Goal: Task Accomplishment & Management: Manage account settings

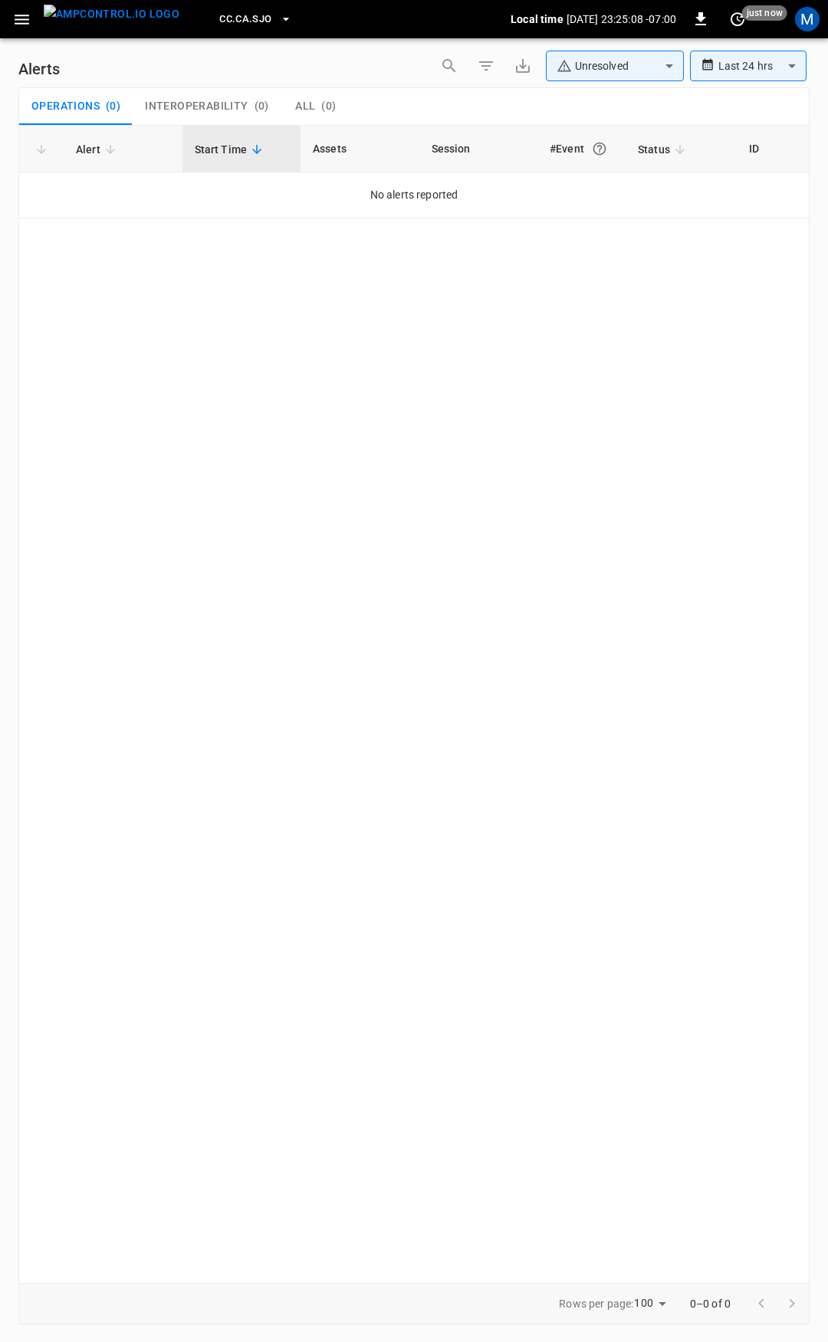
drag, startPoint x: 18, startPoint y: 17, endPoint x: 27, endPoint y: 37, distance: 22.0
click at [18, 16] on icon "button" at bounding box center [21, 19] width 19 height 19
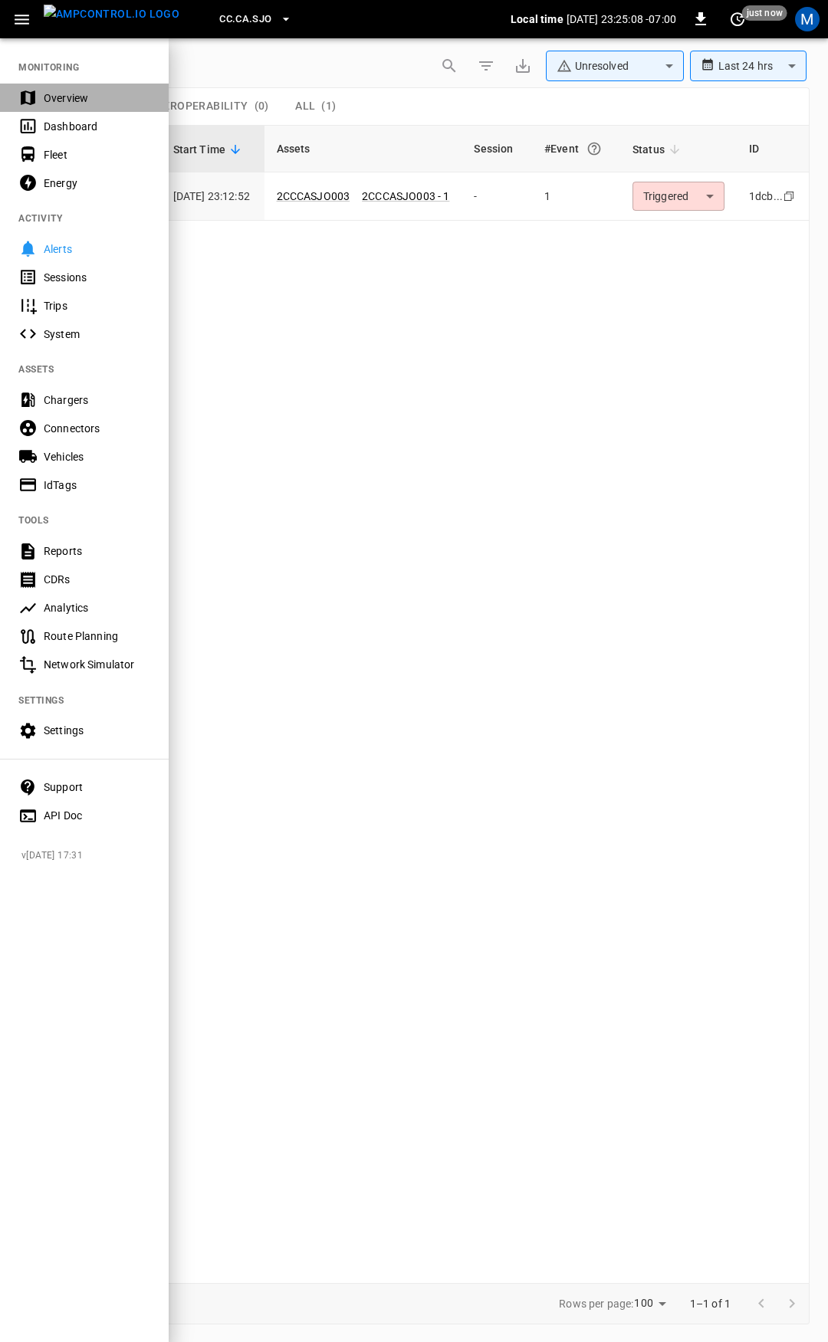
click at [56, 85] on div "Overview" at bounding box center [84, 98] width 169 height 28
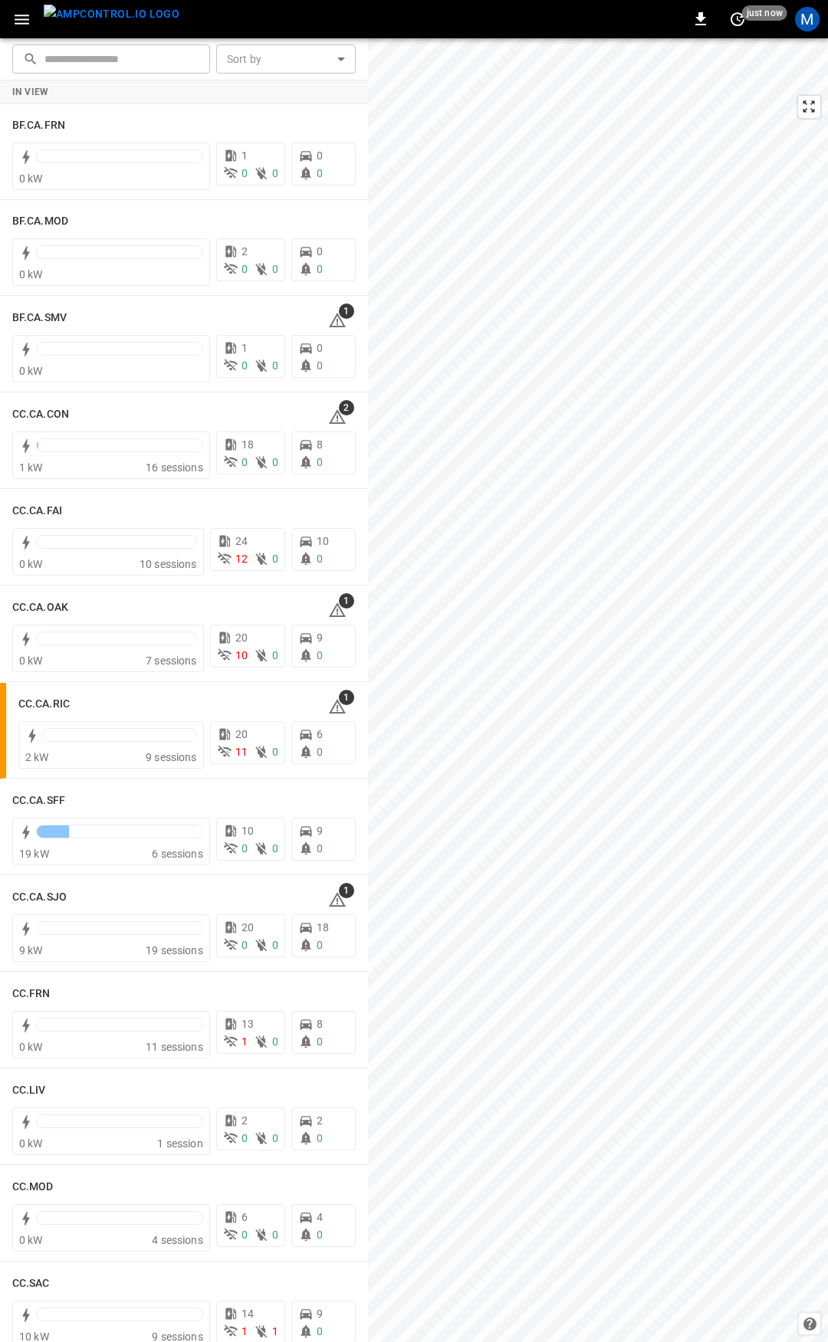
click at [32, 15] on button "button" at bounding box center [21, 19] width 31 height 28
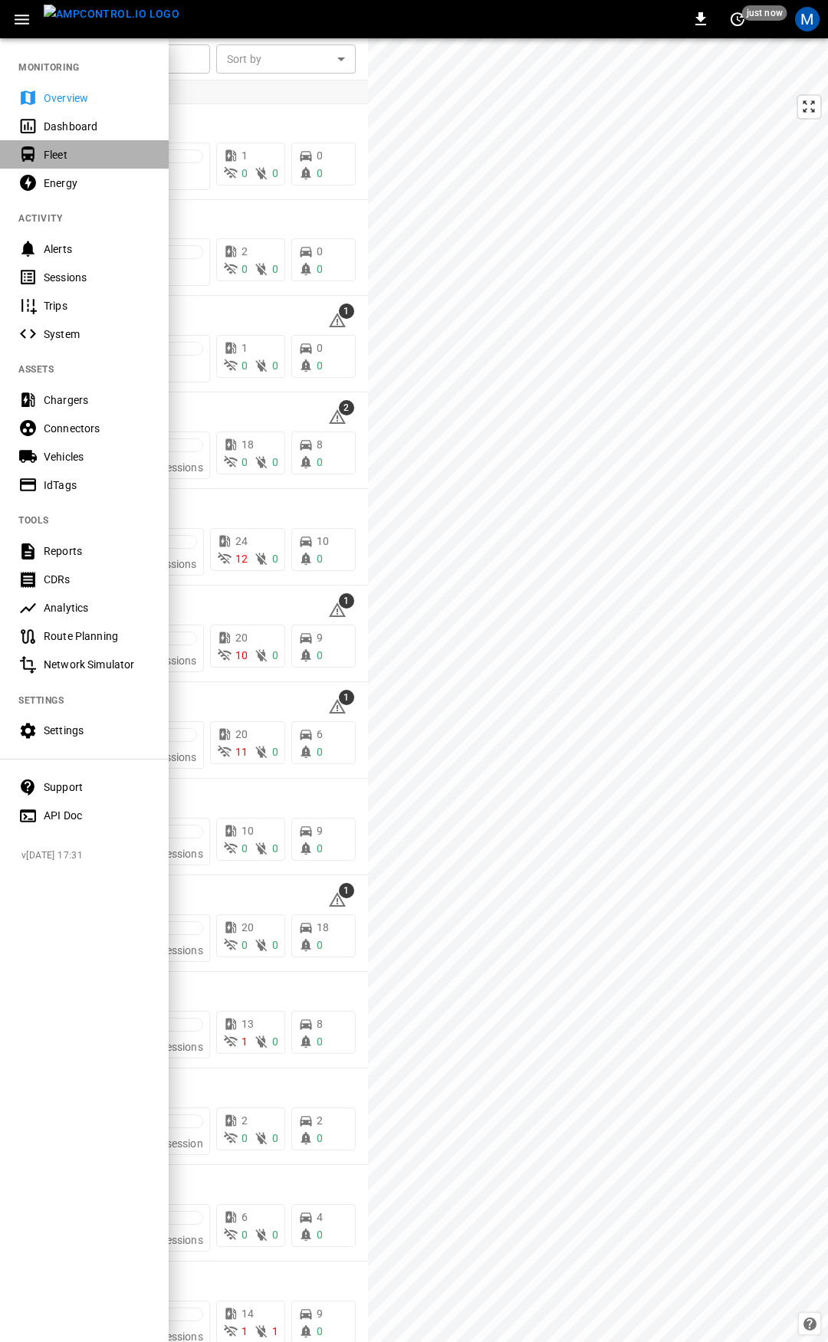
click at [82, 160] on div "Fleet" at bounding box center [97, 154] width 107 height 15
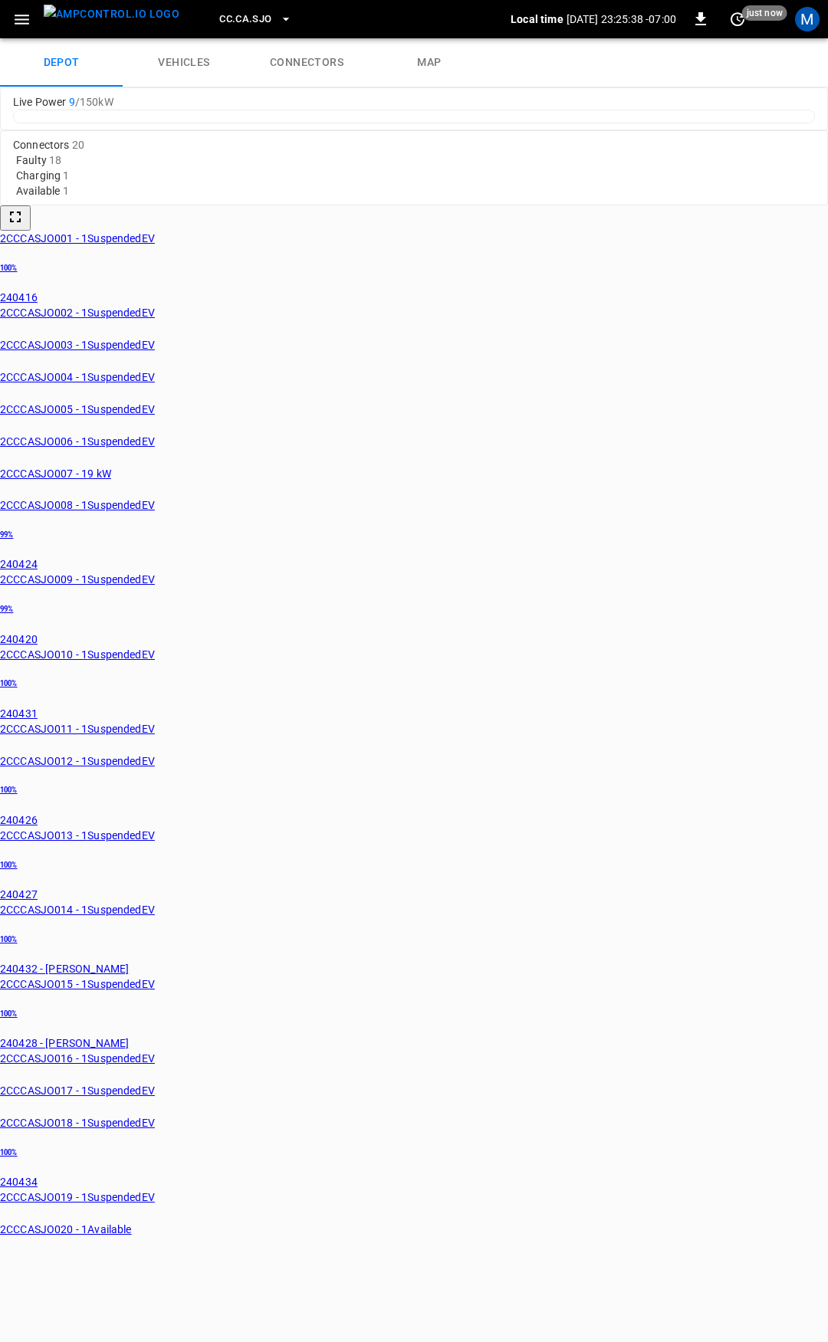
click at [315, 59] on link "connectors" at bounding box center [306, 62] width 123 height 49
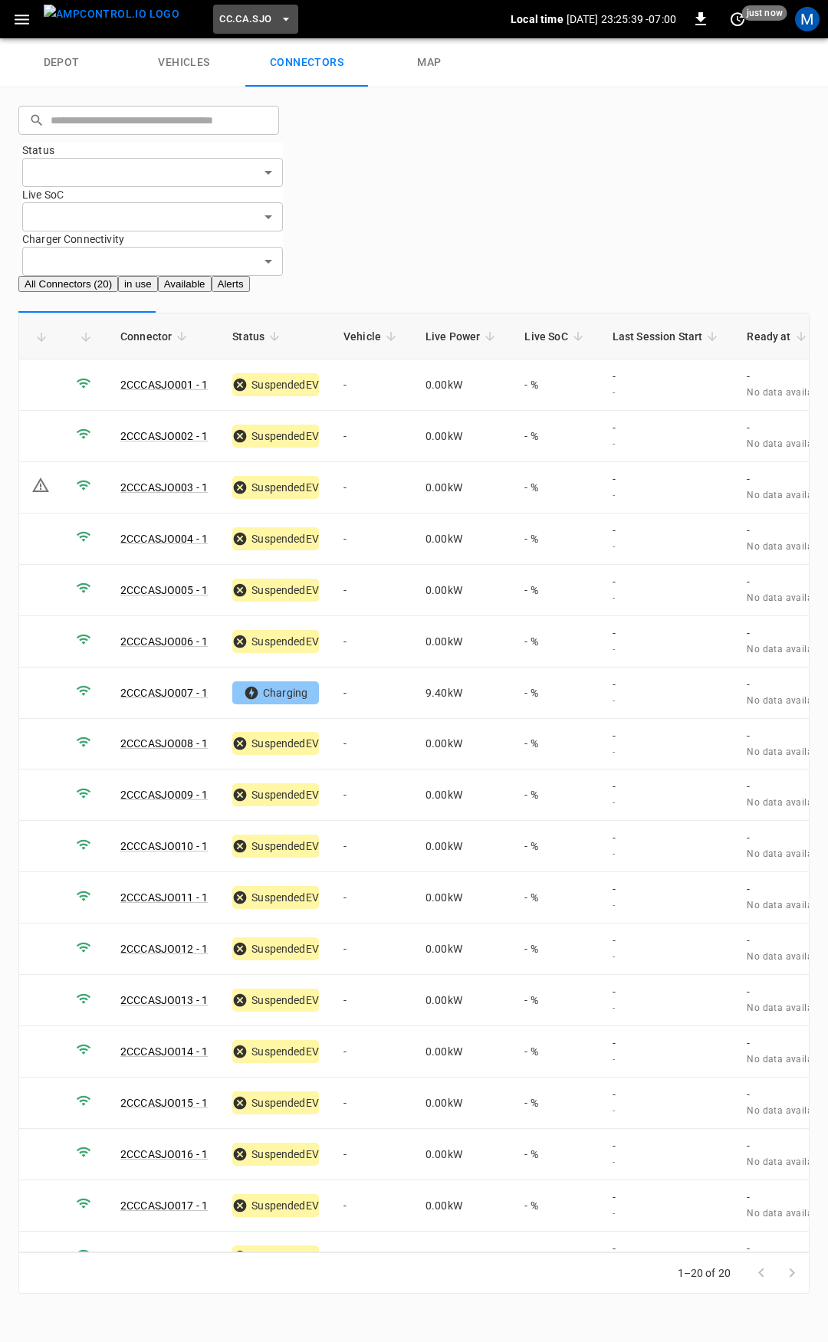
click at [232, 13] on span "CC.CA.SJO" at bounding box center [245, 20] width 52 height 18
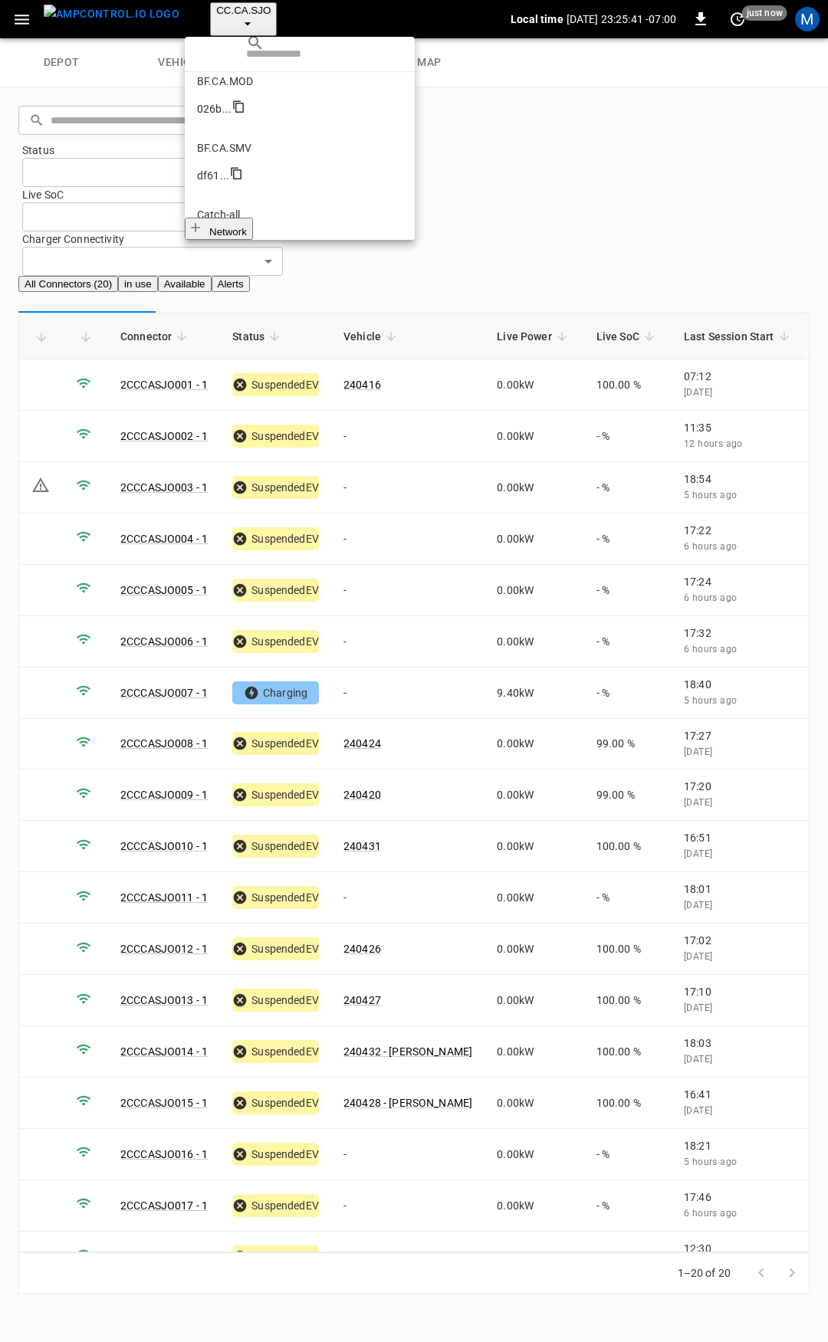
scroll to position [118, 0]
click at [247, 304] on p "CC.CA.CON" at bounding box center [299, 311] width 205 height 15
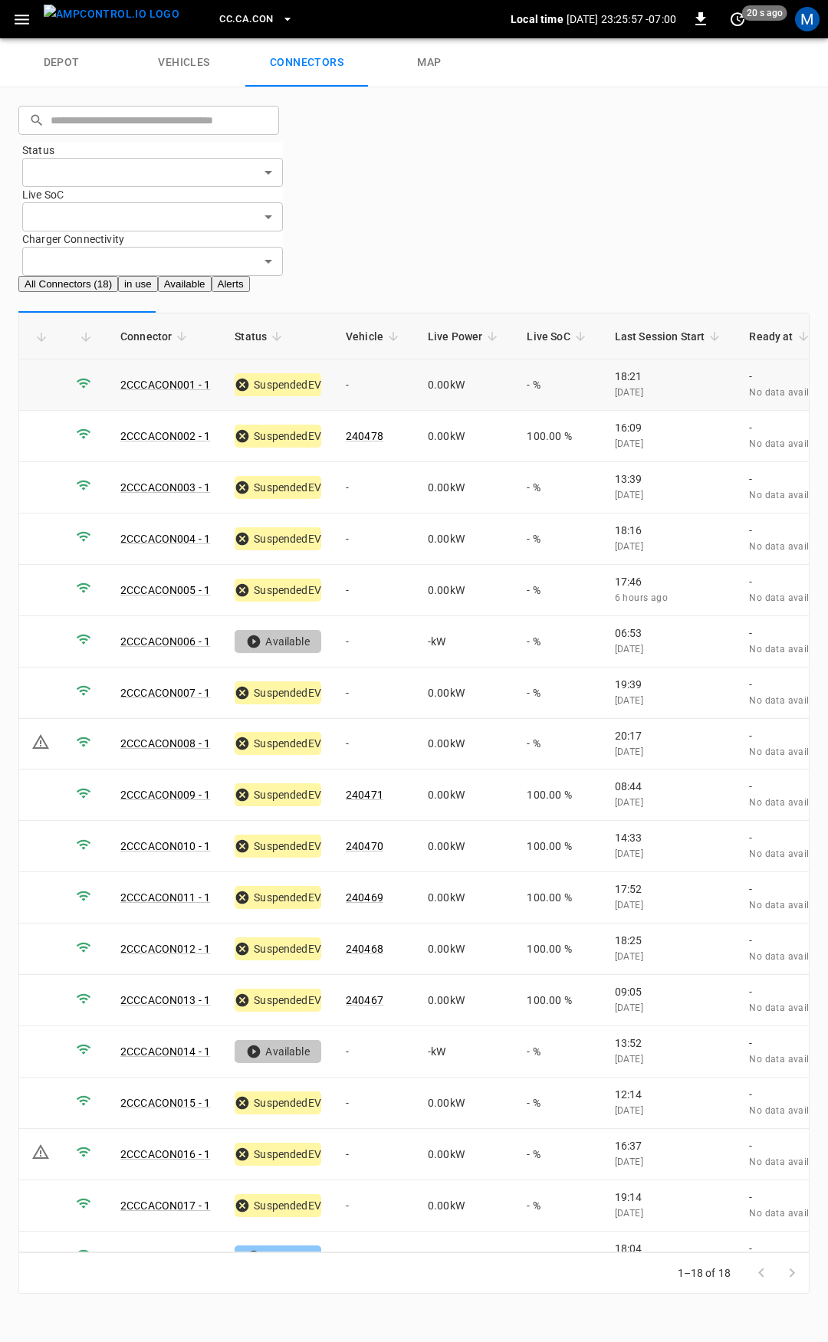
click at [359, 360] on td "-" at bounding box center [375, 385] width 82 height 51
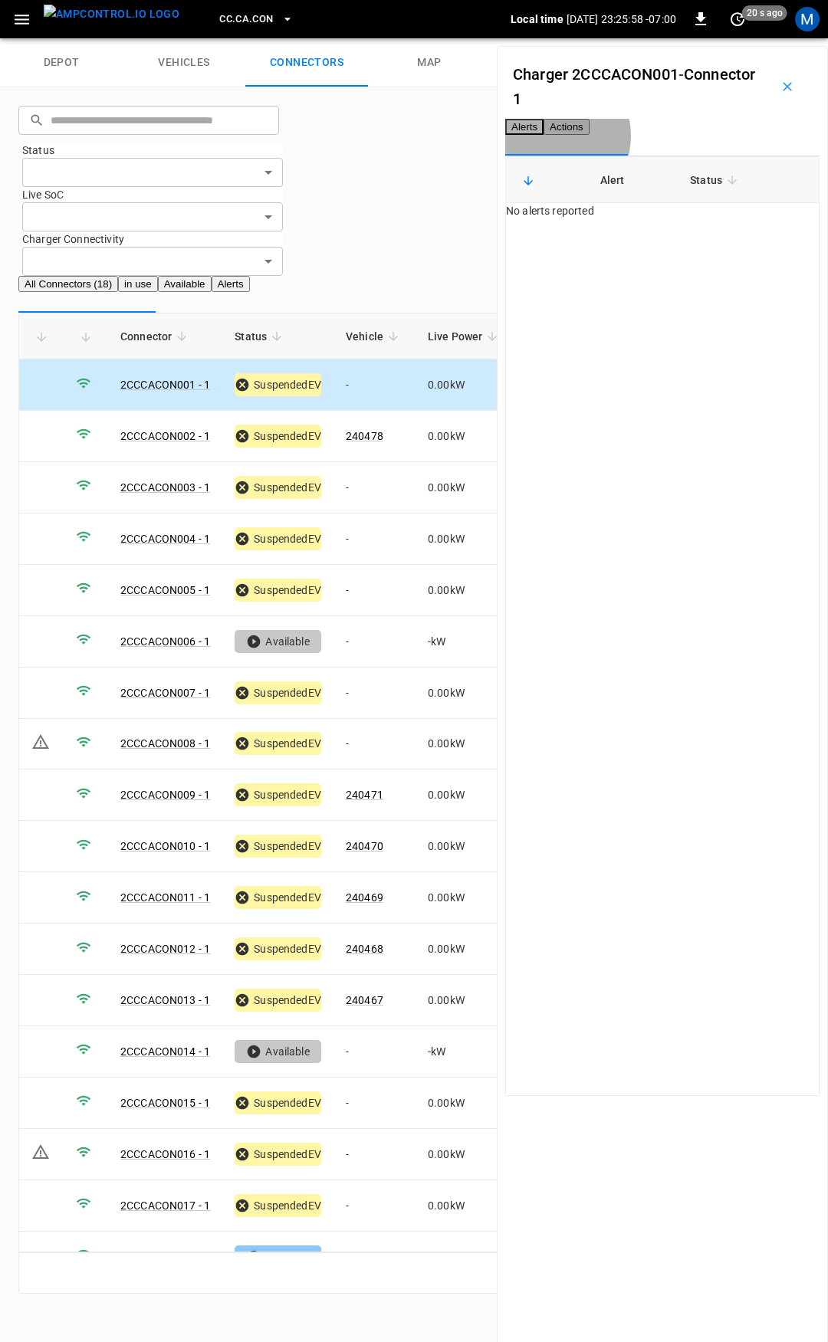
click at [590, 135] on button "Actions" at bounding box center [567, 127] width 46 height 16
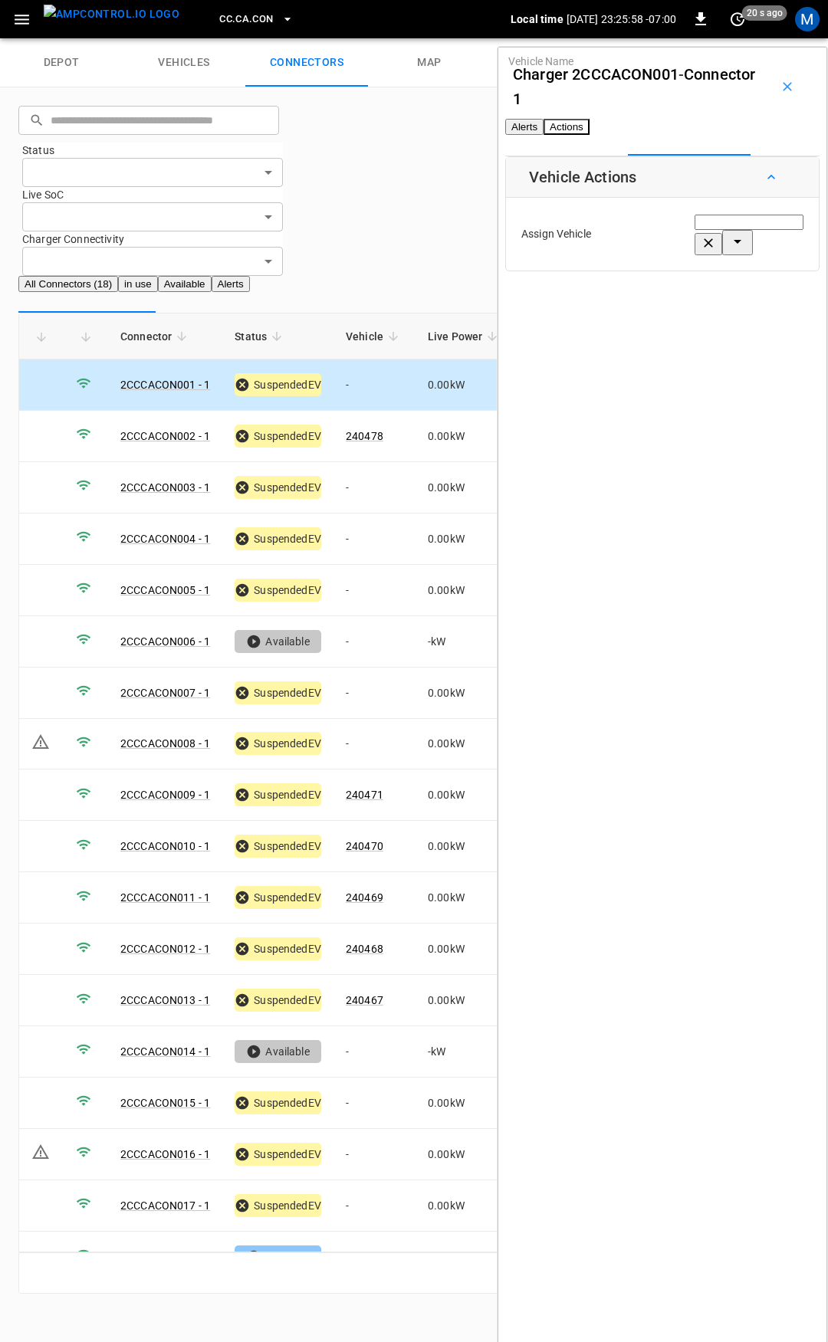
click at [695, 248] on div "Vehicle Name Vehicle Name" at bounding box center [749, 234] width 109 height 42
click at [662, 323] on span "240479" at bounding box center [643, 325] width 38 height 12
type input "******"
click at [769, 315] on button "Save" at bounding box center [786, 301] width 35 height 28
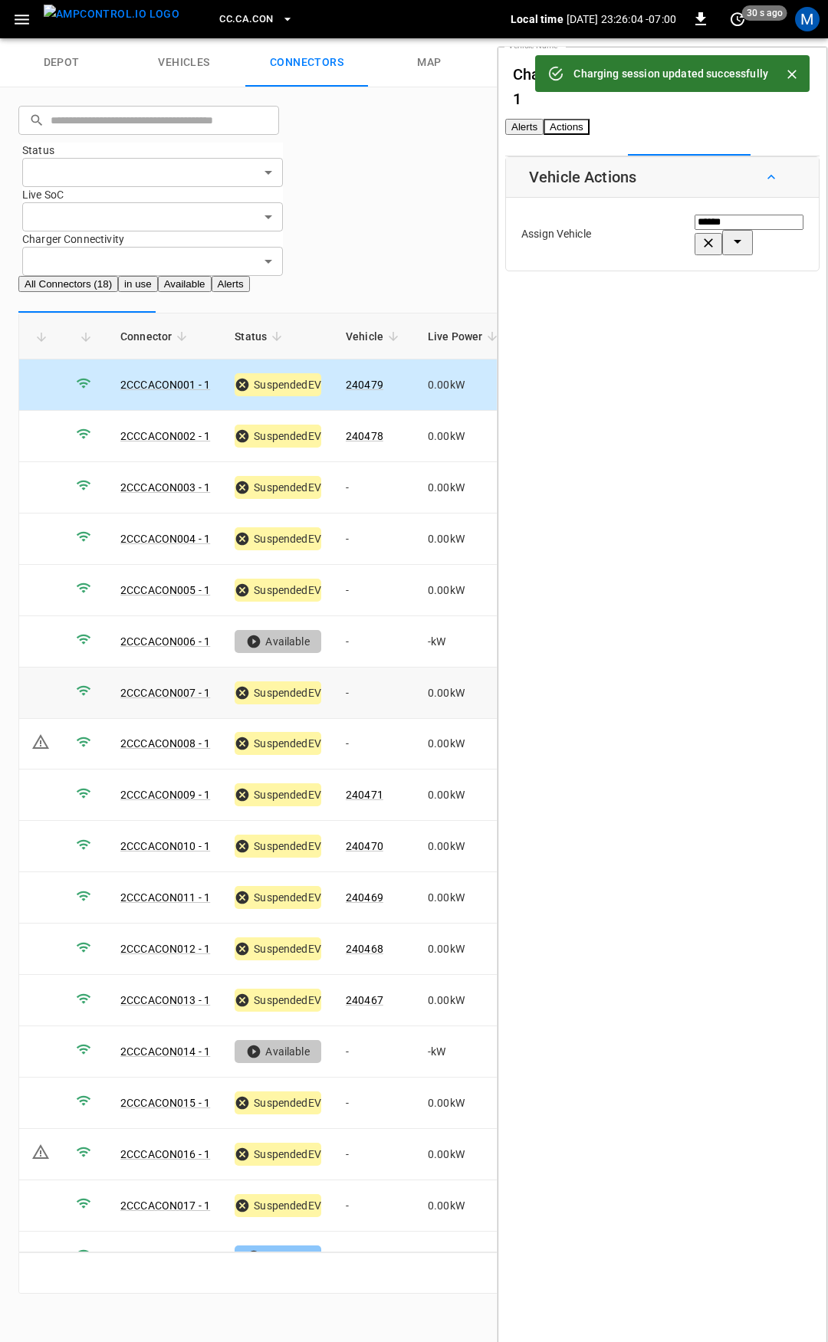
click at [371, 668] on td "-" at bounding box center [375, 693] width 82 height 51
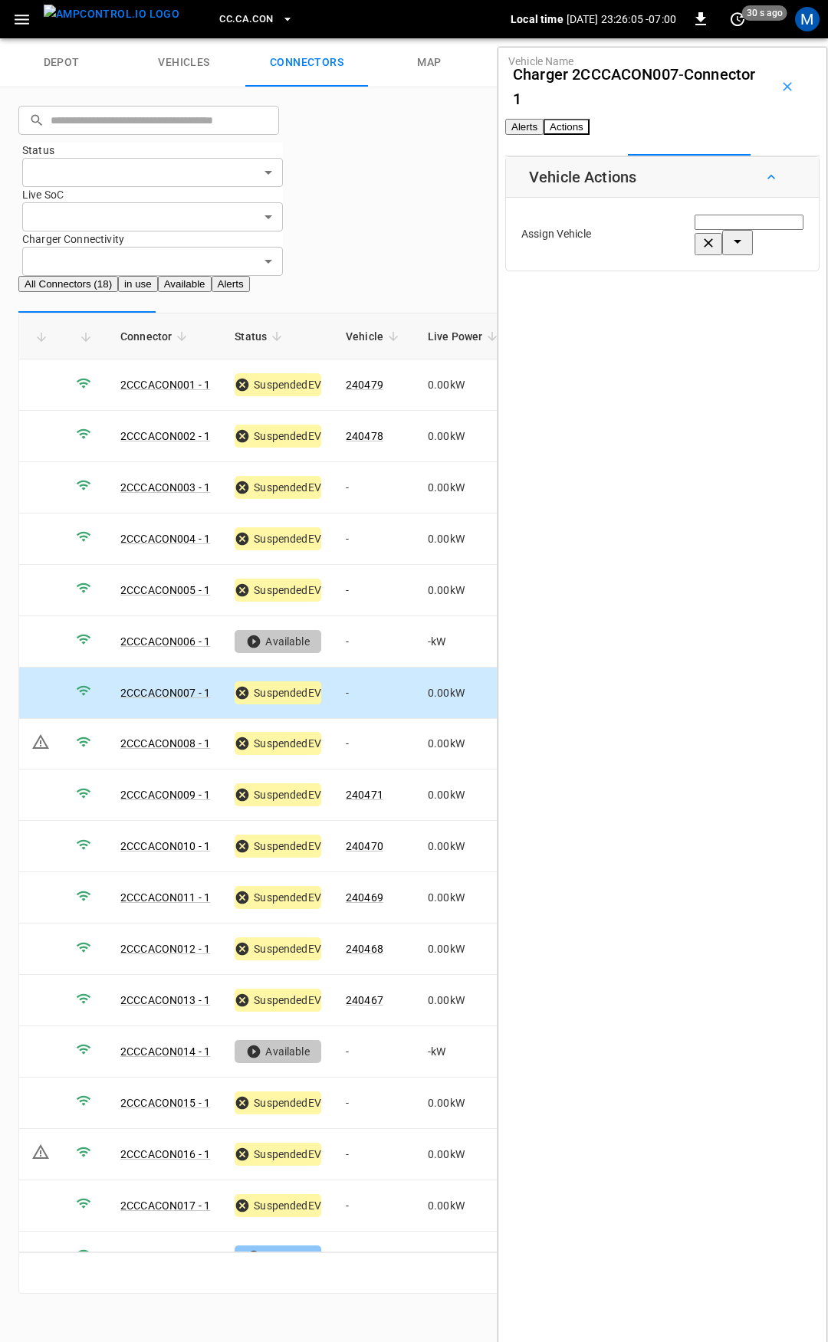
click at [695, 230] on input "Vehicle Name" at bounding box center [749, 222] width 109 height 15
click at [662, 319] on span "240473" at bounding box center [643, 325] width 38 height 12
type input "******"
click at [769, 314] on button "Save" at bounding box center [786, 301] width 35 height 28
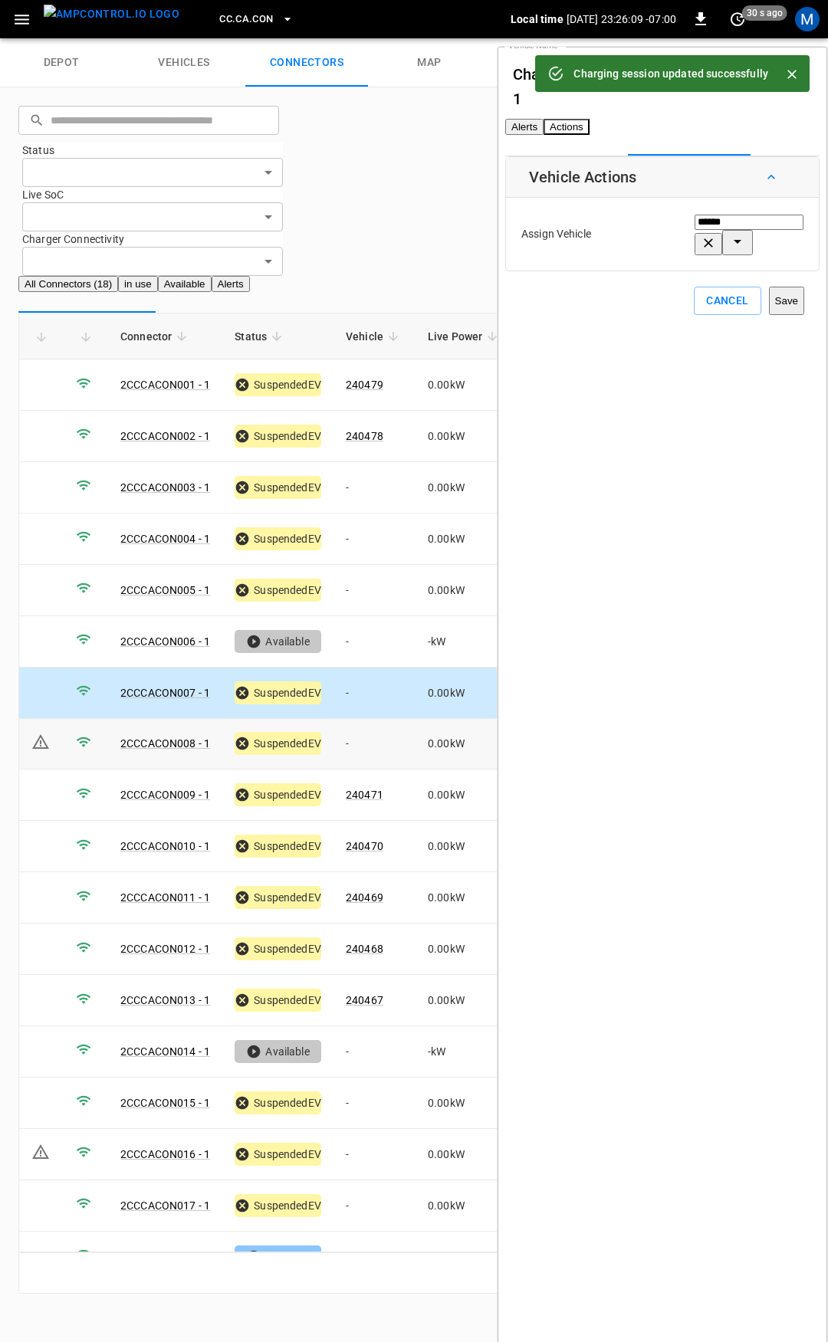
click at [372, 719] on td "-" at bounding box center [375, 744] width 82 height 51
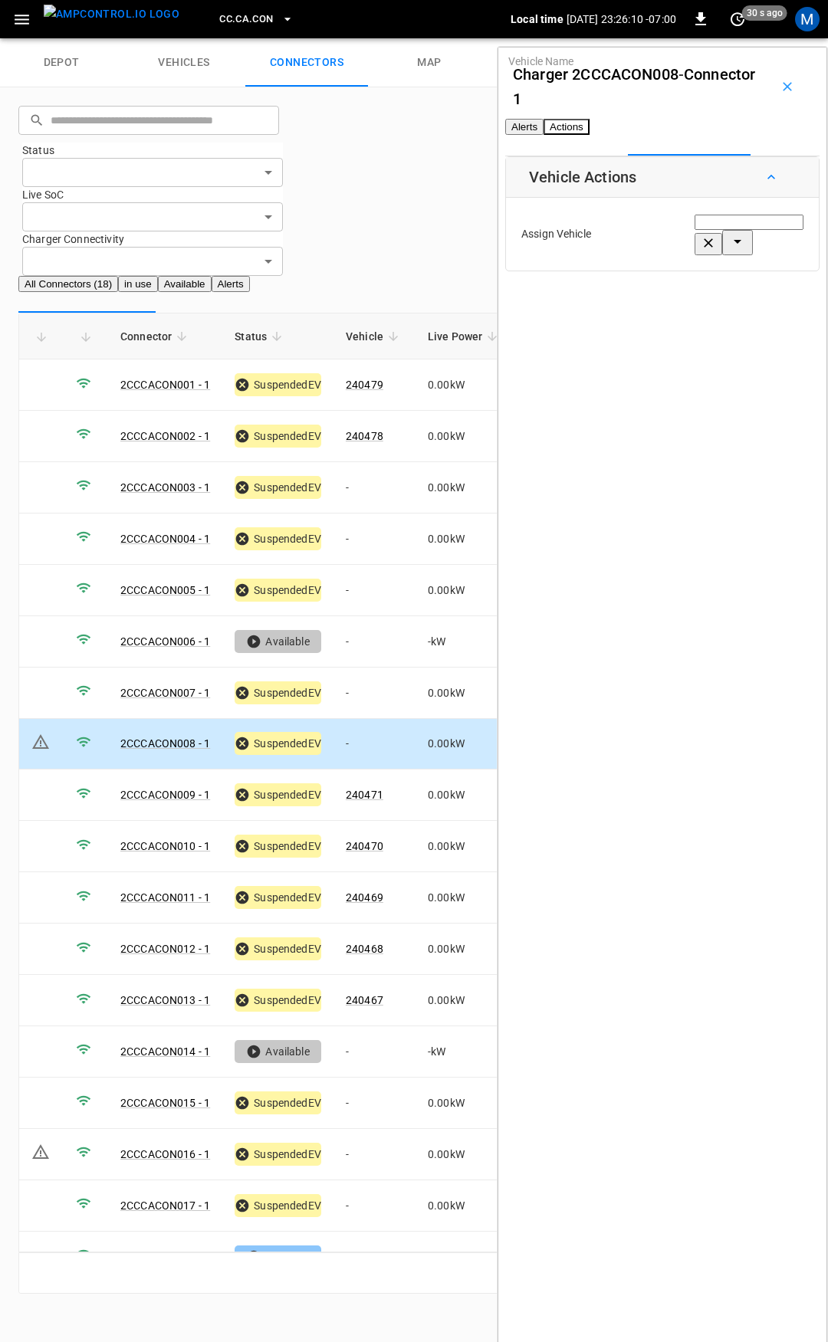
click at [695, 230] on input "Vehicle Name" at bounding box center [749, 222] width 109 height 15
click at [636, 601] on span "240472" at bounding box center [643, 595] width 38 height 12
type input "******"
click at [769, 315] on button "Save" at bounding box center [786, 301] width 35 height 28
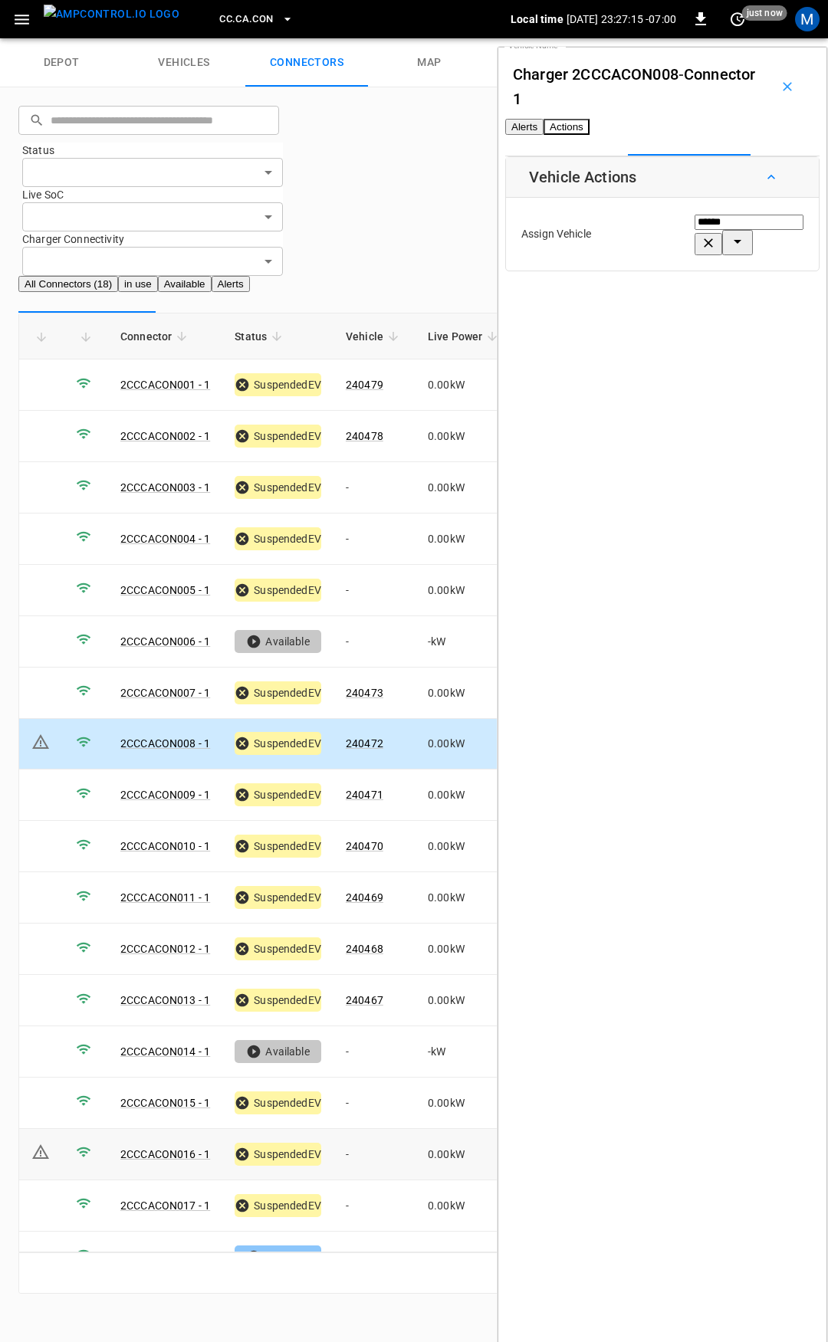
drag, startPoint x: 372, startPoint y: 1050, endPoint x: 307, endPoint y: 1059, distance: 65.8
click at [372, 1129] on td "-" at bounding box center [375, 1154] width 82 height 51
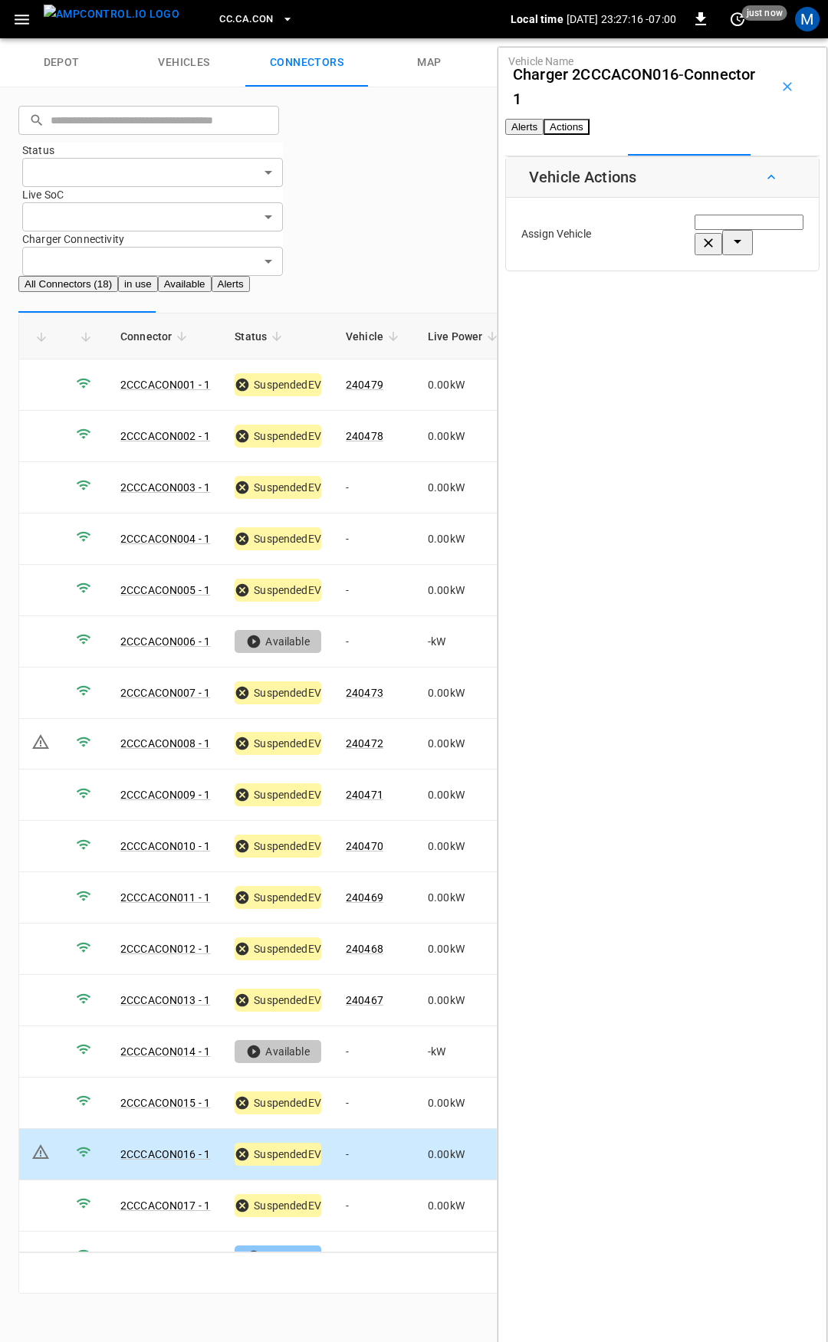
click at [695, 230] on input "Vehicle Name" at bounding box center [749, 222] width 109 height 15
type input "***"
click at [544, 135] on button "Alerts" at bounding box center [524, 127] width 38 height 16
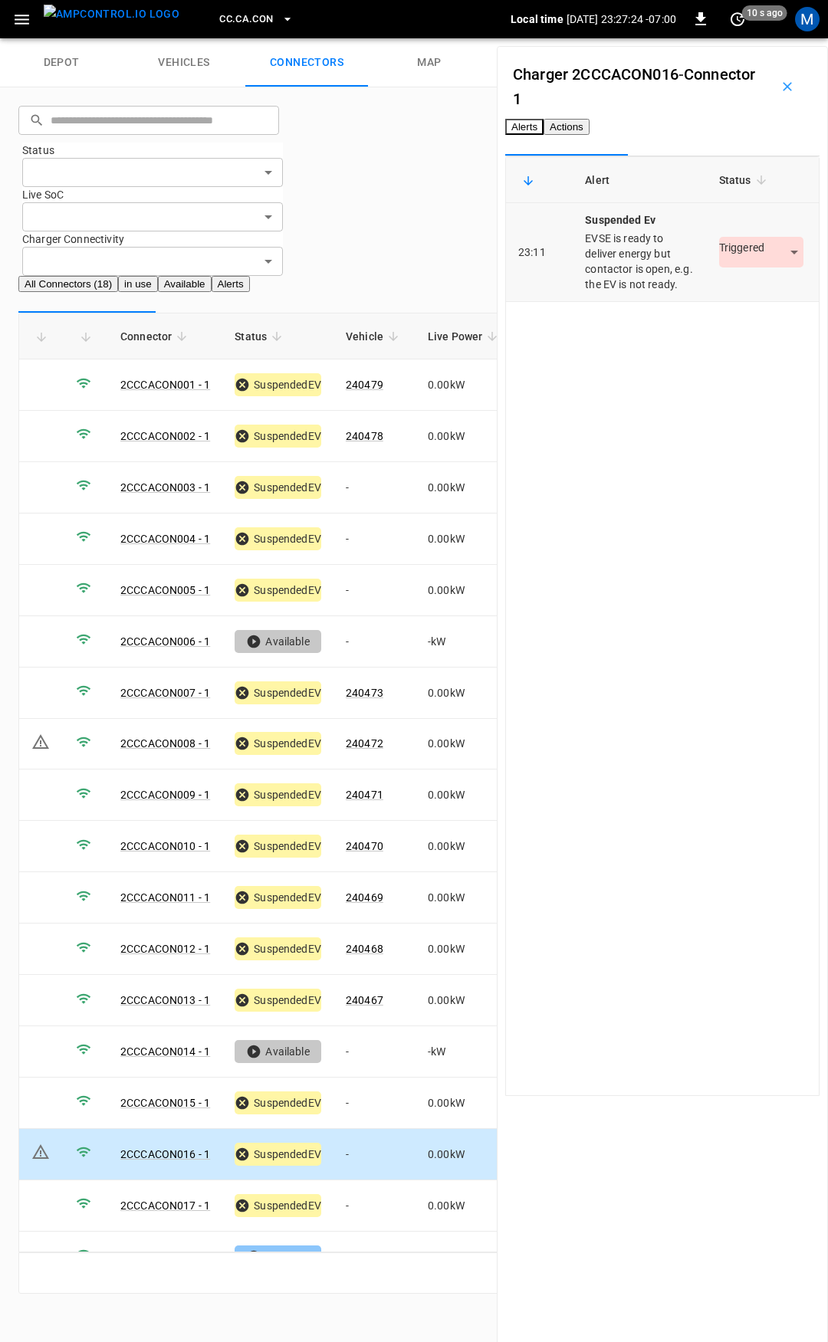
click at [728, 297] on body "CC.CA.CON Local time 2025-09-03 23:27:24 -07:00 0 10 s ago M depot vehicles con…" at bounding box center [414, 656] width 828 height 1313
click at [732, 331] on li "Resolved" at bounding box center [731, 337] width 96 height 25
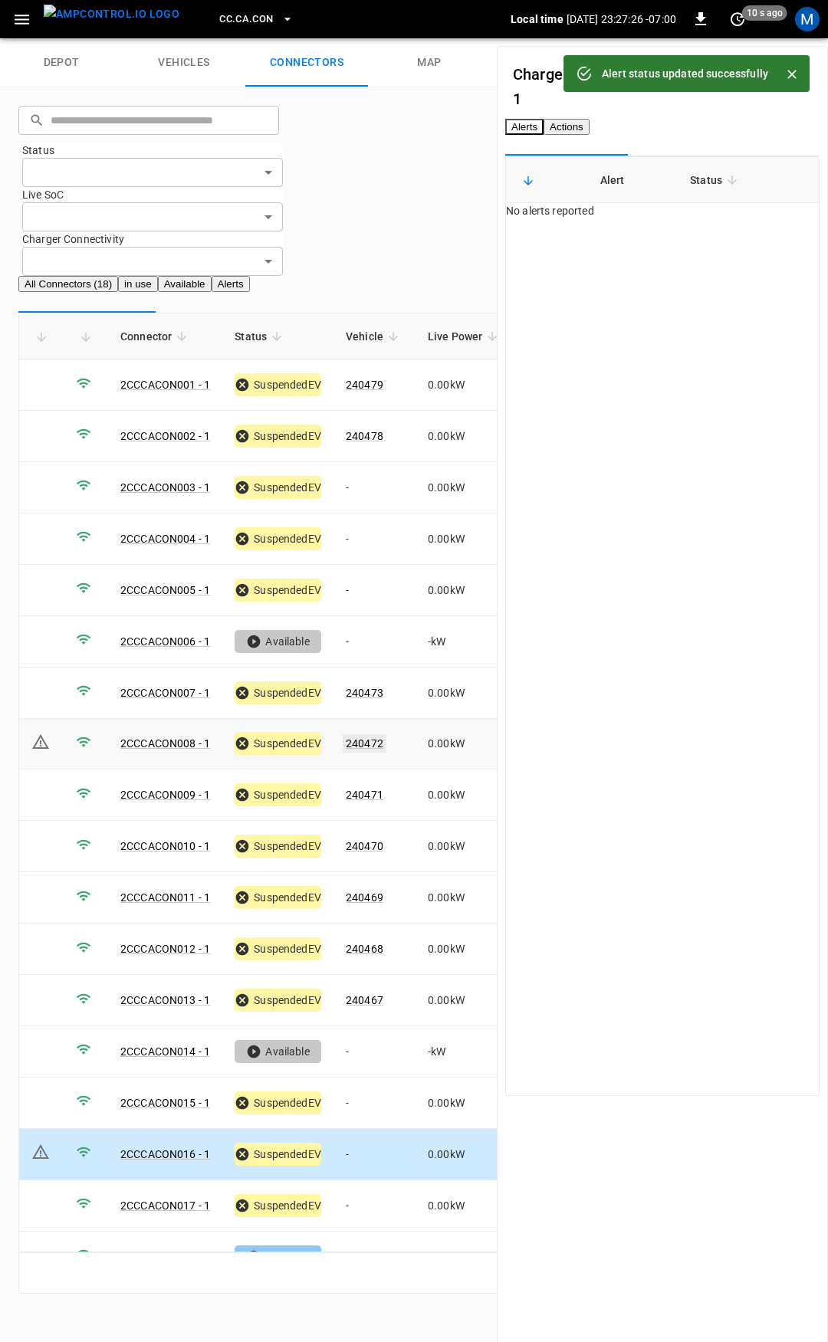
click at [373, 734] on link "240472" at bounding box center [365, 743] width 44 height 18
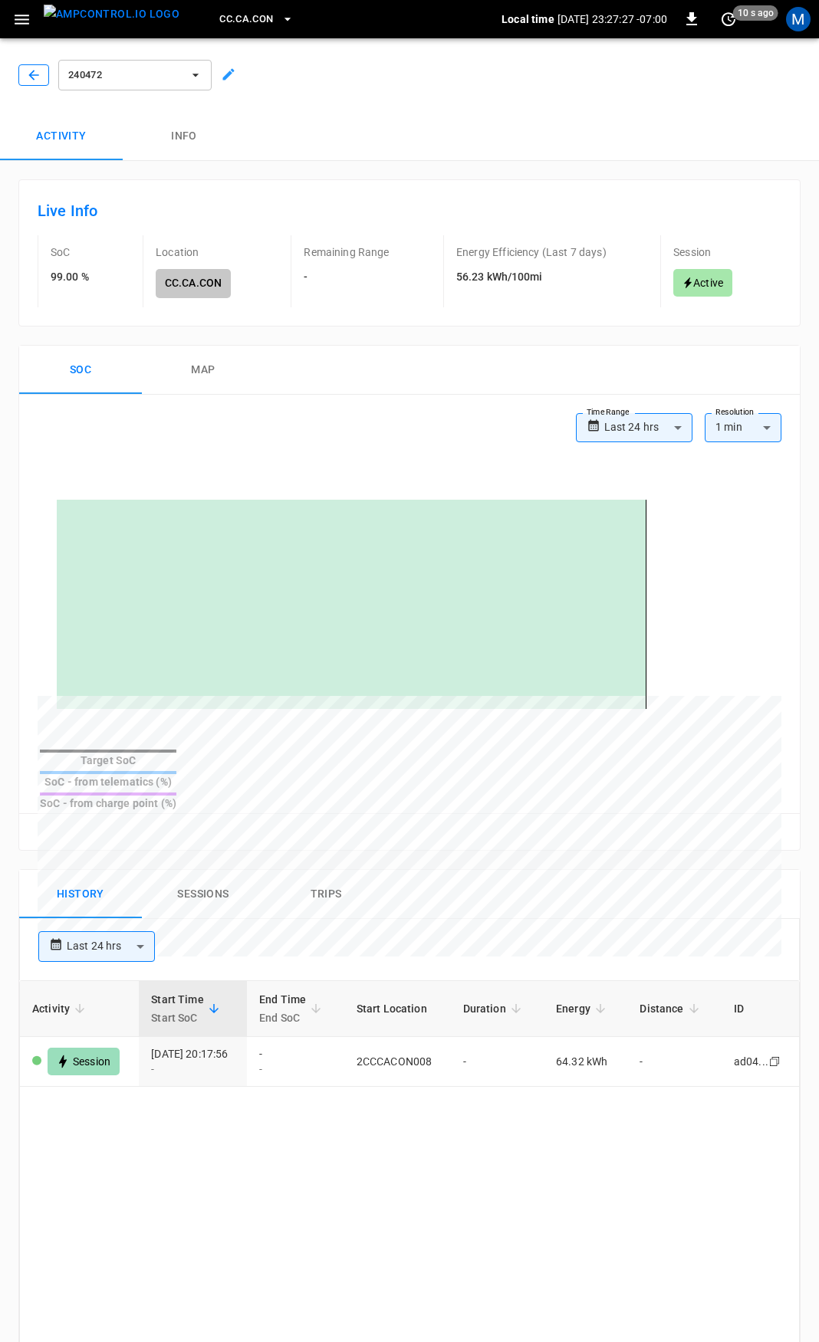
click at [25, 72] on button "button" at bounding box center [33, 74] width 31 height 21
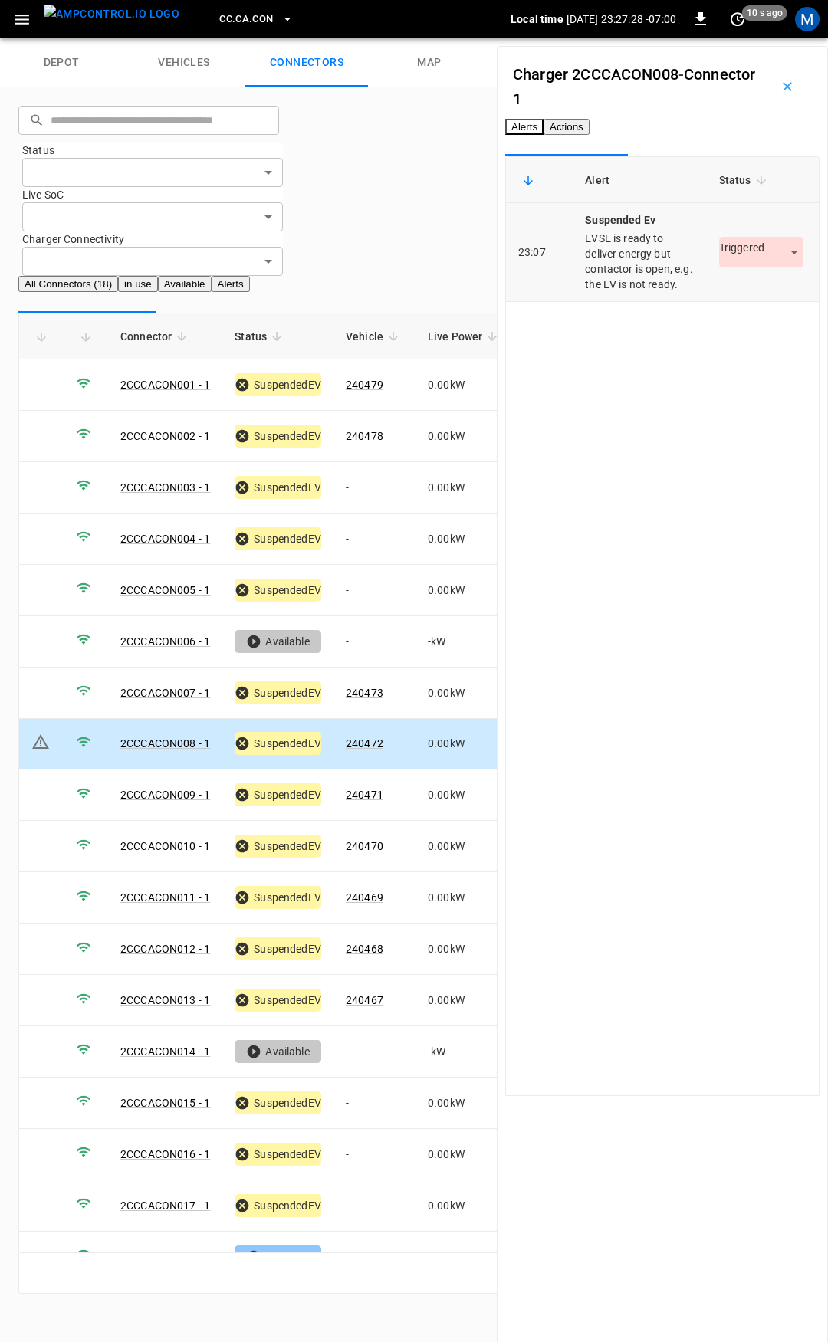
click at [733, 311] on body "CC.CA.CON Local time 2025-09-03 23:27:28 -07:00 0 10 s ago M depot vehicles con…" at bounding box center [414, 656] width 828 height 1313
click at [721, 342] on li "Resolved" at bounding box center [731, 337] width 96 height 25
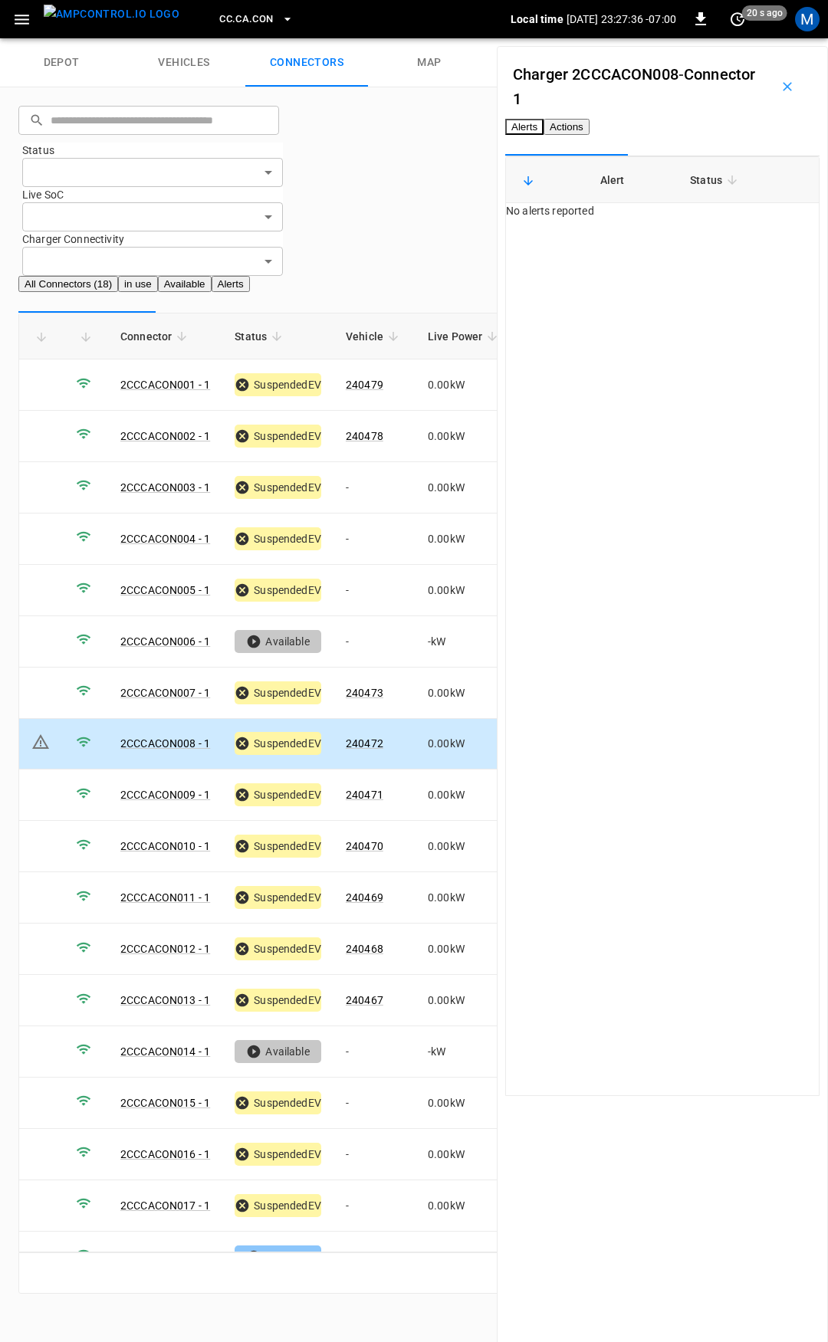
click at [284, 19] on icon "button" at bounding box center [287, 19] width 6 height 3
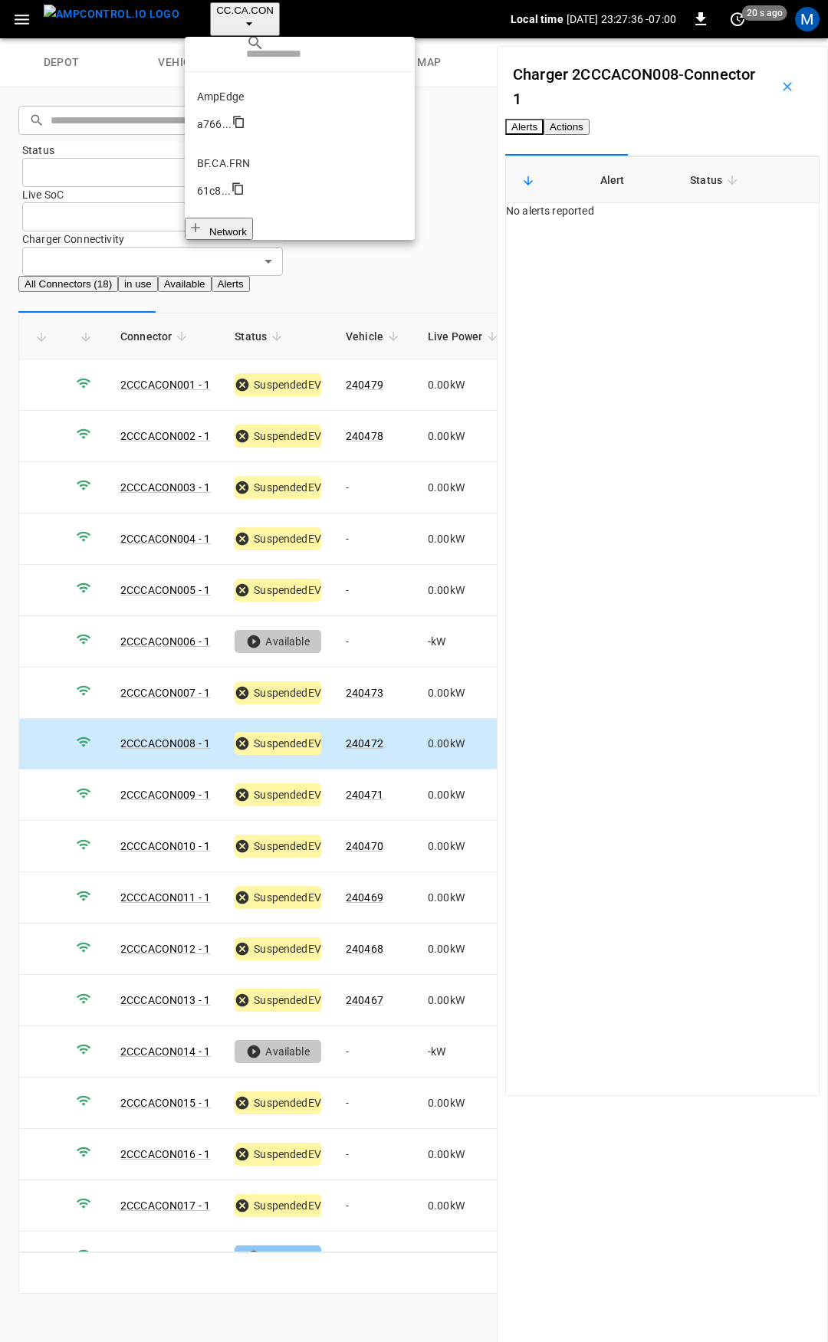
scroll to position [141, 0]
click at [228, 348] on p "CC.CA.FAI" at bounding box center [299, 355] width 205 height 15
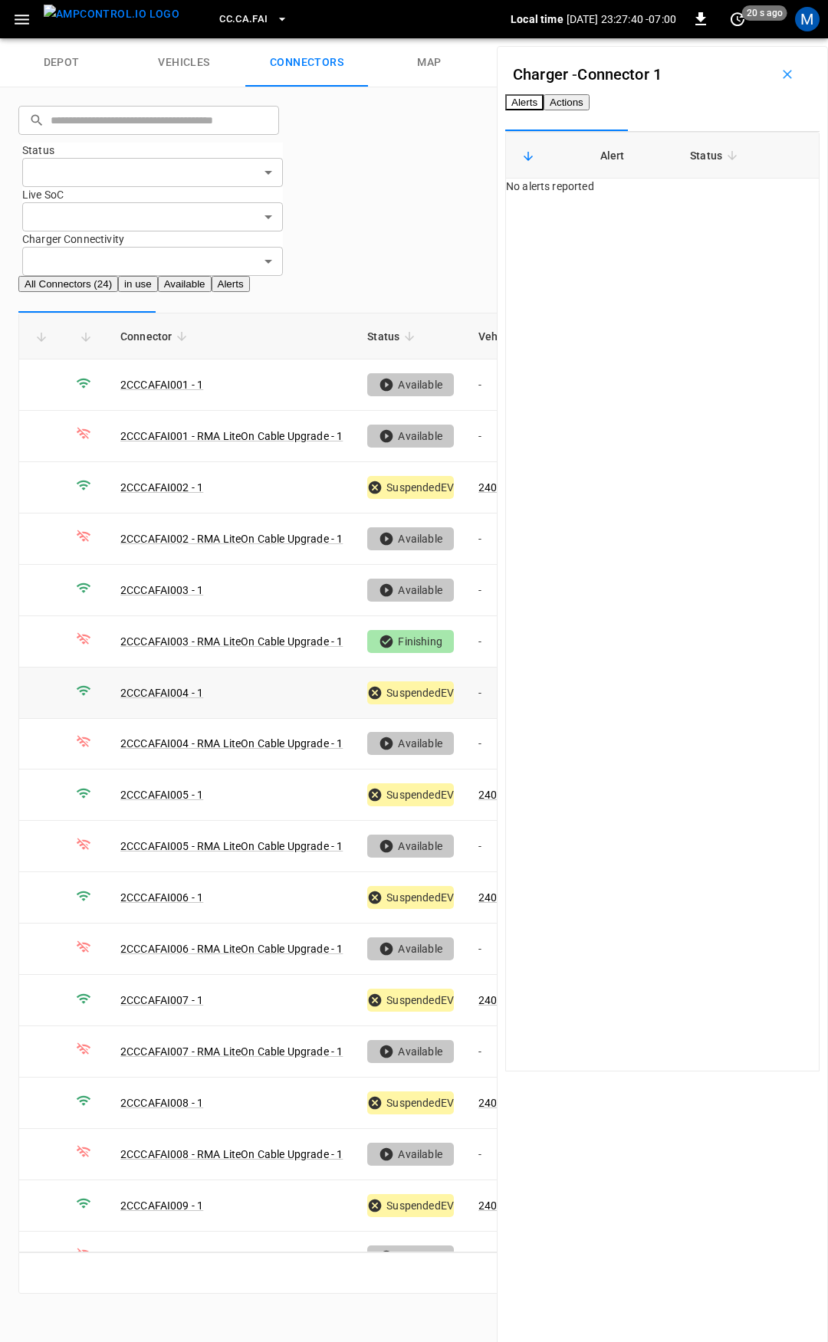
click at [480, 668] on td "-" at bounding box center [507, 693] width 82 height 51
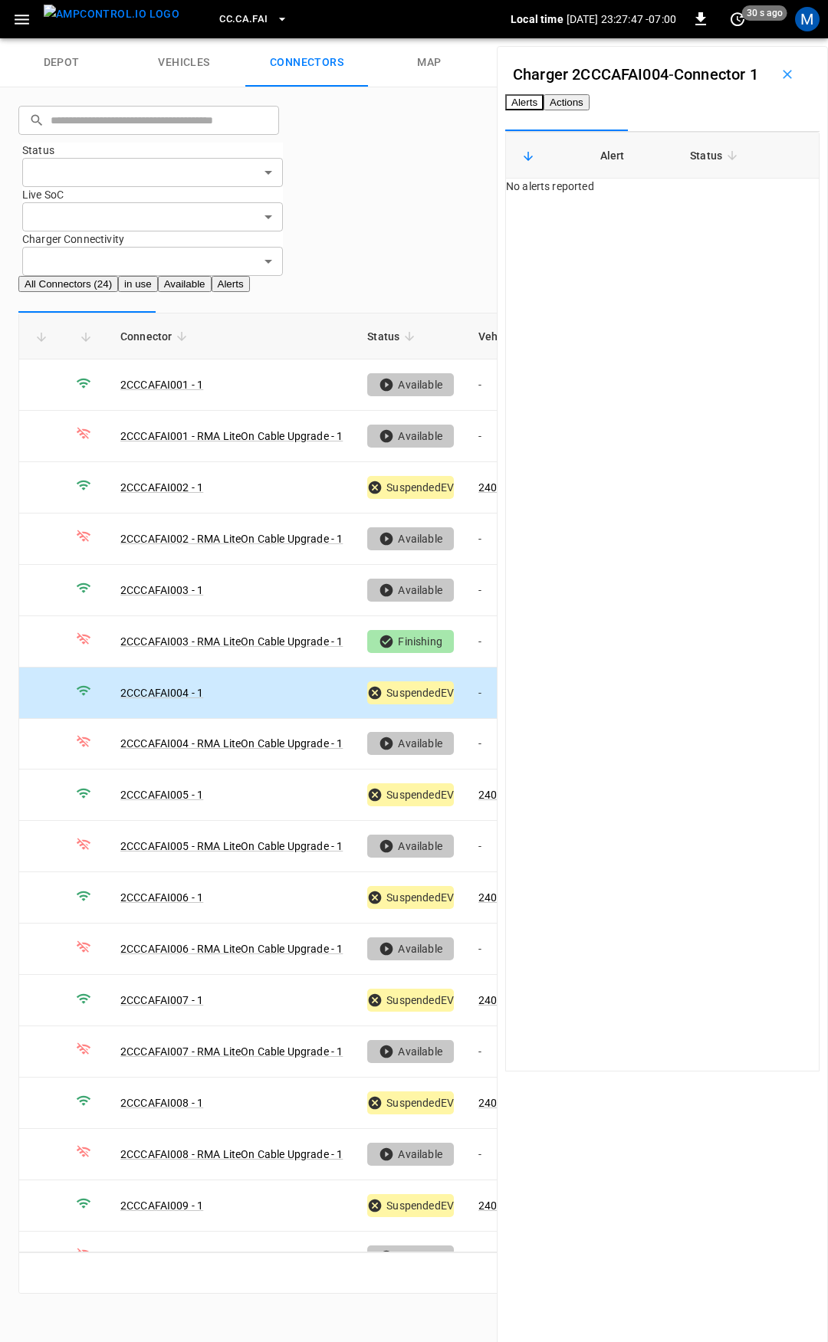
click at [590, 110] on button "Actions" at bounding box center [567, 102] width 46 height 16
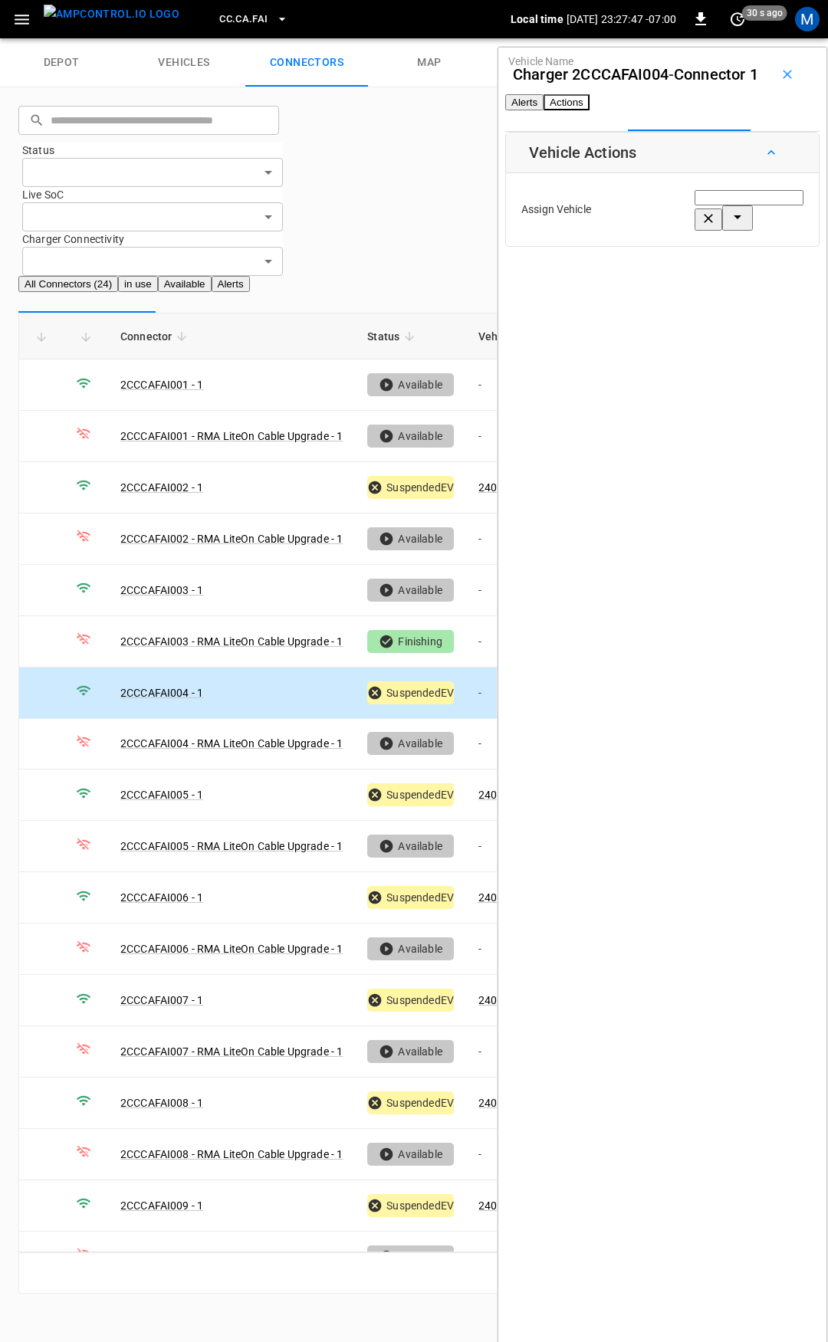
click at [695, 231] on div "Vehicle Name" at bounding box center [749, 210] width 109 height 42
click at [670, 317] on li "240496" at bounding box center [697, 324] width 146 height 15
type input "******"
click at [769, 291] on button "Save" at bounding box center [786, 276] width 35 height 28
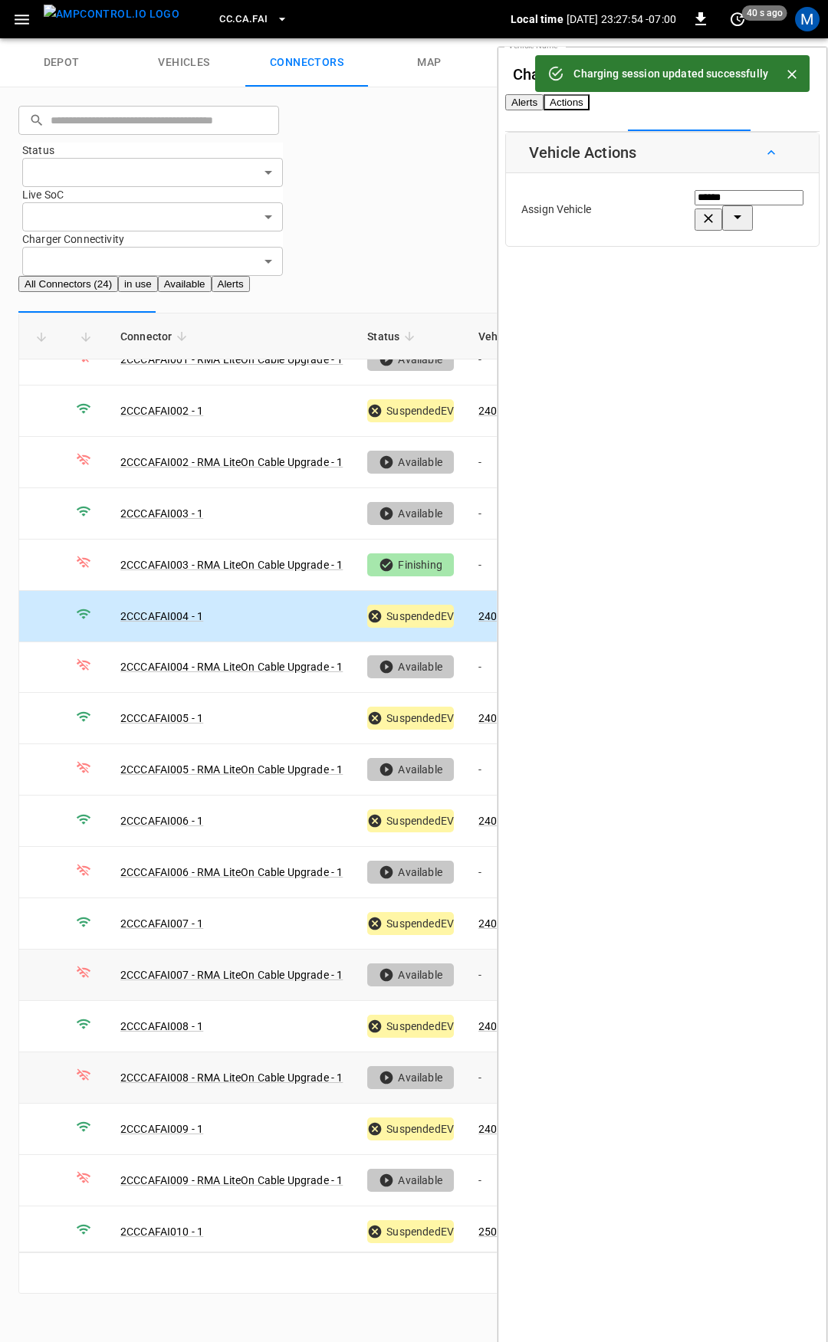
scroll to position [0, 0]
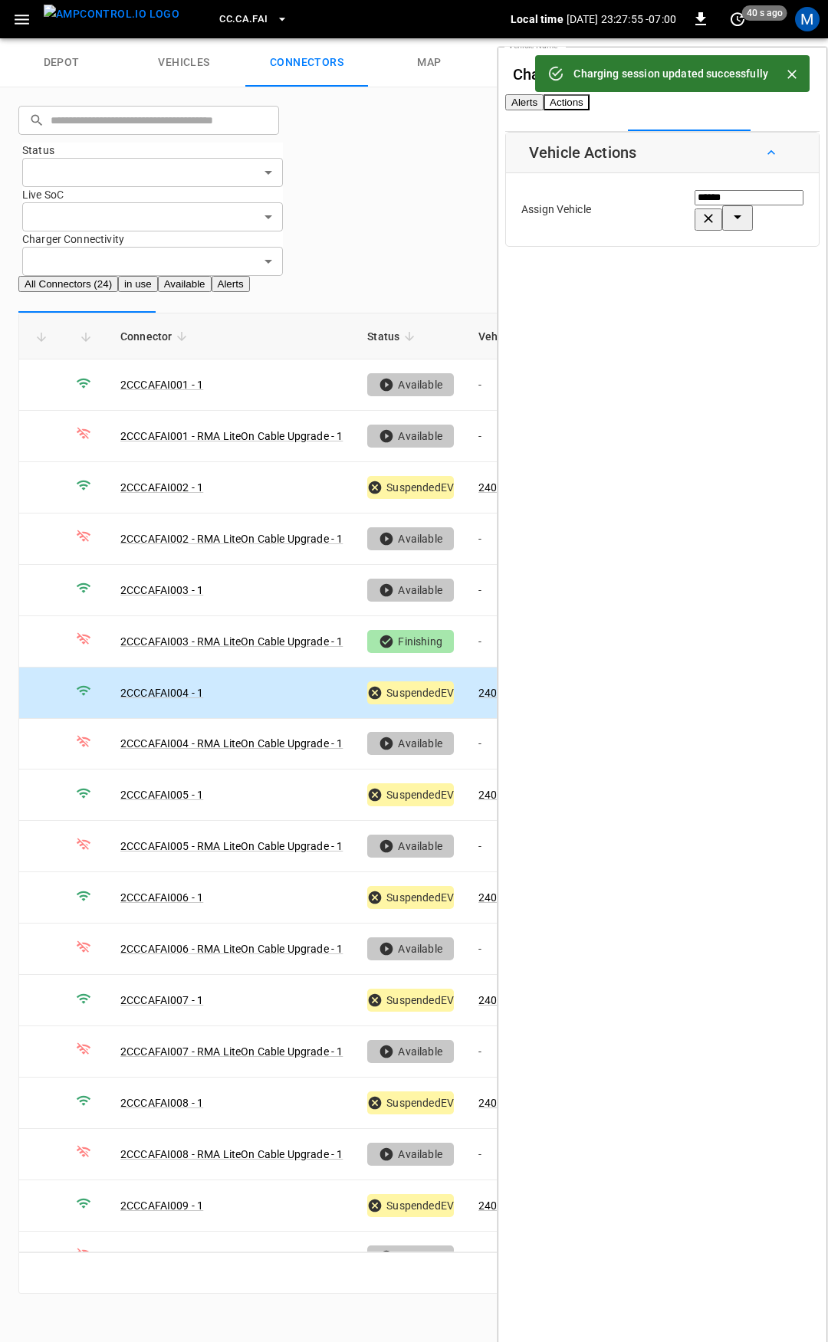
drag, startPoint x: 238, startPoint y: 2, endPoint x: 224, endPoint y: 12, distance: 17.2
click at [238, 2] on div "CC.CA.FAI" at bounding box center [351, 20] width 319 height 36
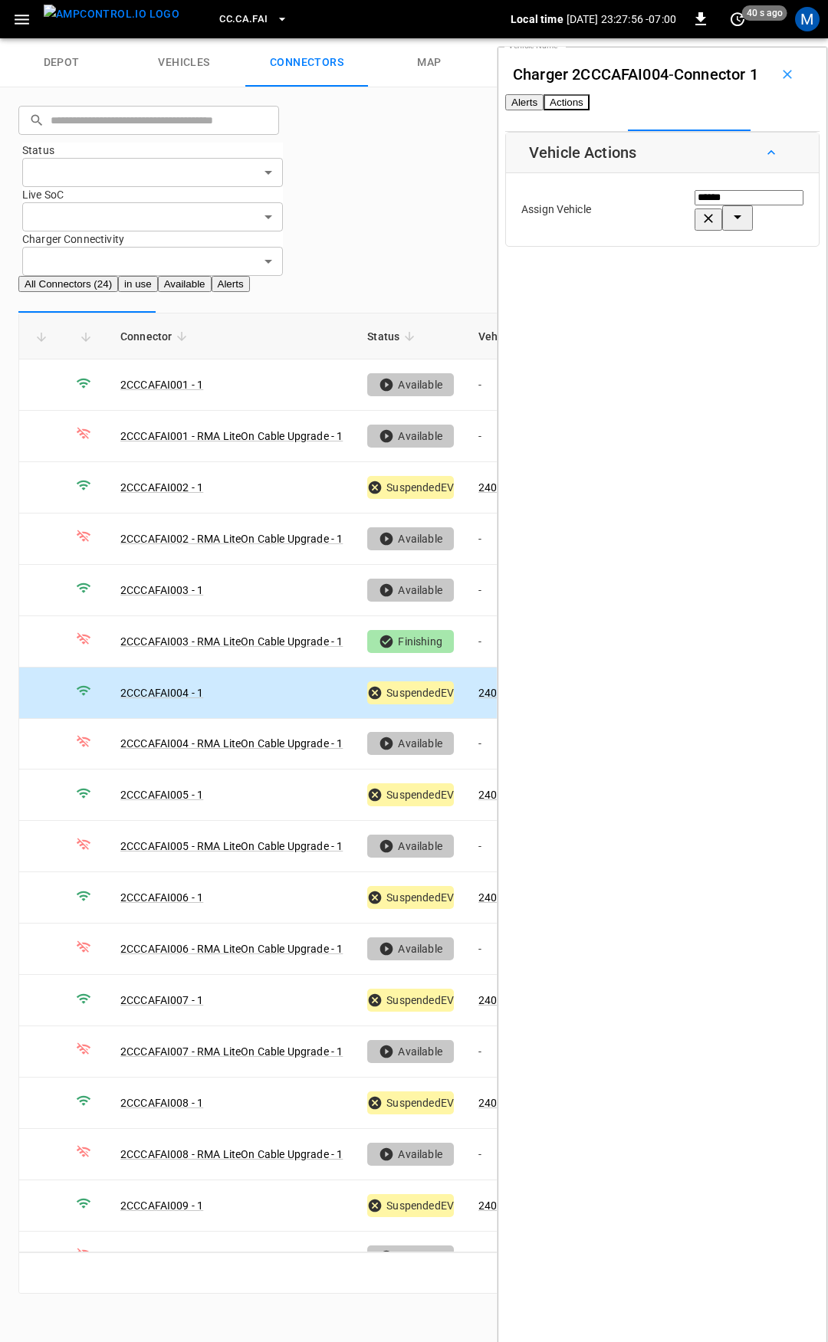
click at [219, 13] on span "CC.CA.FAI" at bounding box center [243, 20] width 48 height 18
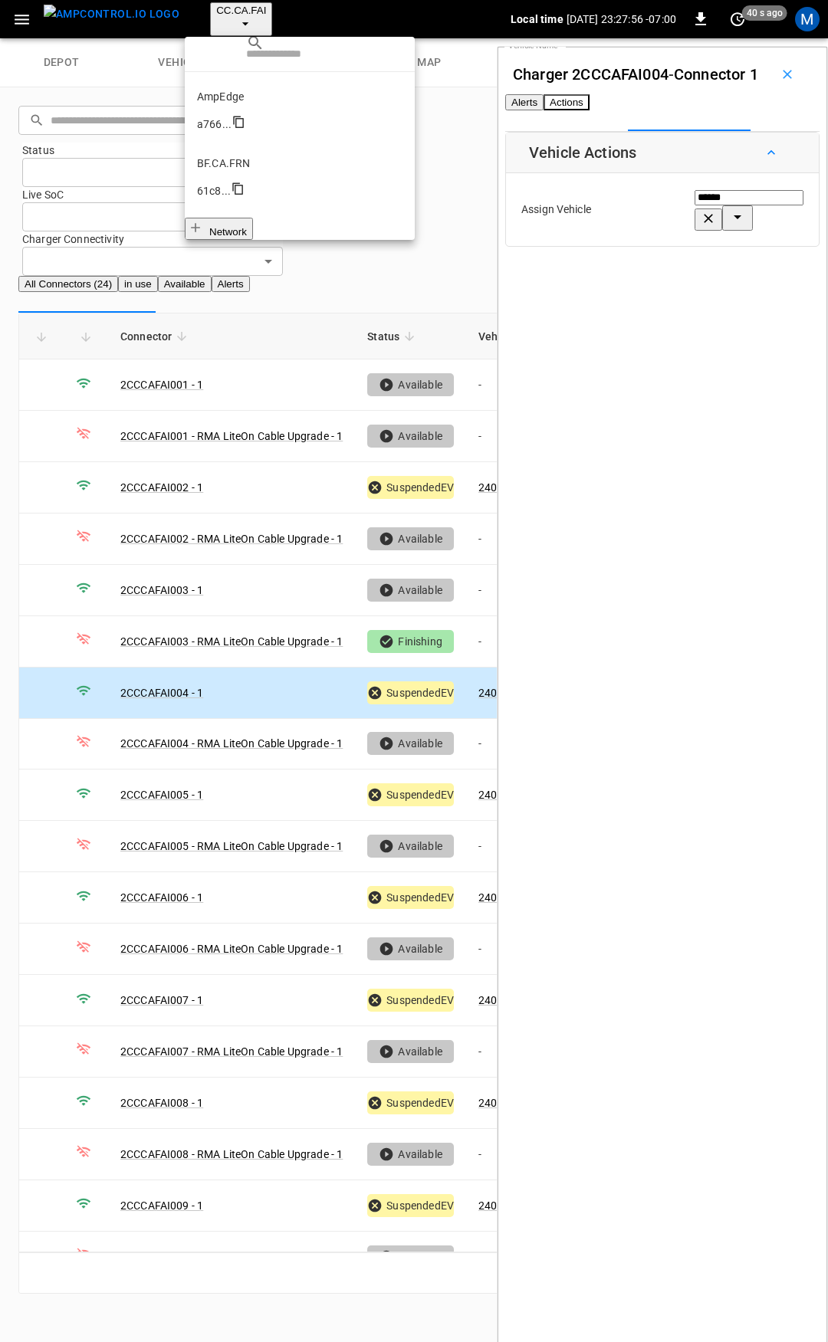
scroll to position [170, 0]
click at [261, 369] on li "CC.CA.OAK 0bd8 ..." at bounding box center [300, 402] width 230 height 67
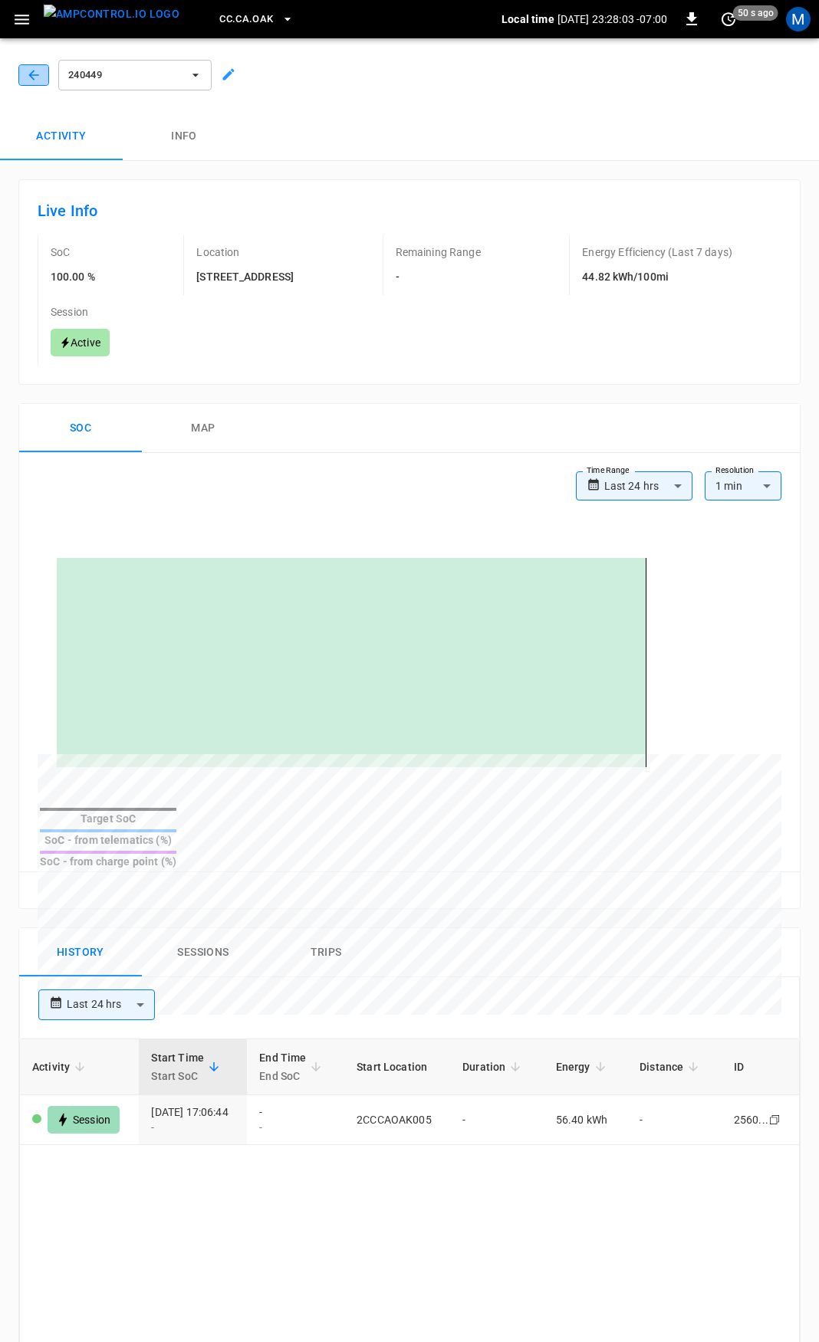
click at [32, 71] on icon "button" at bounding box center [33, 74] width 15 height 15
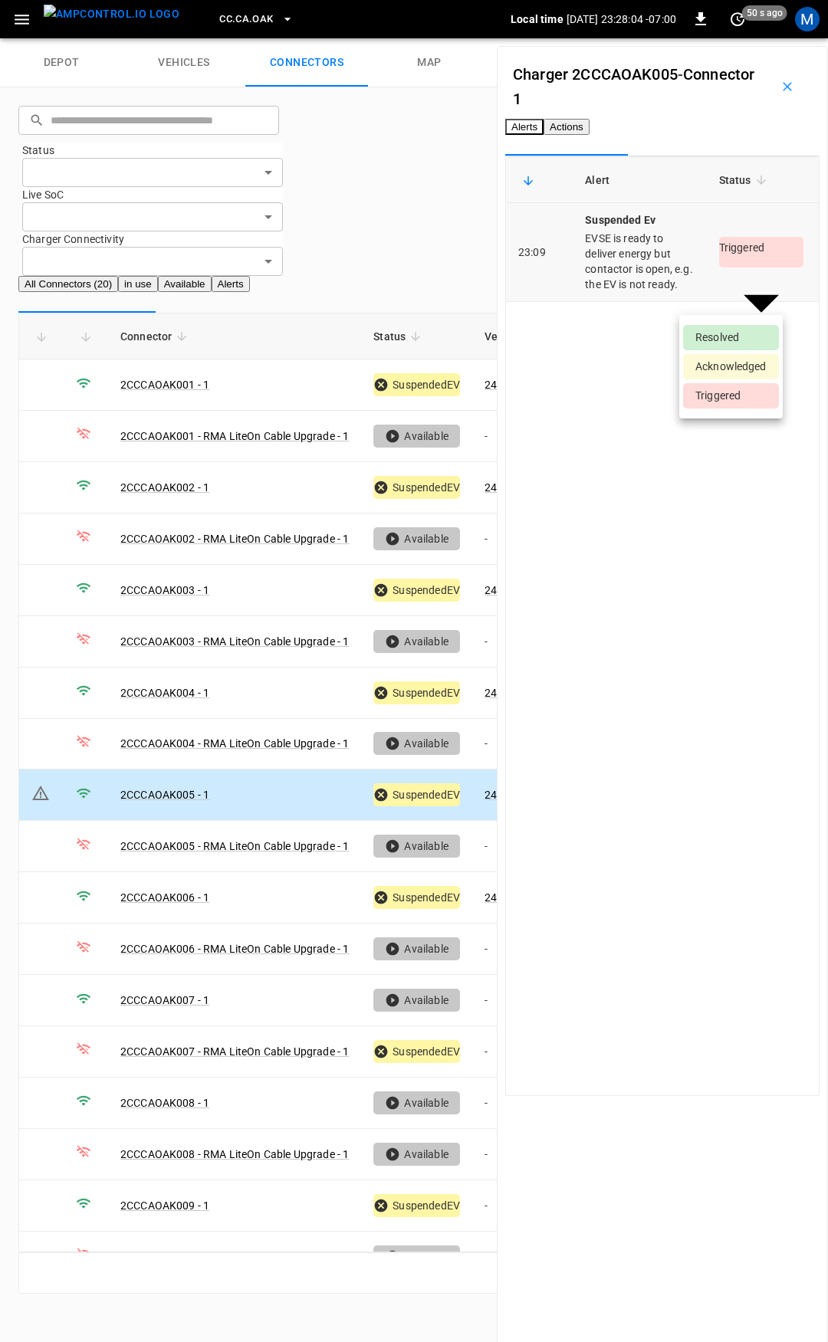
click at [734, 292] on body "CC.CA.OAK Local time 2025-09-03 23:28:04 -07:00 0 50 s ago M depot vehicles con…" at bounding box center [414, 656] width 828 height 1313
click at [731, 320] on ul "Resolved Acknowledged Triggered" at bounding box center [731, 367] width 104 height 104
click at [731, 324] on ul "Resolved Acknowledged Triggered" at bounding box center [731, 367] width 104 height 104
click at [732, 330] on li "Resolved" at bounding box center [731, 337] width 96 height 25
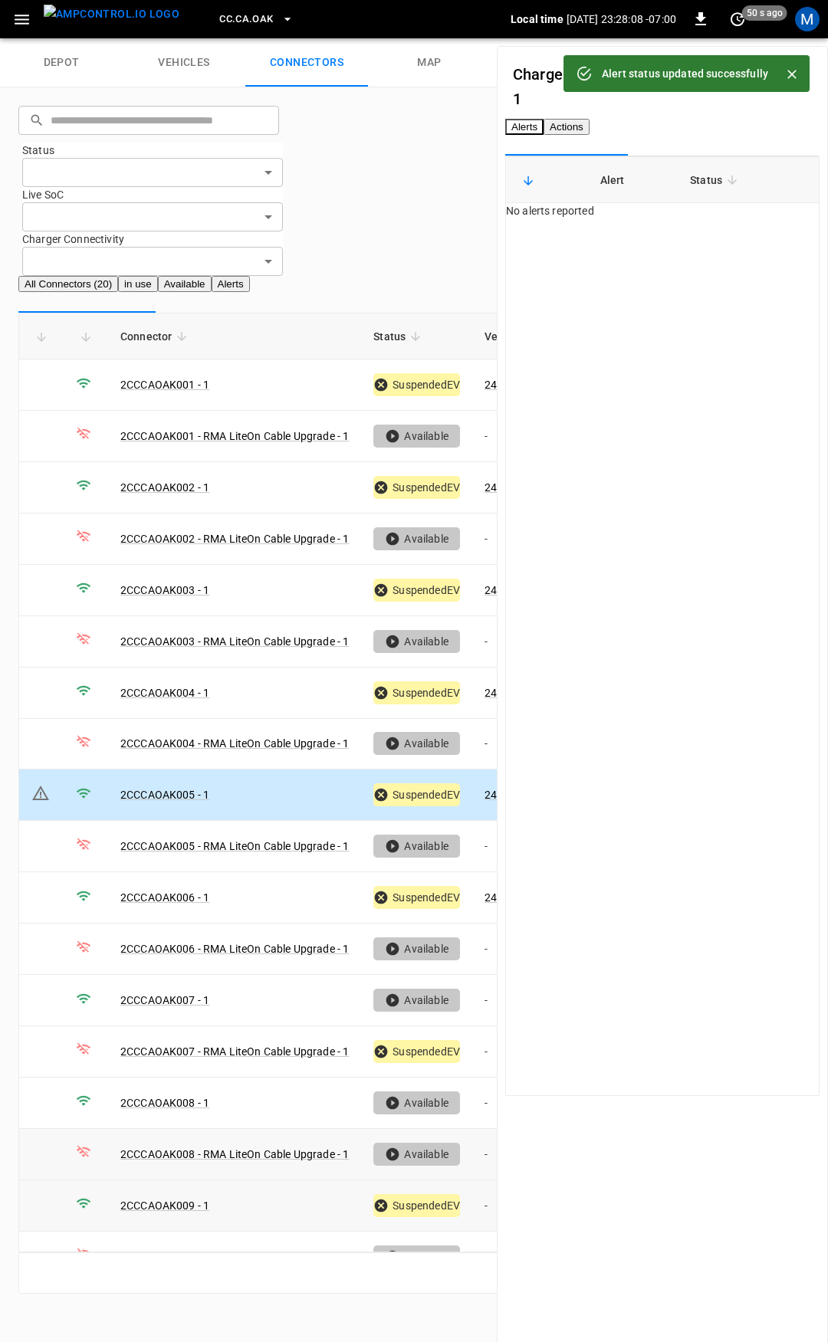
click at [481, 1181] on td "-" at bounding box center [513, 1206] width 82 height 51
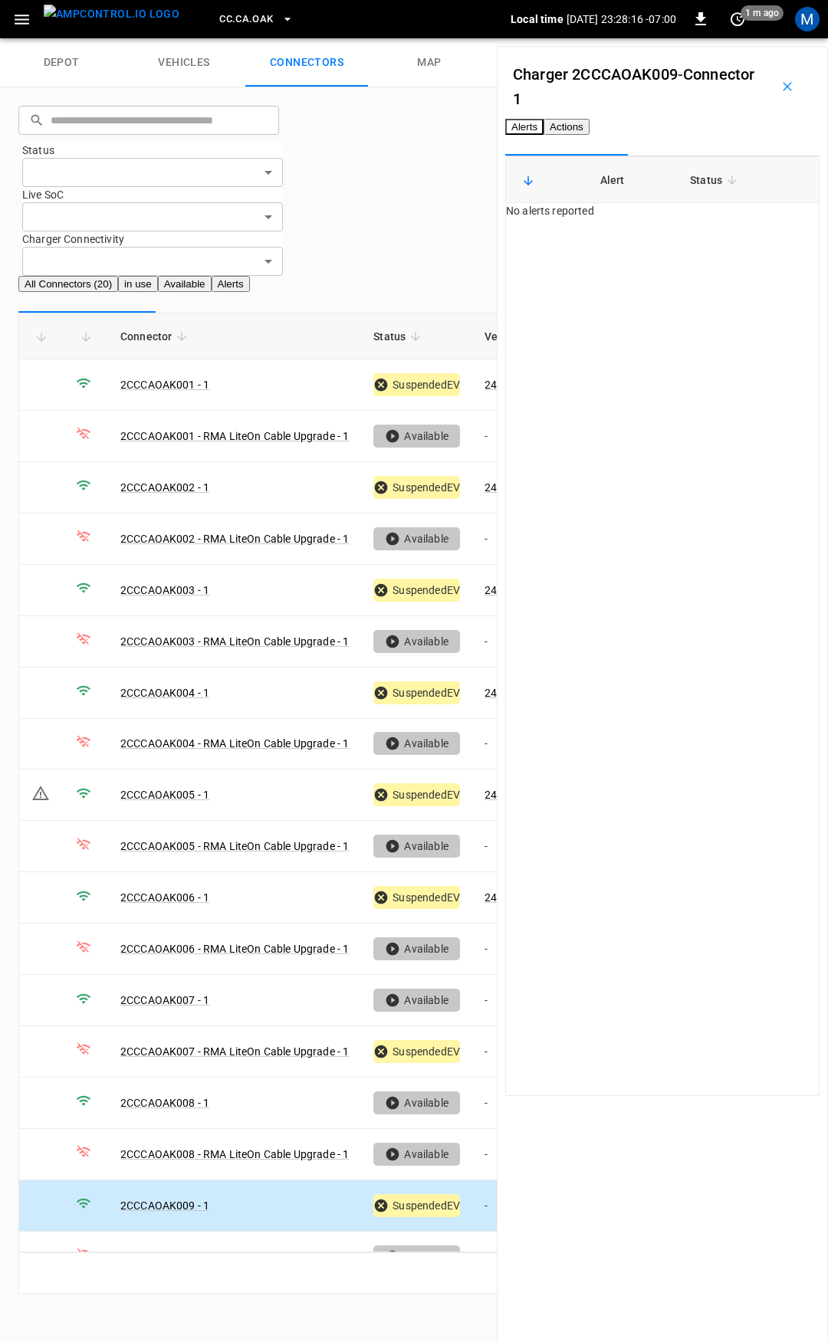
click at [590, 123] on button "Actions" at bounding box center [567, 127] width 46 height 16
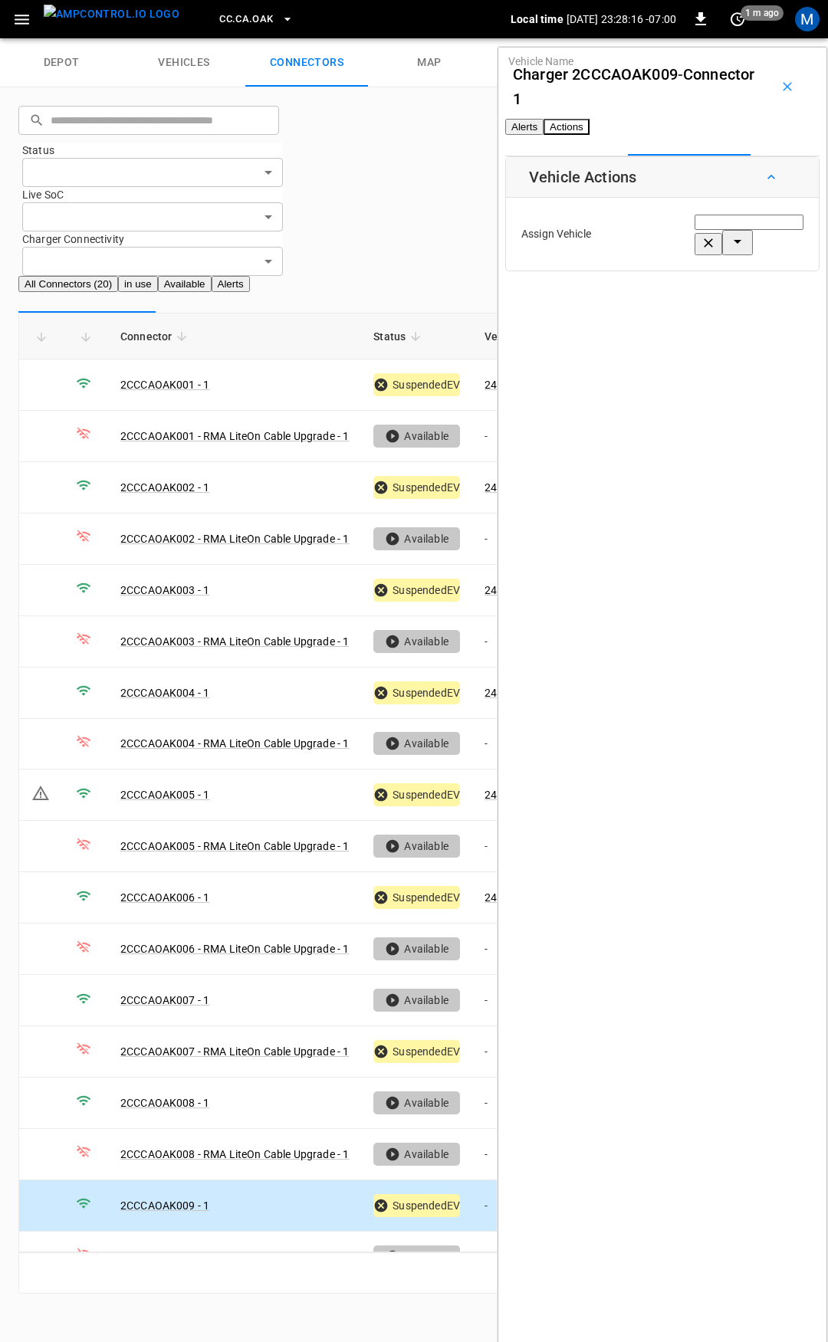
click at [695, 255] on div "Vehicle Name Vehicle Name" at bounding box center [749, 234] width 109 height 42
click at [645, 343] on span "240450" at bounding box center [643, 343] width 38 height 12
type input "******"
click at [769, 314] on button "Save" at bounding box center [786, 301] width 35 height 28
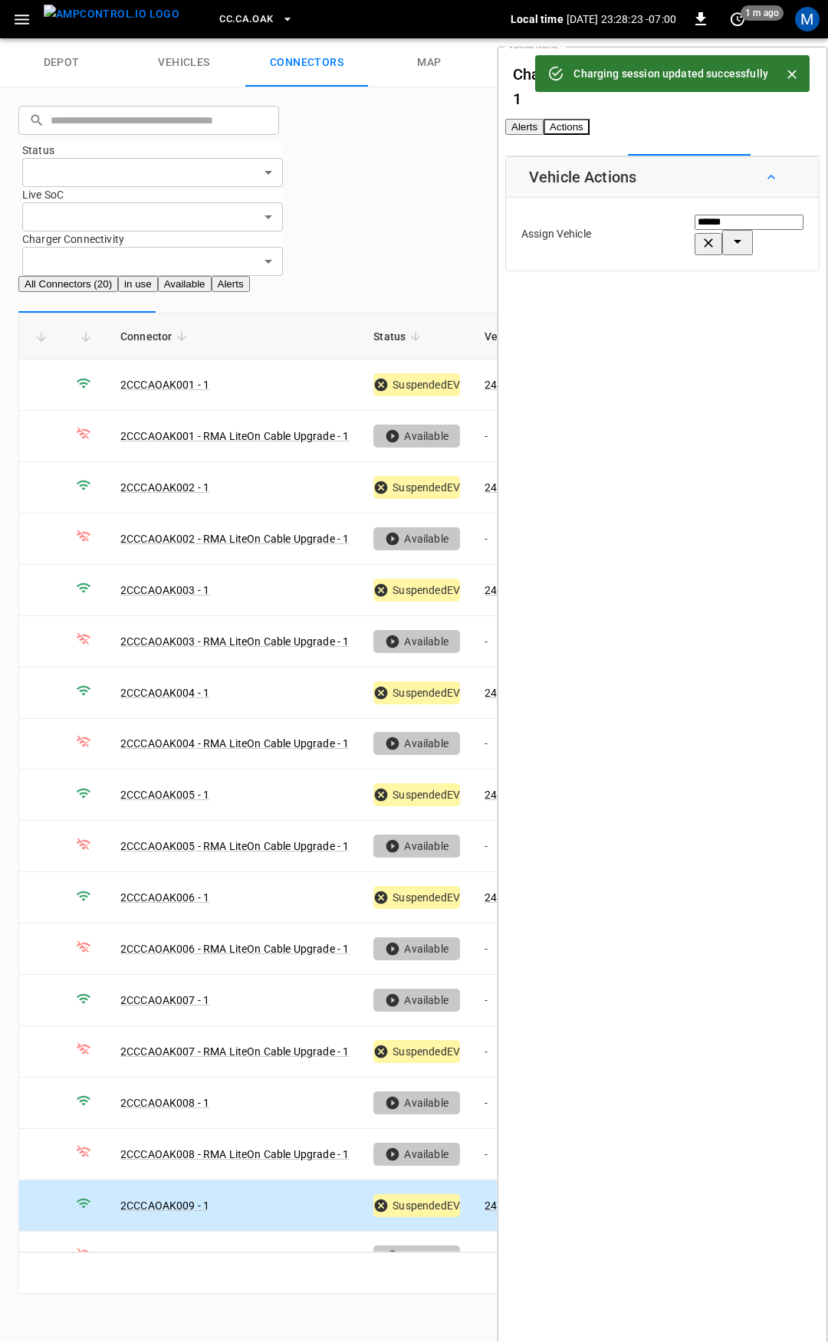
click at [795, 62] on div at bounding box center [785, 74] width 35 height 28
click at [793, 74] on icon "Close" at bounding box center [791, 74] width 9 height 9
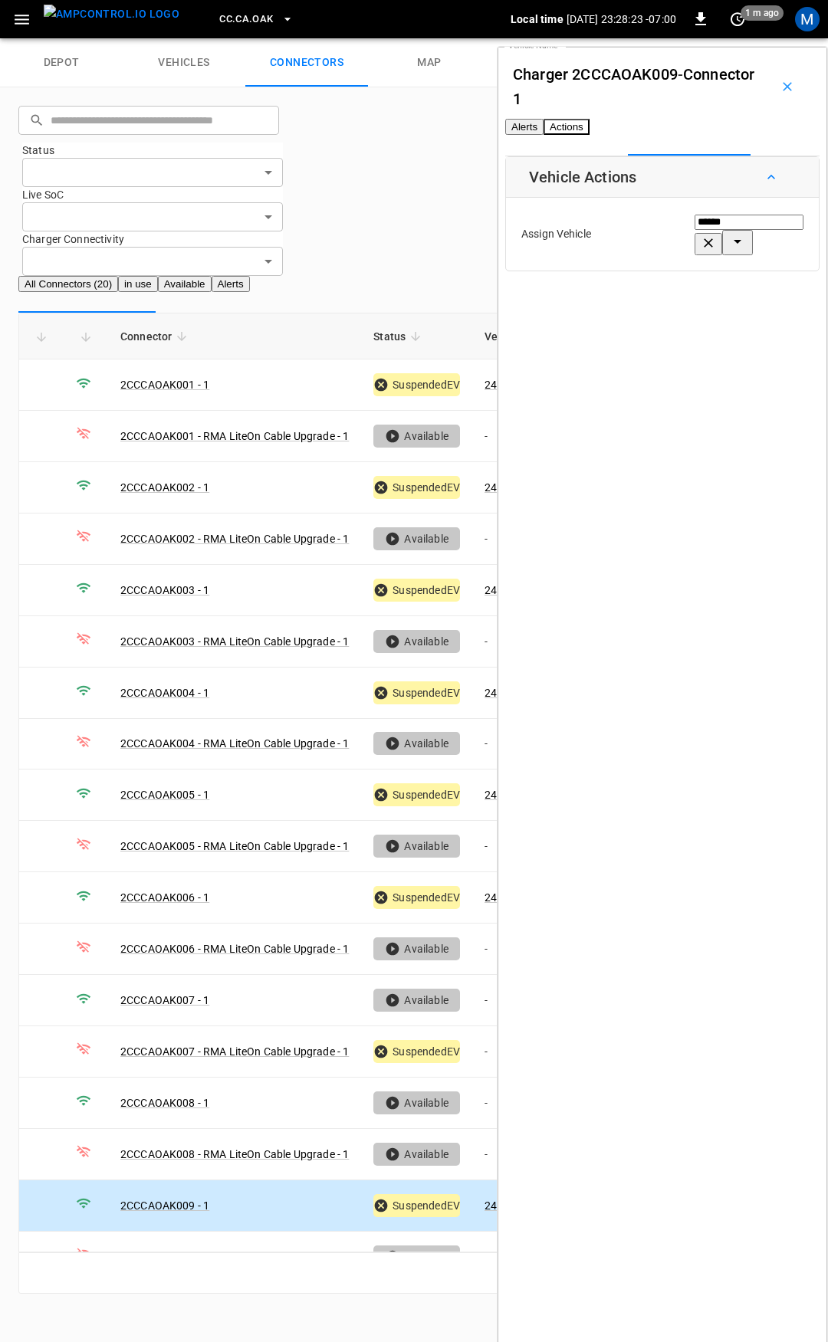
click at [777, 96] on button "button" at bounding box center [787, 86] width 49 height 49
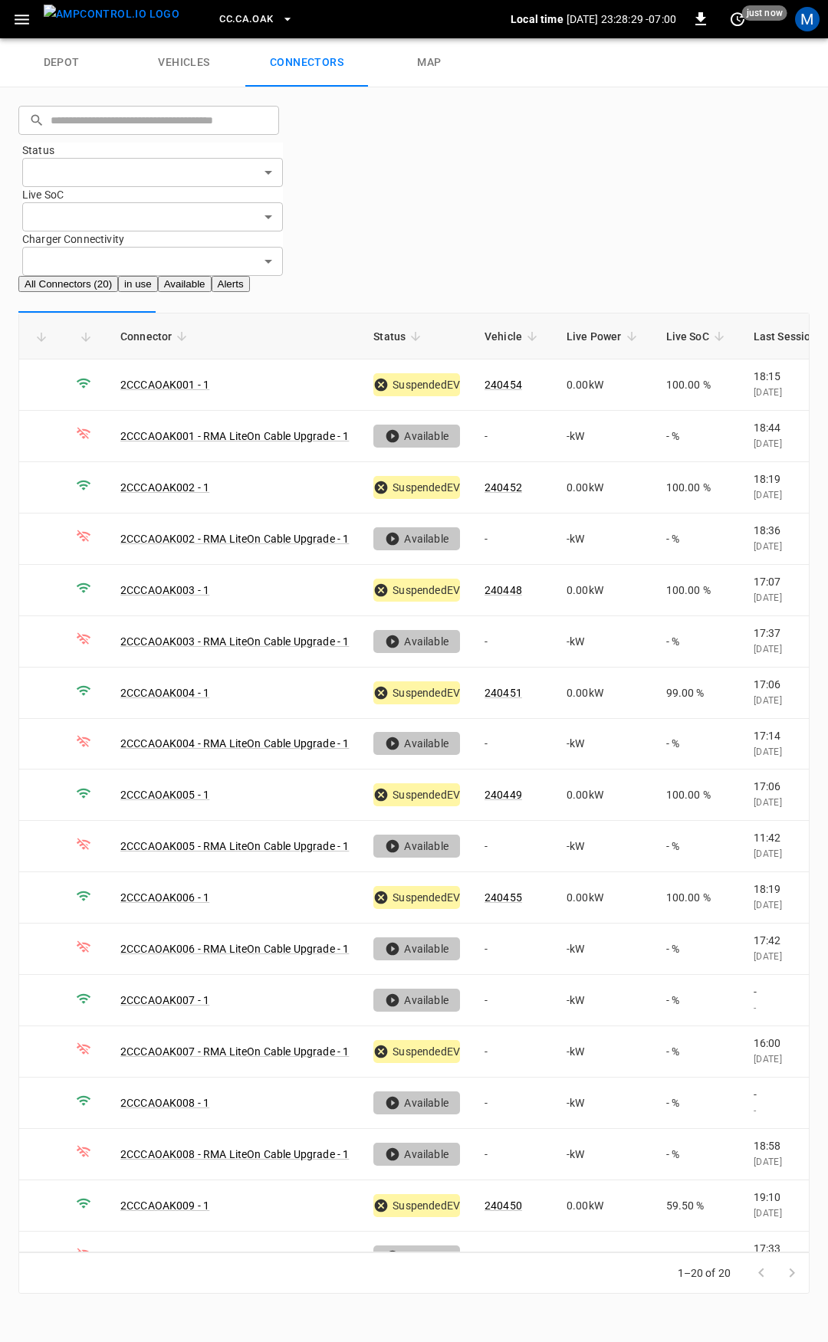
click at [225, 15] on span "CC.CA.OAK" at bounding box center [246, 20] width 54 height 18
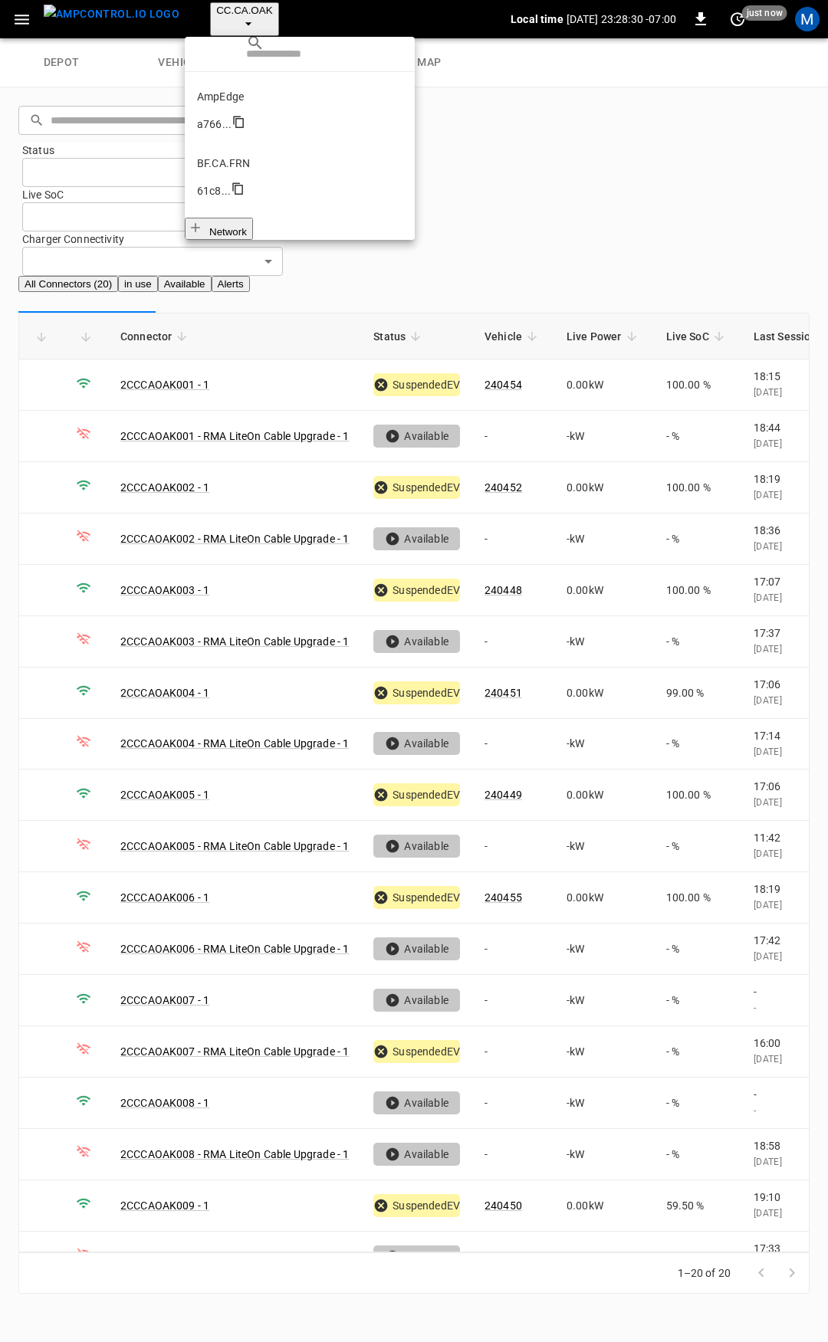
scroll to position [199, 0]
click at [248, 407] on li "CC.CA.RIC 998c ..." at bounding box center [300, 440] width 230 height 67
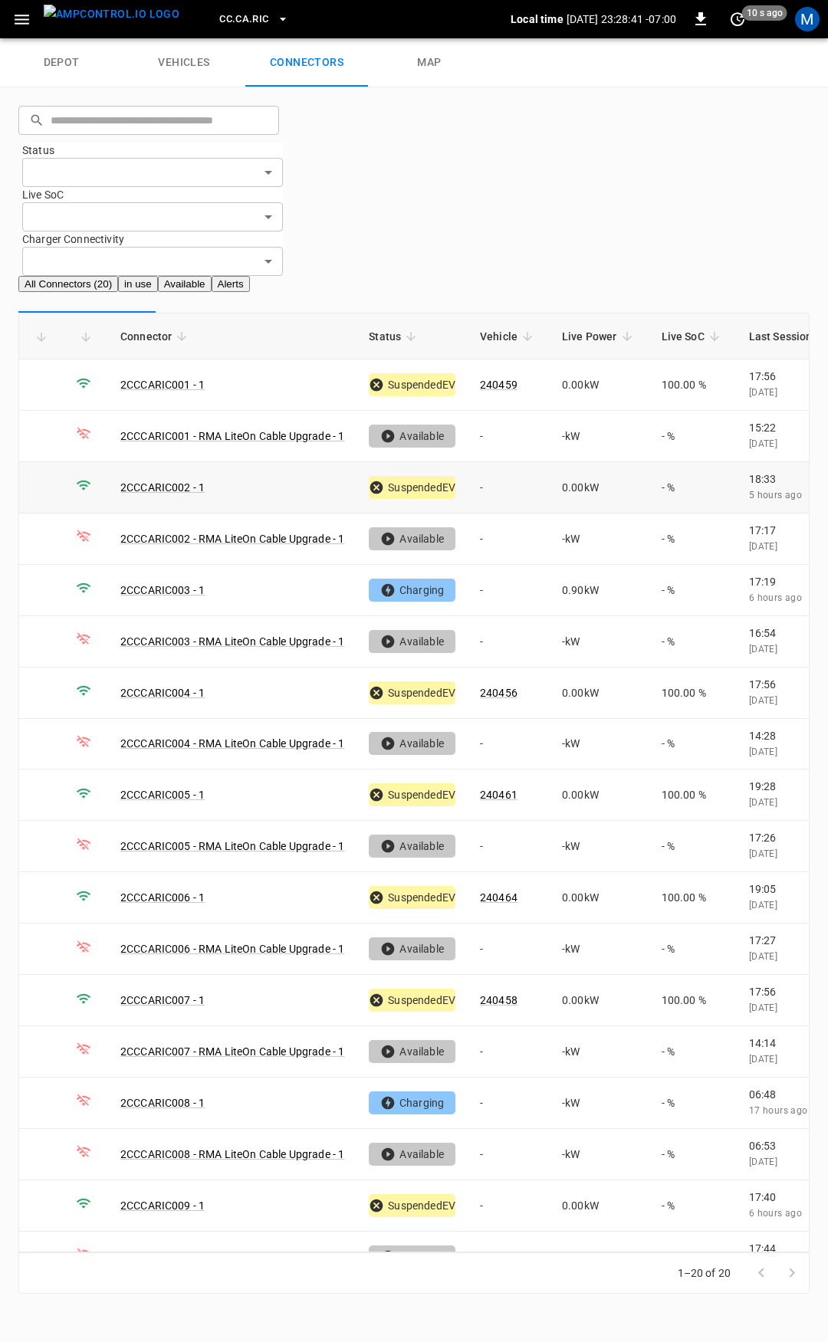
click at [495, 462] on td "-" at bounding box center [509, 487] width 82 height 51
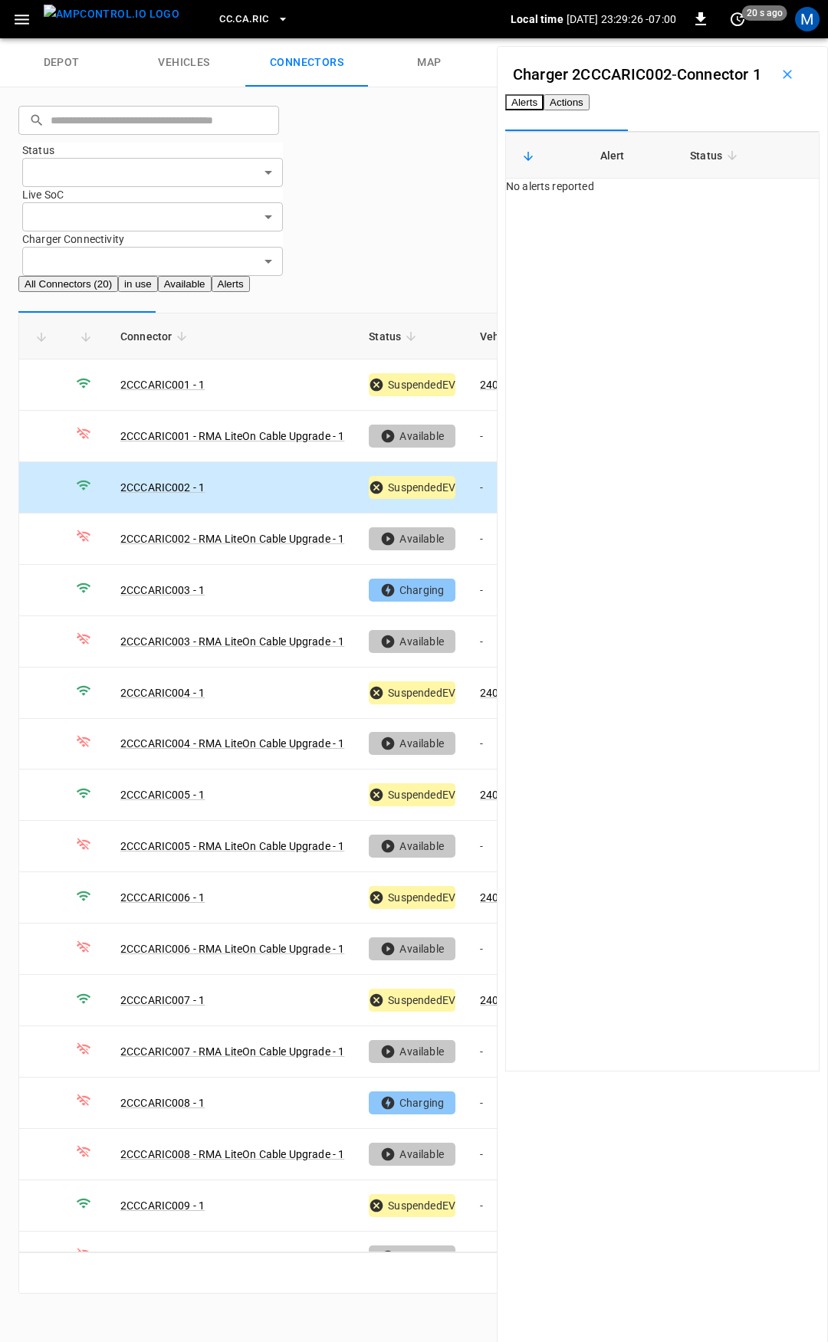
drag, startPoint x: 695, startPoint y: 138, endPoint x: 691, endPoint y: 147, distance: 10.0
click at [590, 110] on button "Actions" at bounding box center [567, 102] width 46 height 16
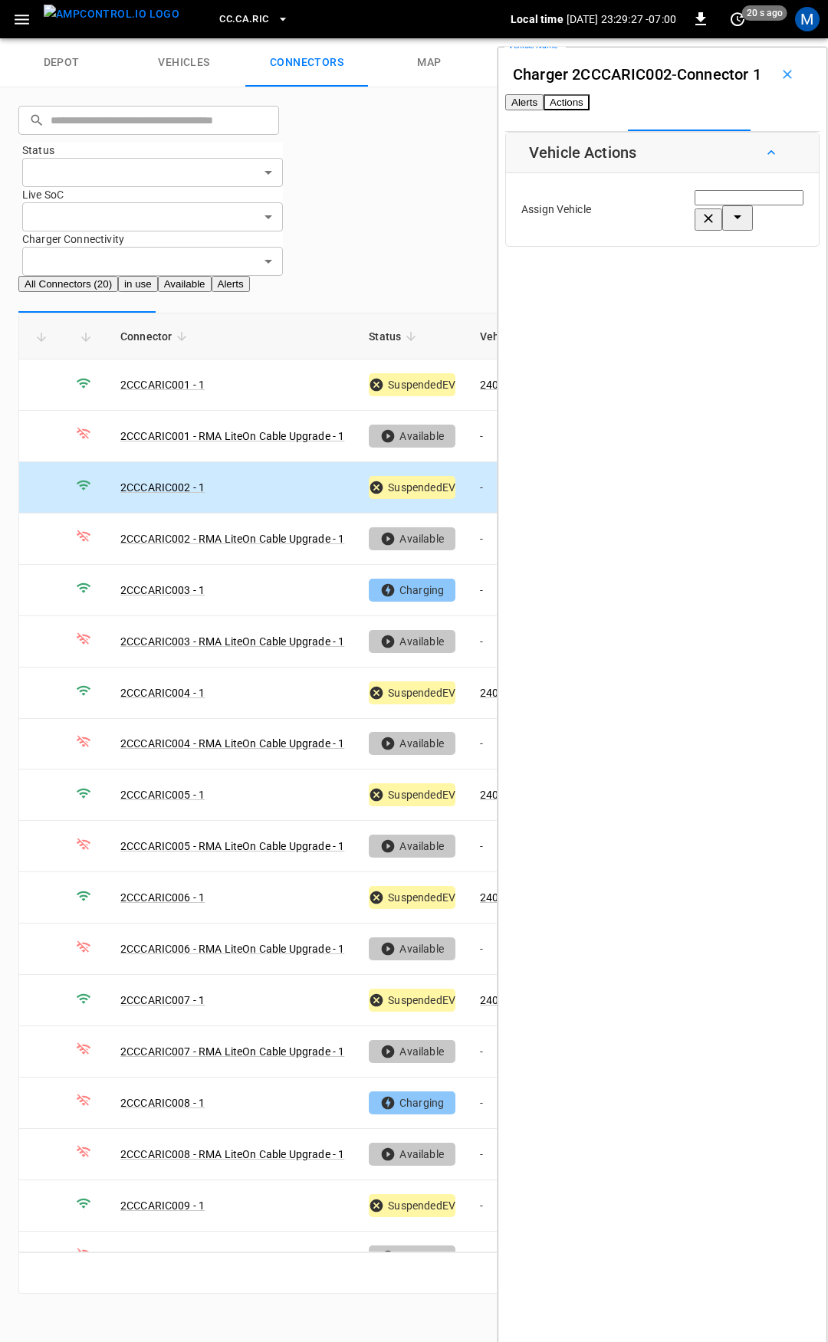
click at [695, 205] on input "Vehicle Name" at bounding box center [749, 197] width 109 height 15
type input "*"
click at [692, 317] on li "240462" at bounding box center [697, 324] width 146 height 15
type input "******"
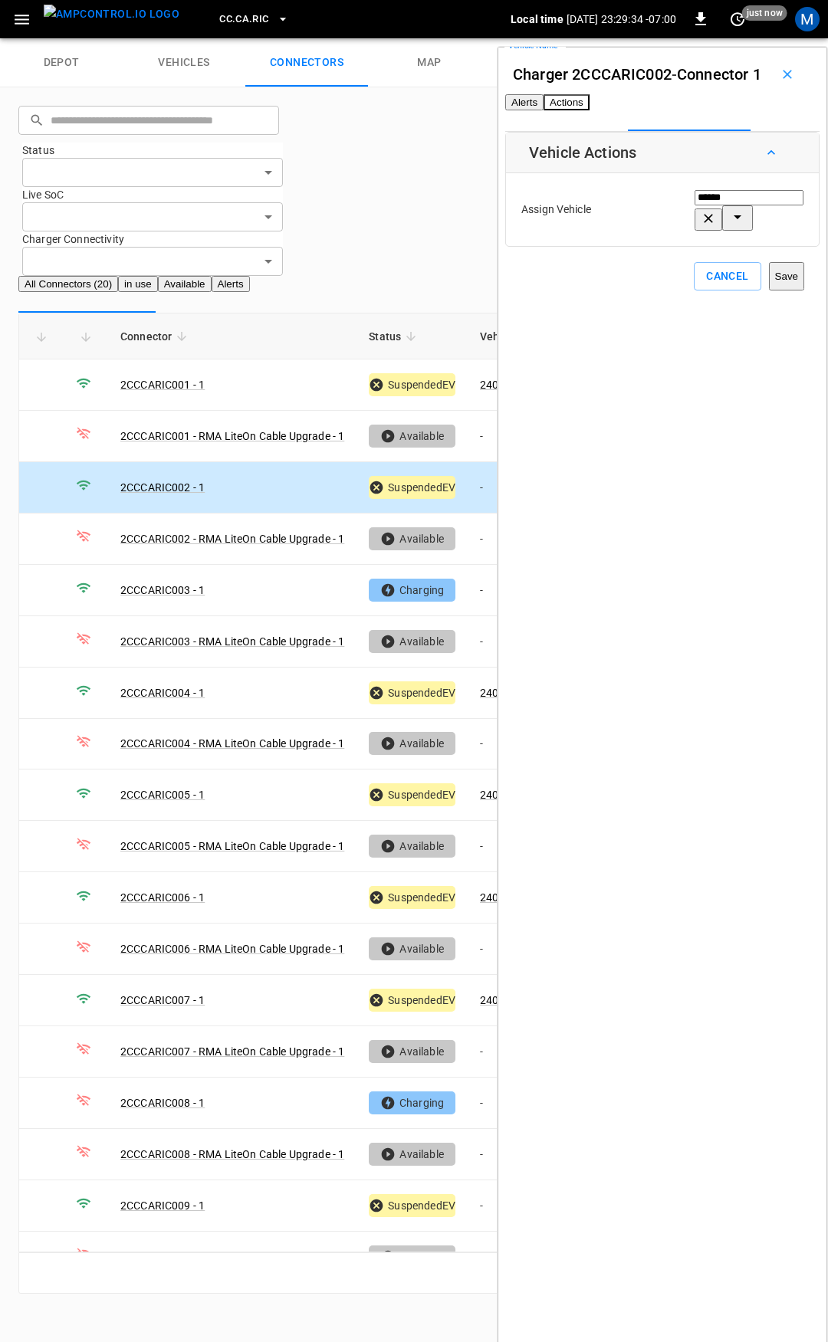
click at [769, 291] on button "Save" at bounding box center [786, 276] width 35 height 28
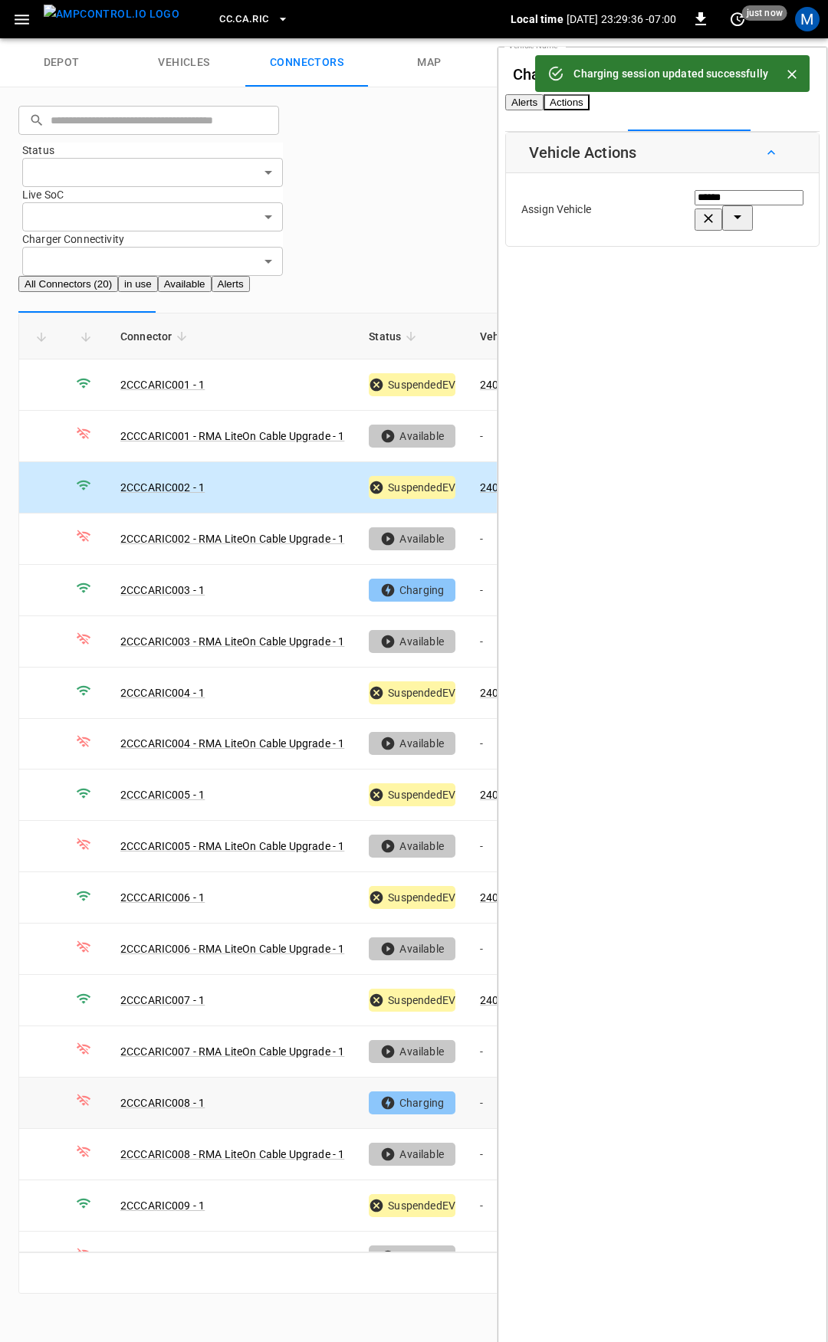
click at [488, 1078] on td "-" at bounding box center [509, 1103] width 82 height 51
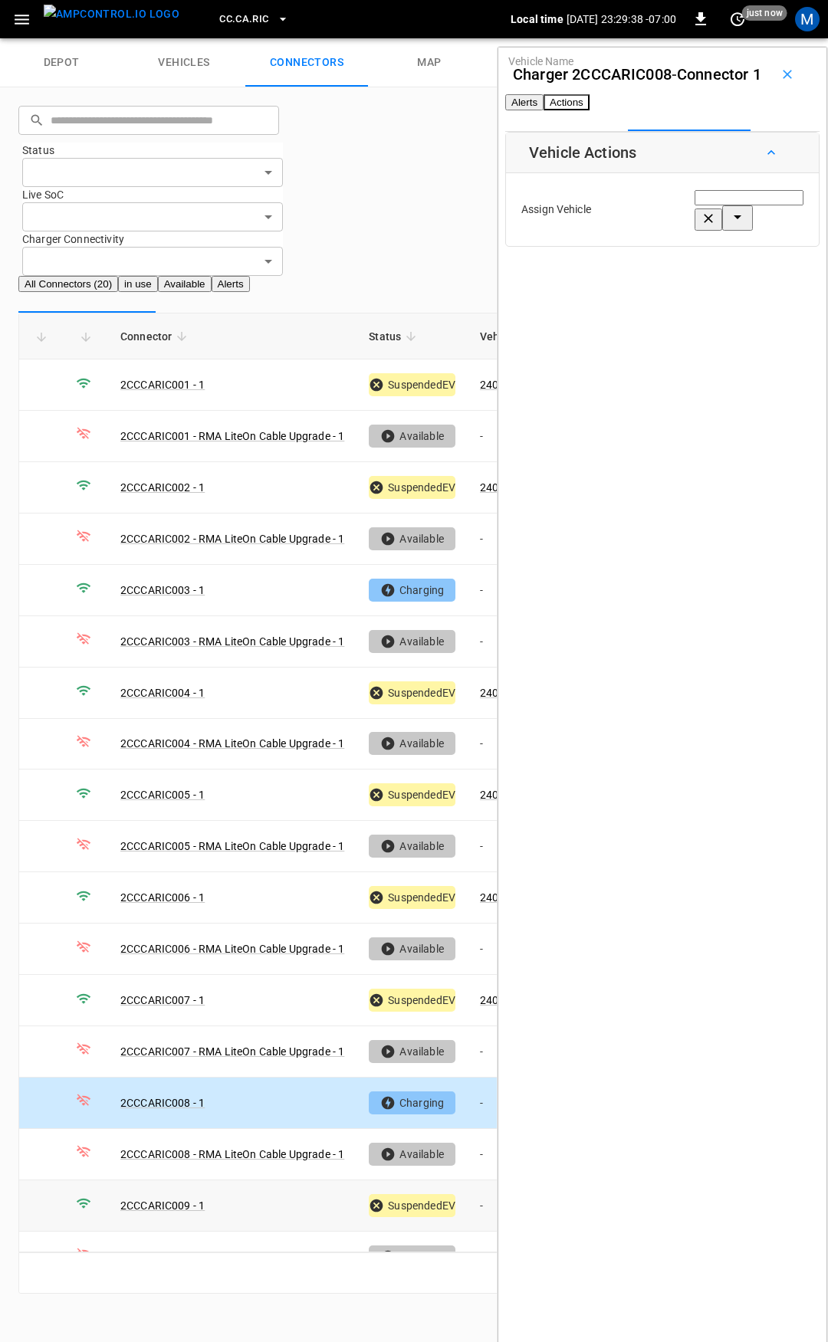
click at [474, 1181] on td "-" at bounding box center [509, 1206] width 82 height 51
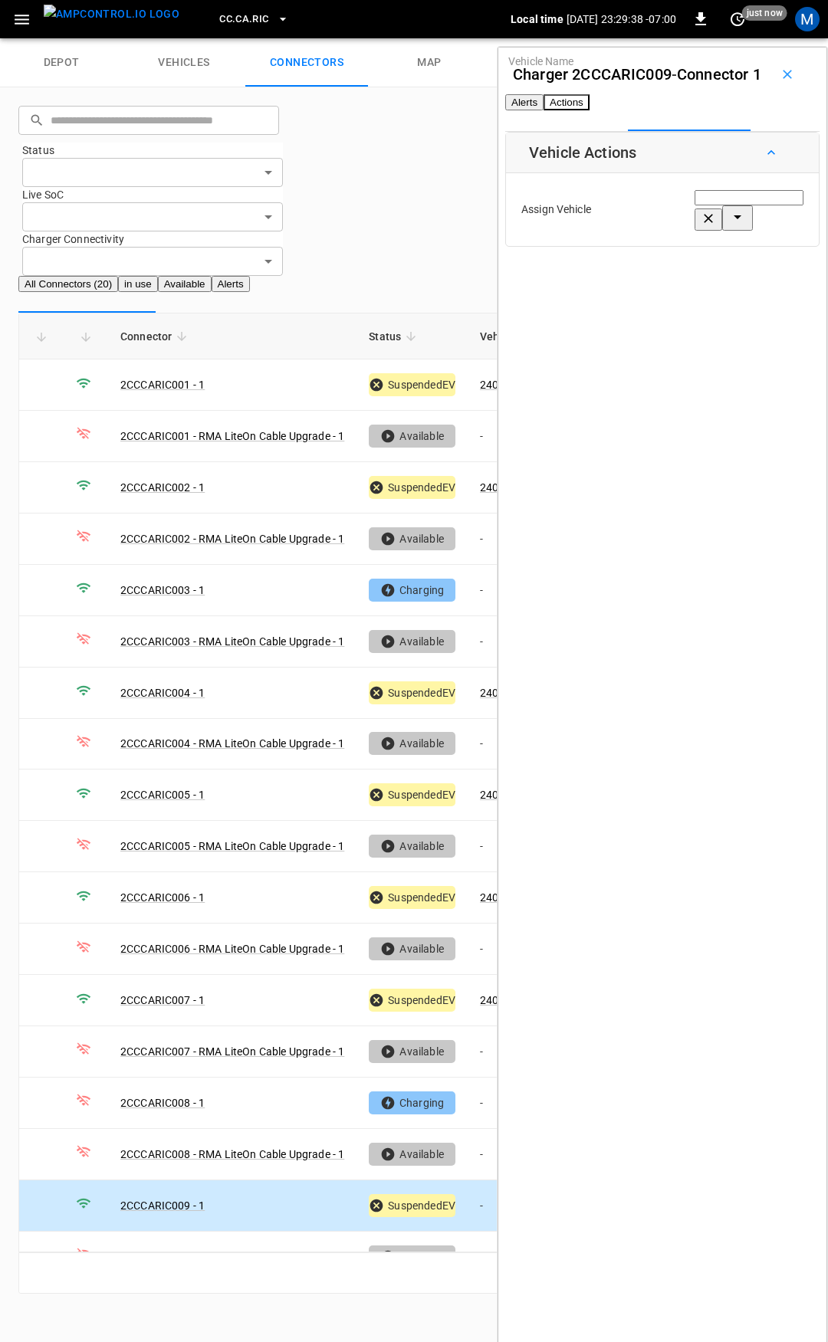
click at [695, 231] on div "Vehicle Name Vehicle Name" at bounding box center [749, 210] width 109 height 42
click at [645, 323] on span "240465" at bounding box center [643, 325] width 38 height 12
type input "******"
click at [769, 291] on button "Save" at bounding box center [786, 276] width 35 height 28
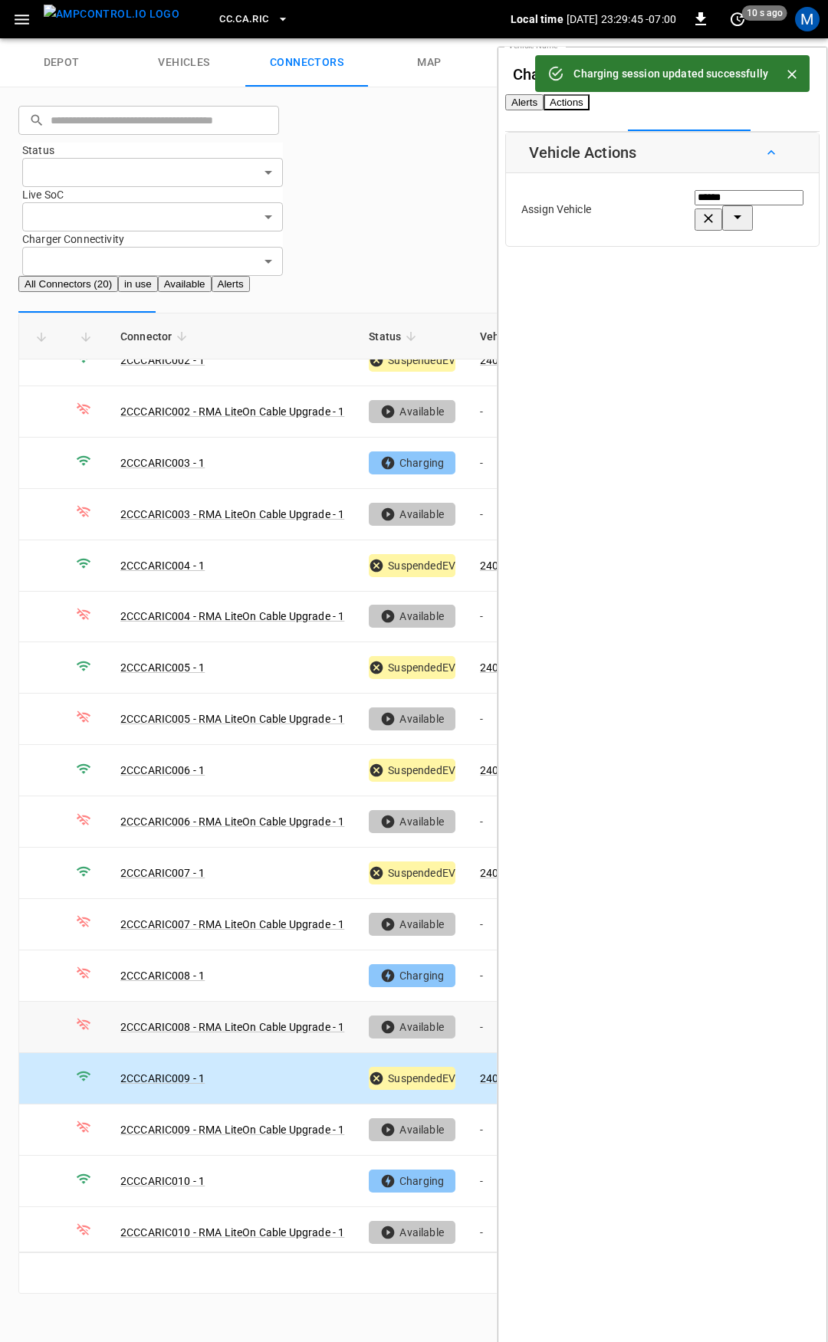
scroll to position [51, 0]
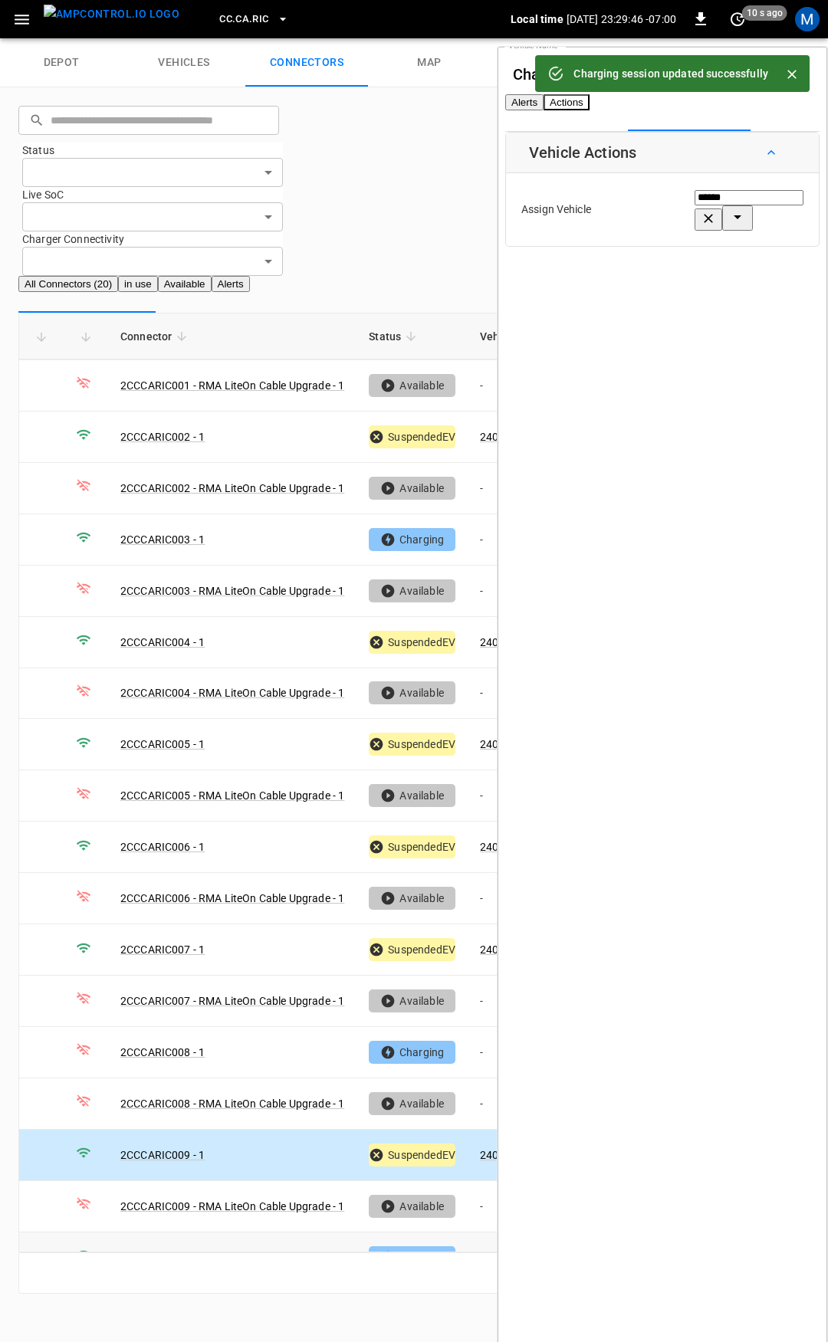
click at [485, 1233] on td "-" at bounding box center [509, 1258] width 82 height 51
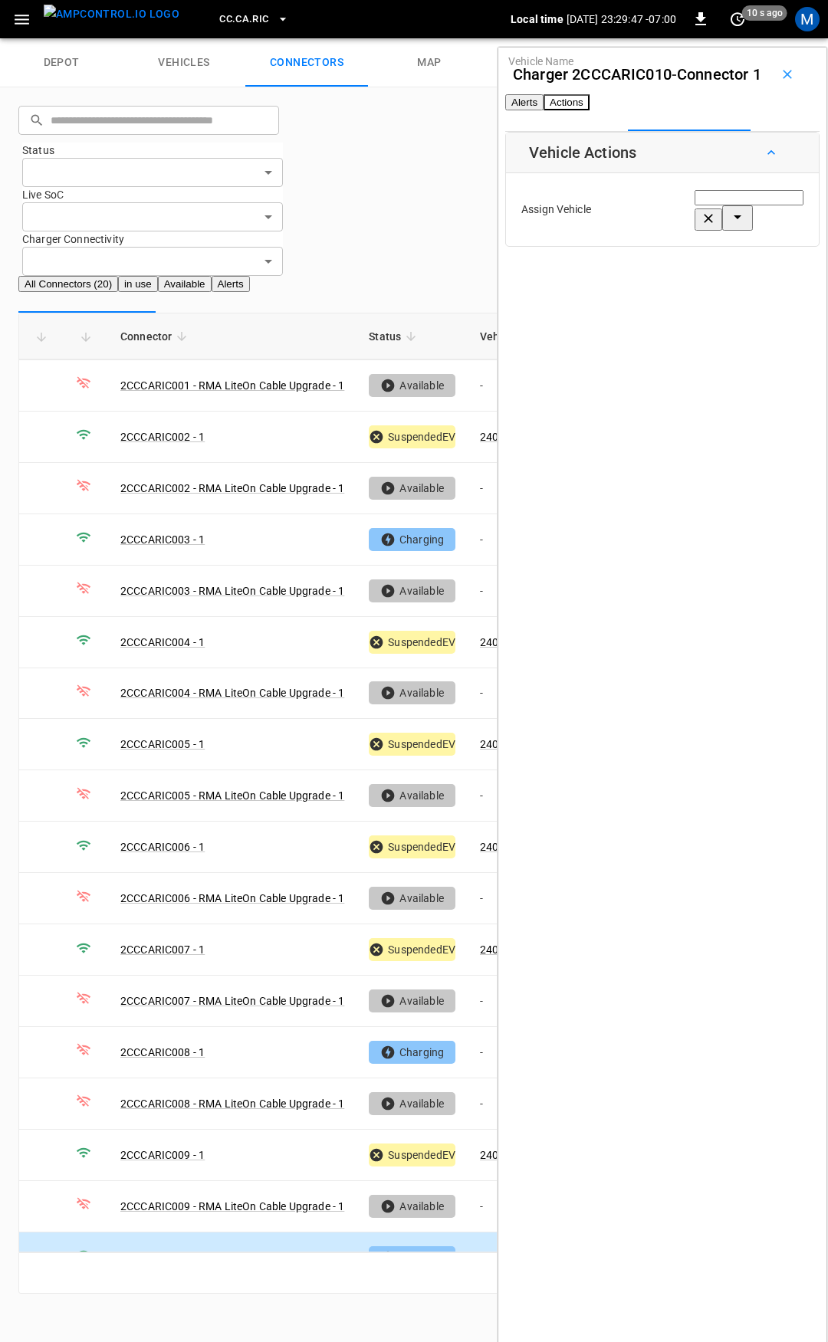
click at [695, 205] on input "Vehicle Name" at bounding box center [749, 197] width 109 height 15
click at [643, 300] on ul "Add Vehicle 240463 Not Installed-TelAdmin Order# 207186 Independence Not Instal…" at bounding box center [681, 373] width 176 height 189
click at [646, 323] on span "240463" at bounding box center [643, 325] width 38 height 12
type input "******"
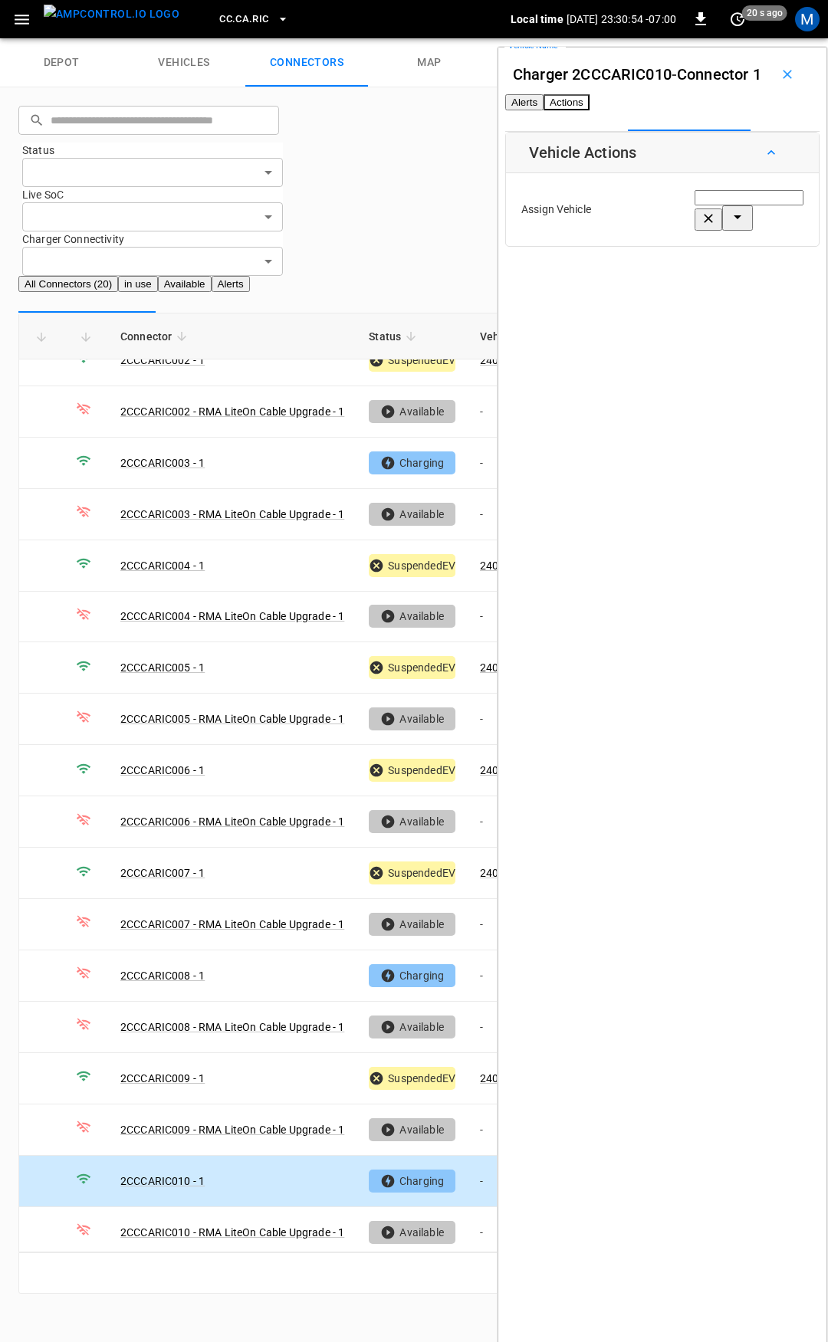
click at [695, 205] on input "Vehicle Name" at bounding box center [749, 197] width 109 height 15
click at [662, 319] on span "240463" at bounding box center [643, 325] width 38 height 12
type input "******"
click at [769, 291] on button "Save" at bounding box center [786, 276] width 35 height 28
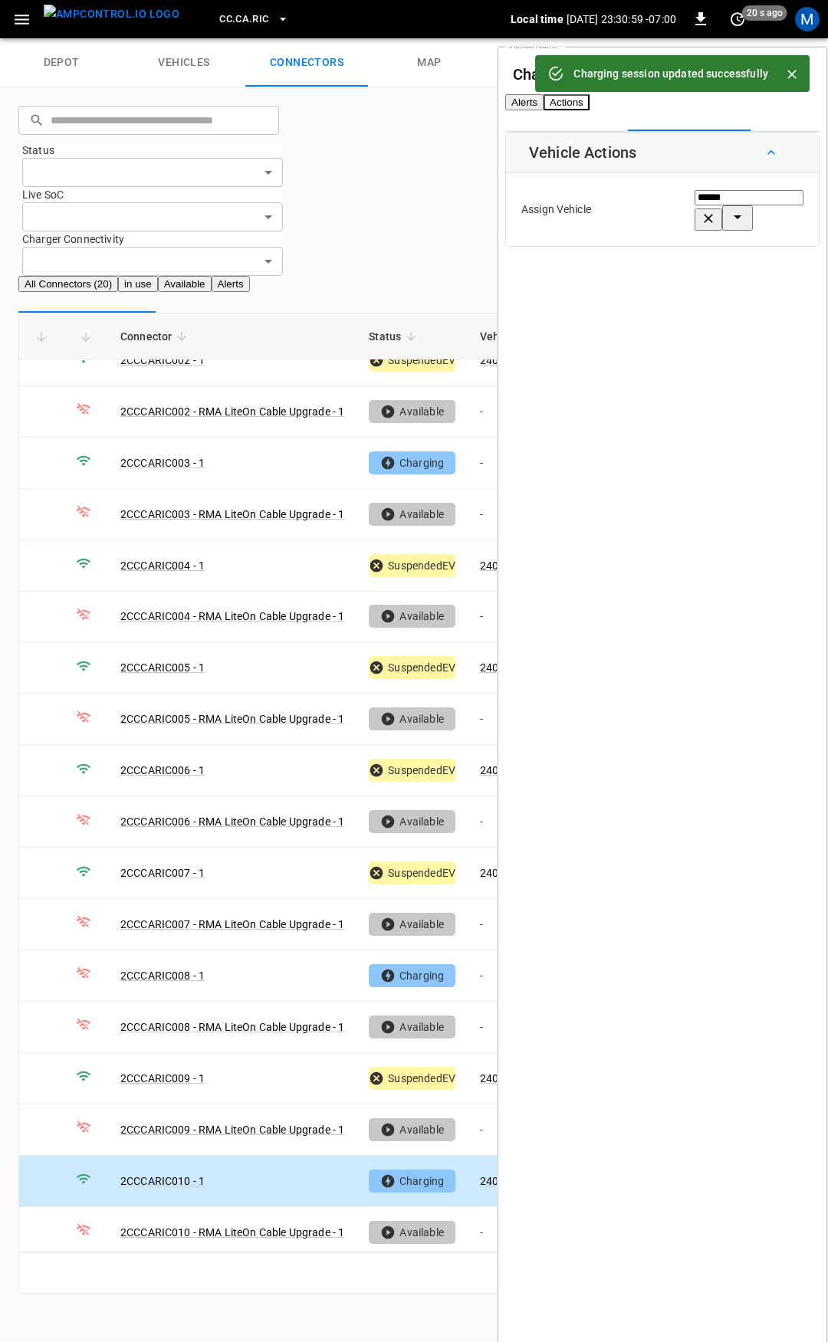
click at [219, 11] on span "CC.CA.RIC" at bounding box center [243, 20] width 49 height 18
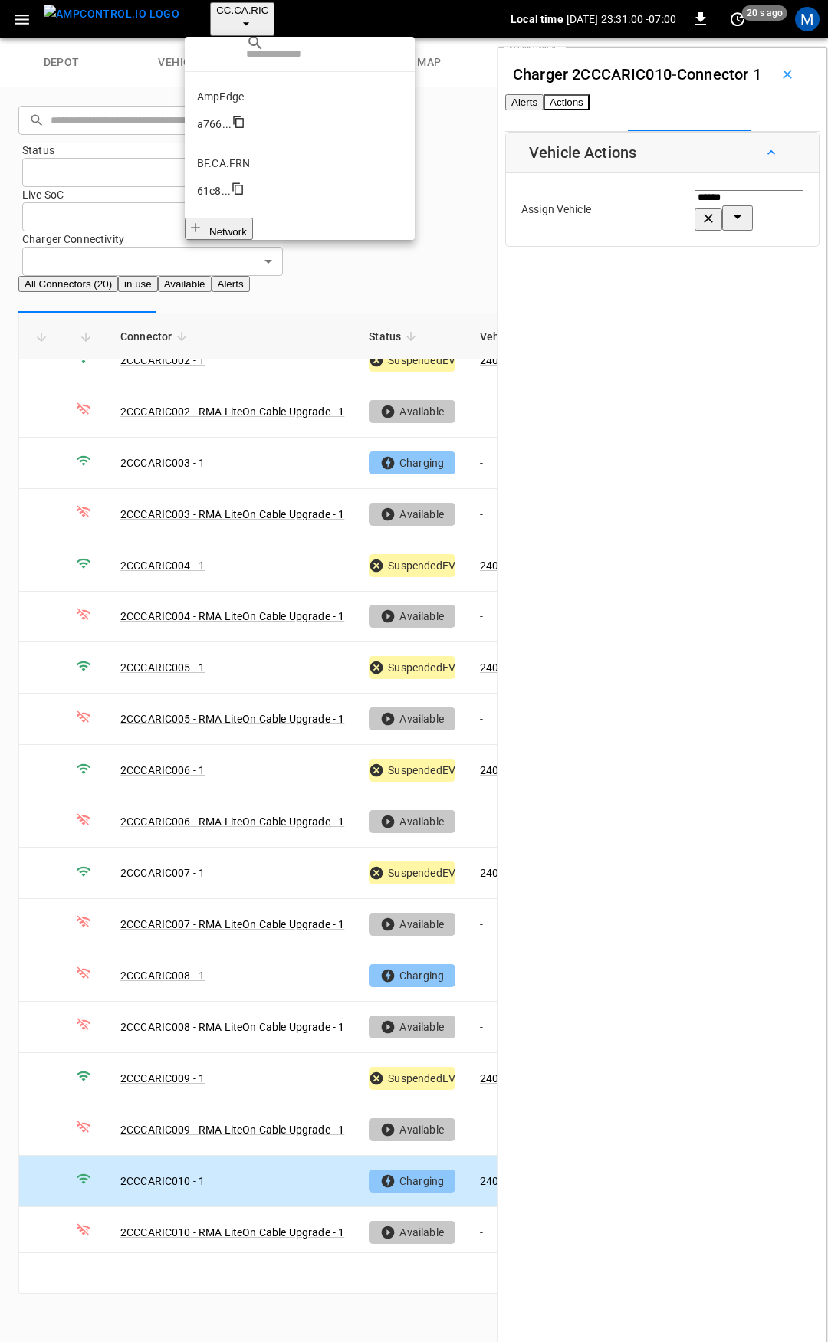
scroll to position [228, 0]
click at [249, 462] on p "CC.CA.SFF" at bounding box center [299, 469] width 205 height 15
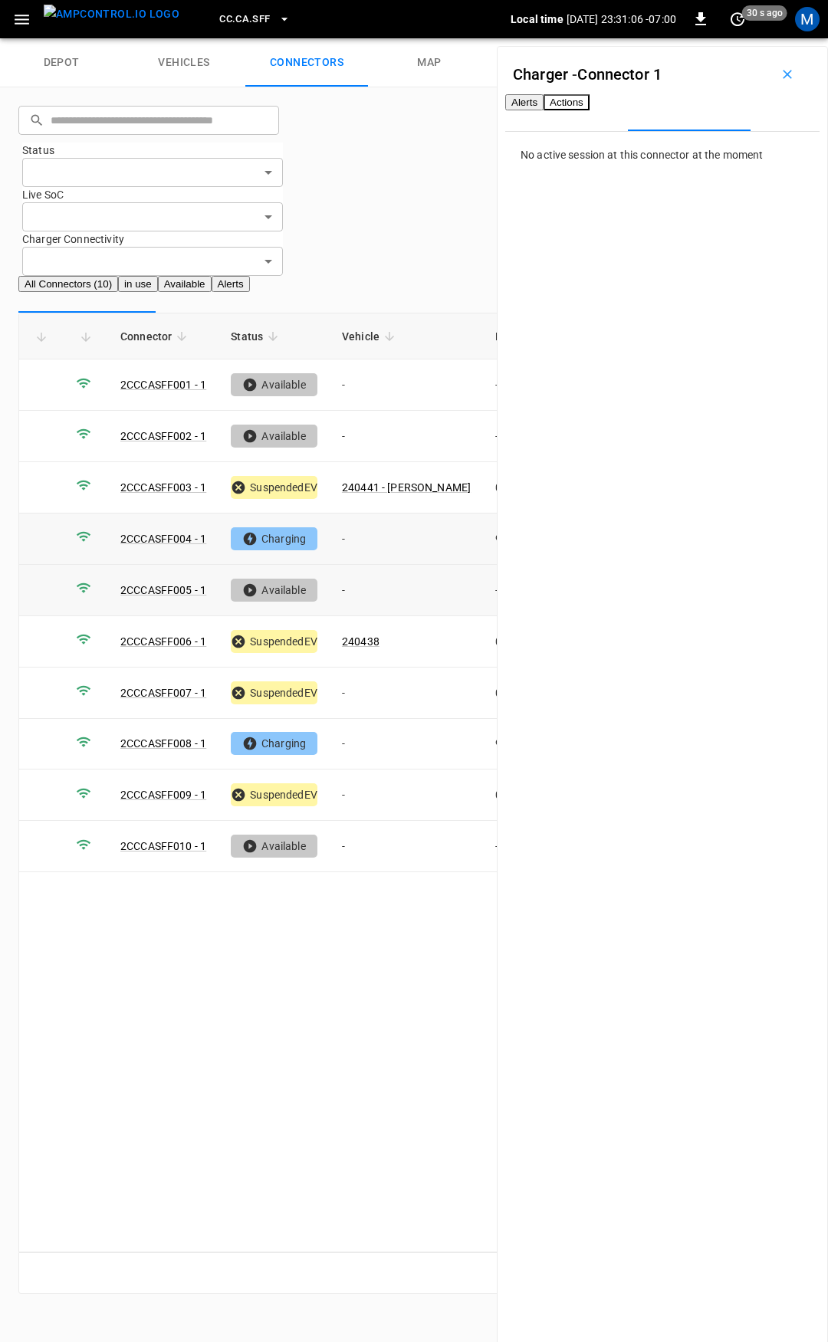
drag, startPoint x: 384, startPoint y: 445, endPoint x: 424, endPoint y: 424, distance: 45.3
click at [384, 514] on td "-" at bounding box center [406, 539] width 153 height 51
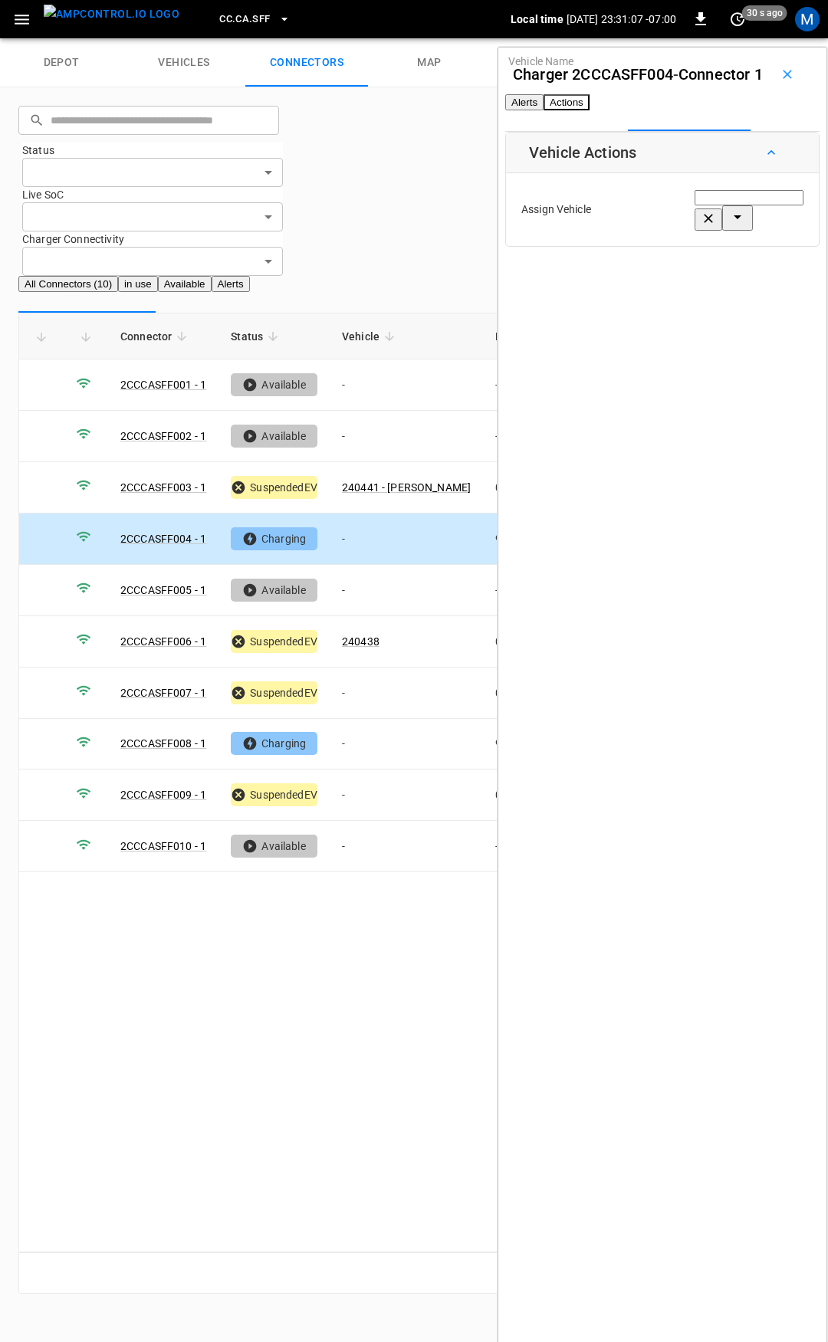
drag, startPoint x: 656, startPoint y: 253, endPoint x: 656, endPoint y: 245, distance: 8.4
click at [695, 231] on div "Vehicle Name Vehicle Name" at bounding box center [749, 210] width 109 height 42
click at [636, 319] on span "240437 - [PERSON_NAME]" at bounding box center [688, 325] width 129 height 12
type input "**********"
click at [769, 291] on button "Save" at bounding box center [786, 276] width 35 height 28
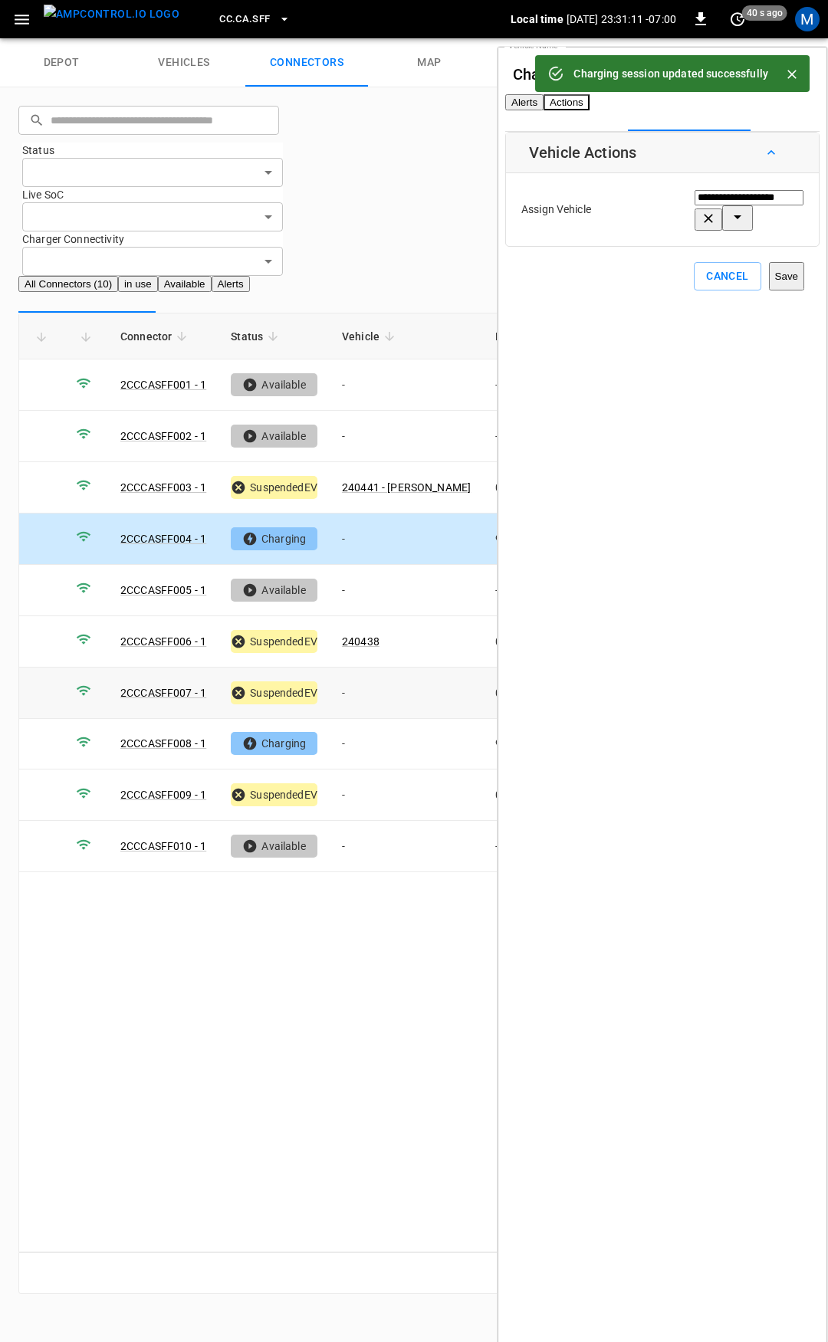
click at [397, 668] on td "-" at bounding box center [406, 693] width 153 height 51
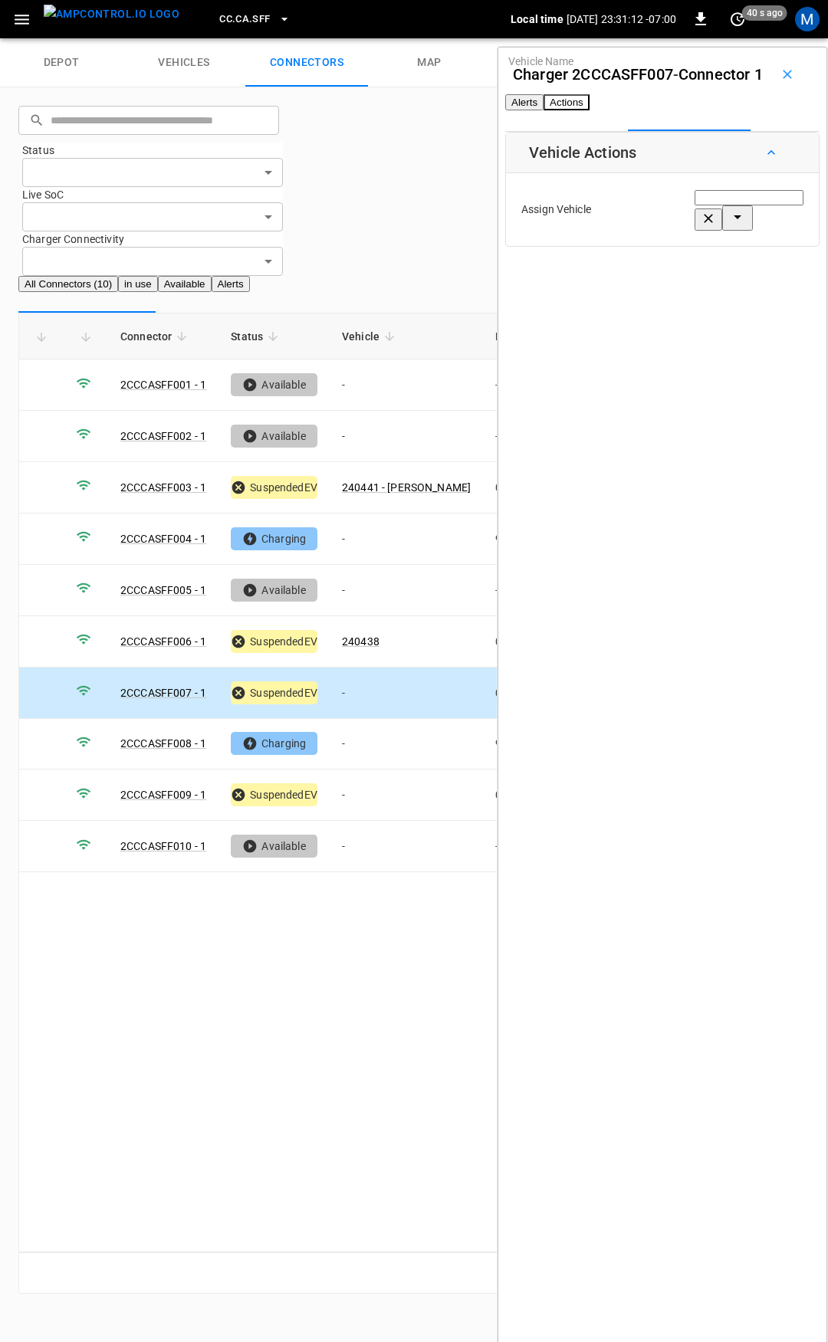
click at [695, 231] on div "Vehicle Name Vehicle Name" at bounding box center [749, 210] width 109 height 42
click at [650, 340] on span "240443 - [PERSON_NAME]" at bounding box center [688, 343] width 129 height 12
type input "**********"
click at [769, 291] on button "Save" at bounding box center [786, 276] width 35 height 28
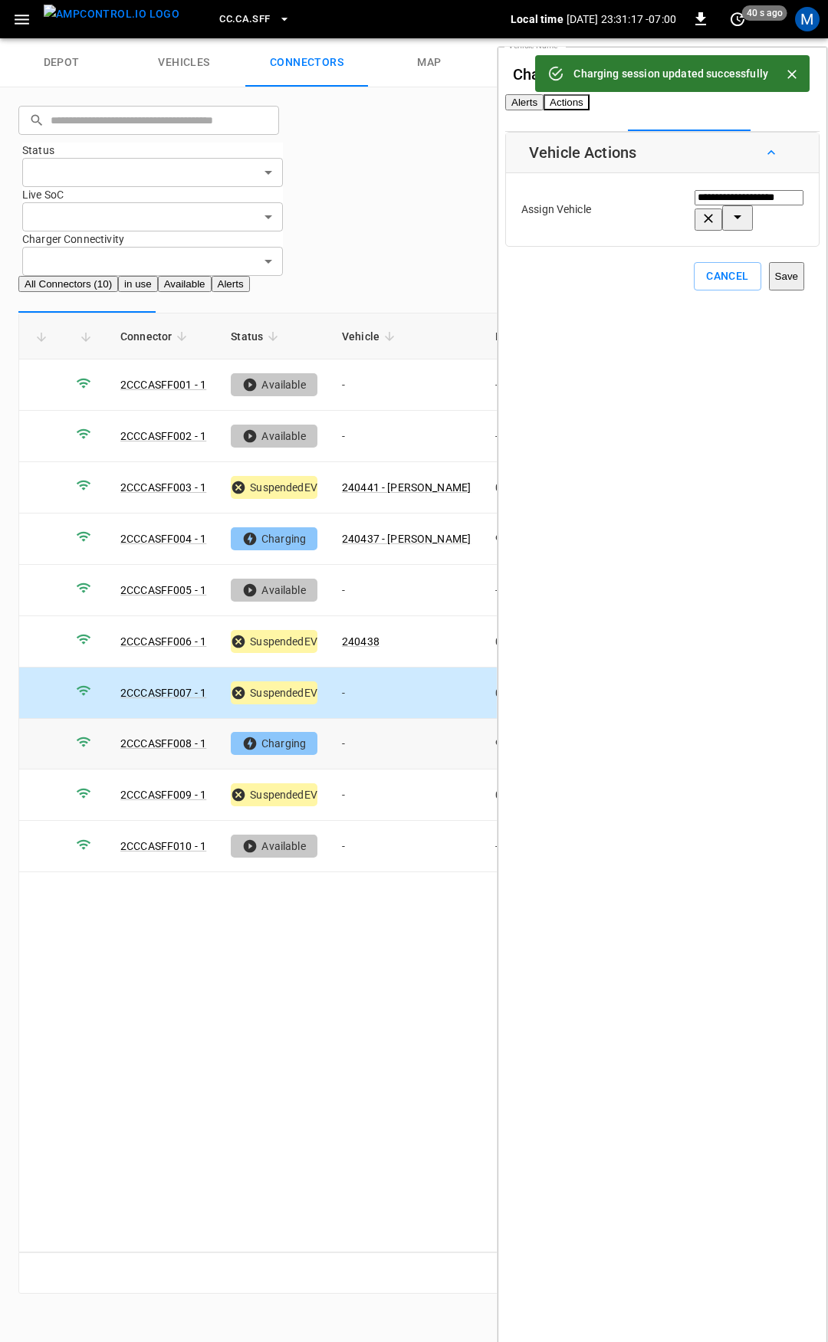
click at [365, 719] on td "-" at bounding box center [406, 744] width 153 height 51
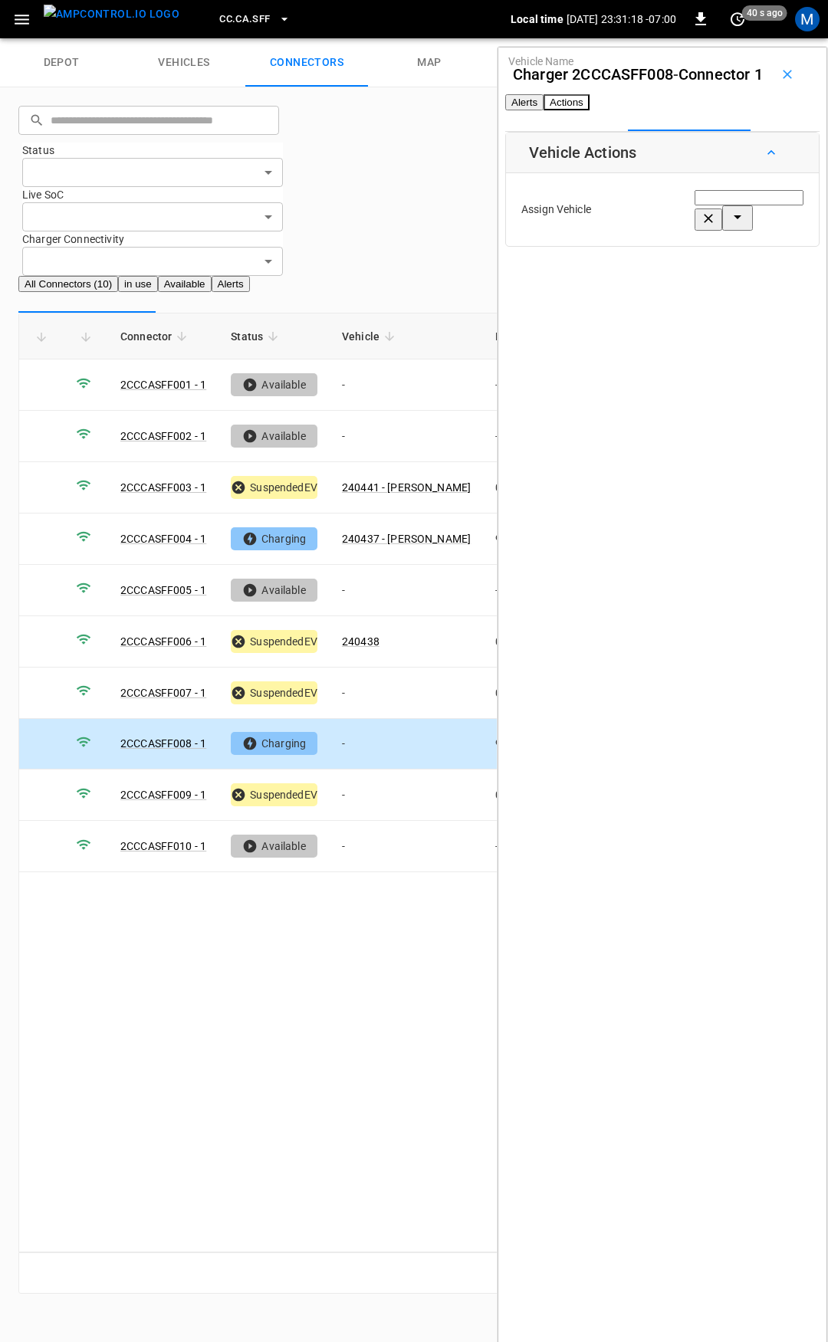
click at [695, 231] on div "Vehicle Name Vehicle Name" at bounding box center [749, 210] width 109 height 42
drag, startPoint x: 665, startPoint y: 315, endPoint x: 731, endPoint y: 283, distance: 73.4
click at [662, 319] on span "240439" at bounding box center [643, 325] width 38 height 12
type input "******"
click at [769, 291] on button "Save" at bounding box center [786, 276] width 35 height 28
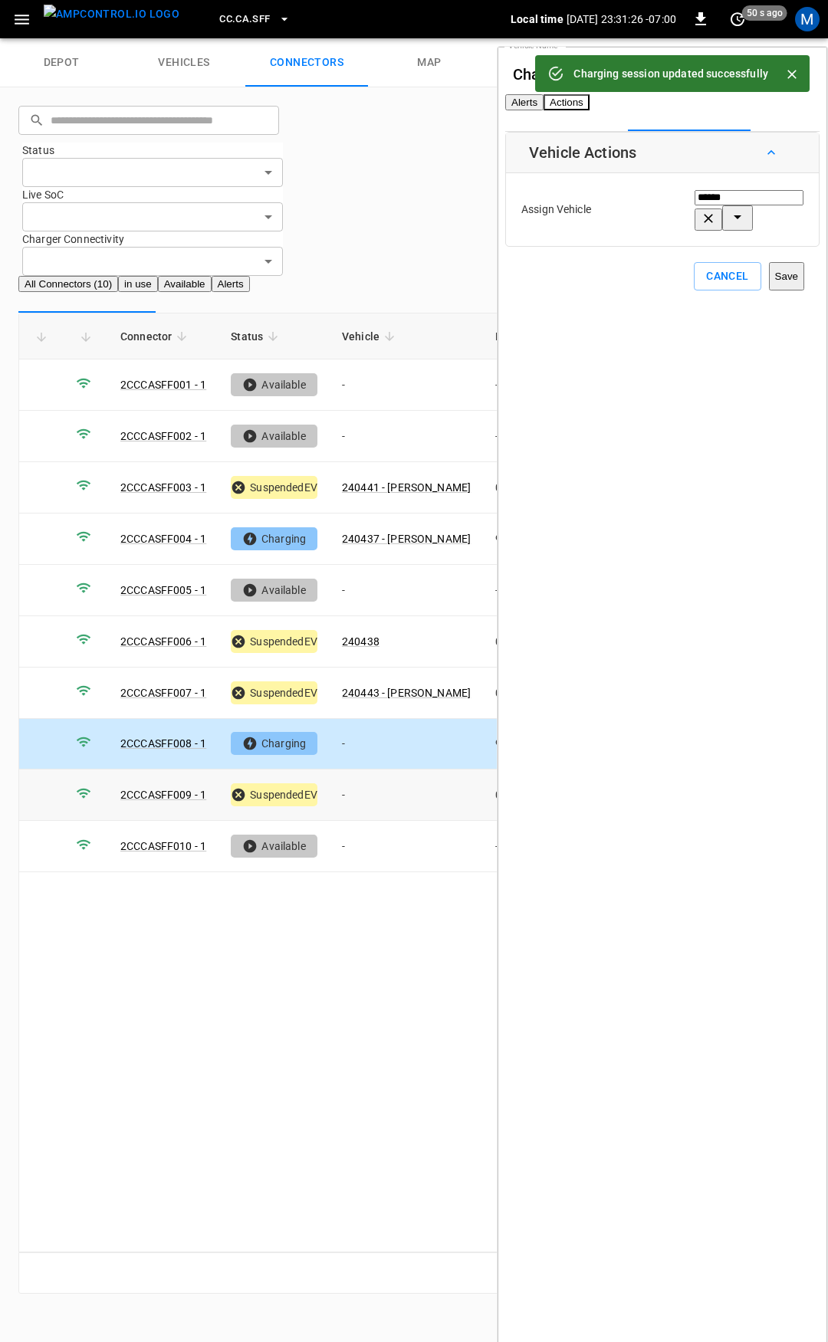
click at [380, 770] on td "-" at bounding box center [406, 795] width 153 height 51
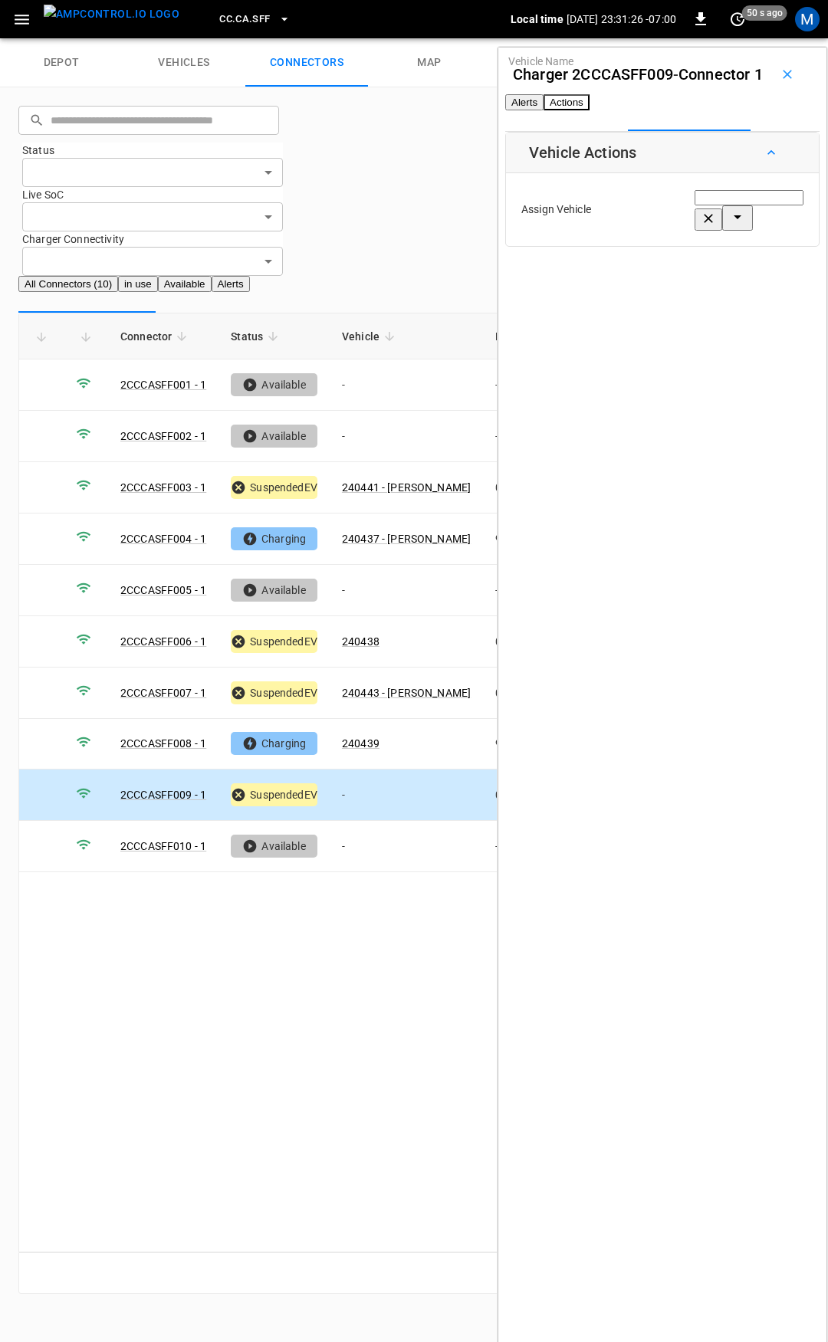
click at [695, 231] on div "Vehicle Name" at bounding box center [749, 210] width 109 height 42
type input "***"
click at [695, 205] on input "Vehicle Name" at bounding box center [749, 197] width 109 height 15
type input "***"
click at [695, 205] on input "Vehicle Name" at bounding box center [749, 197] width 109 height 15
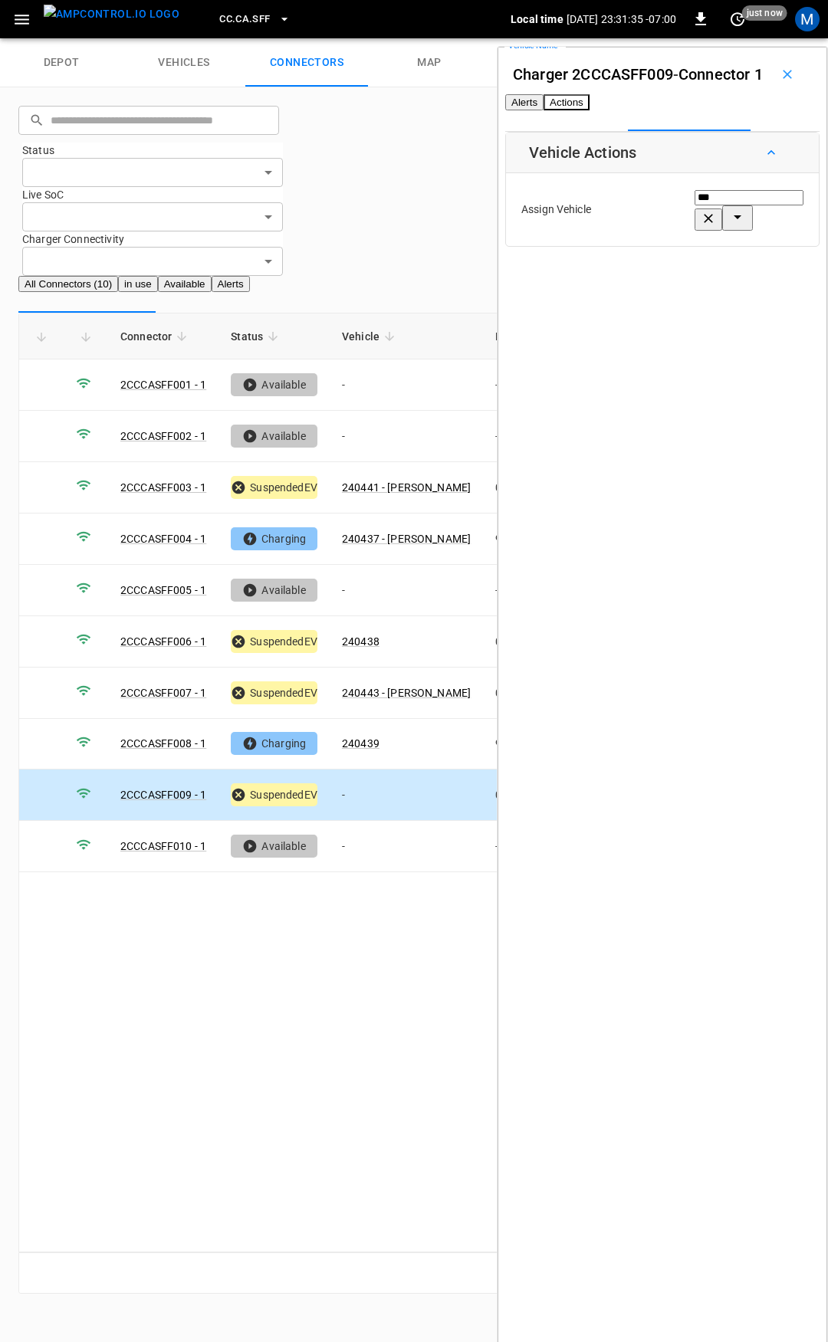
click at [675, 325] on li "240440 - [PERSON_NAME]" at bounding box center [697, 324] width 146 height 15
type input "**********"
click at [769, 291] on button "Save" at bounding box center [786, 276] width 35 height 28
click at [232, 5] on button "CC.CA.SFF" at bounding box center [254, 20] width 83 height 30
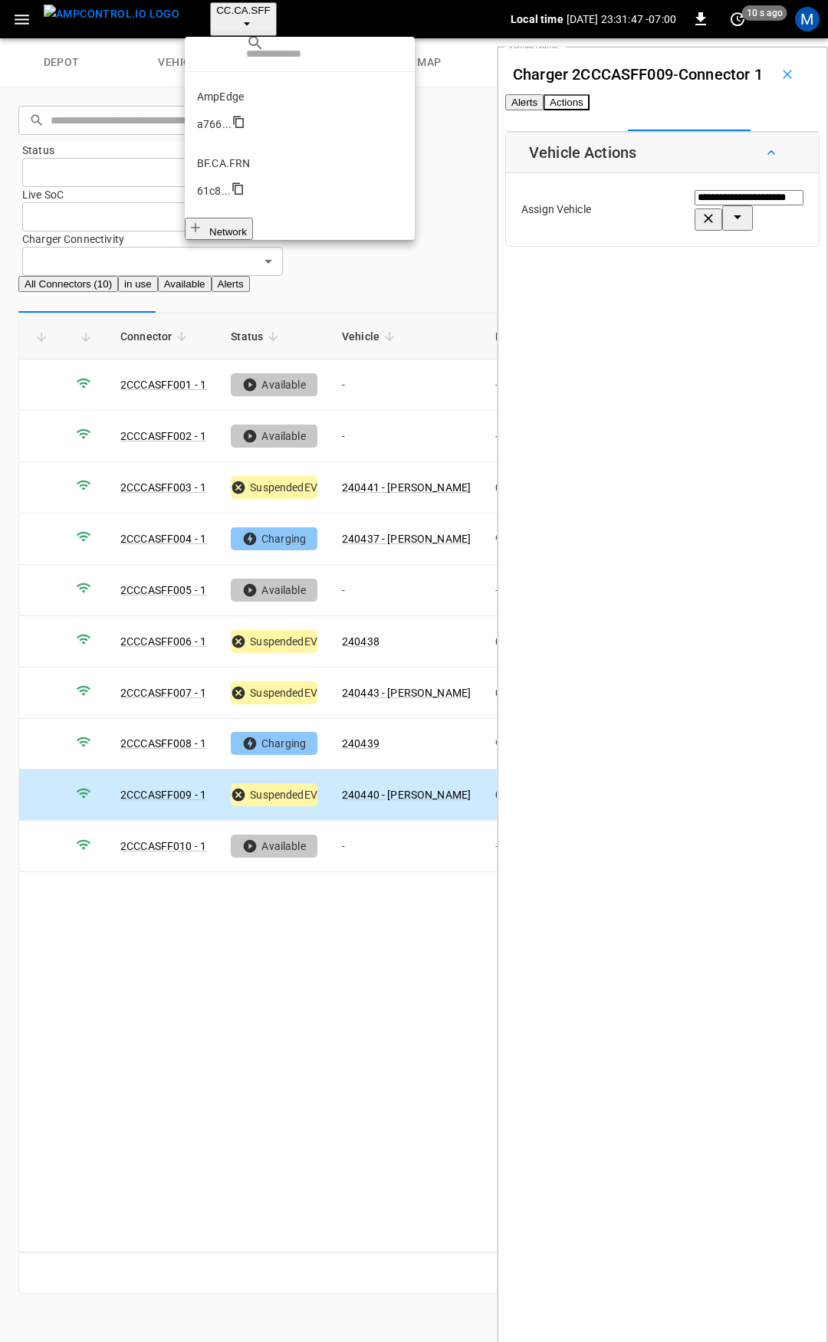
scroll to position [258, 0]
click at [263, 499] on p "CC.CA.SJO" at bounding box center [299, 506] width 205 height 15
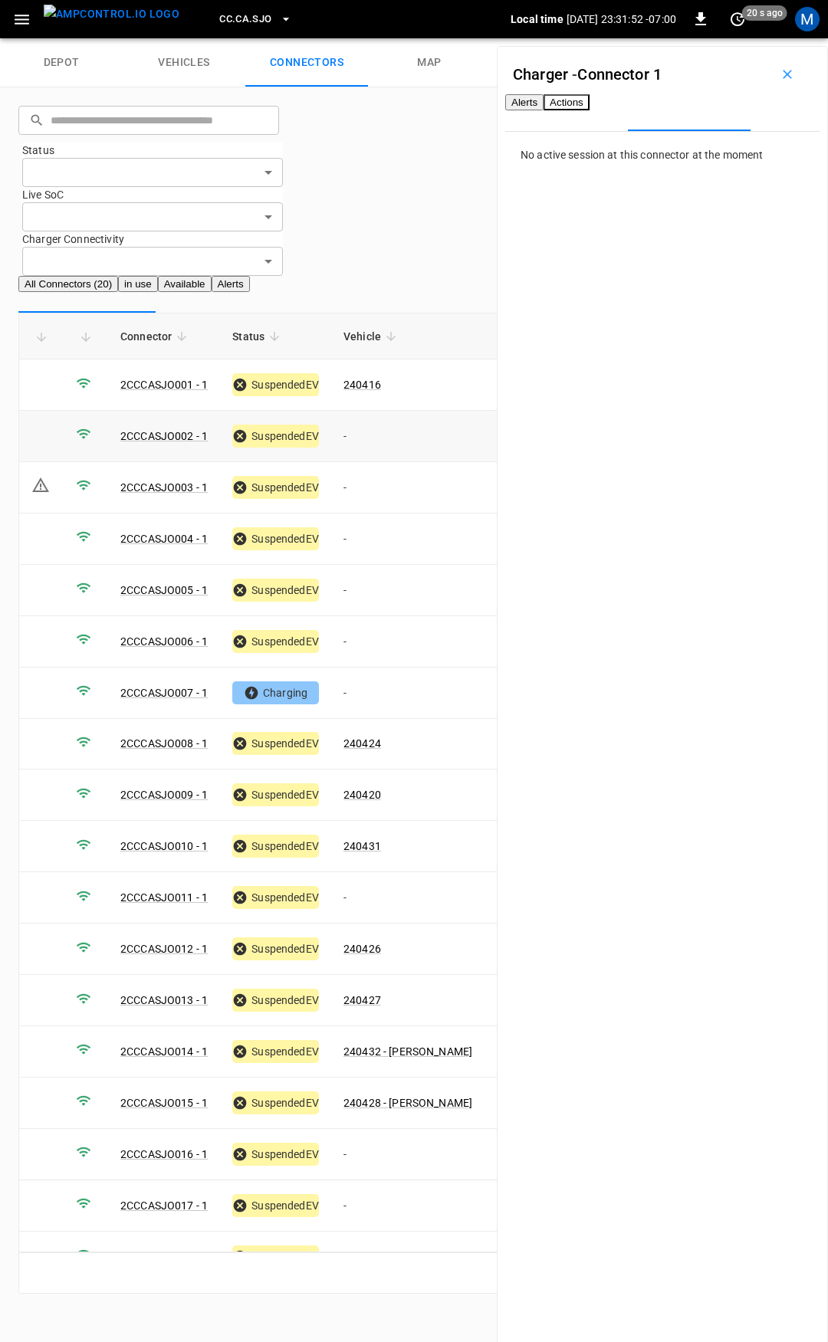
click at [371, 411] on td "-" at bounding box center [407, 436] width 153 height 51
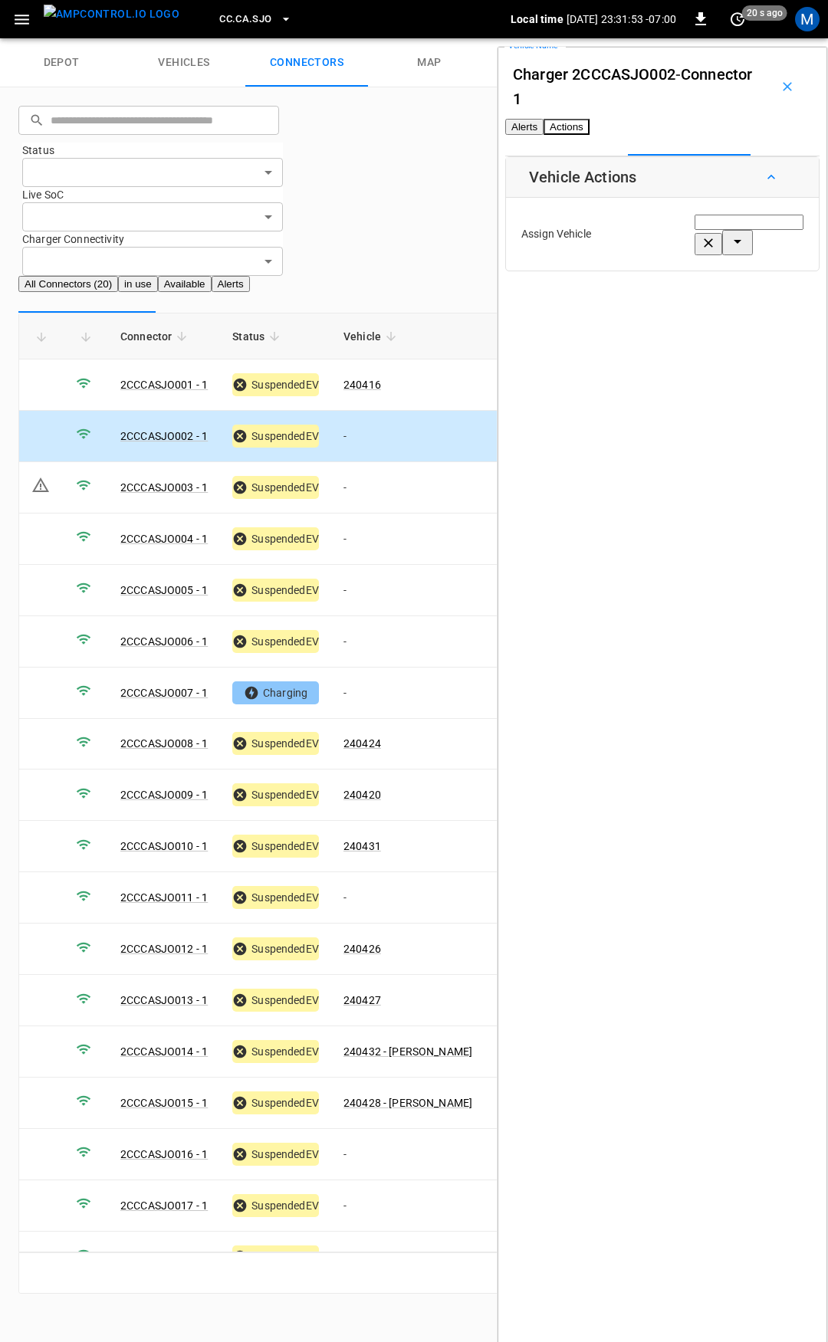
click at [695, 230] on input "Vehicle Name" at bounding box center [749, 222] width 109 height 15
click at [678, 330] on li "240421" at bounding box center [697, 324] width 146 height 15
type input "******"
click at [769, 315] on button "Save" at bounding box center [786, 301] width 35 height 28
drag, startPoint x: 401, startPoint y: 381, endPoint x: 654, endPoint y: 300, distance: 265.7
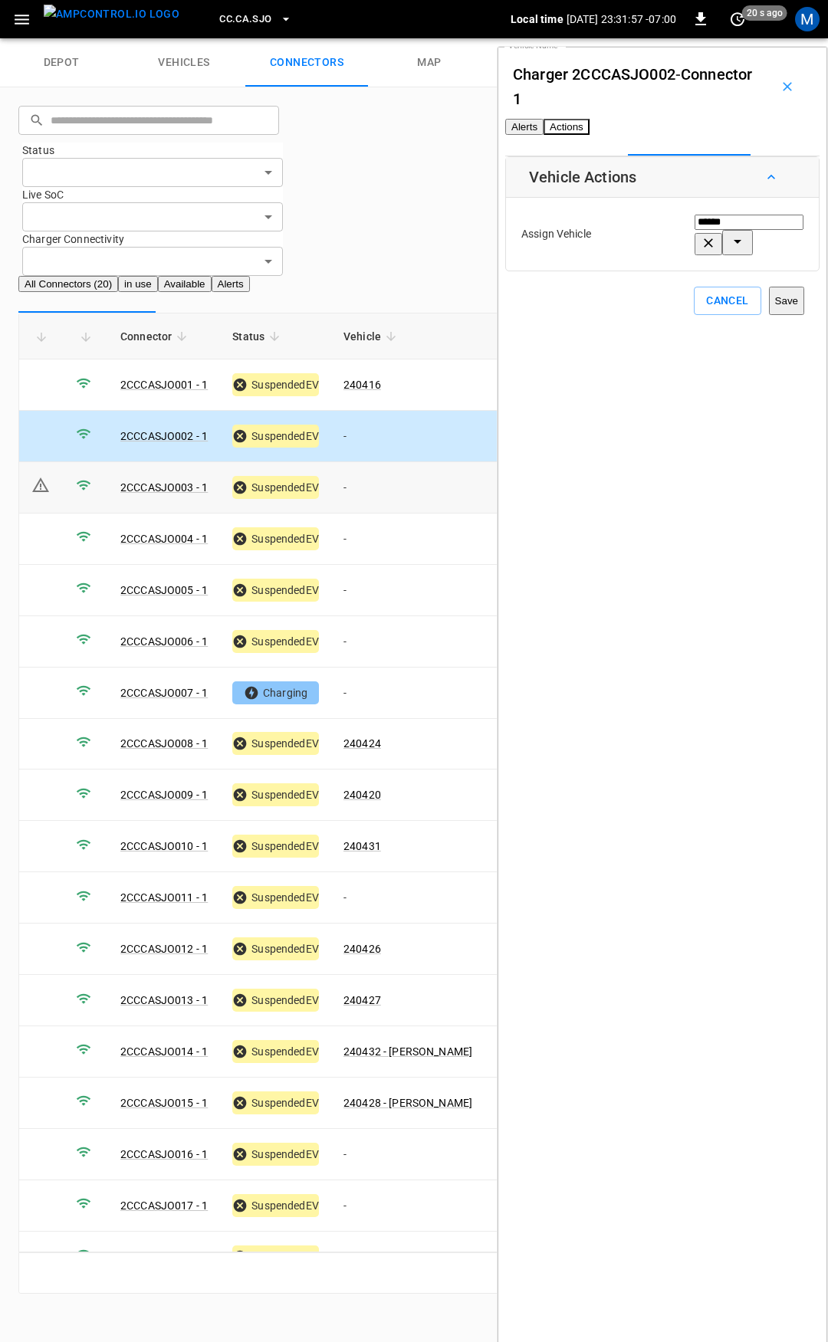
click at [401, 462] on td "-" at bounding box center [407, 487] width 153 height 51
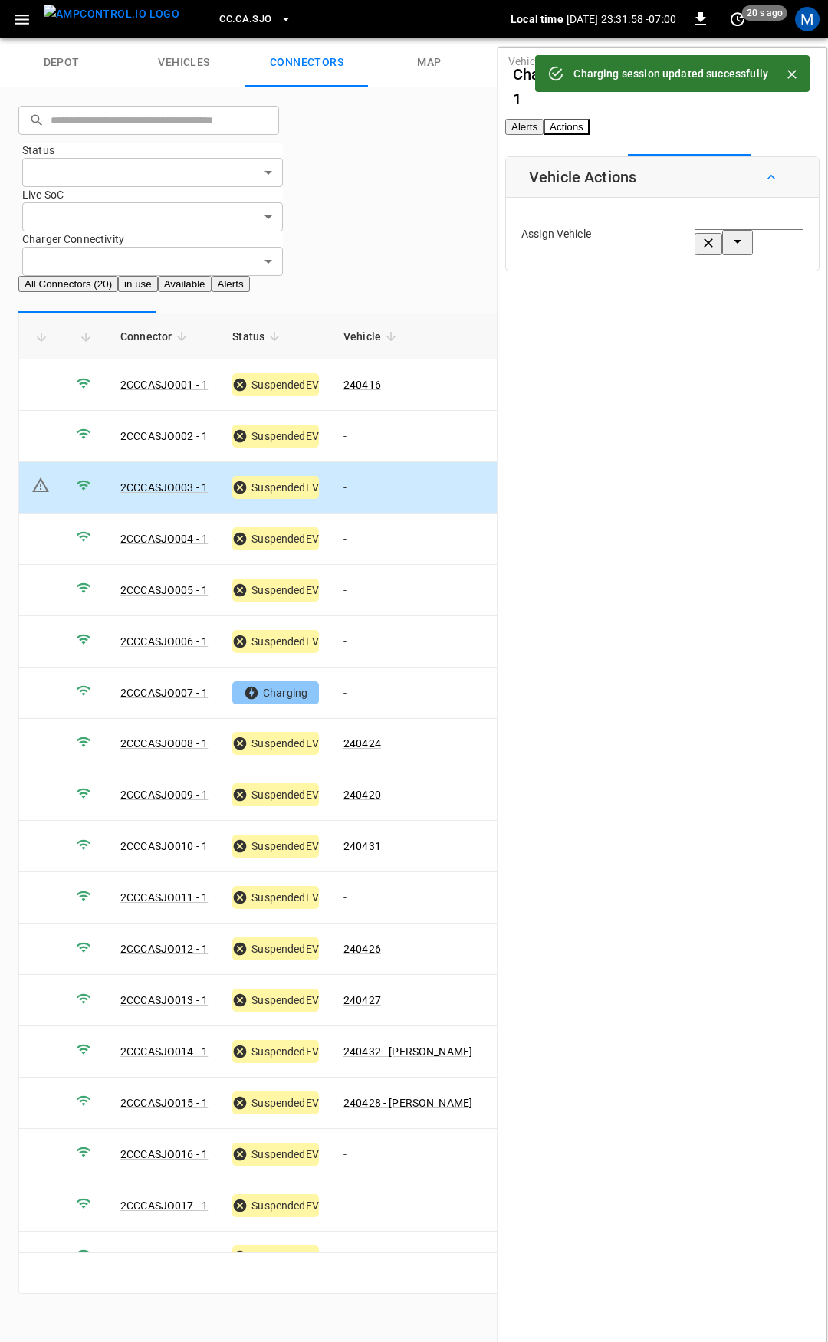
click at [675, 267] on div "Assign Vehicle Vehicle Name Vehicle Name" at bounding box center [662, 234] width 305 height 65
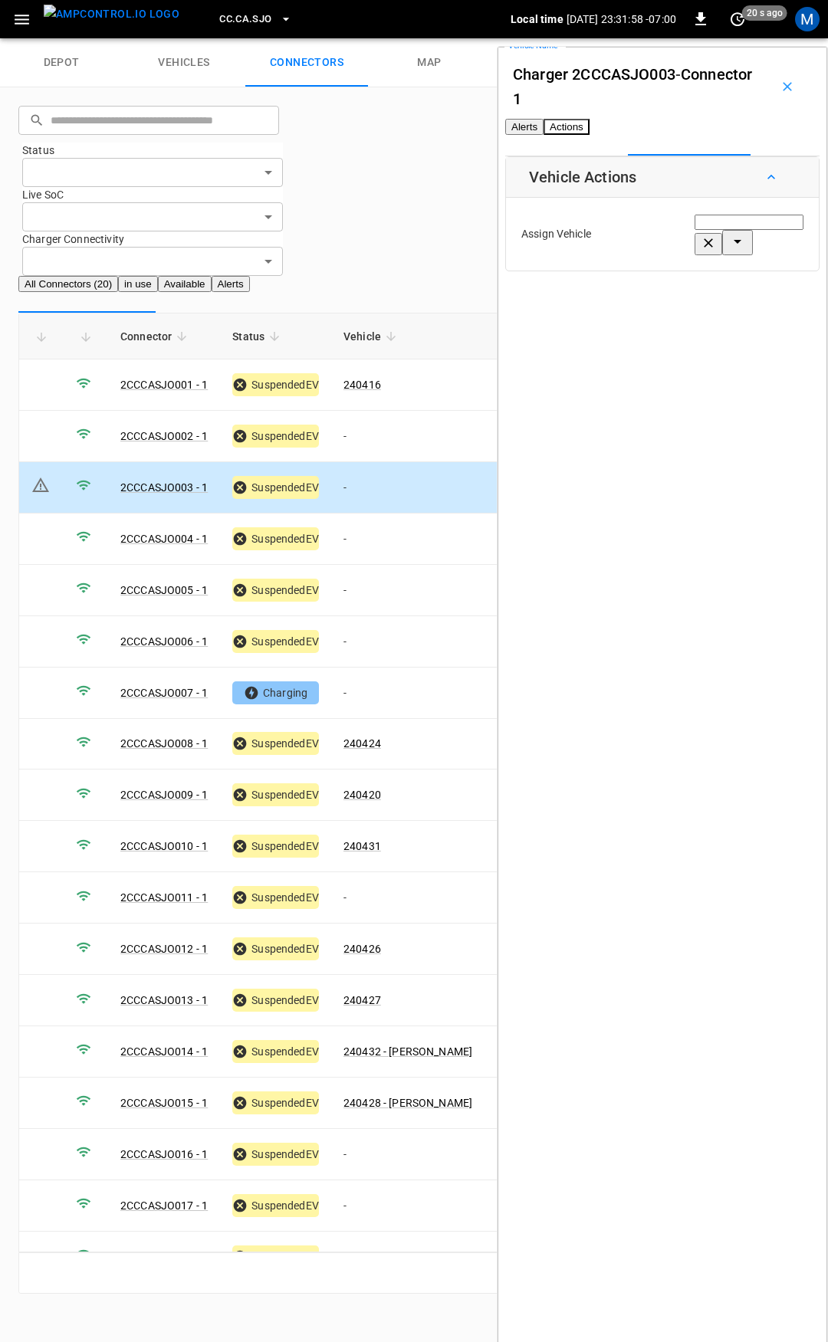
click at [695, 230] on input "Vehicle Name" at bounding box center [749, 222] width 109 height 15
click at [637, 321] on span "240417" at bounding box center [643, 325] width 38 height 12
type input "******"
click at [769, 315] on button "Save" at bounding box center [786, 301] width 35 height 28
click at [371, 514] on td "-" at bounding box center [407, 539] width 153 height 51
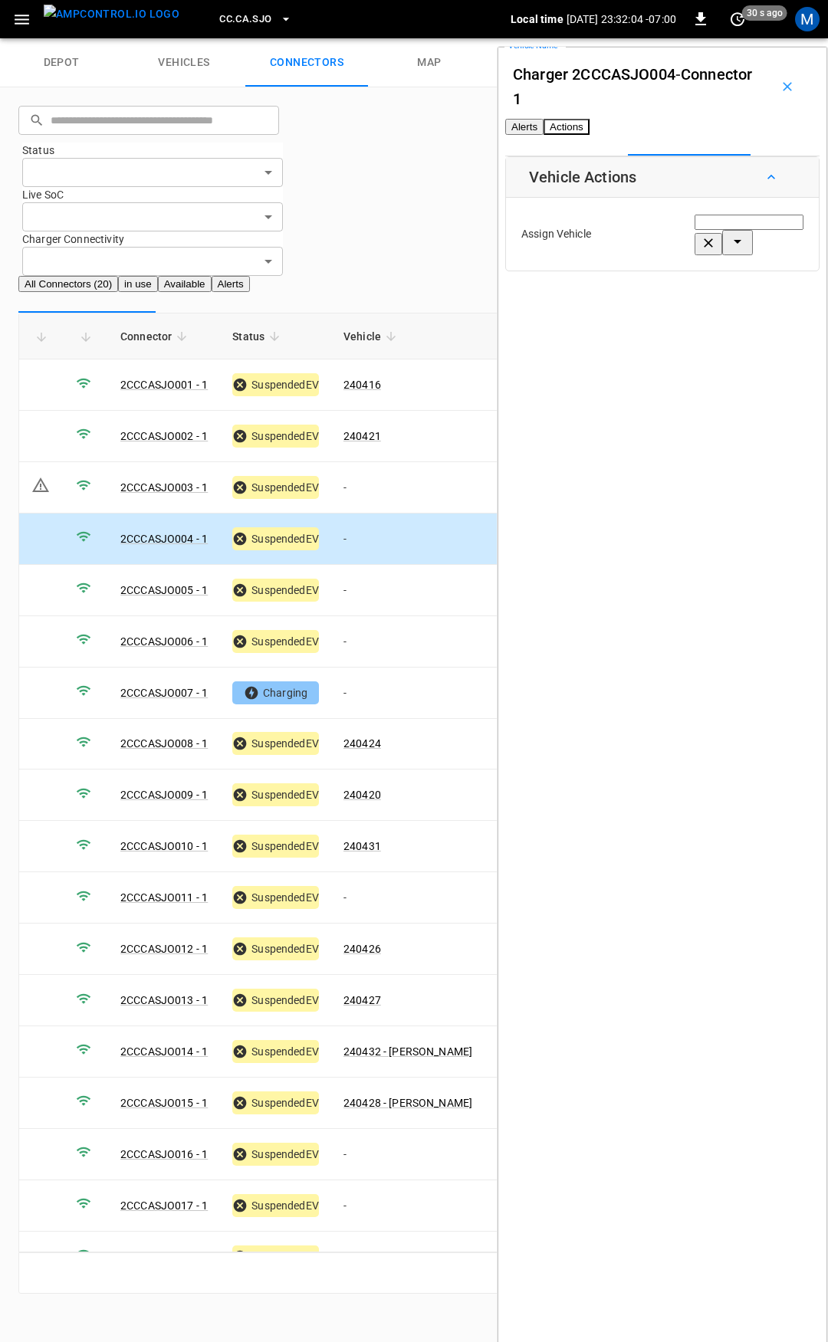
click at [695, 250] on div "Vehicle Name Vehicle Name" at bounding box center [749, 234] width 109 height 42
click at [734, 317] on li "240422" at bounding box center [697, 324] width 146 height 15
type input "******"
click at [769, 315] on button "Save" at bounding box center [786, 301] width 35 height 28
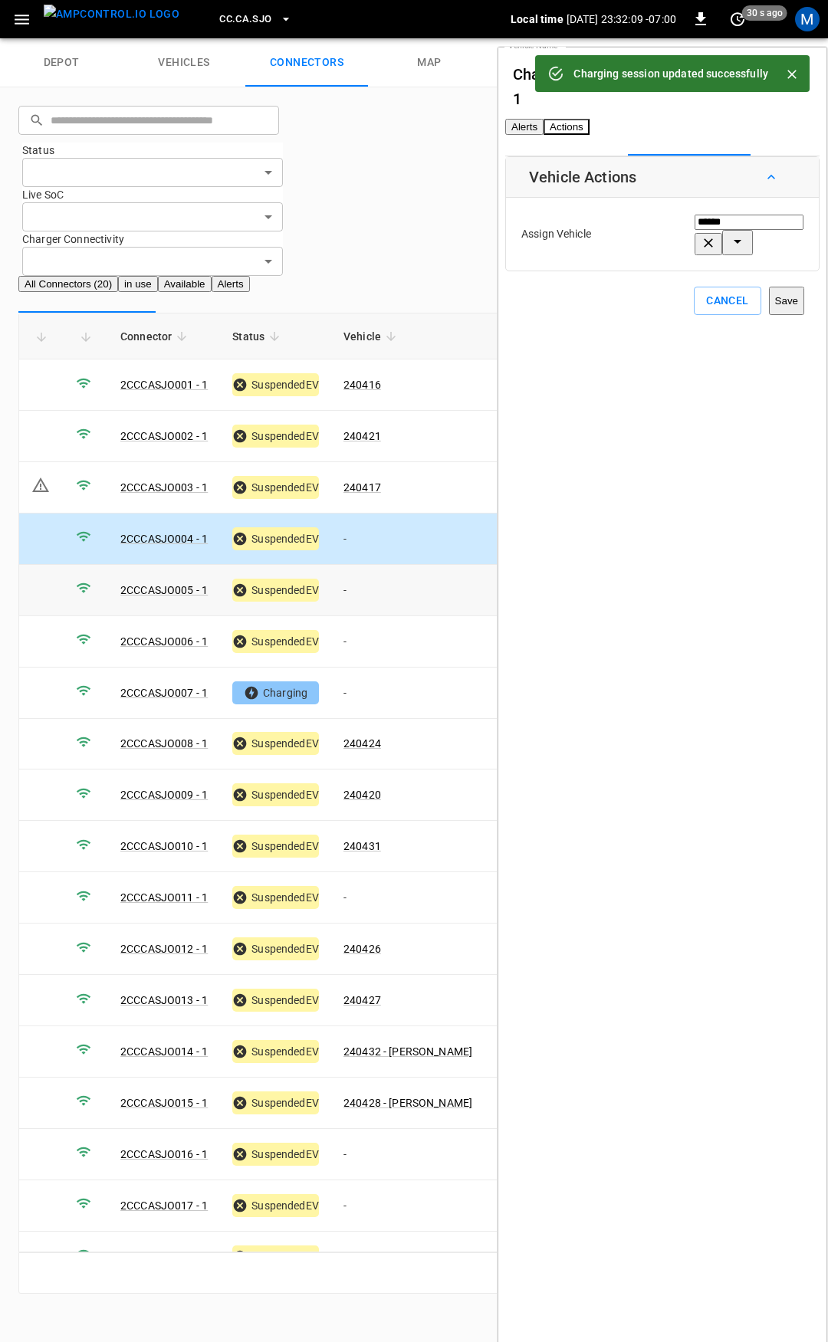
click at [390, 565] on td "-" at bounding box center [407, 590] width 153 height 51
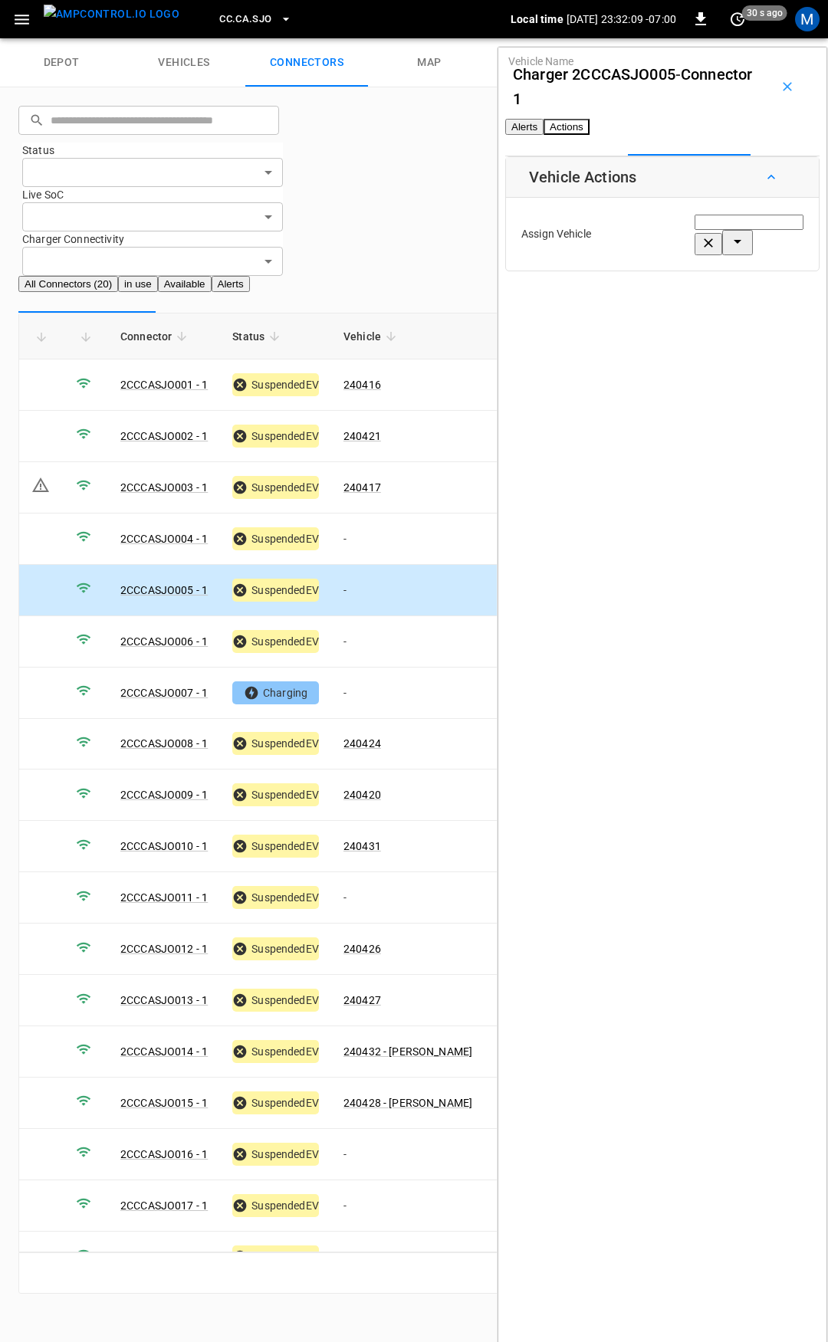
click at [695, 255] on div "Vehicle Name Vehicle Name" at bounding box center [749, 234] width 109 height 42
click at [661, 319] on span "240418" at bounding box center [643, 325] width 38 height 12
type input "******"
click at [769, 315] on button "Save" at bounding box center [786, 301] width 35 height 28
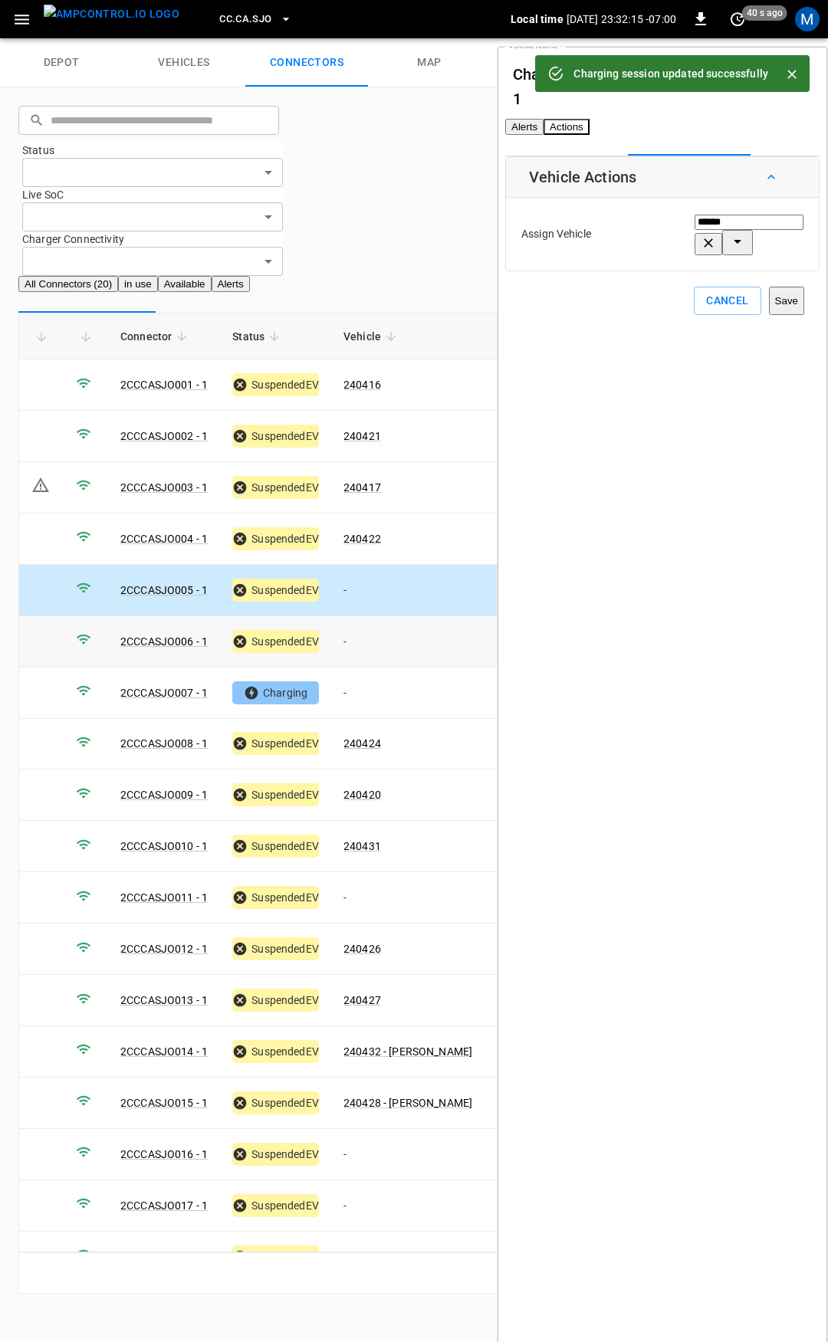
click at [371, 616] on td "-" at bounding box center [407, 641] width 153 height 51
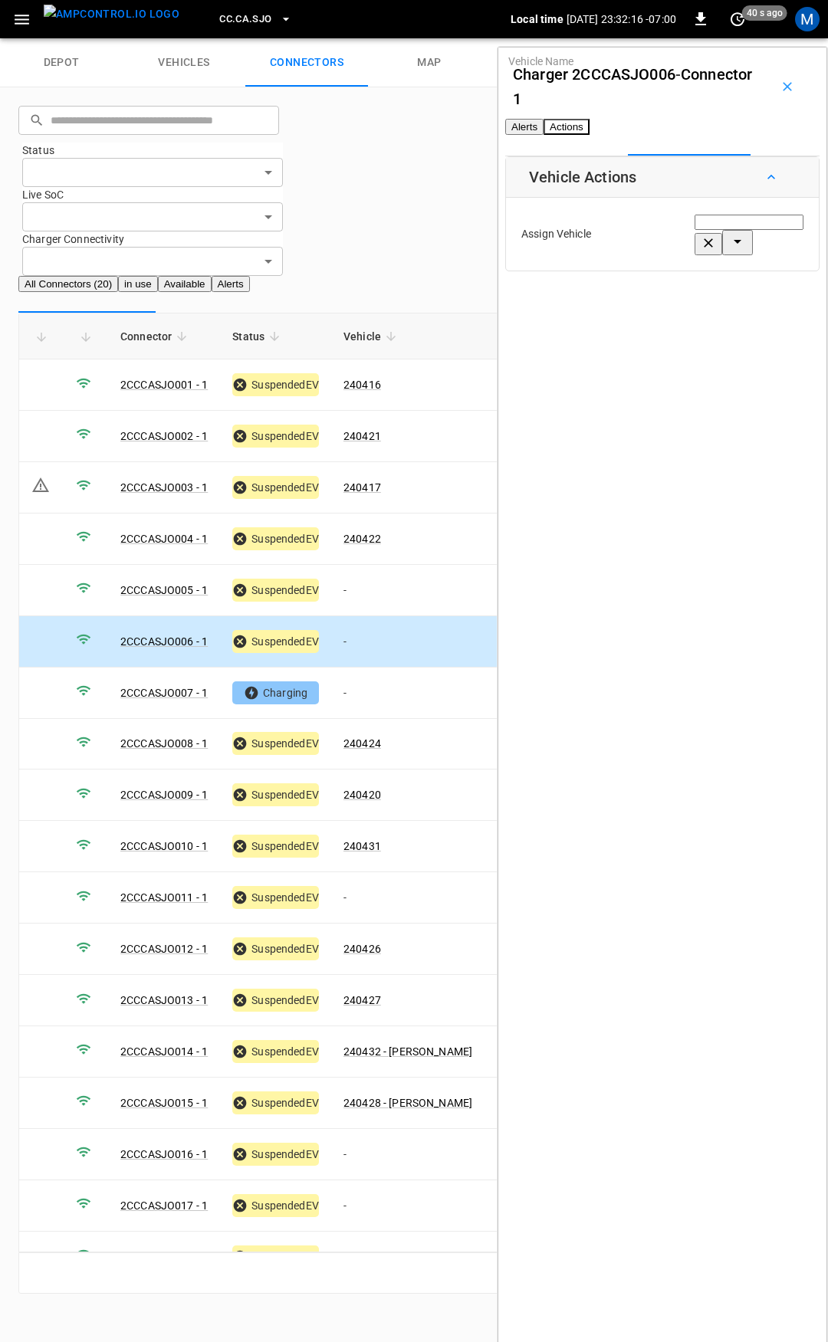
click at [695, 252] on div "Vehicle Name Vehicle Name" at bounding box center [749, 234] width 109 height 42
click at [644, 319] on span "240423" at bounding box center [643, 325] width 38 height 12
type input "******"
click at [769, 310] on button "Save" at bounding box center [786, 301] width 35 height 28
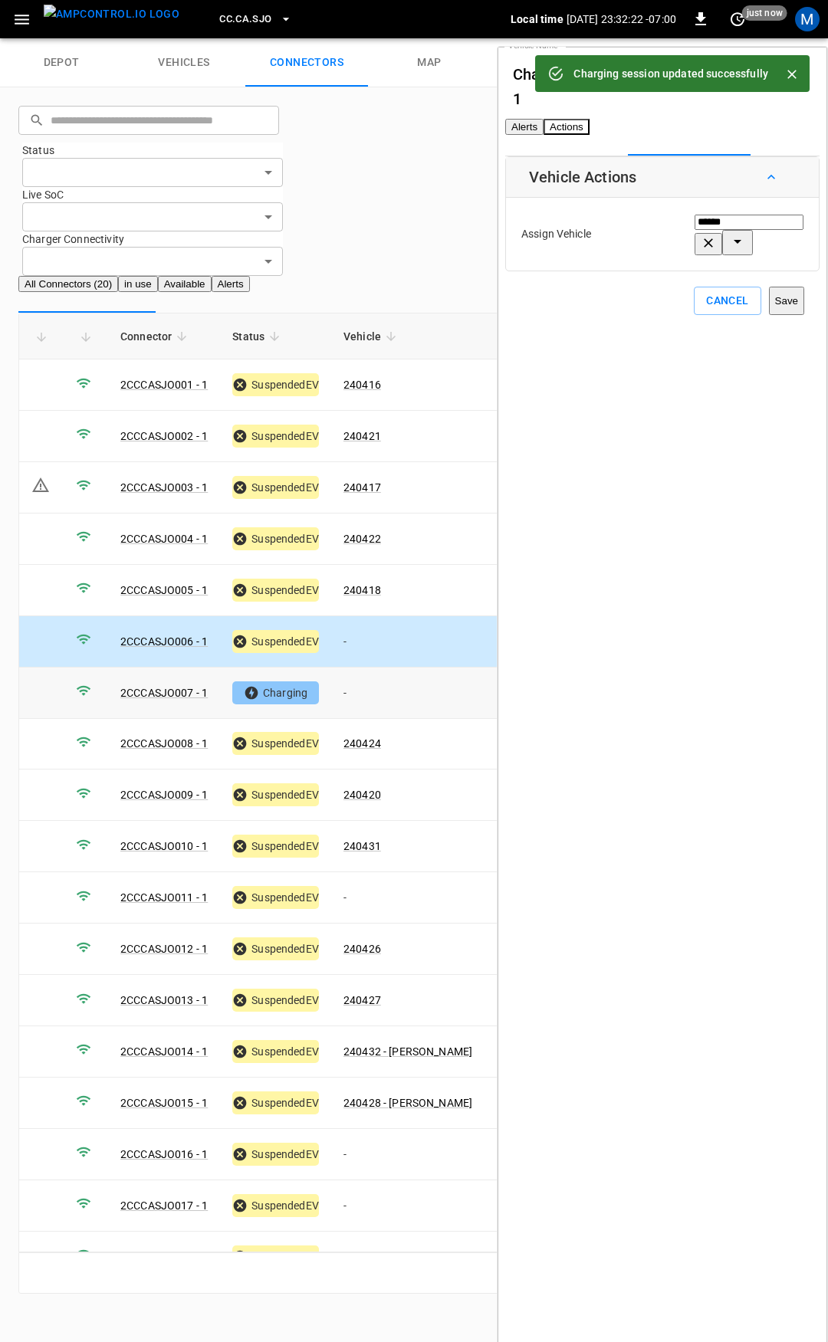
click at [379, 668] on td "-" at bounding box center [407, 693] width 153 height 51
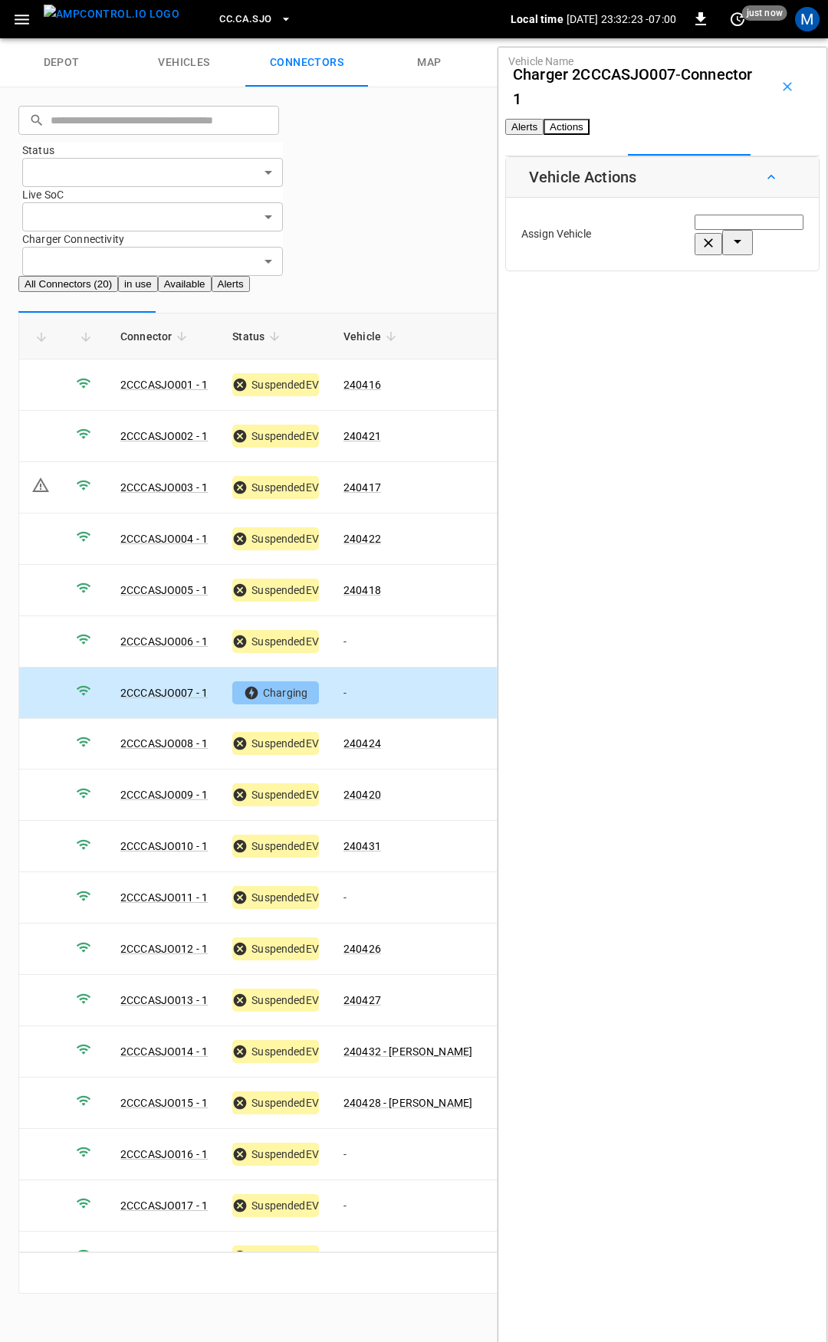
click at [695, 255] on div "Vehicle Name Vehicle Name" at bounding box center [749, 234] width 109 height 42
click at [672, 324] on li "240419" at bounding box center [697, 324] width 146 height 15
type input "******"
click at [769, 311] on button "Save" at bounding box center [786, 301] width 35 height 28
click at [372, 873] on td "-" at bounding box center [407, 898] width 153 height 51
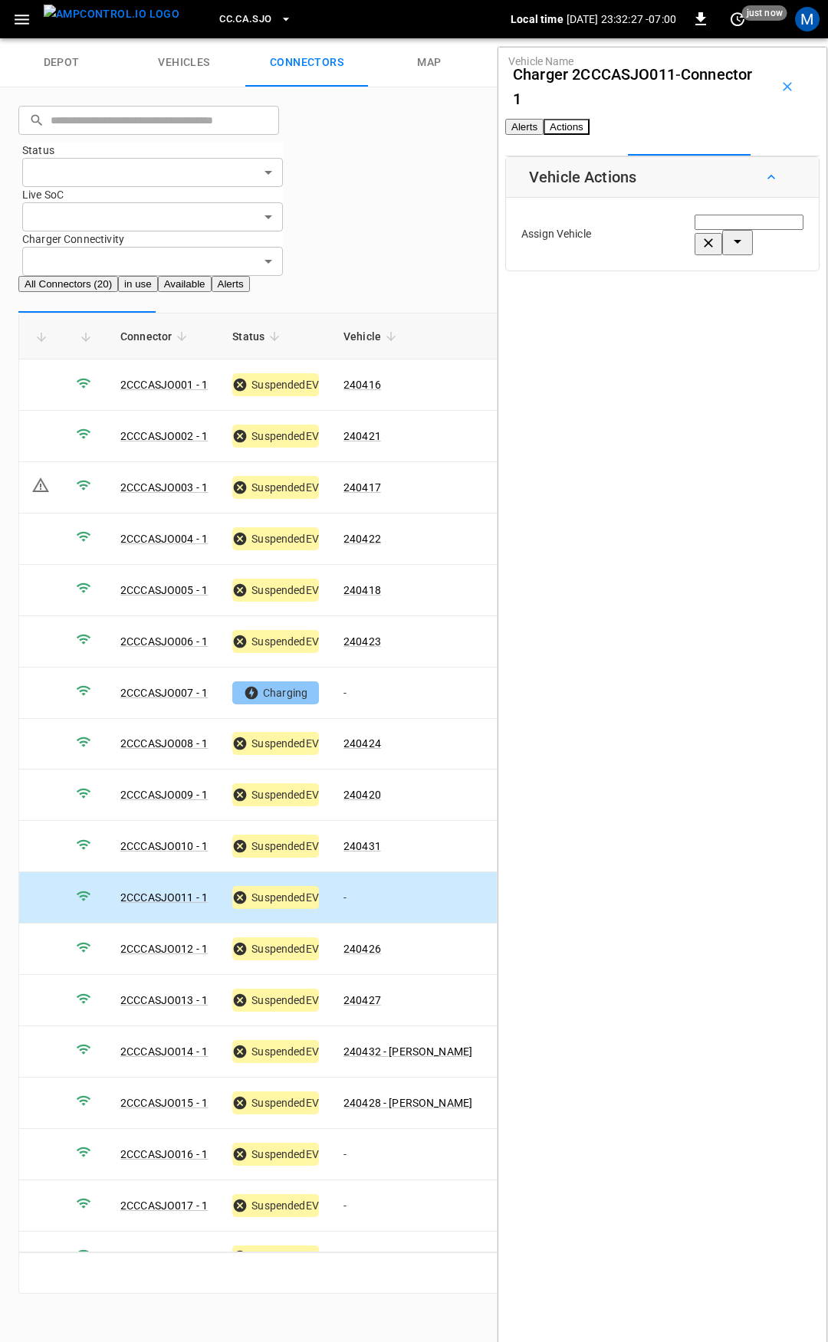
click at [695, 230] on input "Vehicle Name" at bounding box center [749, 222] width 109 height 15
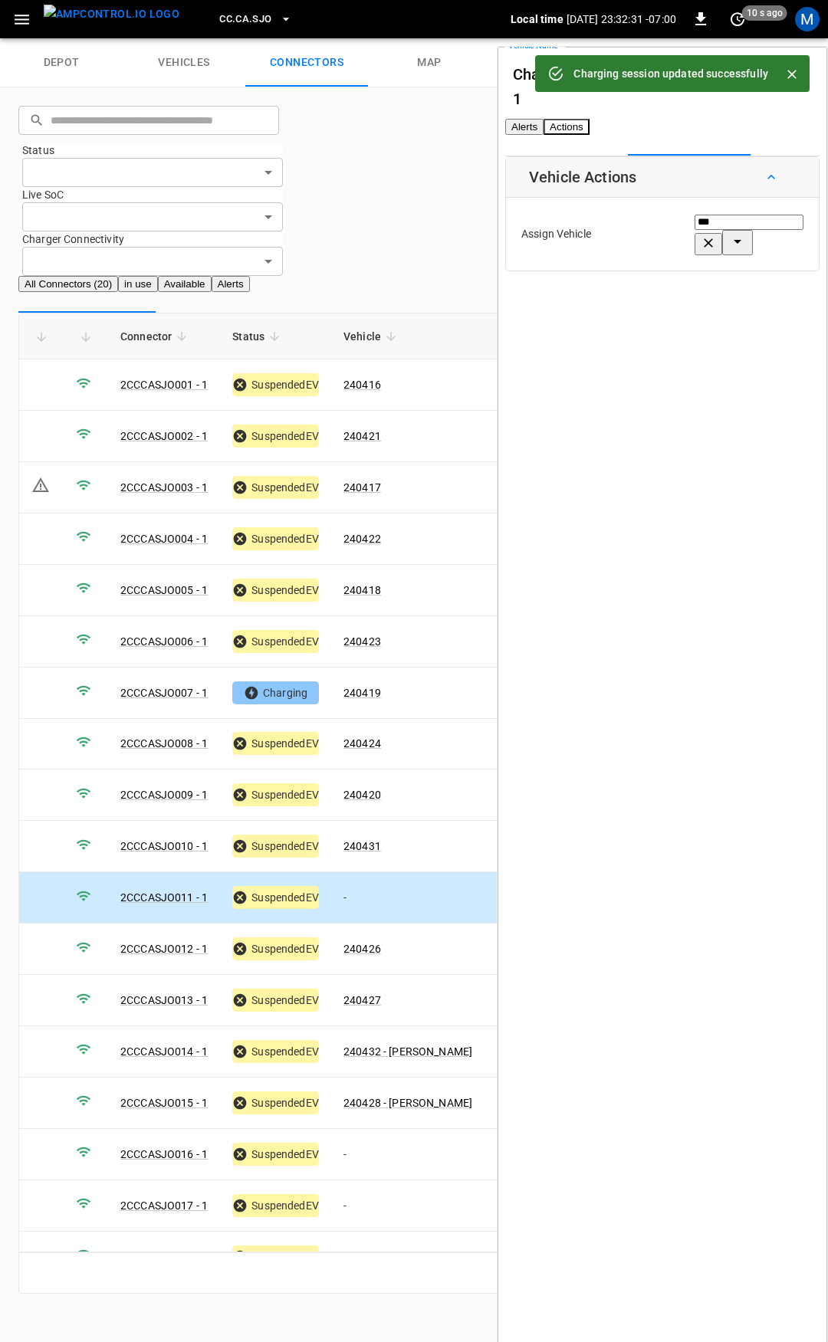
click at [662, 319] on span "240425" at bounding box center [643, 325] width 38 height 12
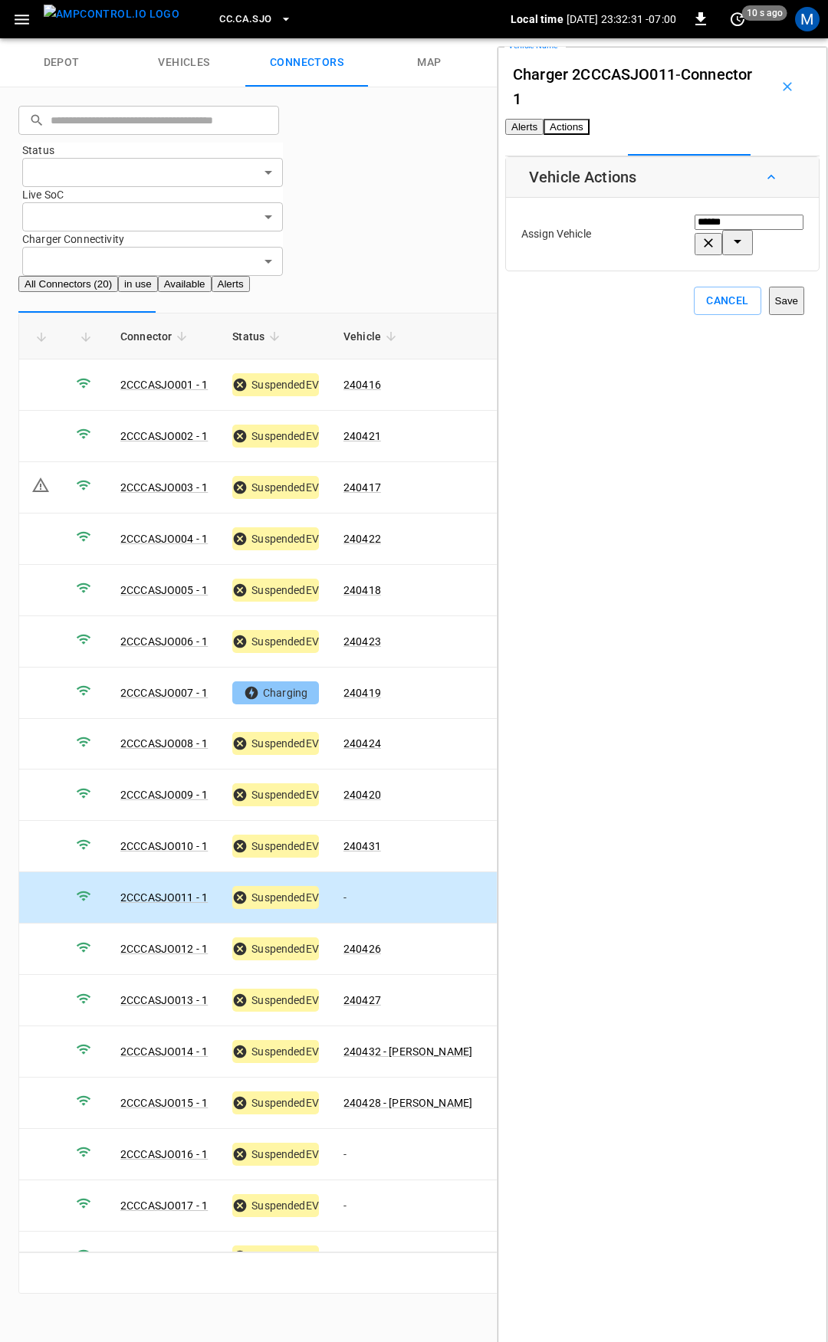
type input "******"
click at [769, 312] on button "Save" at bounding box center [786, 301] width 35 height 28
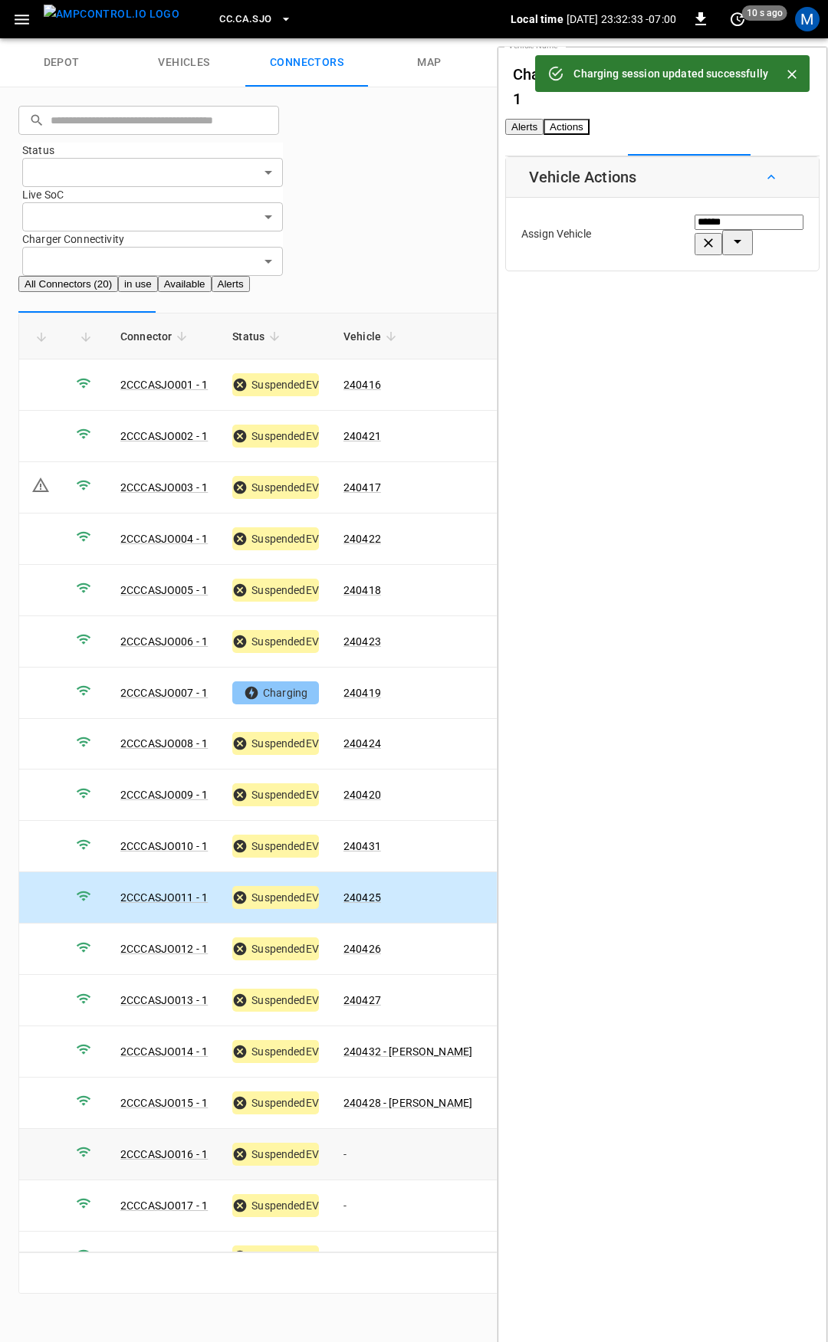
click at [386, 1129] on td "-" at bounding box center [407, 1154] width 153 height 51
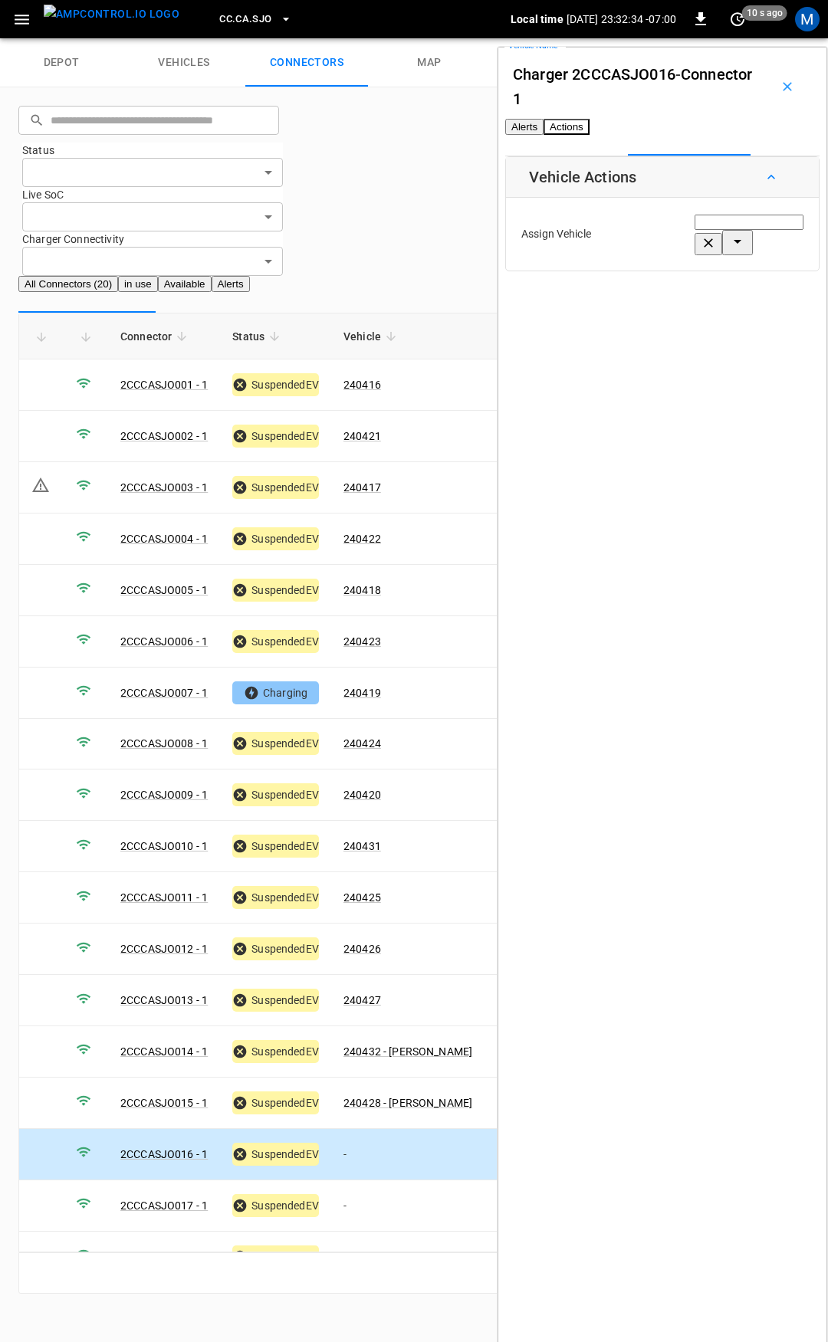
click at [695, 230] on input "Vehicle Name" at bounding box center [749, 222] width 109 height 15
click at [658, 317] on li "240433 - [PERSON_NAME]" at bounding box center [697, 324] width 146 height 15
type input "**********"
click at [769, 315] on button "Save" at bounding box center [786, 301] width 35 height 28
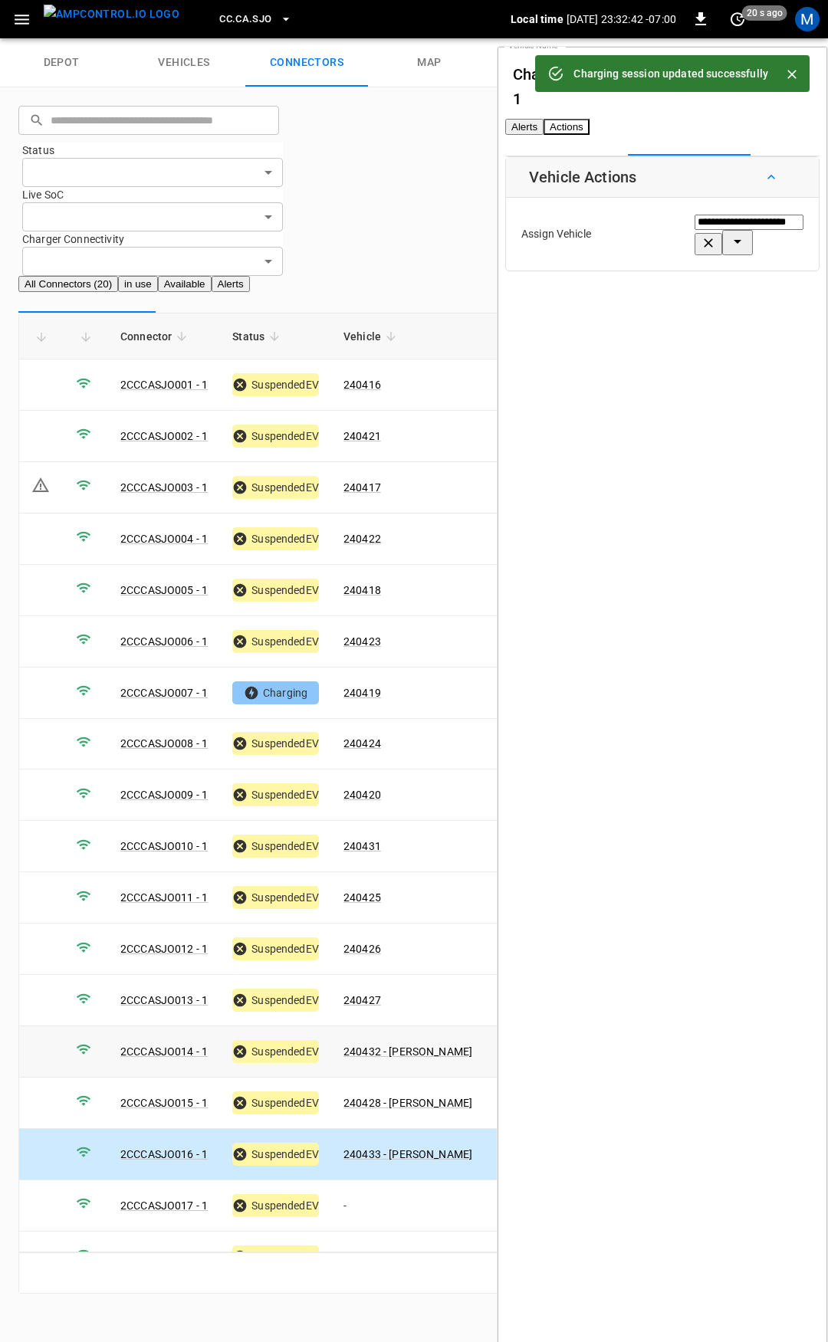
scroll to position [127, 0]
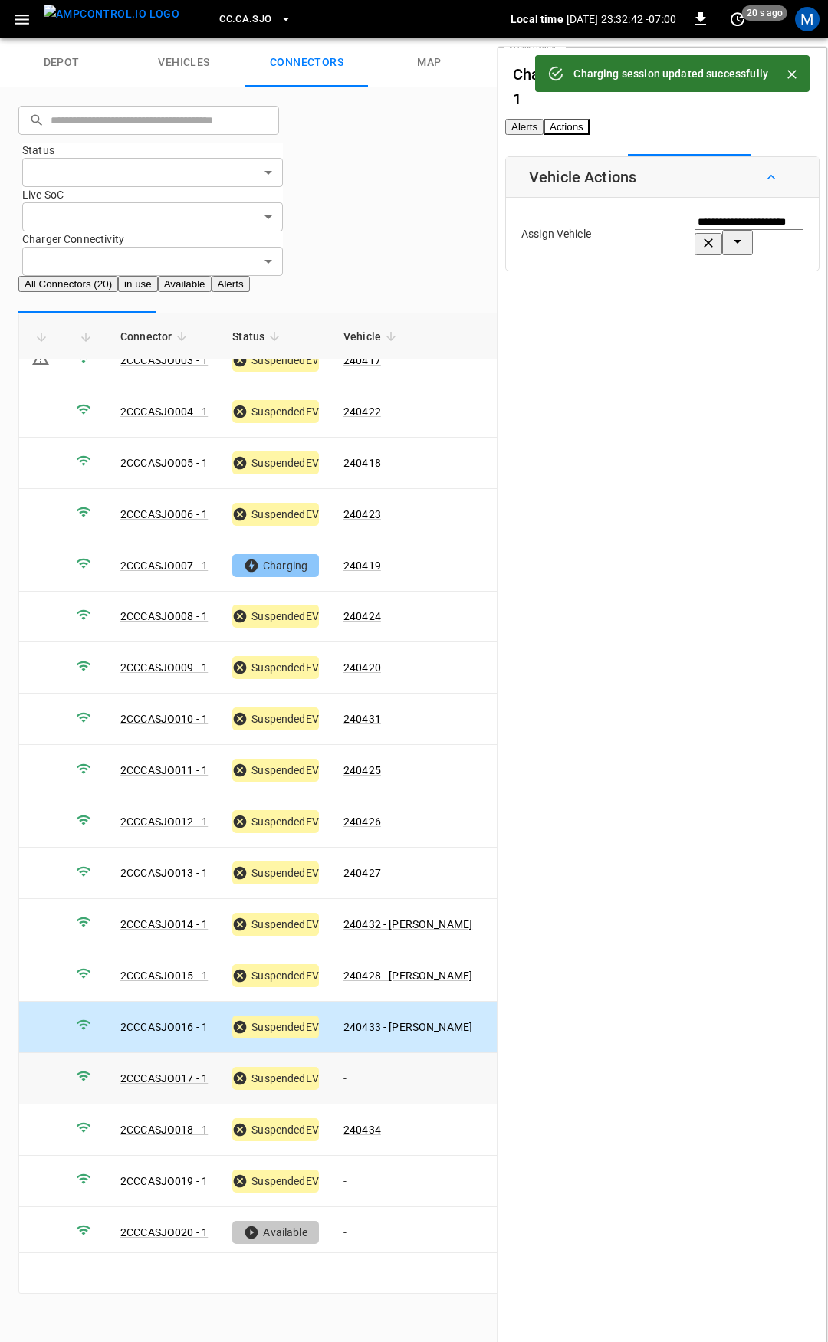
click at [389, 1053] on td "-" at bounding box center [407, 1078] width 153 height 51
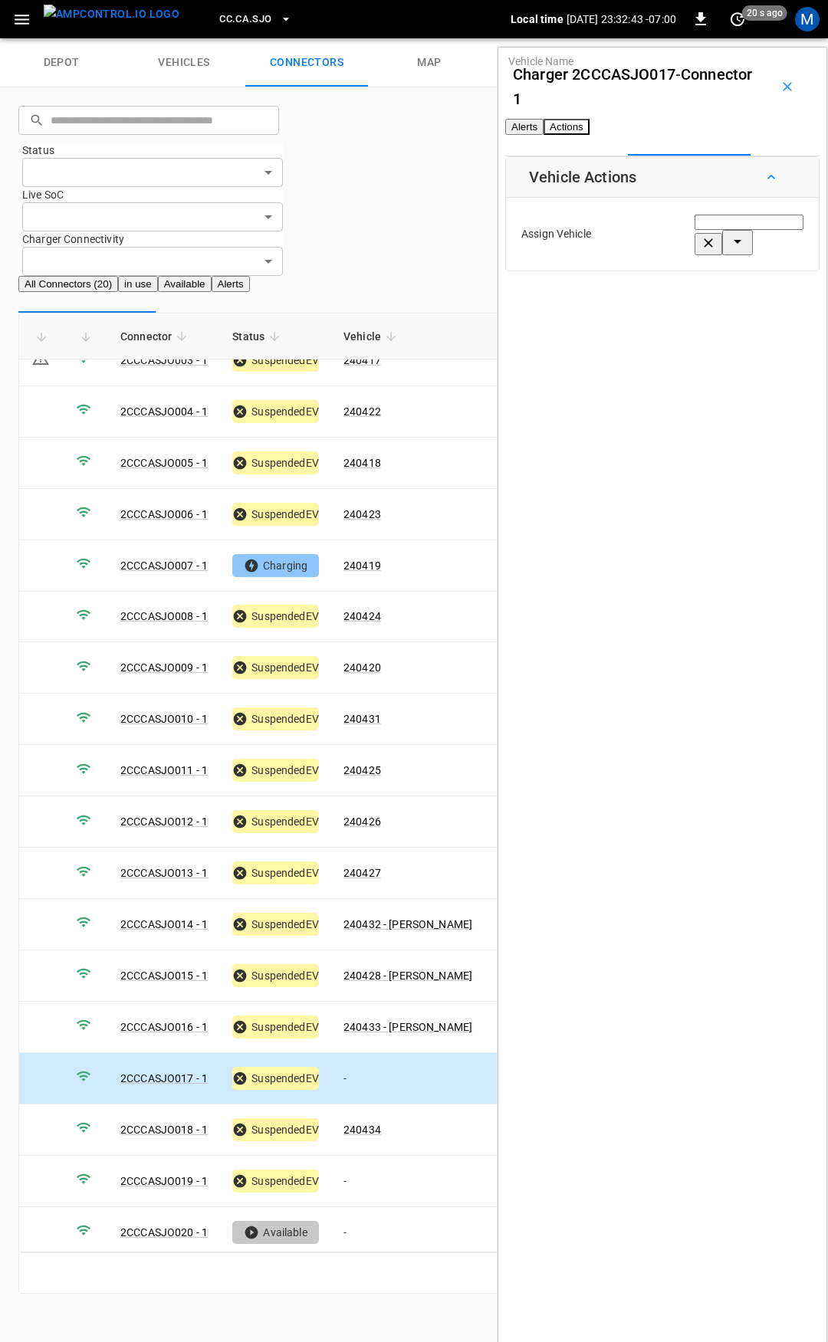
click at [695, 252] on div "Vehicle Name Vehicle Name" at bounding box center [749, 234] width 109 height 42
click at [695, 230] on input "Vehicle Name" at bounding box center [749, 222] width 109 height 15
click at [657, 319] on span "240429" at bounding box center [643, 325] width 38 height 12
type input "******"
click at [769, 308] on button "Save" at bounding box center [786, 301] width 35 height 28
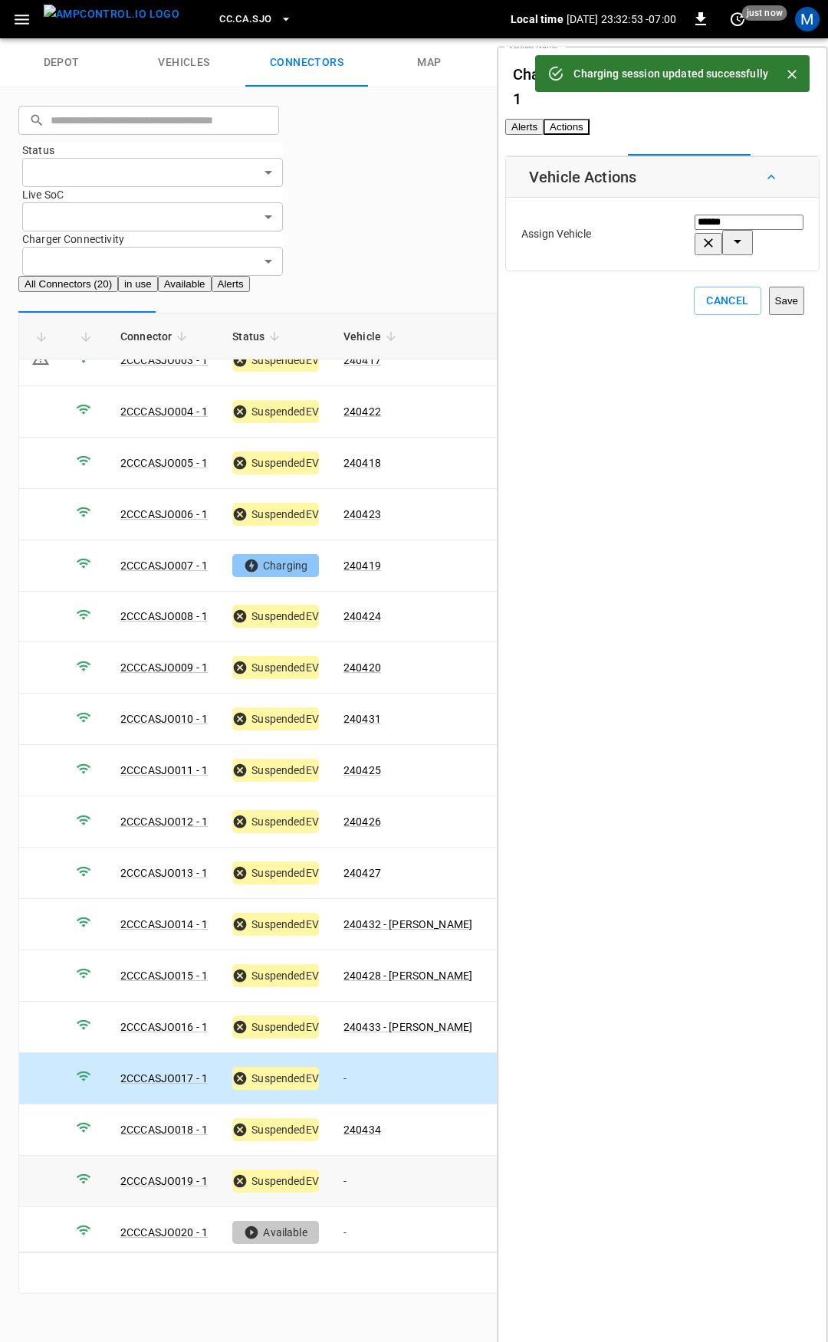
click at [366, 1156] on td "-" at bounding box center [407, 1181] width 153 height 51
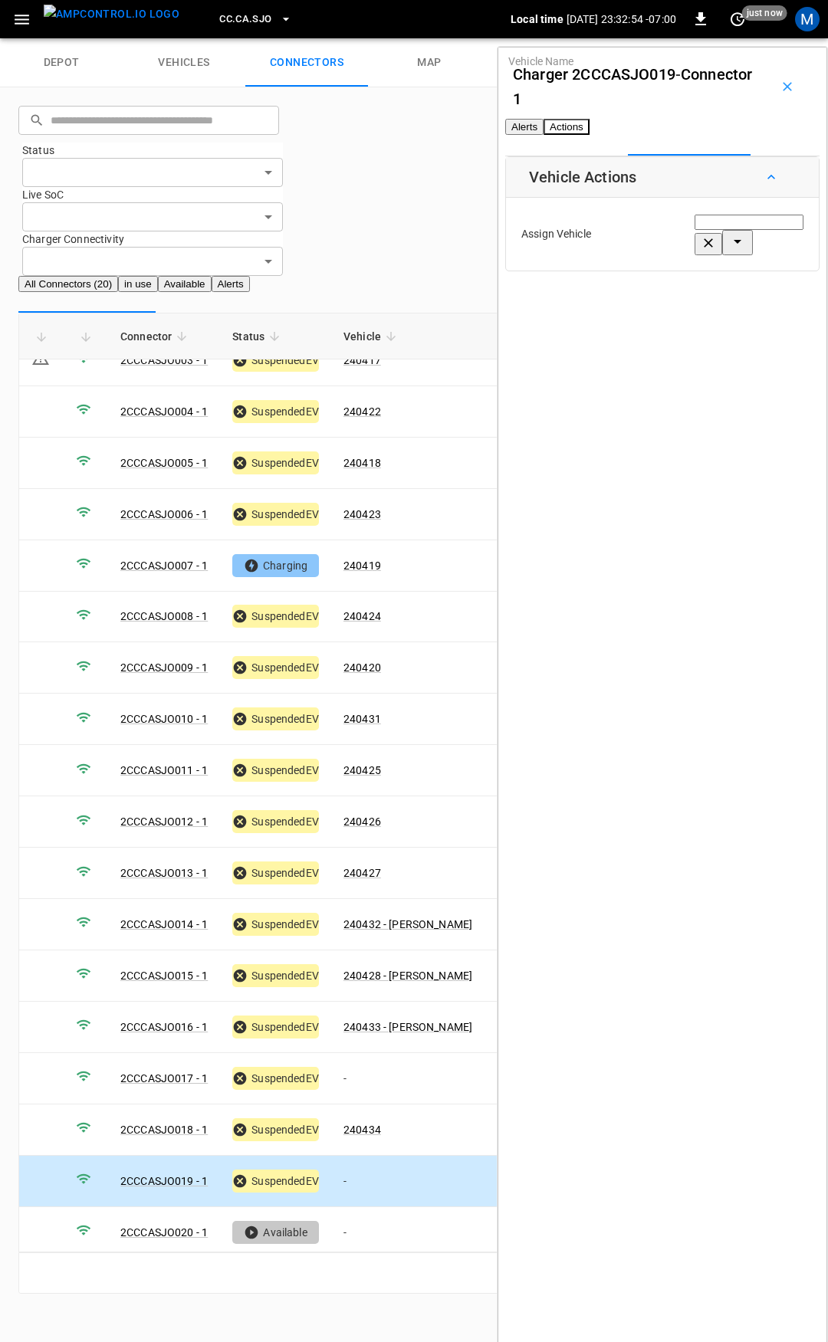
click at [695, 255] on div "Vehicle Name Vehicle Name" at bounding box center [749, 234] width 109 height 42
click at [652, 319] on span "240430" at bounding box center [643, 325] width 38 height 12
type input "******"
click at [769, 315] on button "Save" at bounding box center [786, 301] width 35 height 28
click at [219, 25] on span "CC.CA.SJO" at bounding box center [245, 20] width 52 height 18
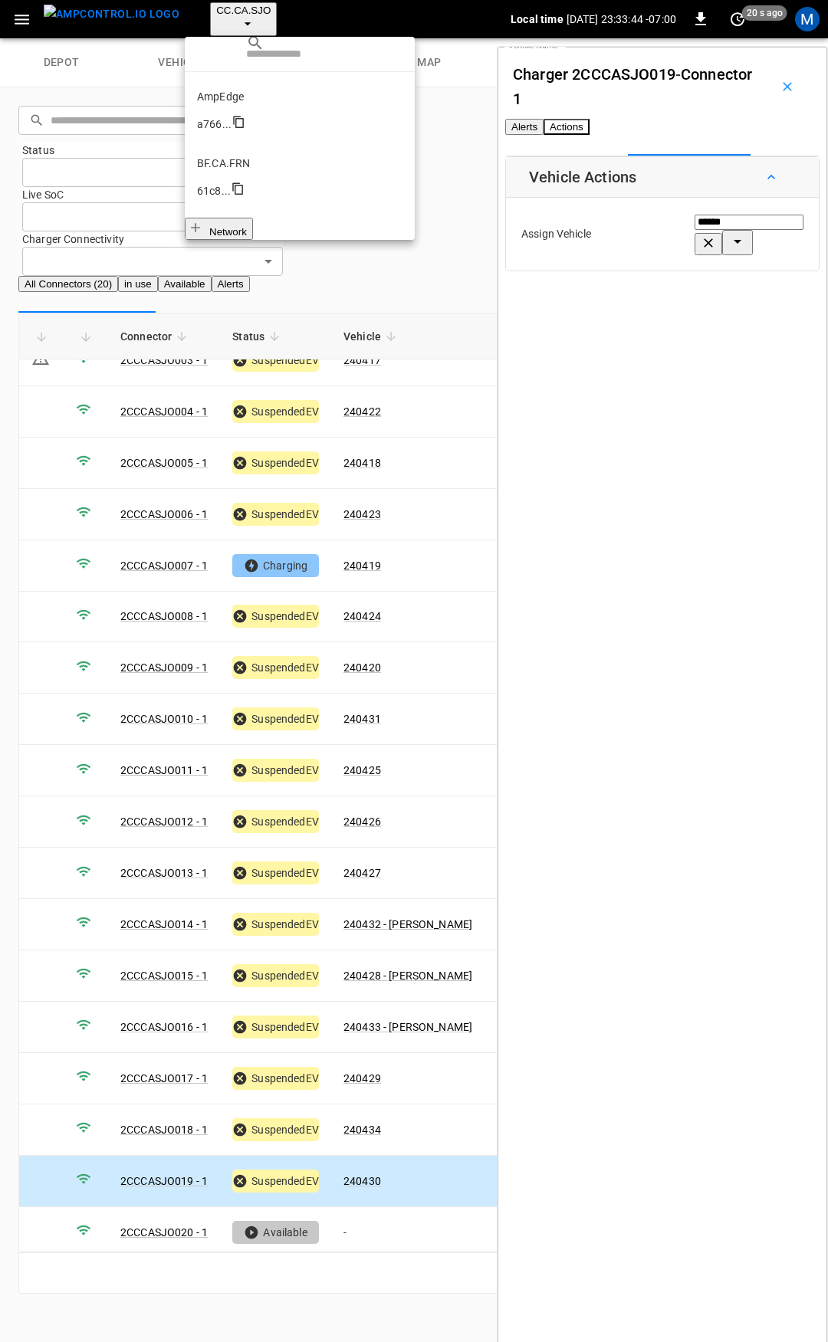
scroll to position [287, 0]
drag, startPoint x: 252, startPoint y: 123, endPoint x: 16, endPoint y: 341, distance: 321.2
click at [250, 537] on p "CC.FRN" at bounding box center [299, 544] width 205 height 15
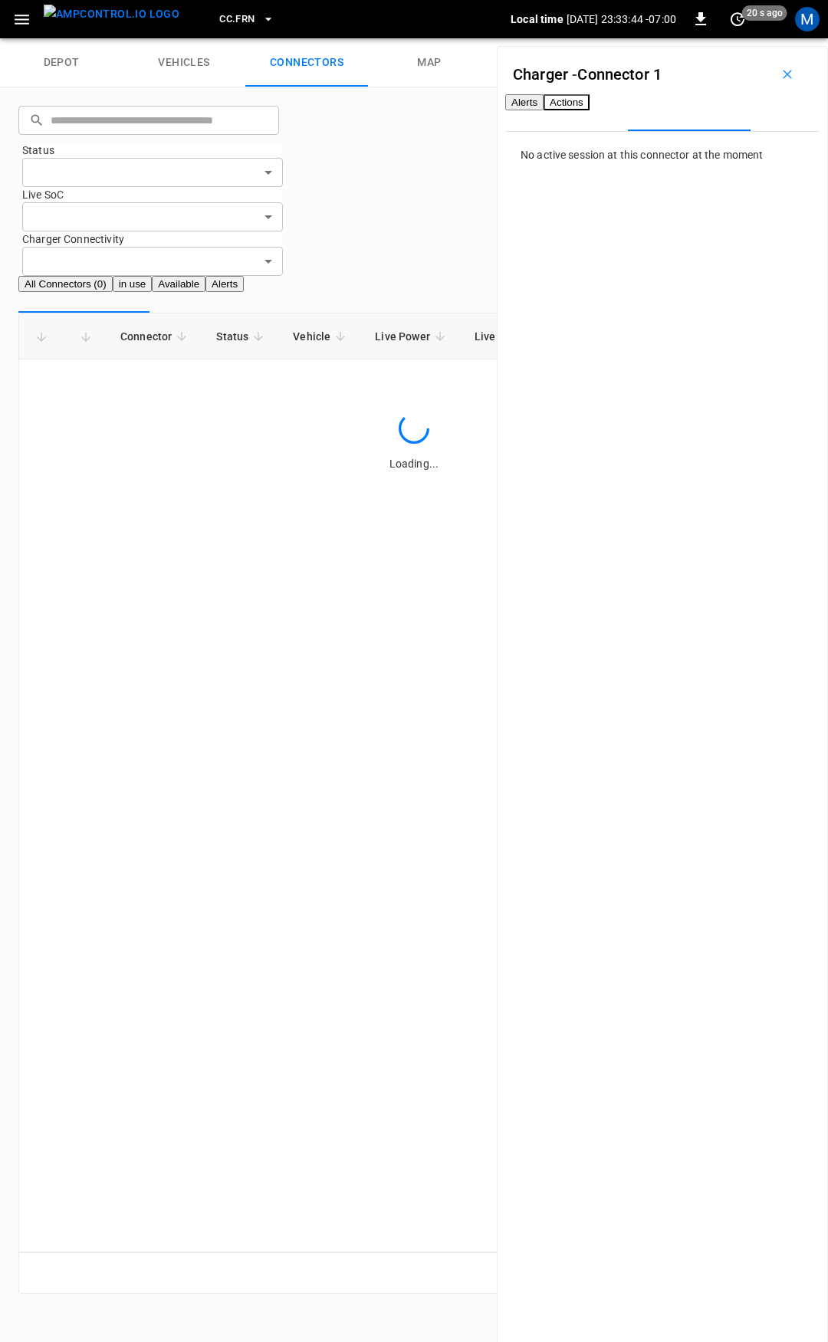
scroll to position [0, 0]
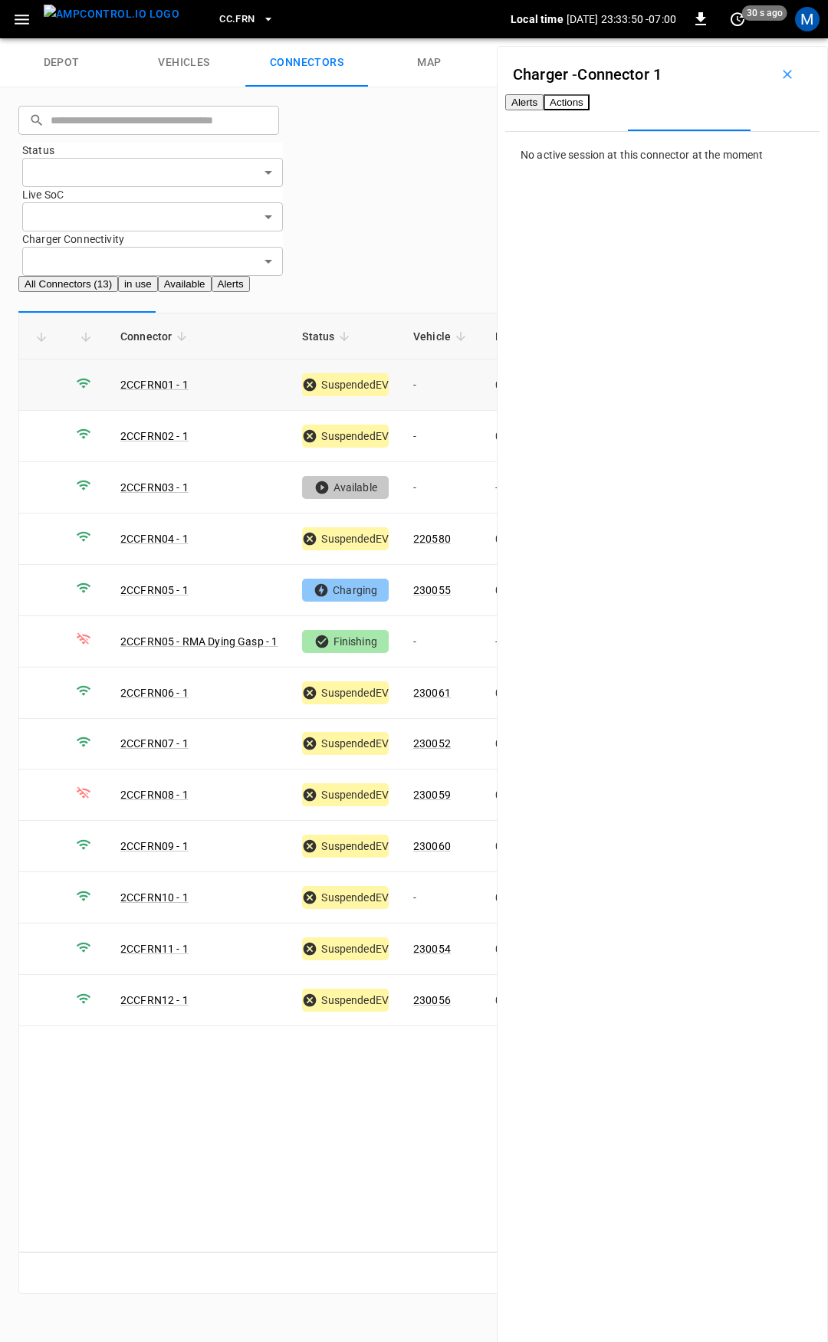
click at [435, 360] on td "-" at bounding box center [442, 385] width 82 height 51
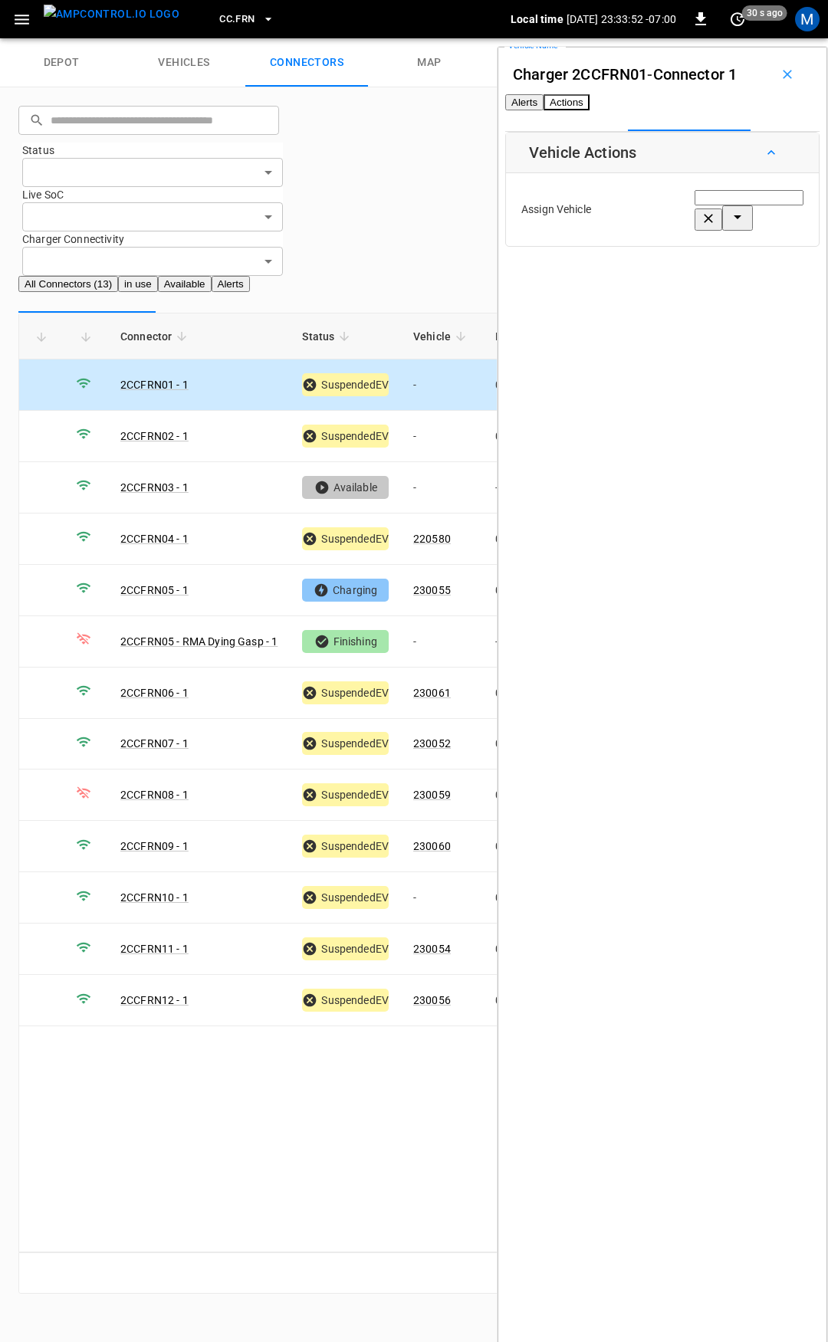
click at [695, 205] on input "Vehicle Name" at bounding box center [749, 197] width 109 height 15
click at [676, 304] on li "230057" at bounding box center [697, 300] width 146 height 15
type input "******"
click at [769, 281] on button "Save" at bounding box center [786, 276] width 35 height 28
click at [439, 411] on td "-" at bounding box center [442, 436] width 82 height 51
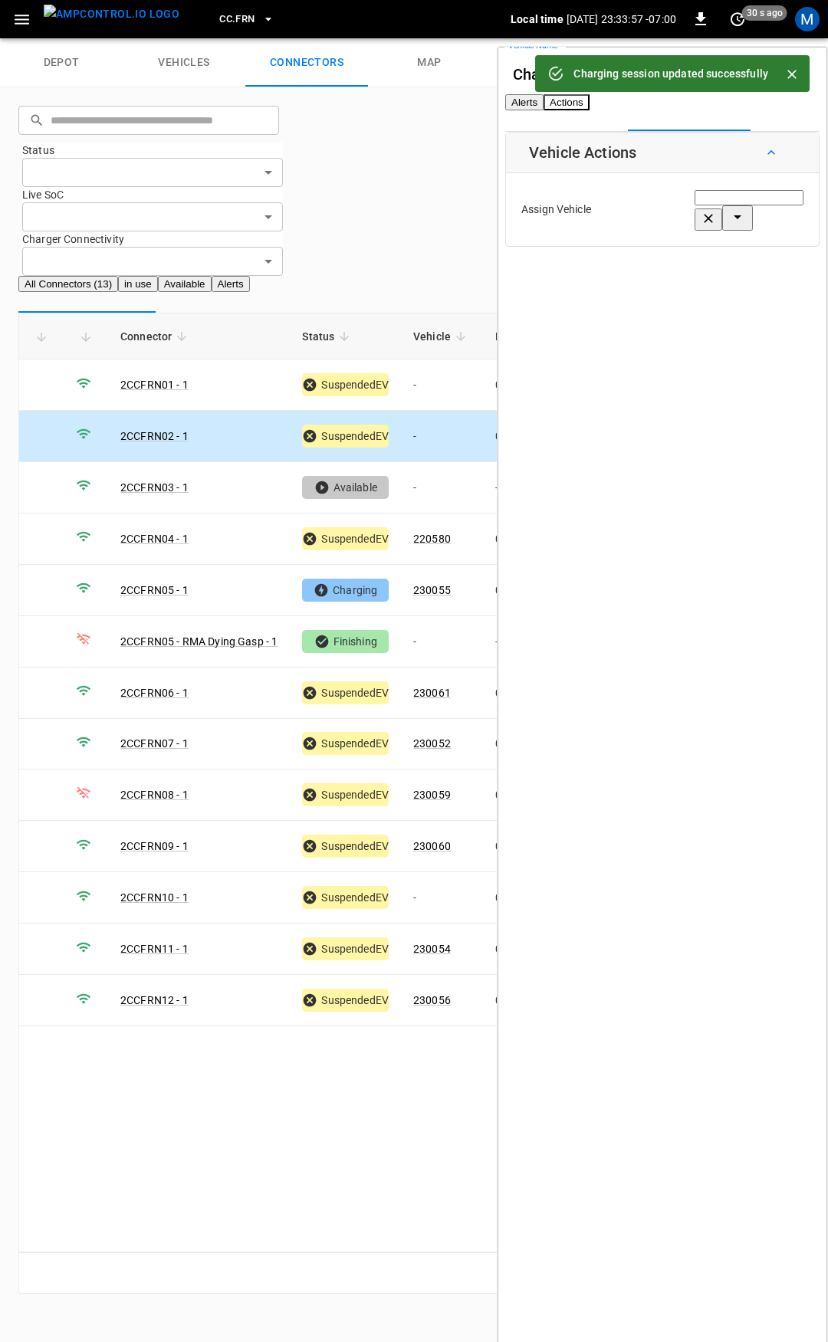
click at [695, 205] on input "Vehicle Name" at bounding box center [749, 197] width 109 height 15
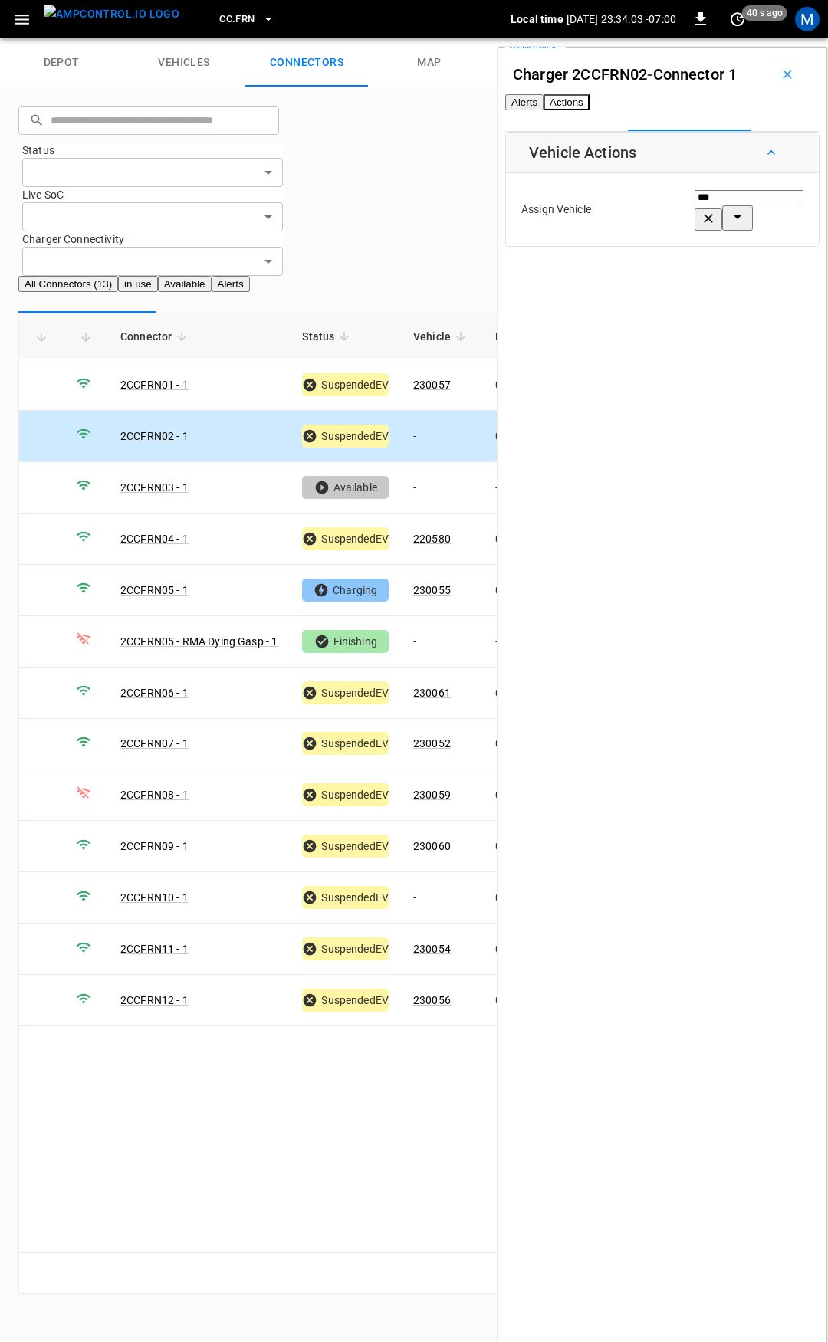
click at [662, 380] on span "230058" at bounding box center [643, 374] width 38 height 12
type input "******"
click at [769, 290] on button "Save" at bounding box center [786, 276] width 35 height 28
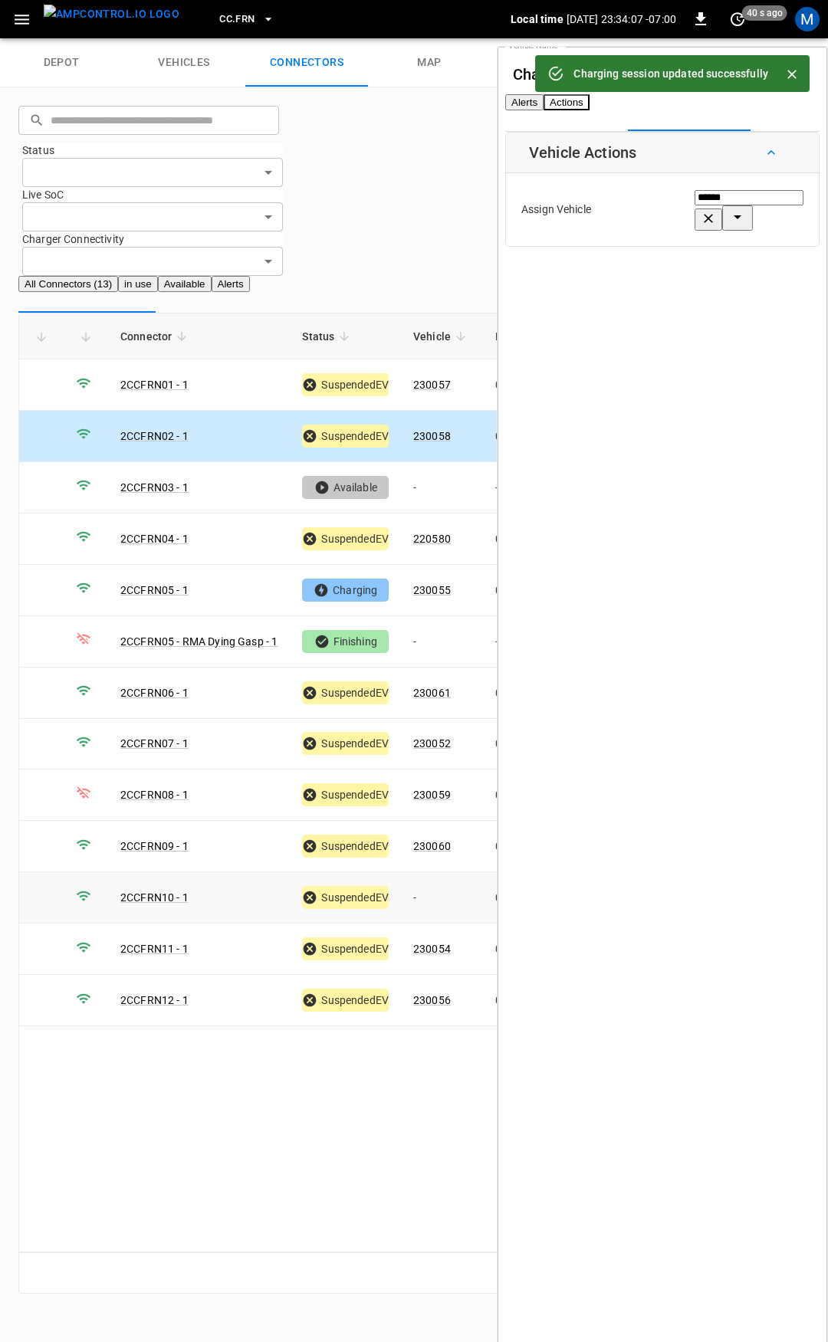
drag, startPoint x: 439, startPoint y: 787, endPoint x: 449, endPoint y: 773, distance: 17.0
click at [439, 873] on td "-" at bounding box center [442, 898] width 82 height 51
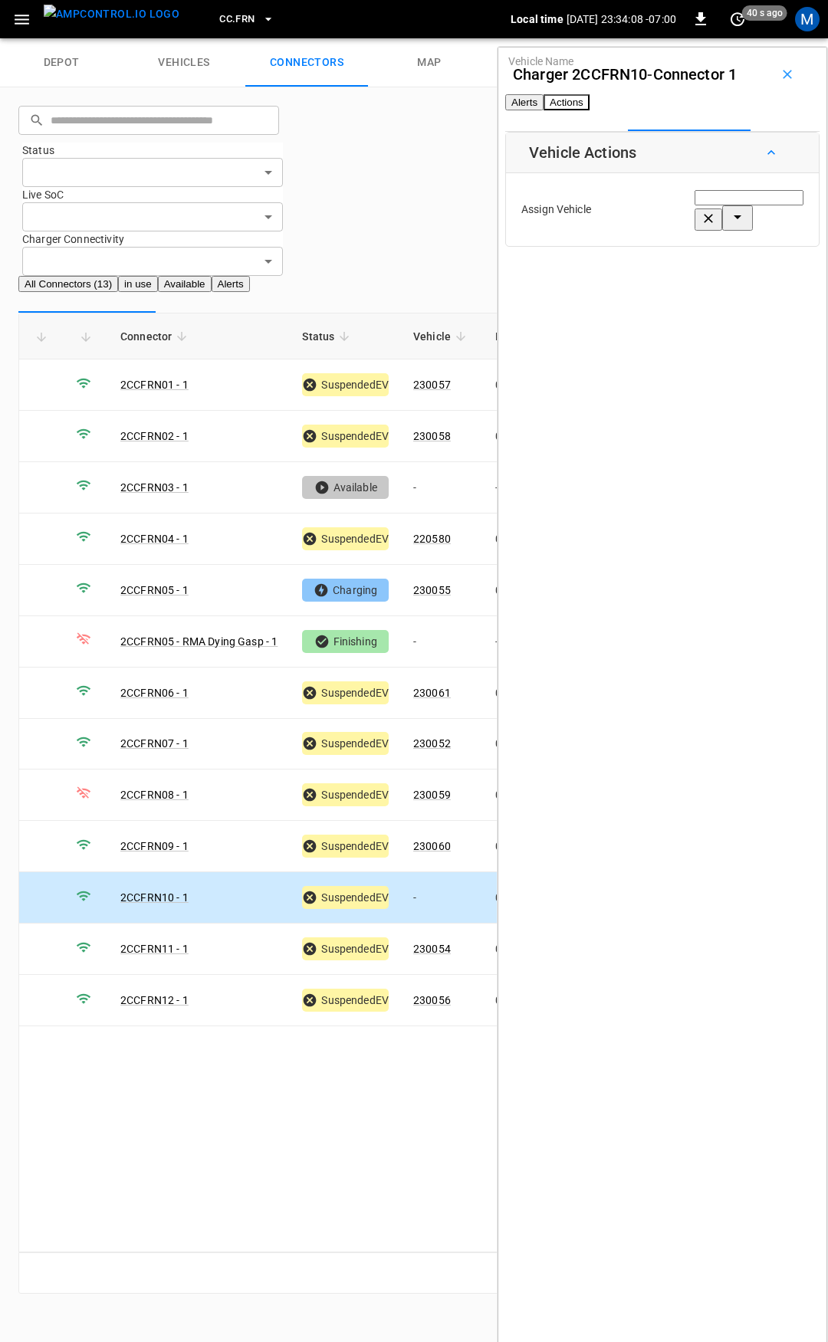
click at [695, 205] on input "Vehicle Name" at bounding box center [749, 197] width 109 height 15
click at [647, 296] on span "230053" at bounding box center [643, 300] width 38 height 12
type input "******"
click at [769, 284] on button "Save" at bounding box center [786, 276] width 35 height 28
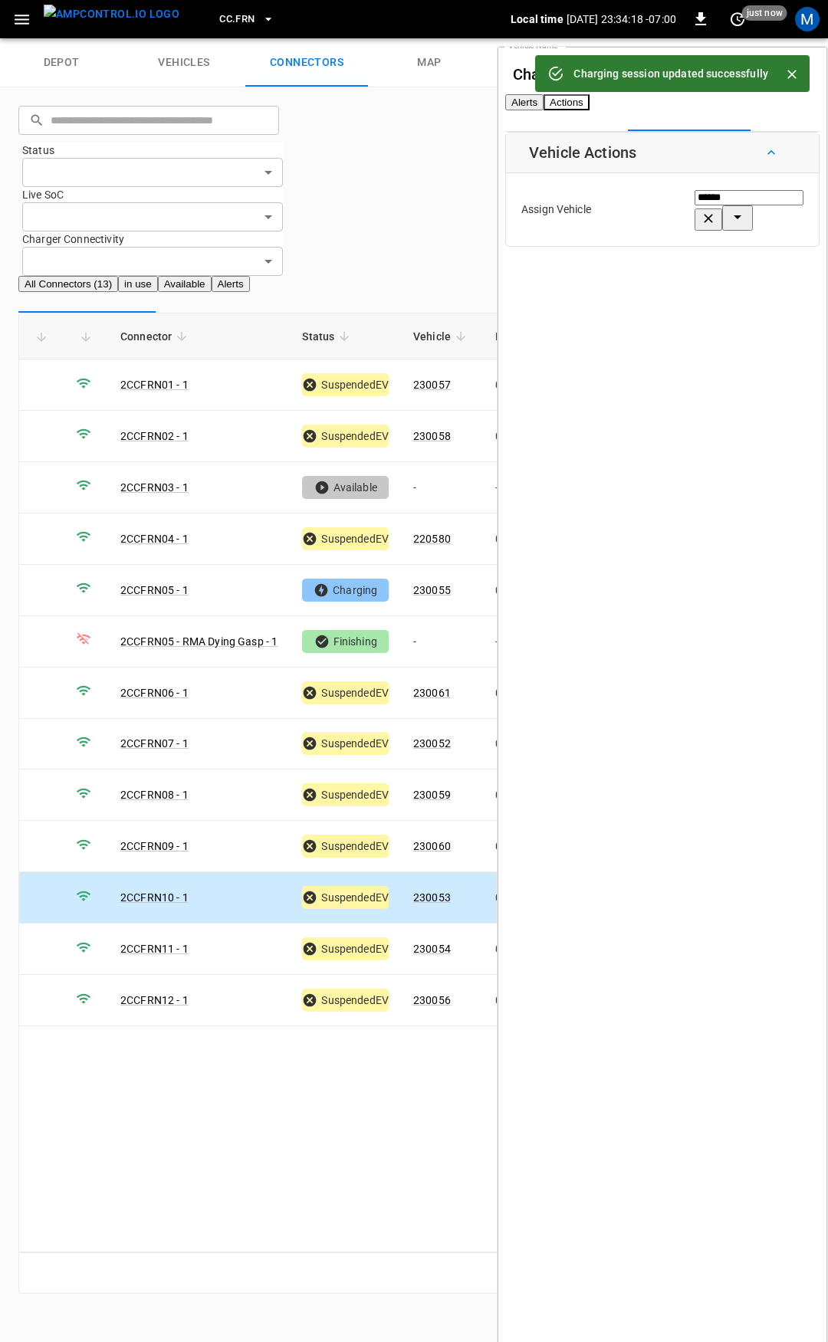
click at [219, 21] on span "CC.FRN" at bounding box center [236, 20] width 35 height 18
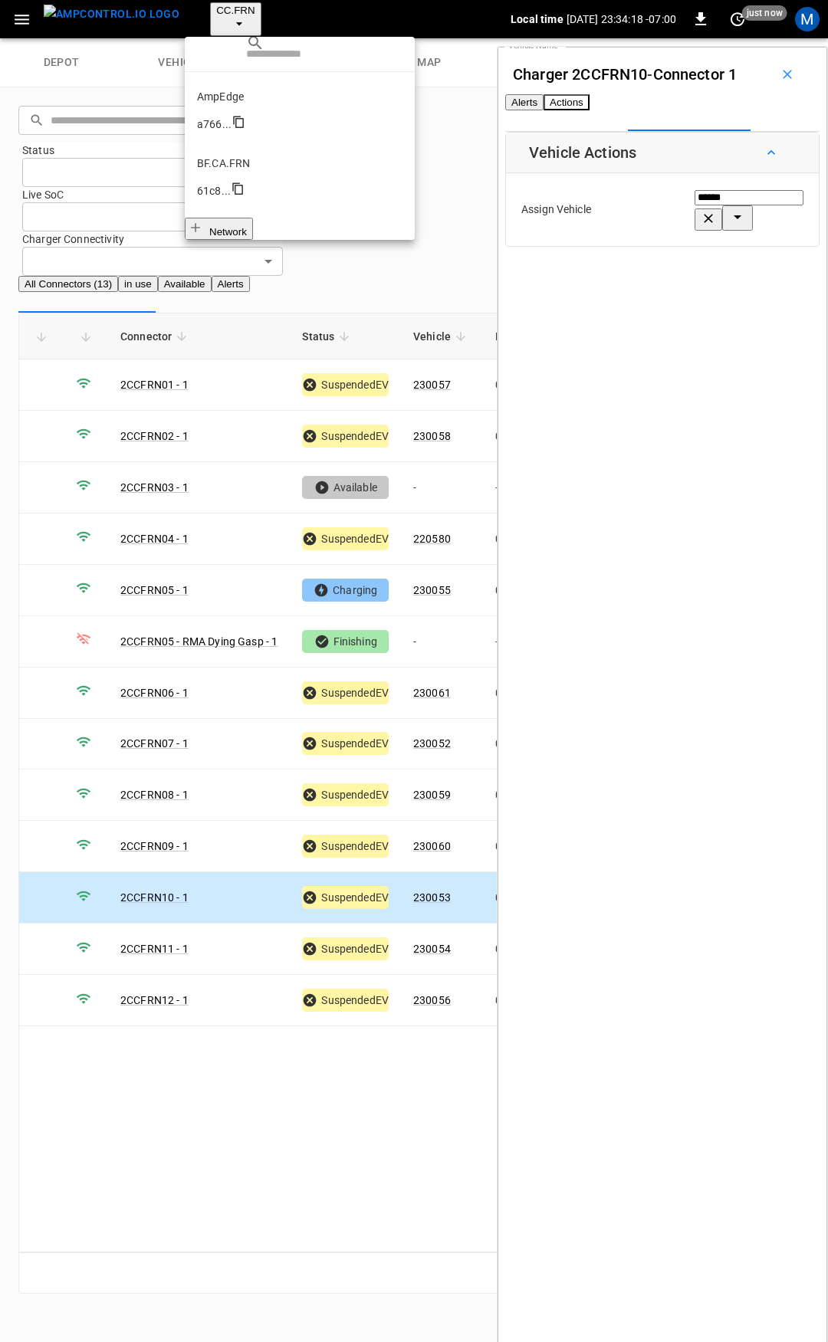
scroll to position [316, 0]
click at [242, 574] on p "CC.LIV" at bounding box center [299, 581] width 205 height 15
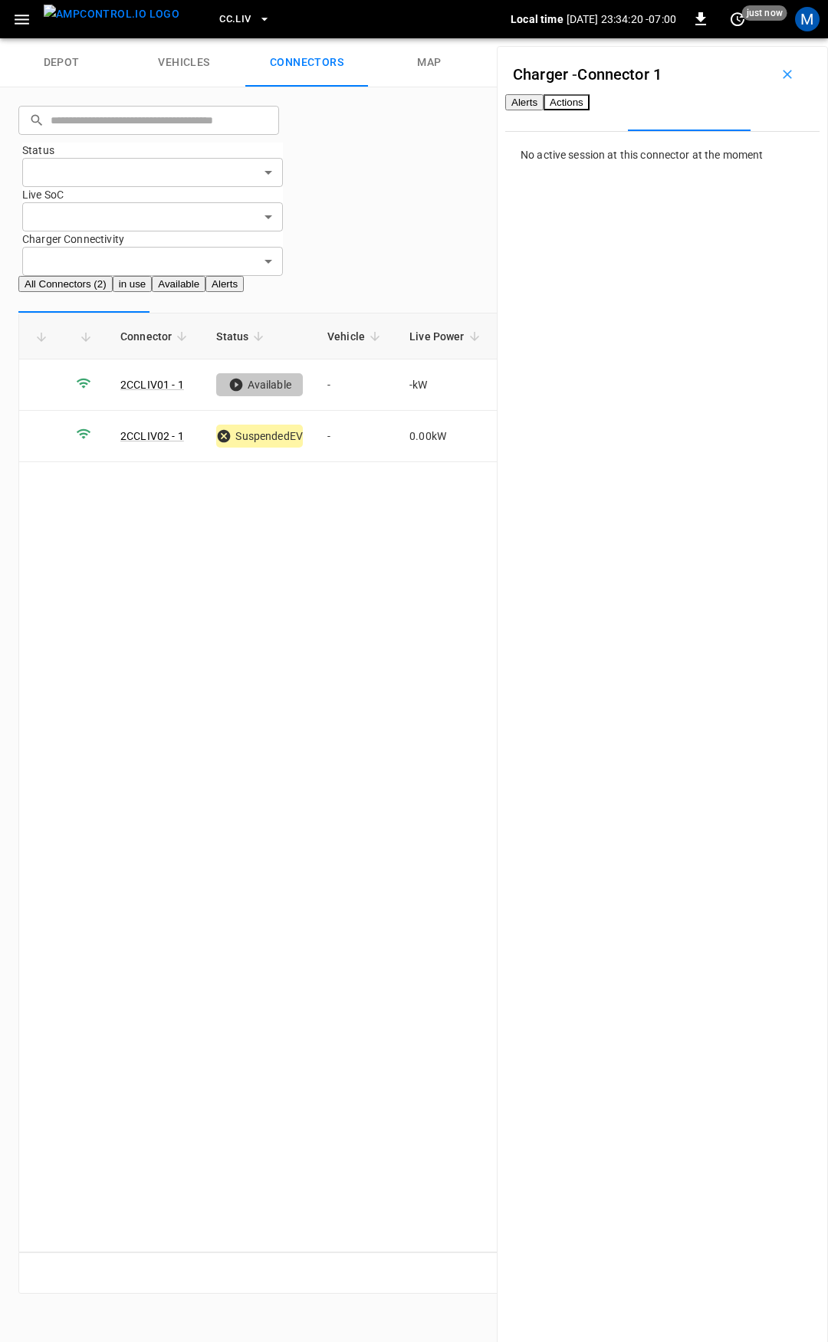
click at [219, 13] on span "CC.LIV" at bounding box center [234, 20] width 31 height 18
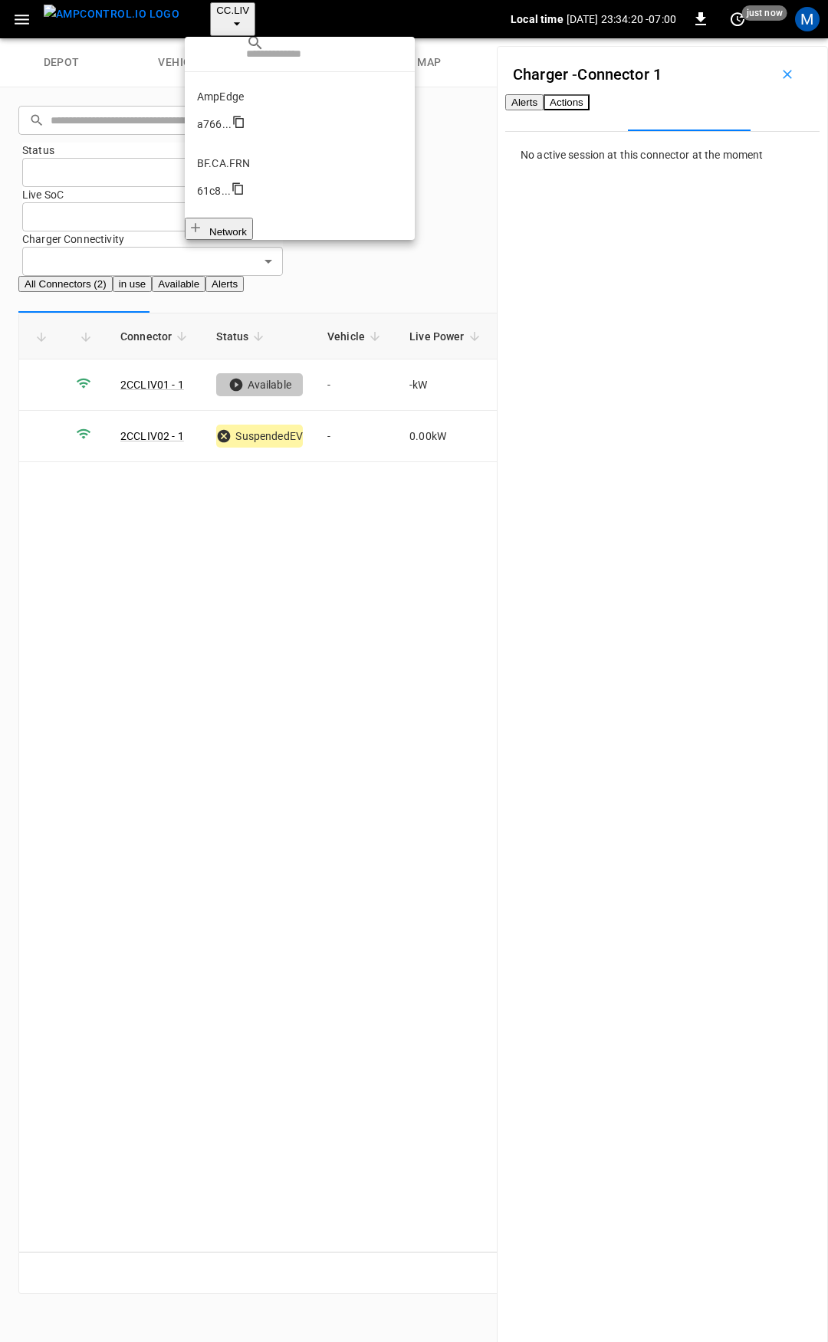
scroll to position [345, 0]
click at [240, 612] on p "CC.MOD" at bounding box center [299, 619] width 205 height 15
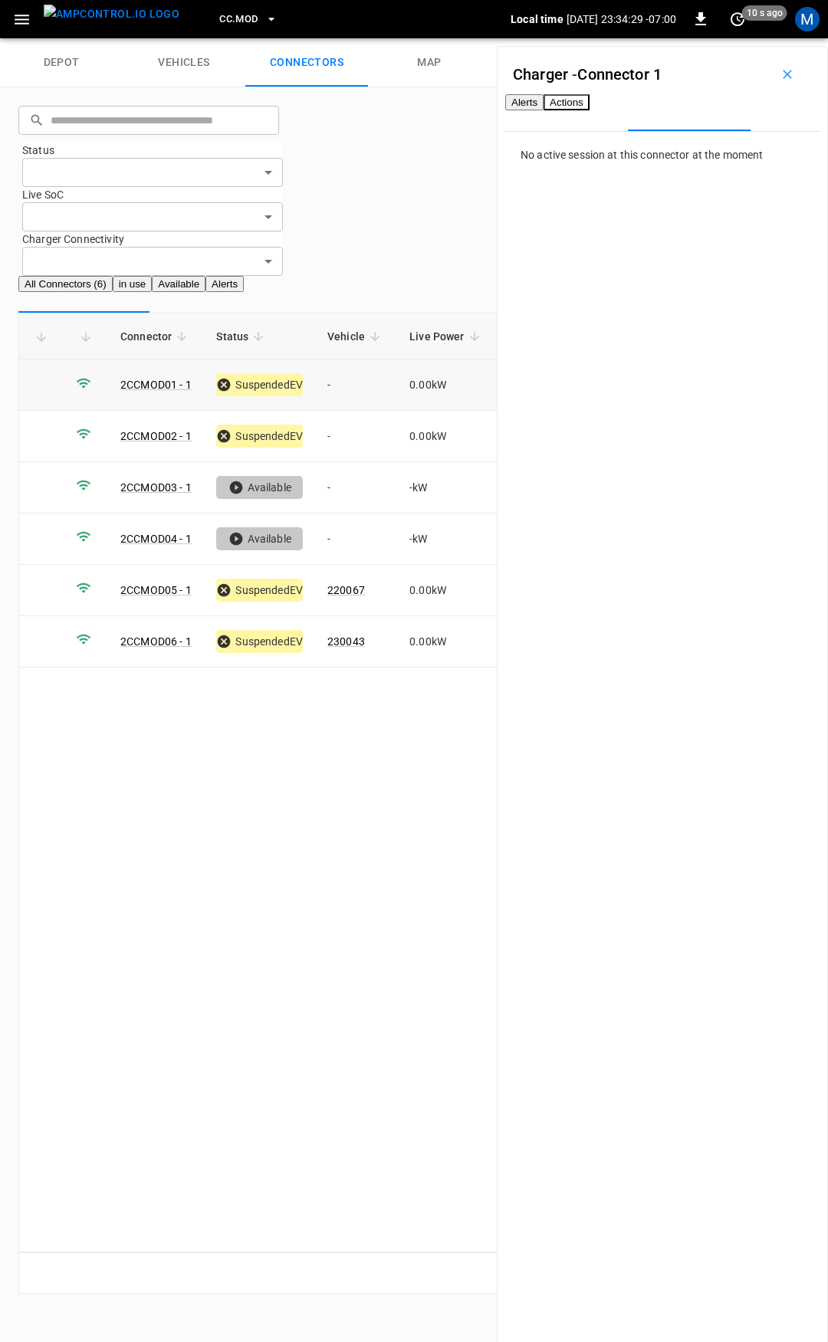
click at [360, 360] on td "-" at bounding box center [356, 385] width 82 height 51
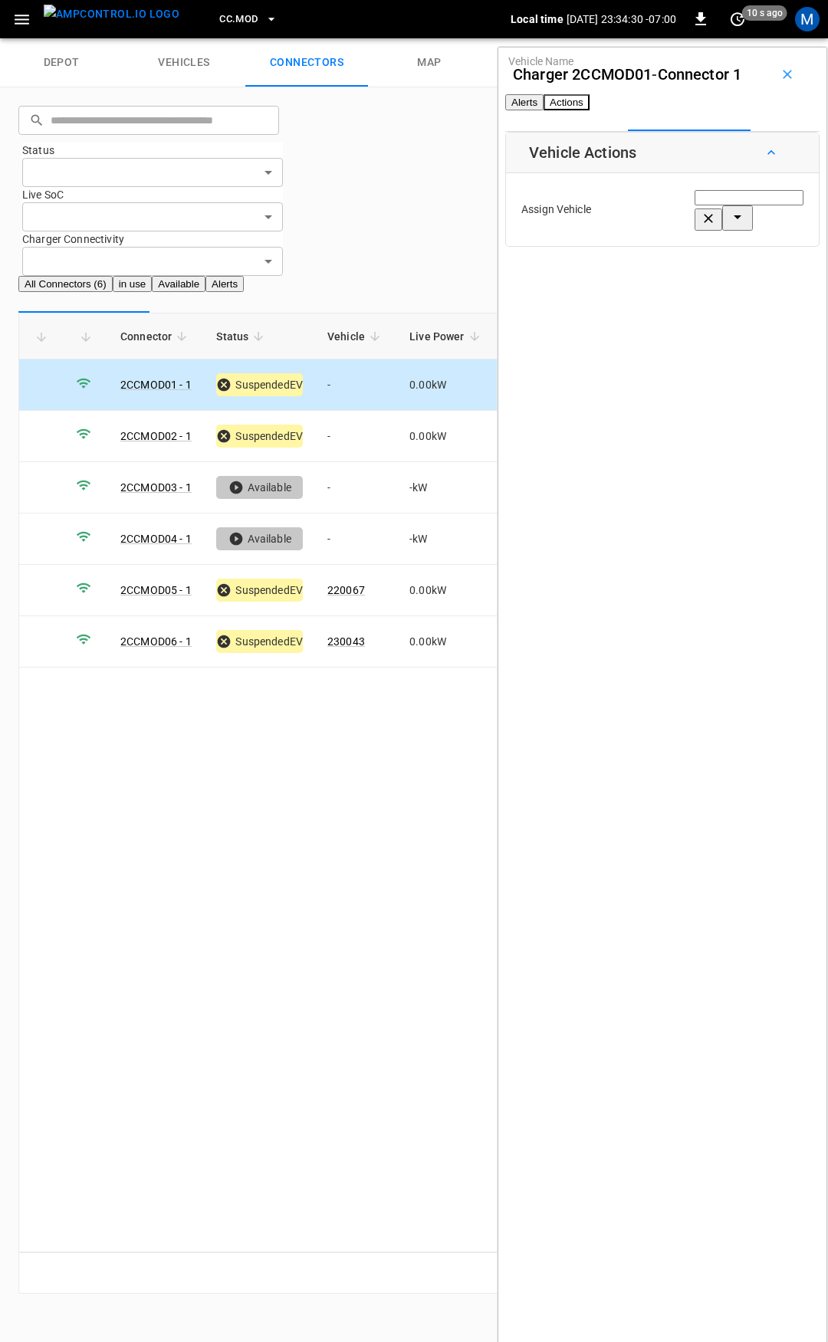
click at [695, 231] on div "Vehicle Name Vehicle Name" at bounding box center [749, 210] width 109 height 42
click at [655, 294] on span "220584" at bounding box center [643, 300] width 38 height 12
type input "******"
click at [769, 289] on button "Save" at bounding box center [786, 276] width 35 height 28
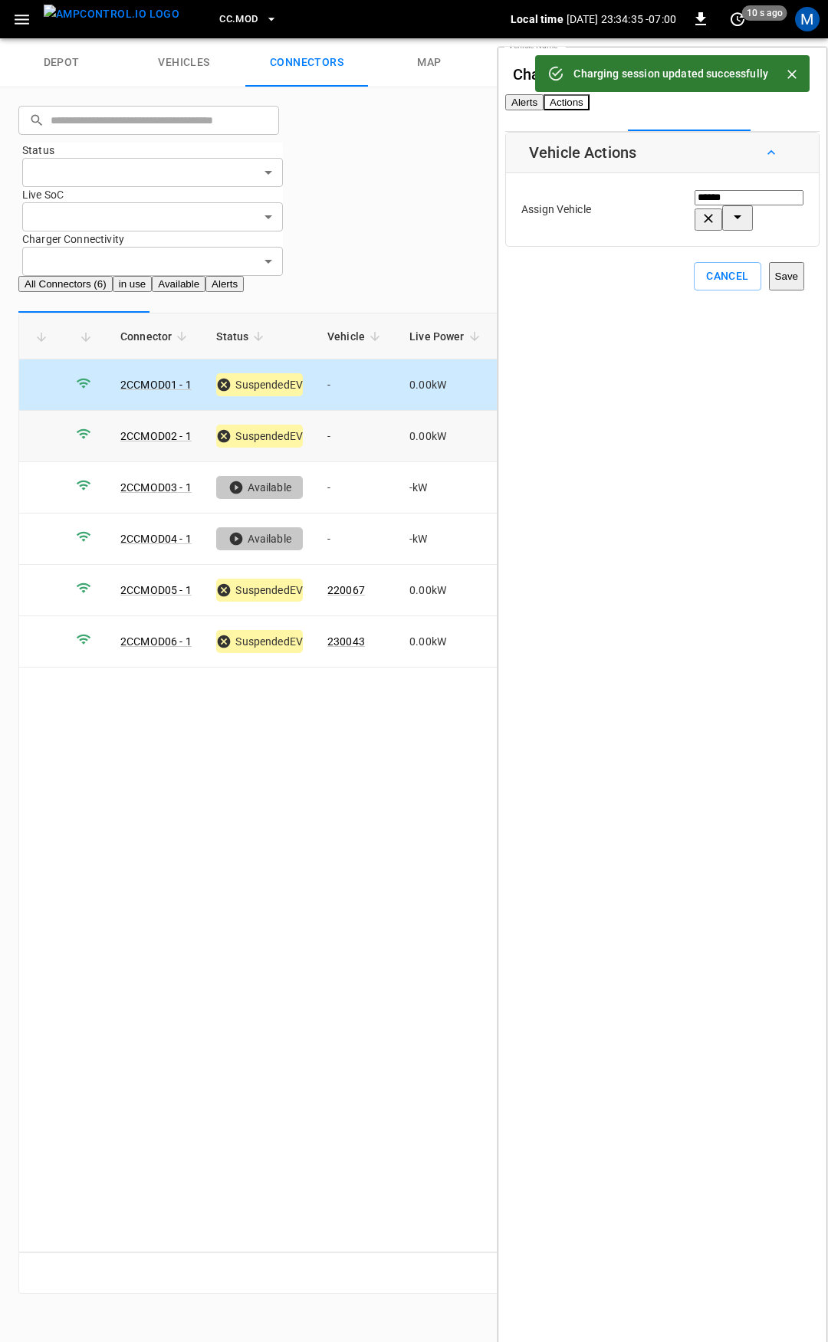
click at [324, 411] on td "-" at bounding box center [356, 436] width 82 height 51
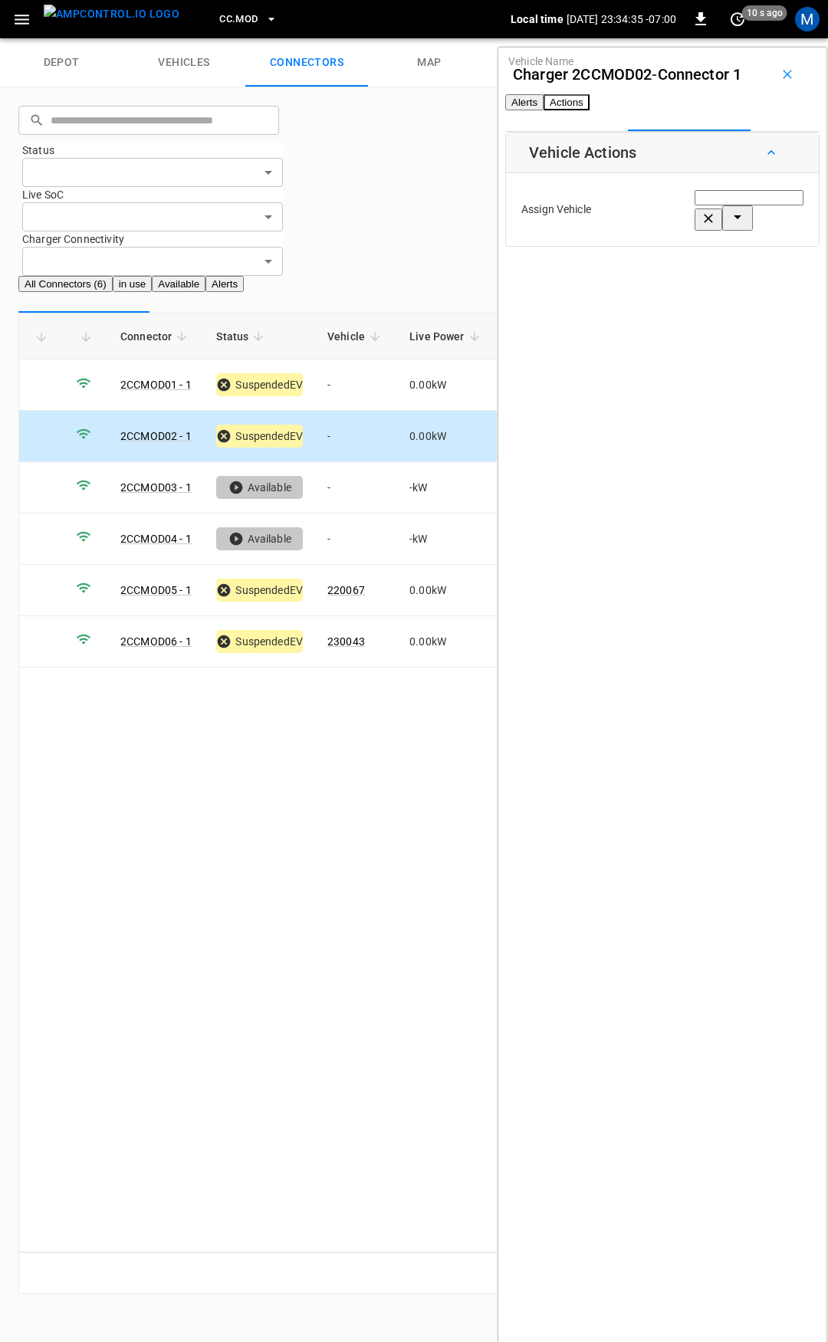
click at [695, 205] on input "Vehicle Name" at bounding box center [749, 197] width 109 height 15
click at [624, 543] on span "220583" at bounding box center [643, 537] width 38 height 12
type input "******"
click at [769, 281] on button "Save" at bounding box center [786, 276] width 35 height 28
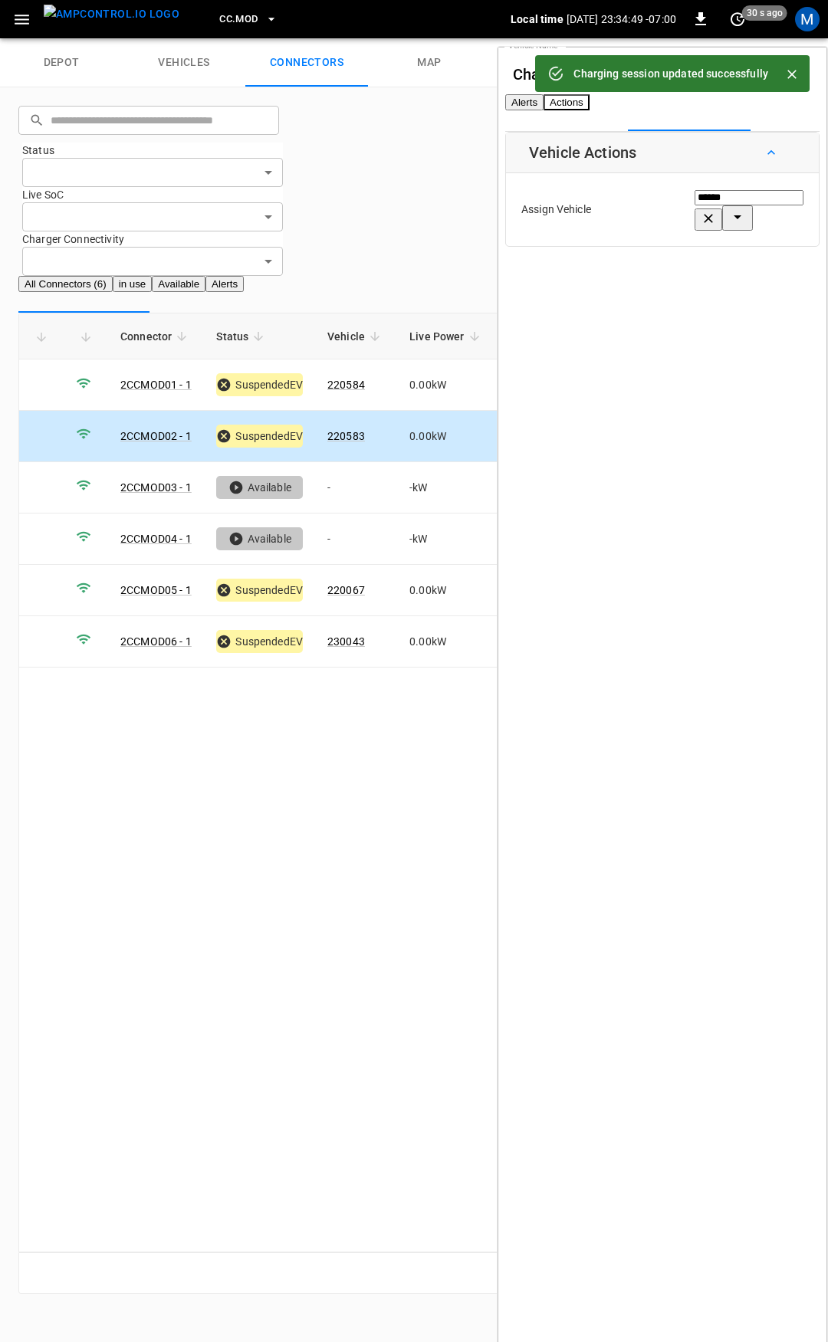
click at [219, 24] on span "CC.MOD" at bounding box center [238, 20] width 38 height 18
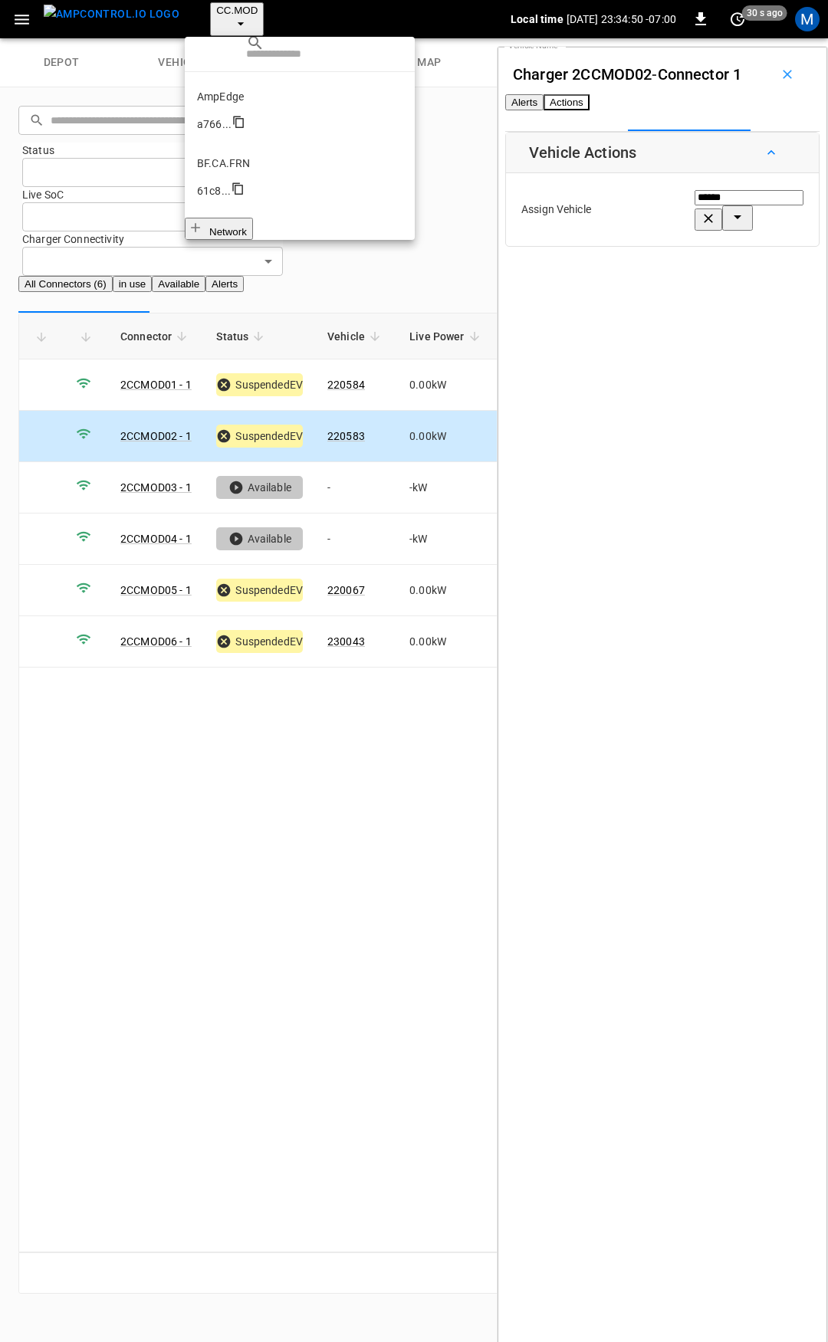
scroll to position [374, 0]
click at [240, 633] on li "CC.SAC 9e78 ..." at bounding box center [300, 666] width 230 height 67
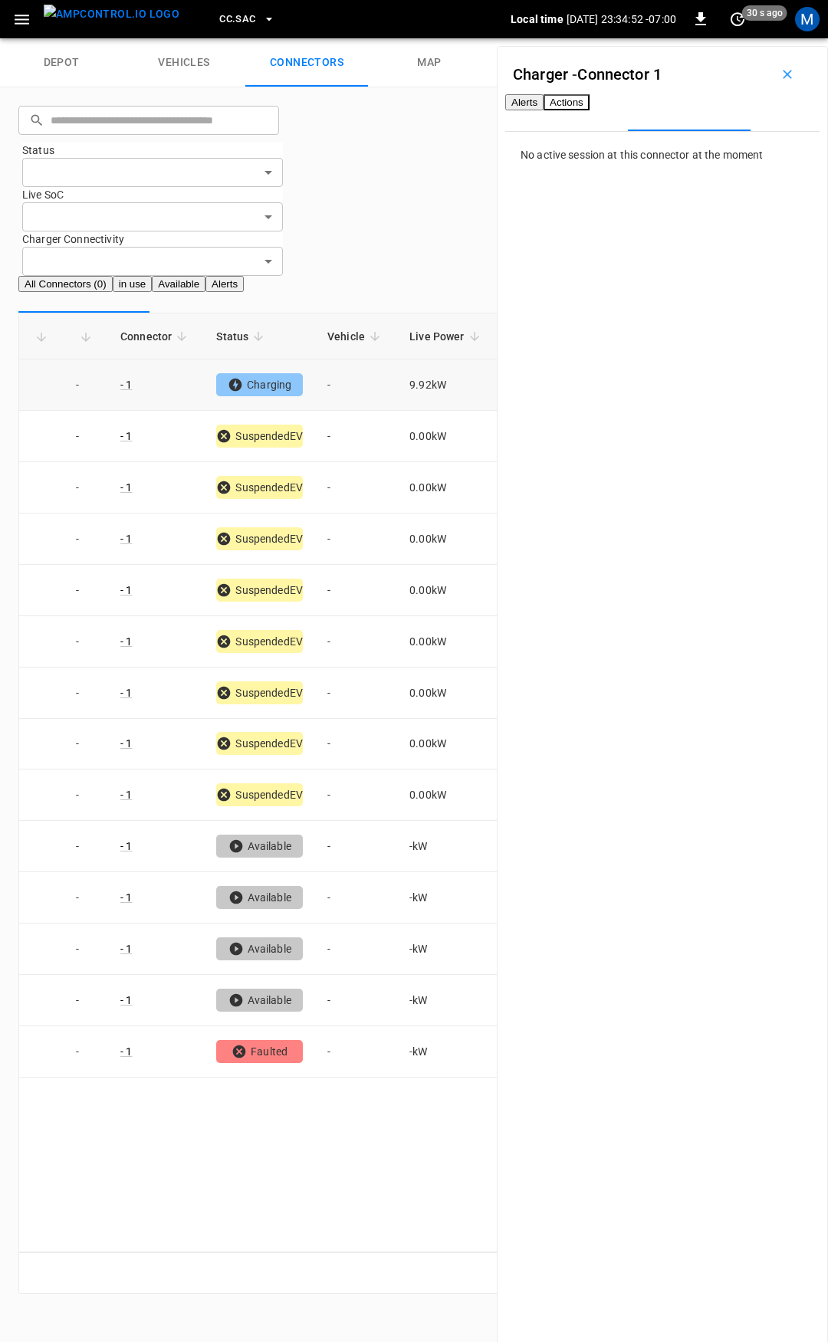
click at [366, 360] on td "-" at bounding box center [356, 385] width 82 height 51
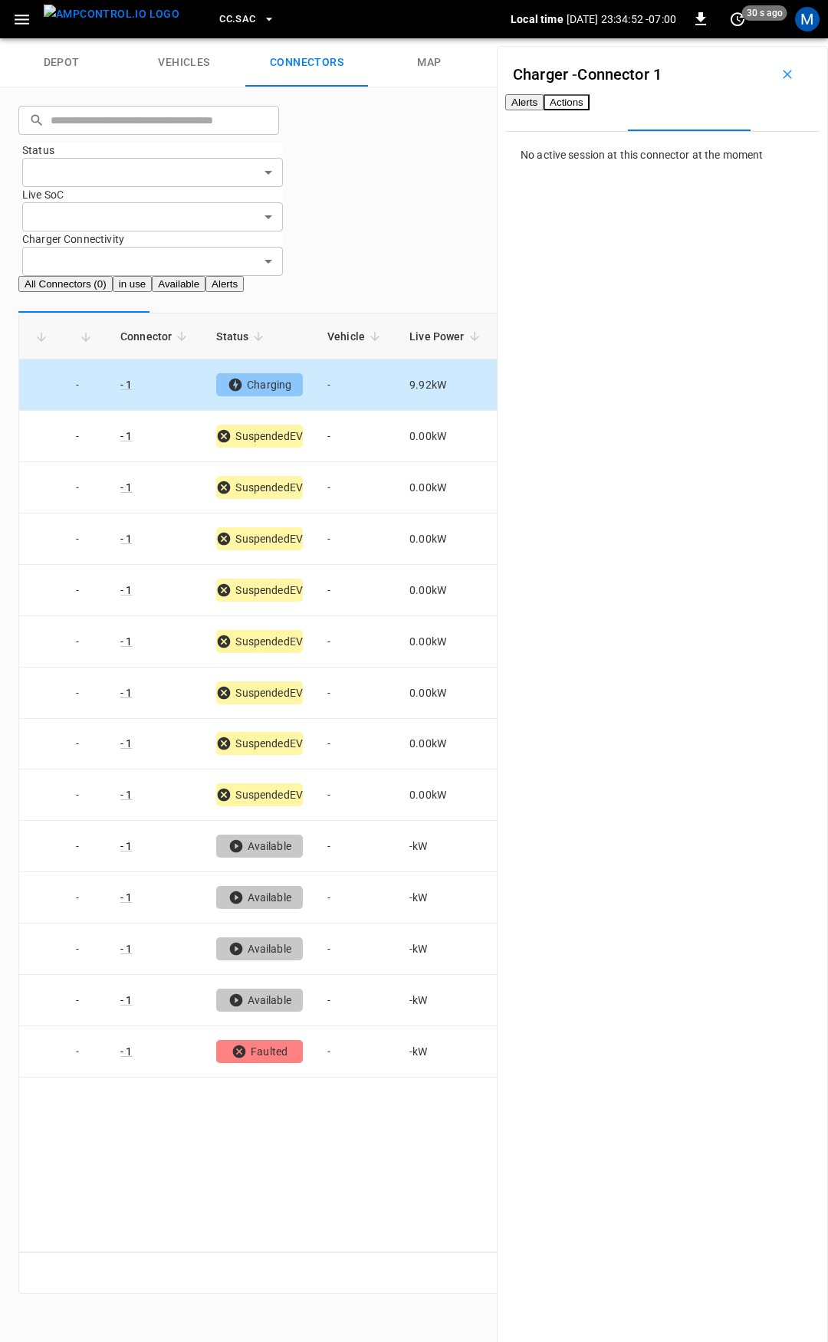
click at [335, 360] on td "-" at bounding box center [356, 385] width 82 height 51
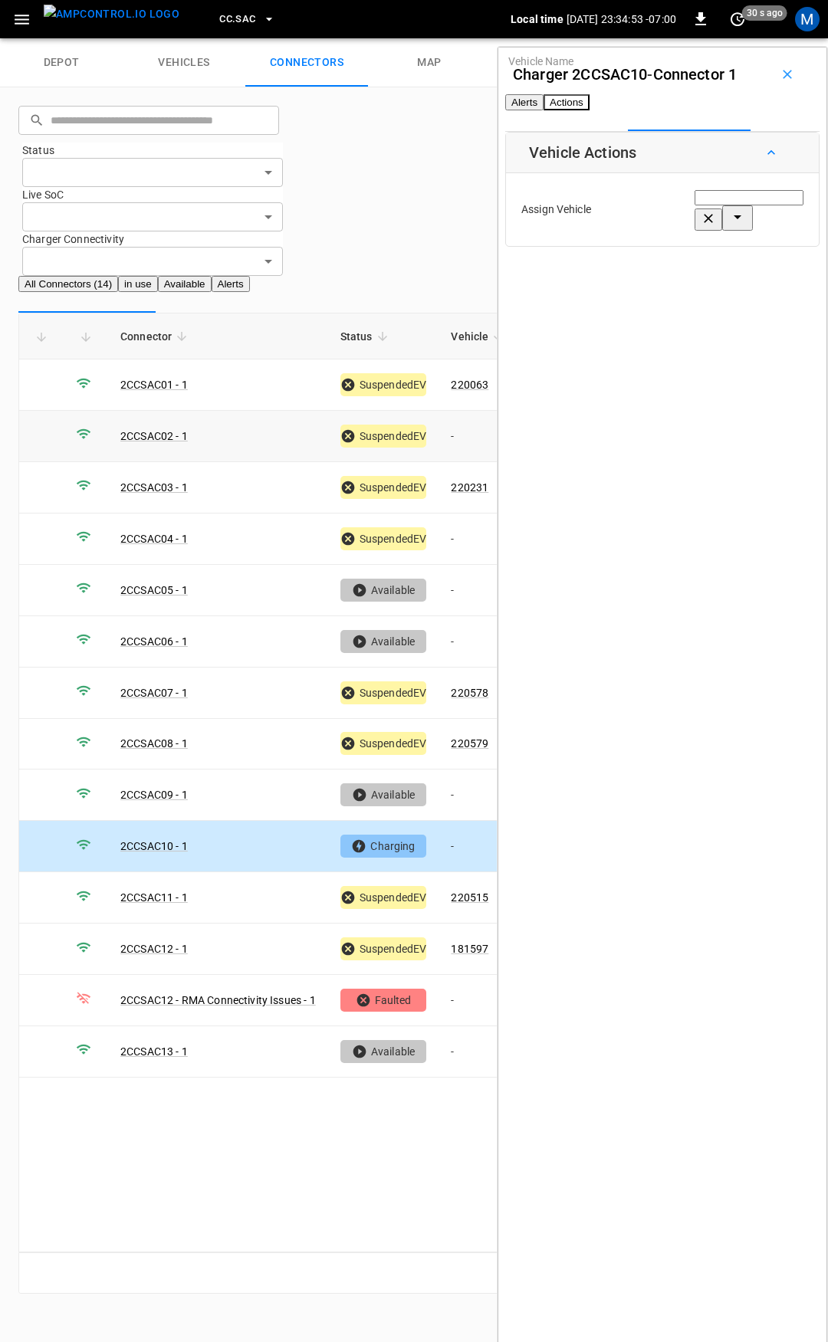
drag, startPoint x: 478, startPoint y: 338, endPoint x: 600, endPoint y: 203, distance: 181.8
click at [478, 411] on td "-" at bounding box center [480, 436] width 82 height 51
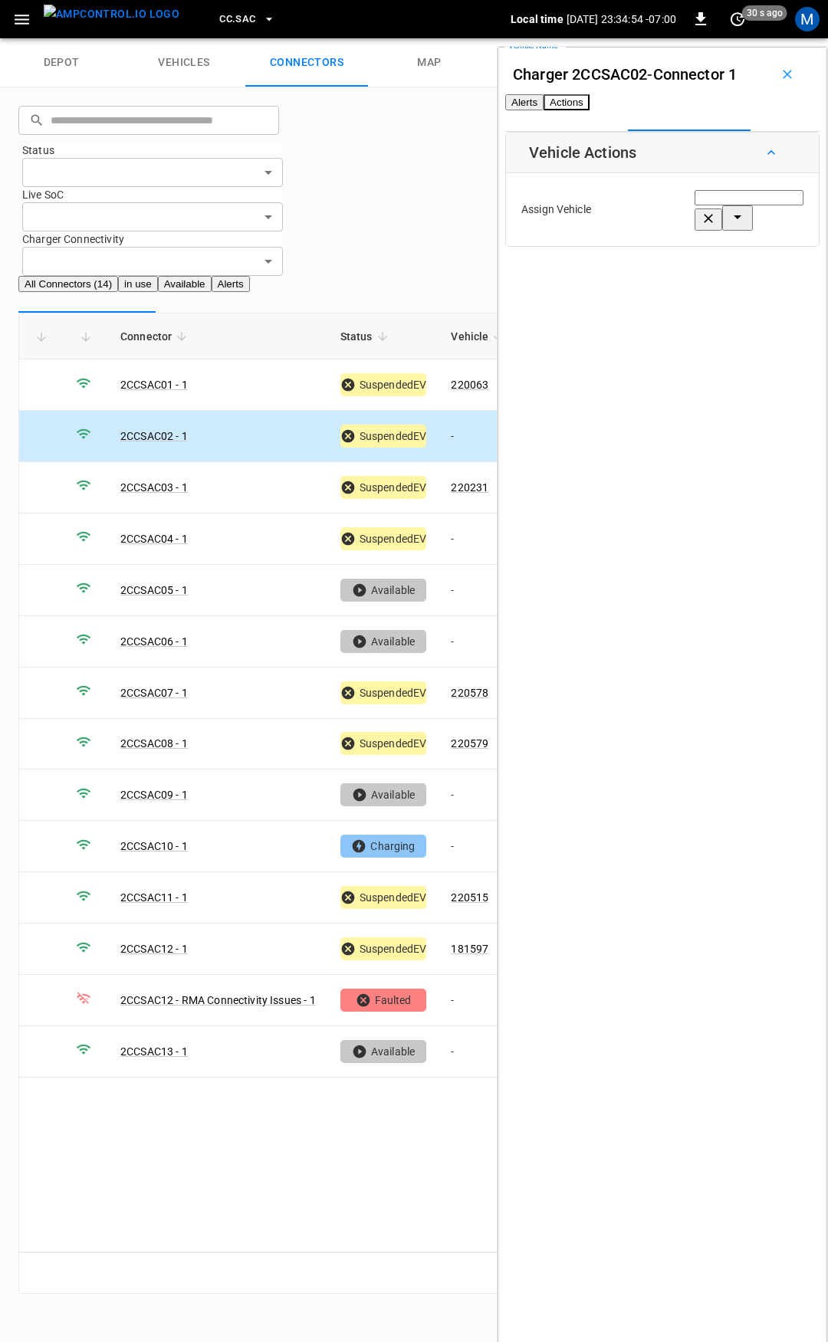
click at [695, 205] on input "Vehicle Name" at bounding box center [749, 197] width 109 height 15
click at [662, 294] on span "220232" at bounding box center [643, 300] width 38 height 12
type input "******"
click at [769, 291] on button "Save" at bounding box center [786, 276] width 35 height 28
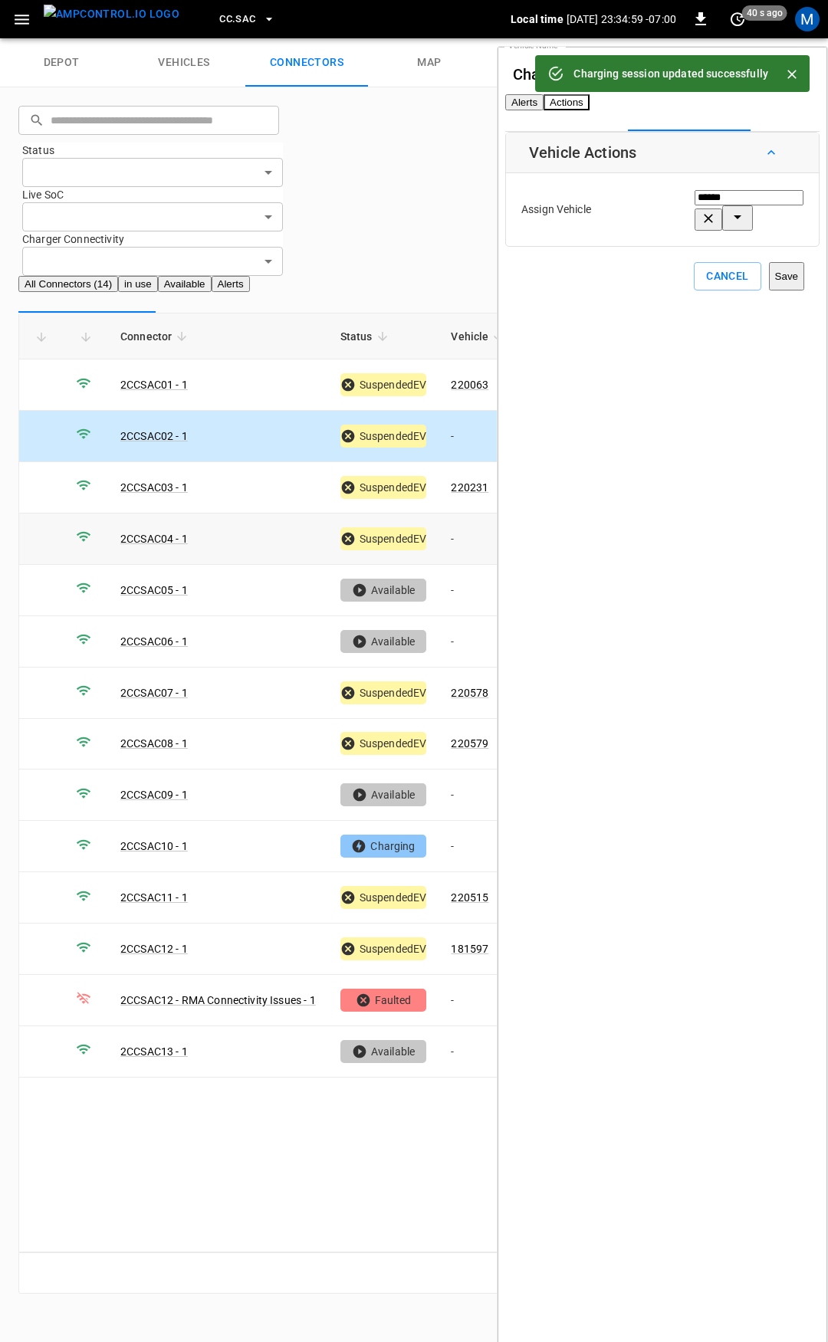
click at [462, 514] on td "-" at bounding box center [480, 539] width 82 height 51
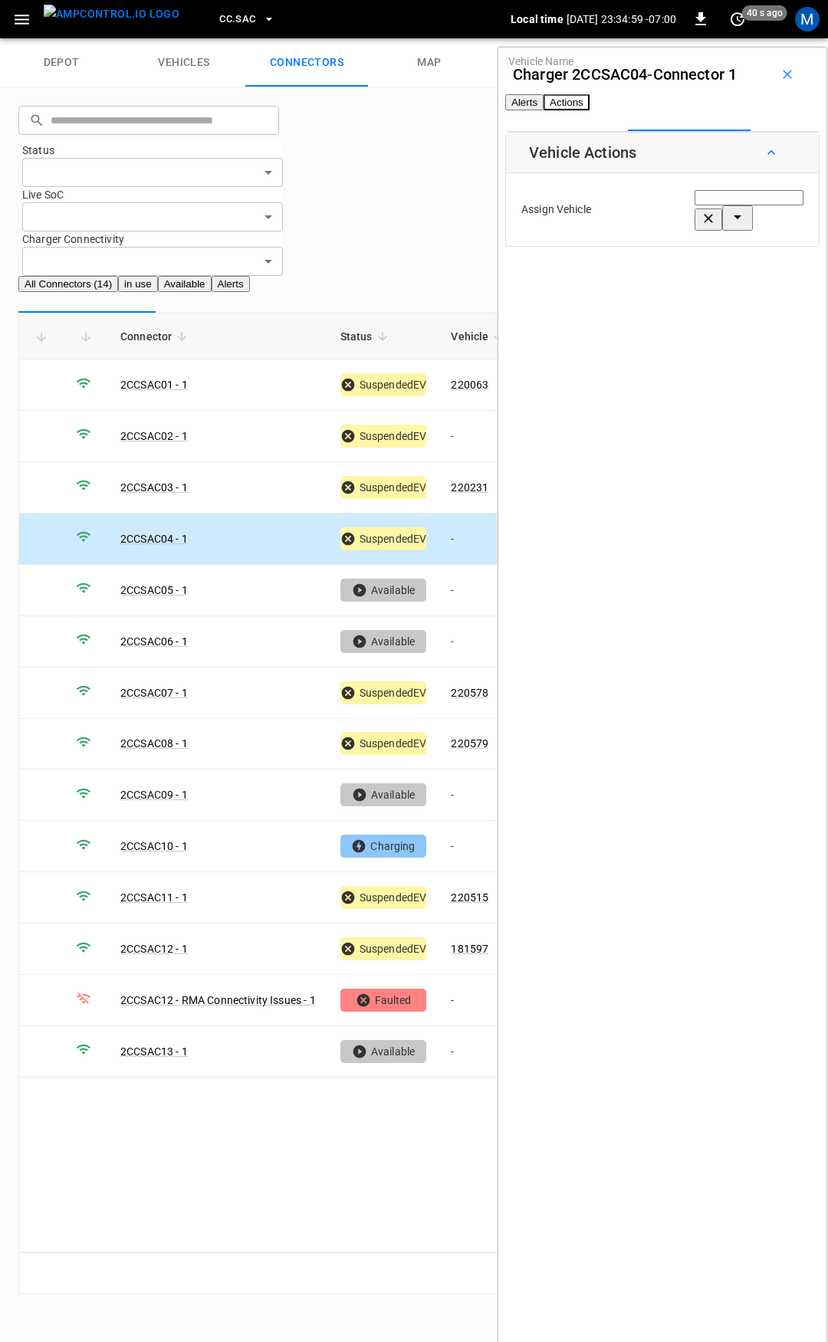
click at [695, 205] on input "Vehicle Name" at bounding box center [749, 197] width 109 height 15
drag, startPoint x: 671, startPoint y: 311, endPoint x: 671, endPoint y: 291, distance: 19.9
click at [671, 291] on ul "Add Vehicle 220235 Not Installed-TelAdmin Order# 207186 Independence Not Instal…" at bounding box center [681, 417] width 176 height 324
click at [662, 294] on span "220235" at bounding box center [643, 300] width 38 height 12
type input "******"
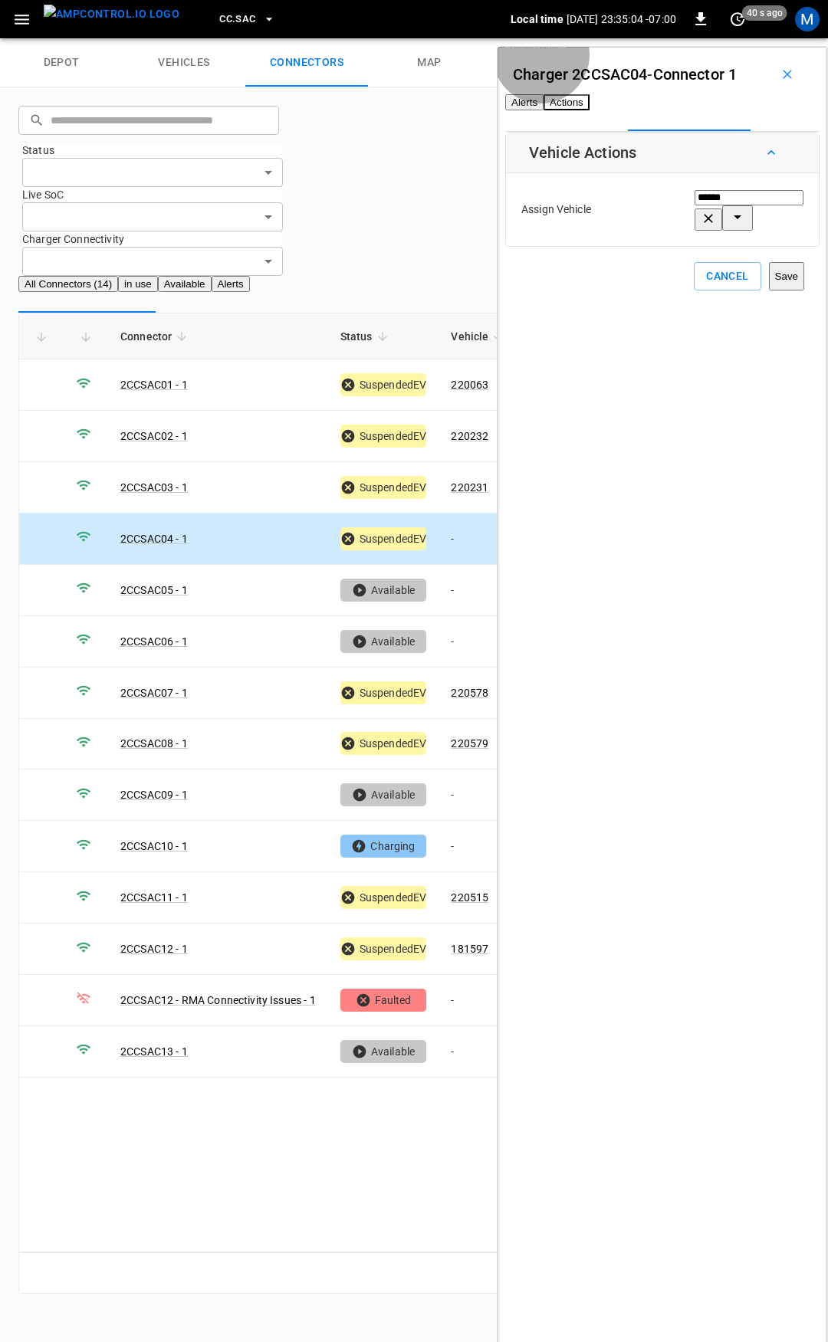
click at [769, 284] on button "Save" at bounding box center [786, 276] width 35 height 28
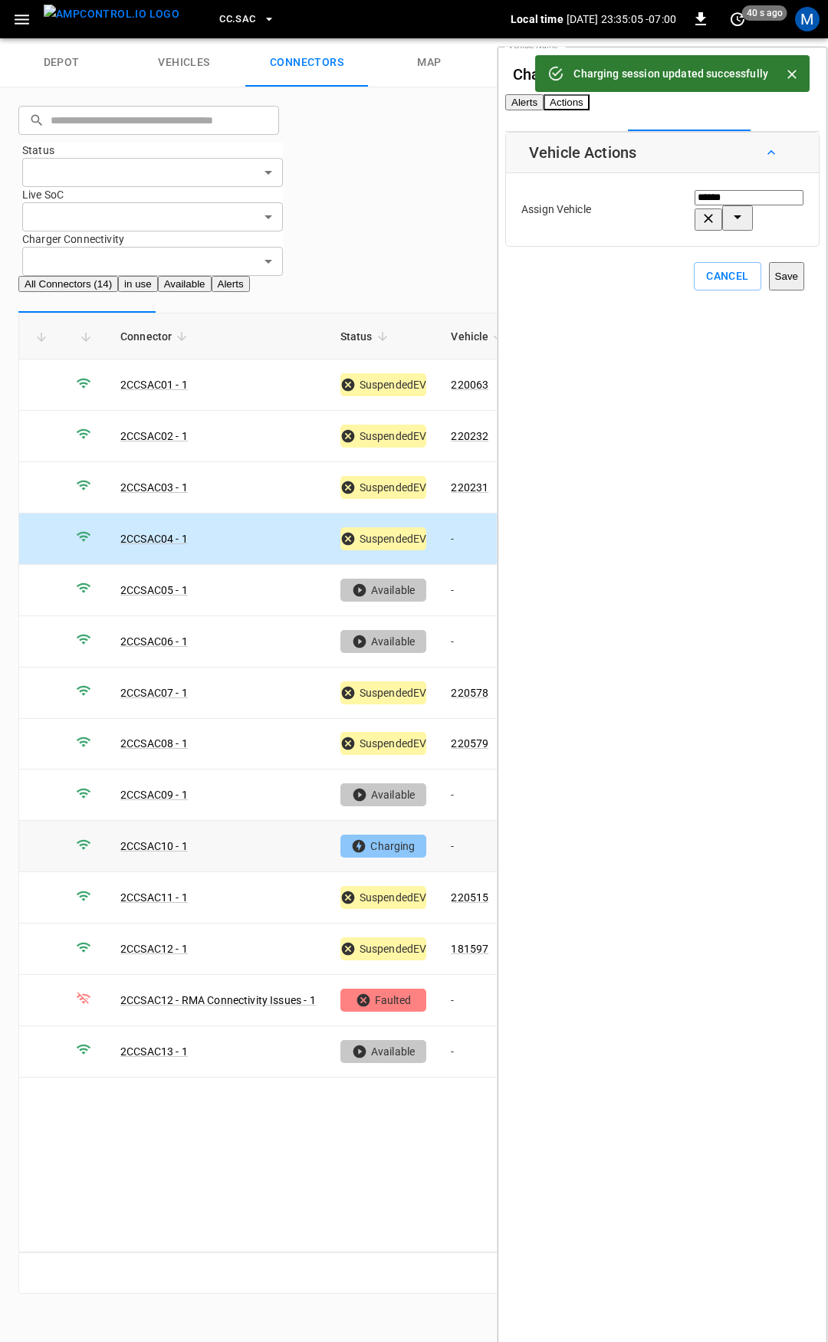
click at [460, 821] on td "-" at bounding box center [480, 846] width 82 height 51
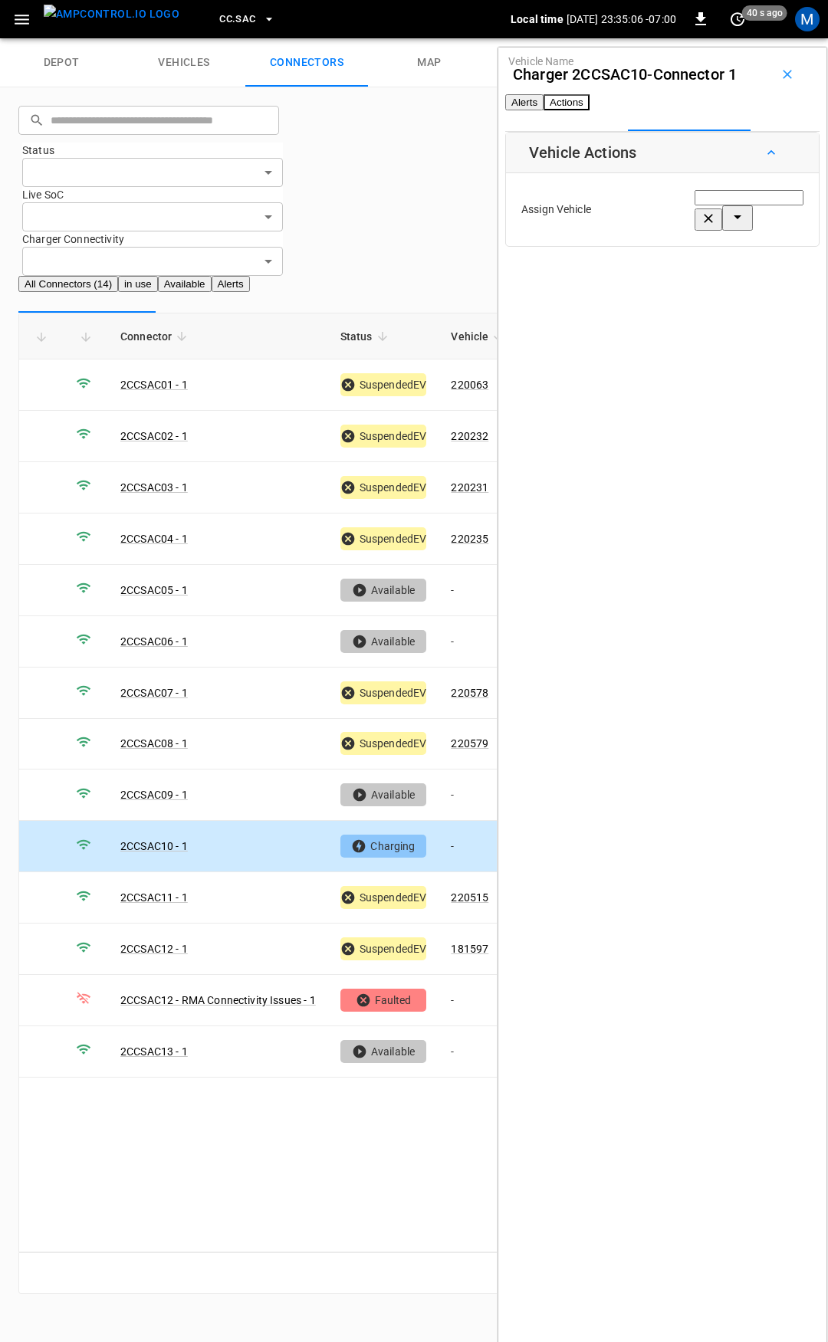
click at [695, 231] on div "Vehicle Name Vehicle Name" at bounding box center [749, 210] width 109 height 42
click at [659, 294] on span "220512" at bounding box center [643, 300] width 38 height 12
type input "******"
click at [769, 291] on button "Save" at bounding box center [786, 276] width 35 height 28
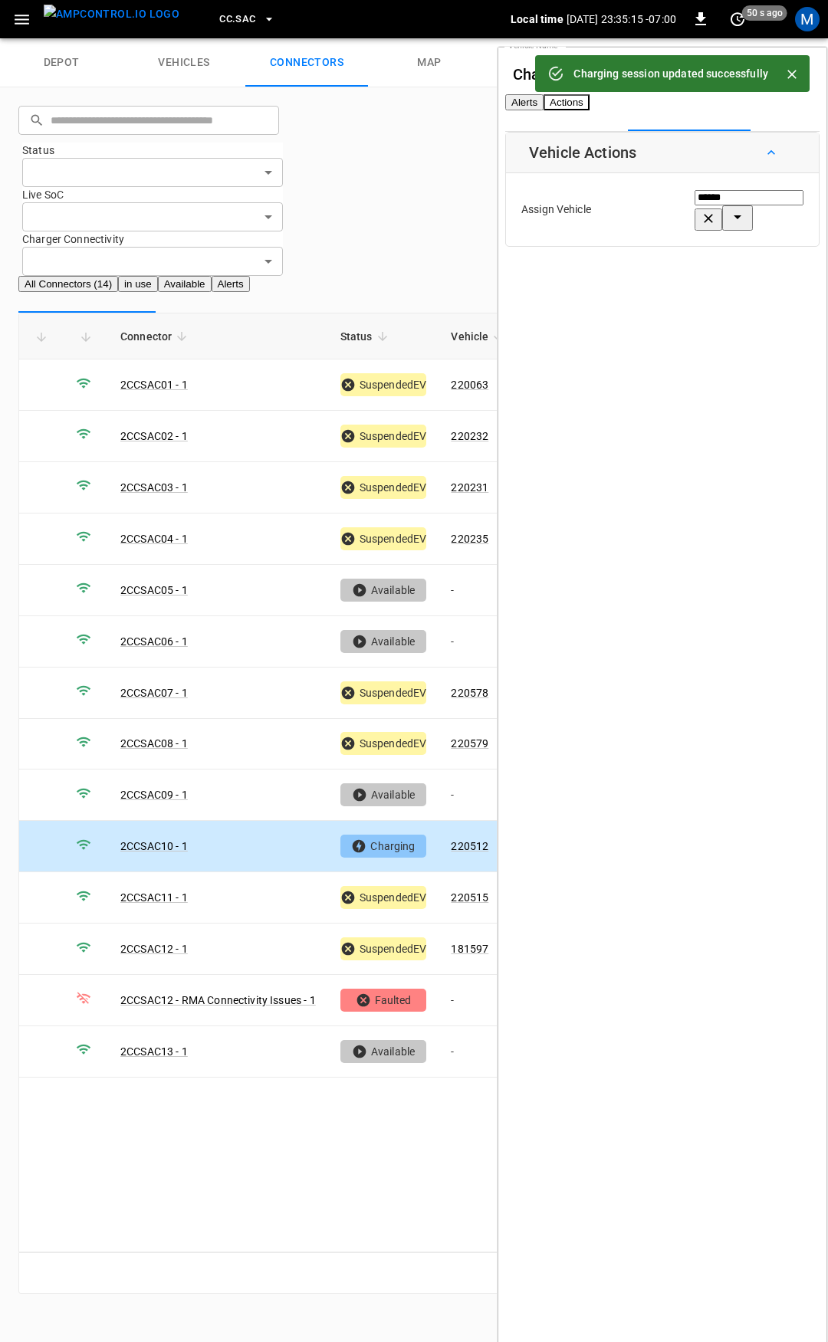
click at [219, 20] on span "CC.SAC" at bounding box center [237, 20] width 36 height 18
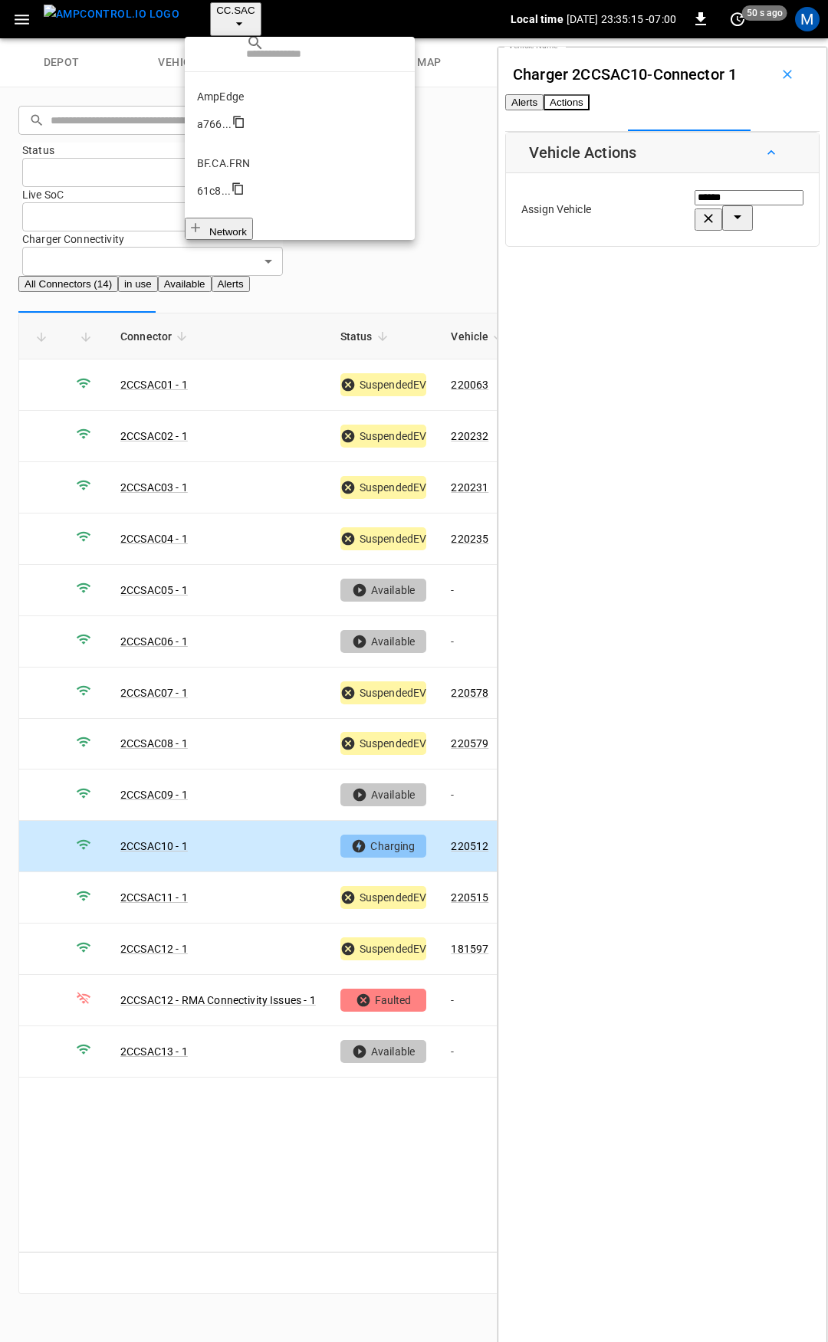
scroll to position [403, 0]
click at [228, 687] on p "CC.STK" at bounding box center [299, 694] width 205 height 15
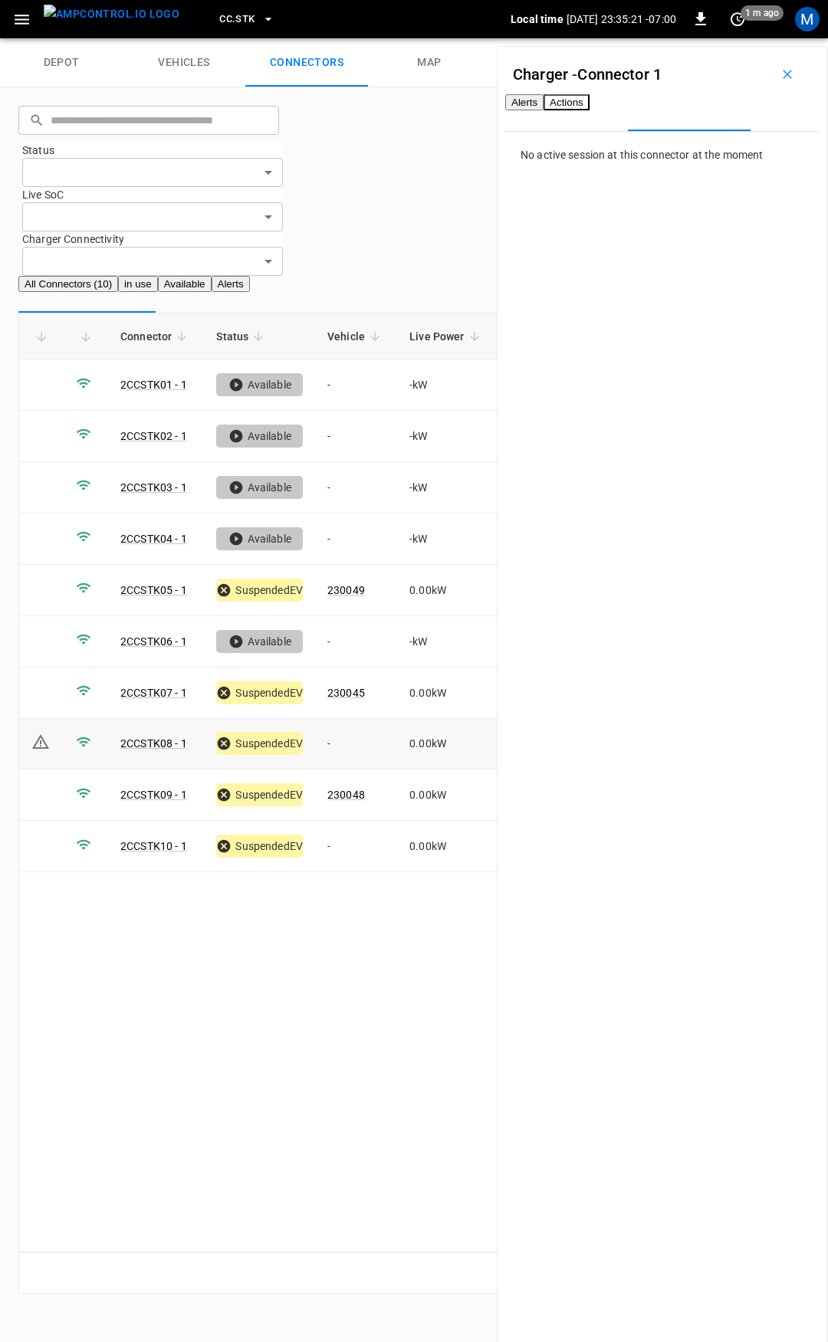
click at [358, 719] on td "-" at bounding box center [356, 744] width 82 height 51
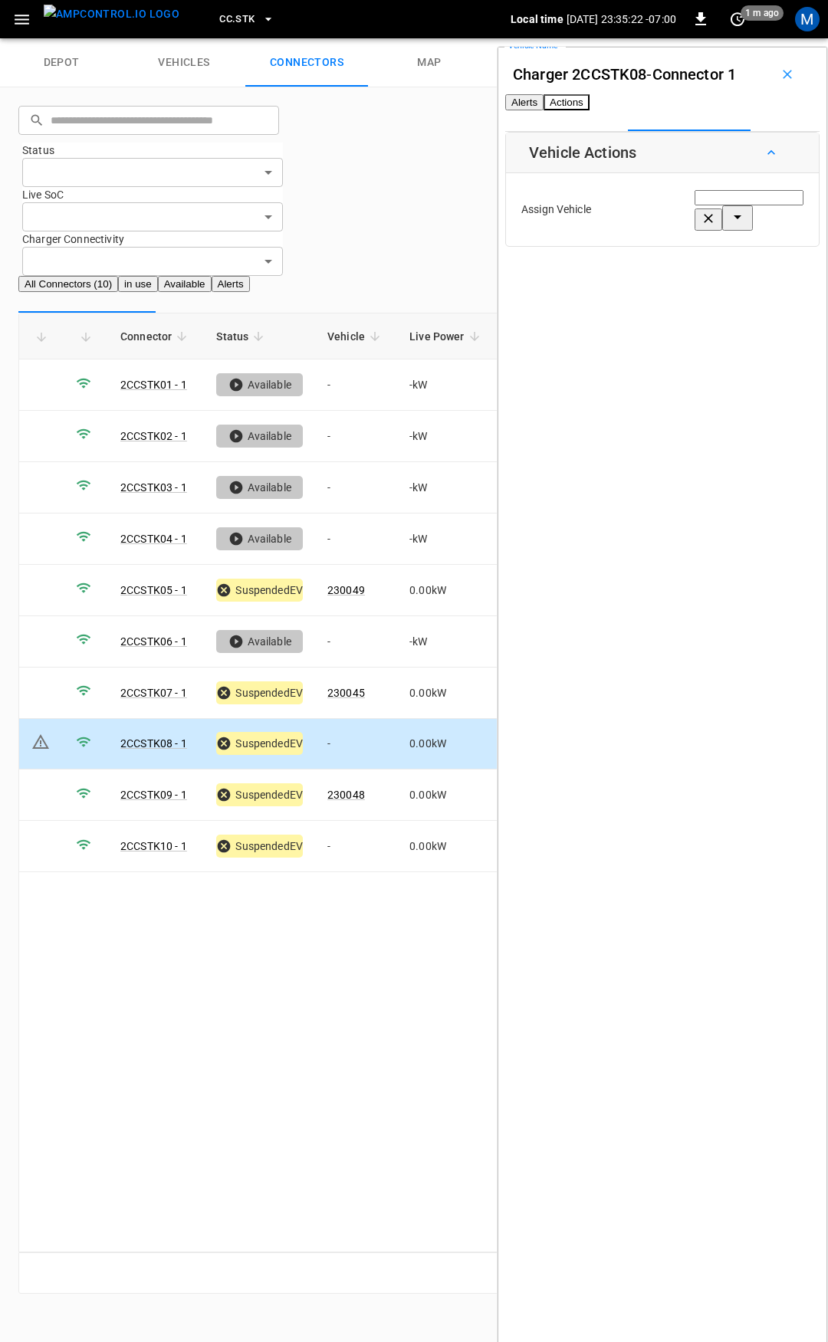
click at [695, 225] on div "Vehicle Name Vehicle Name" at bounding box center [749, 210] width 109 height 42
type input "******"
drag, startPoint x: 303, startPoint y: 238, endPoint x: 275, endPoint y: 240, distance: 27.7
click at [275, 238] on div "depot vehicles connectors map ​ ​ Status ​ Status Live SoC ​ Live SoC Charger C…" at bounding box center [414, 675] width 828 height 1274
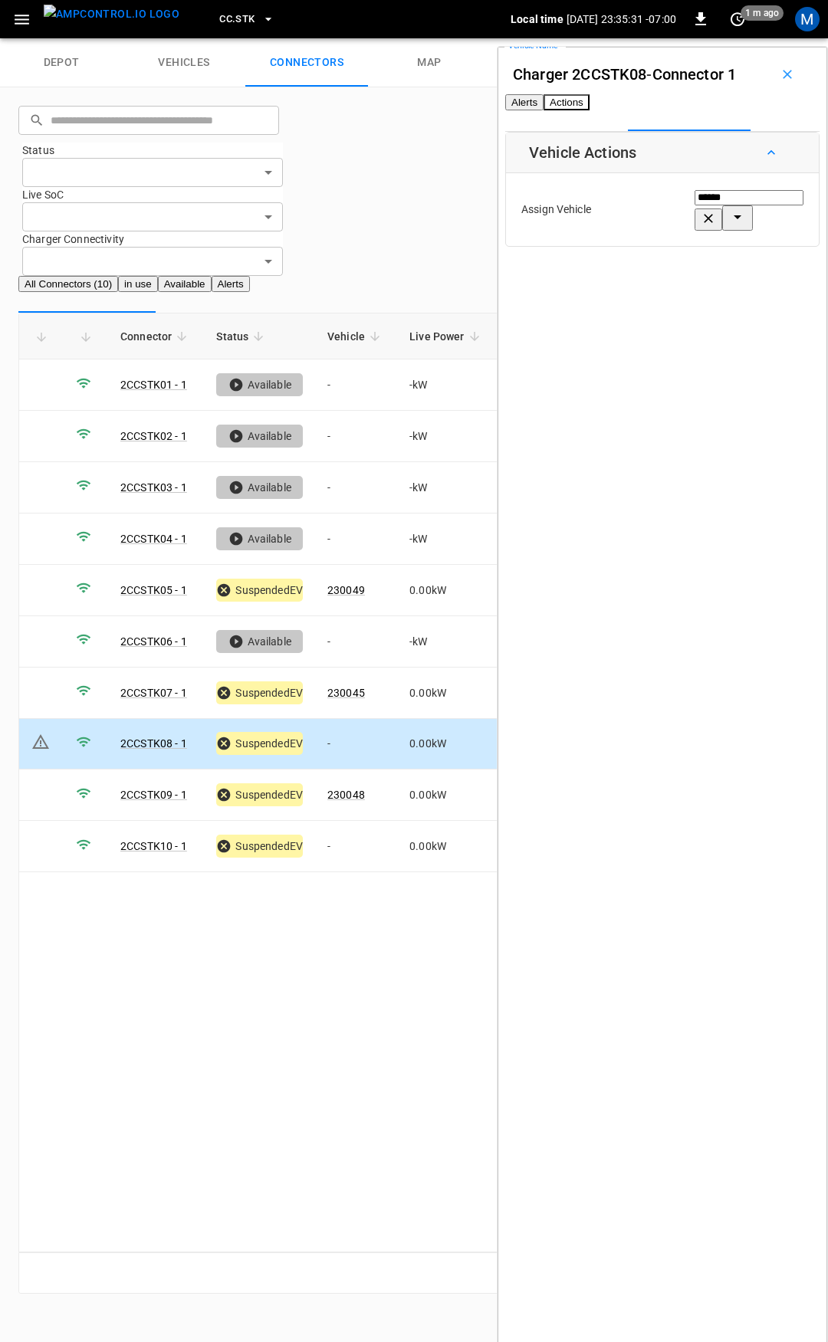
click at [695, 205] on input "******" at bounding box center [749, 197] width 109 height 15
type input "******"
click at [348, 821] on td "-" at bounding box center [356, 846] width 82 height 51
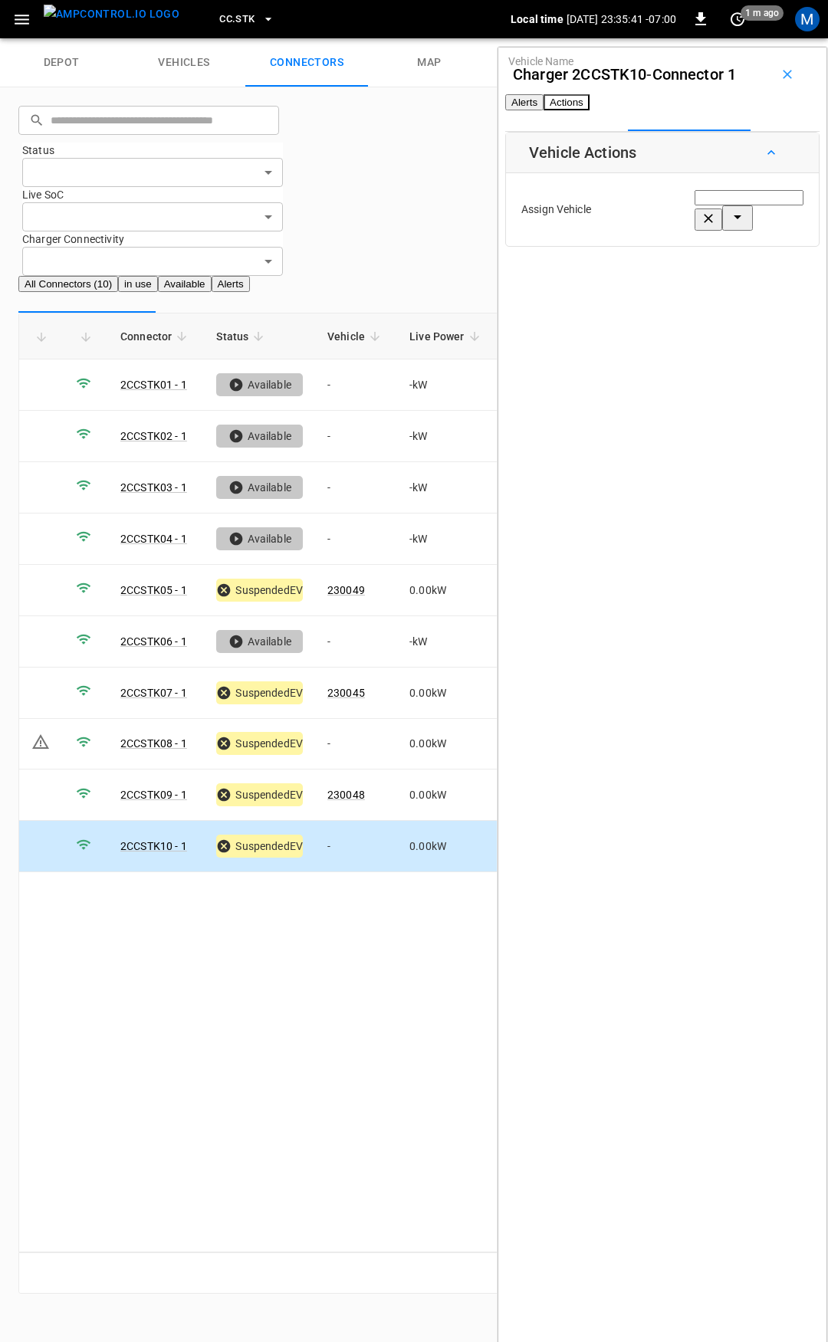
click at [695, 225] on div "Vehicle Name Vehicle Name" at bounding box center [749, 210] width 109 height 42
type input "*"
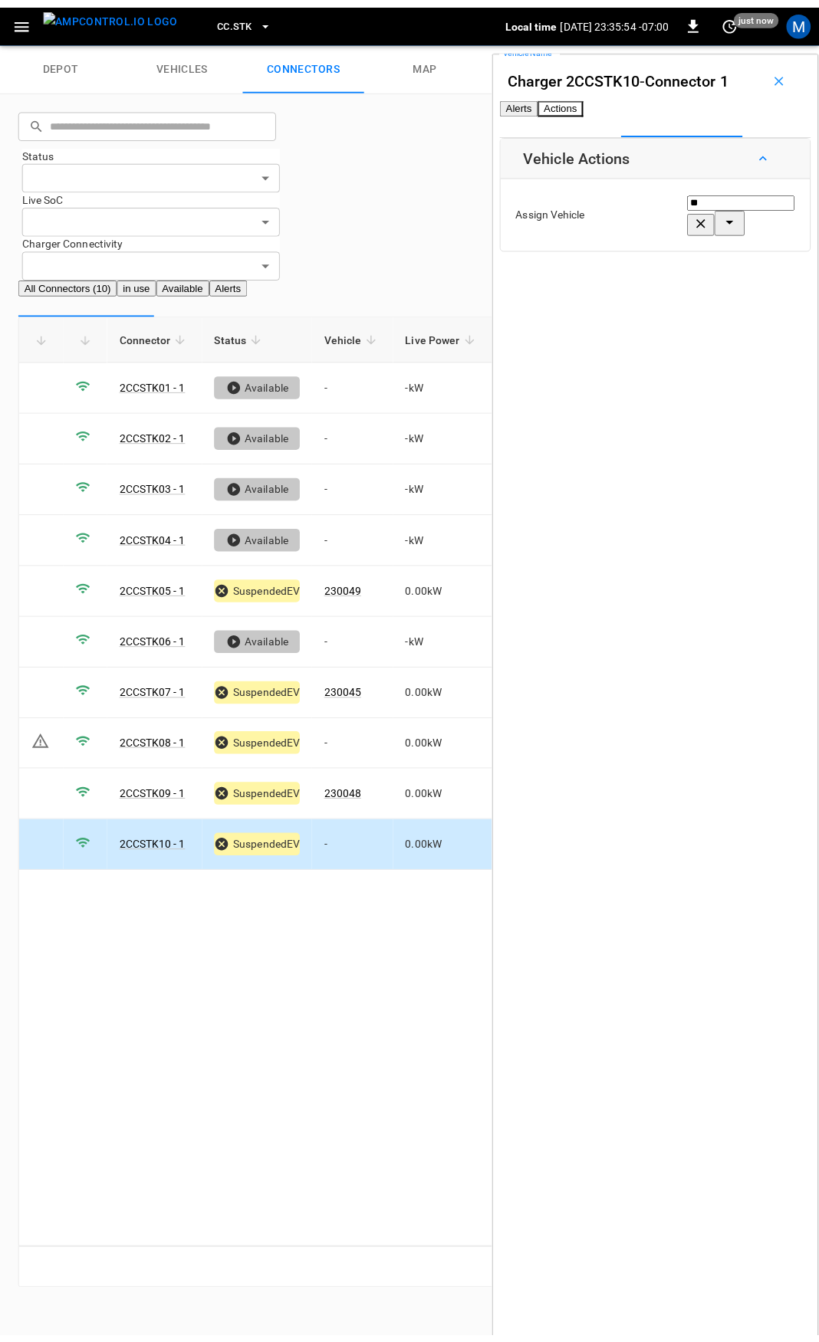
scroll to position [395, 0]
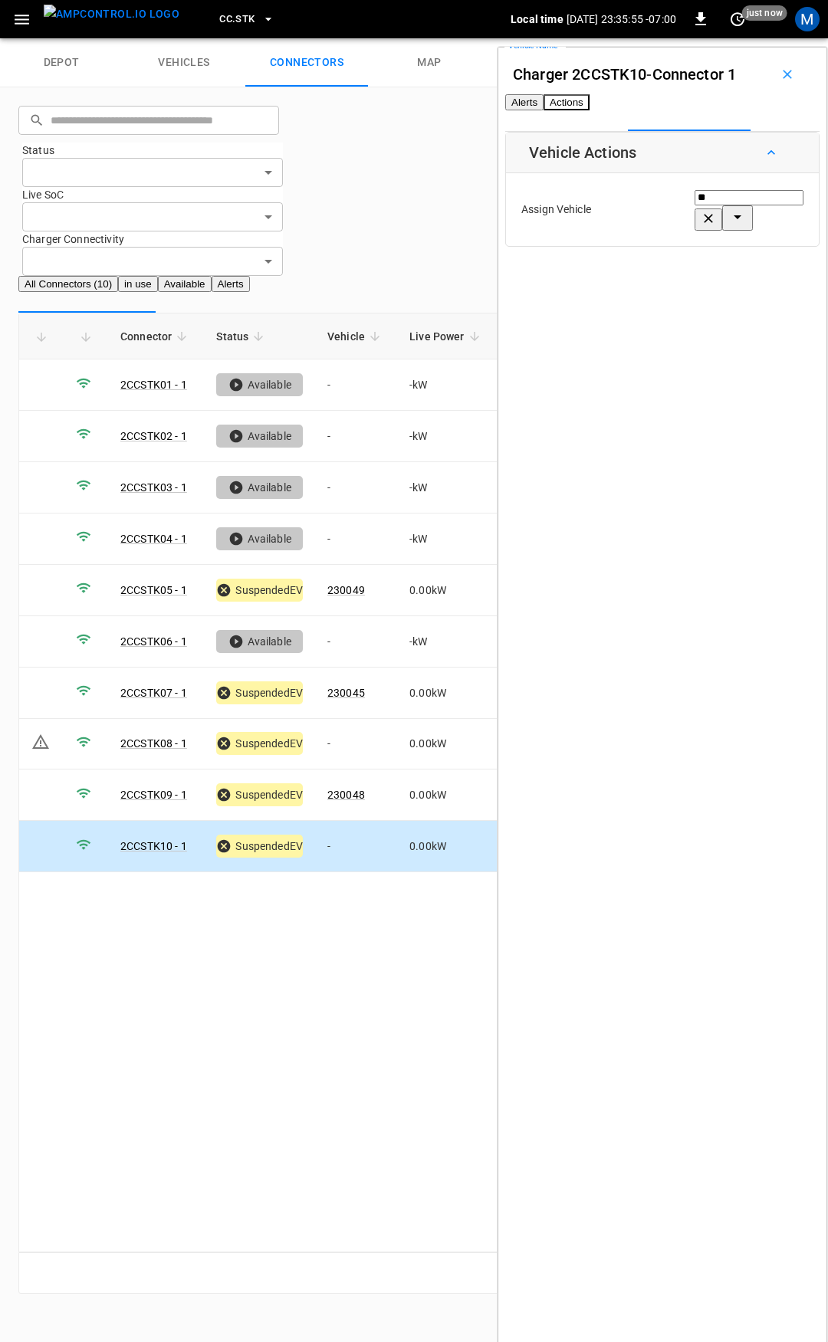
click at [662, 564] on span "220514" at bounding box center [643, 570] width 38 height 12
type input "******"
click at [769, 288] on button "Save" at bounding box center [786, 276] width 35 height 28
drag, startPoint x: 363, startPoint y: 646, endPoint x: 372, endPoint y: 646, distance: 9.2
click at [363, 719] on td "-" at bounding box center [356, 744] width 82 height 51
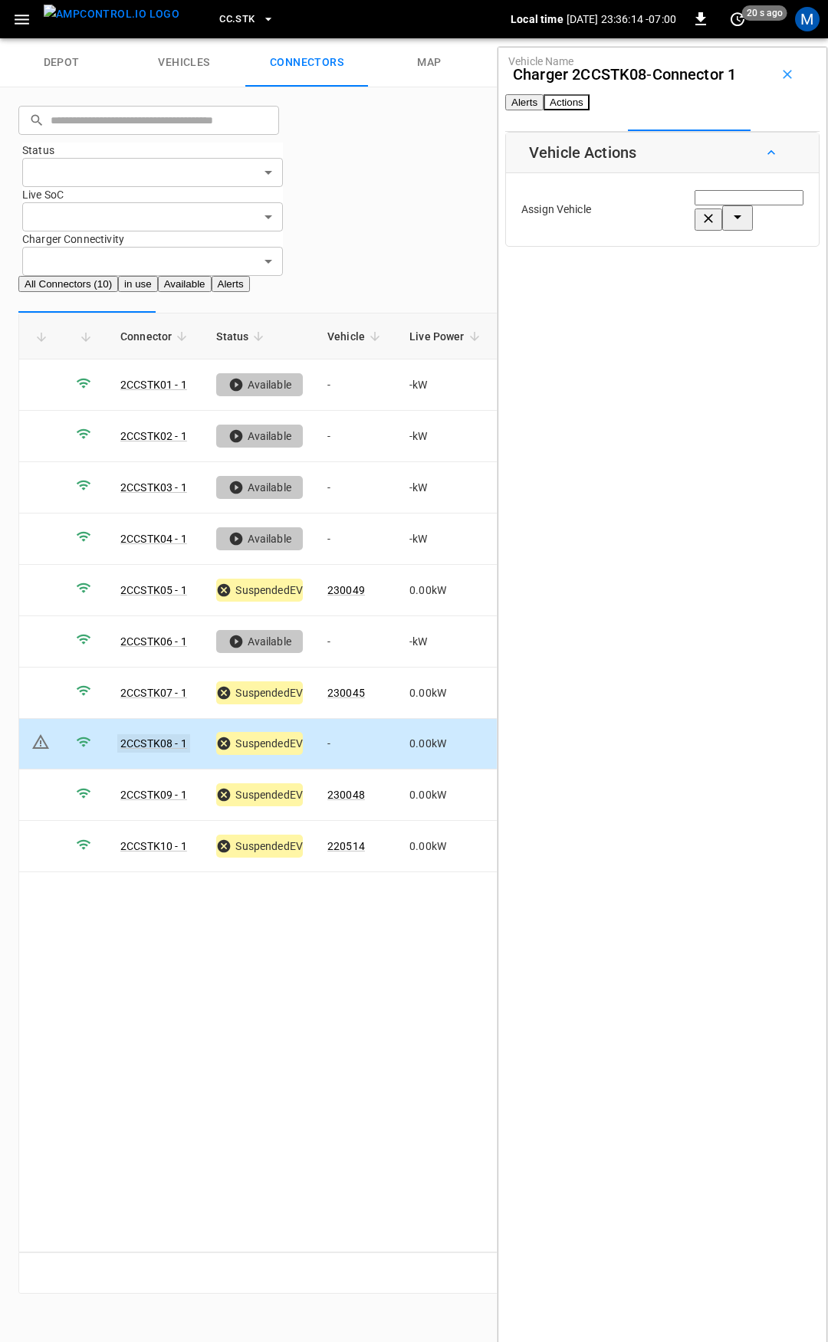
click at [163, 734] on link "2CCSTK08 - 1" at bounding box center [153, 743] width 73 height 18
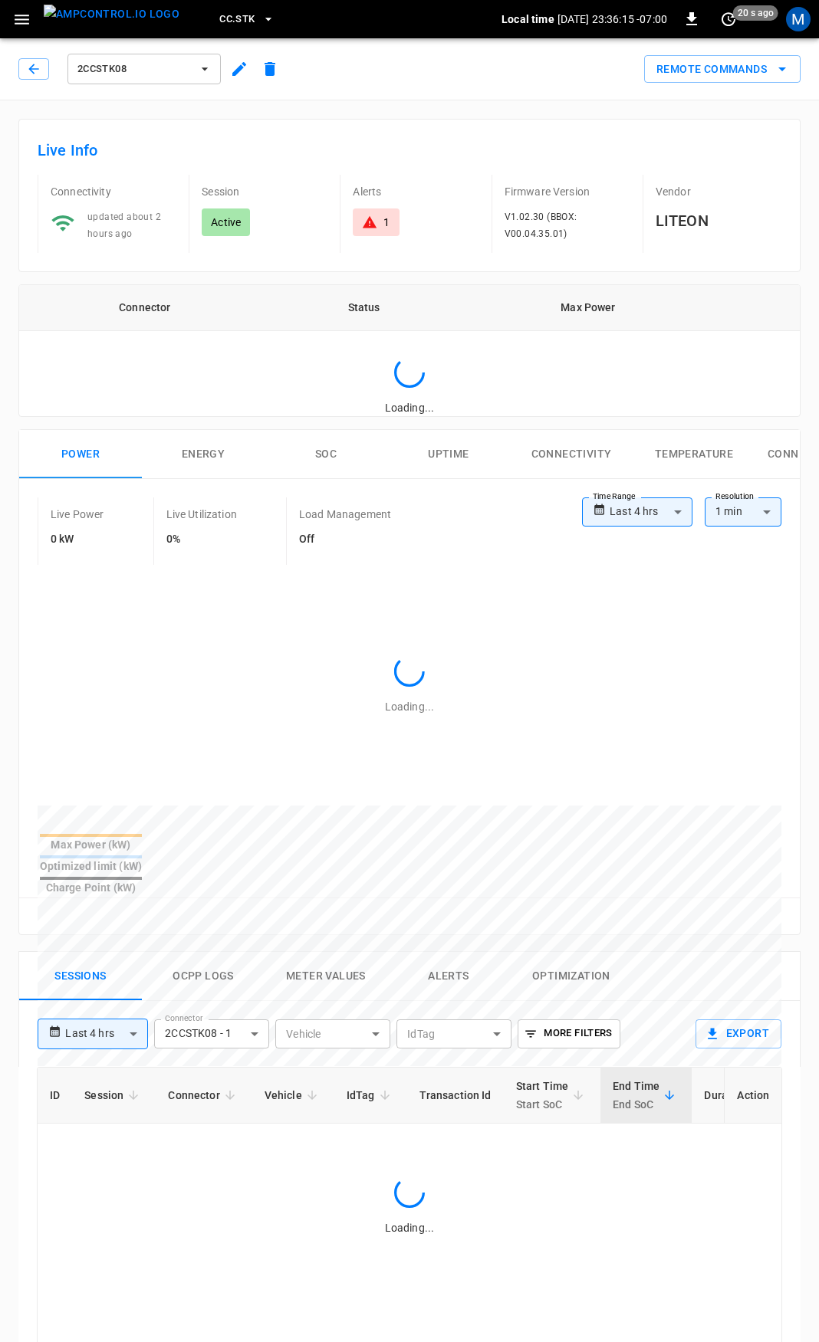
type input "**********"
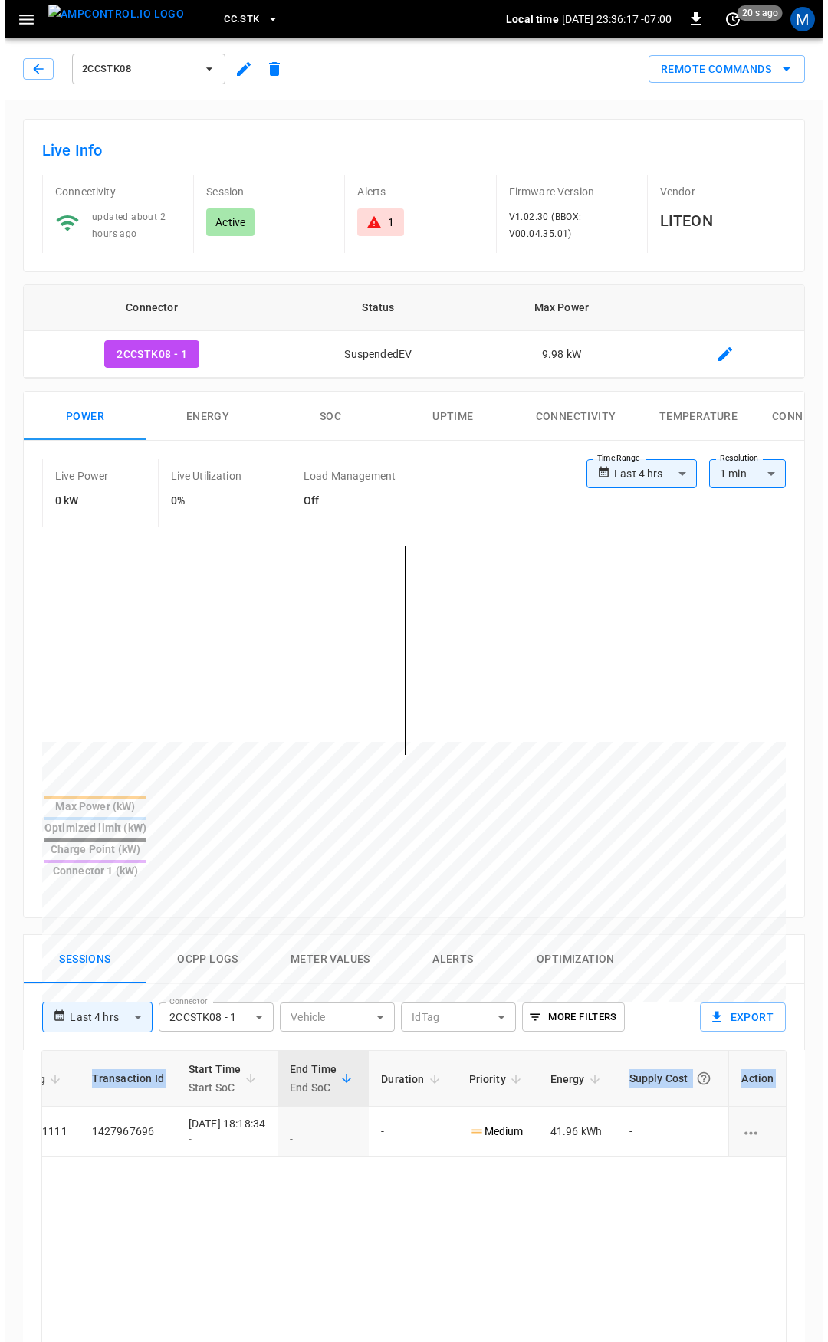
scroll to position [0, 386]
drag, startPoint x: 429, startPoint y: 1080, endPoint x: 827, endPoint y: 1093, distance: 398.9
click at [819, 1093] on html "**********" at bounding box center [409, 1025] width 819 height 2050
click at [36, 53] on div "2CCSTK08" at bounding box center [151, 69] width 267 height 37
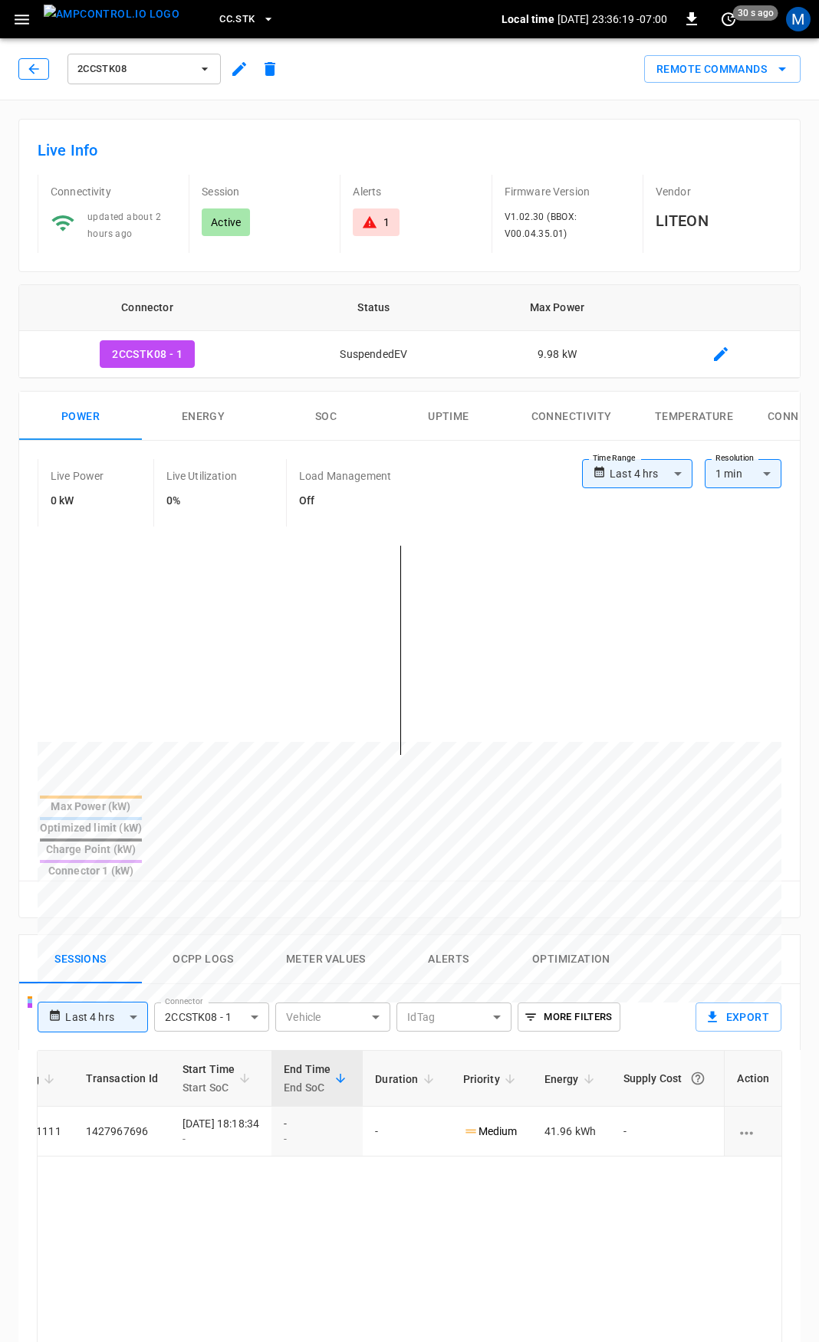
click at [34, 67] on icon "button" at bounding box center [33, 68] width 15 height 15
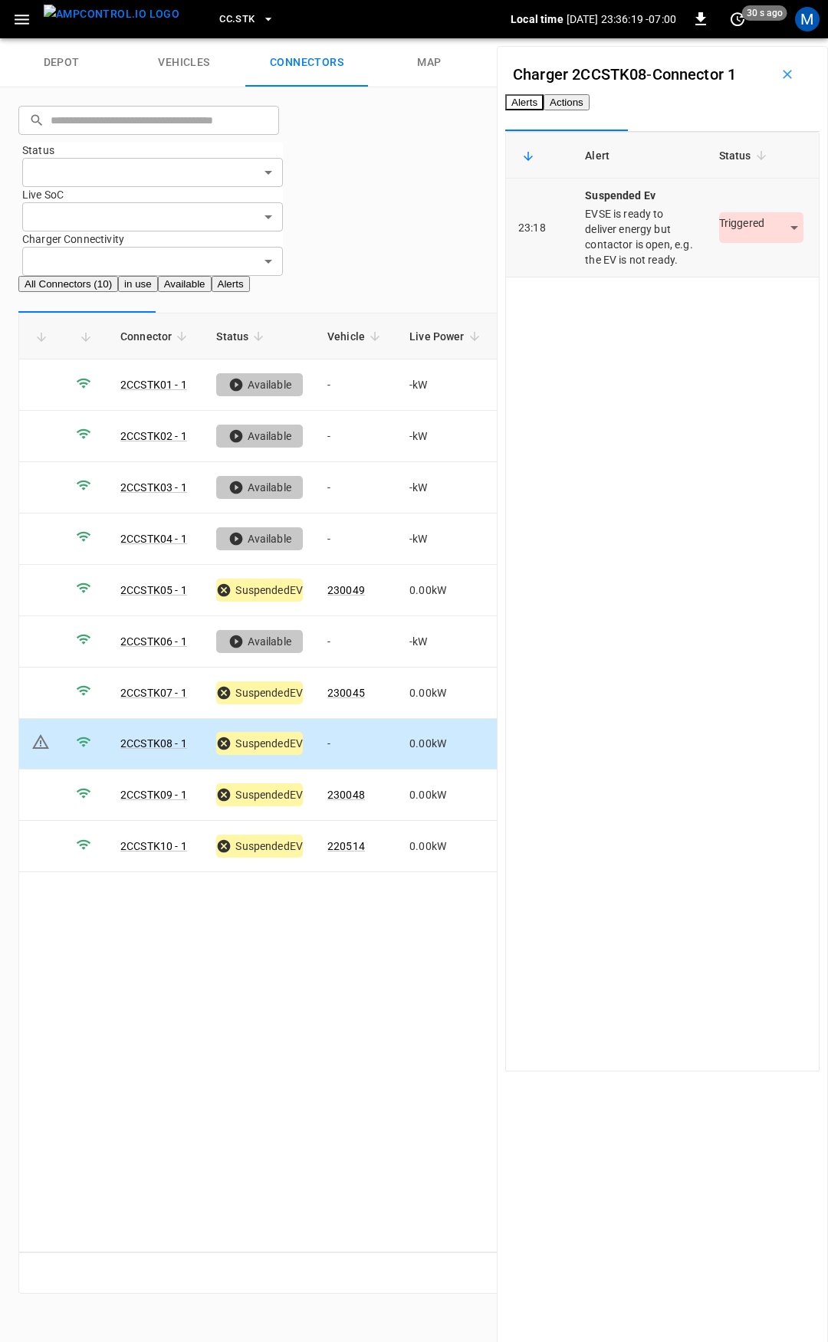
click at [707, 270] on body "CC.STK Local time 2025-09-03 23:36:19 -07:00 0 30 s ago M depot vehicles connec…" at bounding box center [414, 656] width 828 height 1313
click at [702, 317] on li "Resolved" at bounding box center [731, 313] width 96 height 25
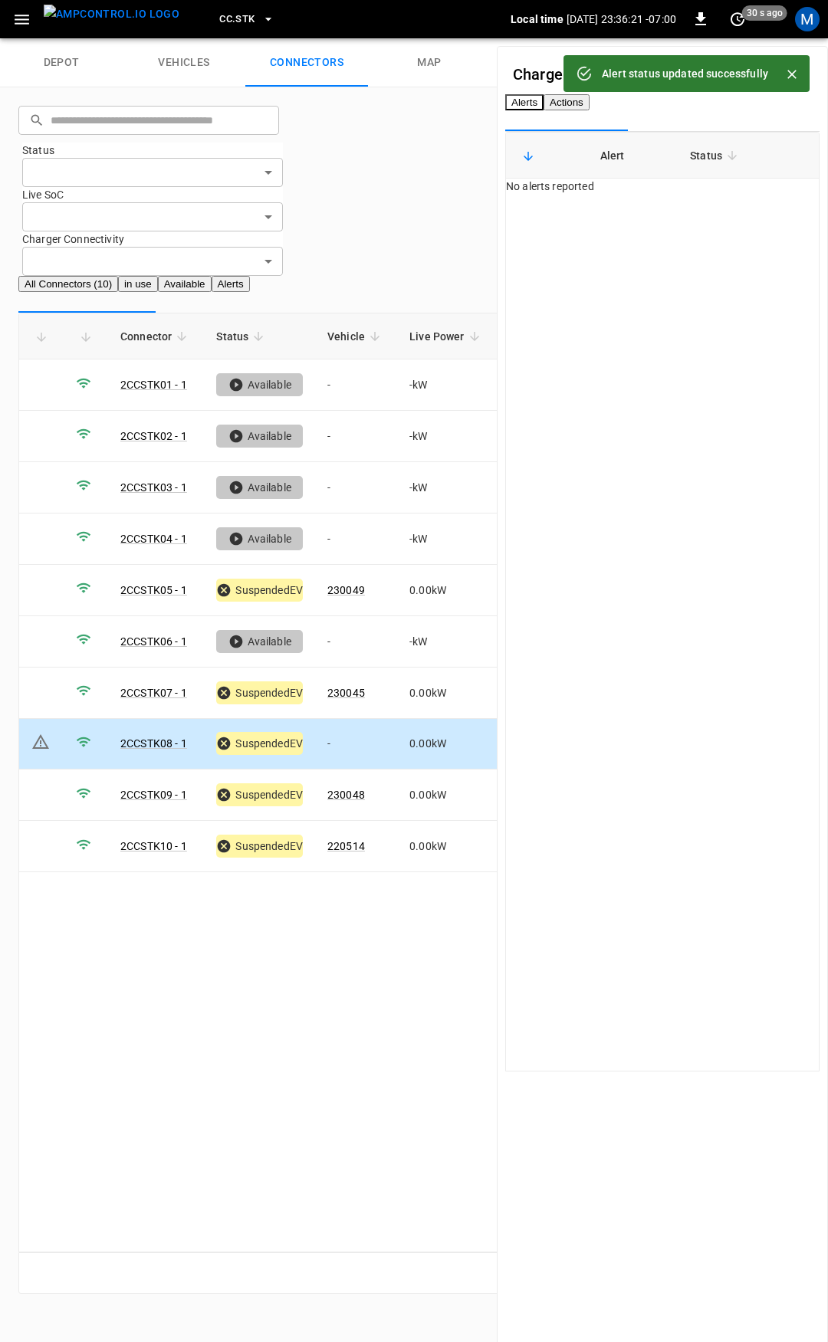
click at [224, 3] on div "CC.STK" at bounding box center [351, 20] width 319 height 36
click at [224, 18] on span "CC.STK" at bounding box center [236, 20] width 35 height 18
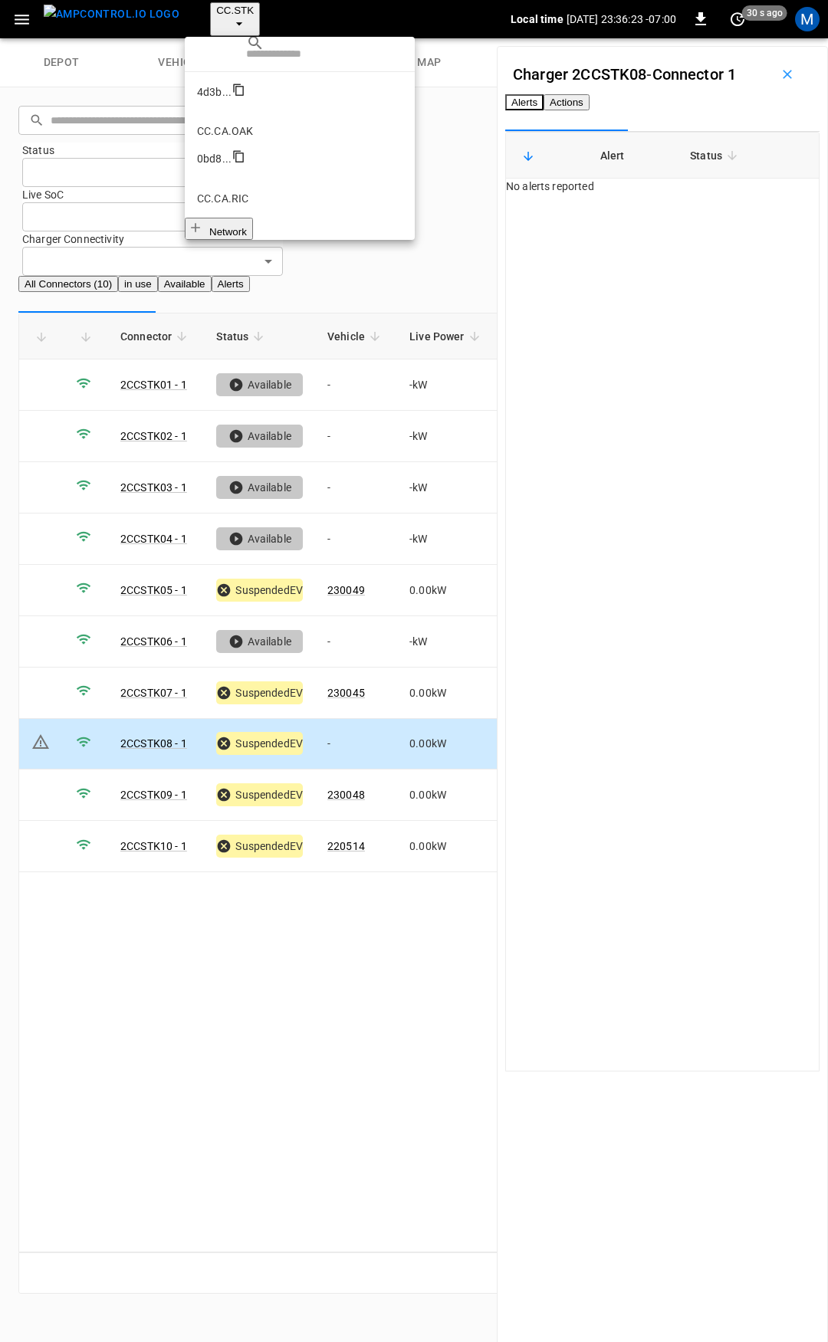
scroll to position [509, 0]
click at [245, 848] on p "FE.CA.PMN" at bounding box center [299, 855] width 205 height 15
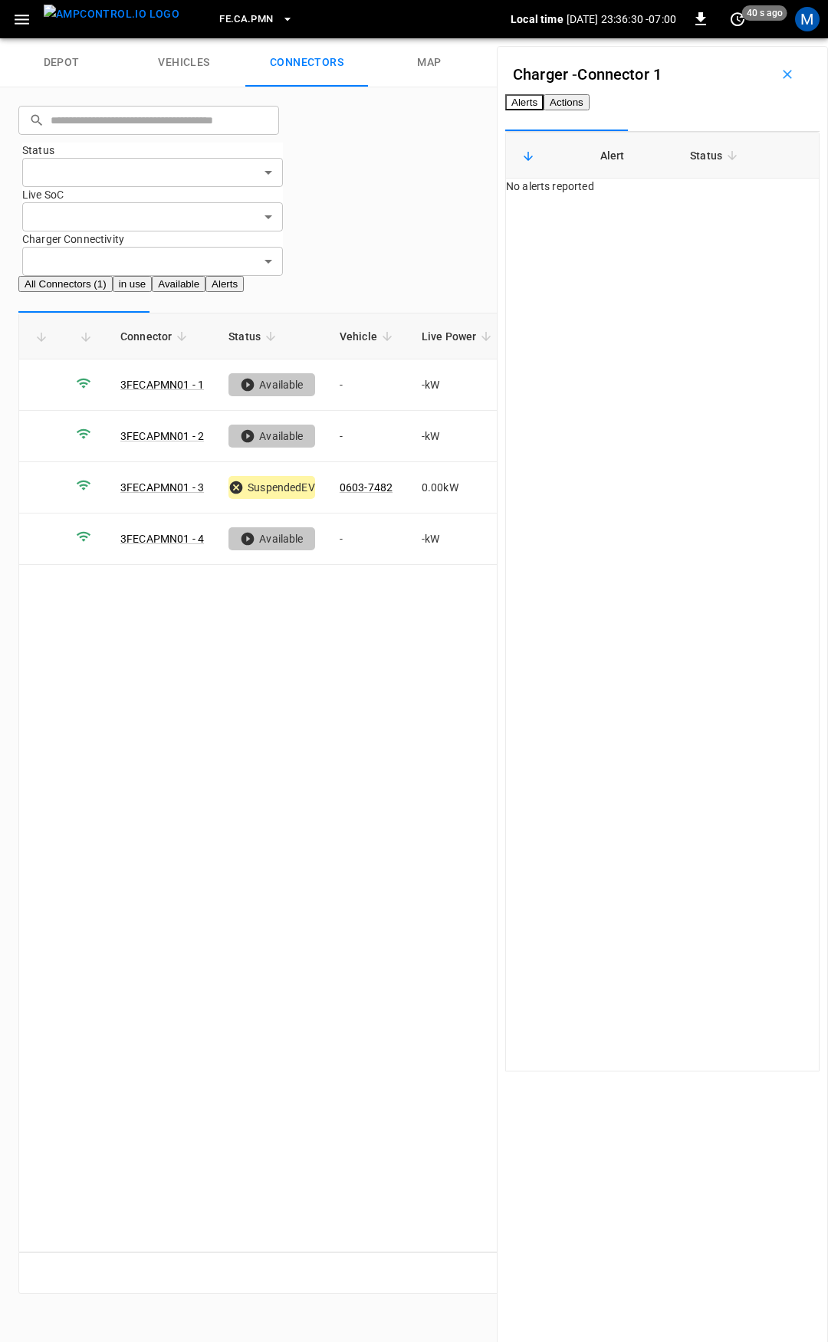
click at [231, 23] on span "FE.CA.PMN" at bounding box center [246, 20] width 54 height 18
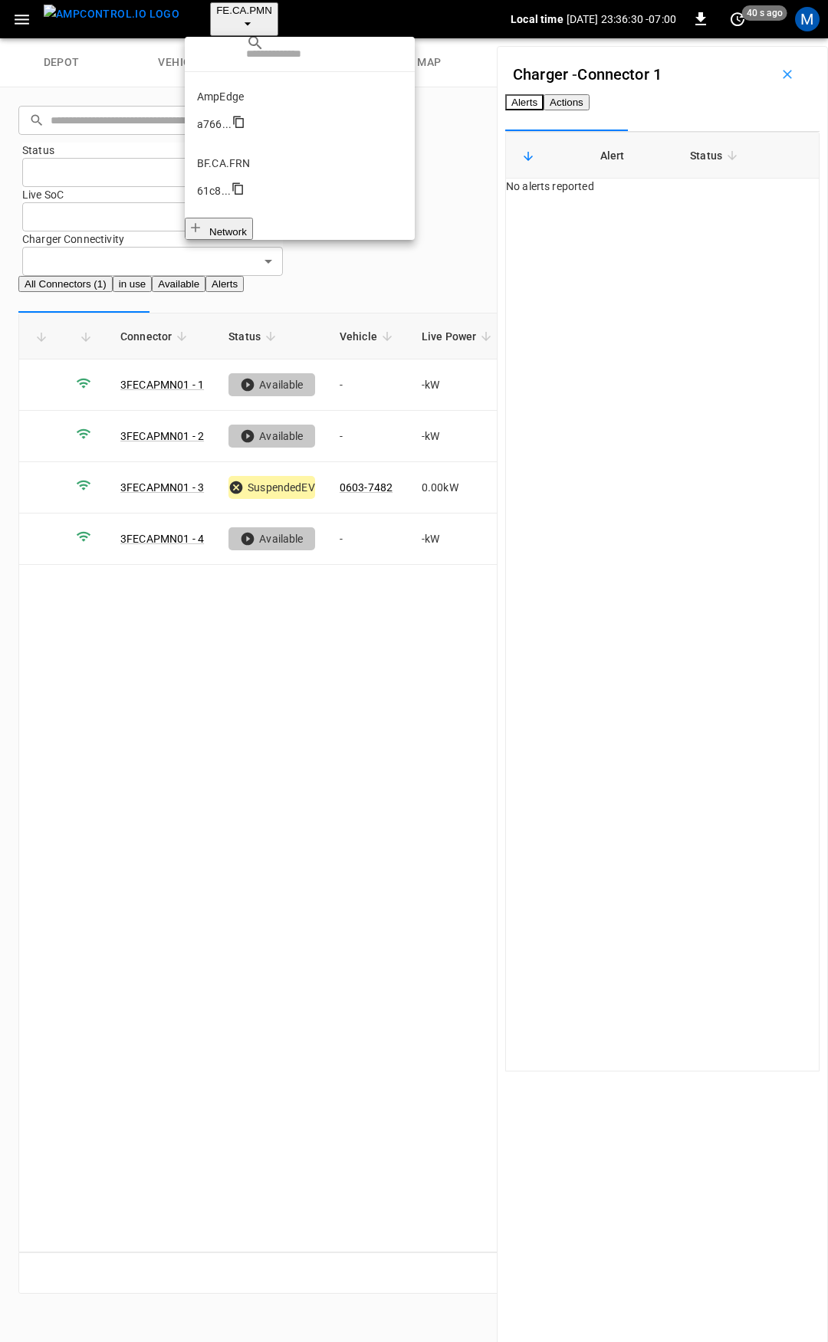
scroll to position [549, 0]
click at [238, 875] on p "FE.CA.PRS" at bounding box center [299, 882] width 205 height 15
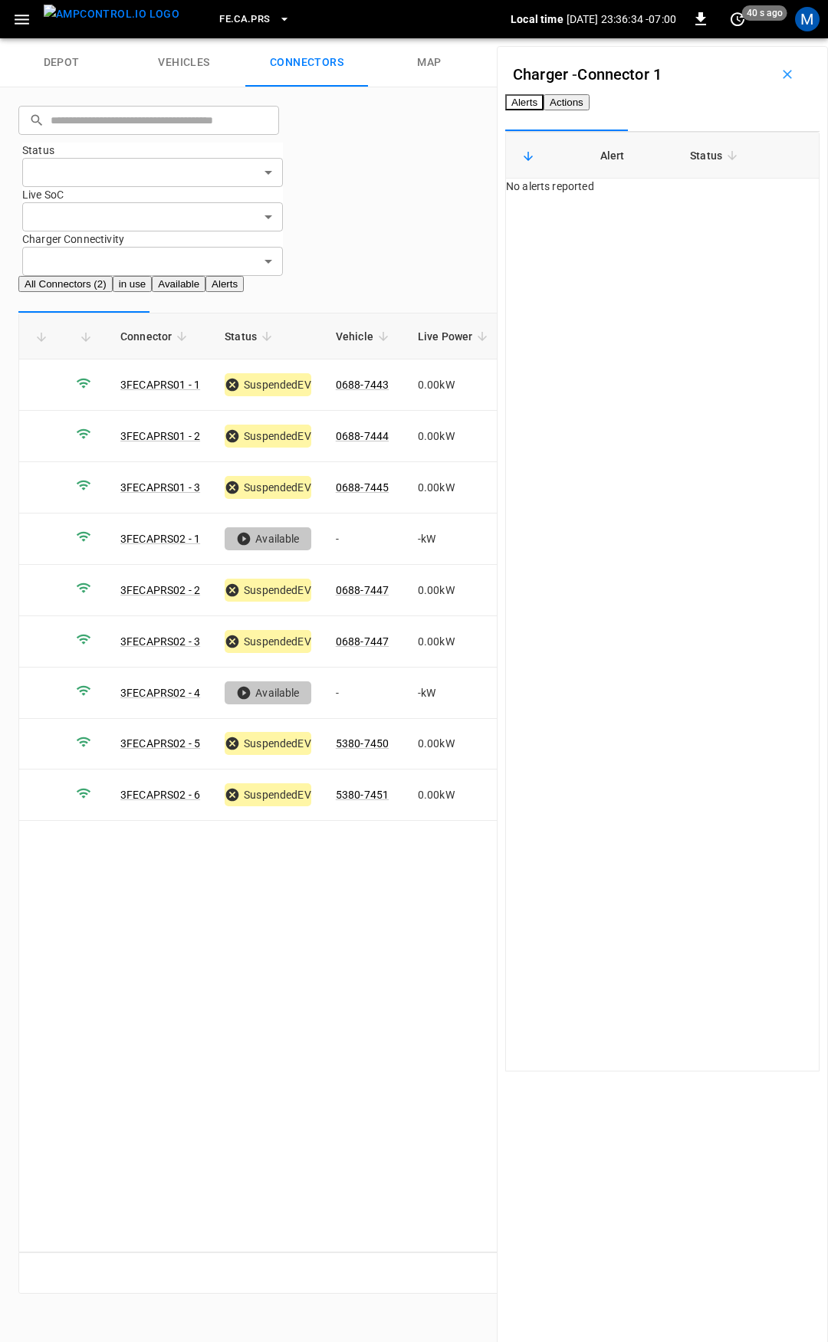
click at [219, 27] on span "FE.CA.PRS" at bounding box center [244, 20] width 51 height 18
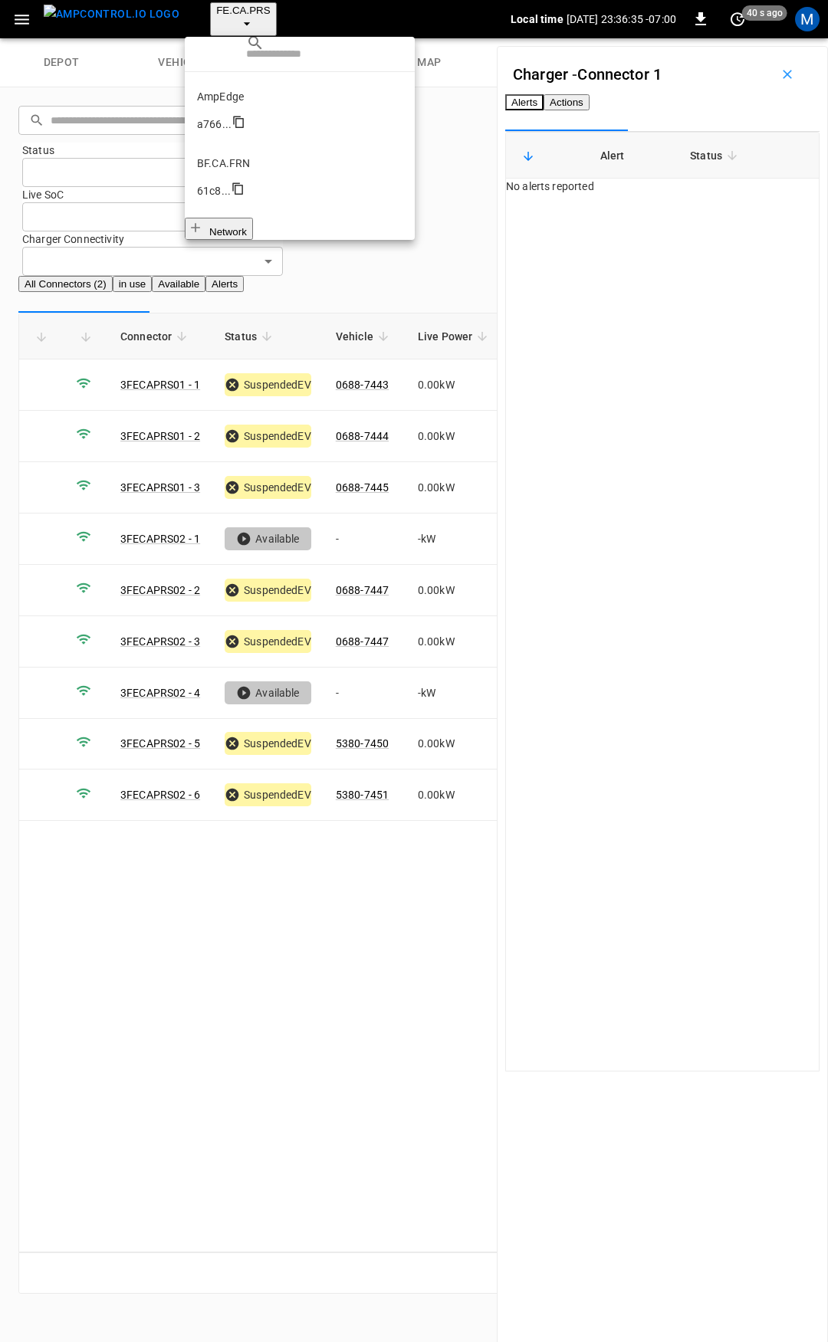
scroll to position [578, 0]
click at [246, 912] on p "FE.HWY" at bounding box center [299, 919] width 205 height 15
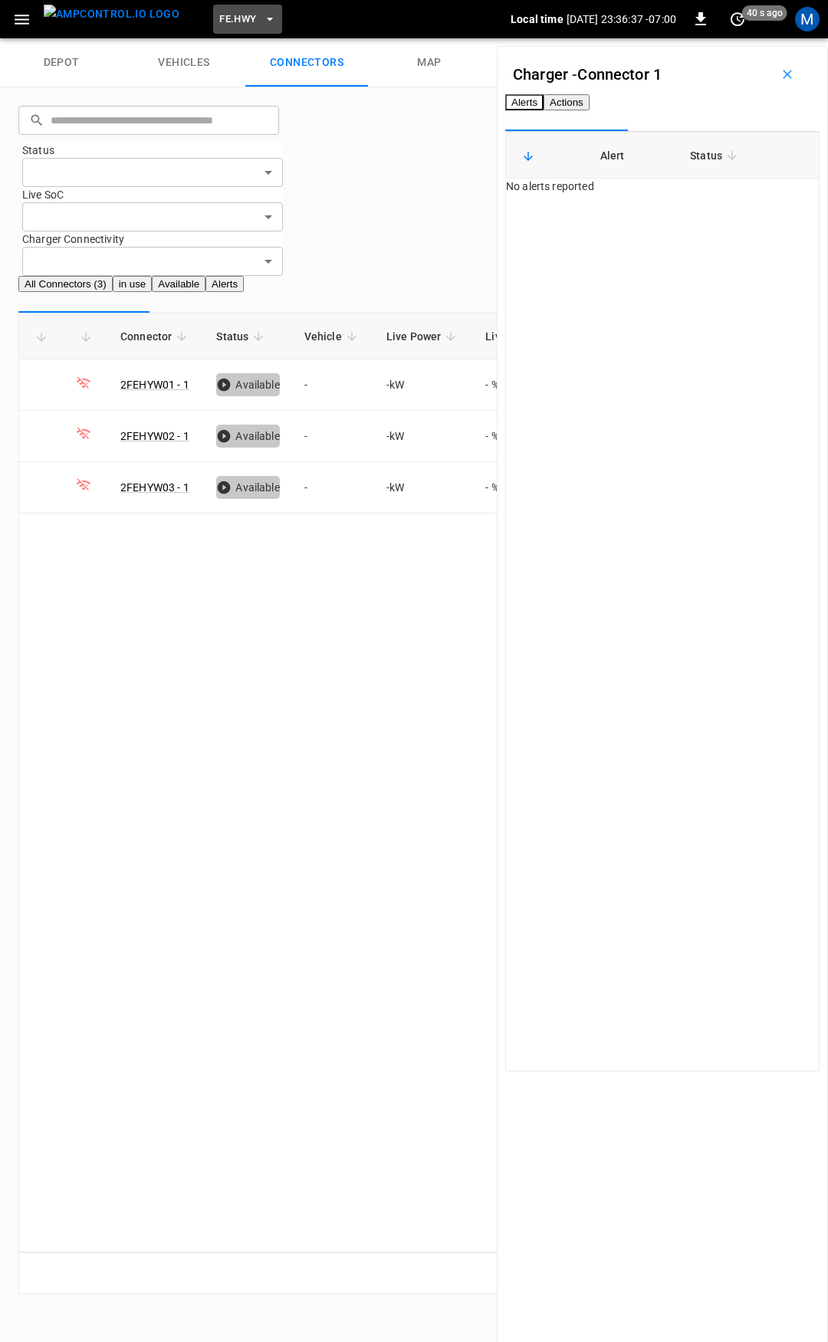
click at [219, 22] on span "FE.HWY" at bounding box center [237, 20] width 37 height 18
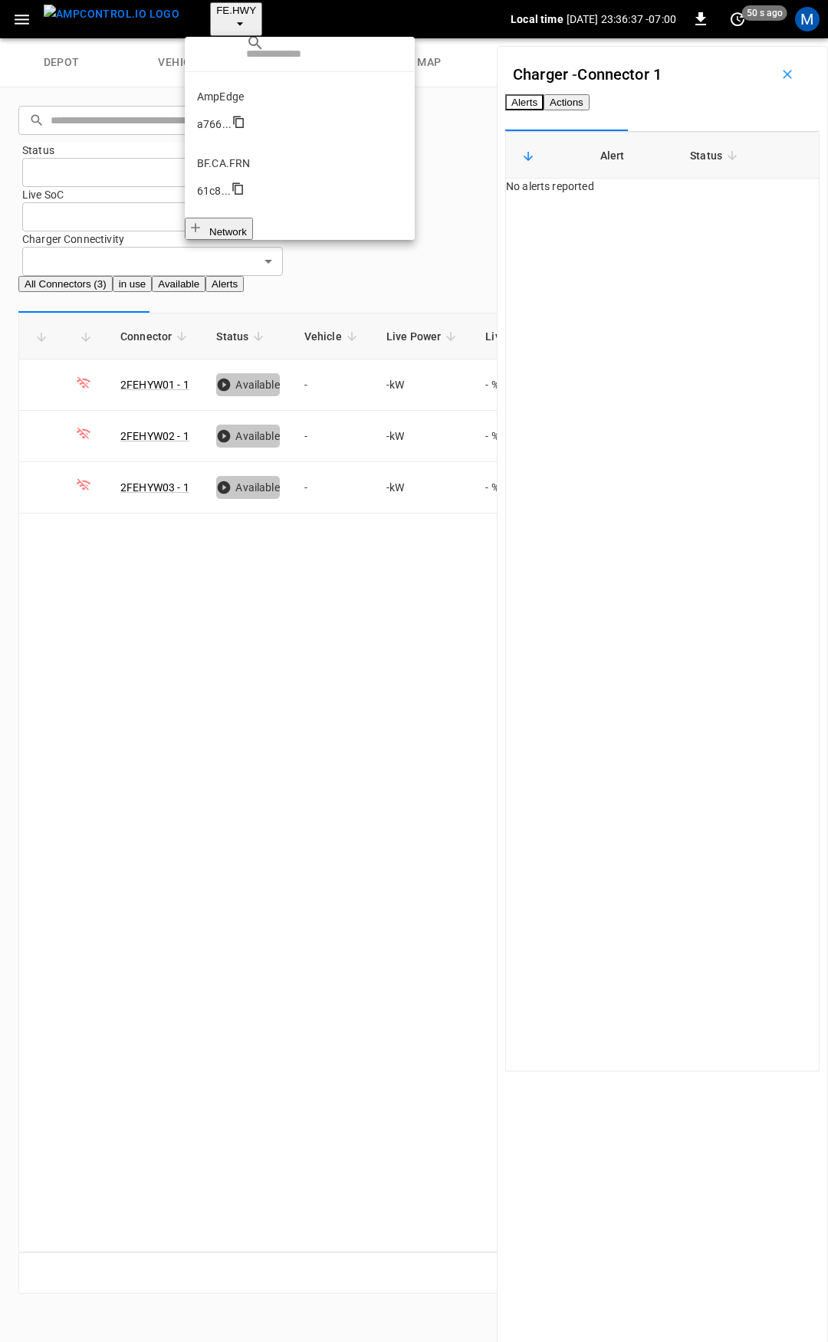
scroll to position [607, 0]
click at [245, 950] on p "FE.ONT" at bounding box center [299, 957] width 205 height 15
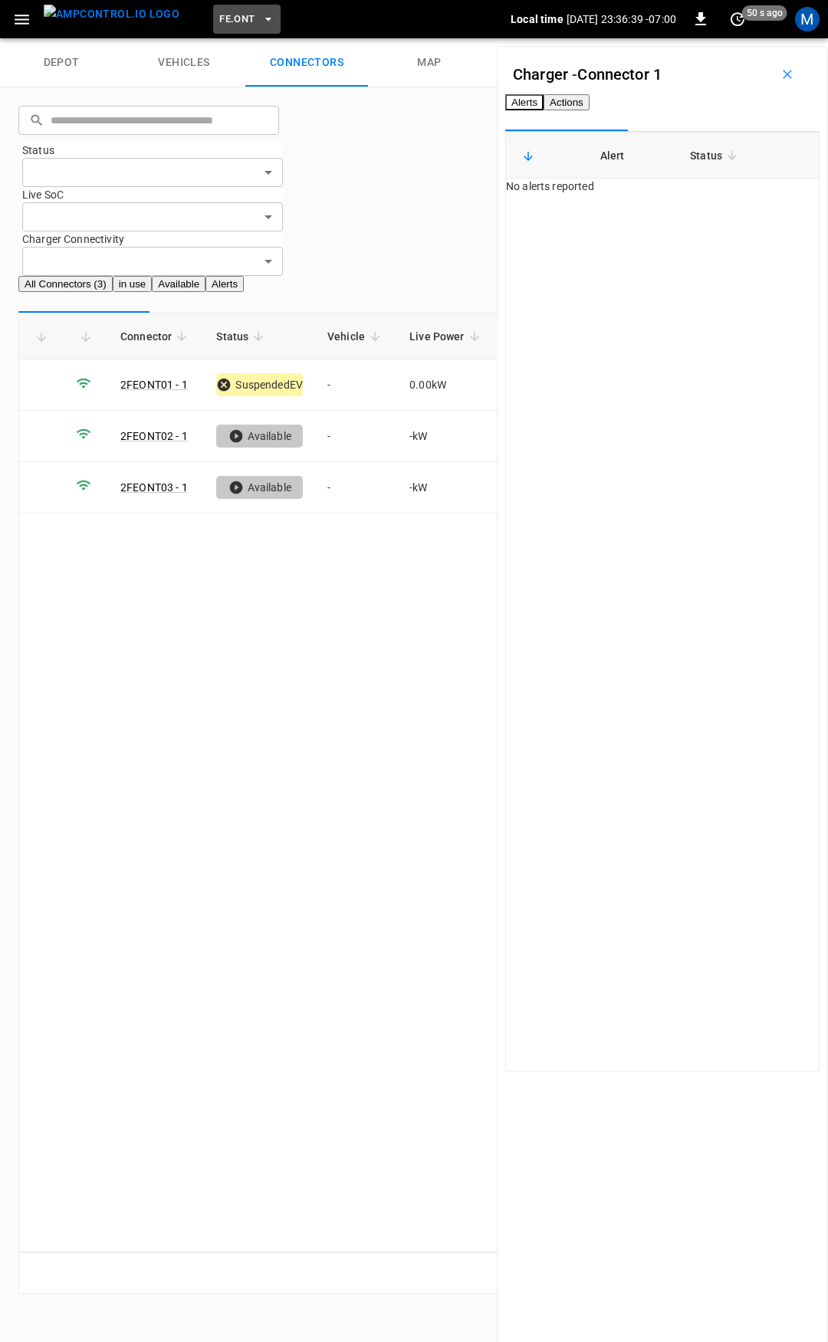
click at [219, 14] on span "FE.ONT" at bounding box center [236, 20] width 35 height 18
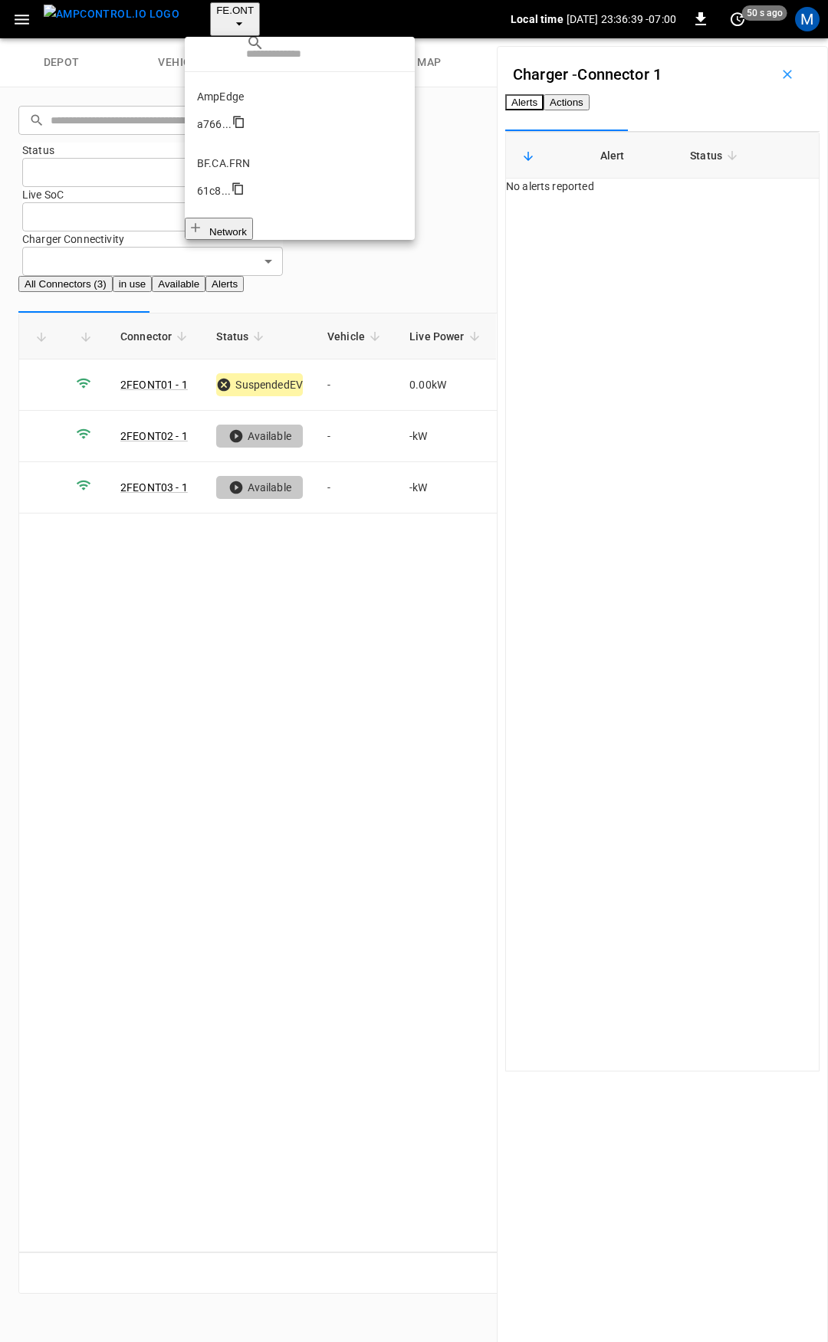
scroll to position [636, 0]
drag, startPoint x: 379, startPoint y: 594, endPoint x: 340, endPoint y: 596, distance: 39.2
click at [376, 594] on div at bounding box center [414, 671] width 828 height 1342
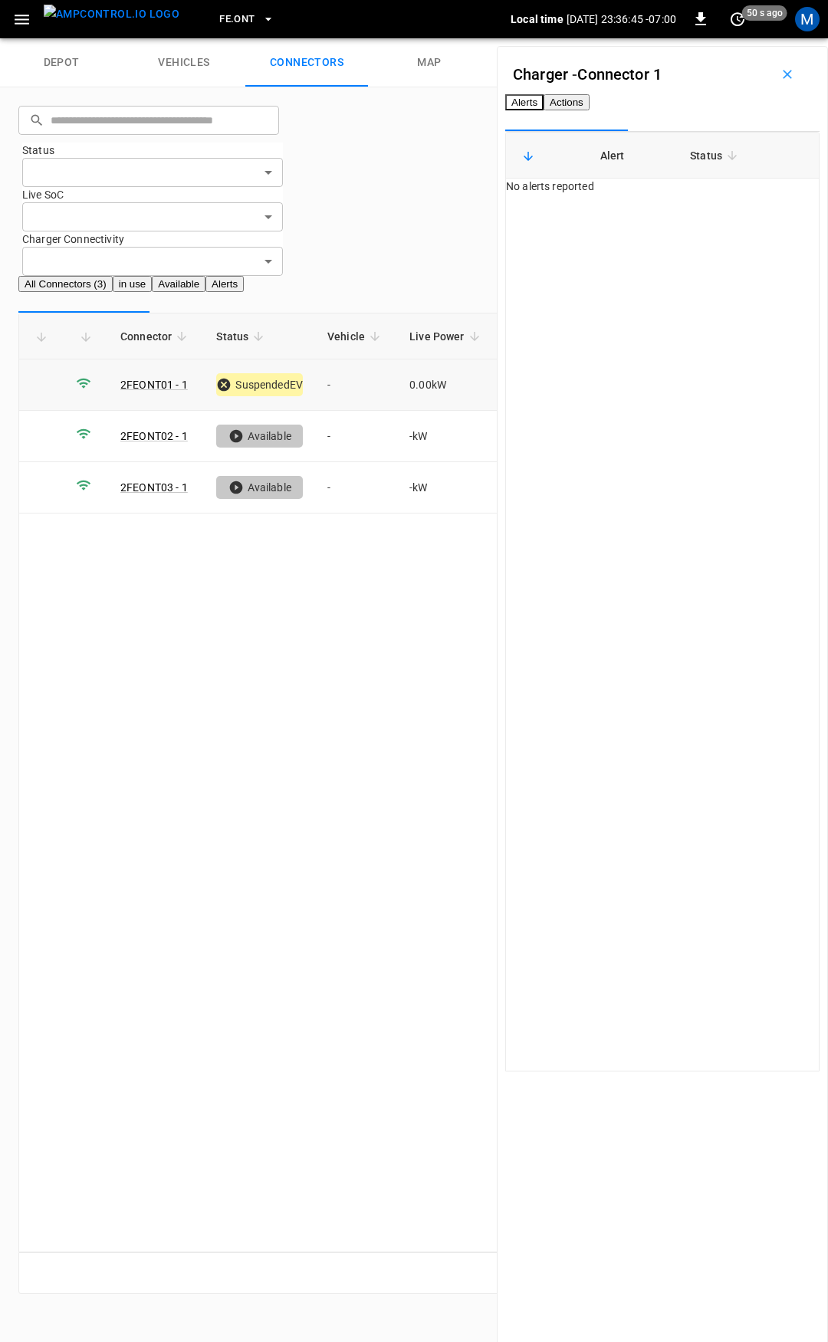
drag, startPoint x: 347, startPoint y: 291, endPoint x: 470, endPoint y: 271, distance: 124.3
click at [347, 360] on td "-" at bounding box center [356, 385] width 82 height 51
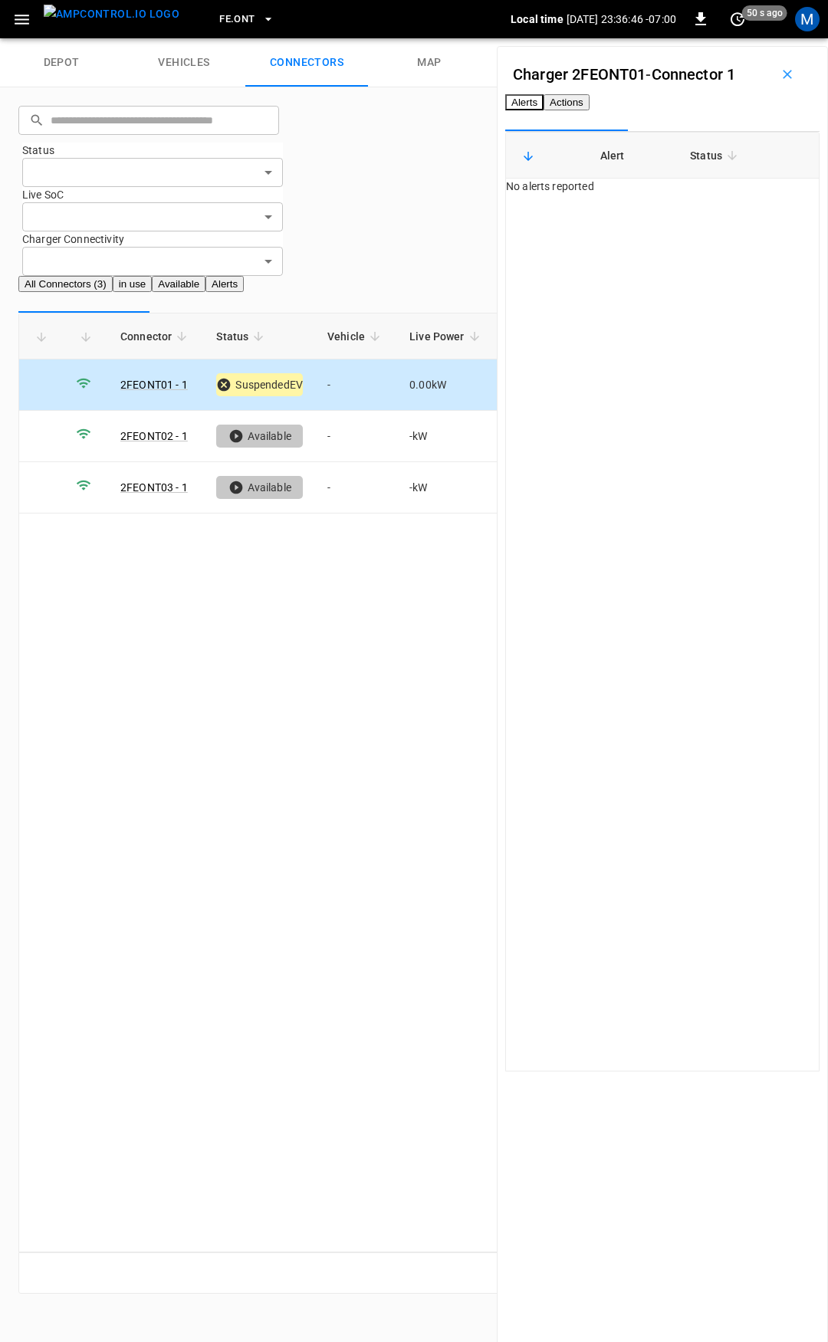
drag, startPoint x: 690, startPoint y: 126, endPoint x: 687, endPoint y: 134, distance: 9.0
click at [590, 110] on button "Actions" at bounding box center [567, 102] width 46 height 16
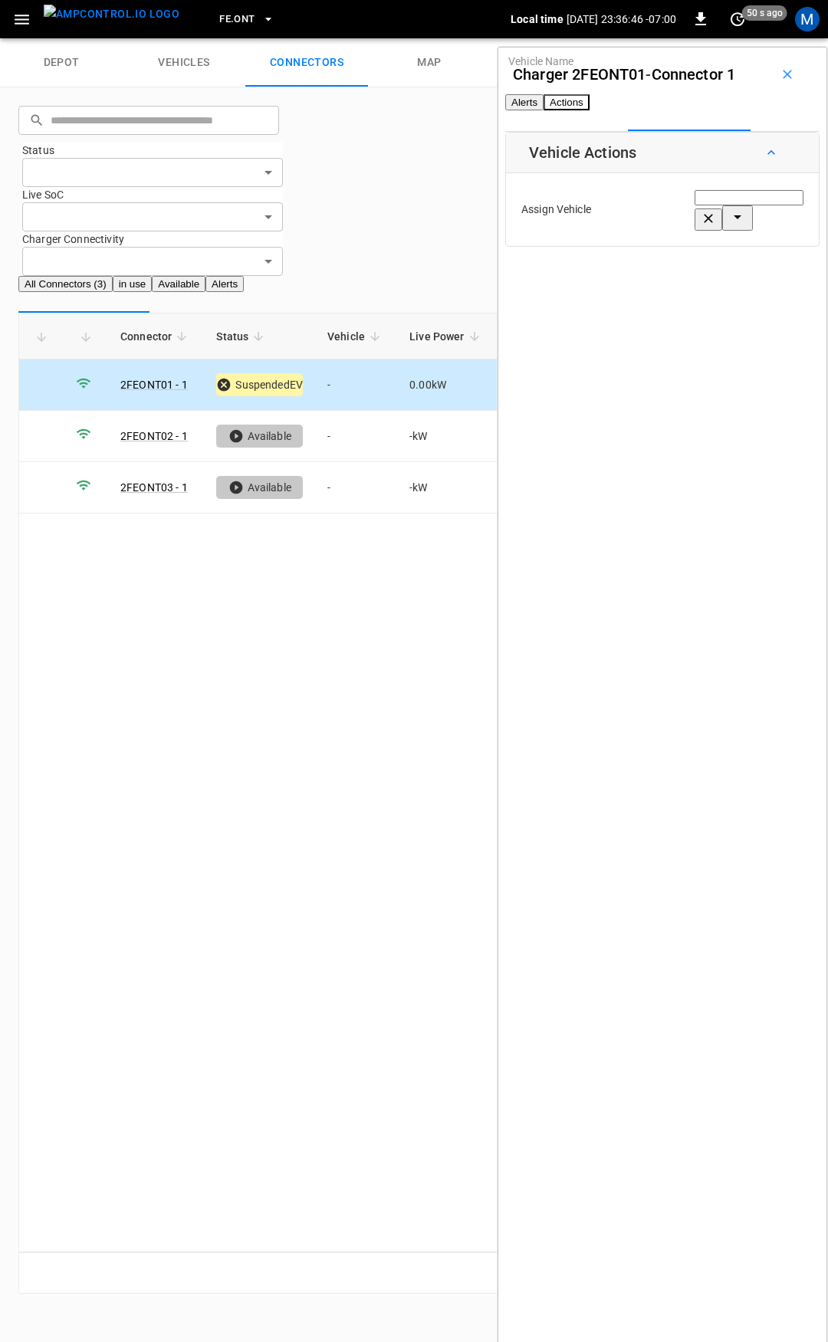
click at [695, 205] on input "Vehicle Name" at bounding box center [749, 197] width 109 height 15
click at [677, 298] on span "1951-5094" at bounding box center [650, 300] width 53 height 12
type input "*********"
click at [769, 291] on button "Save" at bounding box center [786, 276] width 35 height 28
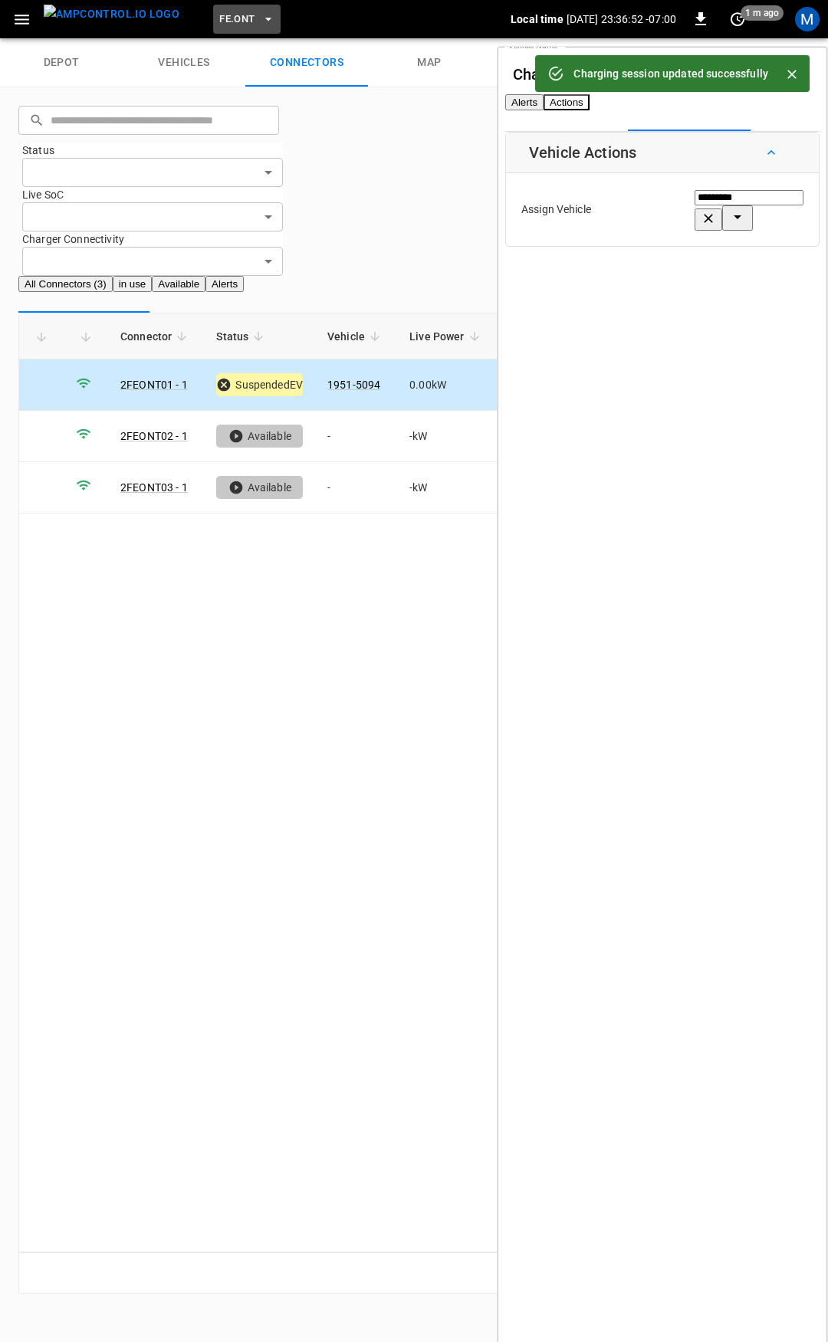
click at [219, 15] on span "FE.ONT" at bounding box center [236, 20] width 35 height 18
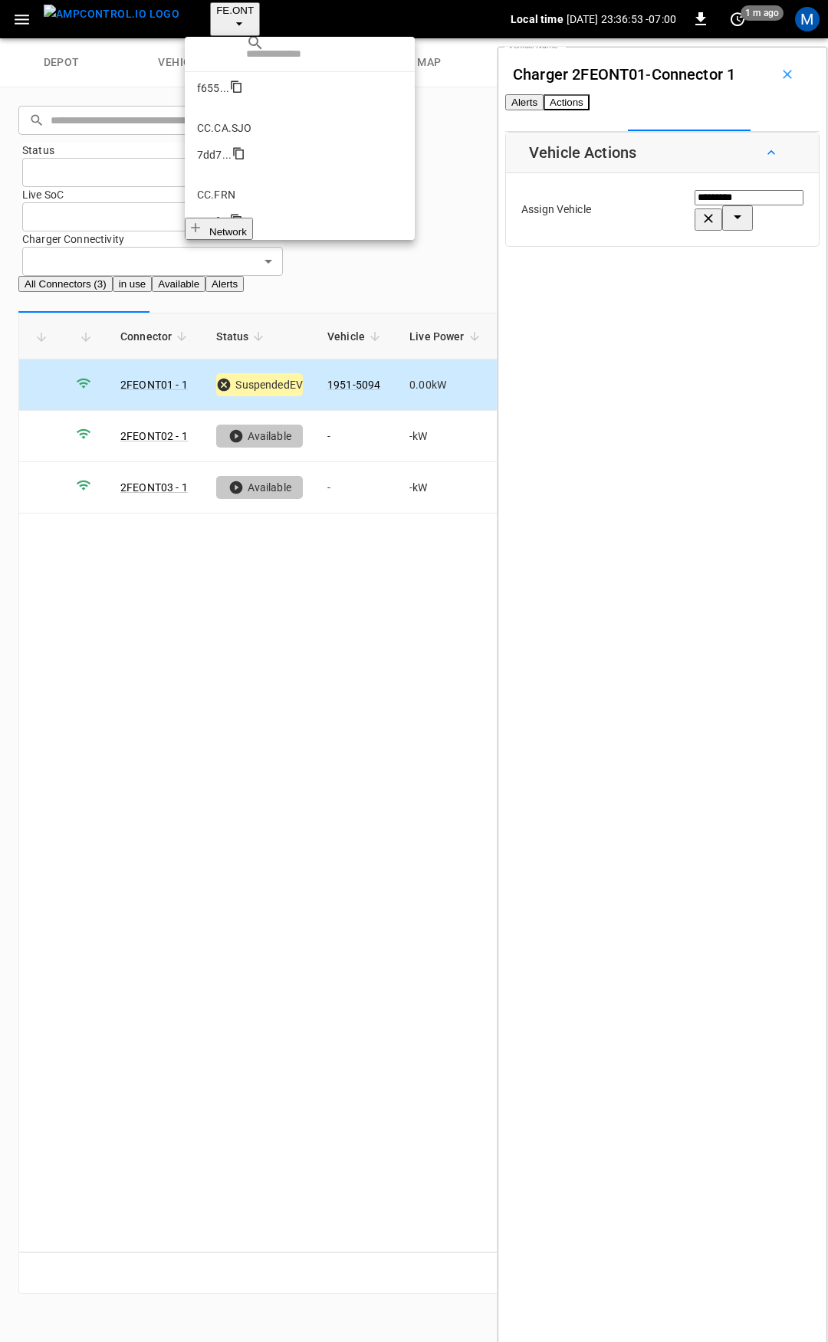
click at [253, 988] on p "FE.PMN" at bounding box center [299, 995] width 205 height 15
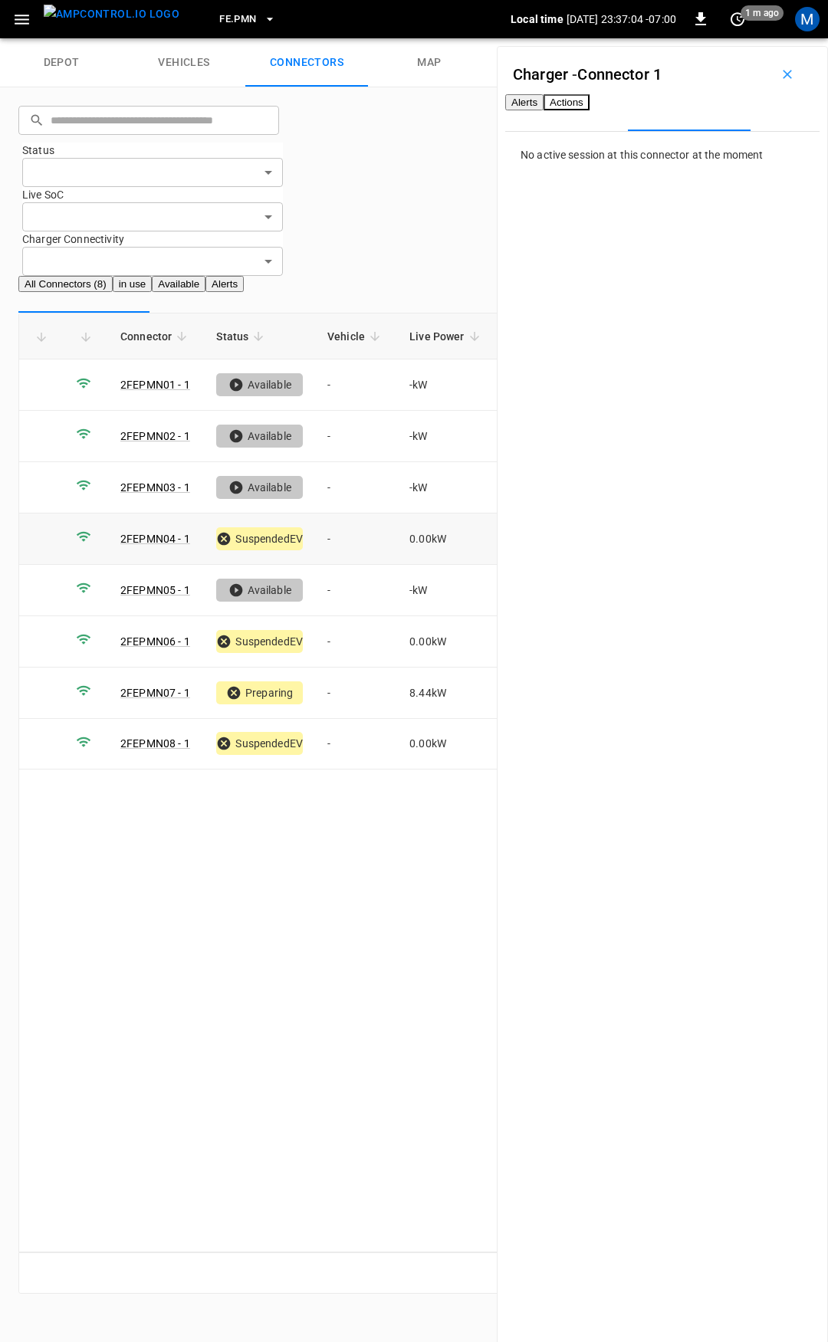
click at [373, 514] on td "-" at bounding box center [356, 539] width 82 height 51
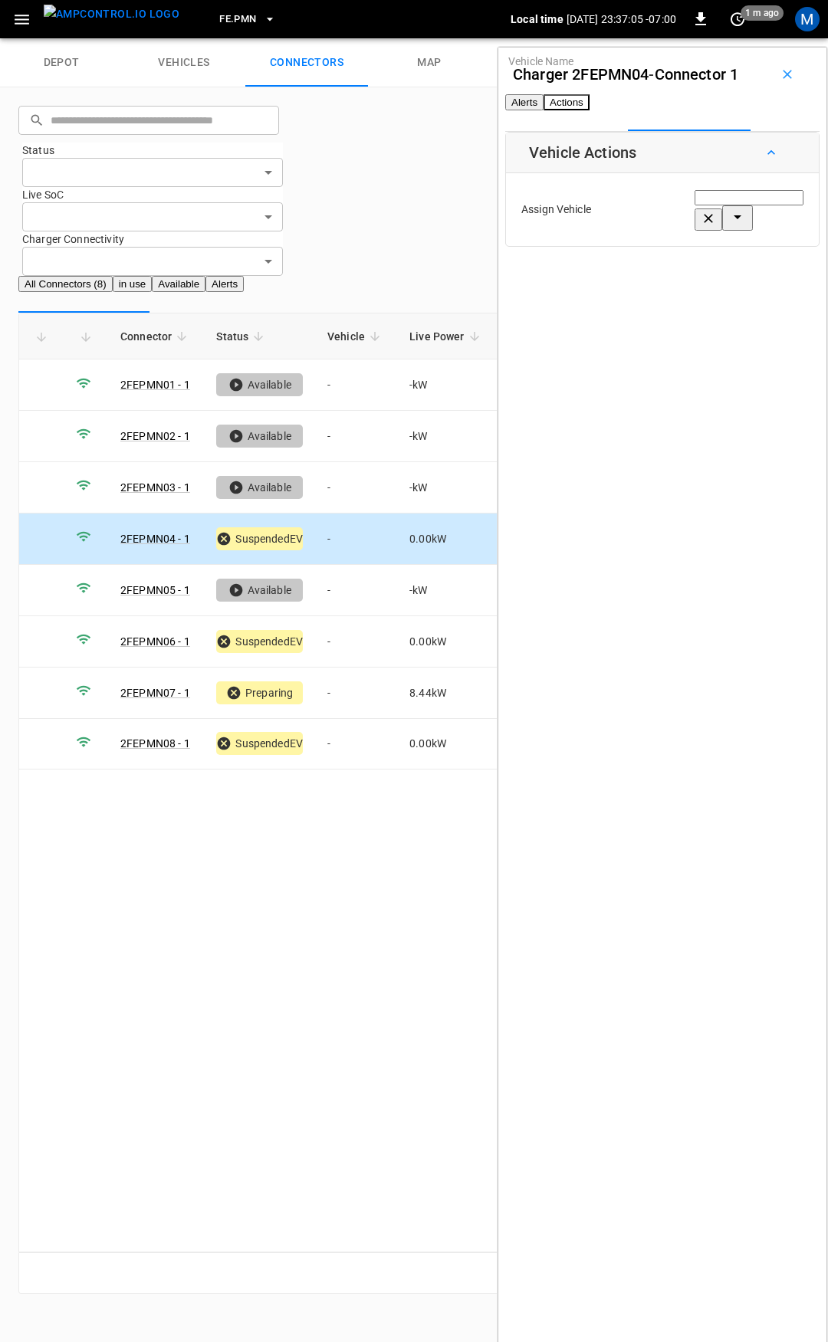
click at [695, 222] on div "Vehicle Name Vehicle Name" at bounding box center [749, 210] width 109 height 42
click at [671, 294] on span "0603-5105" at bounding box center [650, 300] width 53 height 12
type input "*********"
click at [769, 291] on button "Save" at bounding box center [786, 276] width 35 height 28
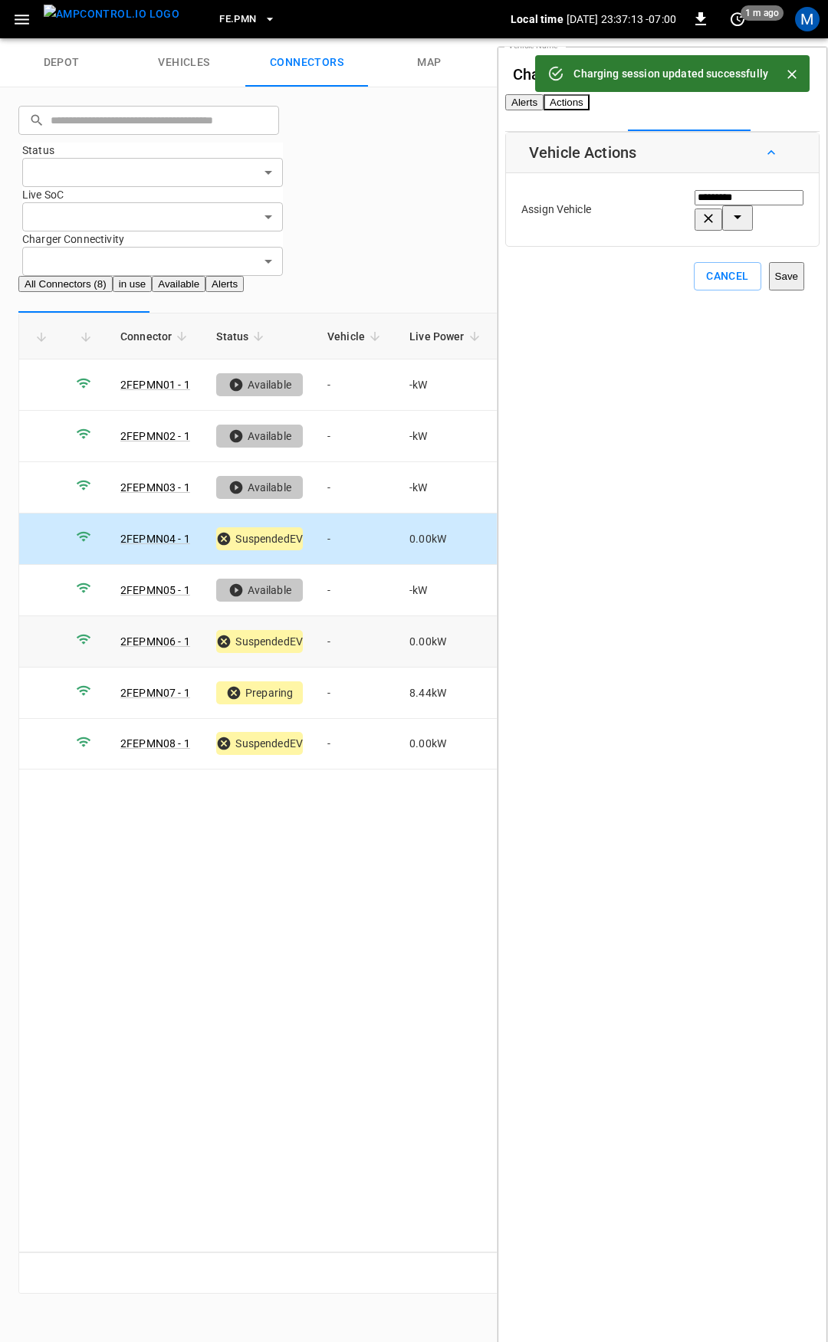
click at [373, 616] on td "-" at bounding box center [356, 641] width 82 height 51
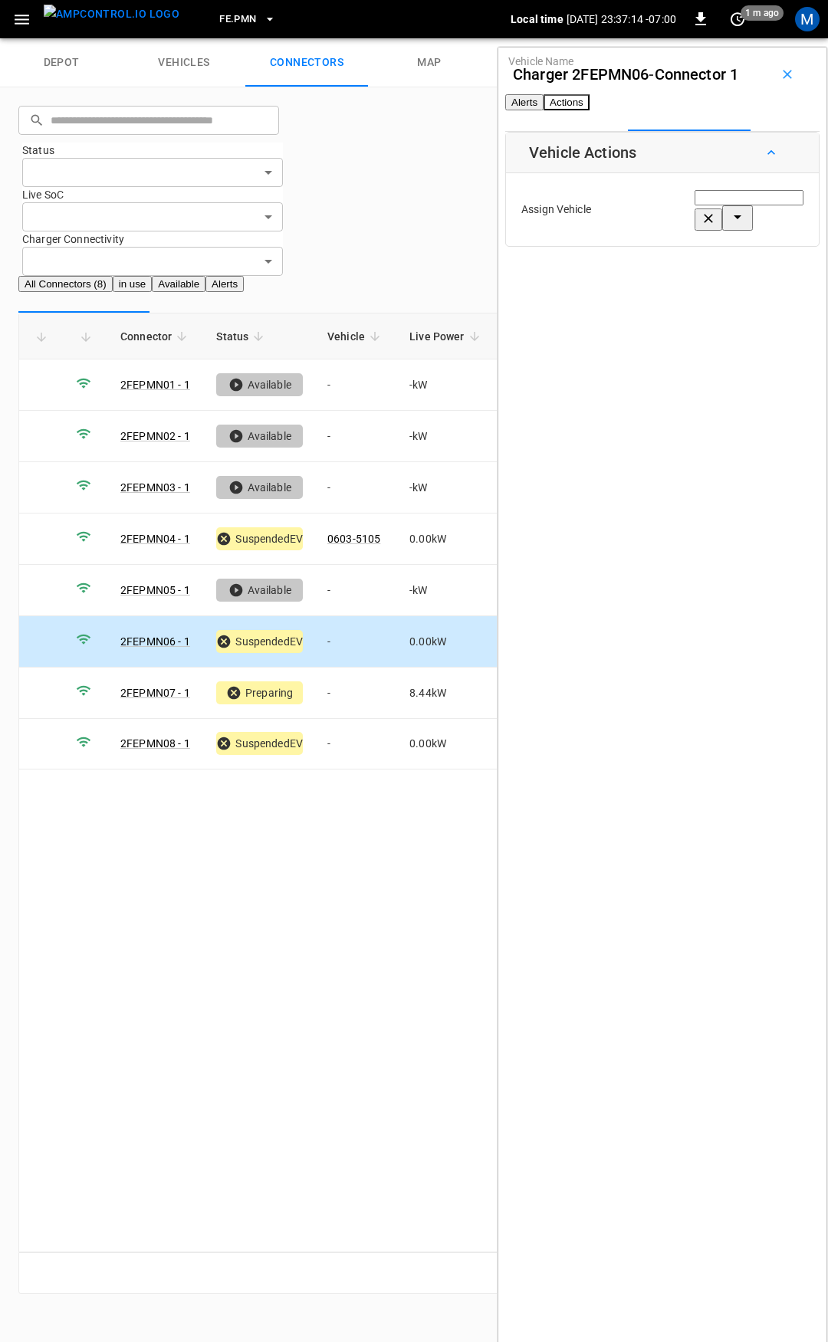
click at [695, 205] on input "Vehicle Name" at bounding box center [749, 197] width 109 height 15
click at [647, 294] on span "0603-5091" at bounding box center [650, 300] width 53 height 12
type input "*********"
click at [769, 281] on button "Save" at bounding box center [786, 276] width 35 height 28
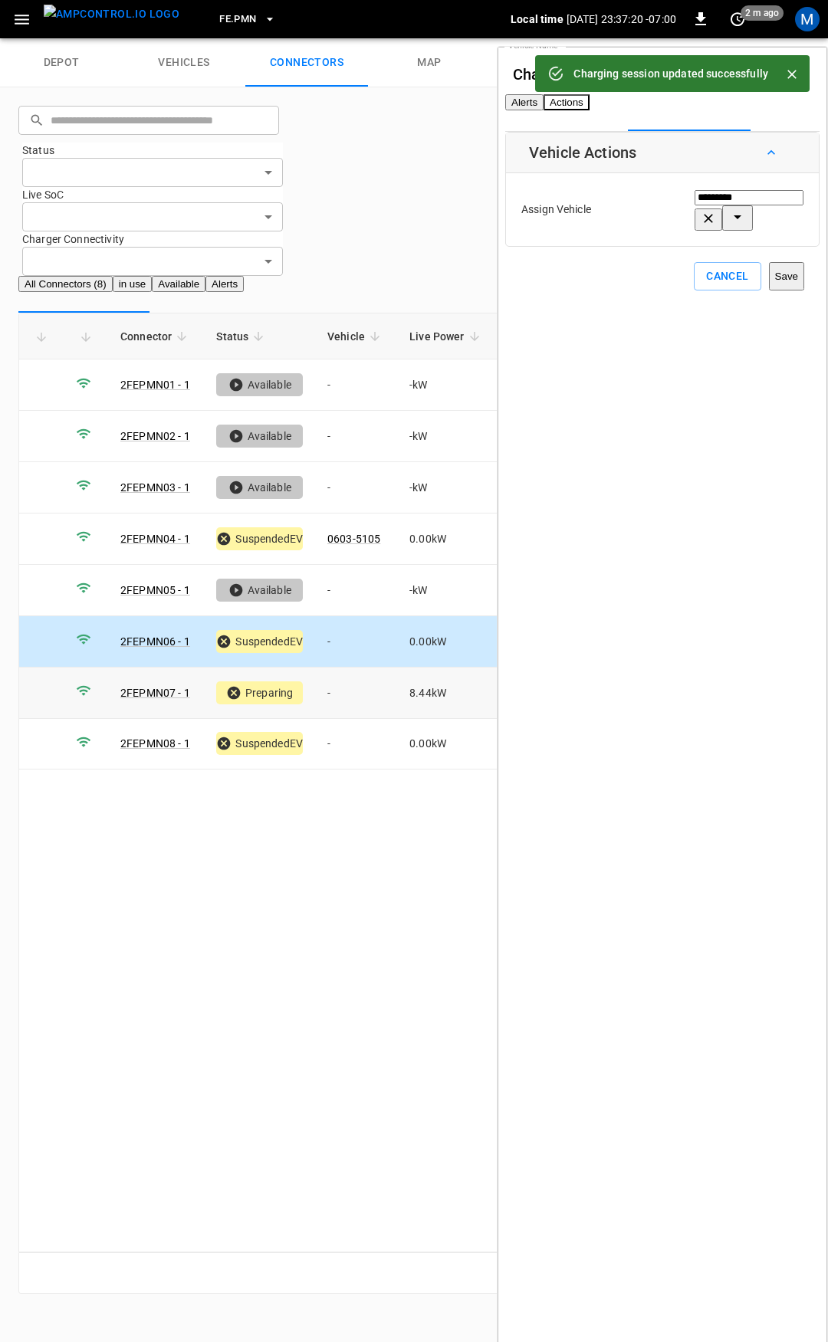
drag, startPoint x: 347, startPoint y: 586, endPoint x: 586, endPoint y: 312, distance: 363.5
click at [347, 668] on td "-" at bounding box center [356, 693] width 82 height 51
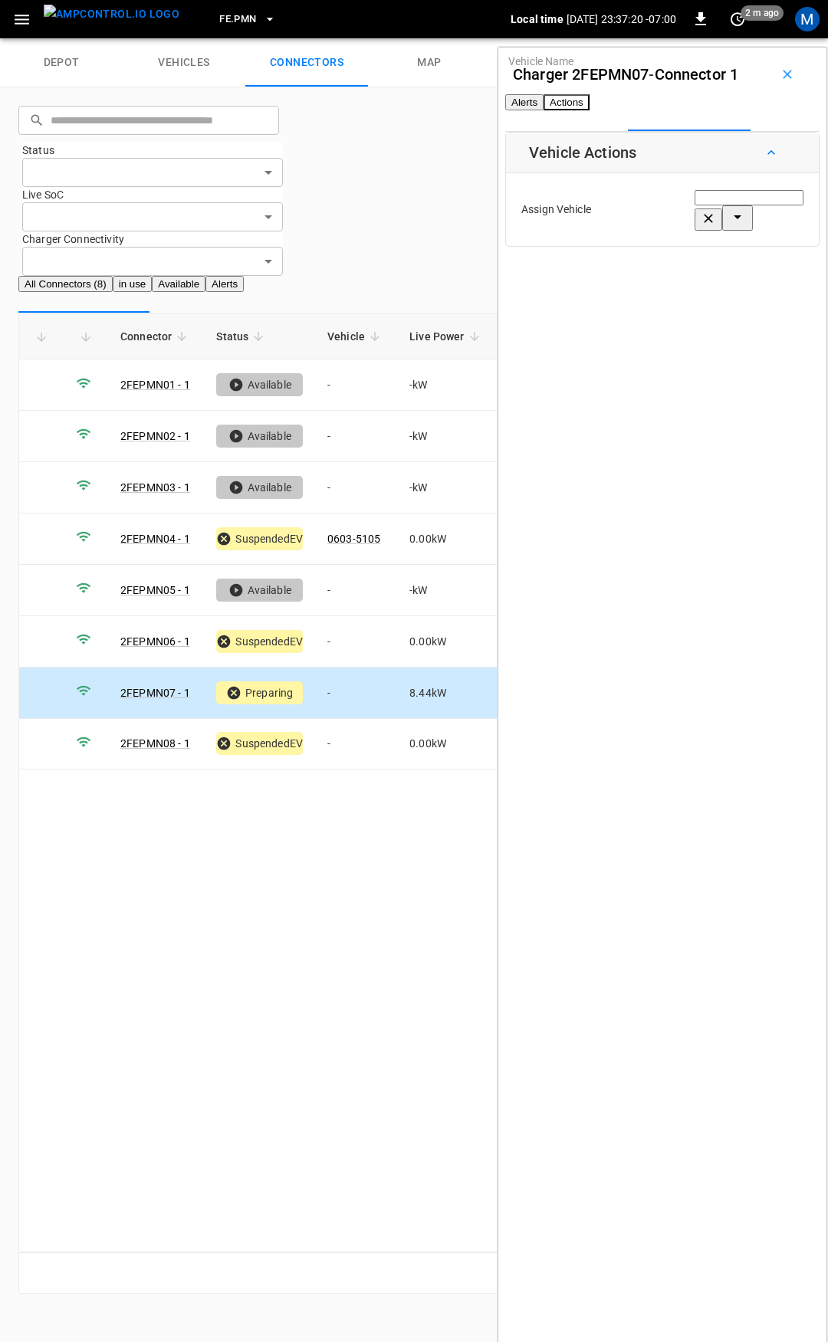
click at [695, 228] on div "Vehicle Name Vehicle Name" at bounding box center [749, 210] width 109 height 42
type input "***"
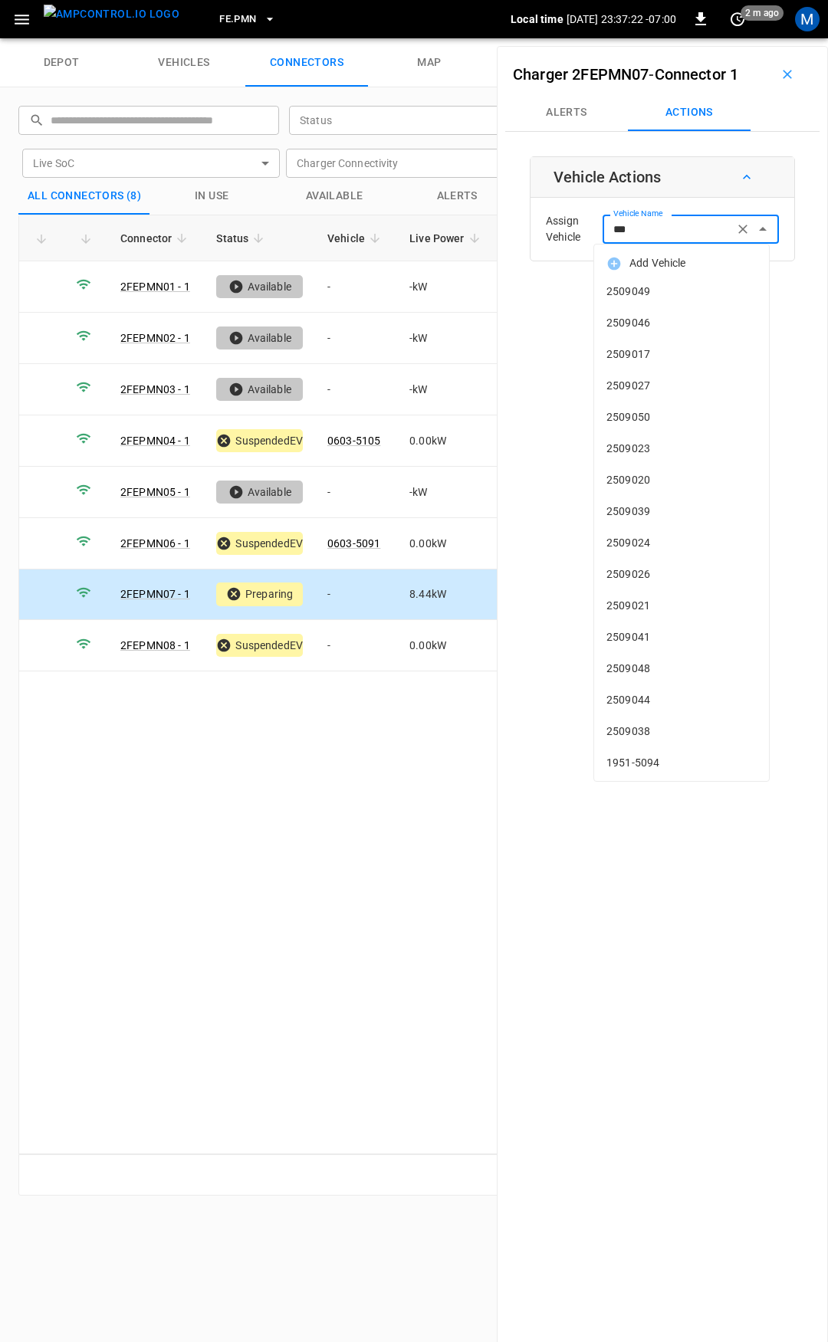
type input "****"
click at [665, 229] on input "Vehicle Name" at bounding box center [668, 228] width 122 height 19
type input "****"
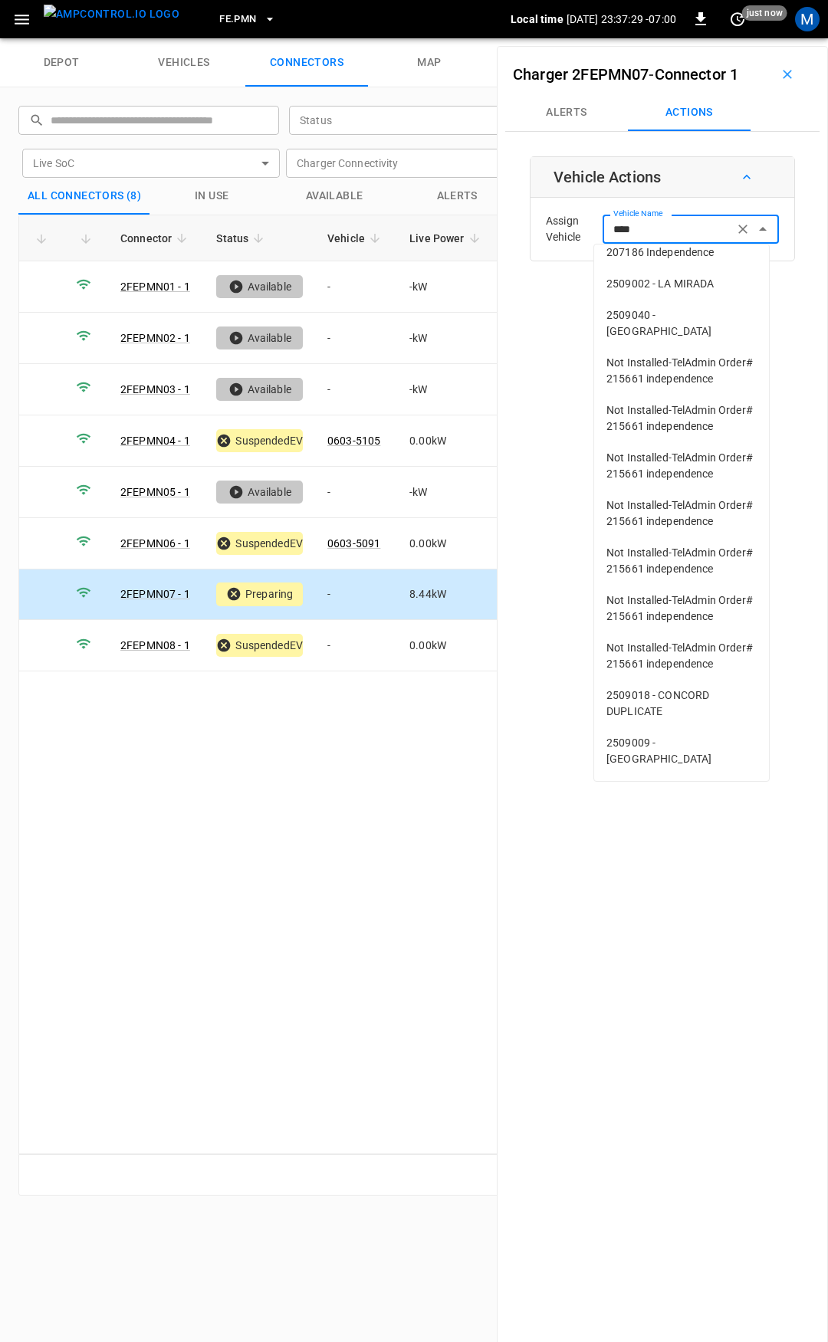
scroll to position [1553, 0]
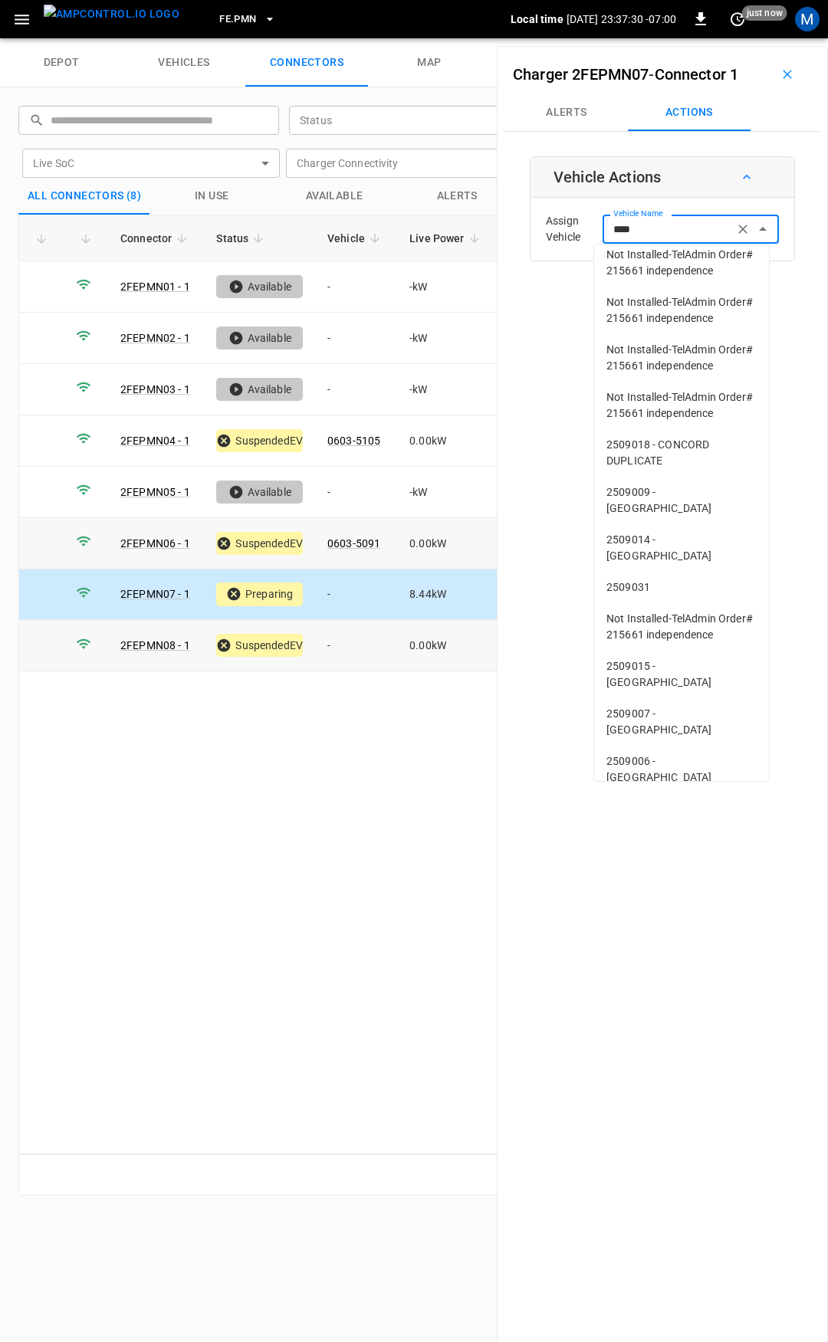
type input "****"
click at [321, 642] on td "-" at bounding box center [356, 645] width 82 height 51
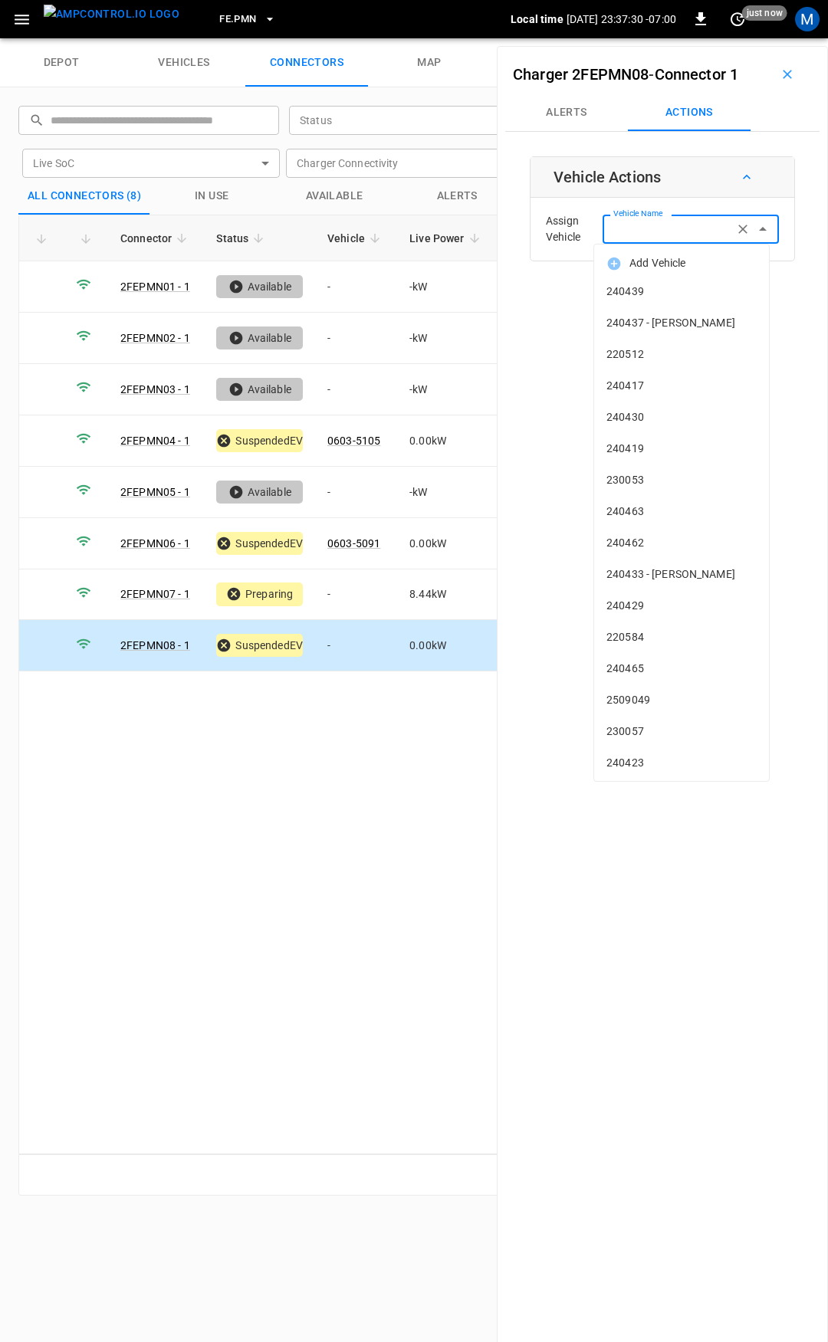
click at [665, 224] on input "Vehicle Name" at bounding box center [668, 228] width 122 height 19
type input "****"
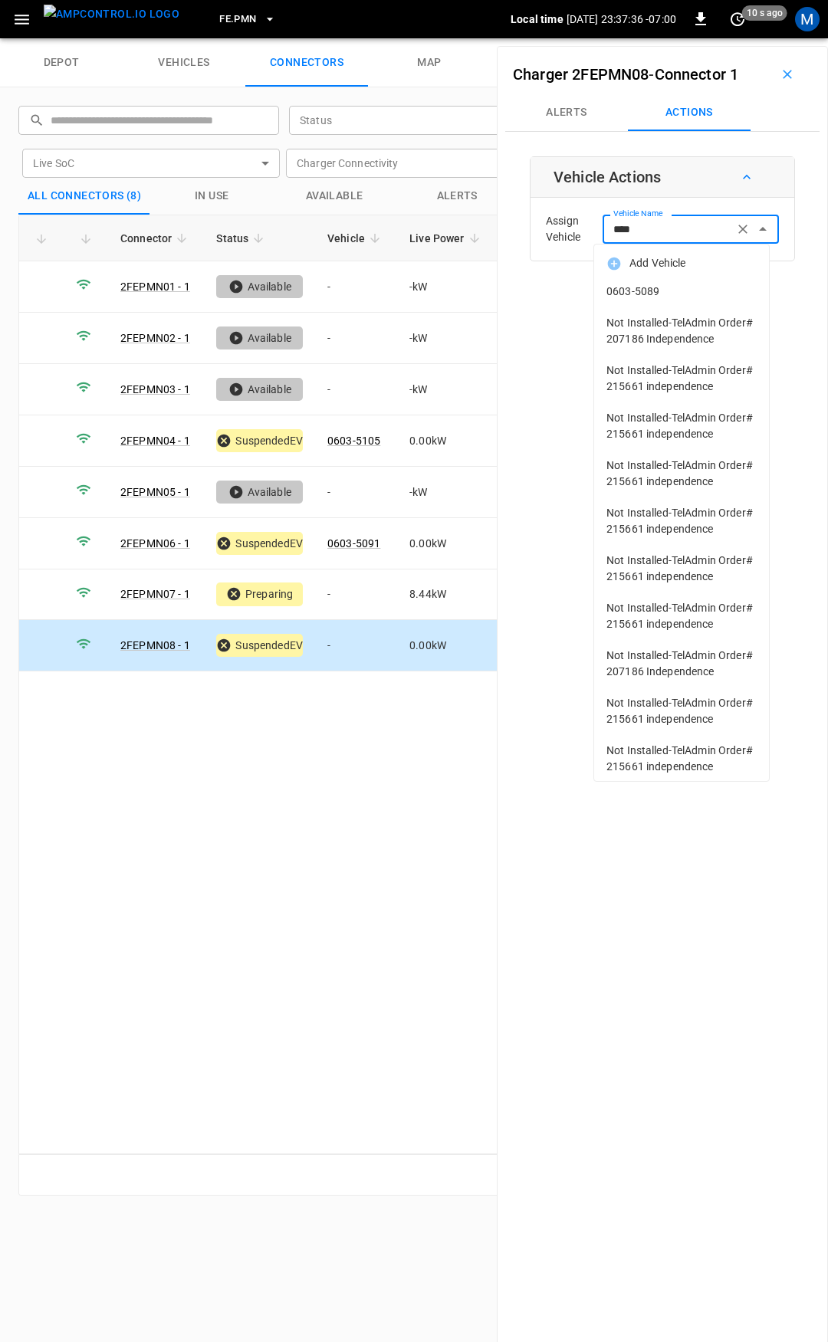
click at [668, 288] on span "0603-5089" at bounding box center [681, 292] width 150 height 16
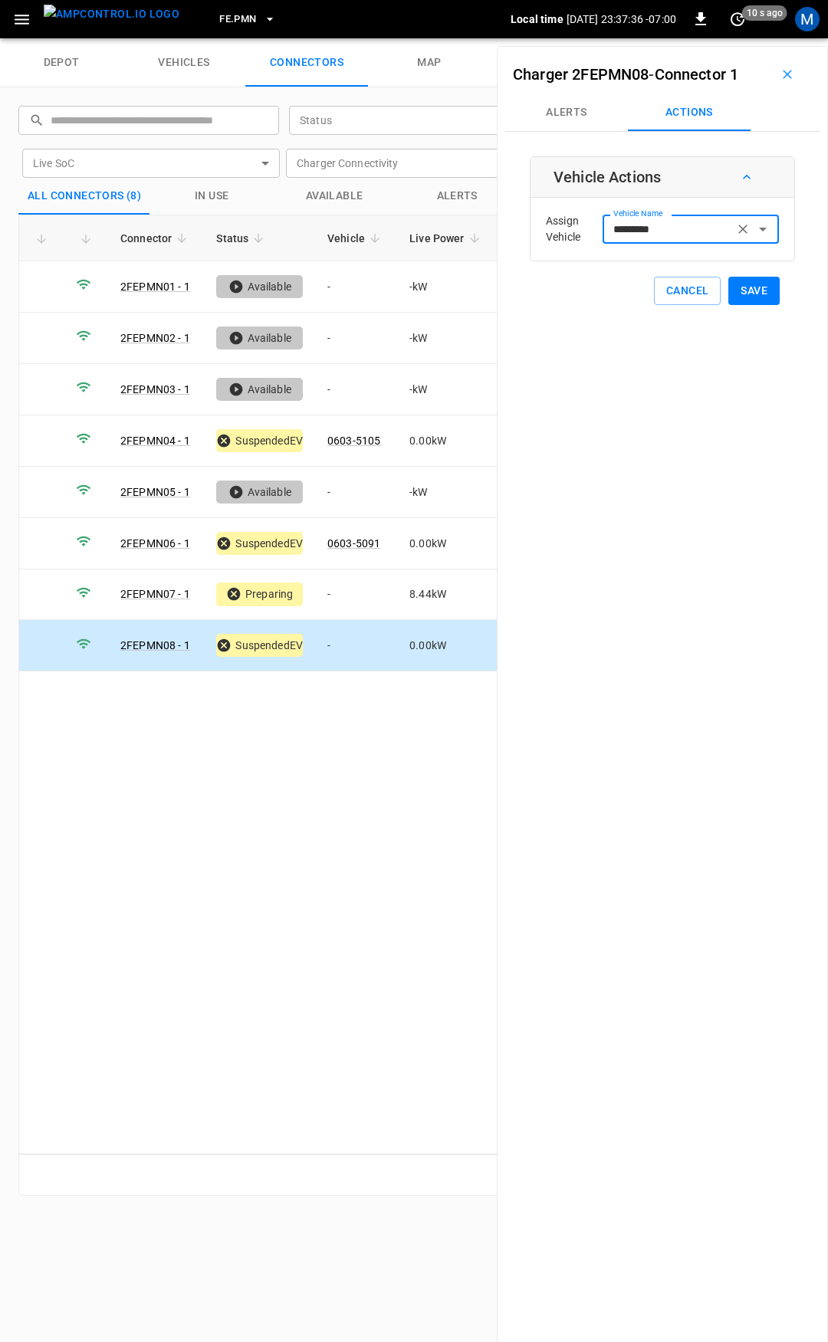
type input "*********"
click at [756, 293] on button "Save" at bounding box center [753, 291] width 51 height 28
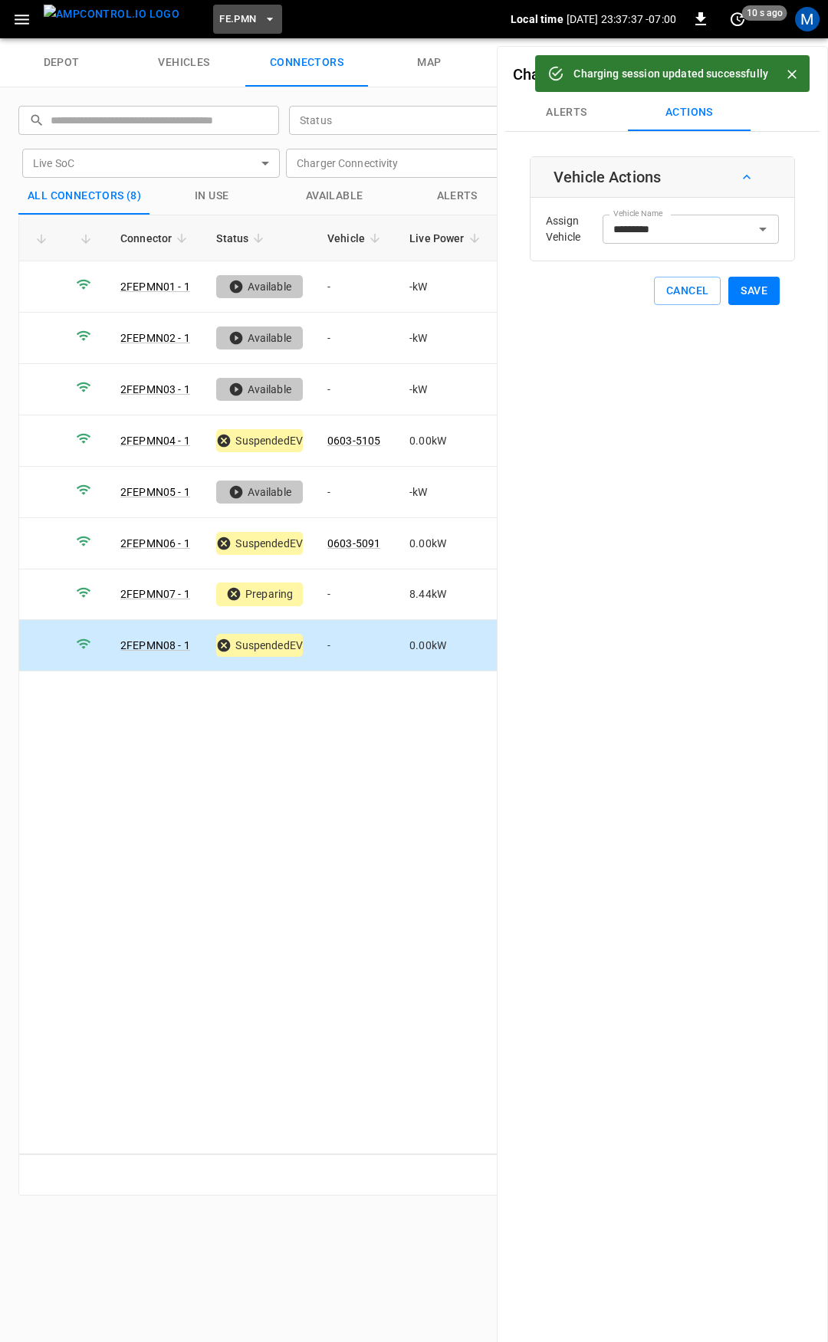
click at [219, 19] on span "FE.PMN" at bounding box center [237, 20] width 37 height 18
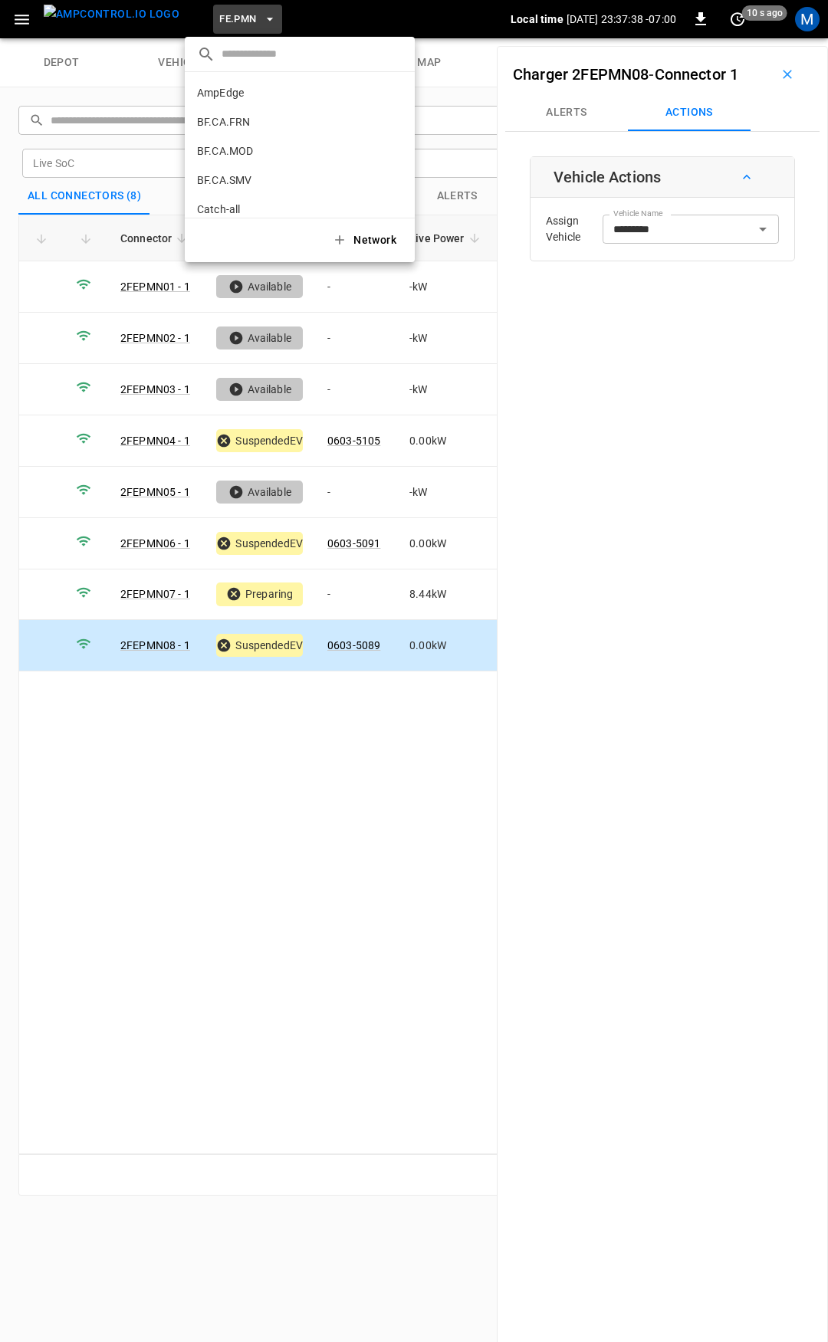
scroll to position [665, 0]
click at [259, 127] on p "FE.RLY" at bounding box center [272, 126] width 150 height 15
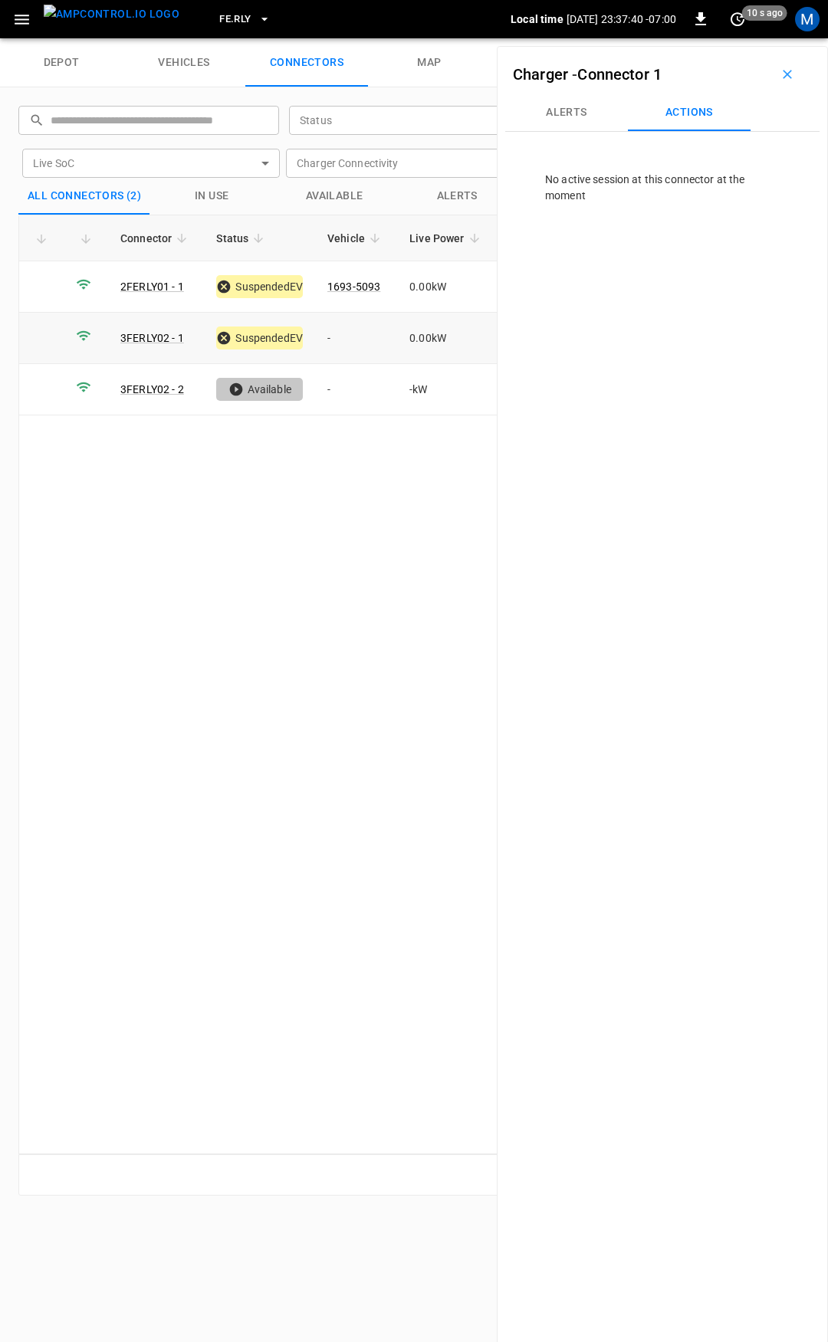
click at [352, 338] on td "-" at bounding box center [356, 338] width 82 height 51
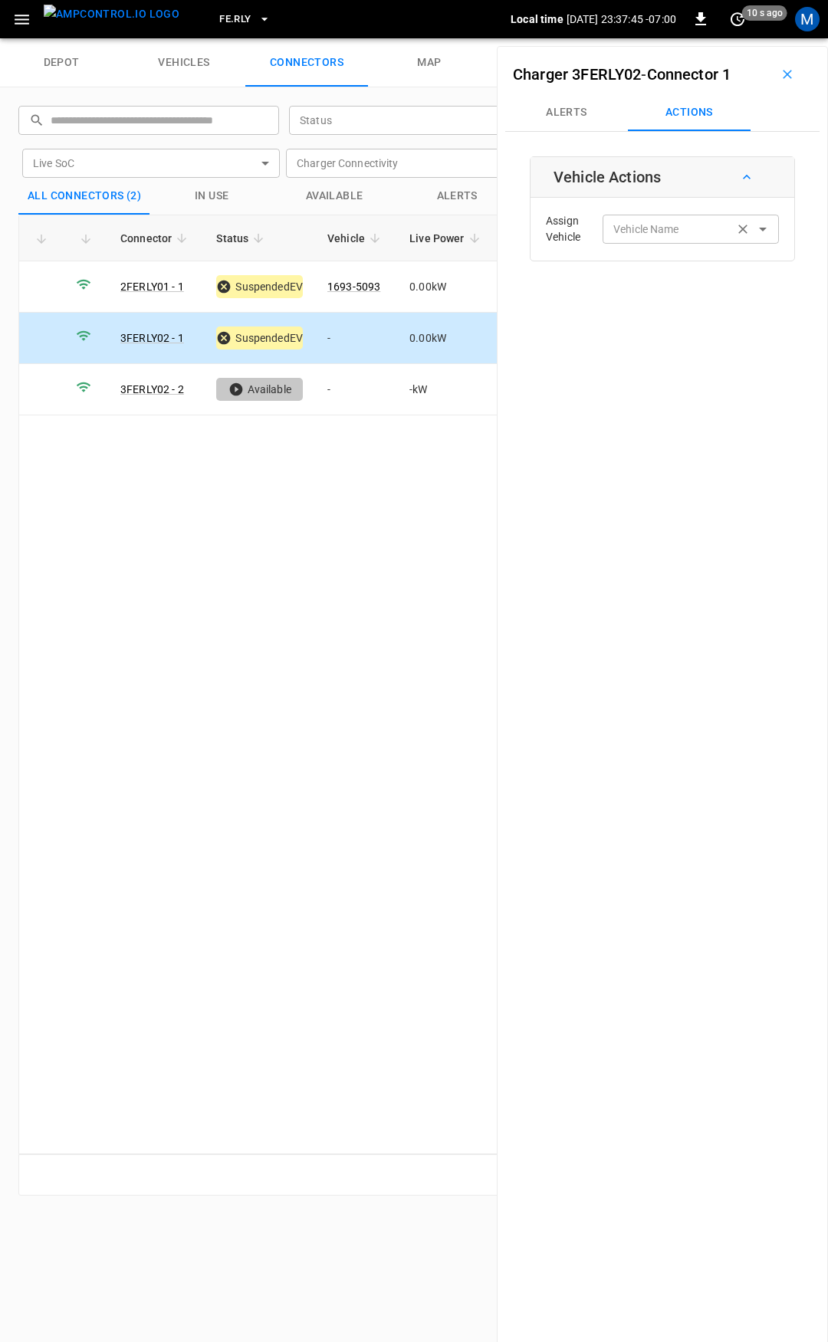
click at [666, 225] on div "Vehicle Name Vehicle Name" at bounding box center [691, 229] width 176 height 28
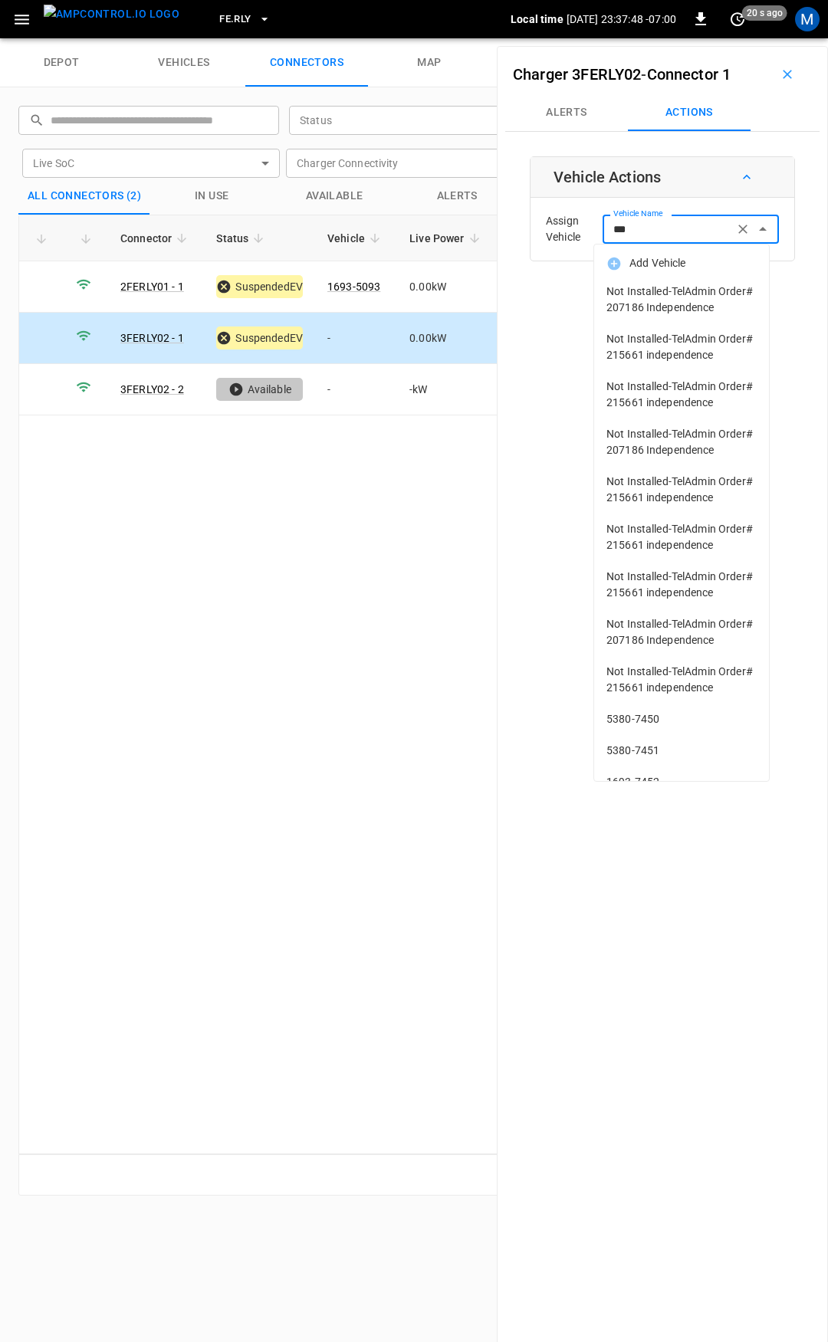
type input "****"
click at [666, 222] on input "****" at bounding box center [668, 228] width 122 height 19
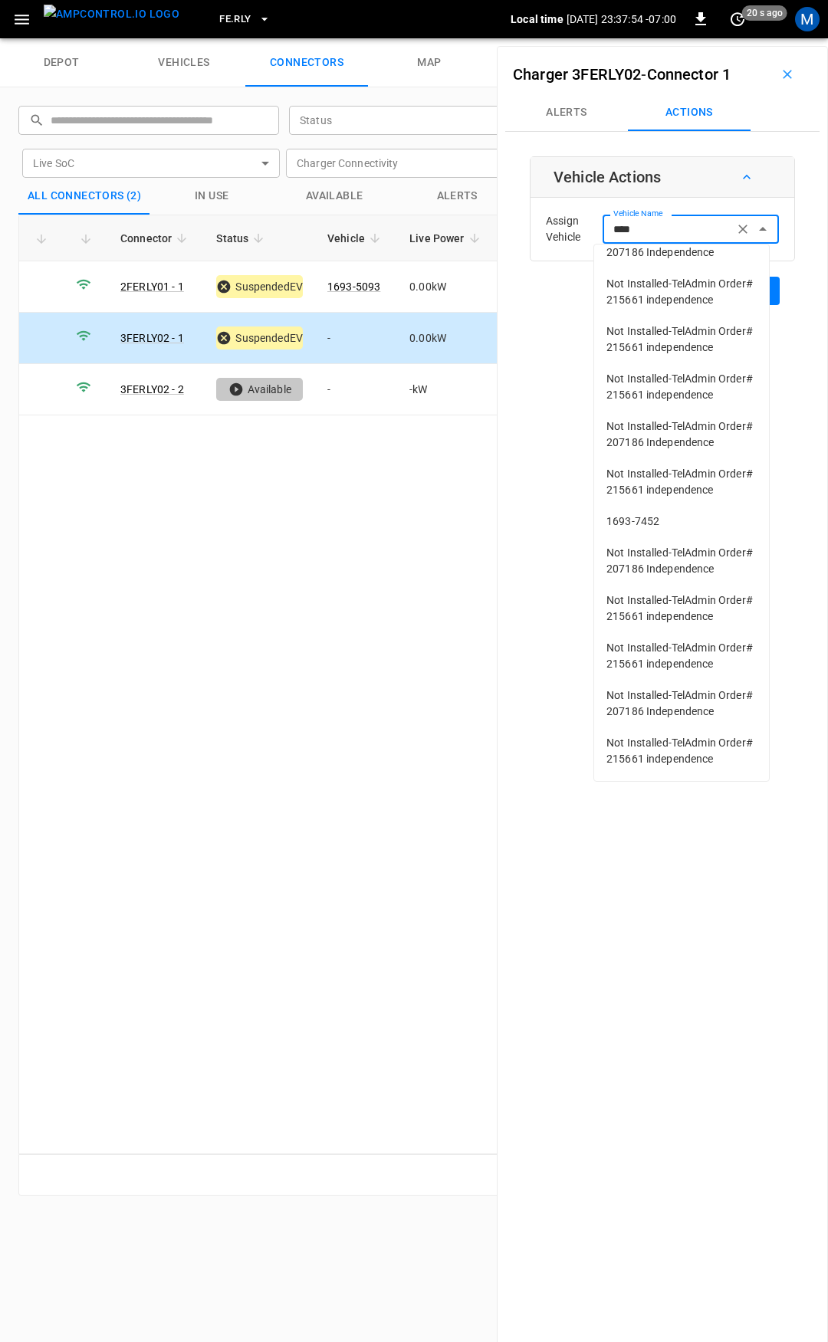
scroll to position [423, 0]
click at [653, 514] on span "1693-7452" at bounding box center [681, 522] width 150 height 16
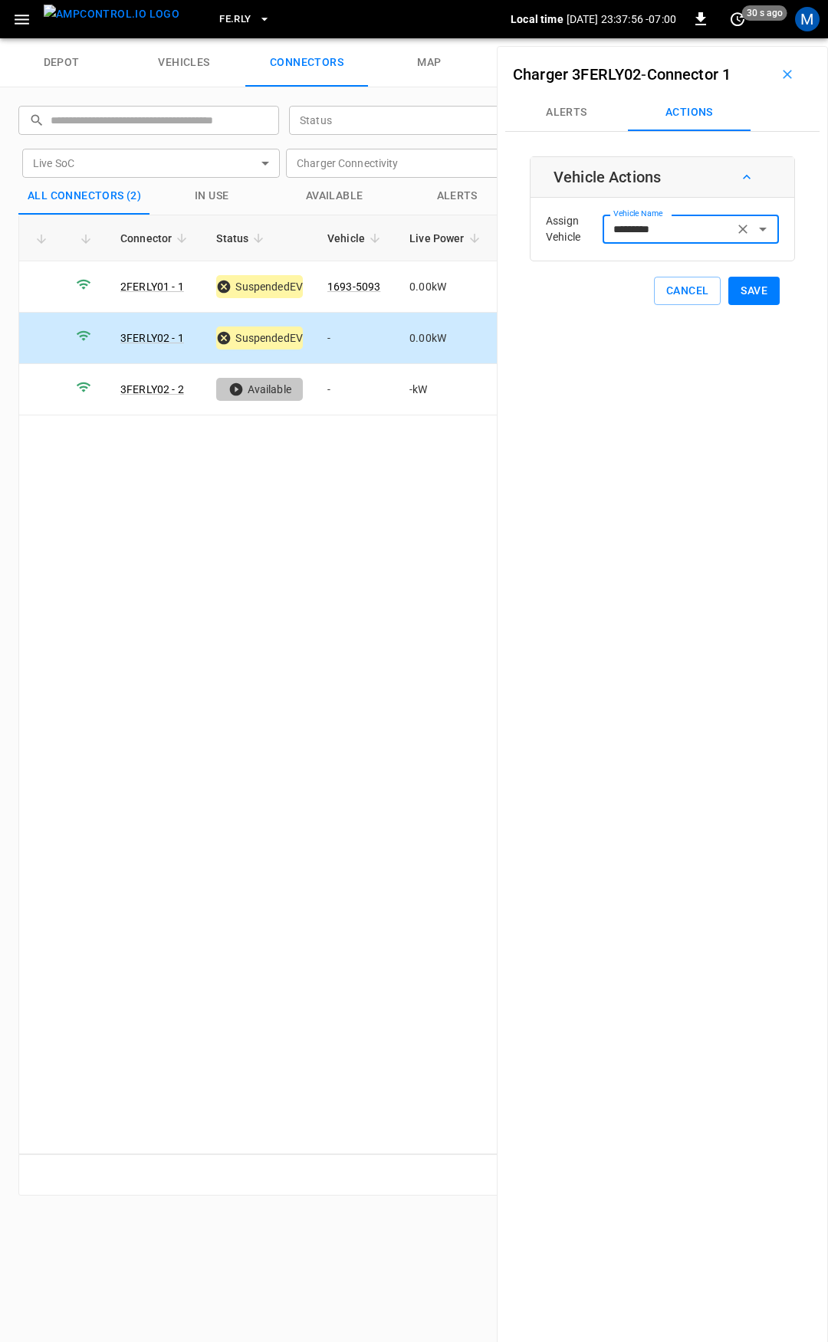
type input "*********"
click at [752, 291] on button "Save" at bounding box center [753, 291] width 51 height 28
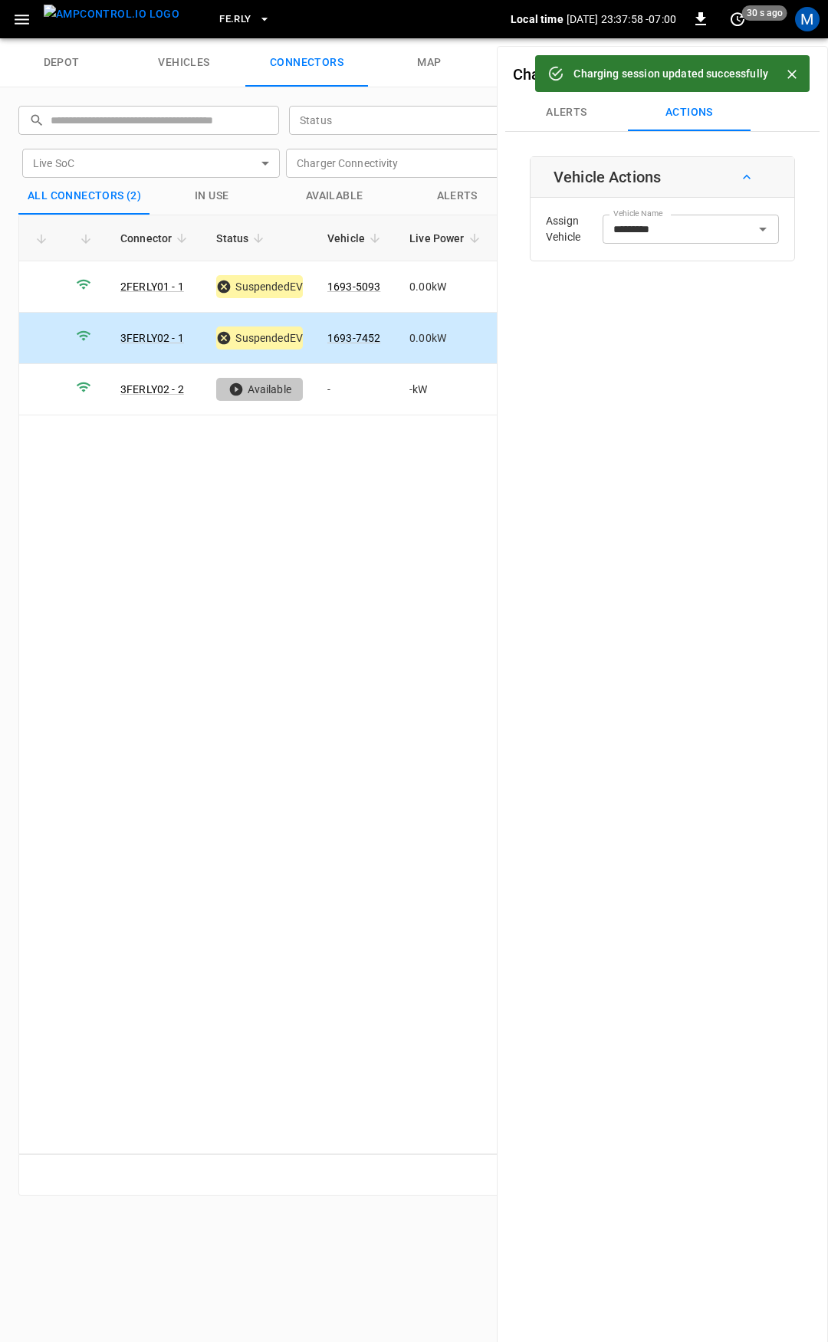
click at [21, 16] on icon "button" at bounding box center [21, 19] width 19 height 19
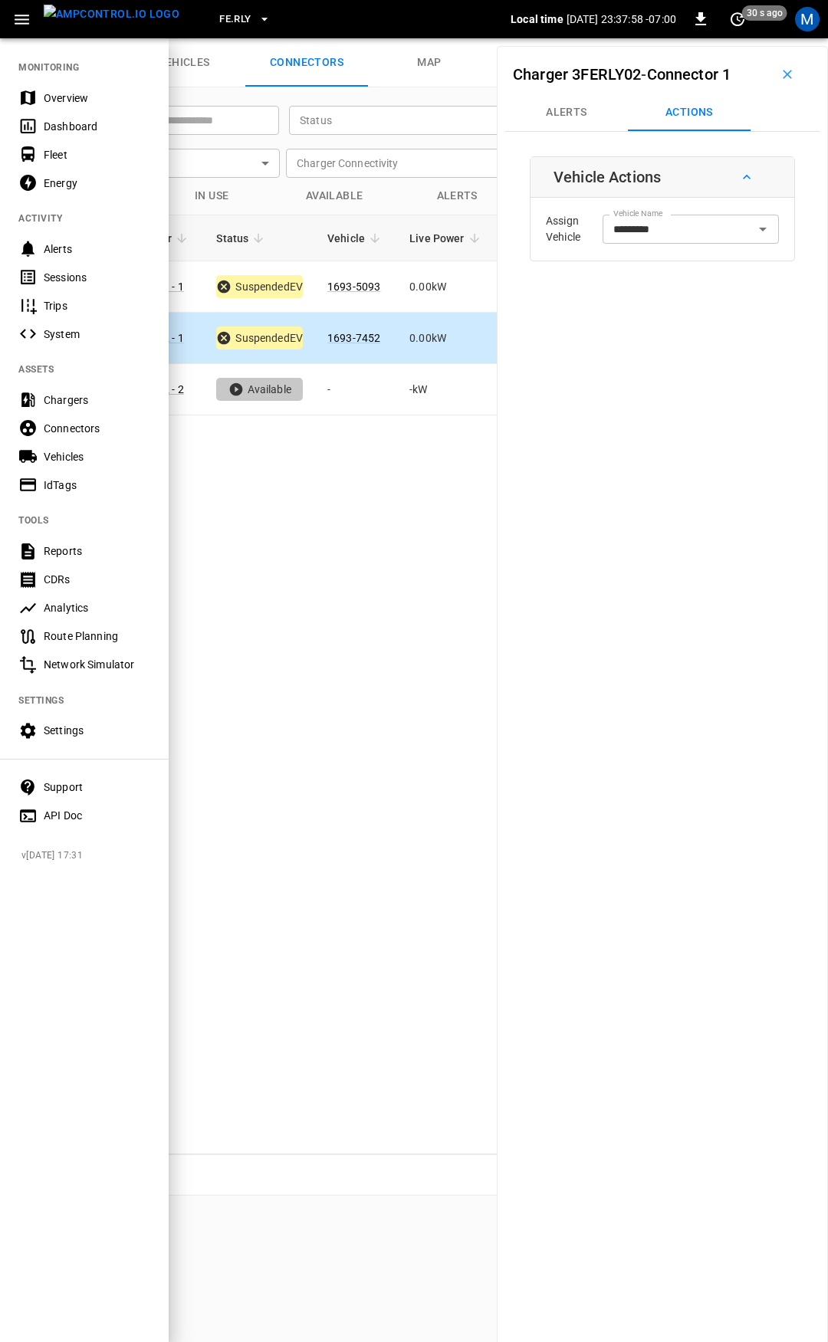
click at [60, 92] on div "Overview" at bounding box center [97, 97] width 107 height 15
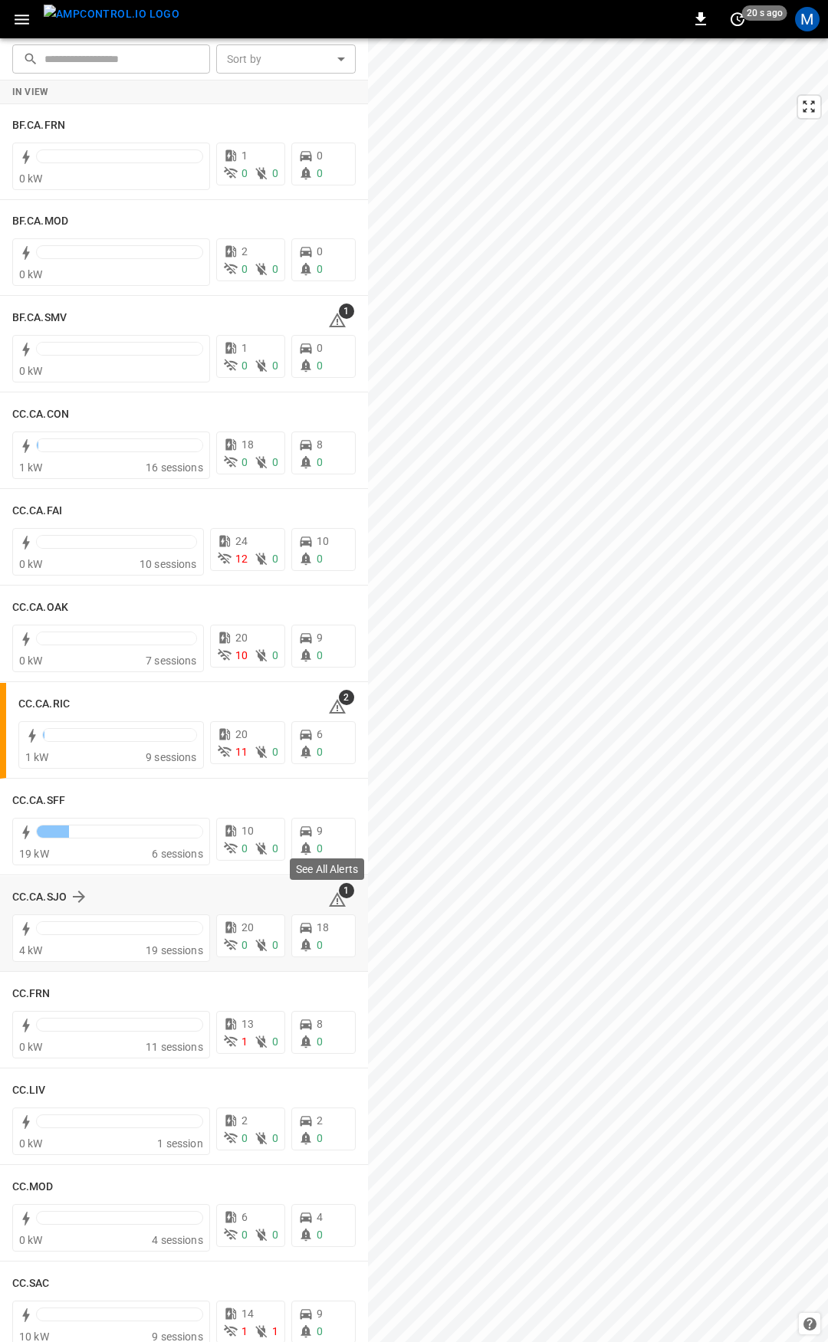
click at [330, 896] on icon at bounding box center [337, 899] width 17 height 15
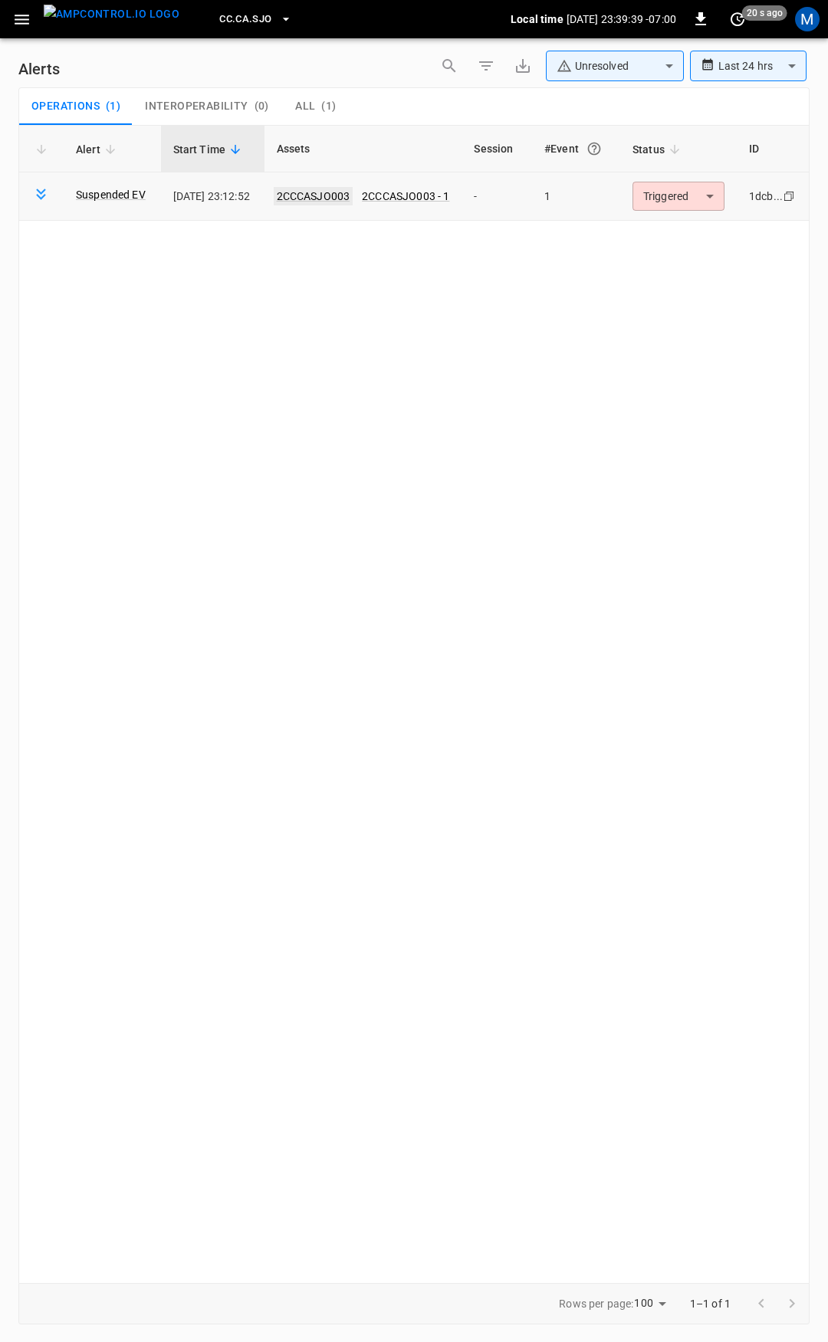
click at [352, 195] on link "2CCCASJO003" at bounding box center [314, 196] width 80 height 18
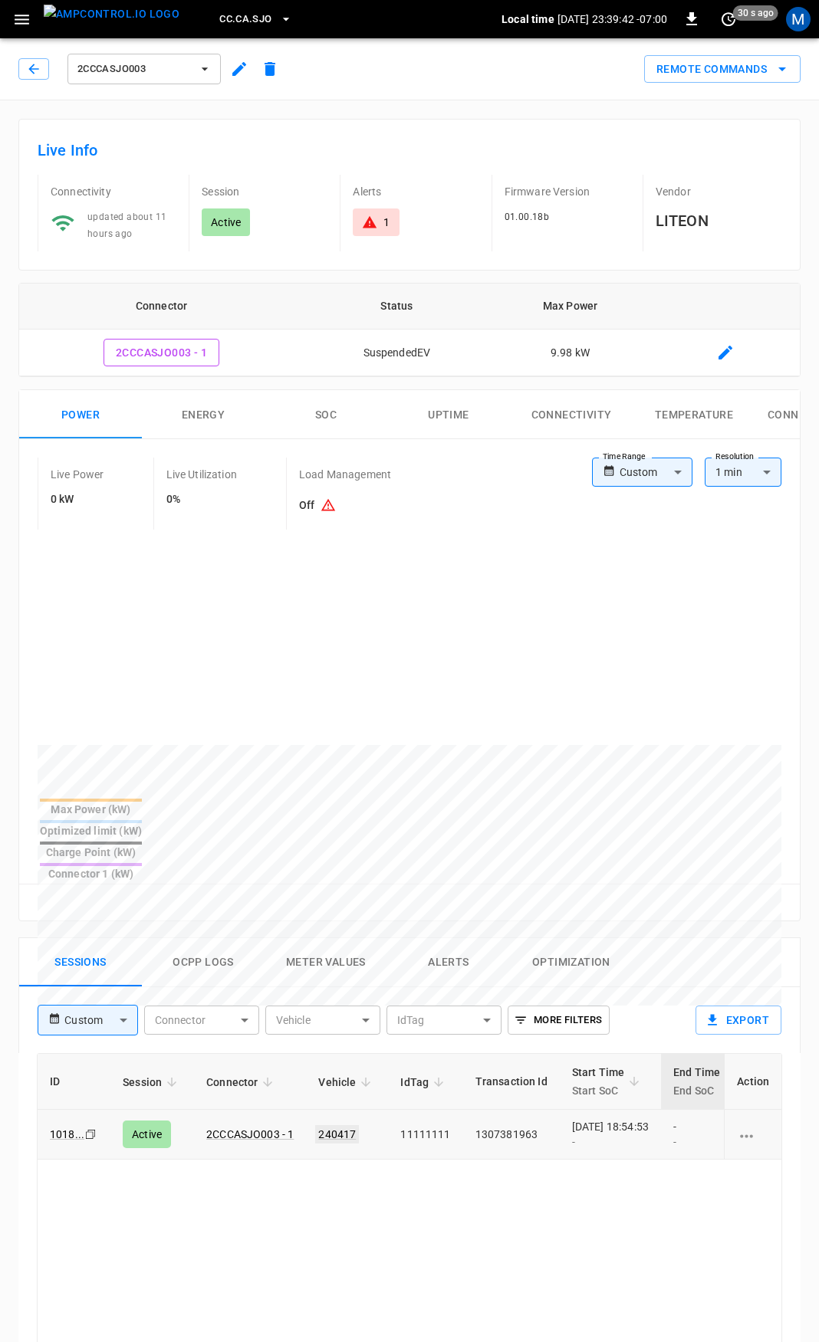
click at [332, 1126] on link "240417" at bounding box center [337, 1135] width 44 height 18
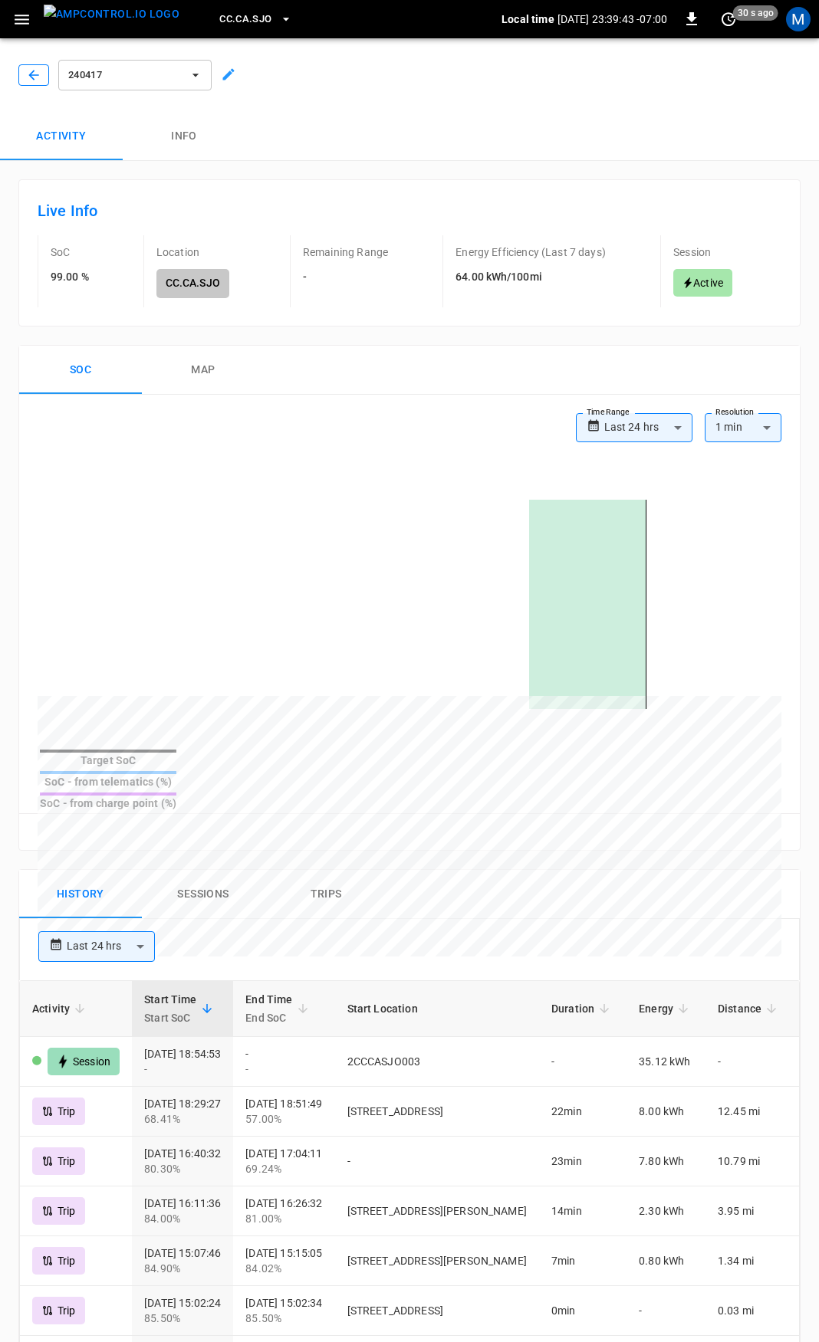
click at [35, 82] on icon "button" at bounding box center [33, 74] width 15 height 15
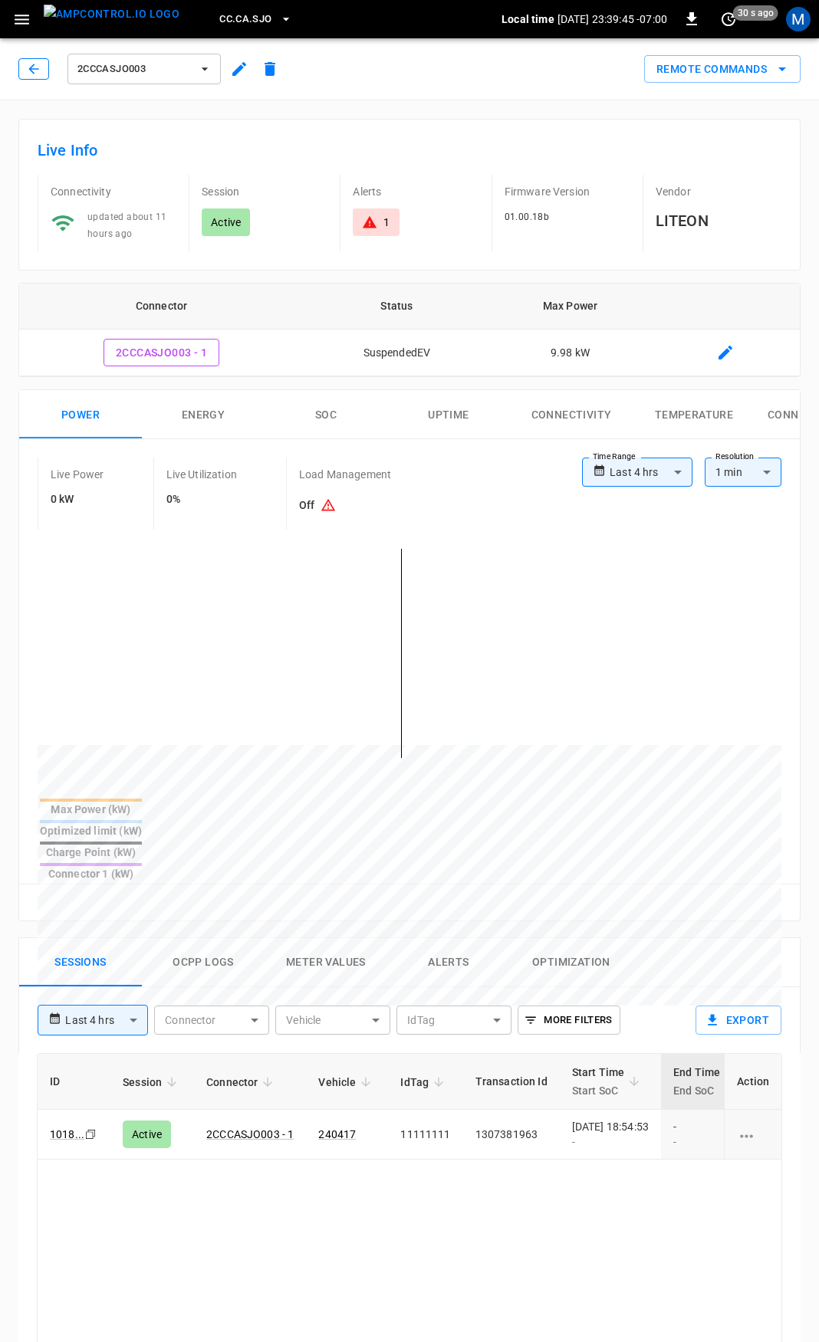
click at [37, 69] on icon "button" at bounding box center [33, 68] width 15 height 15
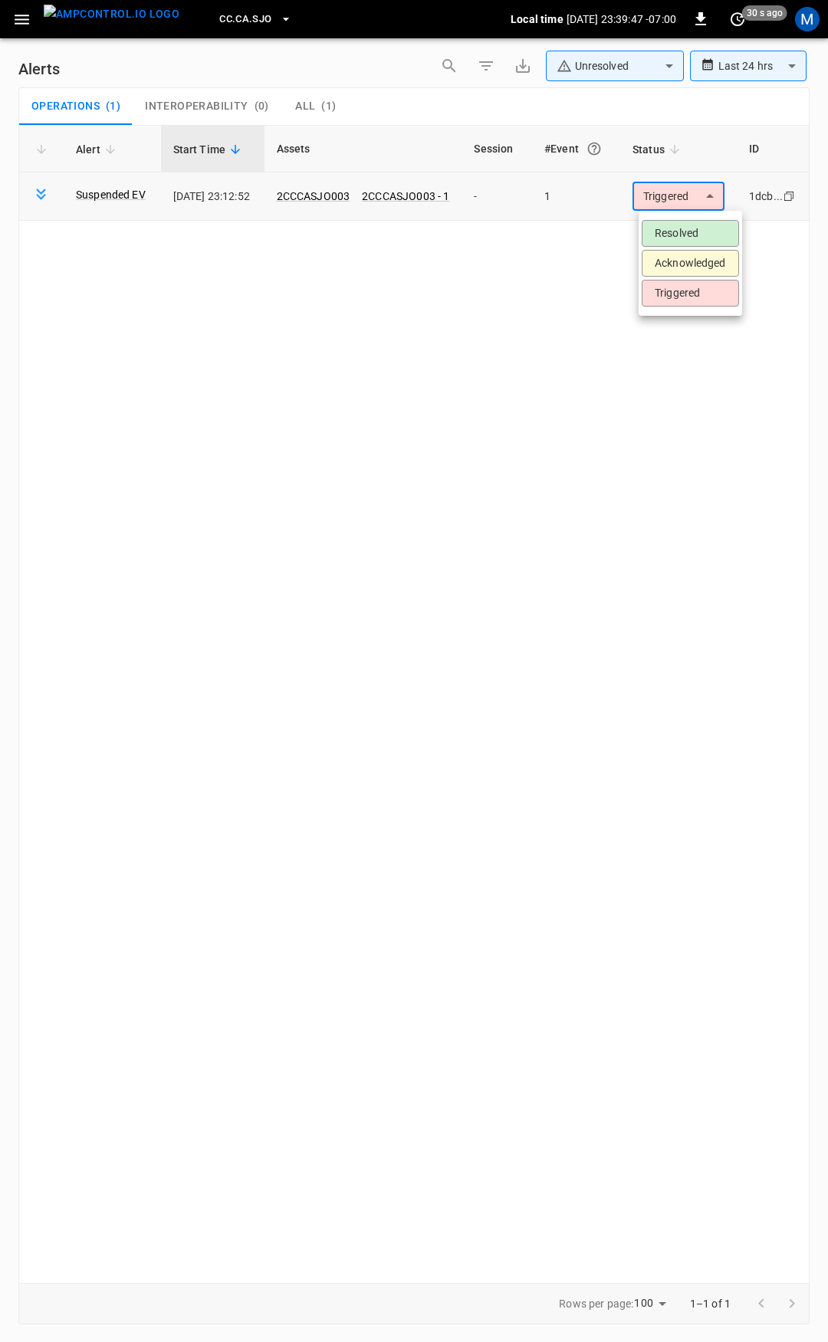
click at [692, 202] on body "**********" at bounding box center [414, 668] width 828 height 1337
click at [688, 219] on ul "Resolved Acknowledged Triggered" at bounding box center [691, 263] width 104 height 105
click at [686, 225] on li "Resolved" at bounding box center [690, 233] width 97 height 27
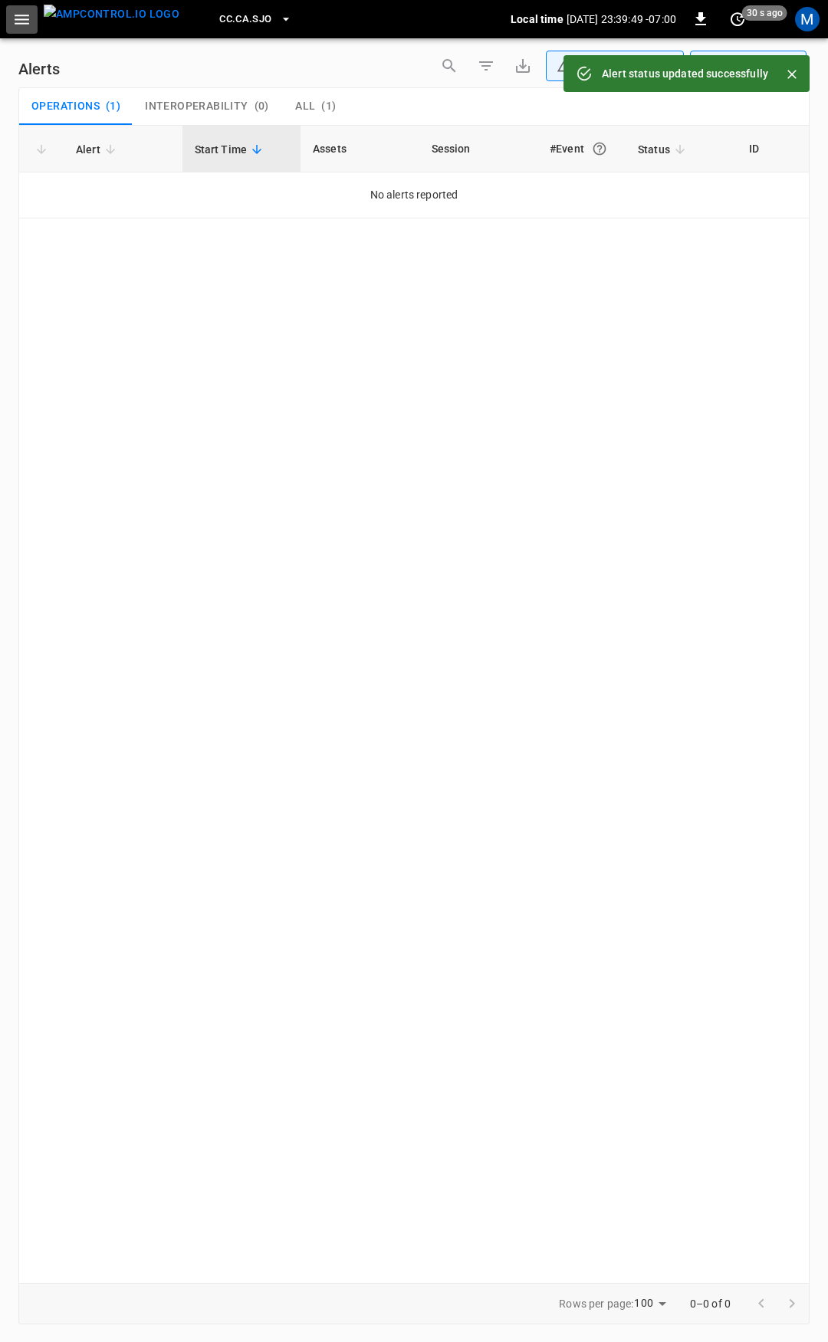
click at [15, 16] on icon "button" at bounding box center [21, 19] width 19 height 19
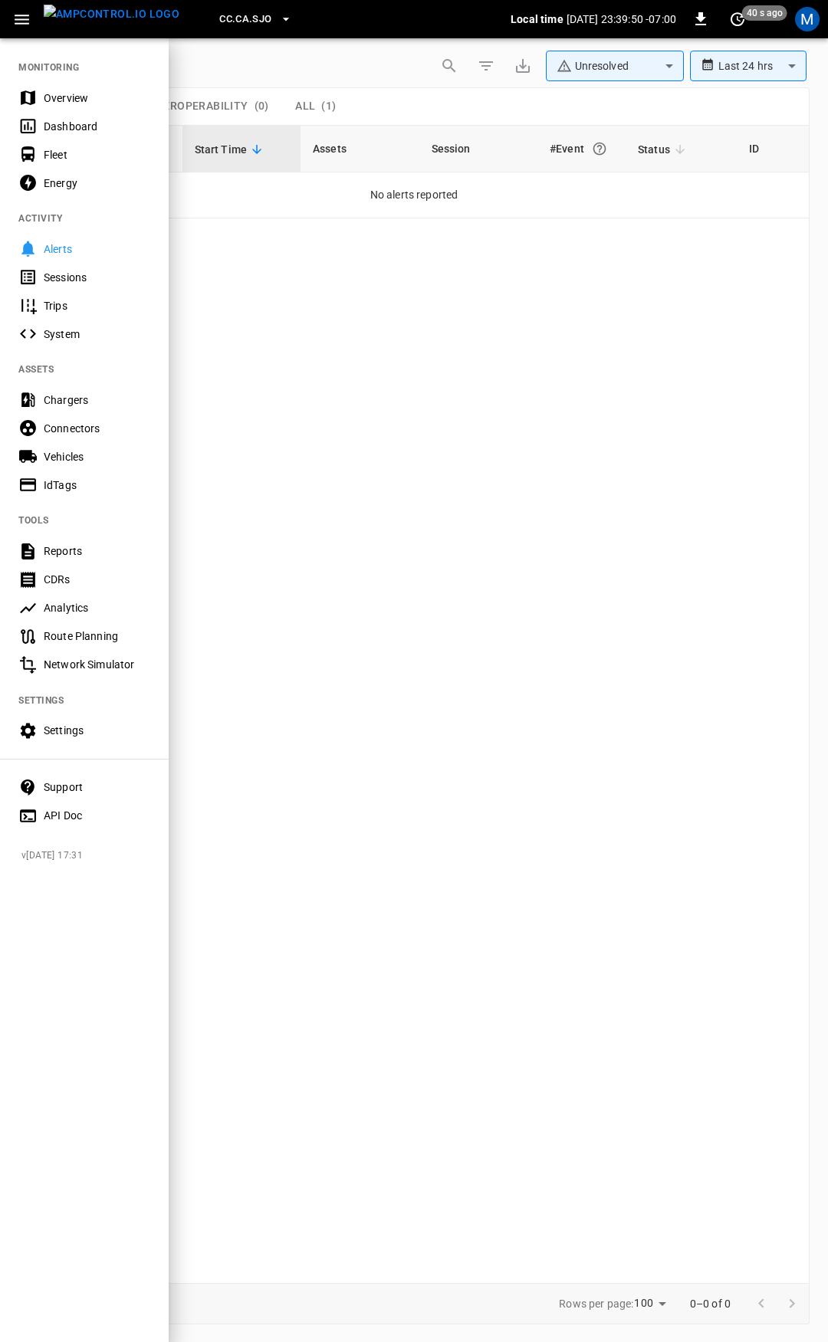
click at [81, 97] on div "Overview" at bounding box center [97, 97] width 107 height 15
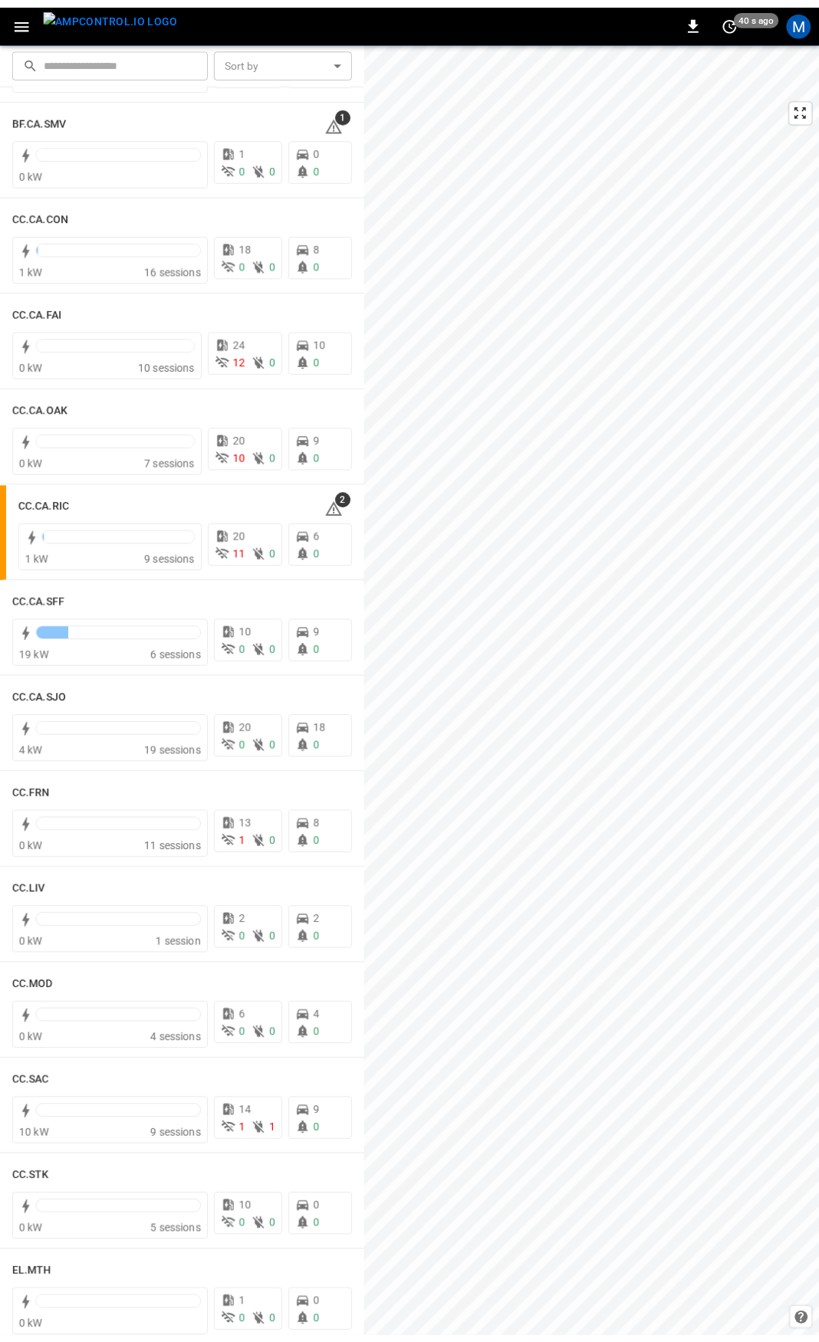
scroll to position [205, 0]
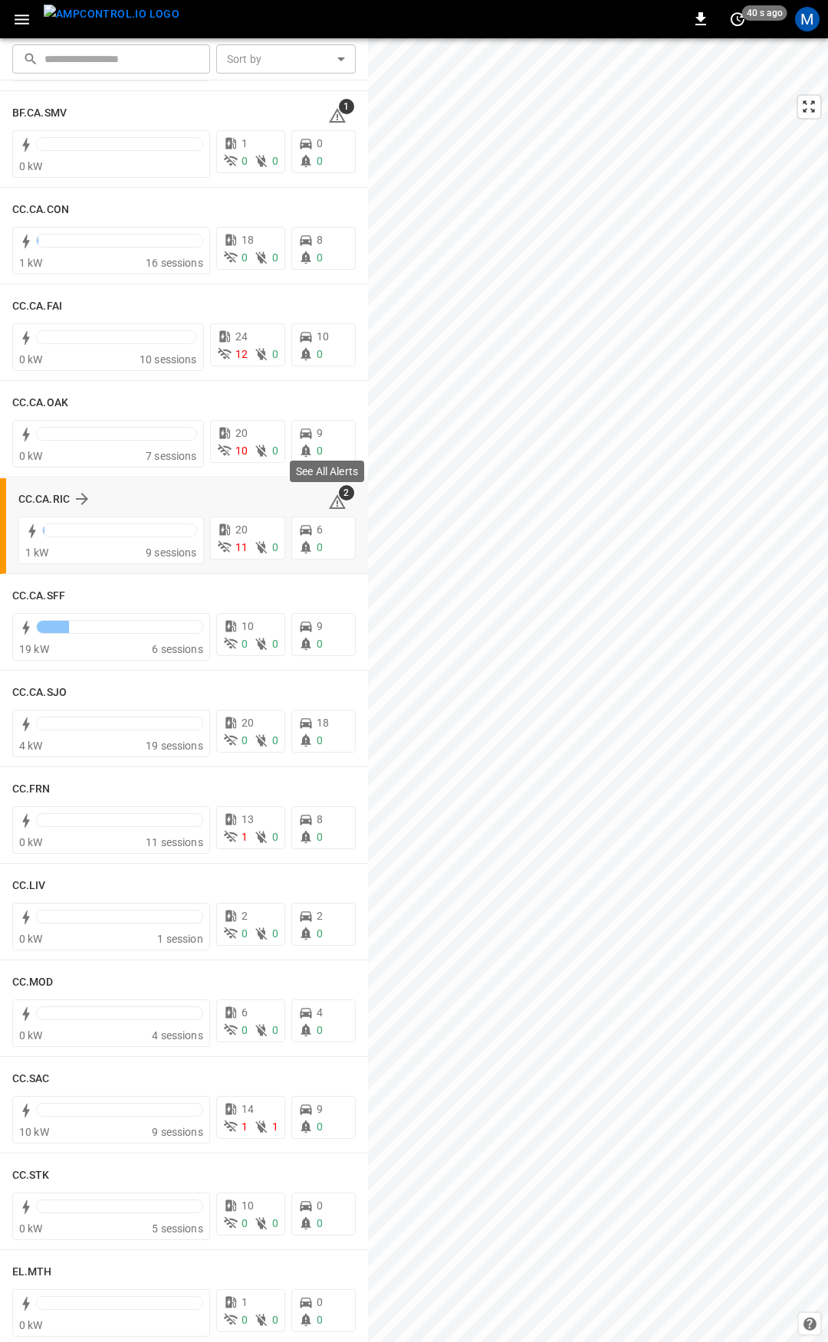
click at [328, 498] on icon at bounding box center [337, 502] width 18 height 18
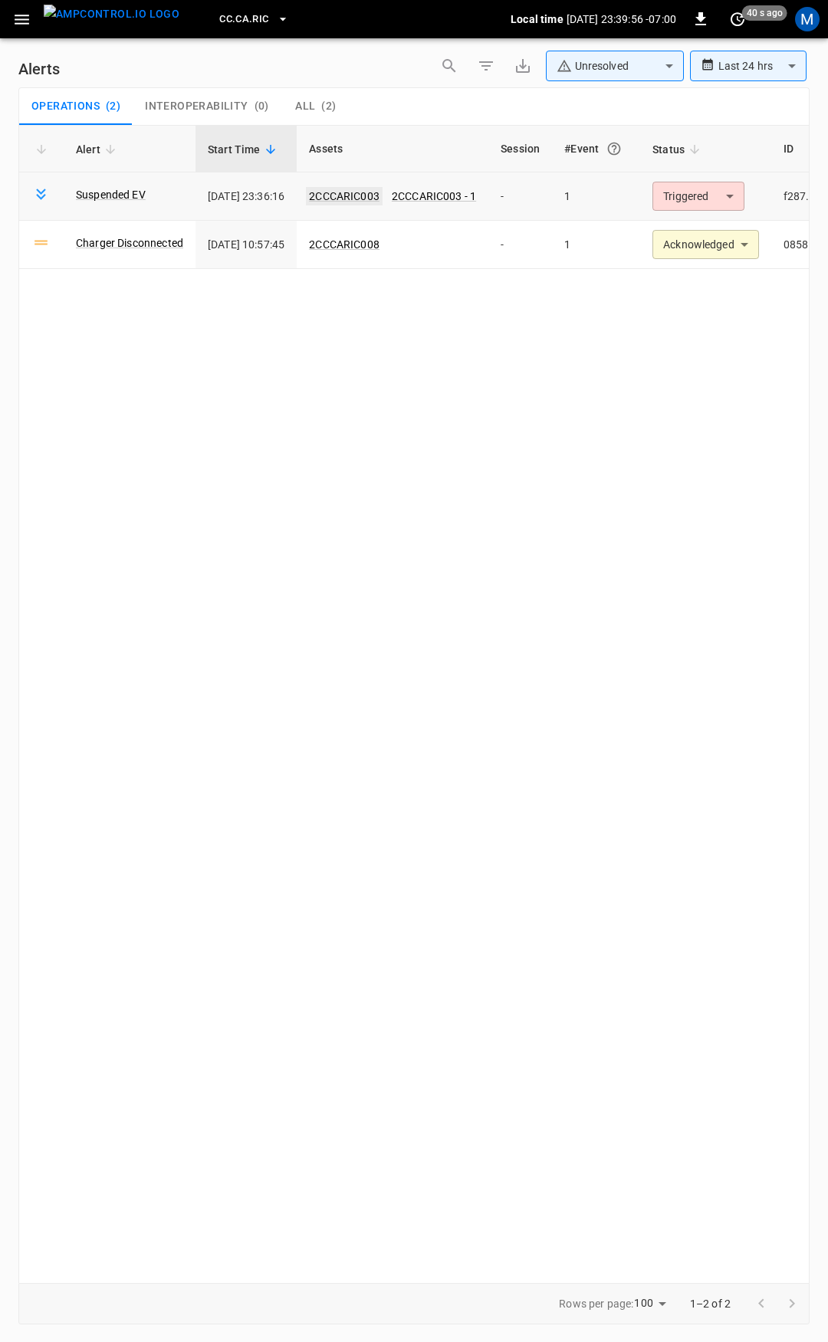
click at [366, 196] on link "2CCCARIC003" at bounding box center [344, 196] width 77 height 18
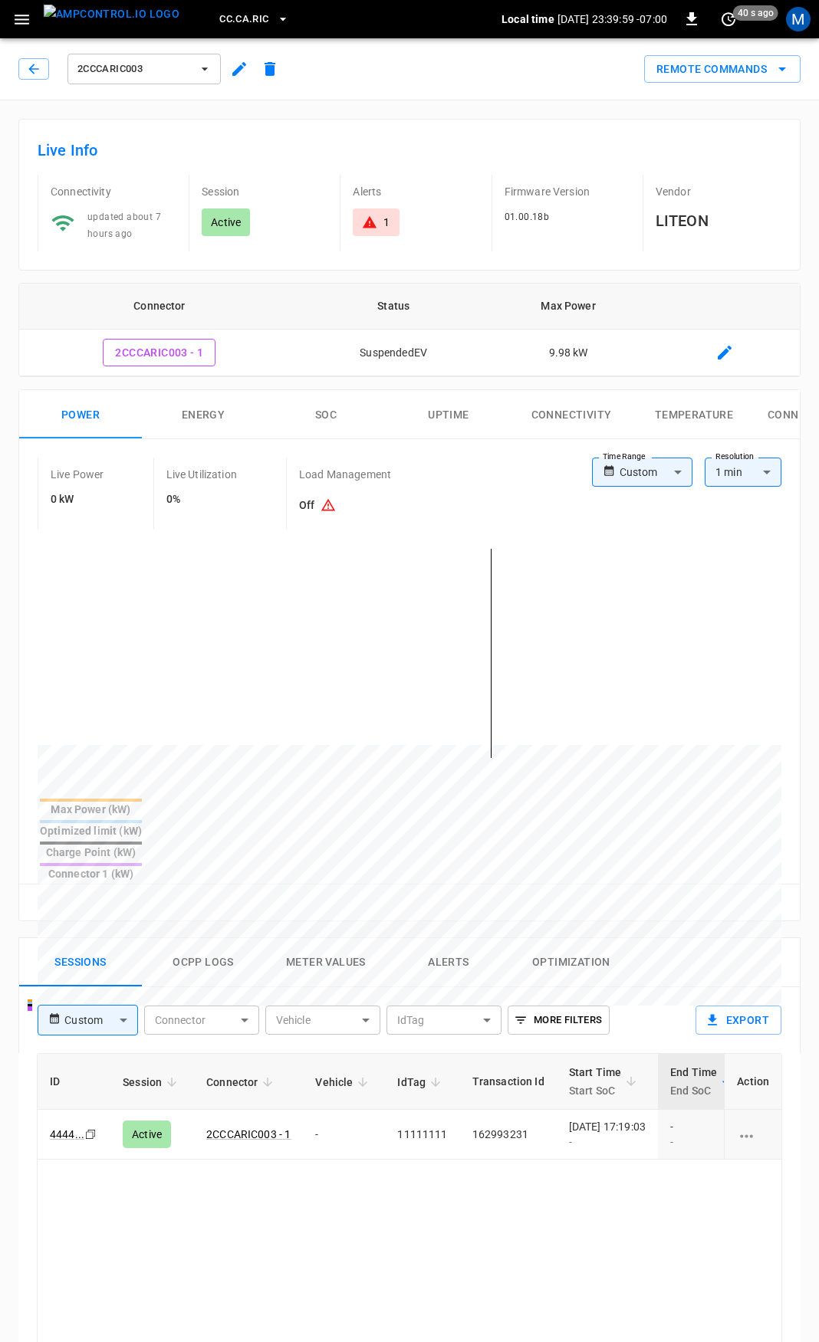
click at [369, 219] on icon at bounding box center [370, 222] width 14 height 12
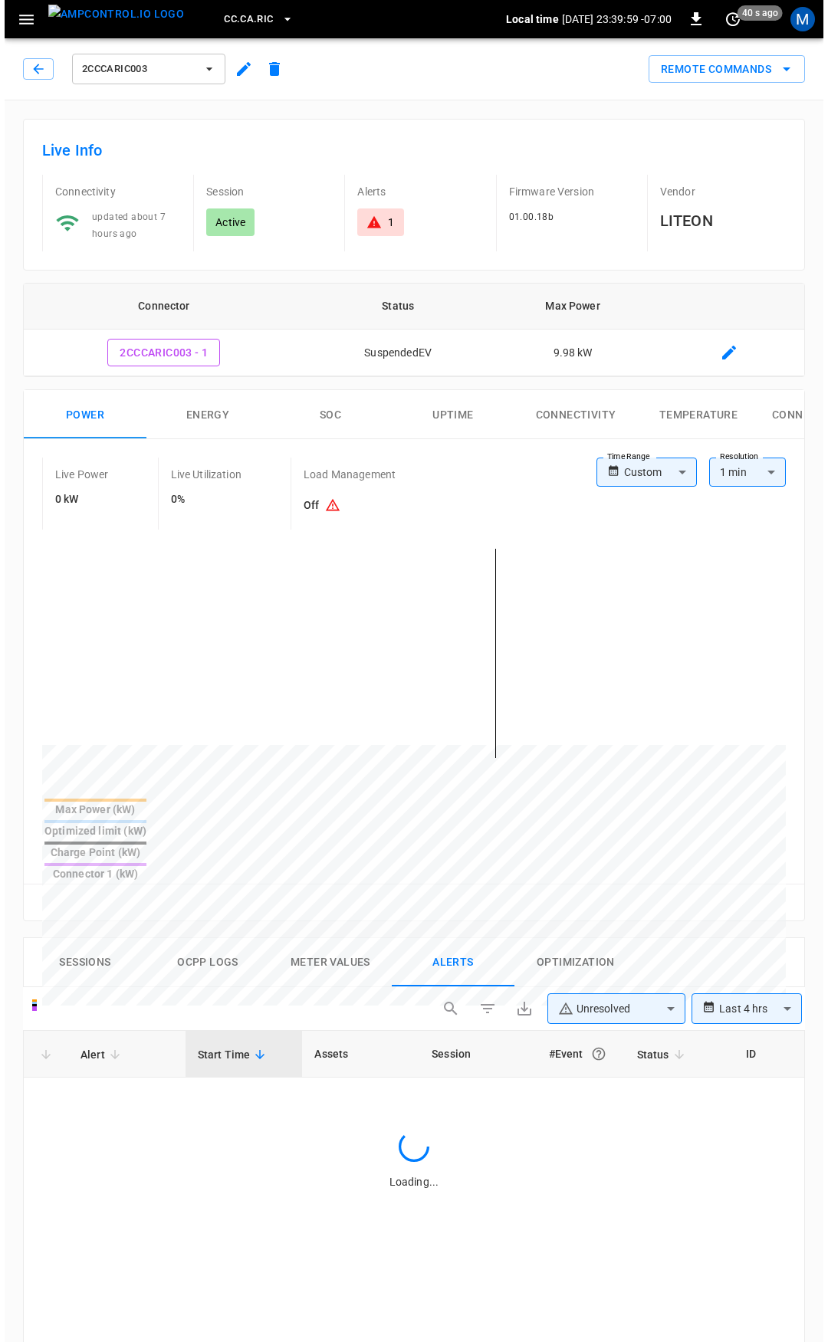
scroll to position [657, 0]
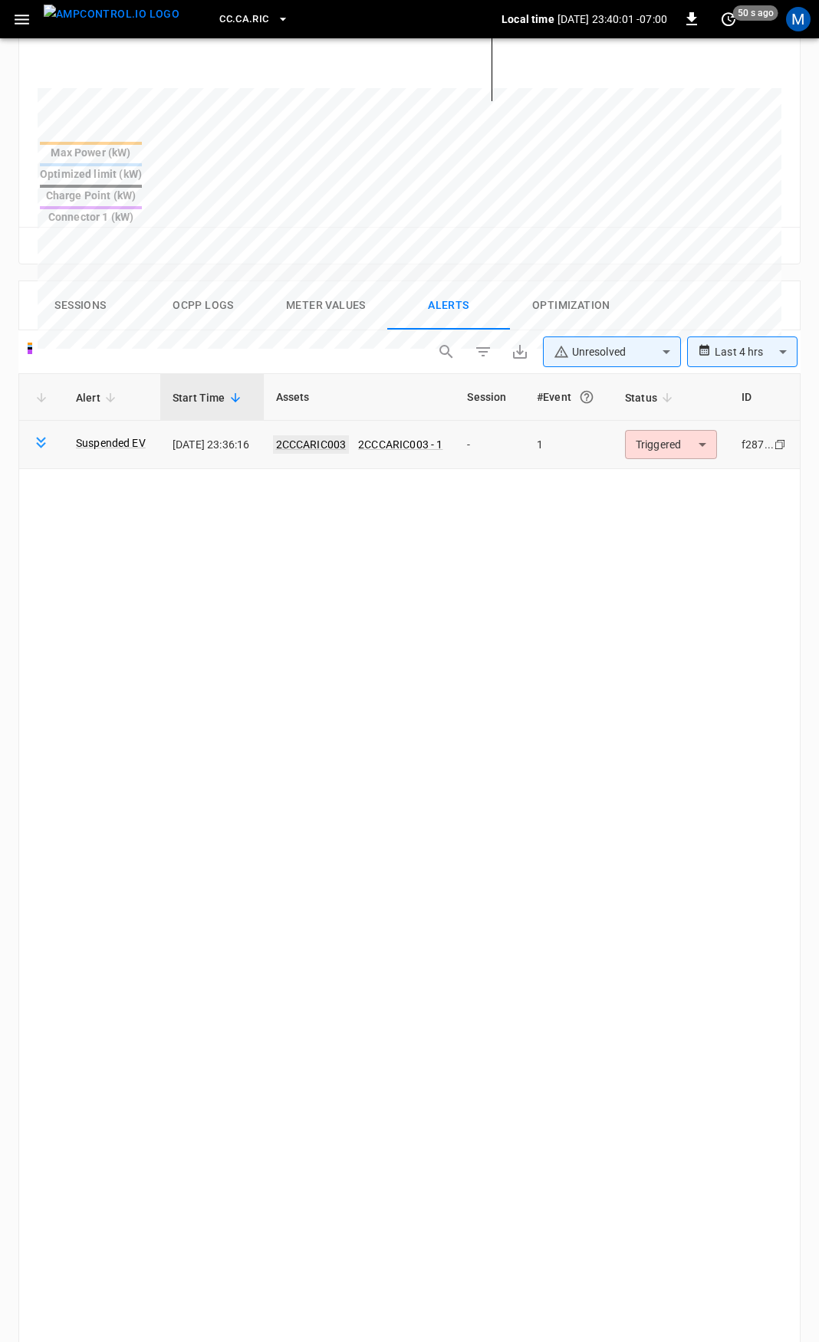
click at [330, 435] on link "2CCCARIC003" at bounding box center [311, 444] width 77 height 18
click at [331, 435] on link "2CCCARIC003" at bounding box center [311, 444] width 77 height 18
click at [337, 435] on link "2CCCARIC003" at bounding box center [311, 444] width 77 height 18
click at [686, 393] on body "**********" at bounding box center [409, 473] width 819 height 2261
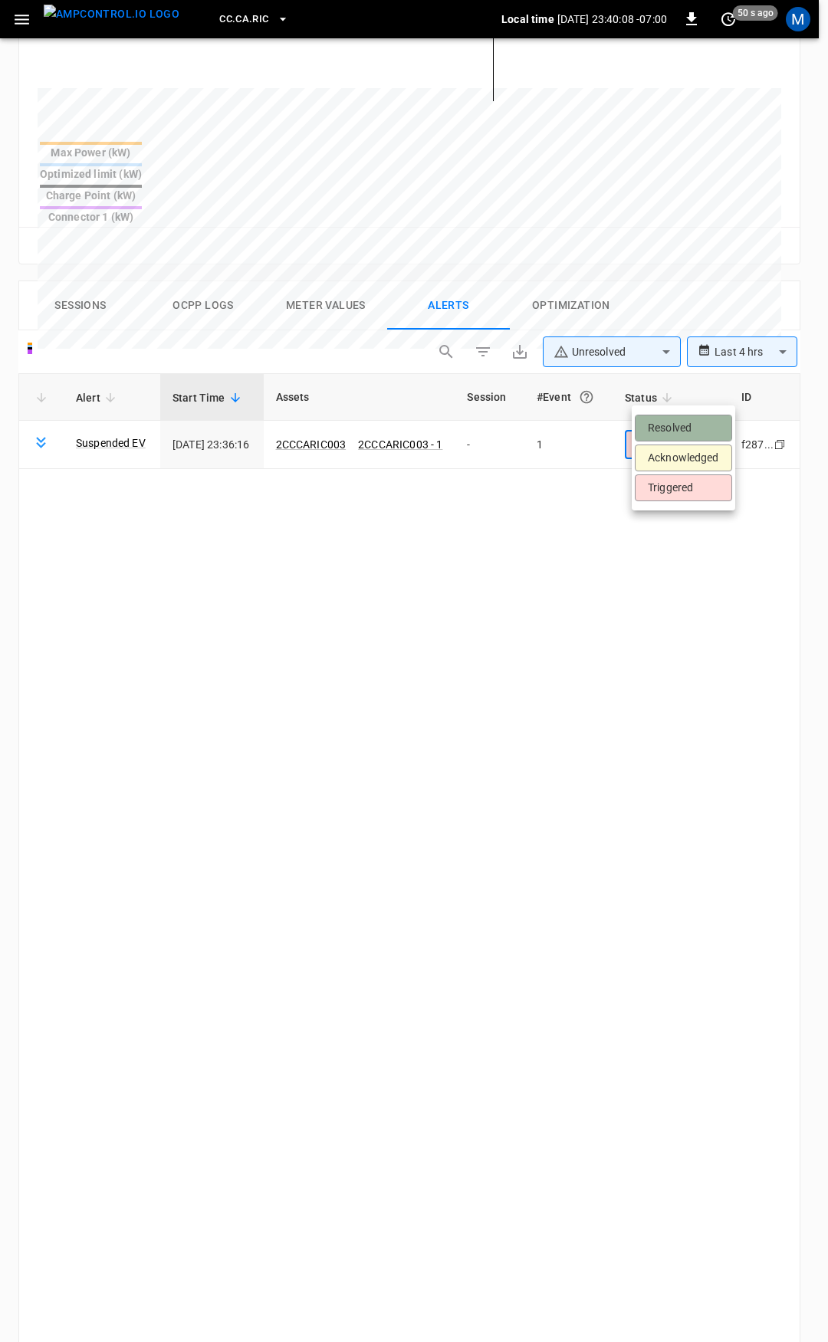
click at [678, 427] on li "Resolved" at bounding box center [683, 428] width 97 height 27
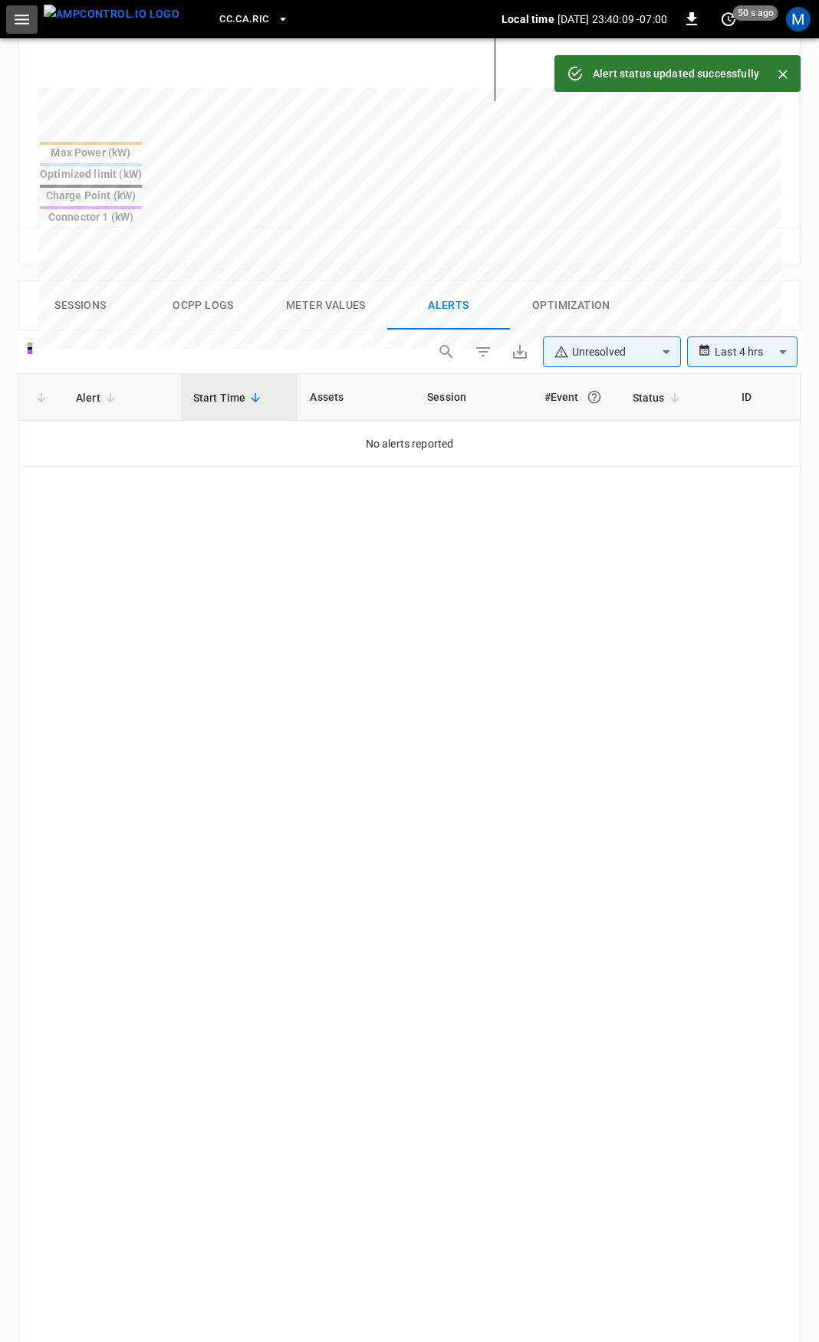
click at [20, 19] on icon "button" at bounding box center [22, 20] width 15 height 10
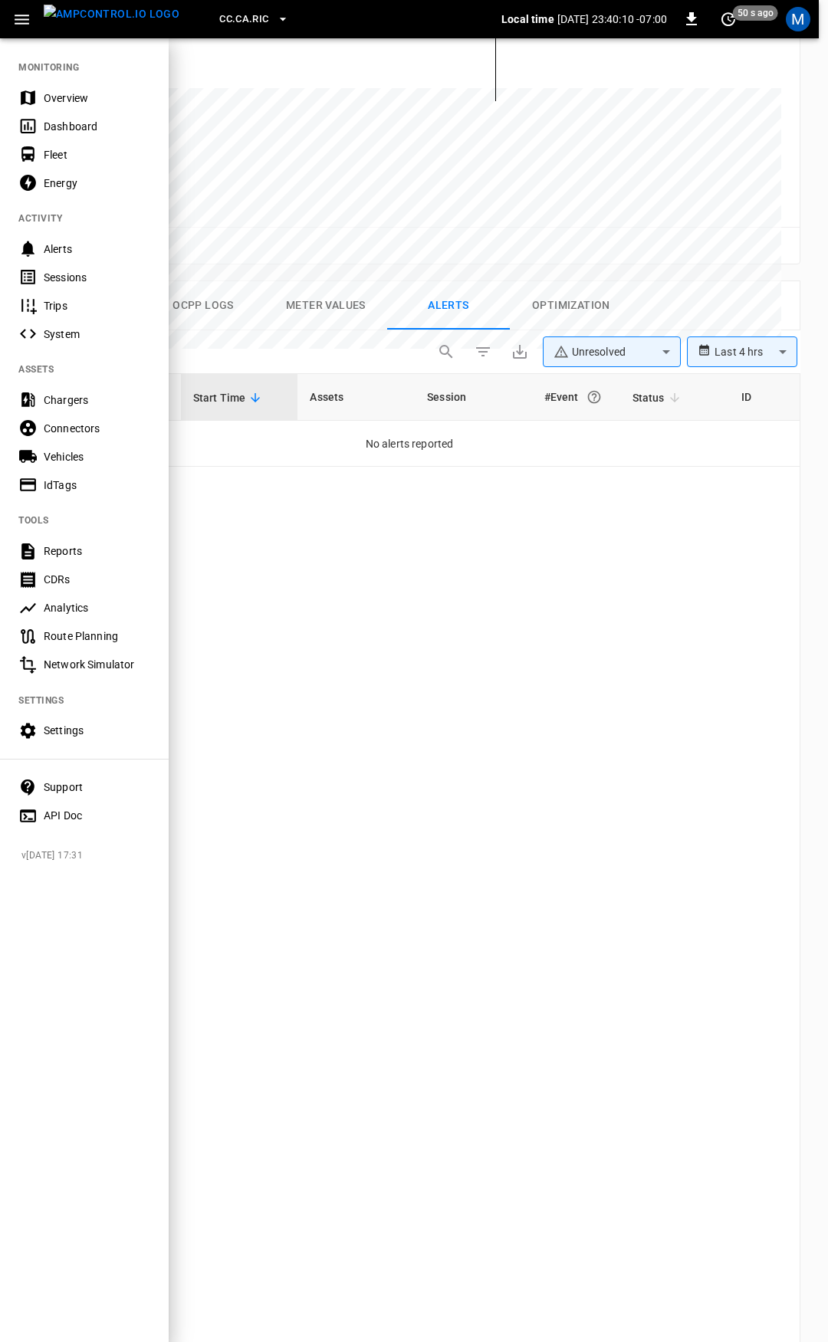
click at [52, 87] on div "Overview" at bounding box center [84, 98] width 169 height 28
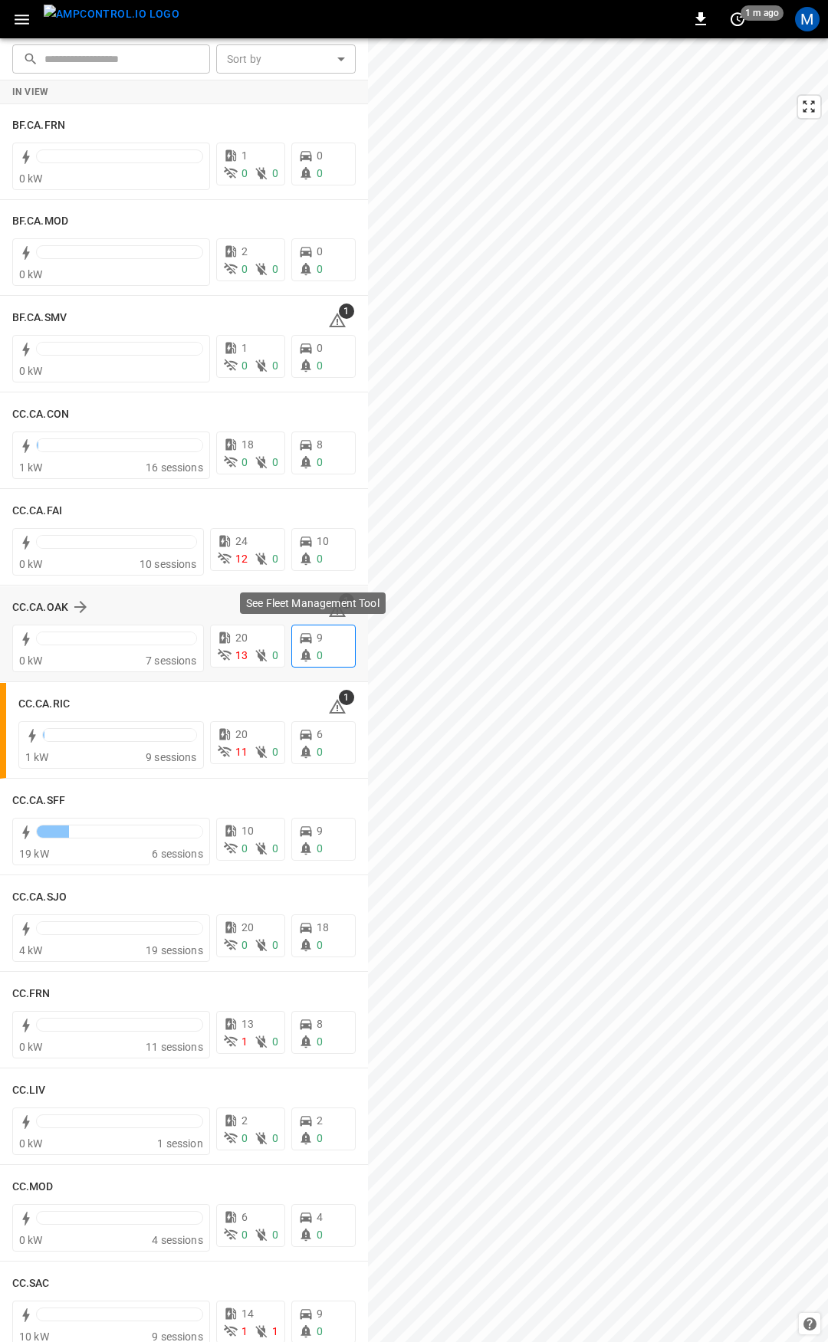
click at [326, 626] on div "9 0" at bounding box center [323, 646] width 64 height 43
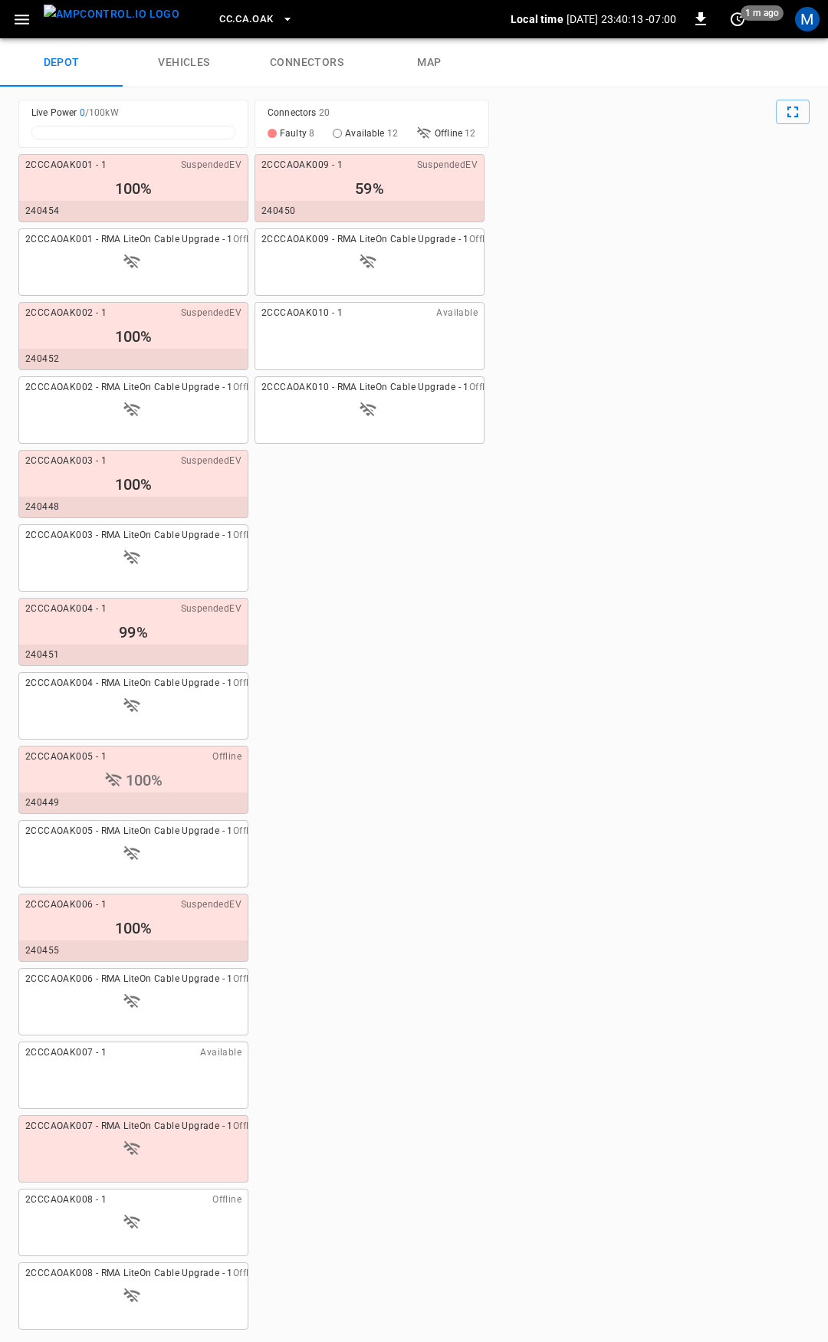
click at [341, 58] on link "connectors" at bounding box center [306, 62] width 123 height 49
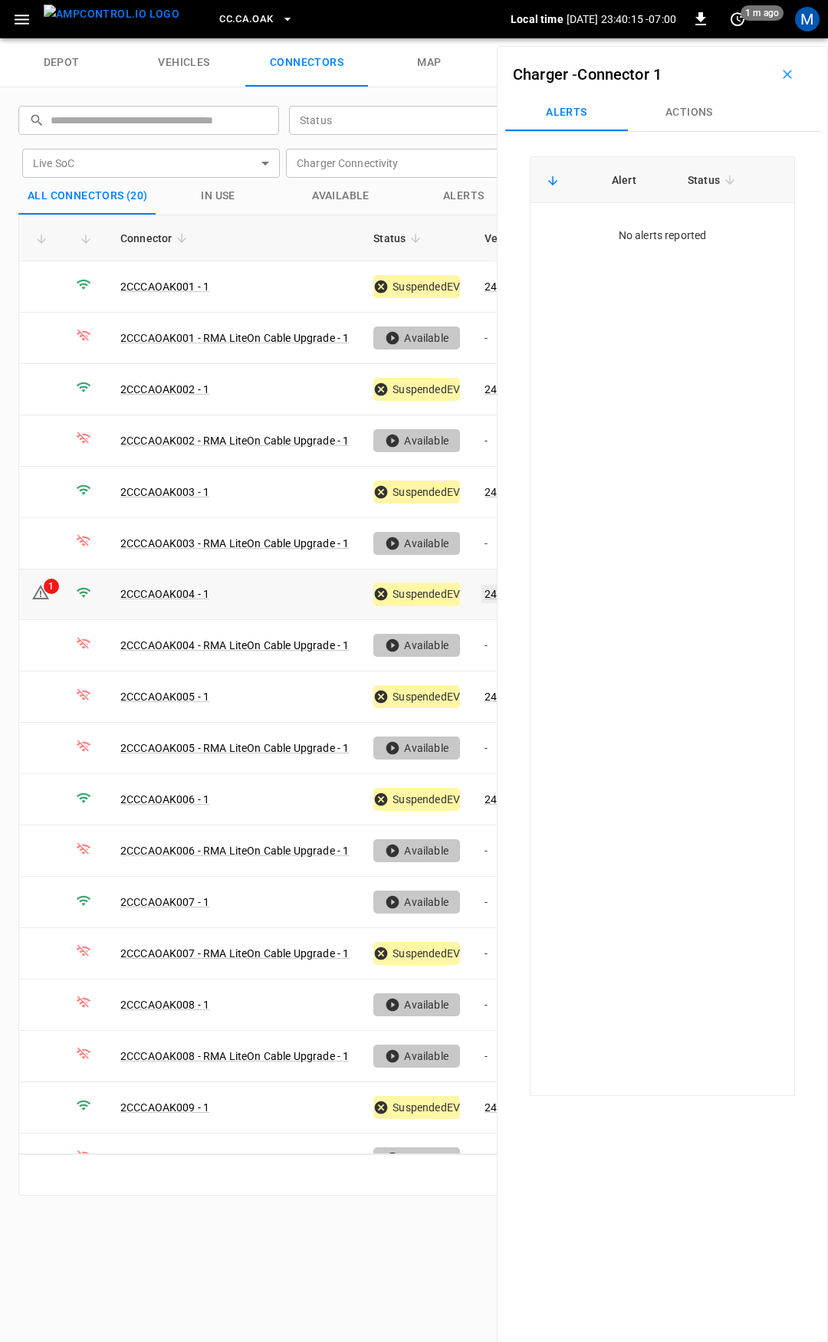
click at [489, 587] on link "240451" at bounding box center [503, 594] width 44 height 18
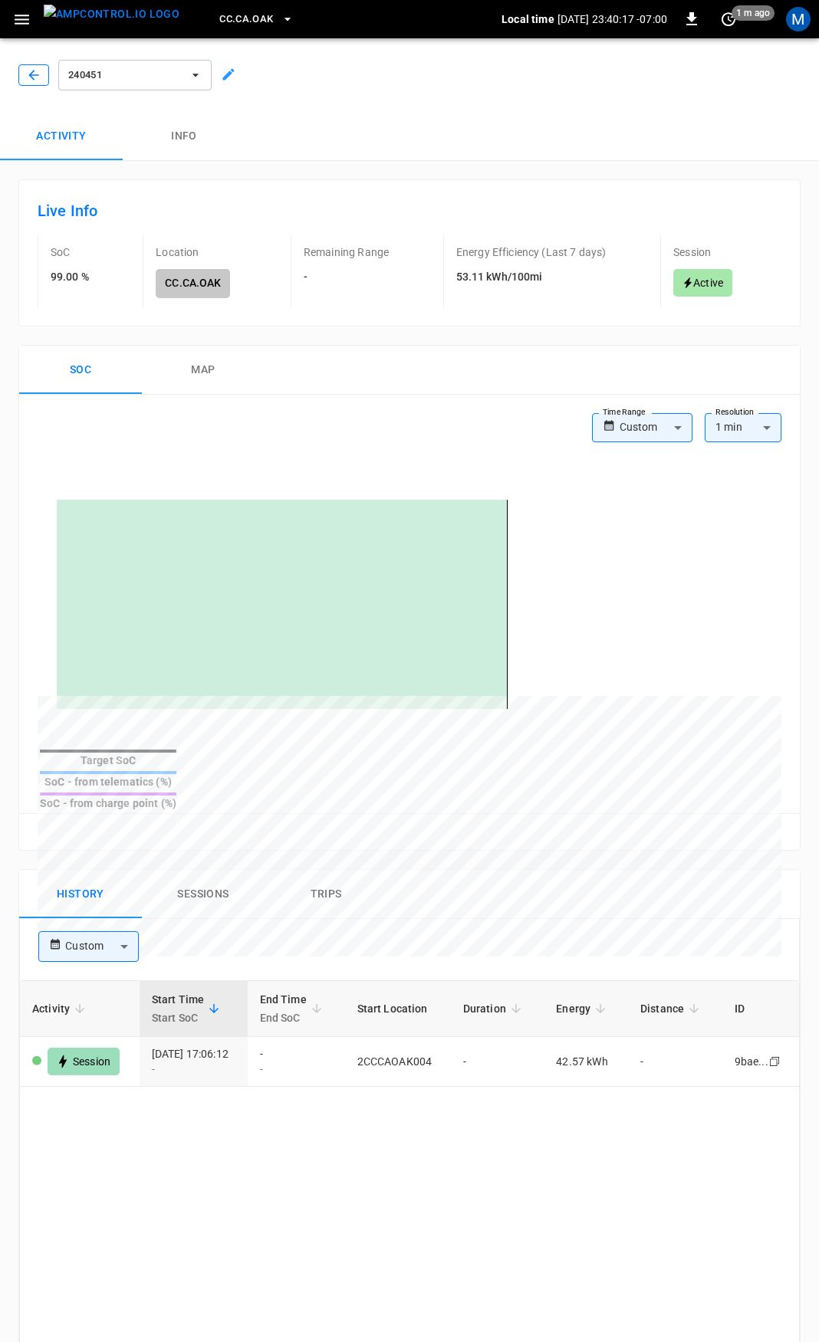
click at [25, 73] on button "button" at bounding box center [33, 74] width 31 height 21
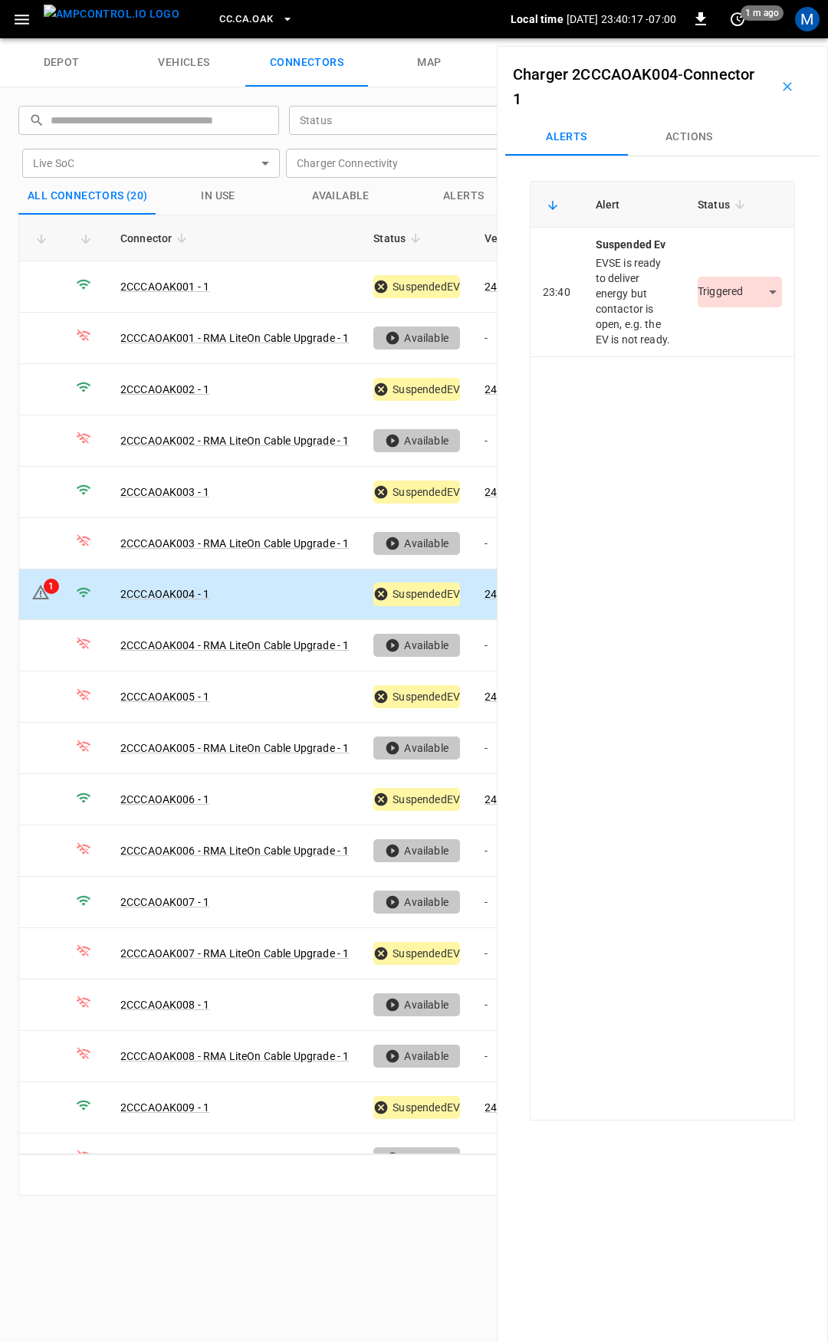
click at [687, 138] on button "Actions" at bounding box center [689, 137] width 123 height 37
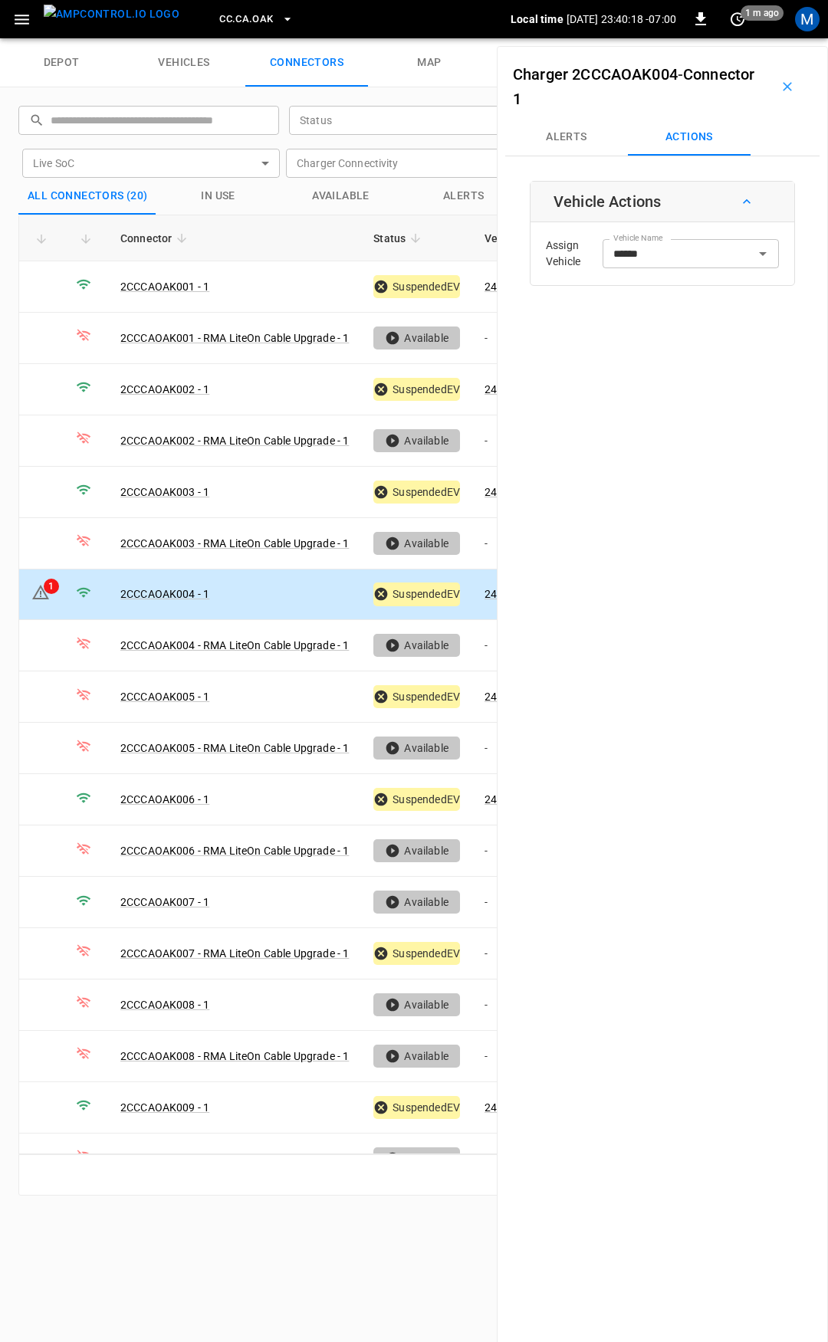
drag, startPoint x: 580, startPoint y: 132, endPoint x: 610, endPoint y: 164, distance: 43.9
click at [580, 133] on button "Alerts" at bounding box center [566, 137] width 123 height 37
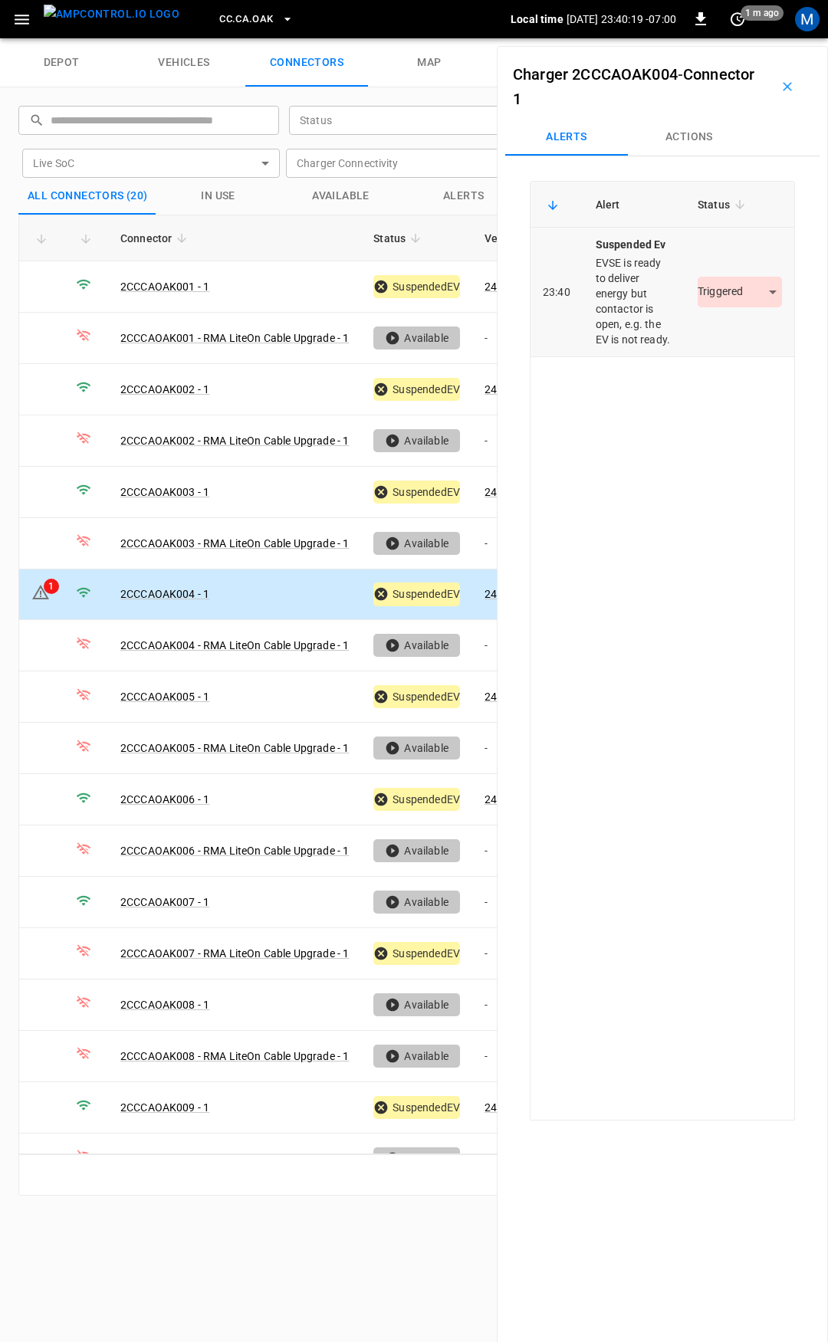
click at [758, 38] on body "CC.[GEOGRAPHIC_DATA]OAK Local time [DATE] 23:40:19 -07:00 0 1 m ago M depot veh…" at bounding box center [414, 19] width 828 height 38
click at [715, 342] on li "Resolved" at bounding box center [731, 337] width 96 height 25
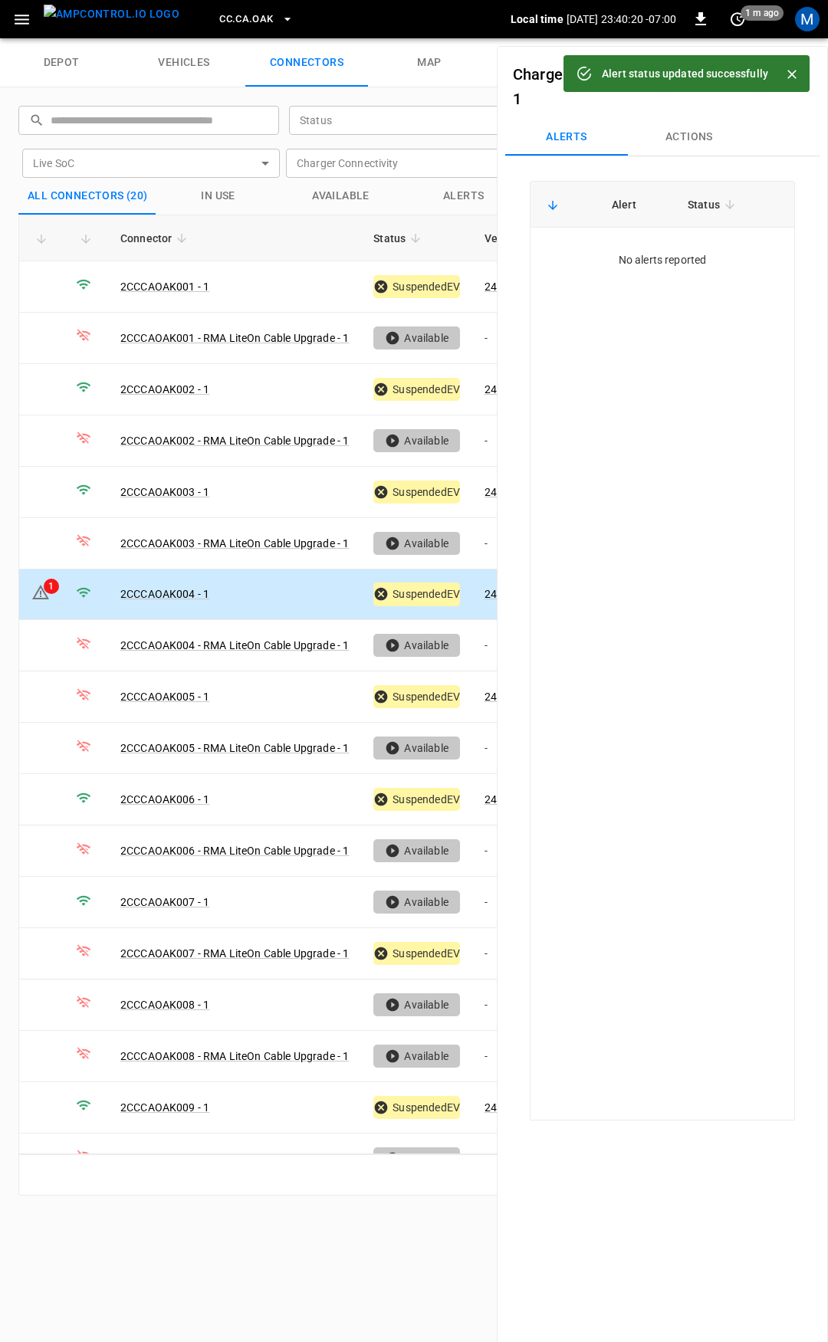
click at [14, 16] on icon "button" at bounding box center [21, 19] width 19 height 19
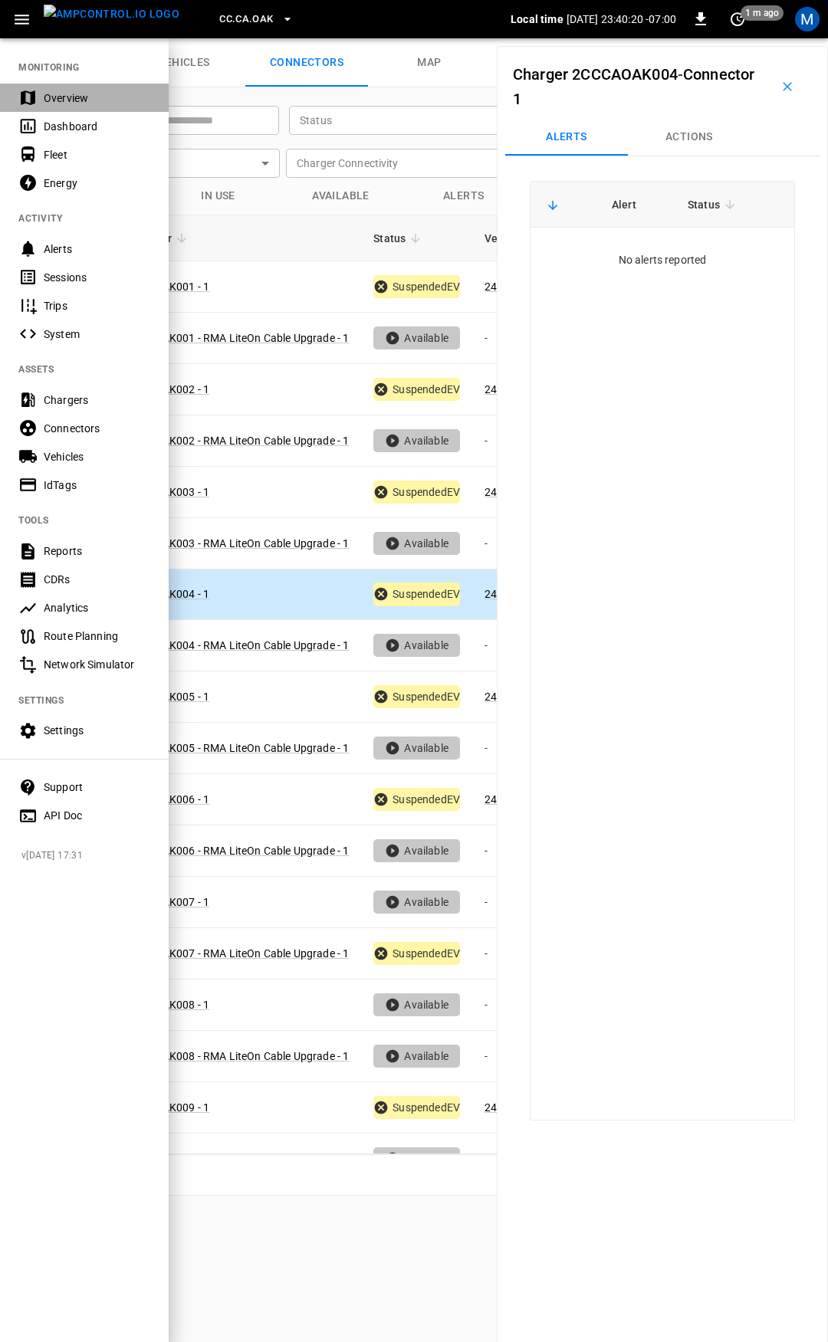
click at [64, 96] on div "Overview" at bounding box center [97, 97] width 107 height 15
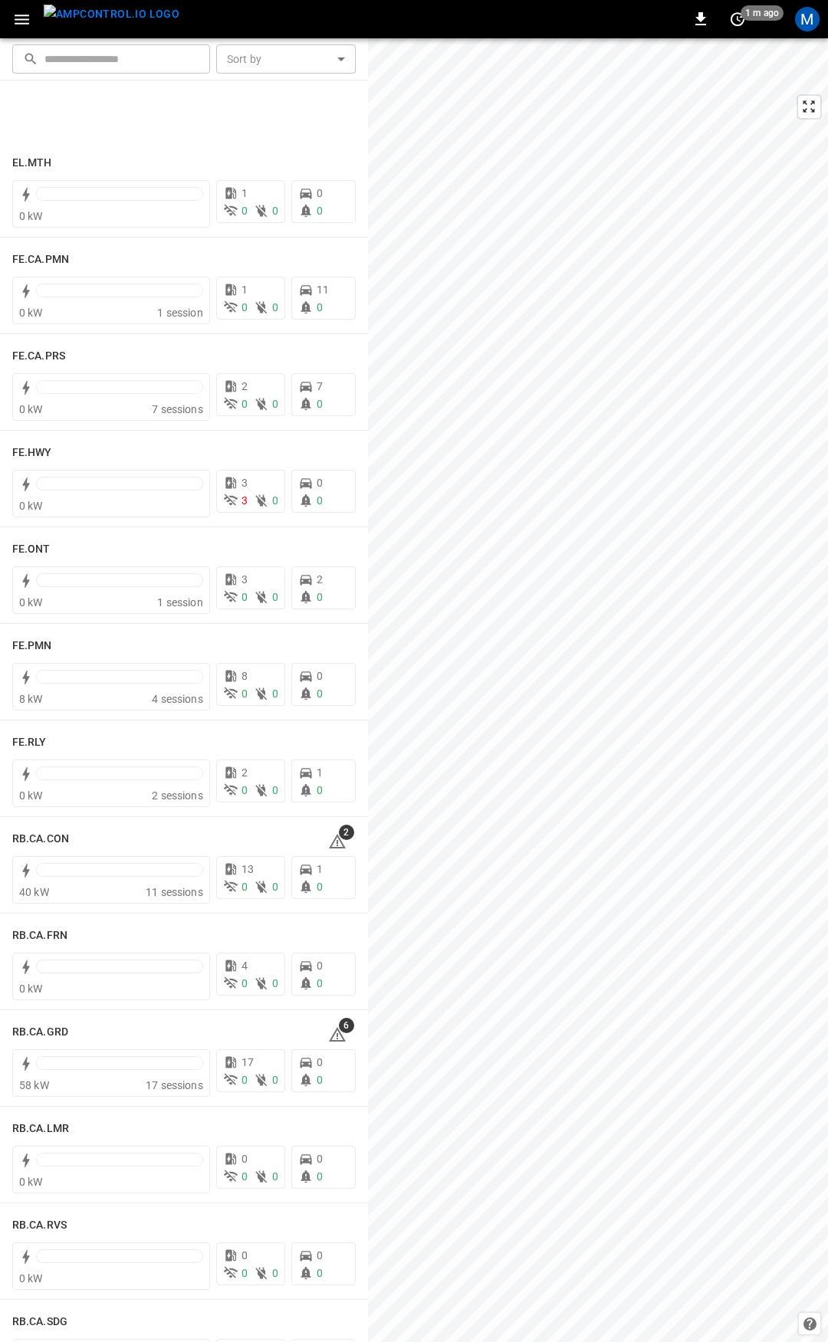
scroll to position [1613, 0]
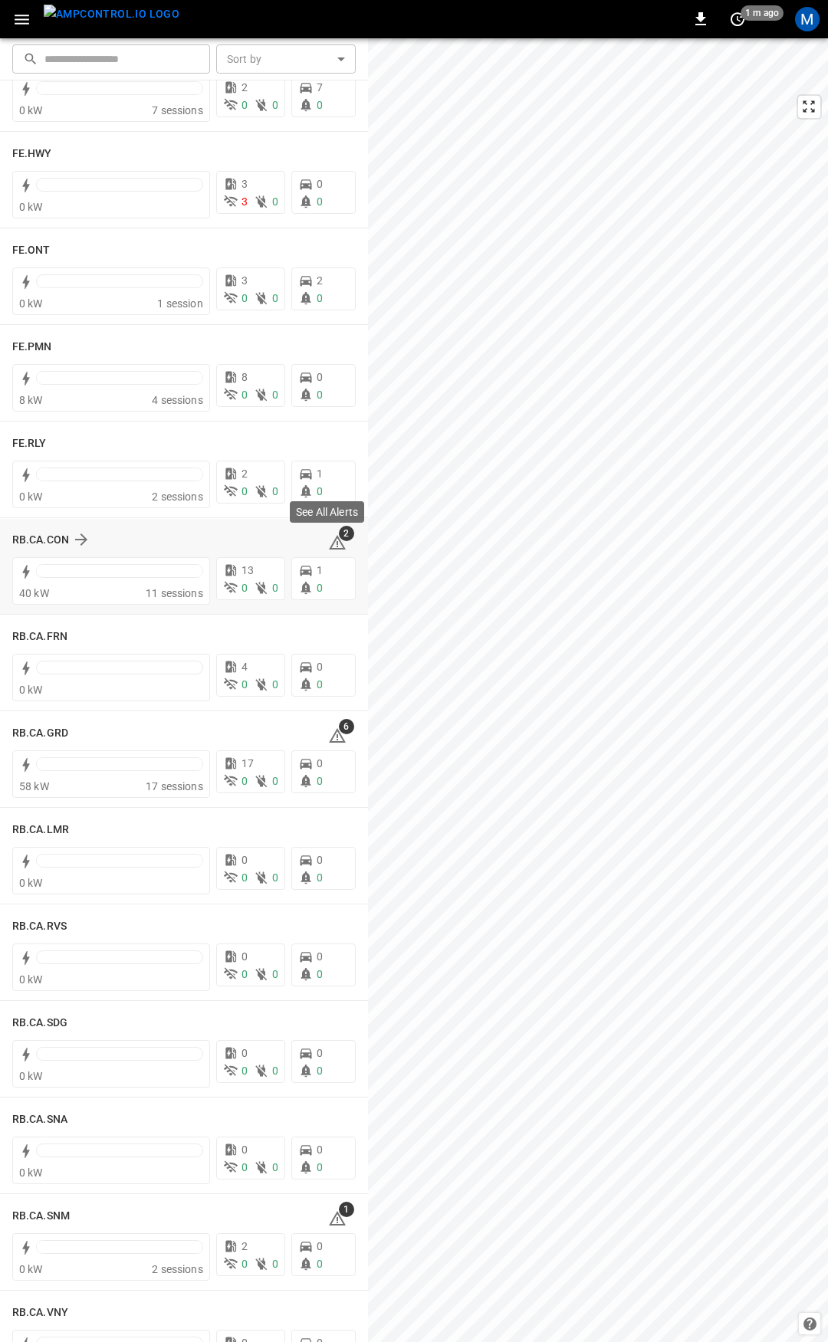
click at [331, 542] on icon at bounding box center [337, 542] width 17 height 15
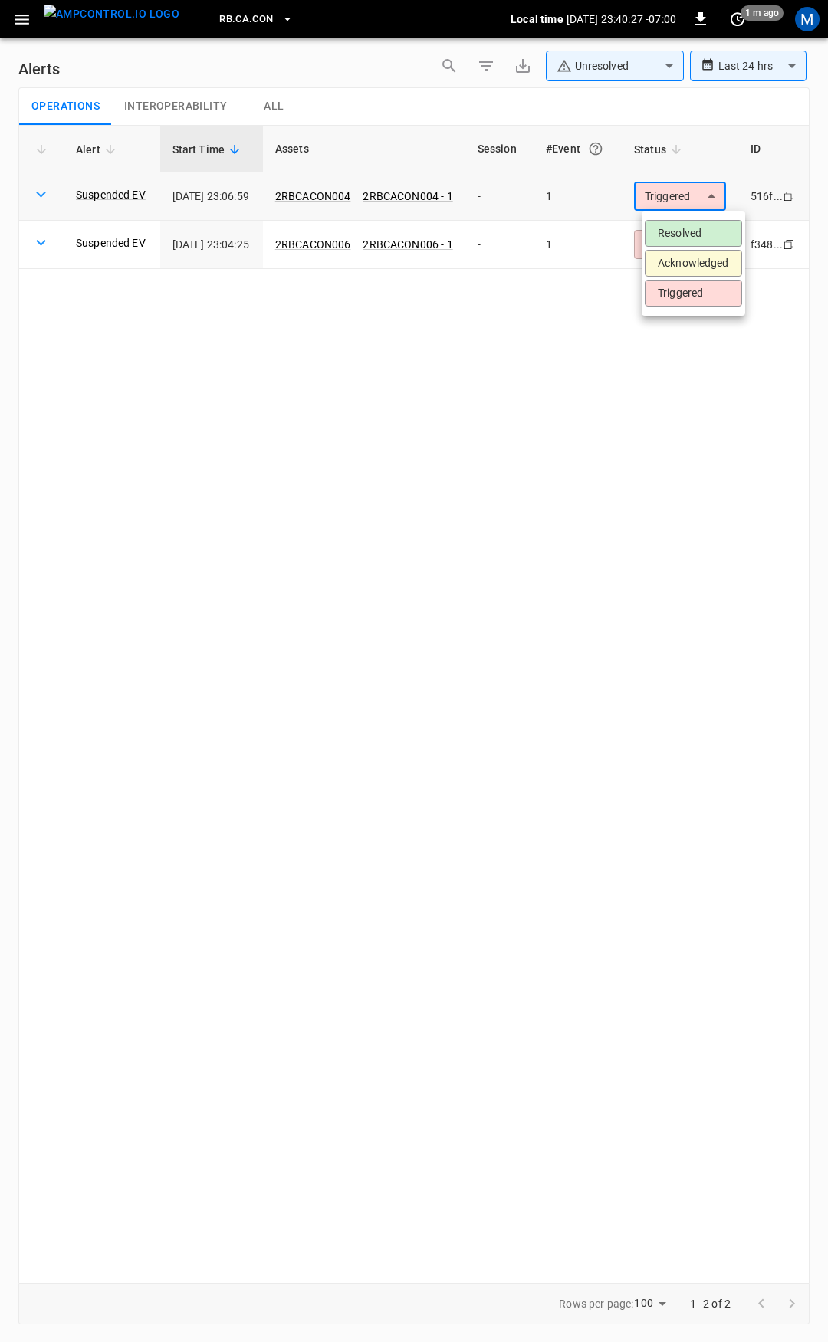
click at [698, 207] on body "**********" at bounding box center [414, 668] width 828 height 1337
click at [688, 226] on li "Resolved" at bounding box center [693, 233] width 97 height 27
drag, startPoint x: 690, startPoint y: 189, endPoint x: 690, endPoint y: 217, distance: 28.4
click at [690, 189] on body "**********" at bounding box center [414, 668] width 828 height 1337
click at [692, 235] on li "Resolved" at bounding box center [693, 233] width 97 height 27
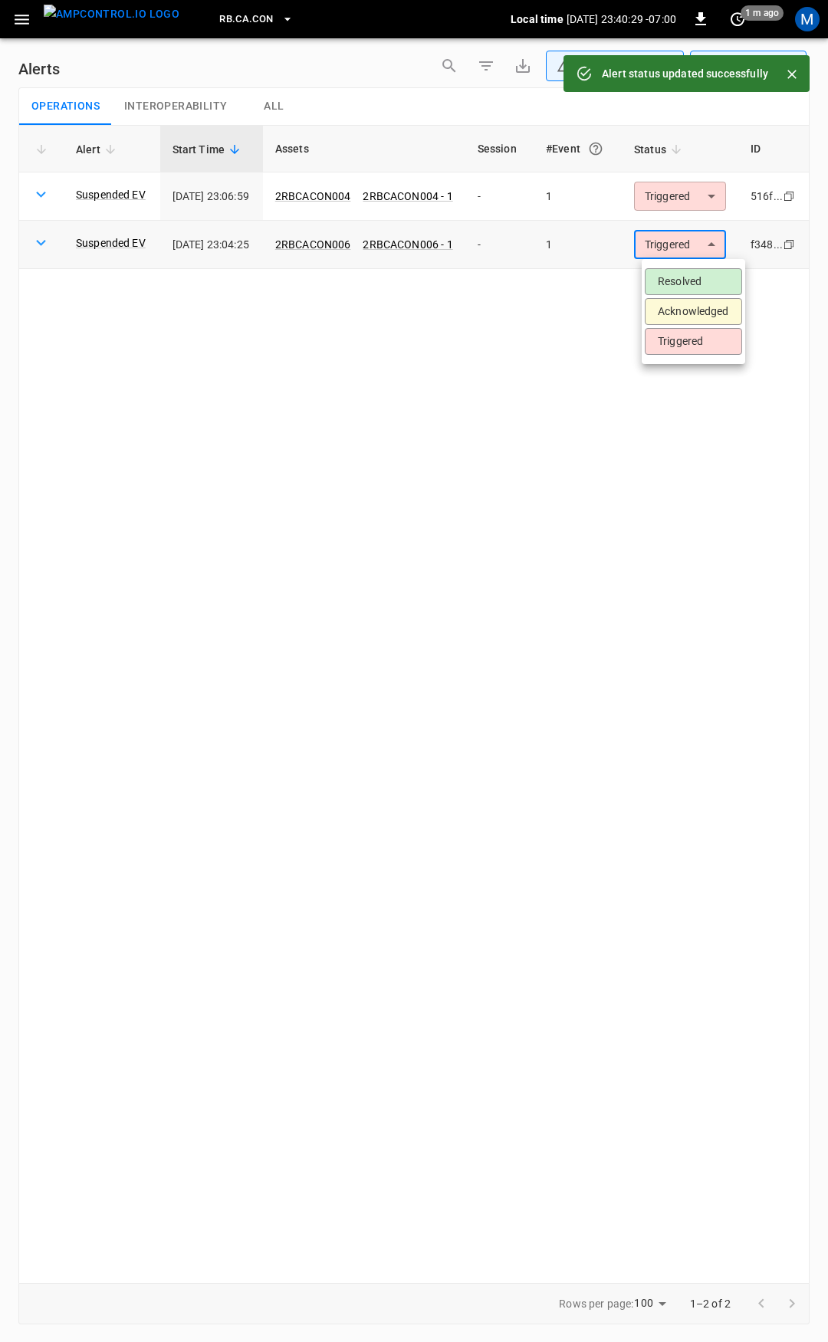
click at [692, 247] on body "**********" at bounding box center [414, 668] width 828 height 1337
click at [689, 277] on li "Resolved" at bounding box center [693, 281] width 97 height 27
click at [26, 18] on icon "button" at bounding box center [22, 20] width 15 height 10
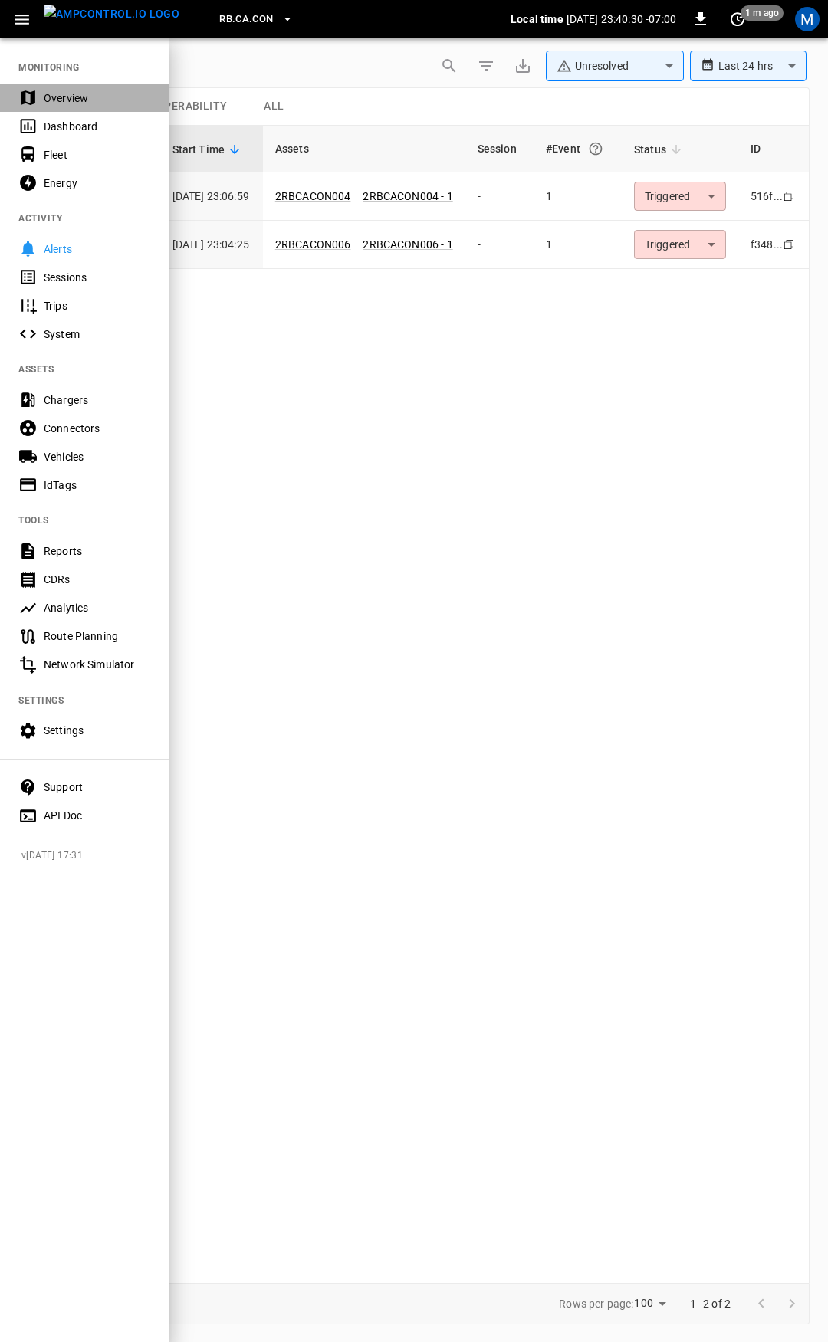
click at [83, 100] on div "Overview" at bounding box center [97, 97] width 107 height 15
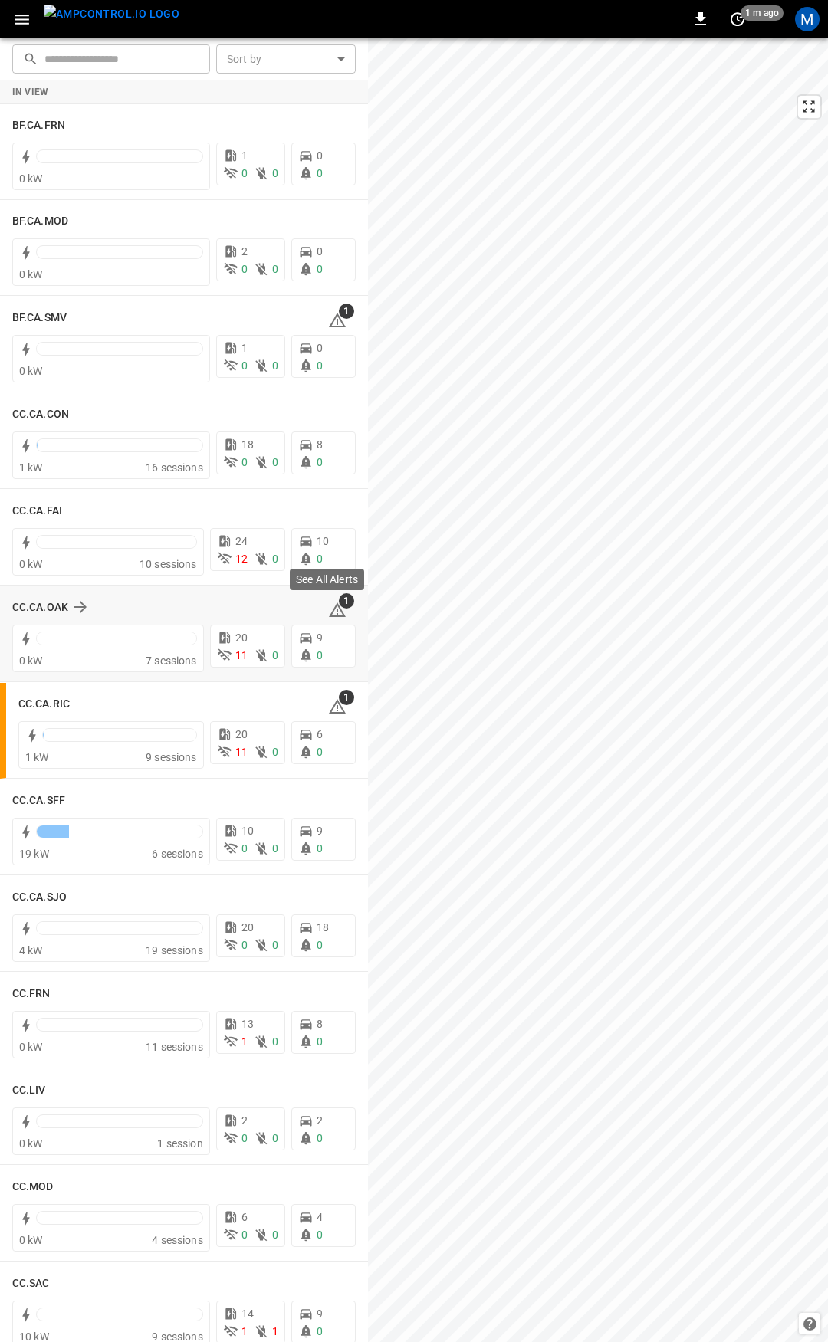
click at [339, 603] on span "1" at bounding box center [346, 600] width 15 height 15
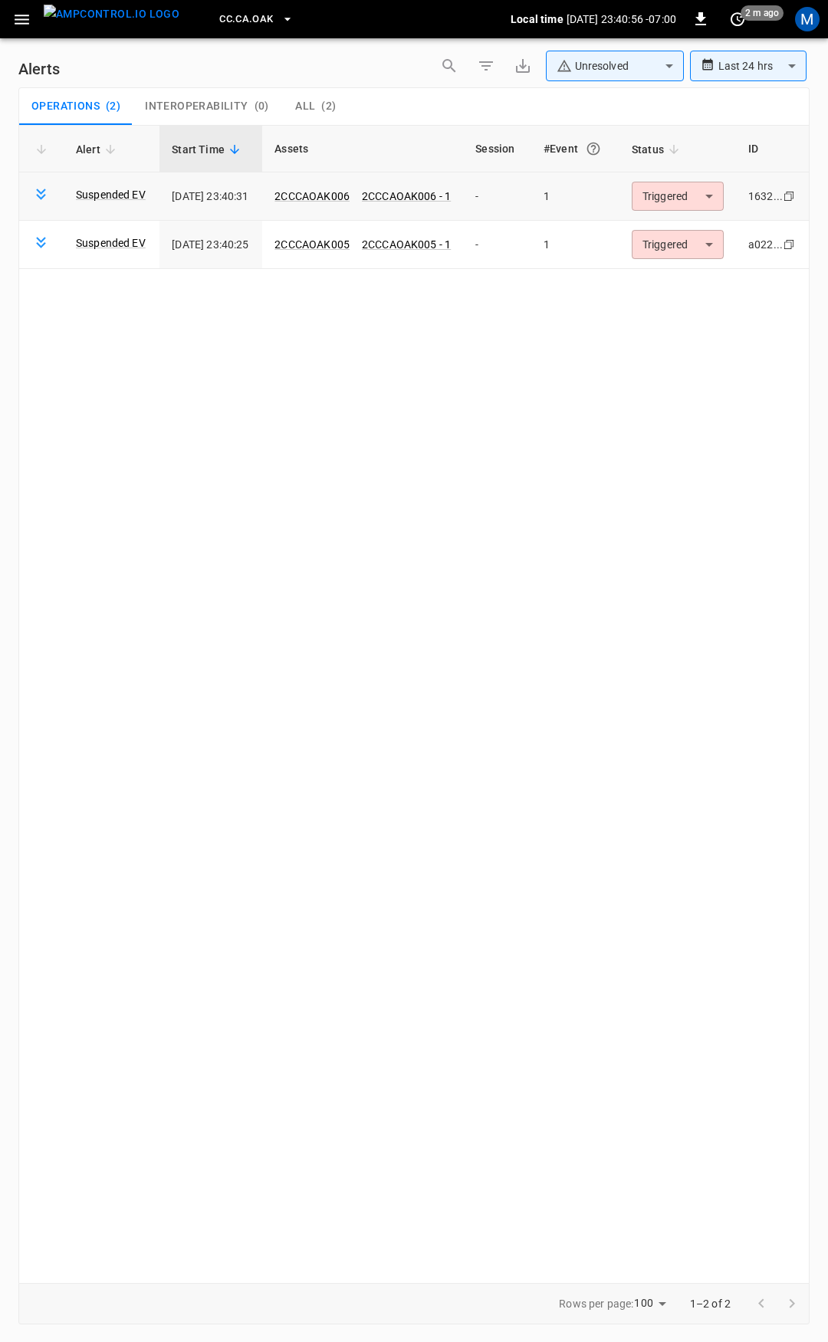
click at [706, 199] on body "**********" at bounding box center [414, 668] width 828 height 1337
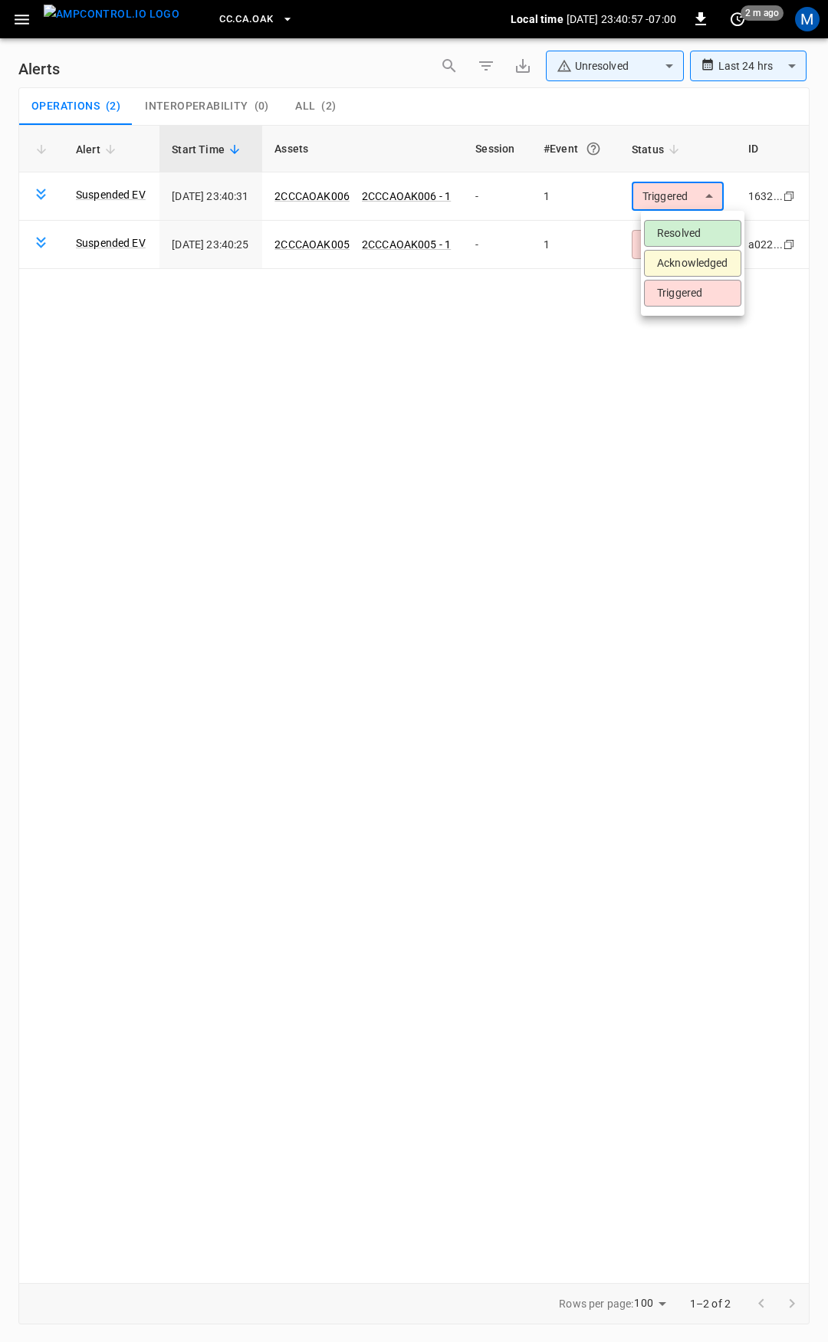
click at [701, 228] on li "Resolved" at bounding box center [692, 233] width 97 height 27
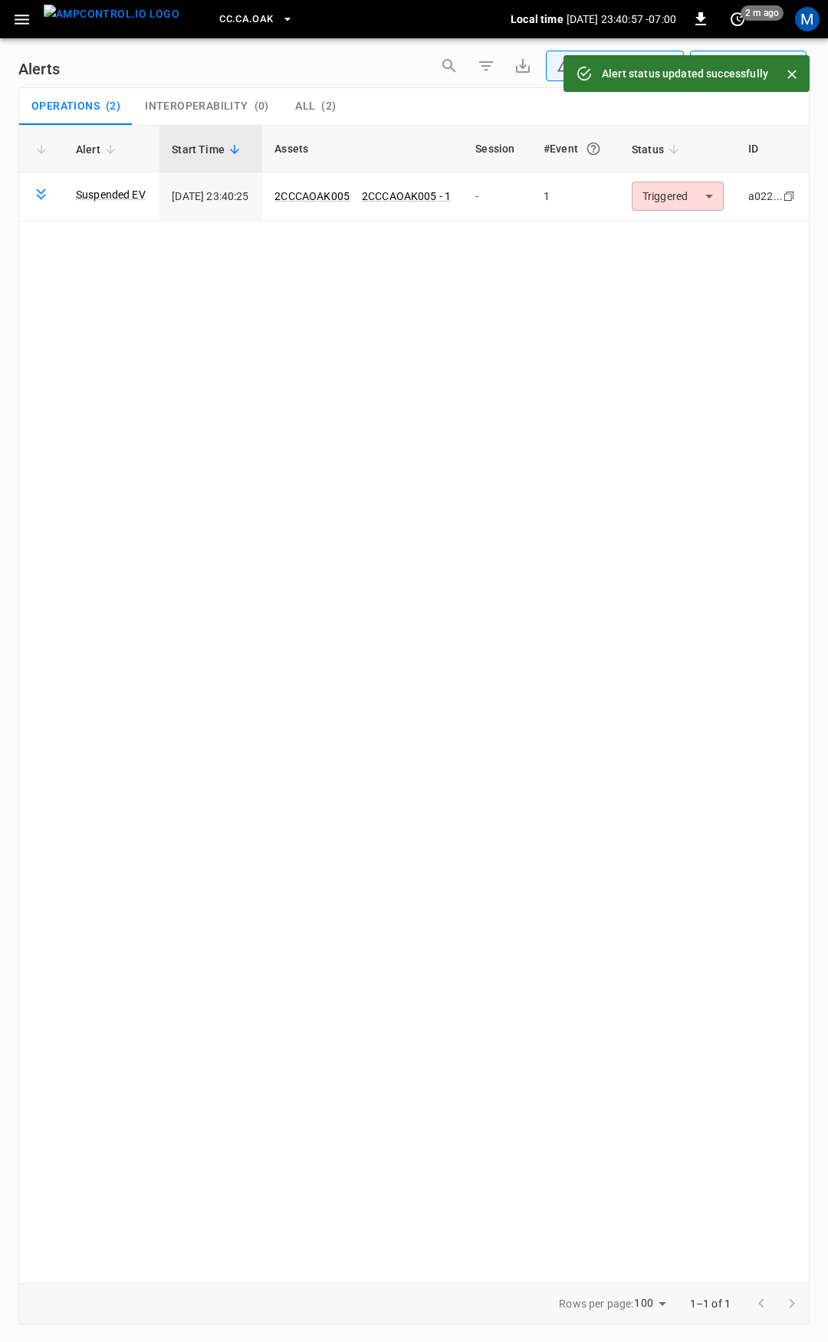
click at [698, 196] on body "**********" at bounding box center [414, 668] width 828 height 1337
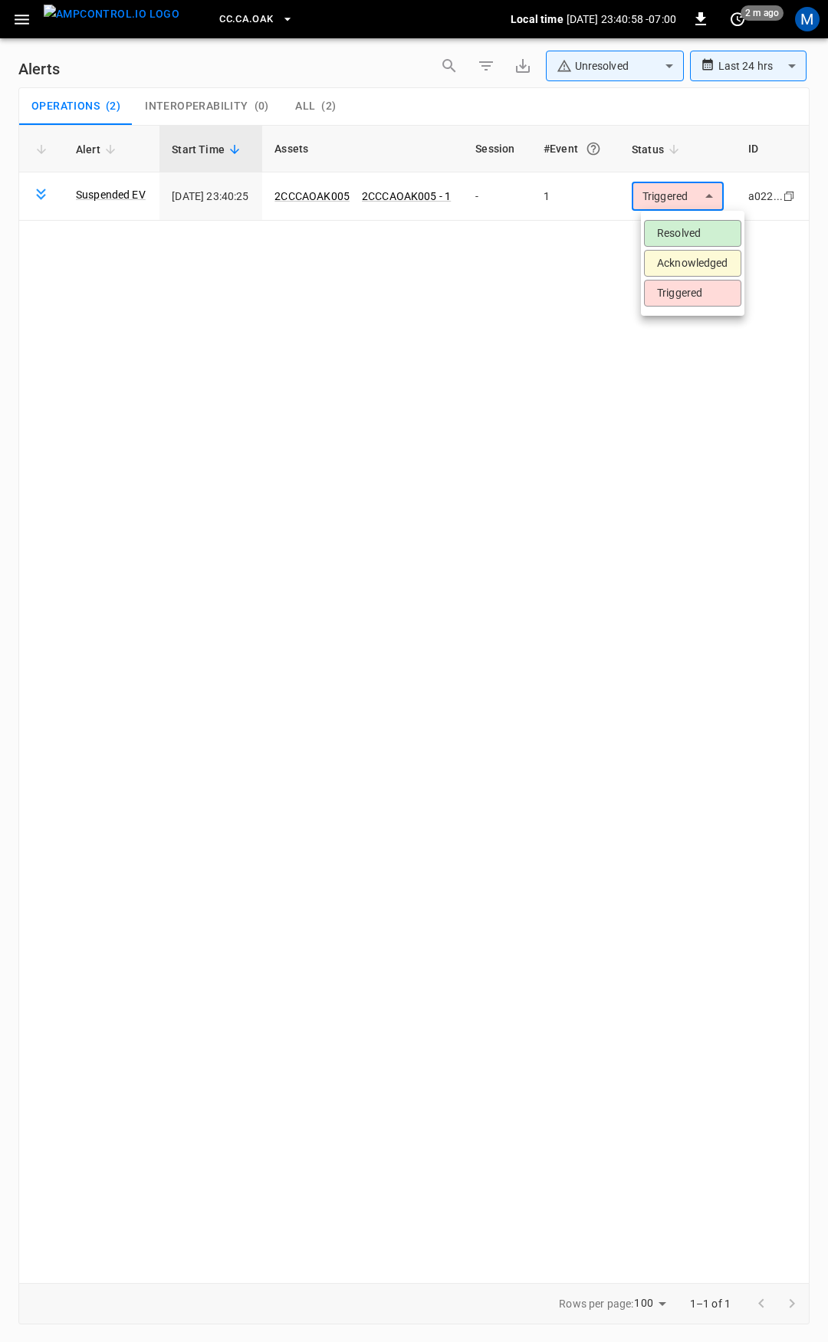
click at [700, 232] on li "Resolved" at bounding box center [692, 233] width 97 height 27
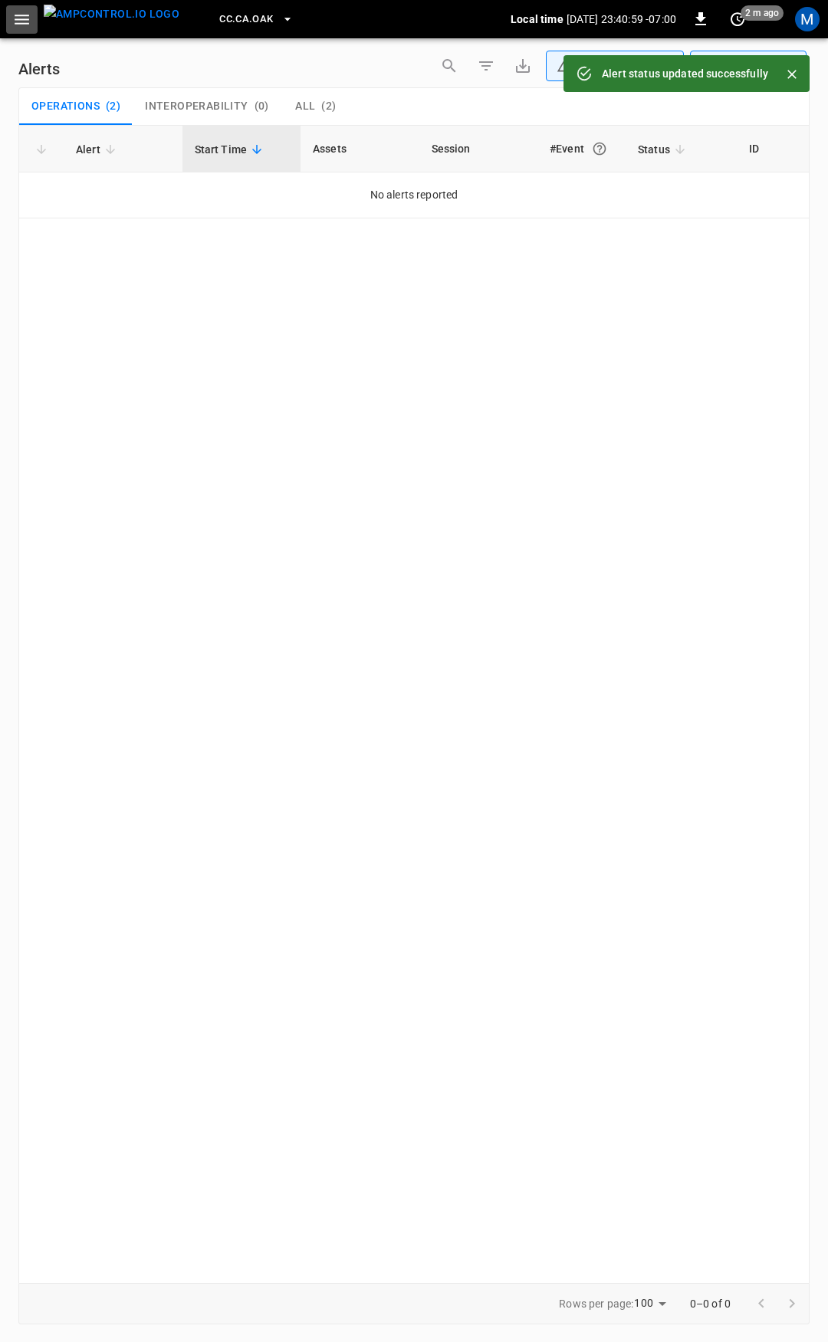
click at [20, 22] on icon "button" at bounding box center [21, 19] width 19 height 19
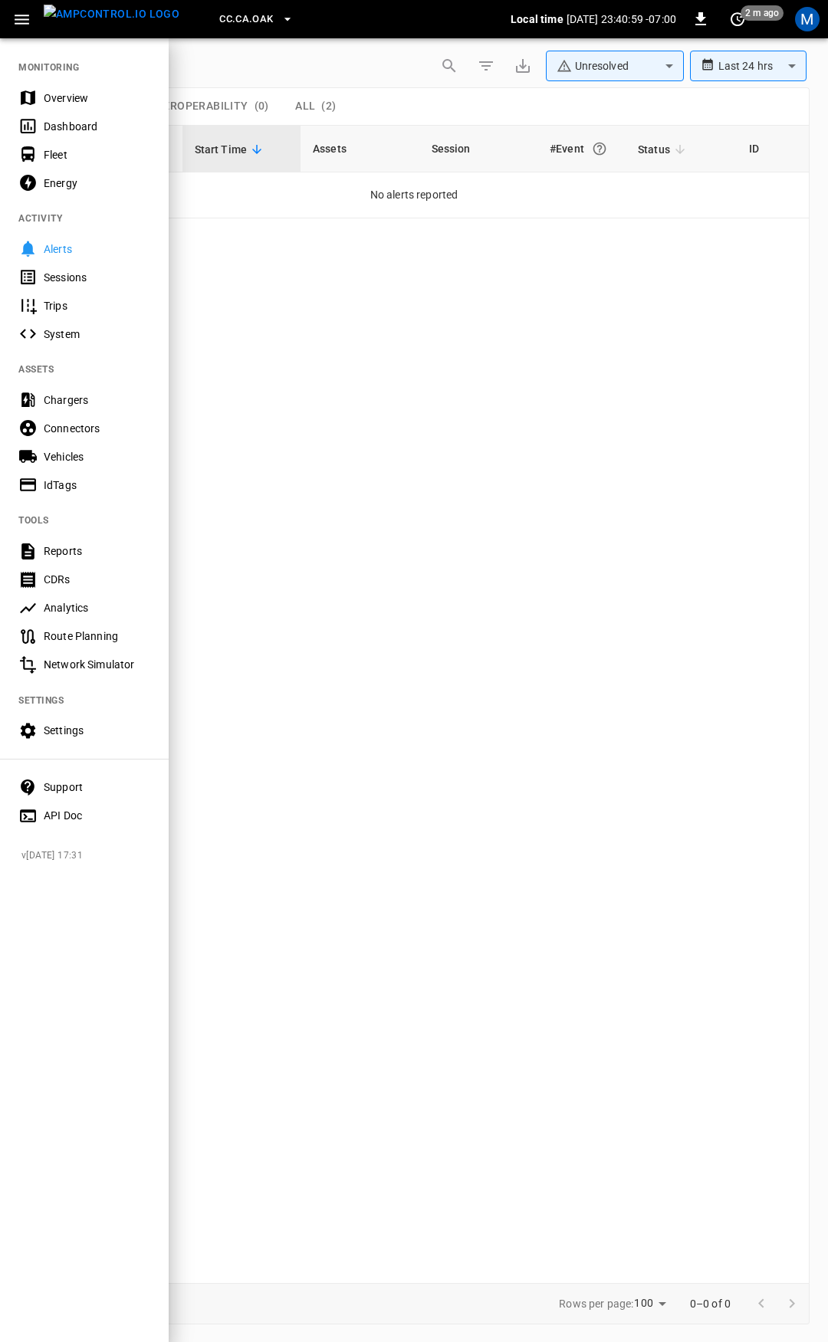
click at [56, 94] on div "Overview" at bounding box center [97, 97] width 107 height 15
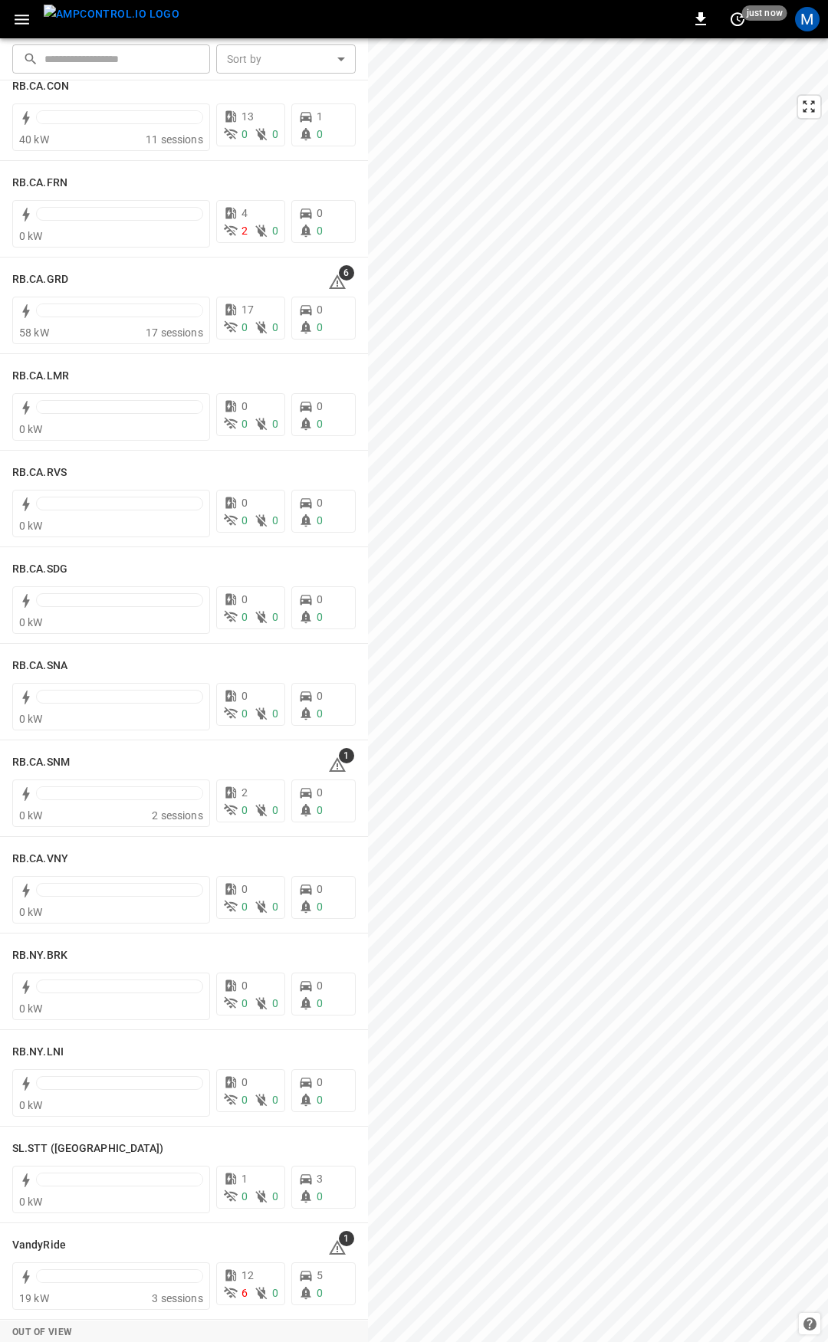
scroll to position [2068, 0]
click at [328, 757] on icon at bounding box center [337, 764] width 18 height 18
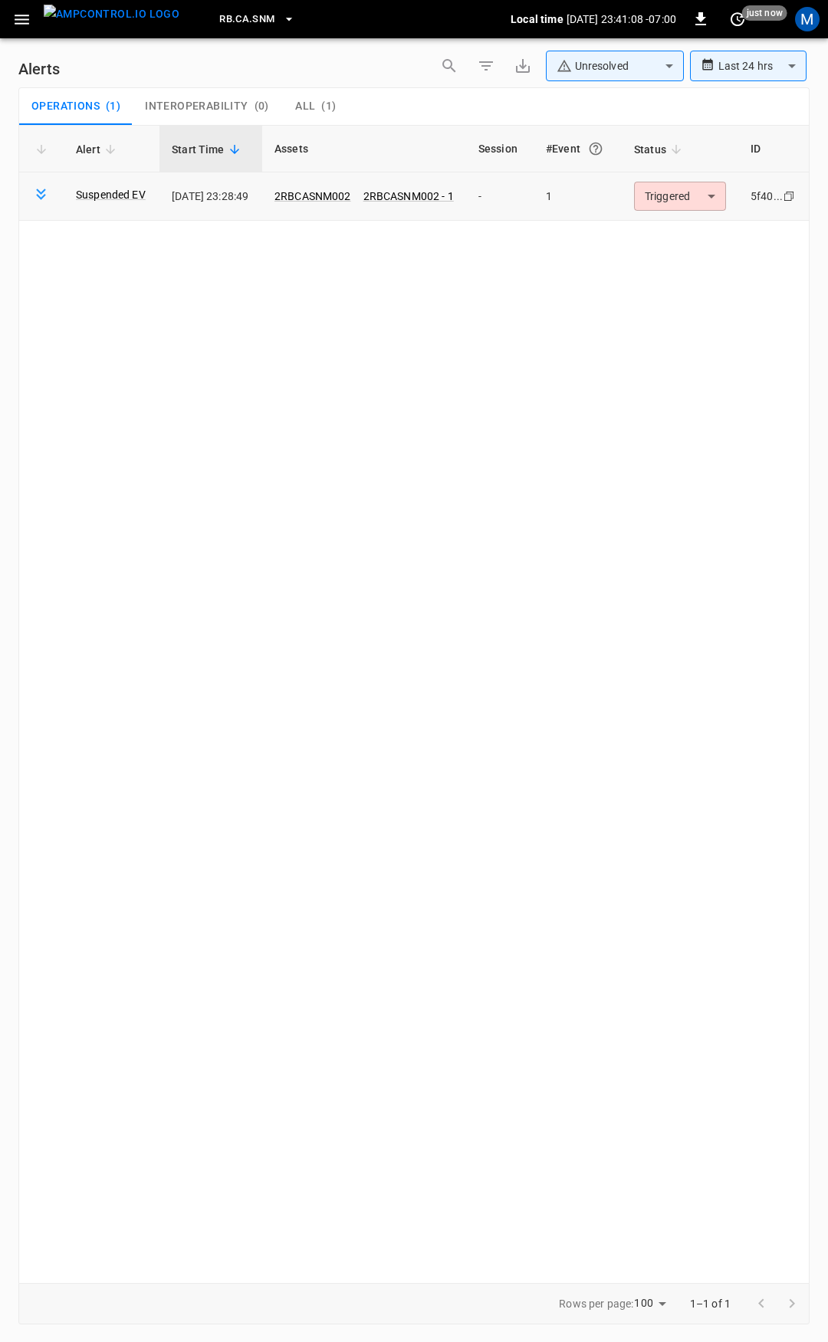
click at [695, 203] on body "**********" at bounding box center [414, 668] width 828 height 1337
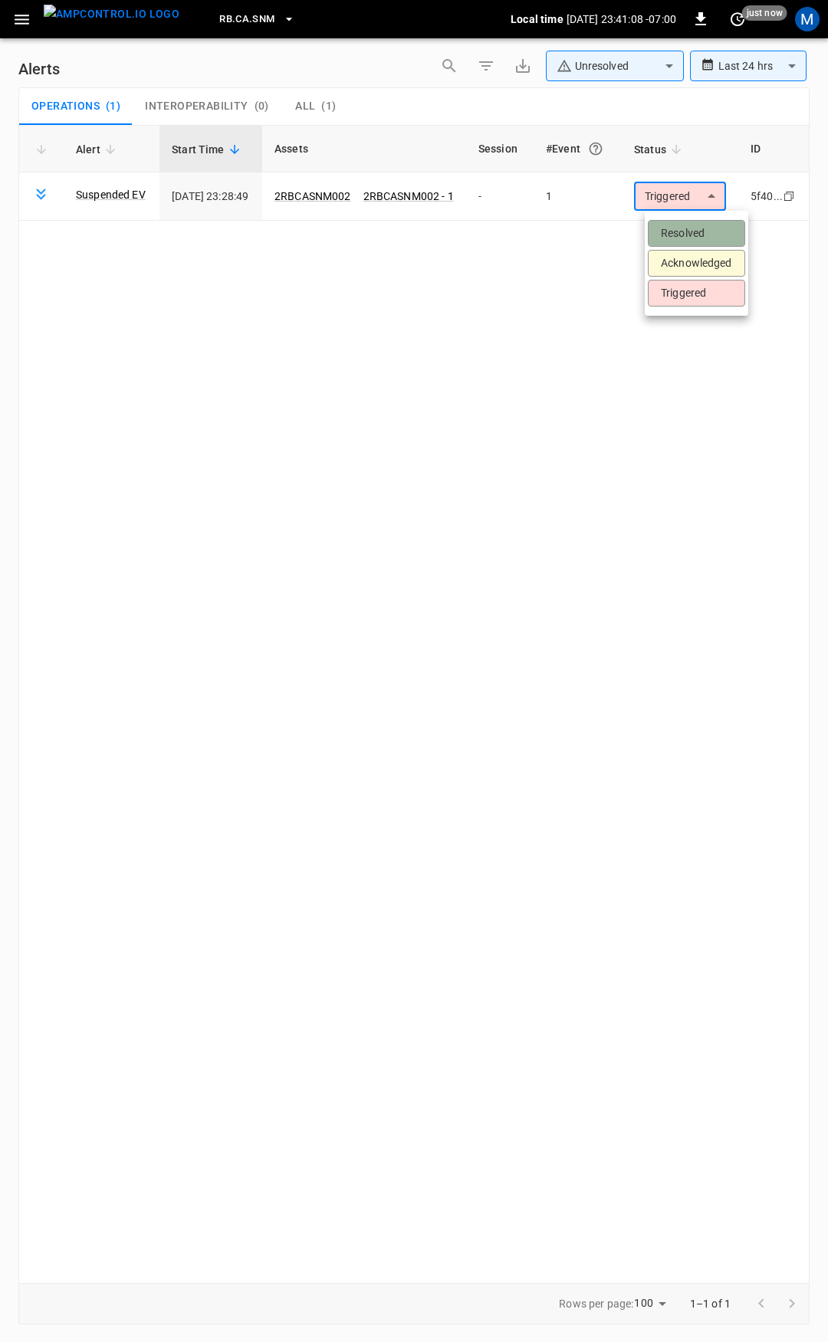
click at [695, 229] on li "Resolved" at bounding box center [696, 233] width 97 height 27
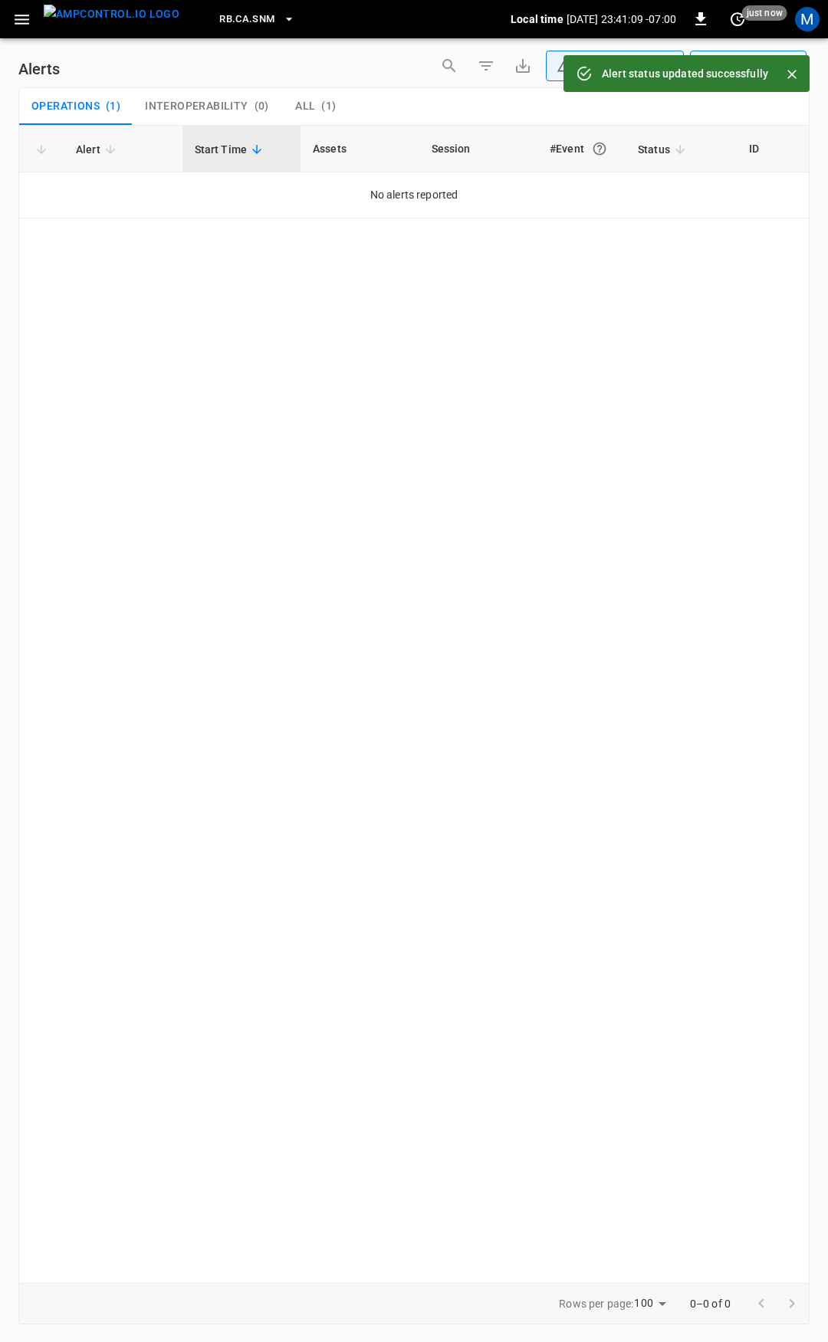
click at [16, 15] on icon "button" at bounding box center [22, 20] width 15 height 10
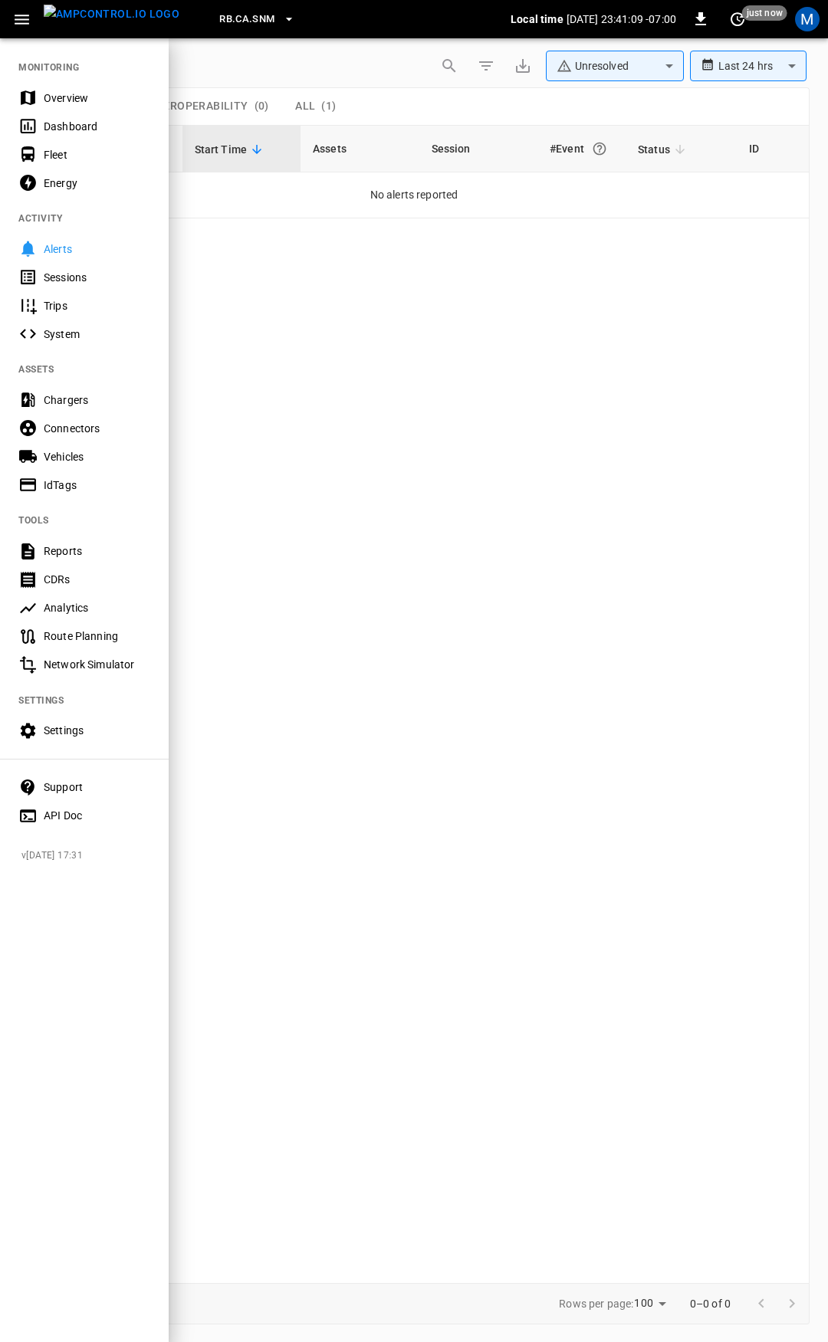
click at [57, 98] on div "Overview" at bounding box center [97, 97] width 107 height 15
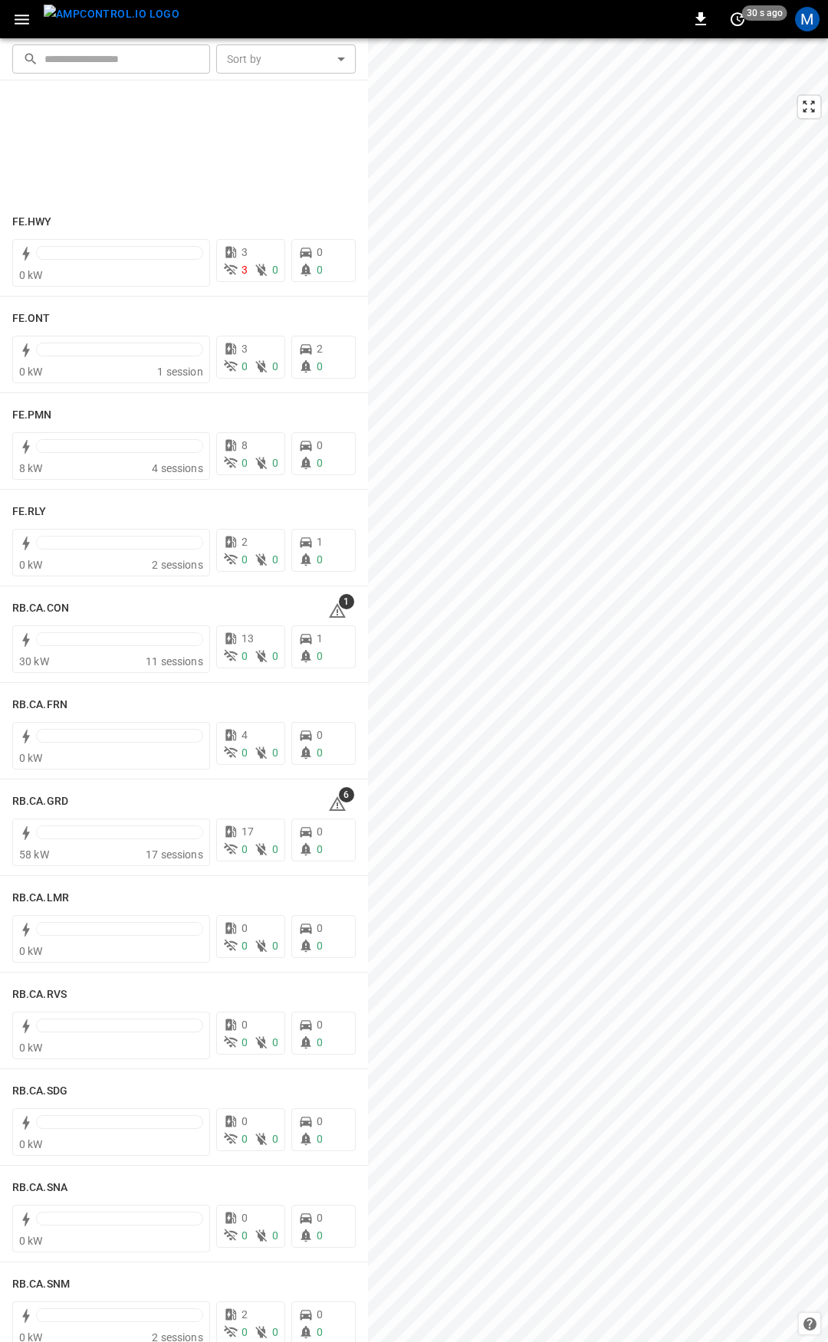
scroll to position [1908, 0]
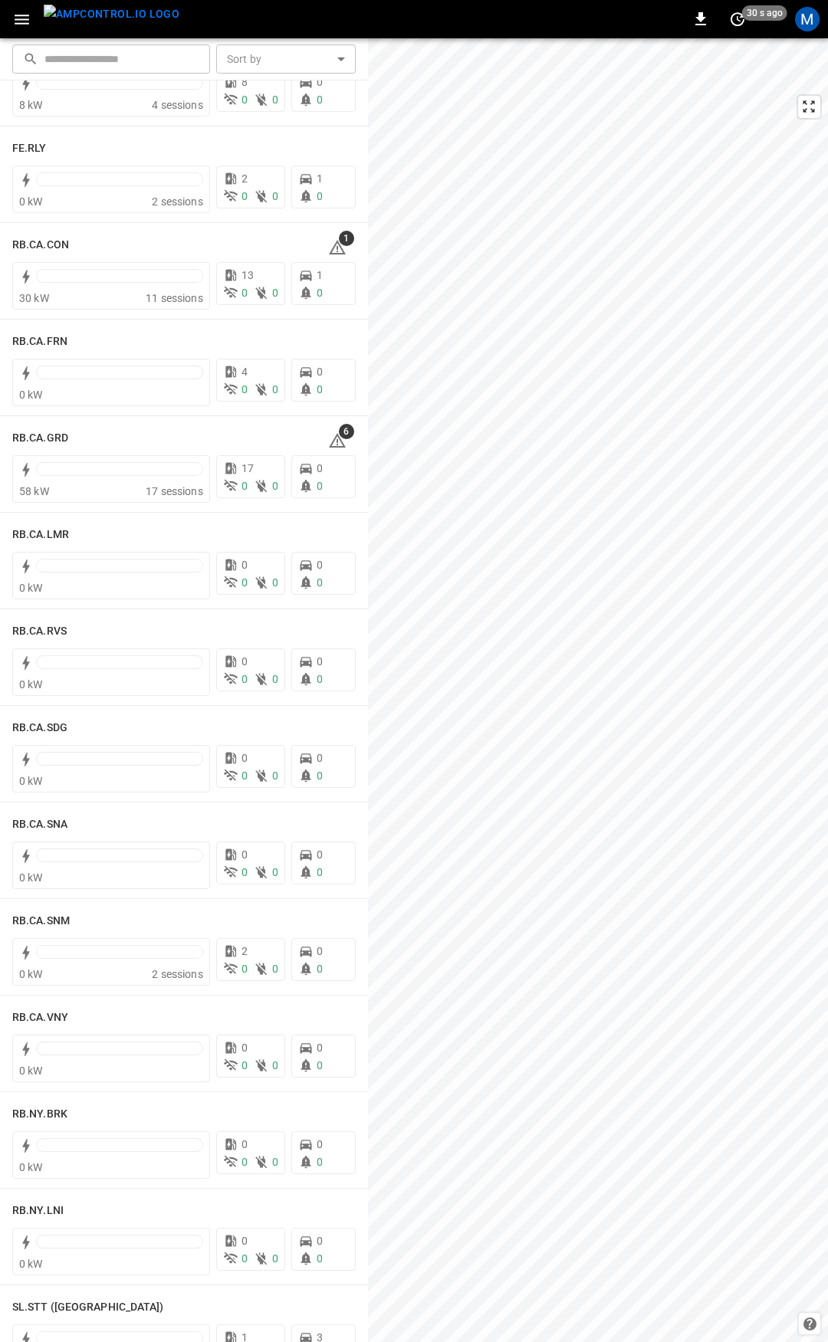
click at [376, 1342] on html "0 30 s ago M ​ ​ Sort by ​ Sort by FE.HWY 0 kW 3 3 0 0 0 FE.ONT 0 kW 1 session …" at bounding box center [414, 671] width 828 height 1342
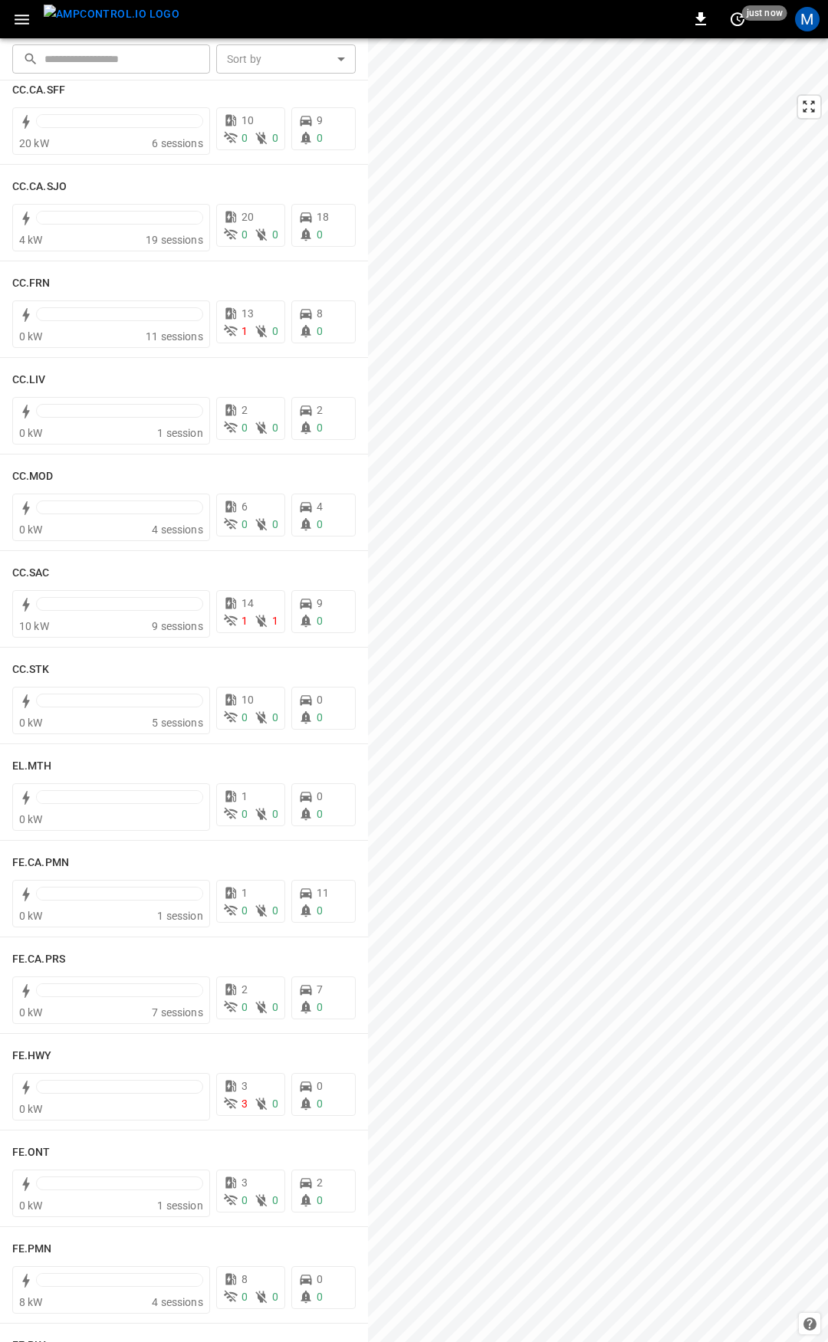
scroll to position [883, 0]
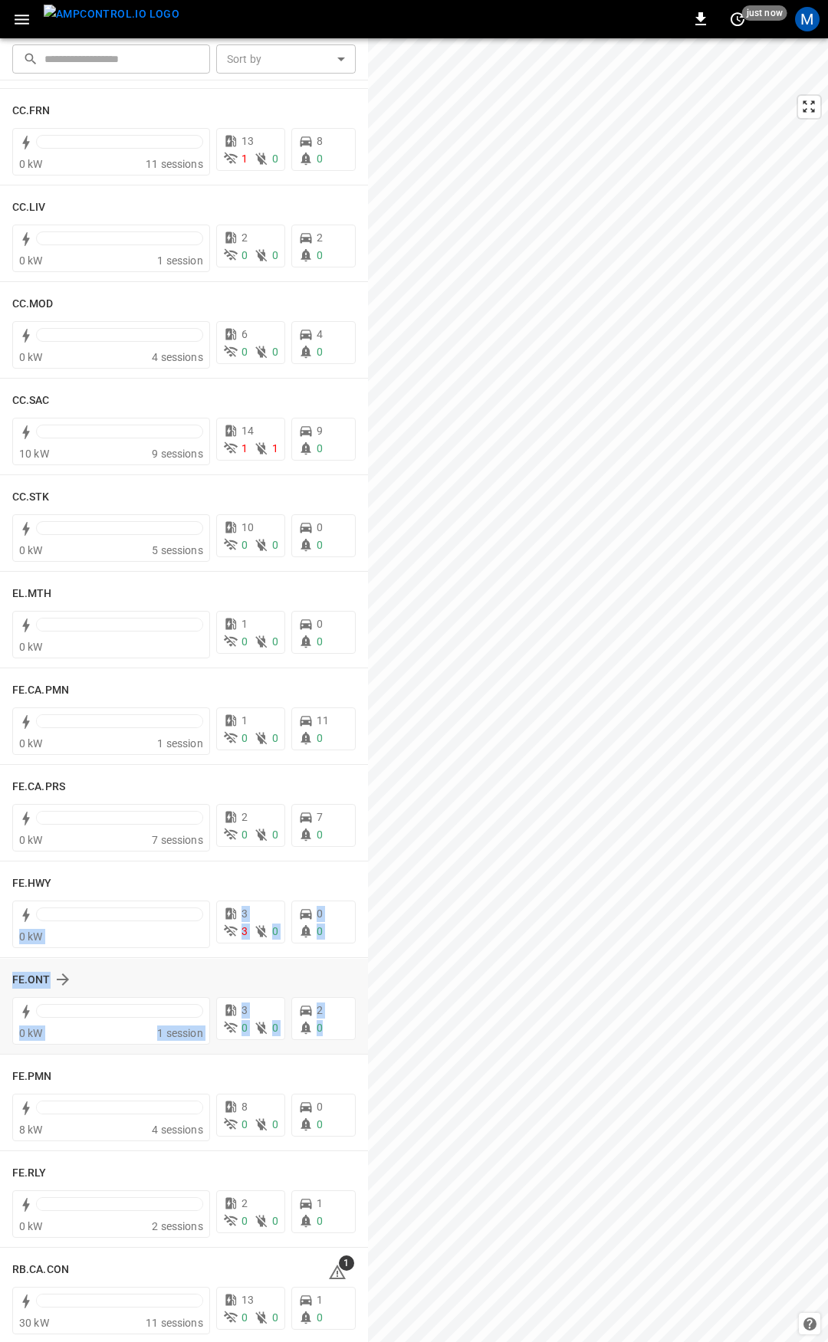
click at [340, 1040] on div "CC.CA.RIC 1 1 kW 9 sessions 20 11 0 6 0 CC.CA.SFF 20 kW 6 sessions 10 0 0 9 0 C…" at bounding box center [184, 674] width 368 height 2955
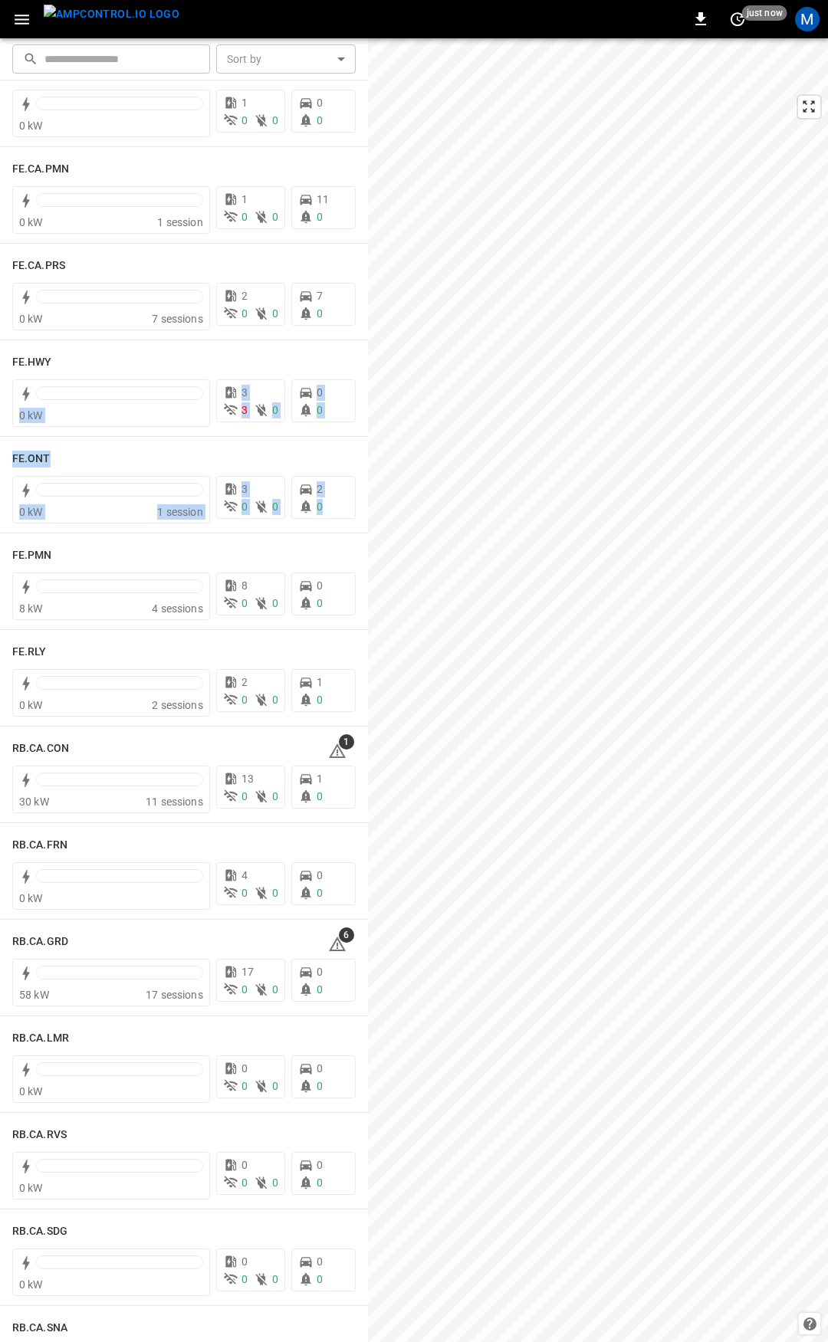
scroll to position [1425, 0]
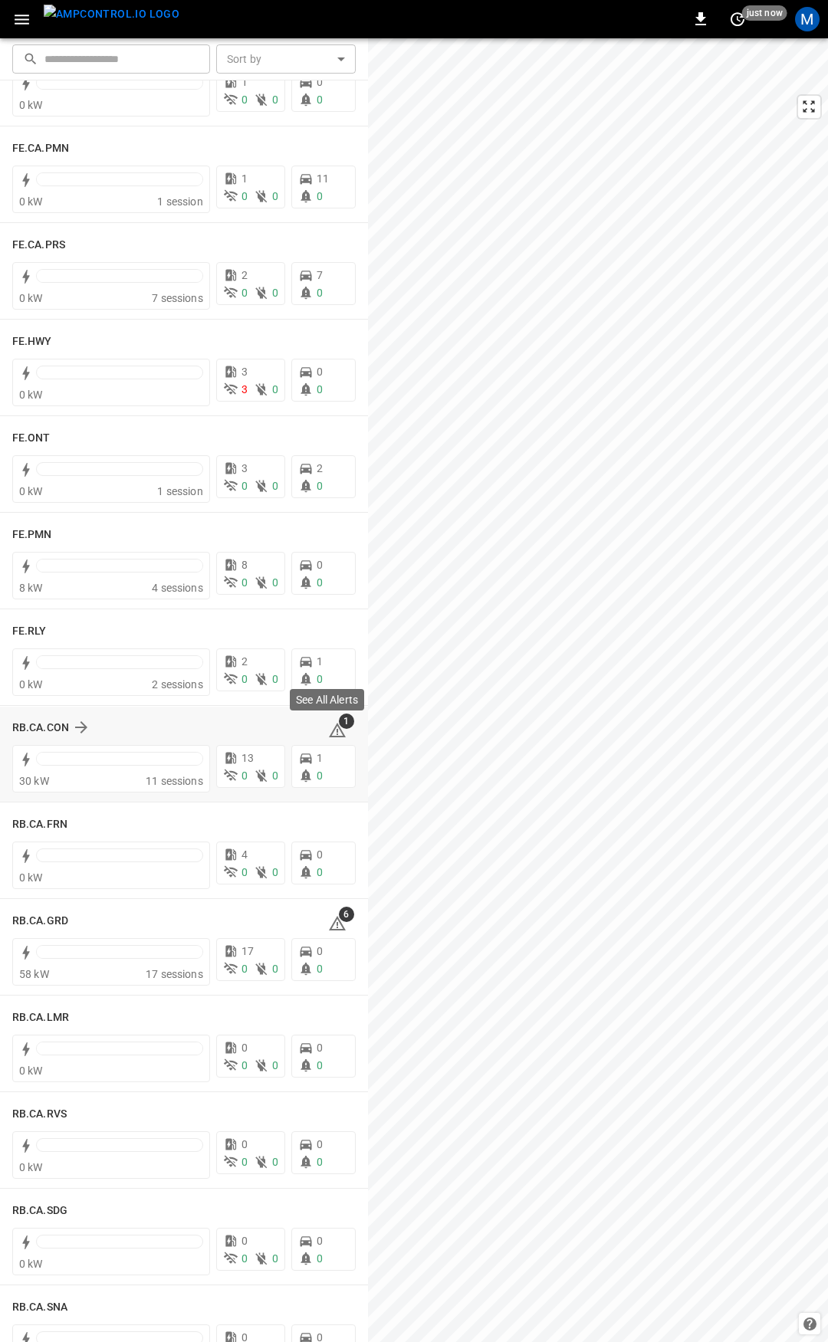
click at [329, 728] on icon at bounding box center [337, 730] width 17 height 15
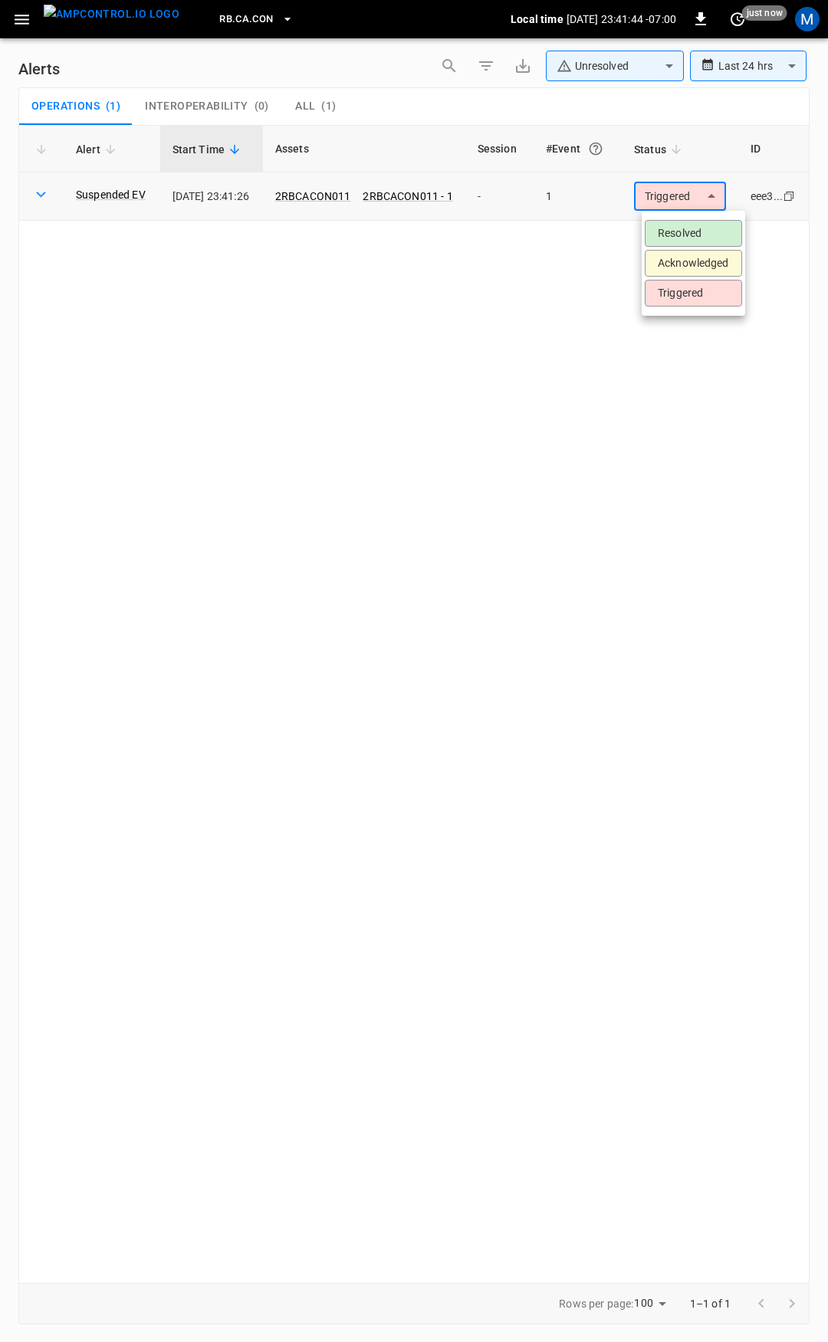
click at [711, 190] on body "**********" at bounding box center [414, 668] width 828 height 1337
click at [697, 229] on li "Resolved" at bounding box center [693, 233] width 97 height 27
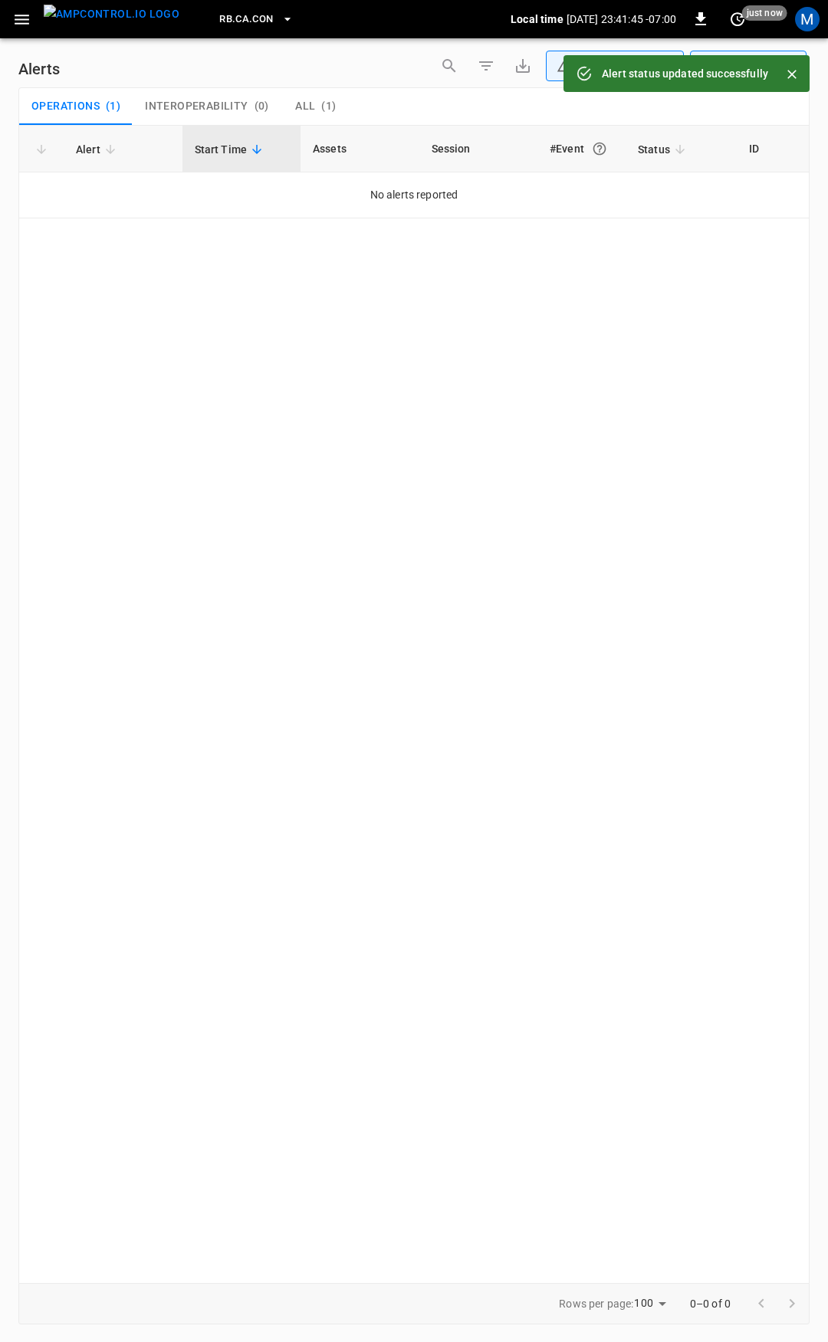
click at [21, 22] on icon "button" at bounding box center [21, 19] width 19 height 19
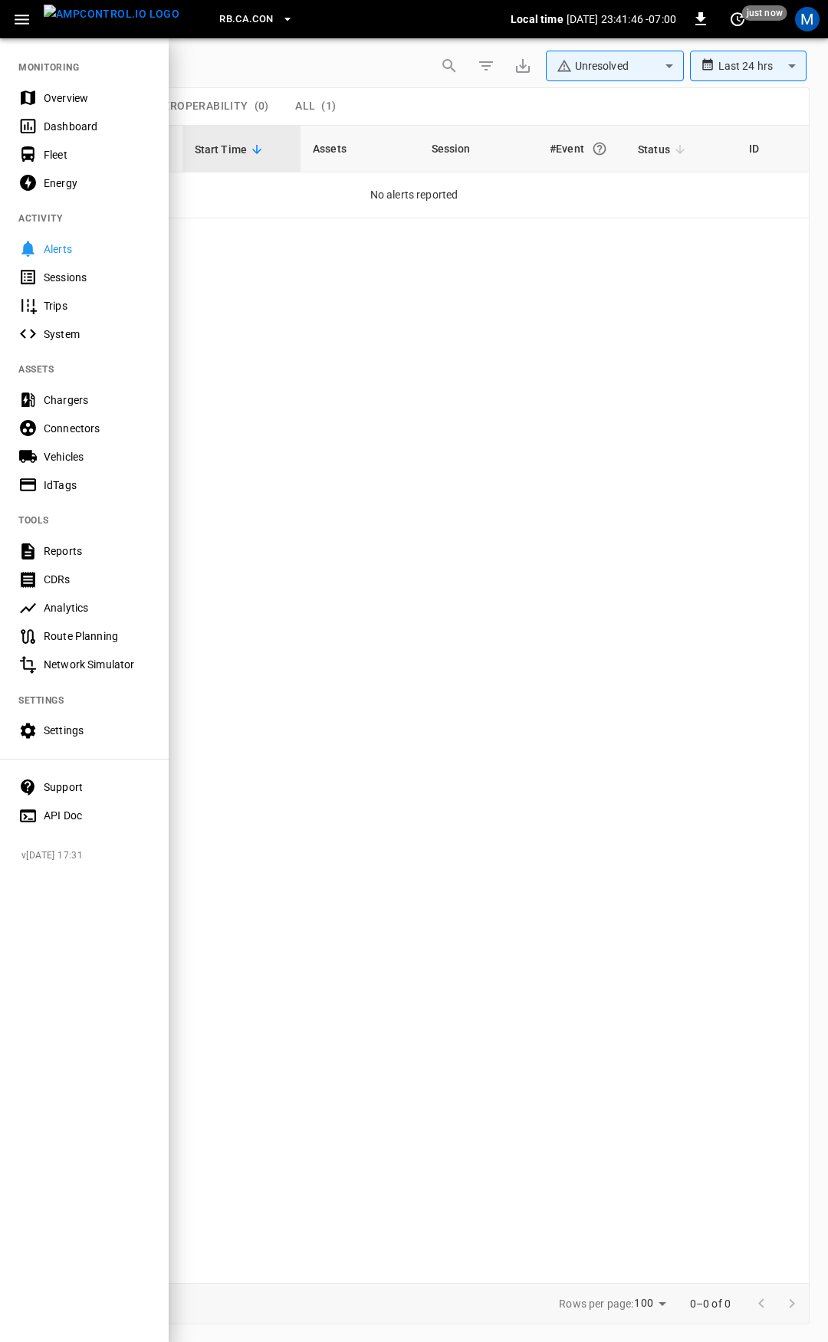
drag, startPoint x: 75, startPoint y: 107, endPoint x: 123, endPoint y: 103, distance: 47.7
click at [75, 106] on div "Overview" at bounding box center [84, 98] width 169 height 28
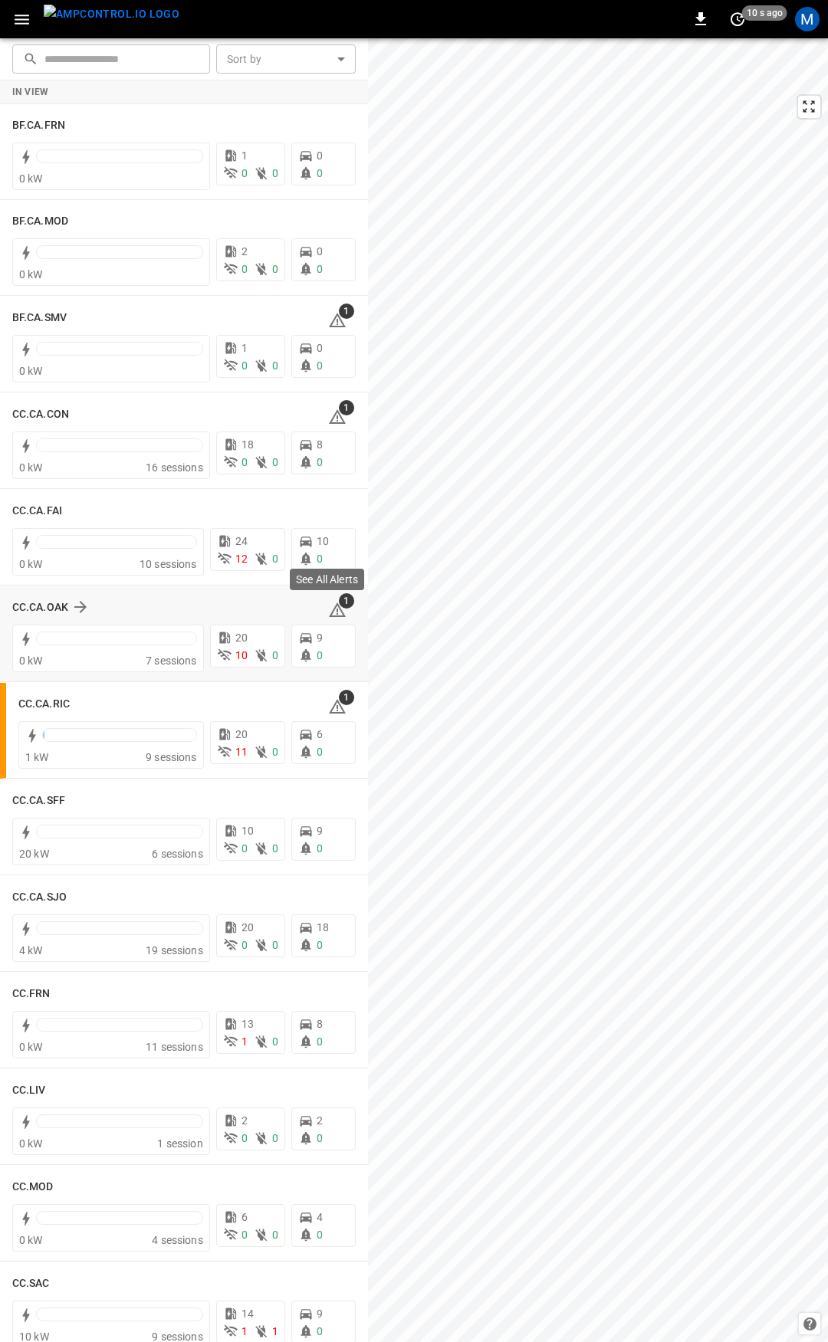
click at [329, 606] on icon at bounding box center [337, 610] width 17 height 15
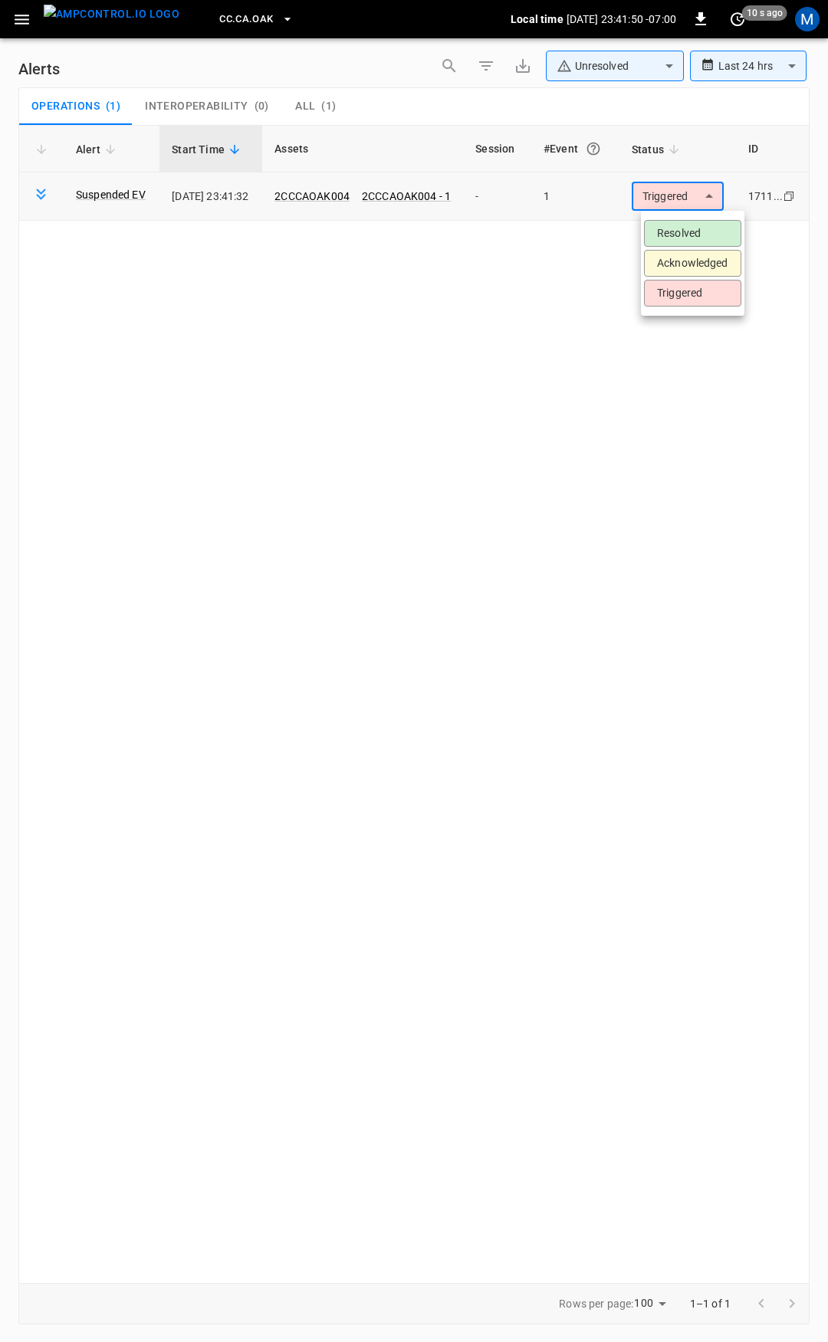
click at [696, 198] on body "**********" at bounding box center [414, 668] width 828 height 1337
click at [705, 230] on li "Resolved" at bounding box center [692, 233] width 97 height 27
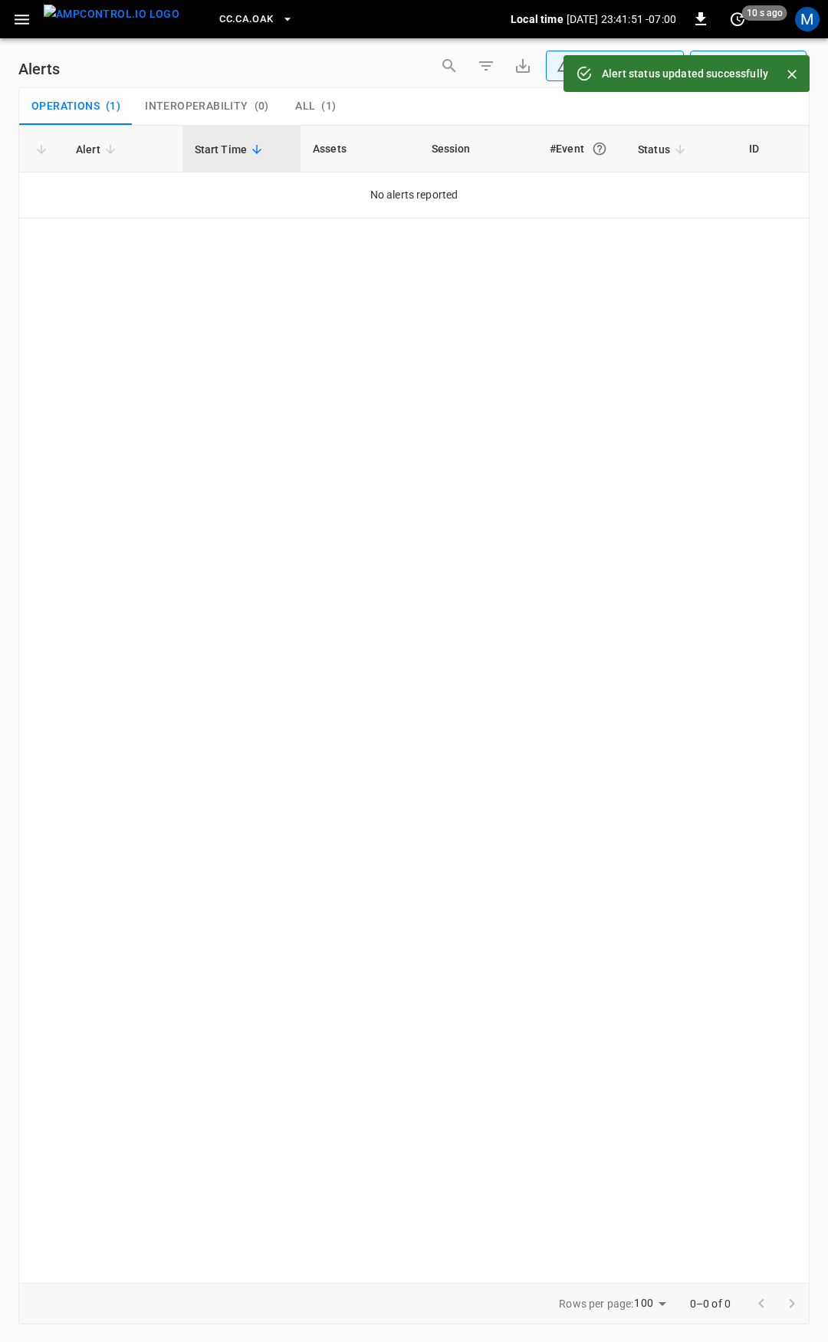
click at [16, 25] on icon "button" at bounding box center [21, 19] width 19 height 19
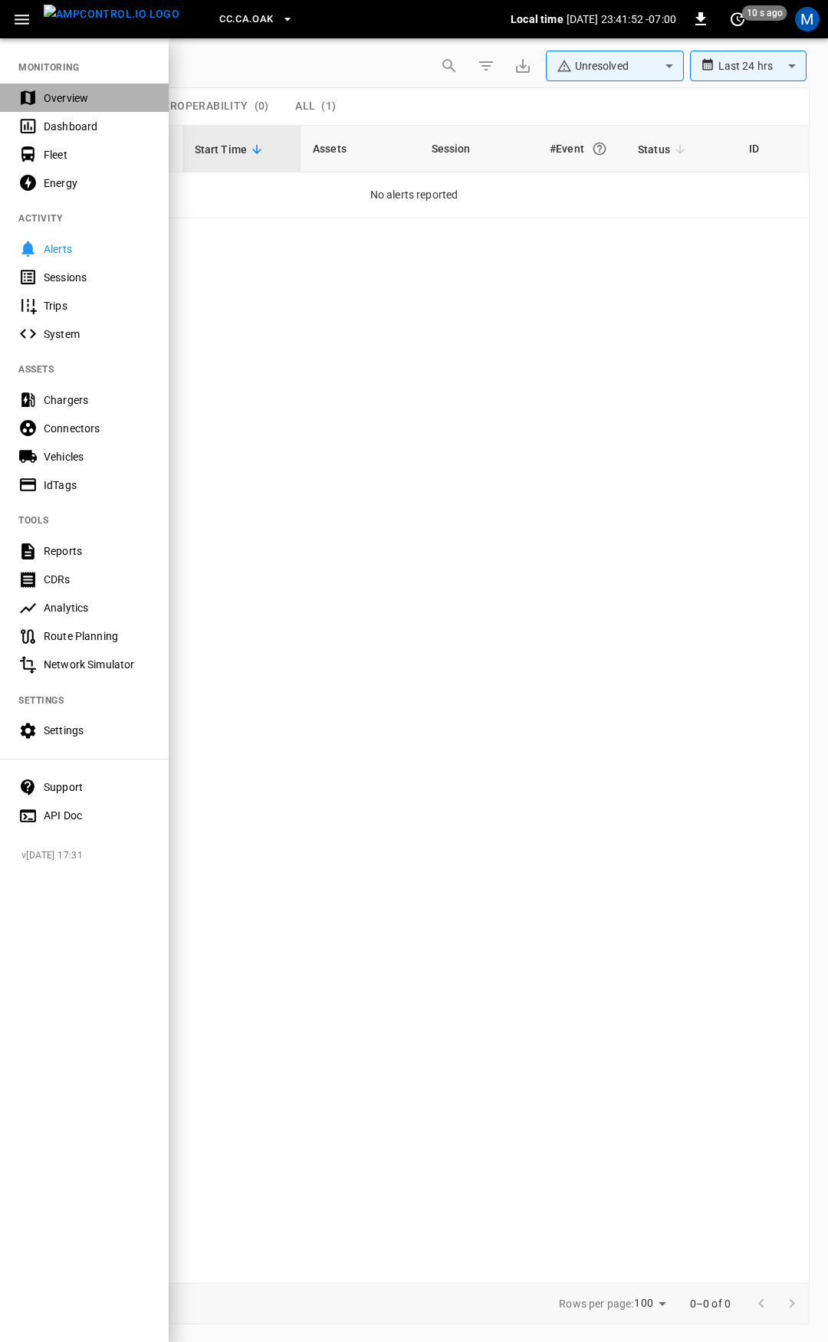
click at [80, 97] on div "Overview" at bounding box center [97, 97] width 107 height 15
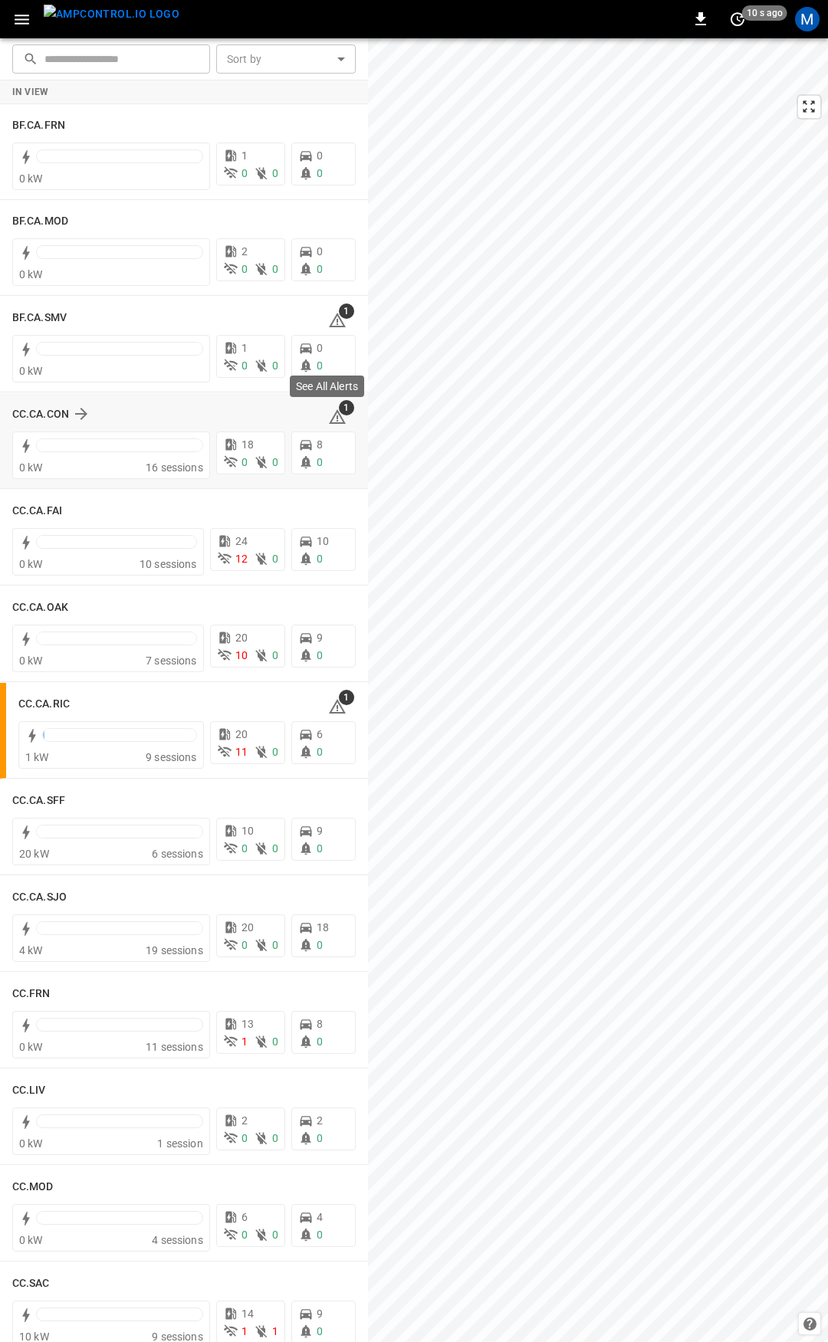
click at [330, 419] on icon at bounding box center [337, 417] width 18 height 18
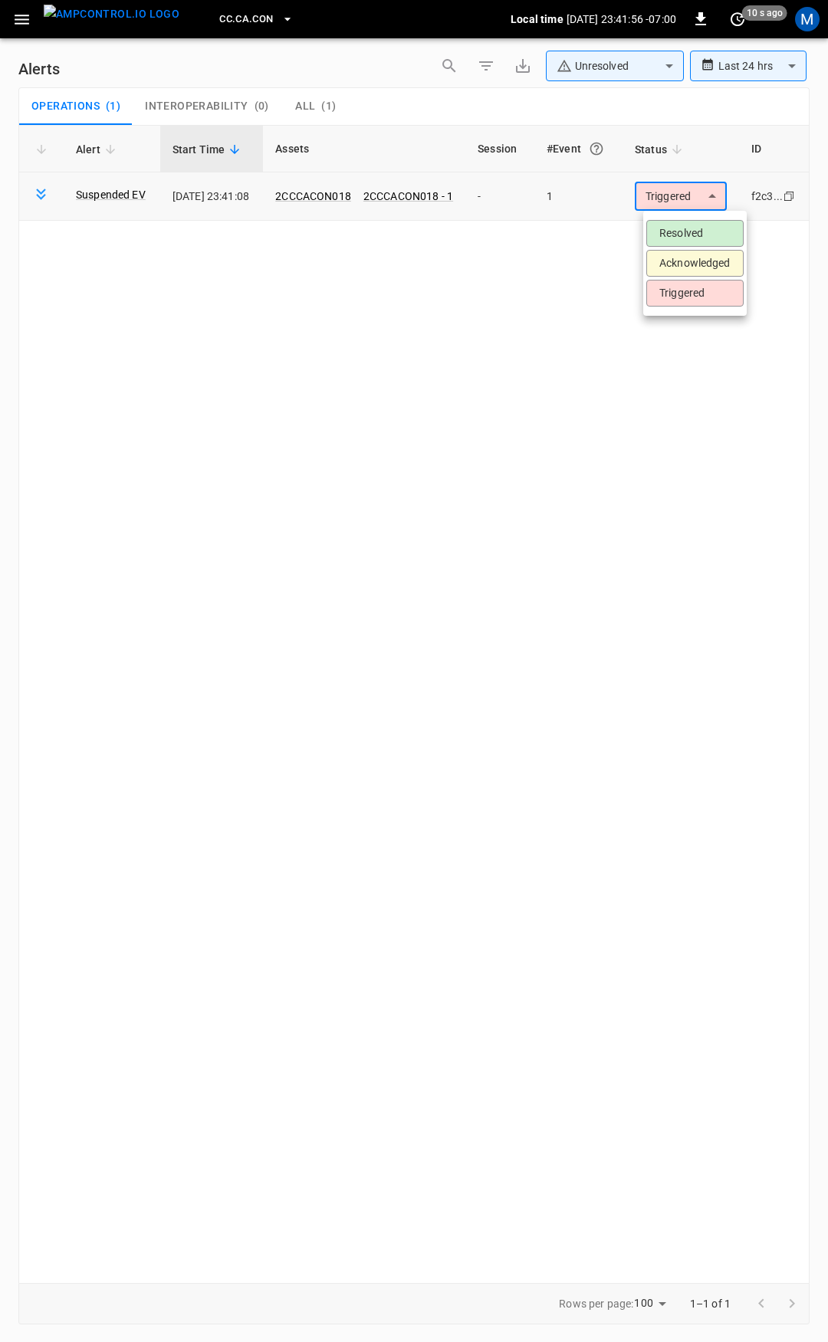
click at [687, 206] on body "**********" at bounding box center [414, 668] width 828 height 1337
click at [696, 236] on li "Resolved" at bounding box center [694, 233] width 97 height 27
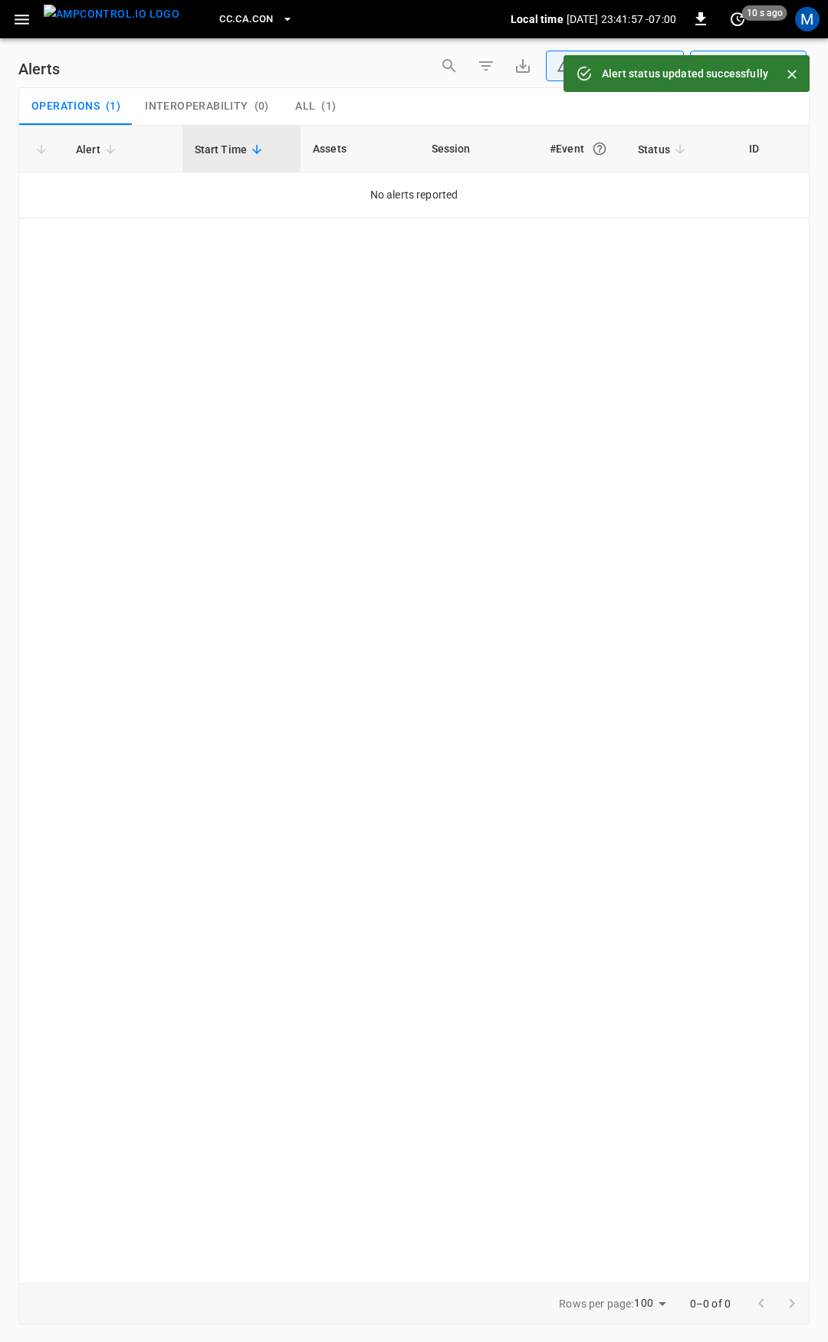
click at [27, 17] on icon "button" at bounding box center [21, 19] width 19 height 19
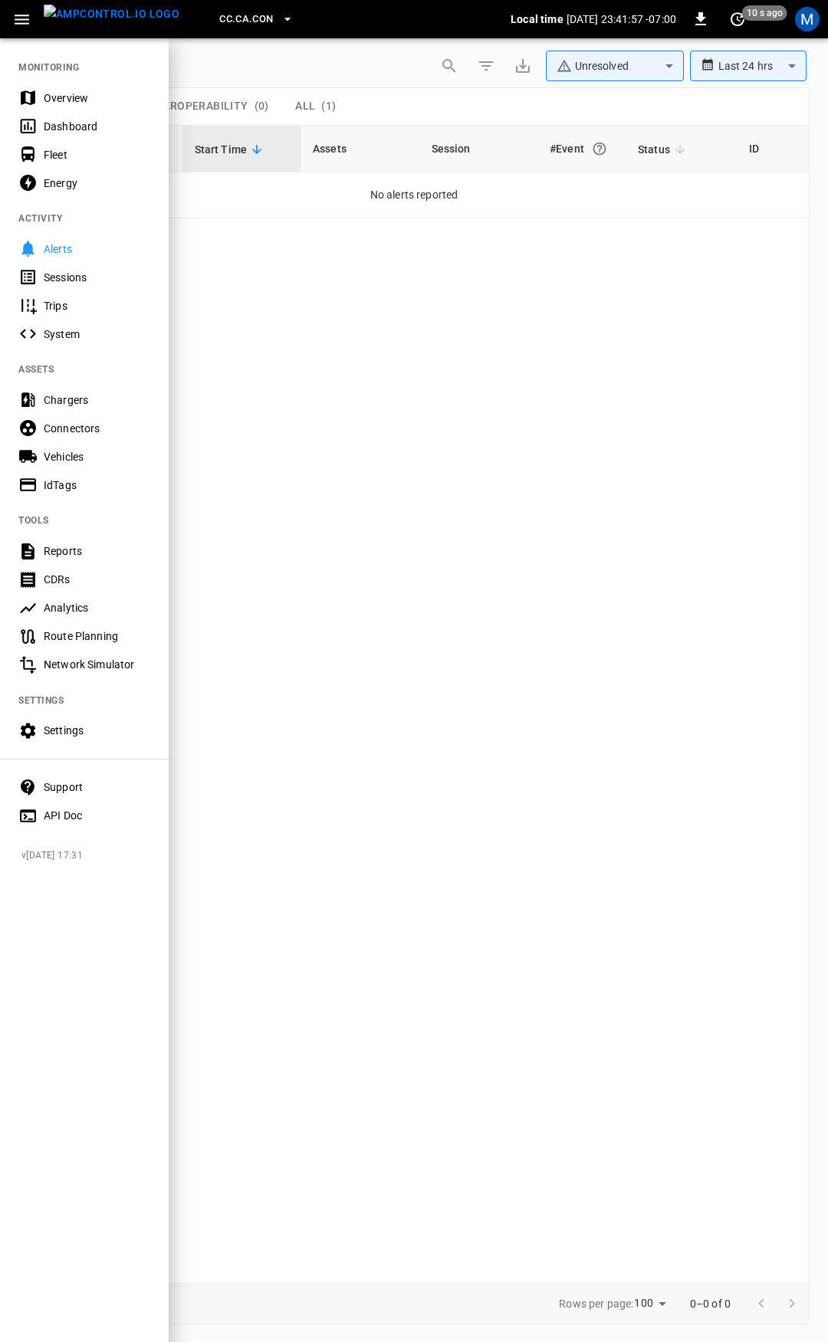
click at [69, 93] on div "Overview" at bounding box center [97, 97] width 107 height 15
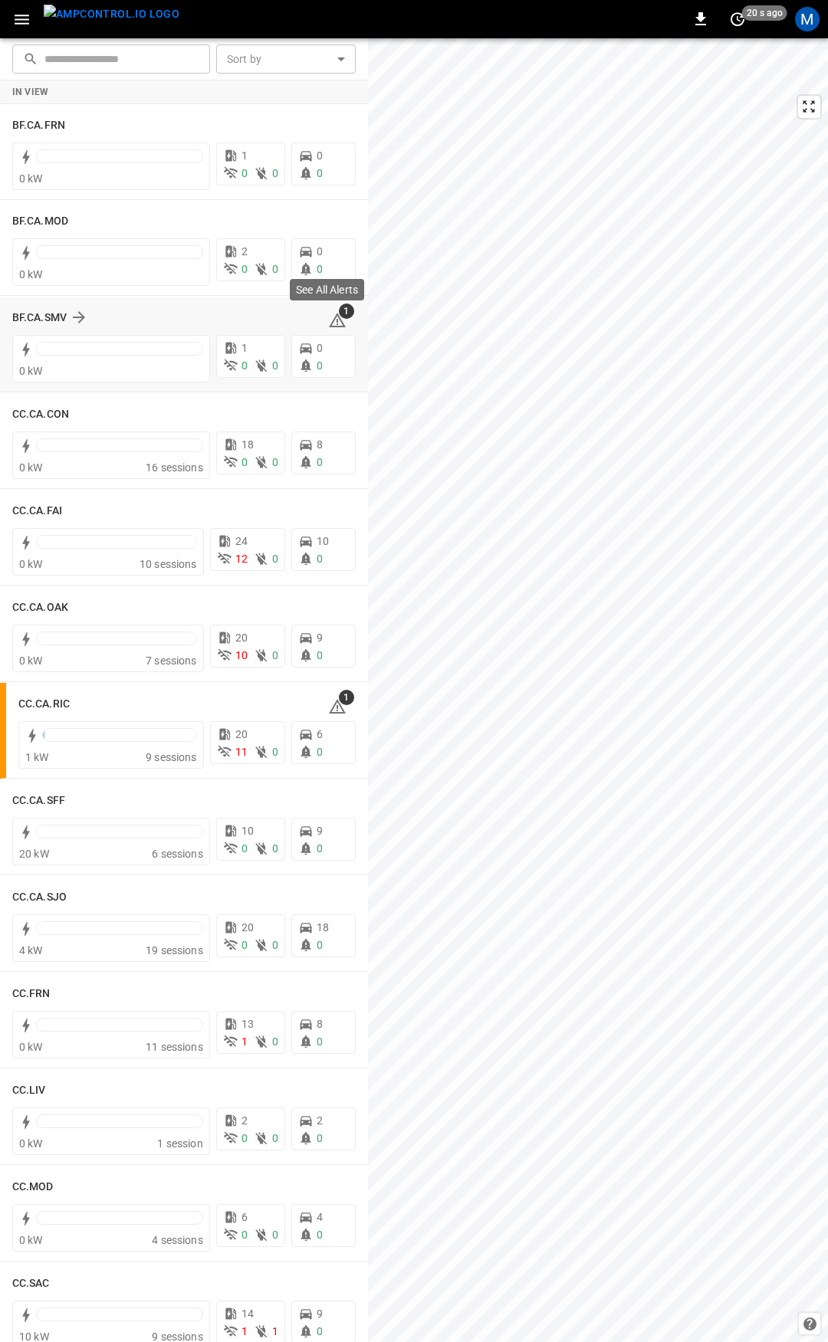
click at [337, 323] on icon at bounding box center [338, 322] width 2 height 6
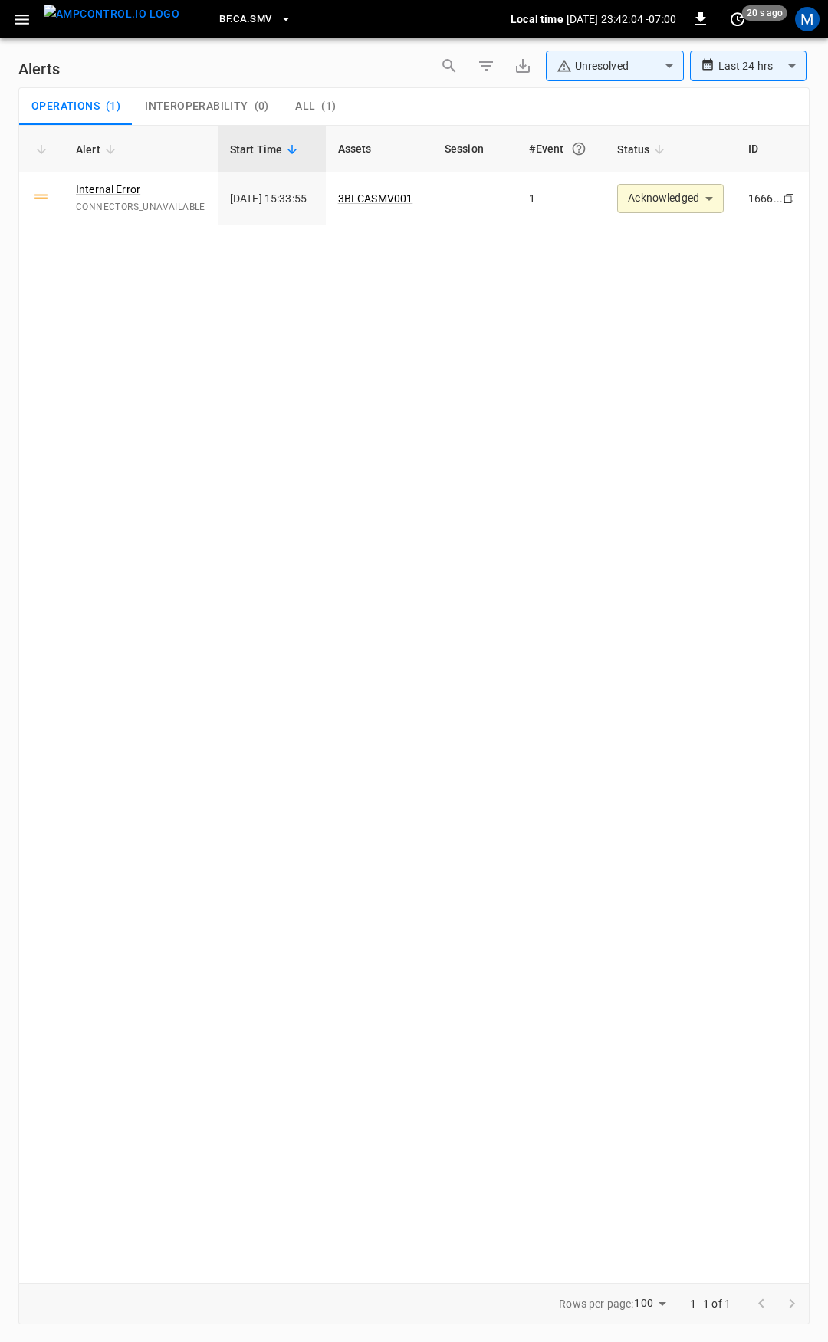
click at [10, 14] on button "button" at bounding box center [21, 19] width 31 height 28
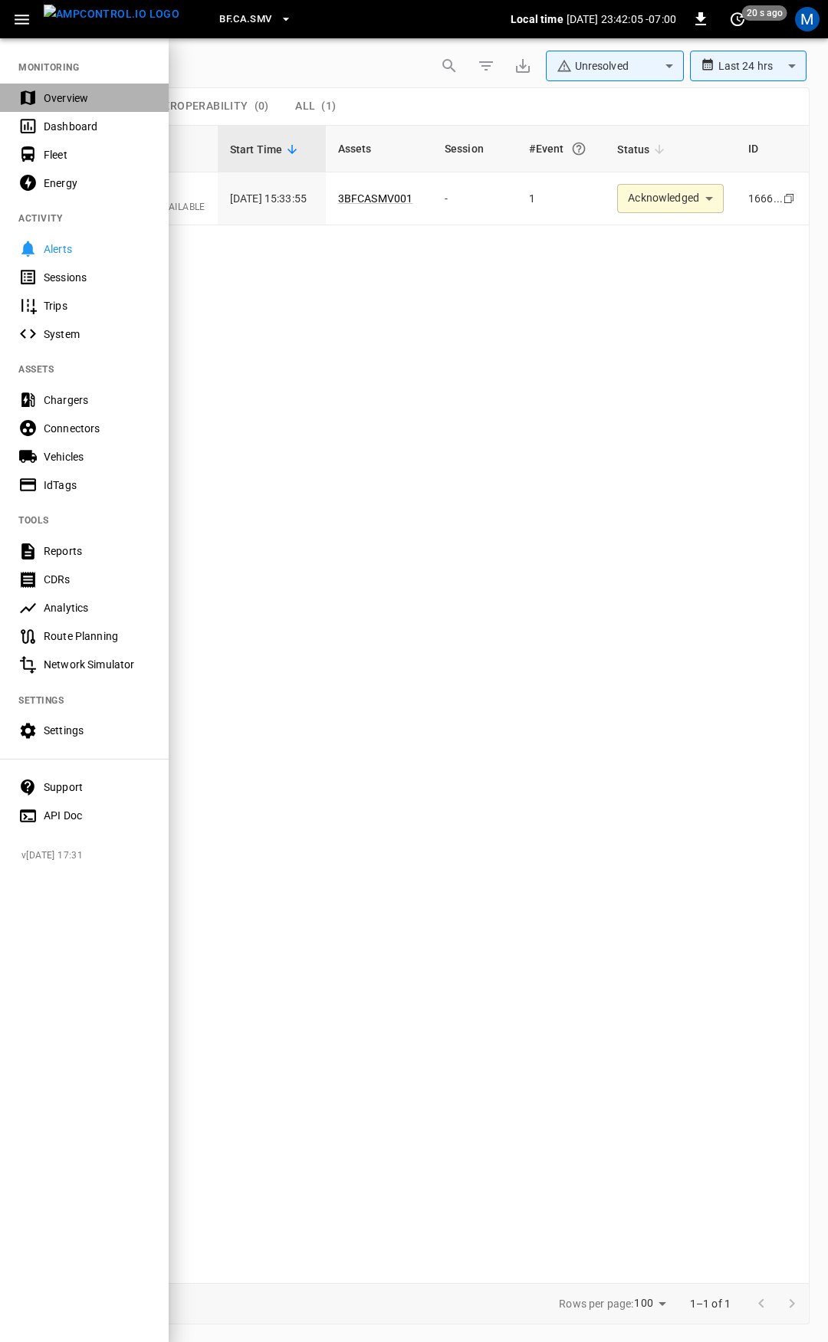
click at [121, 101] on div "Overview" at bounding box center [97, 97] width 107 height 15
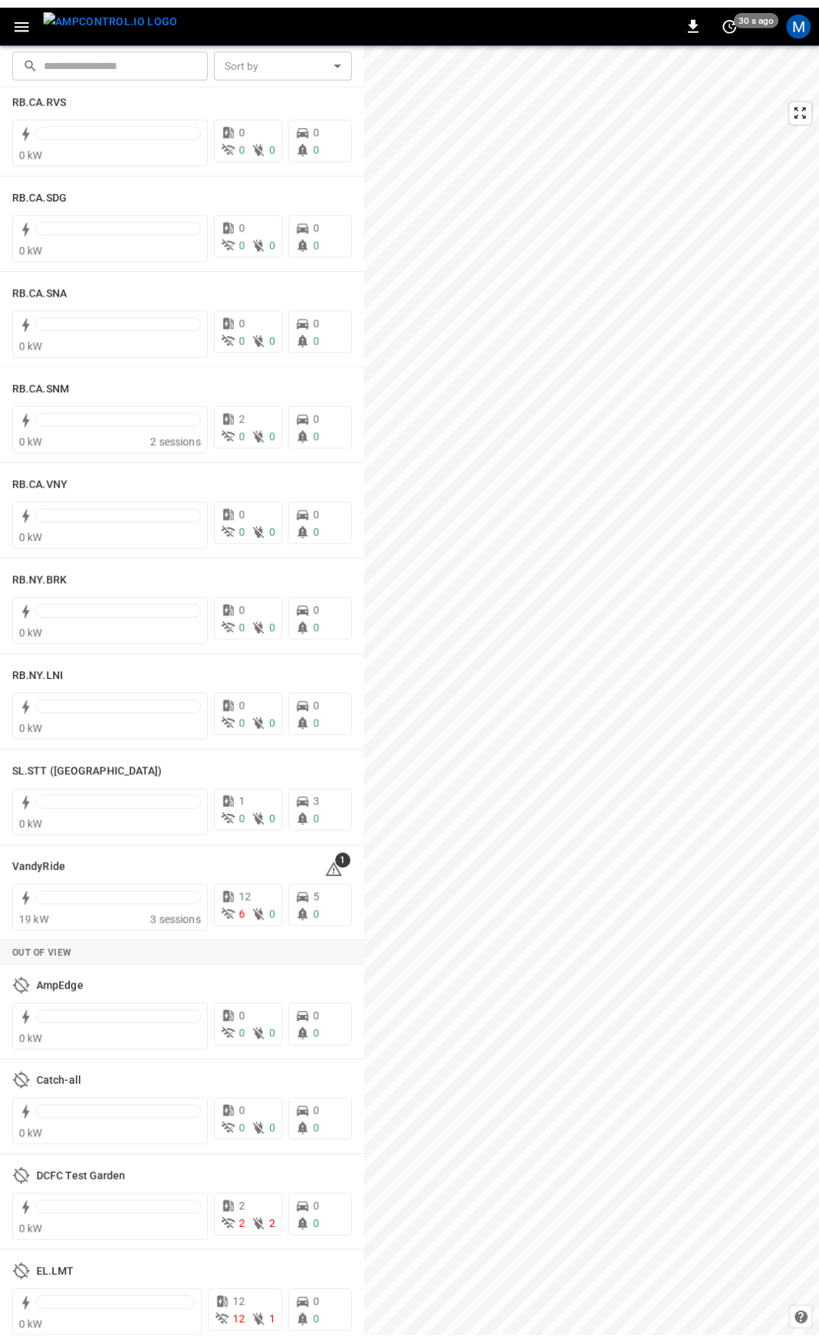
scroll to position [2449, 0]
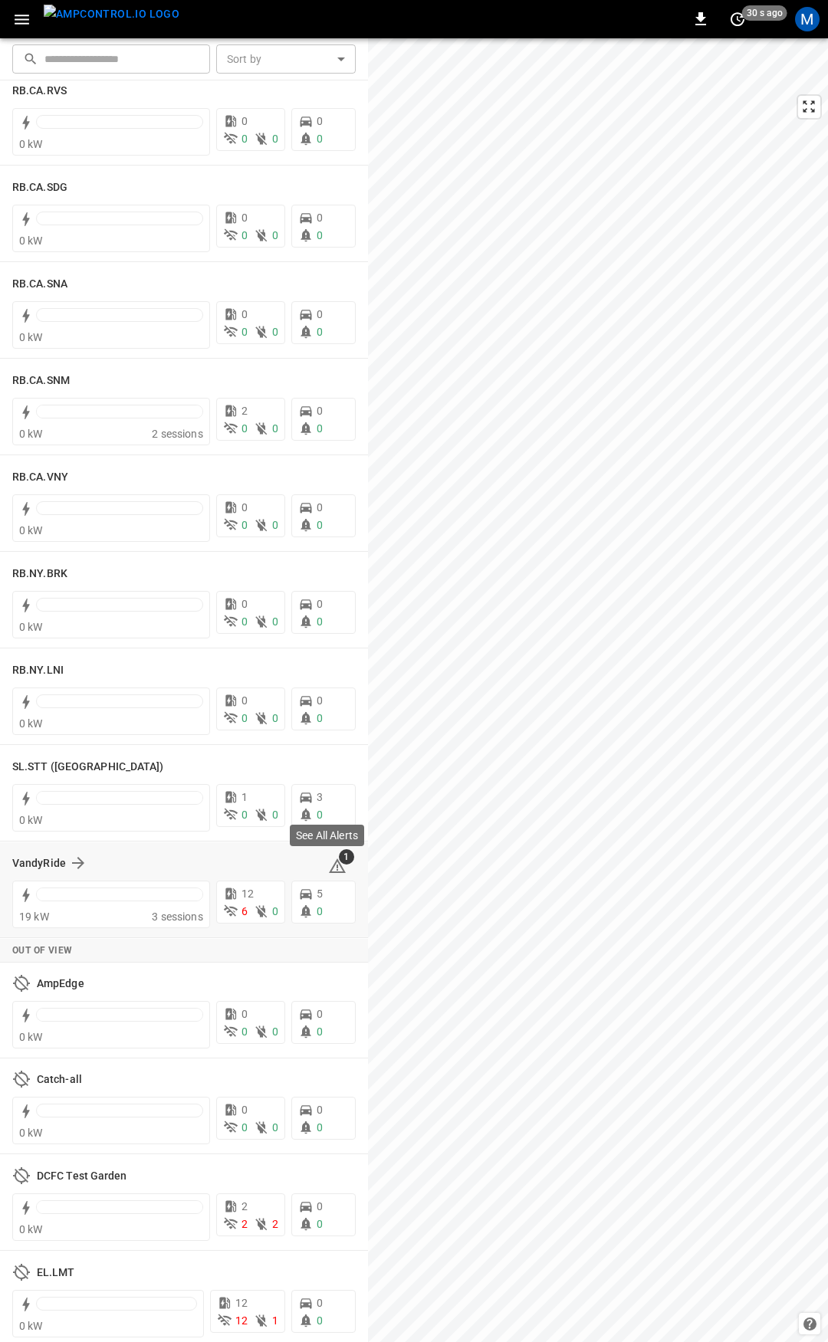
click at [339, 863] on span "1" at bounding box center [346, 856] width 15 height 15
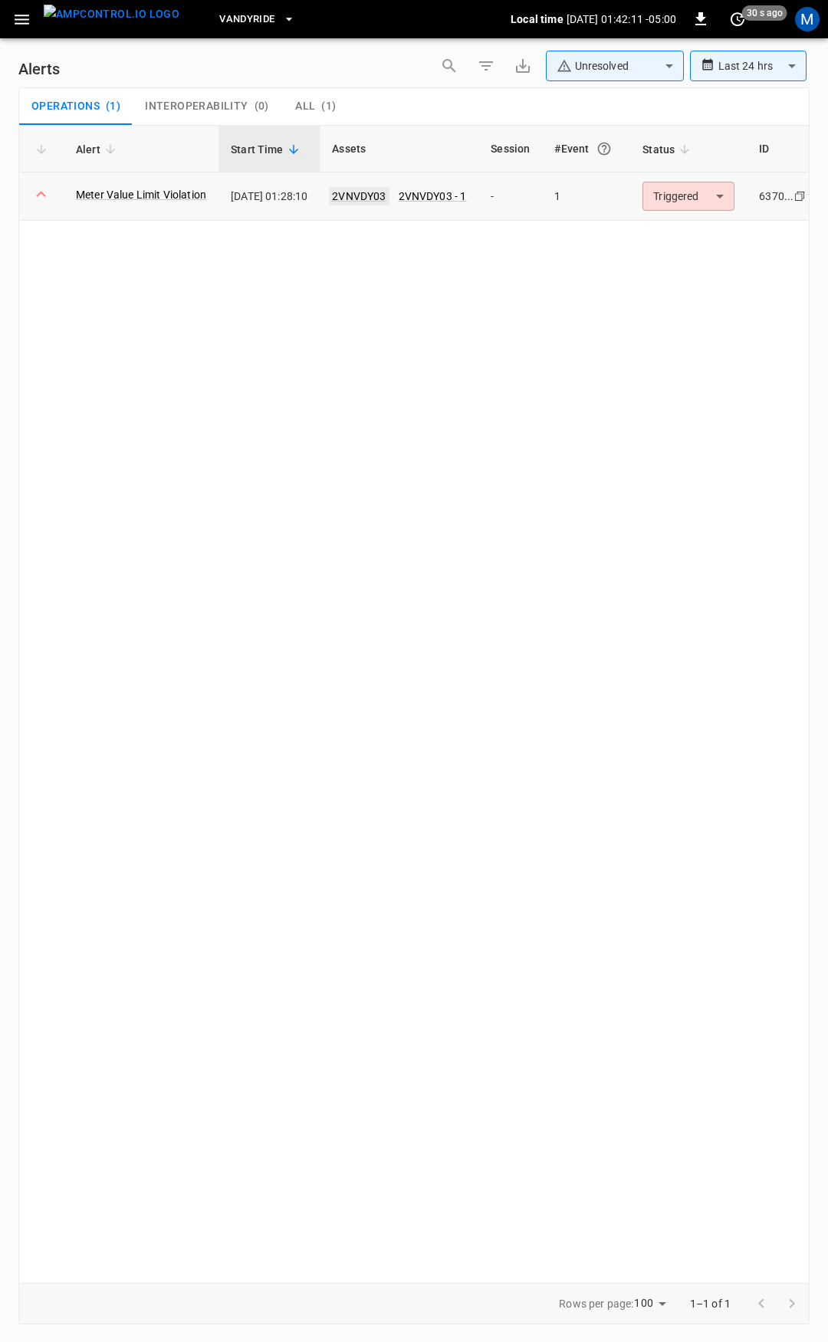
click at [378, 192] on link "2VNVDY03" at bounding box center [359, 196] width 60 height 18
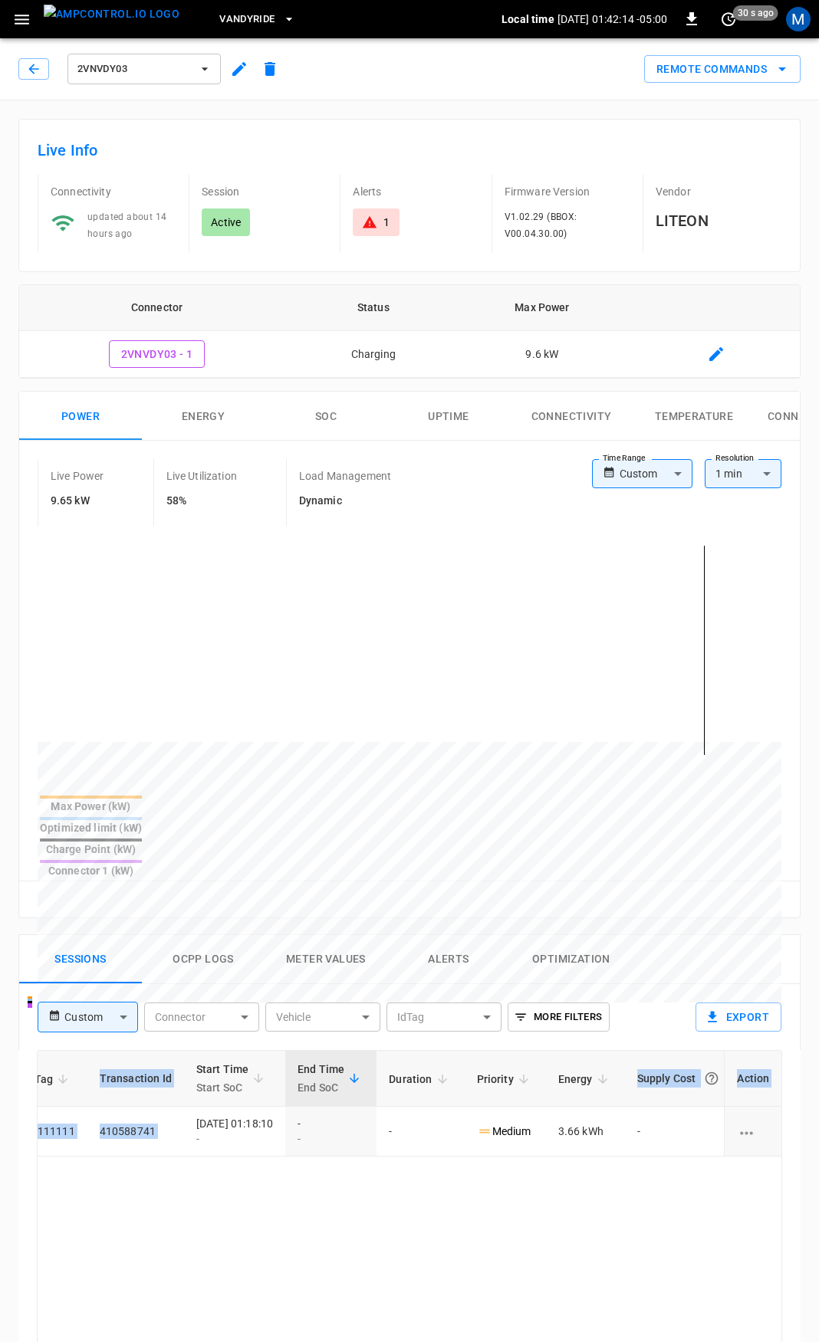
scroll to position [0, 386]
drag, startPoint x: 600, startPoint y: 1083, endPoint x: 827, endPoint y: 1111, distance: 228.7
click at [819, 1111] on html "VandyRide Local time [DATE] 01:42:14 -05:00 0 30 s ago M 2VNVDY03 Remote Comman…" at bounding box center [409, 1025] width 819 height 2050
click at [609, 1107] on td "3.66 kWh" at bounding box center [571, 1132] width 79 height 50
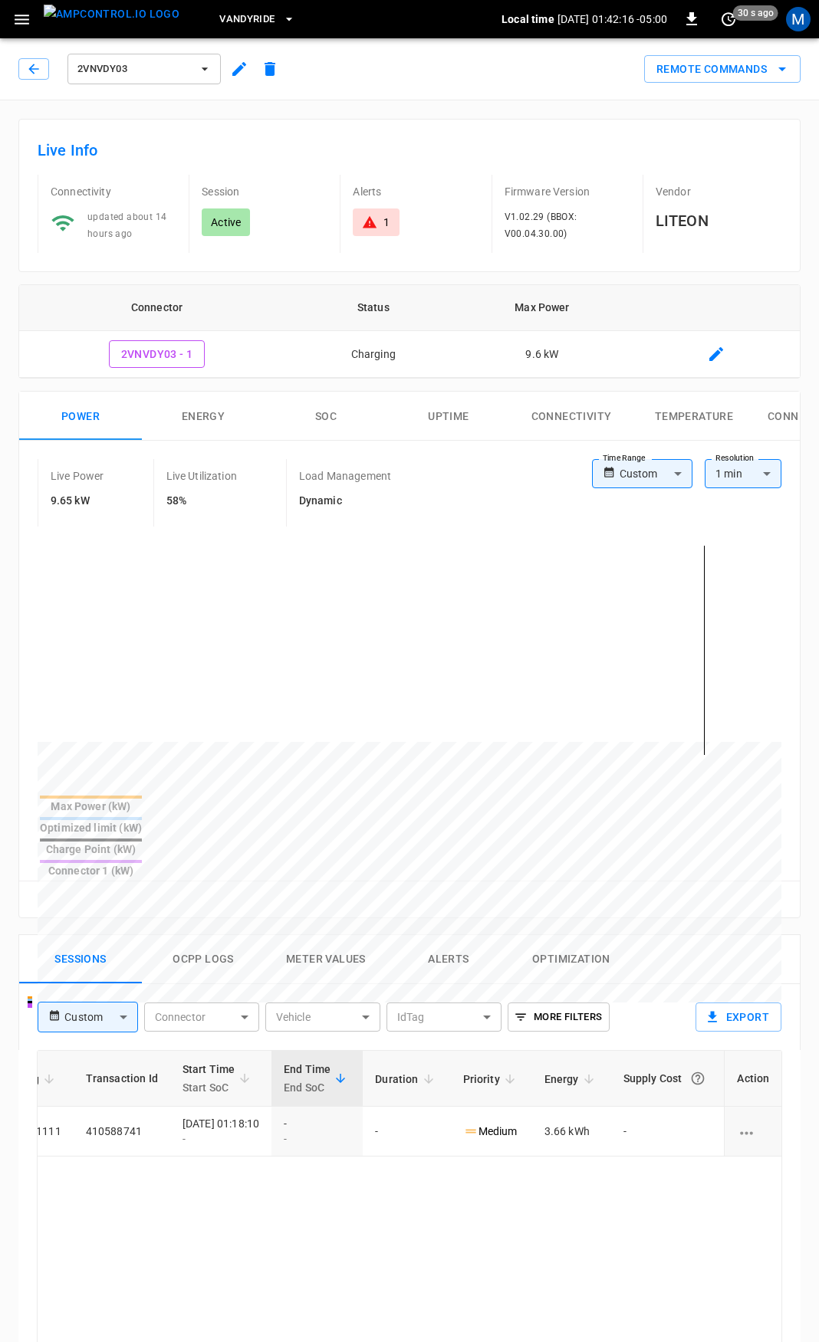
click at [373, 222] on icon at bounding box center [370, 222] width 14 height 12
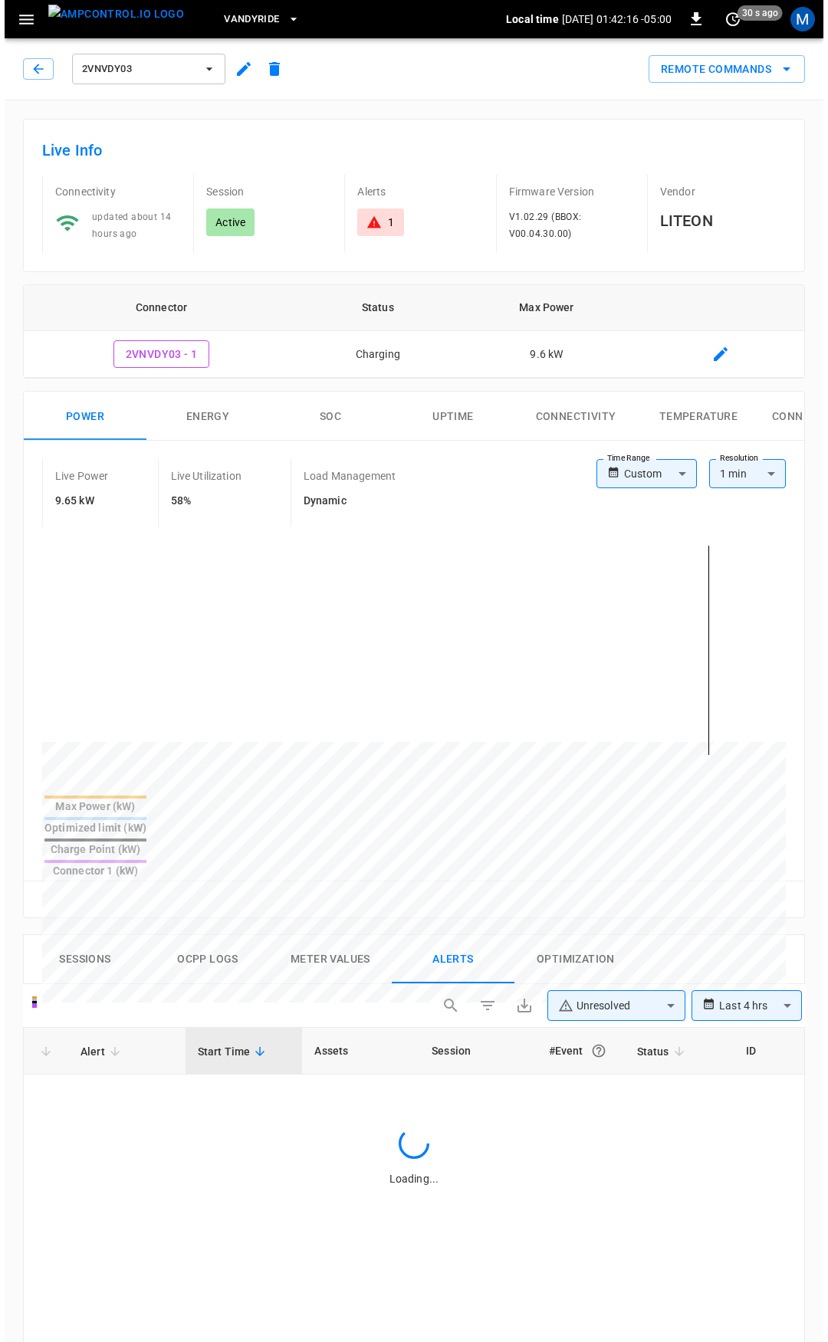
scroll to position [654, 0]
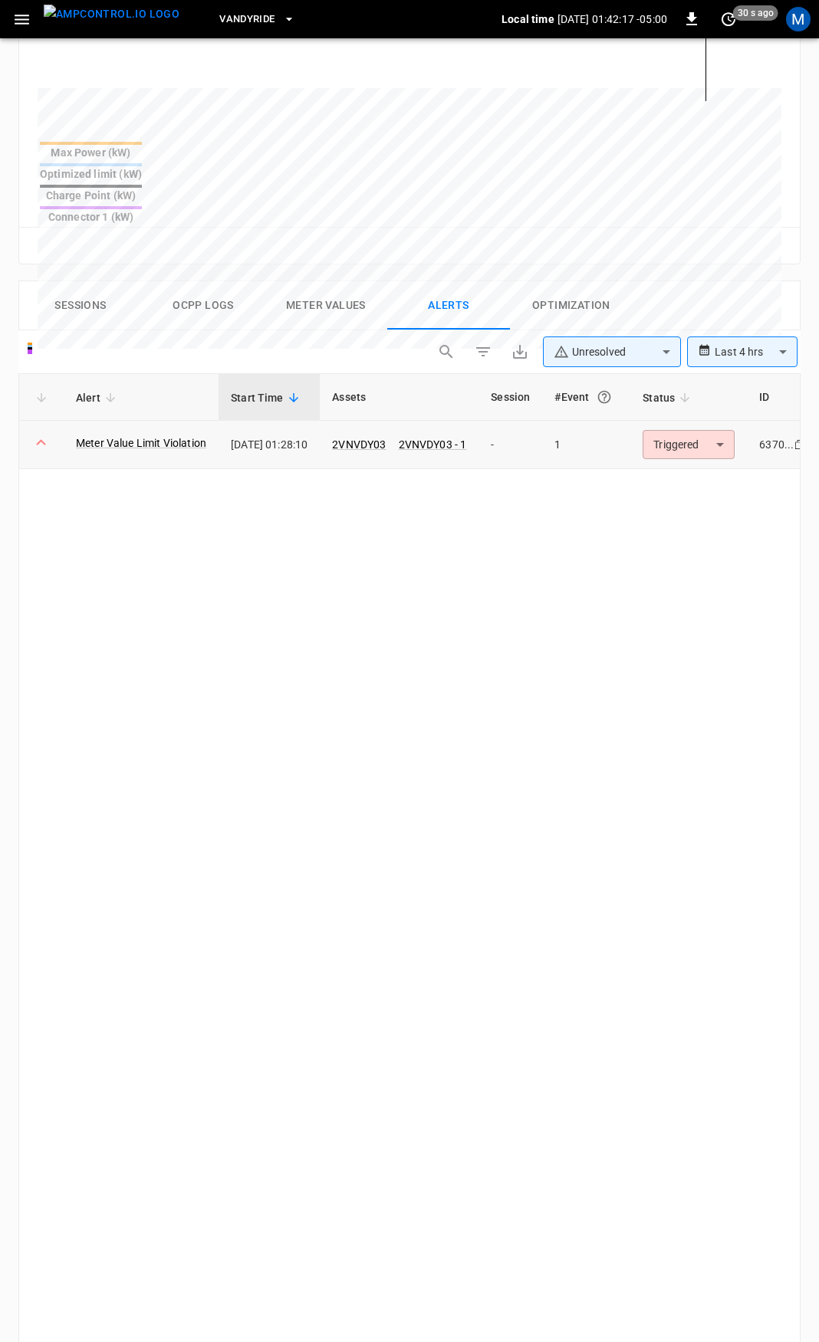
click at [681, 386] on body "**********" at bounding box center [409, 475] width 819 height 2258
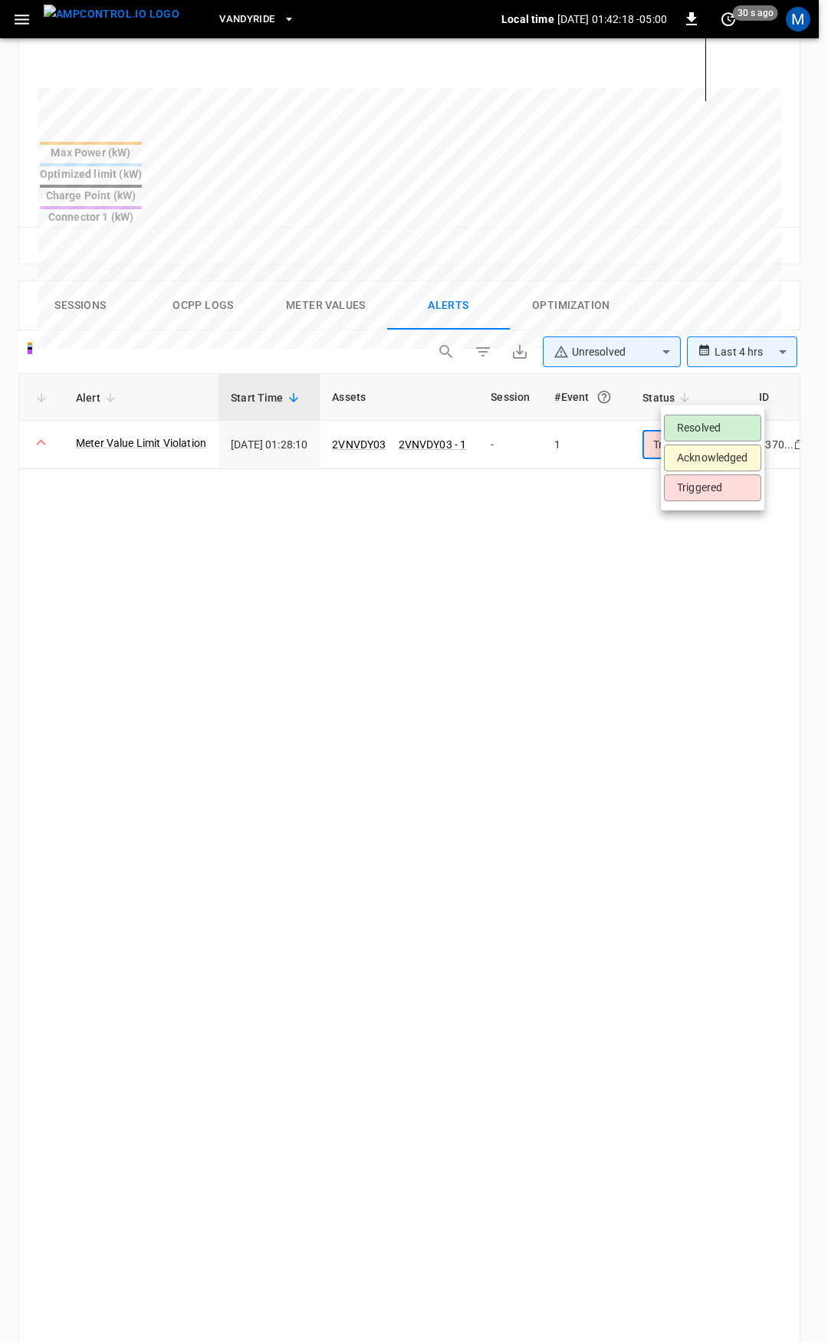
drag, startPoint x: 695, startPoint y: 419, endPoint x: 616, endPoint y: 367, distance: 94.9
click at [696, 420] on li "Resolved" at bounding box center [712, 428] width 97 height 27
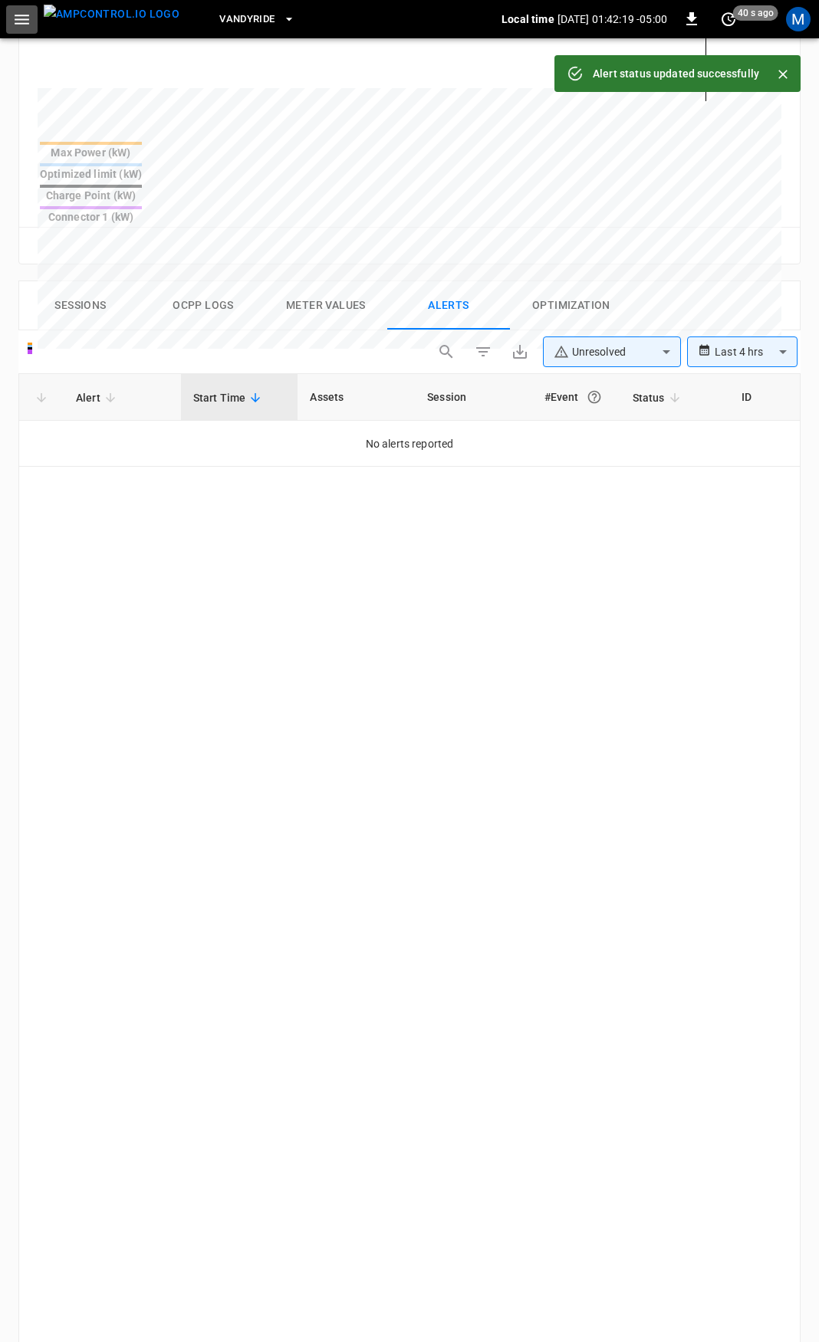
click at [16, 21] on icon "button" at bounding box center [21, 19] width 19 height 19
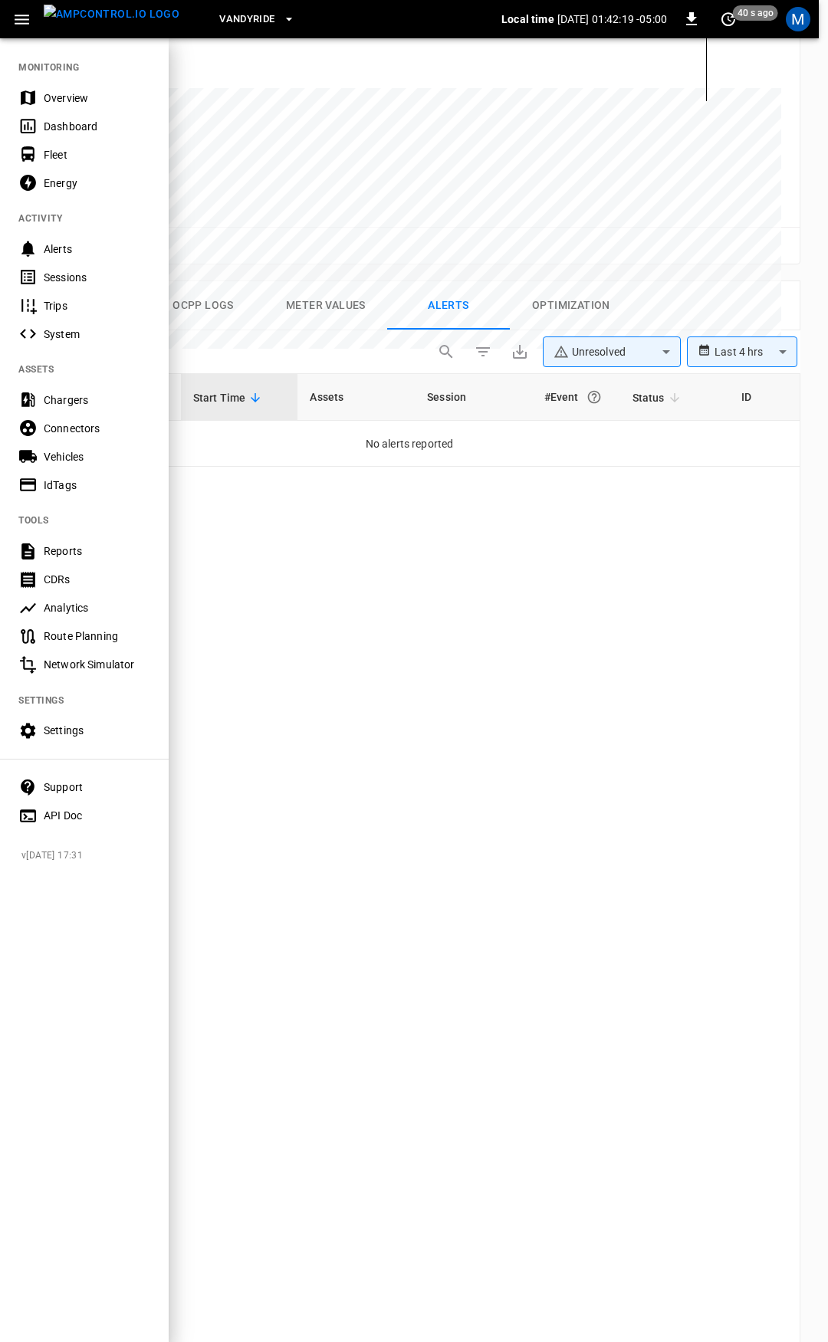
click at [53, 82] on nav "MONITORING Overview Dashboard Fleet Energy ACTIVITY Alerts Sessions Trips Syste…" at bounding box center [84, 437] width 169 height 800
click at [55, 89] on div "Overview" at bounding box center [84, 98] width 169 height 28
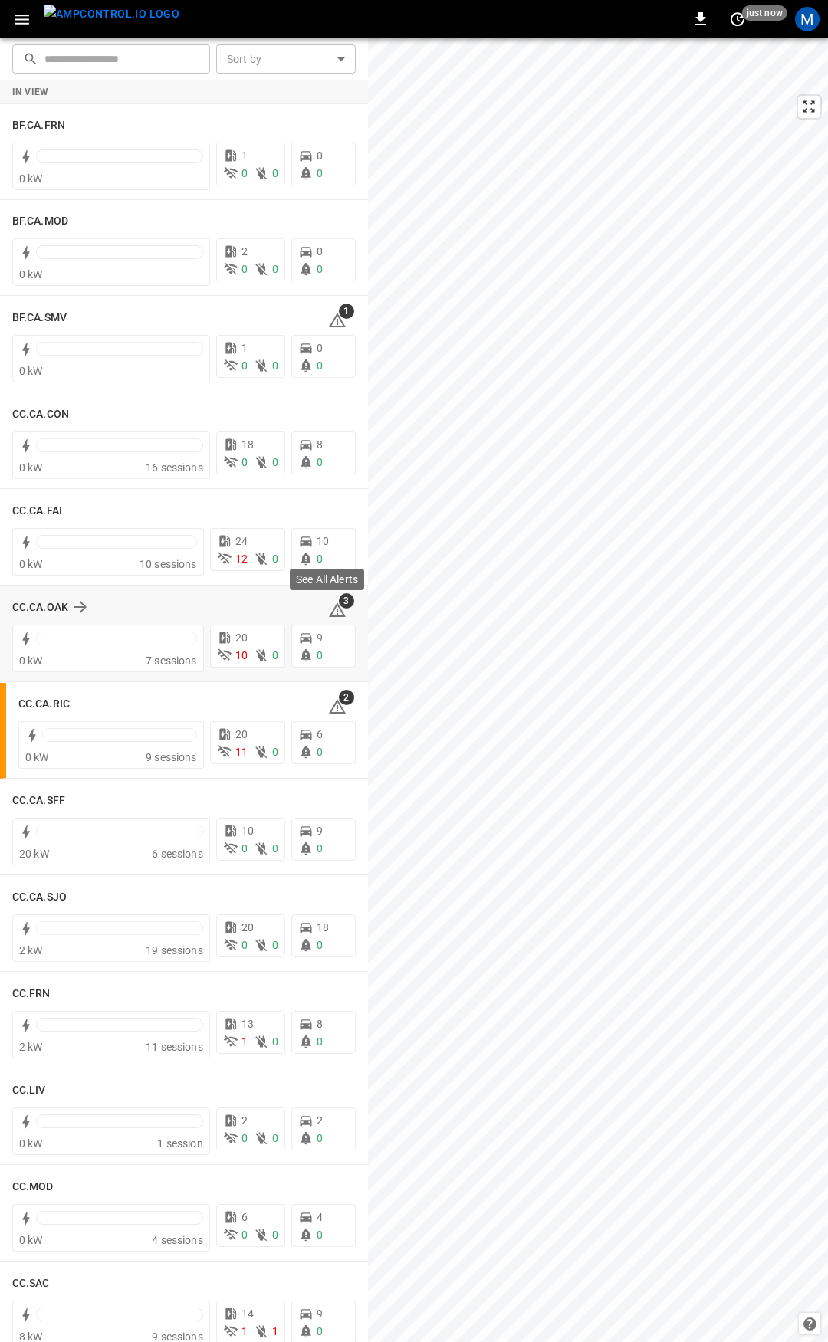
click at [334, 611] on icon at bounding box center [337, 610] width 18 height 18
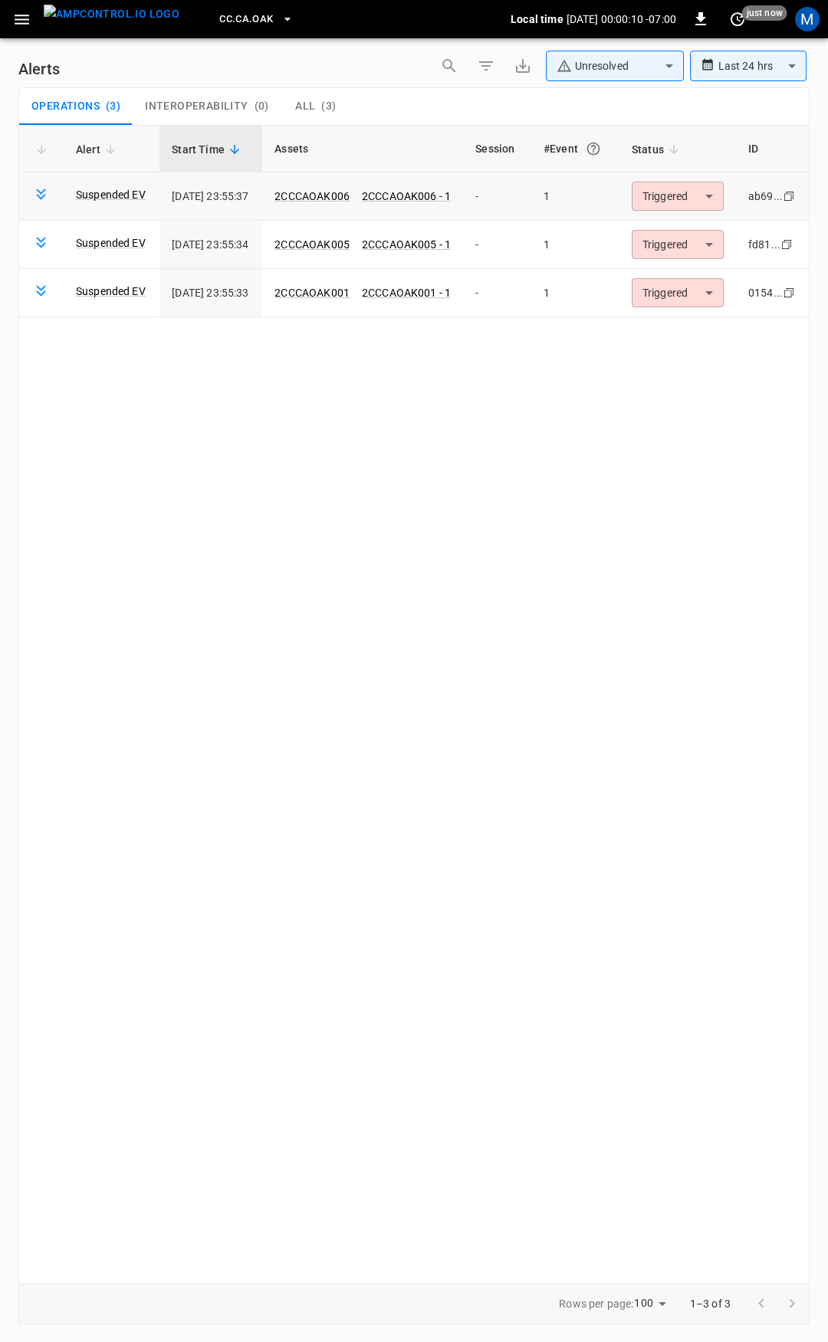
click at [669, 196] on body "**********" at bounding box center [414, 668] width 828 height 1337
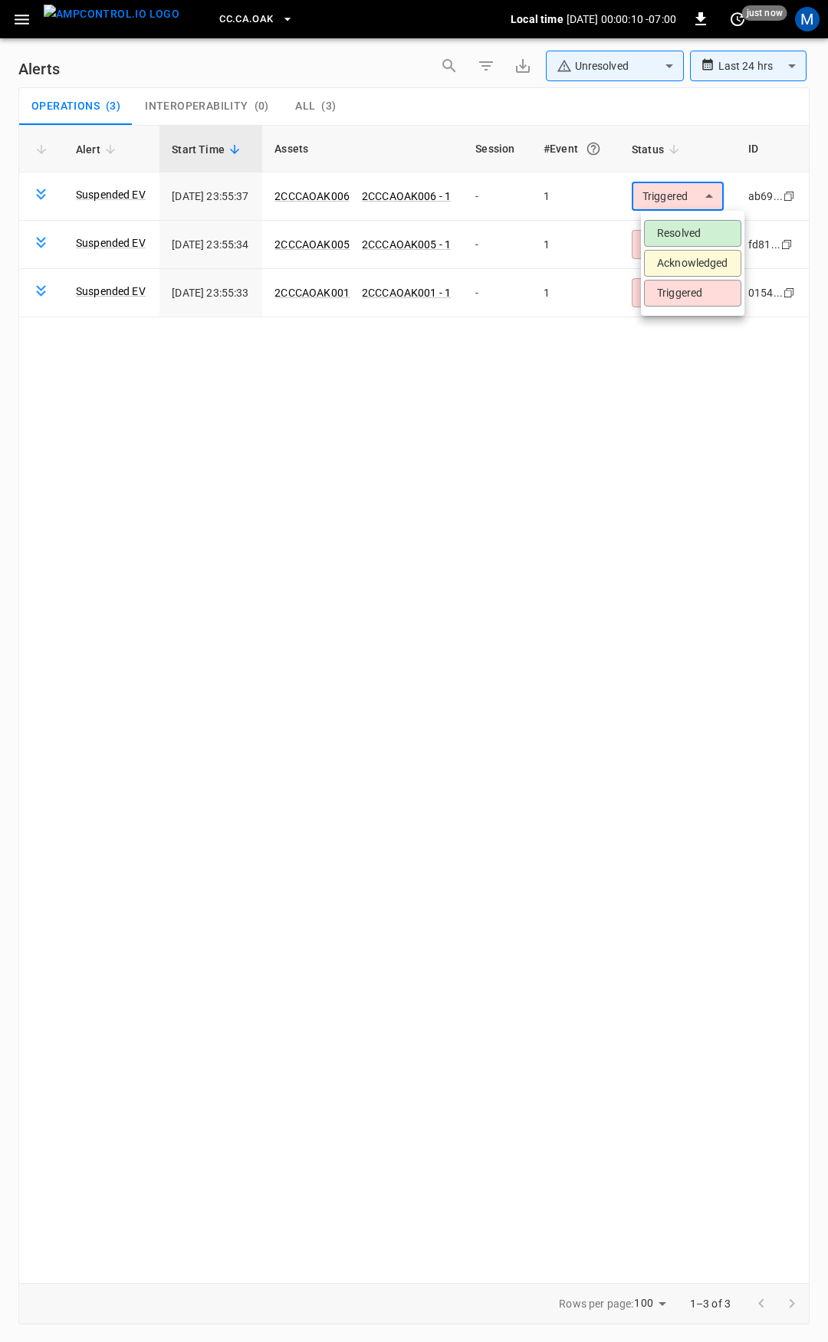
click at [679, 230] on li "Resolved" at bounding box center [692, 233] width 97 height 27
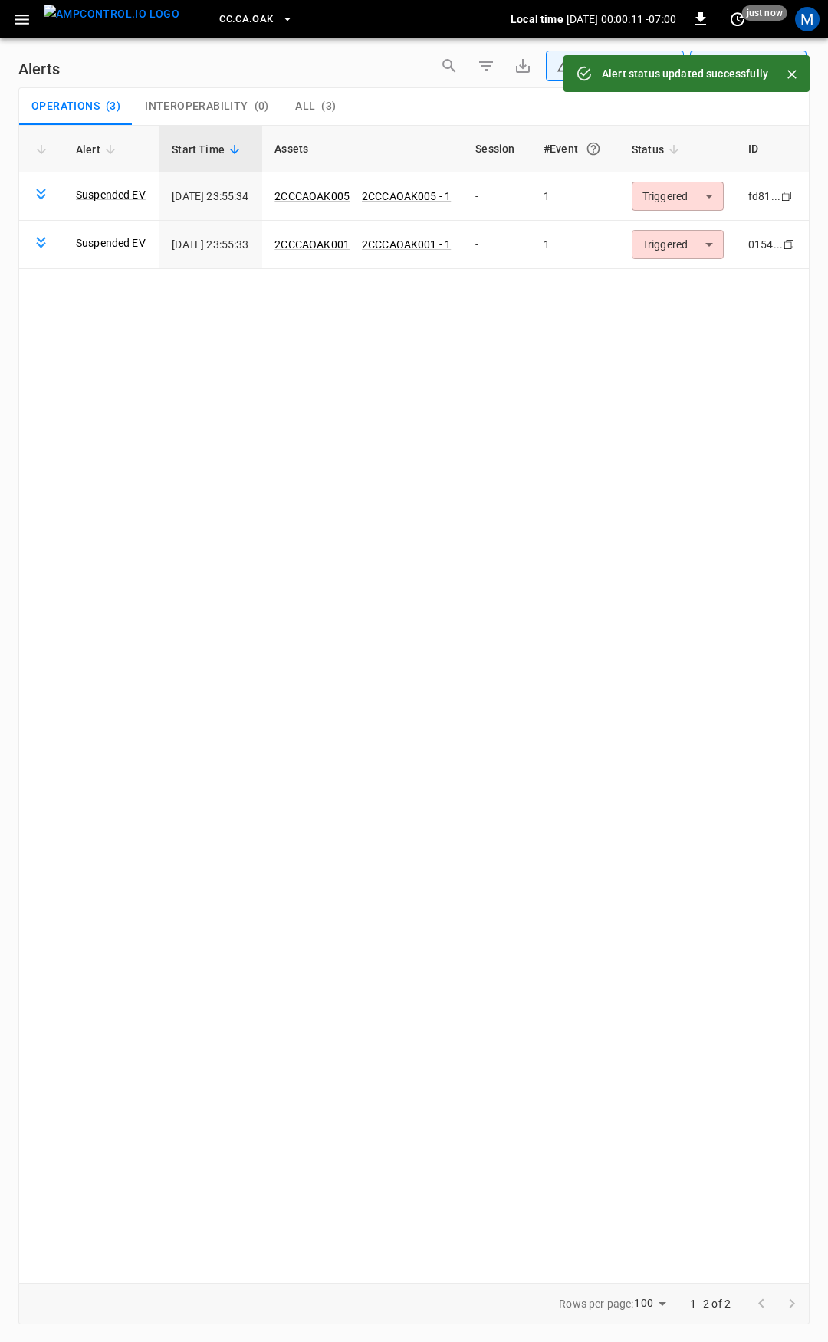
click at [690, 192] on body "**********" at bounding box center [414, 668] width 828 height 1337
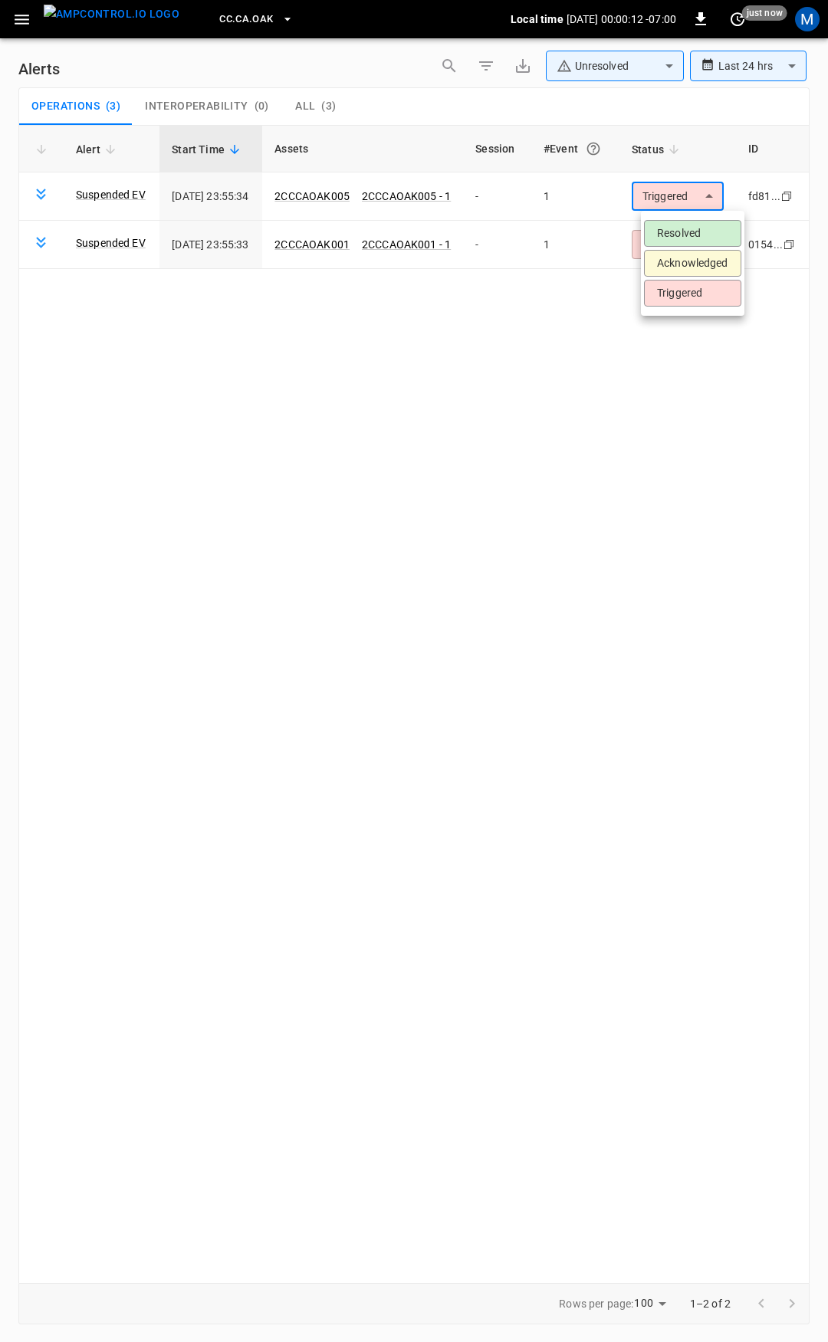
click at [683, 235] on li "Resolved" at bounding box center [692, 233] width 97 height 27
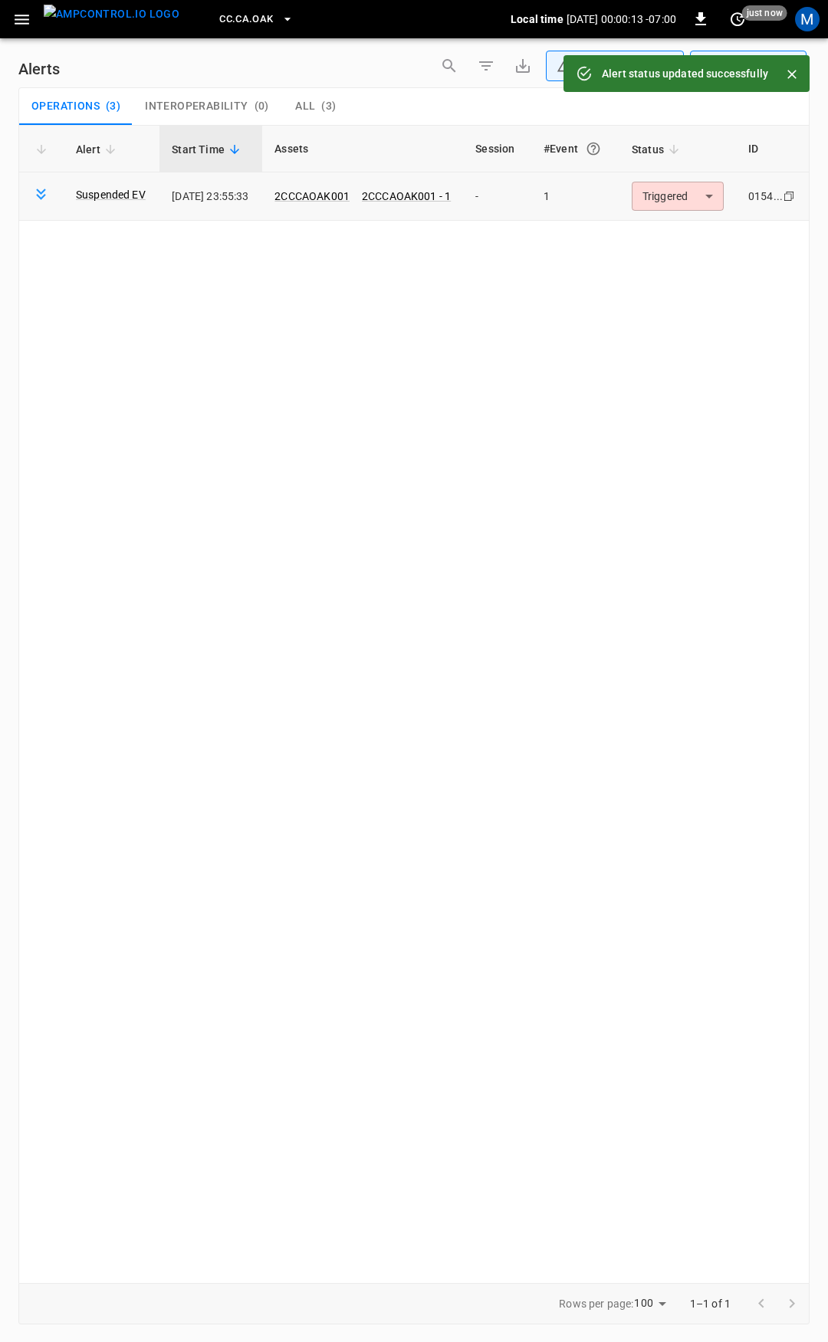
click at [698, 194] on body "**********" at bounding box center [414, 668] width 828 height 1337
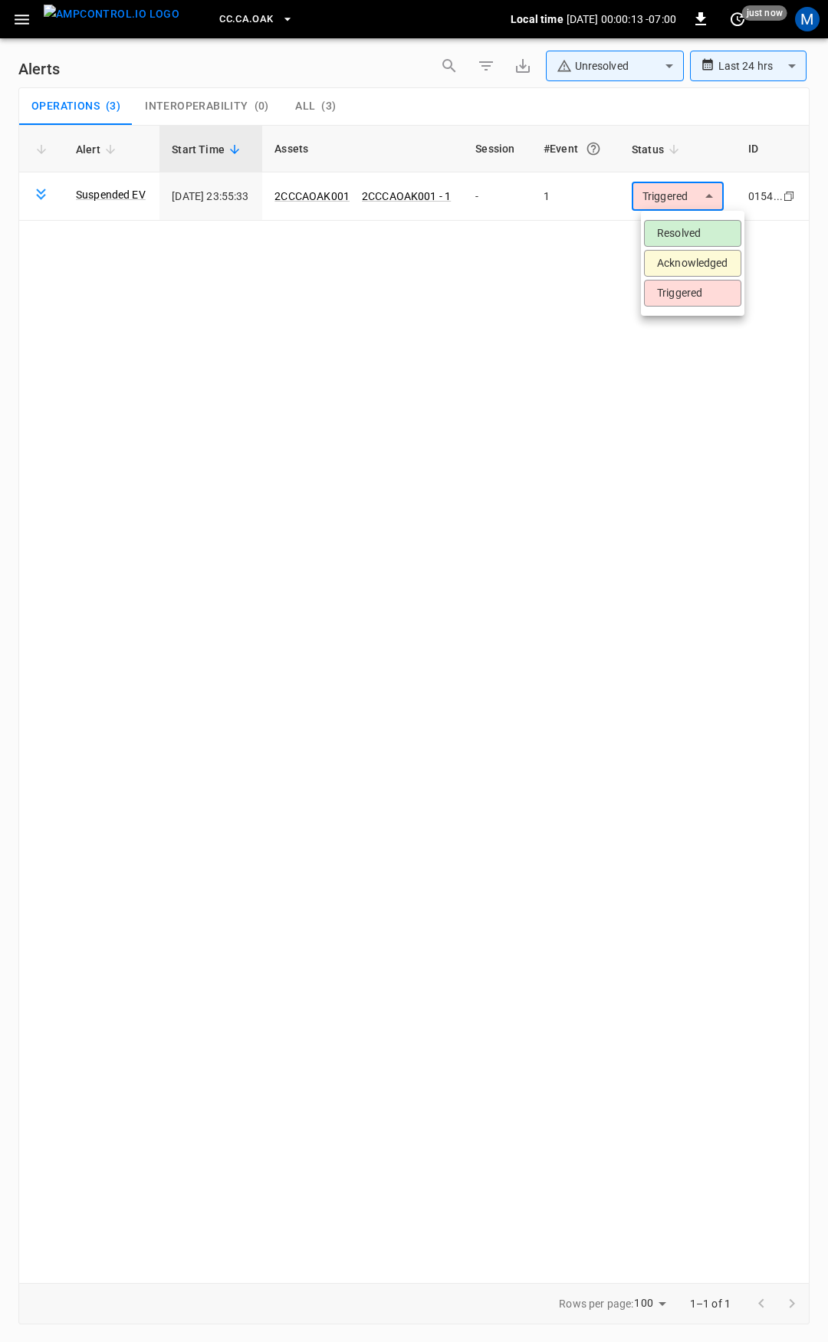
click at [697, 227] on li "Resolved" at bounding box center [692, 233] width 97 height 27
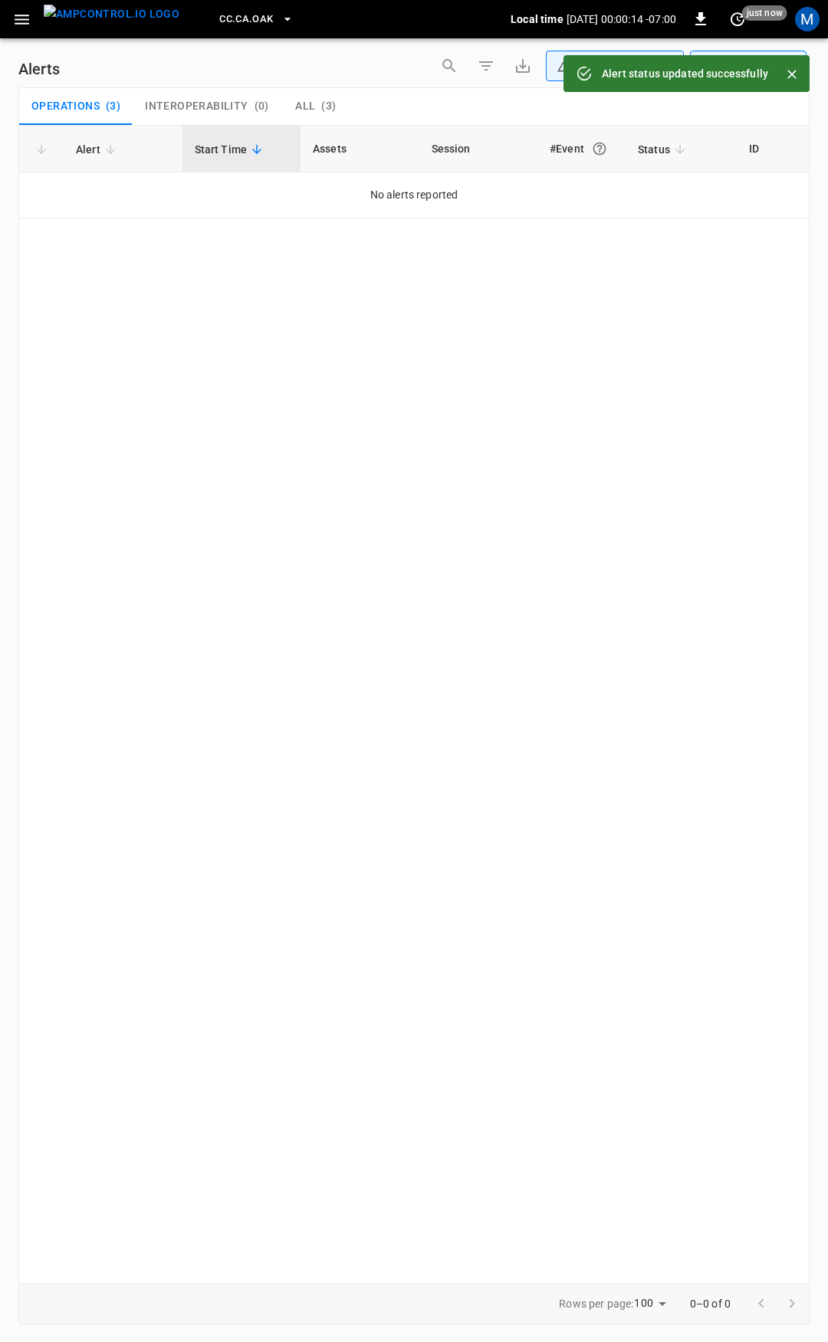
click at [20, 18] on icon "button" at bounding box center [22, 20] width 15 height 10
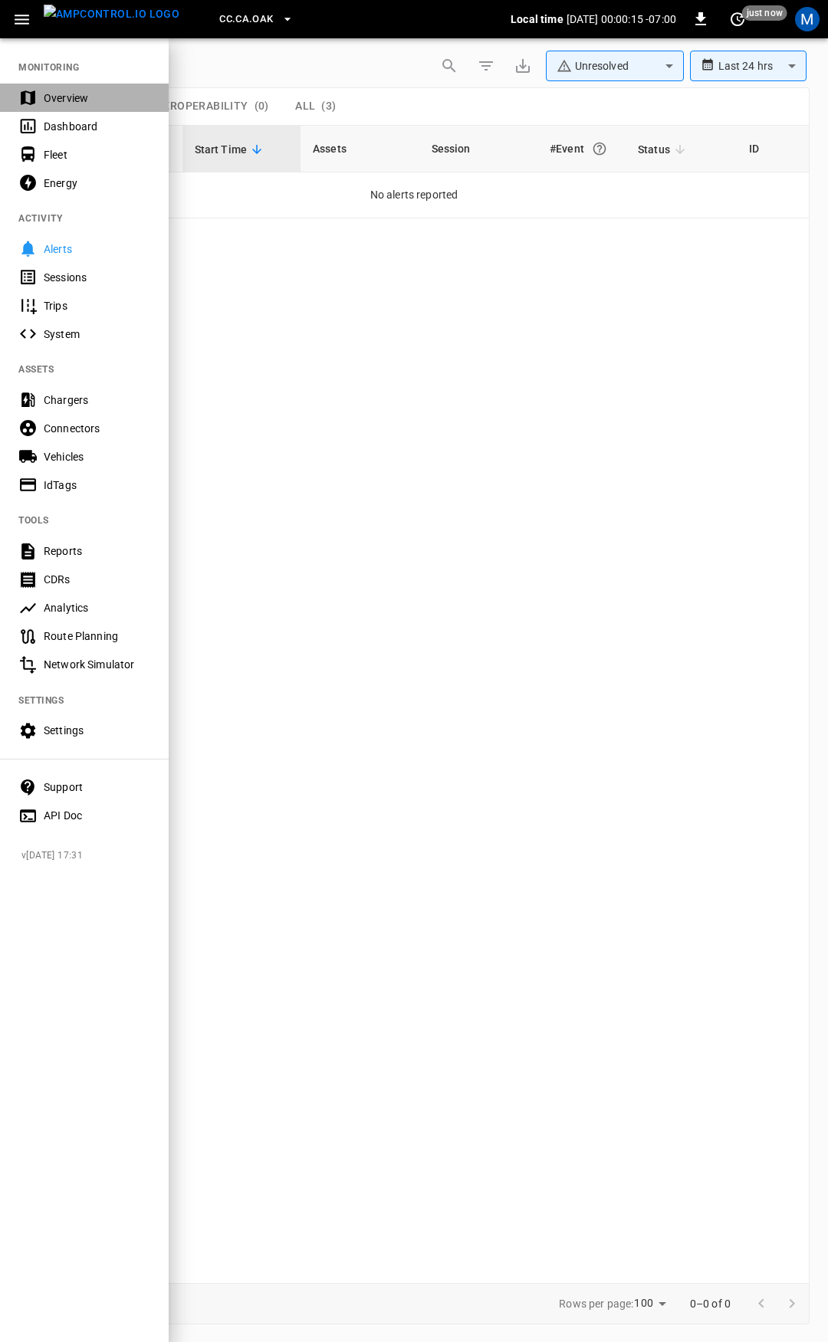
drag, startPoint x: 65, startPoint y: 97, endPoint x: 159, endPoint y: 176, distance: 122.4
click at [66, 97] on div "Overview" at bounding box center [97, 97] width 107 height 15
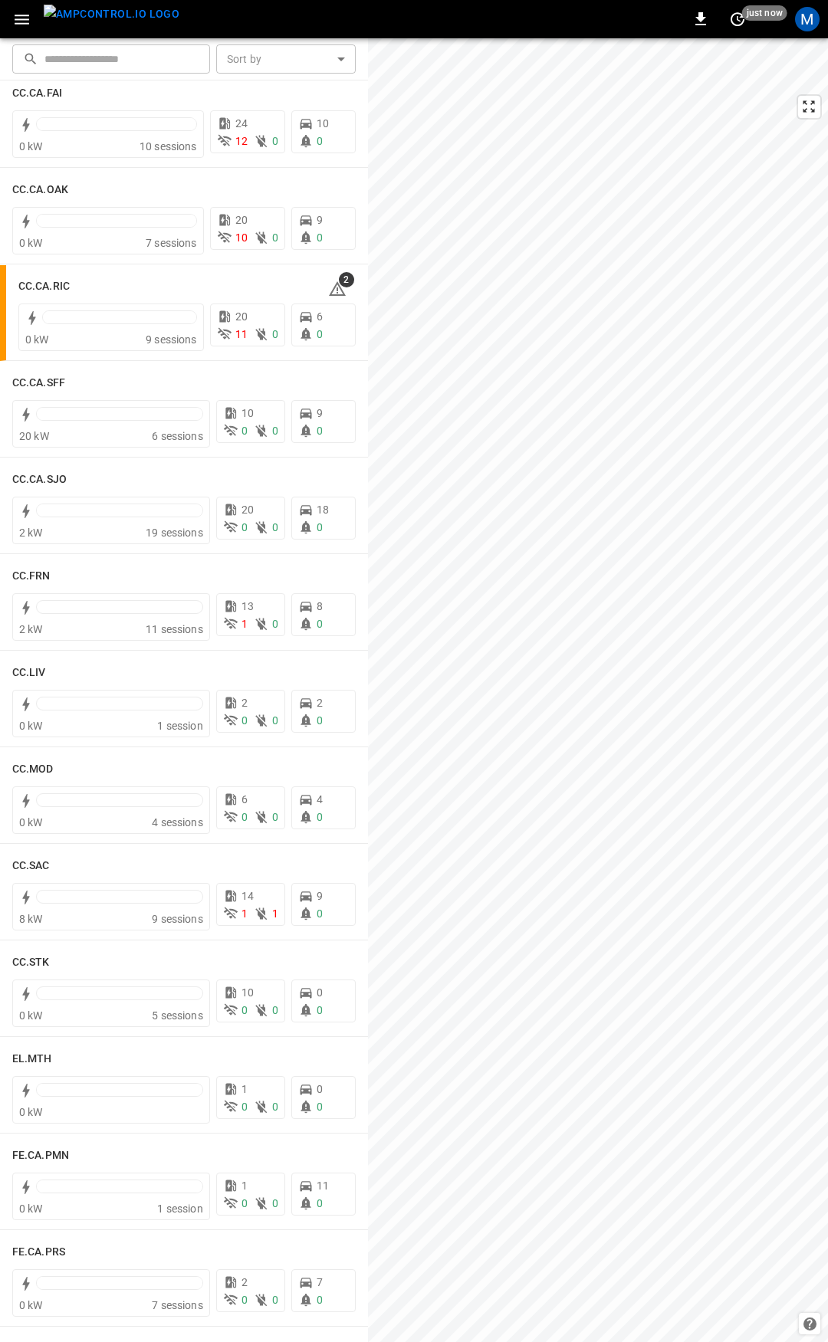
scroll to position [420, 0]
click at [337, 286] on div "2" at bounding box center [342, 283] width 28 height 25
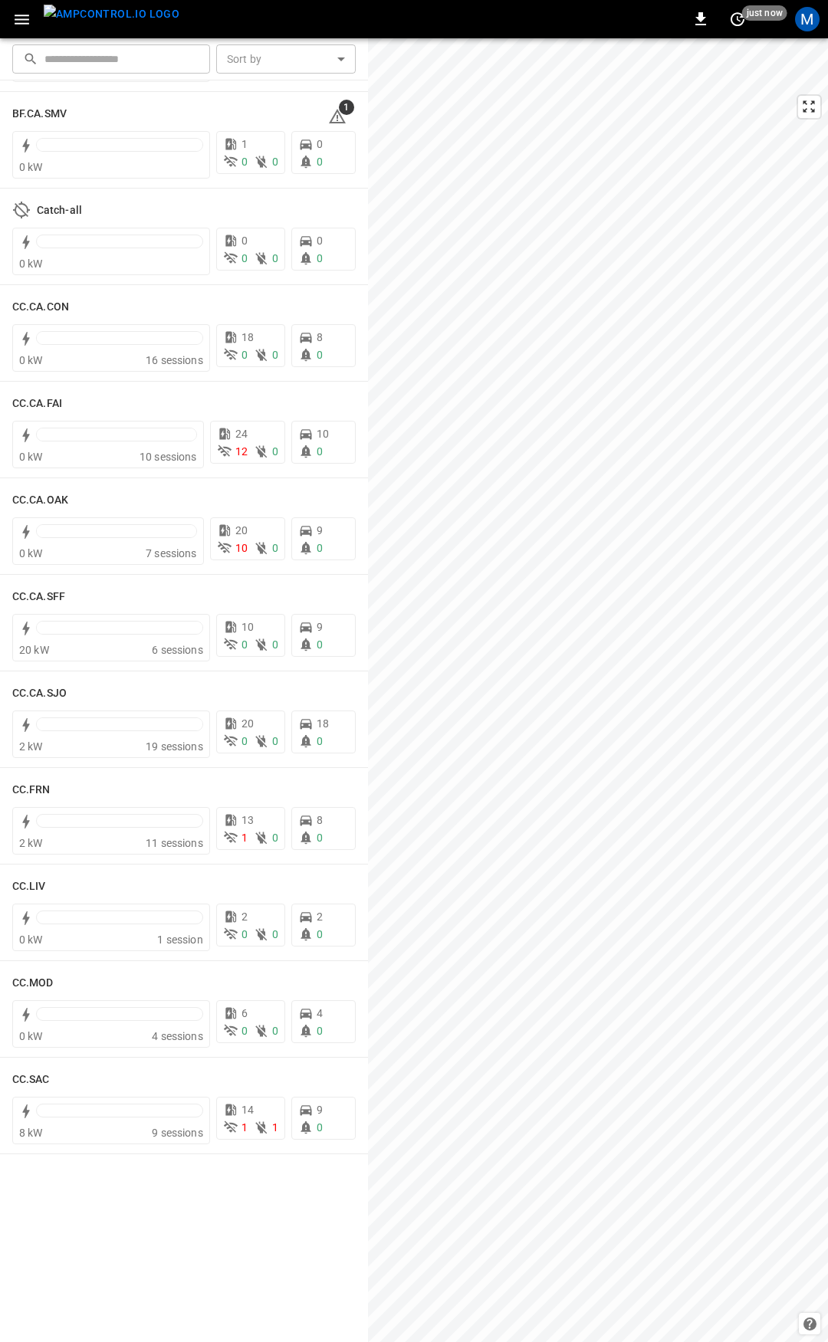
scroll to position [0, 0]
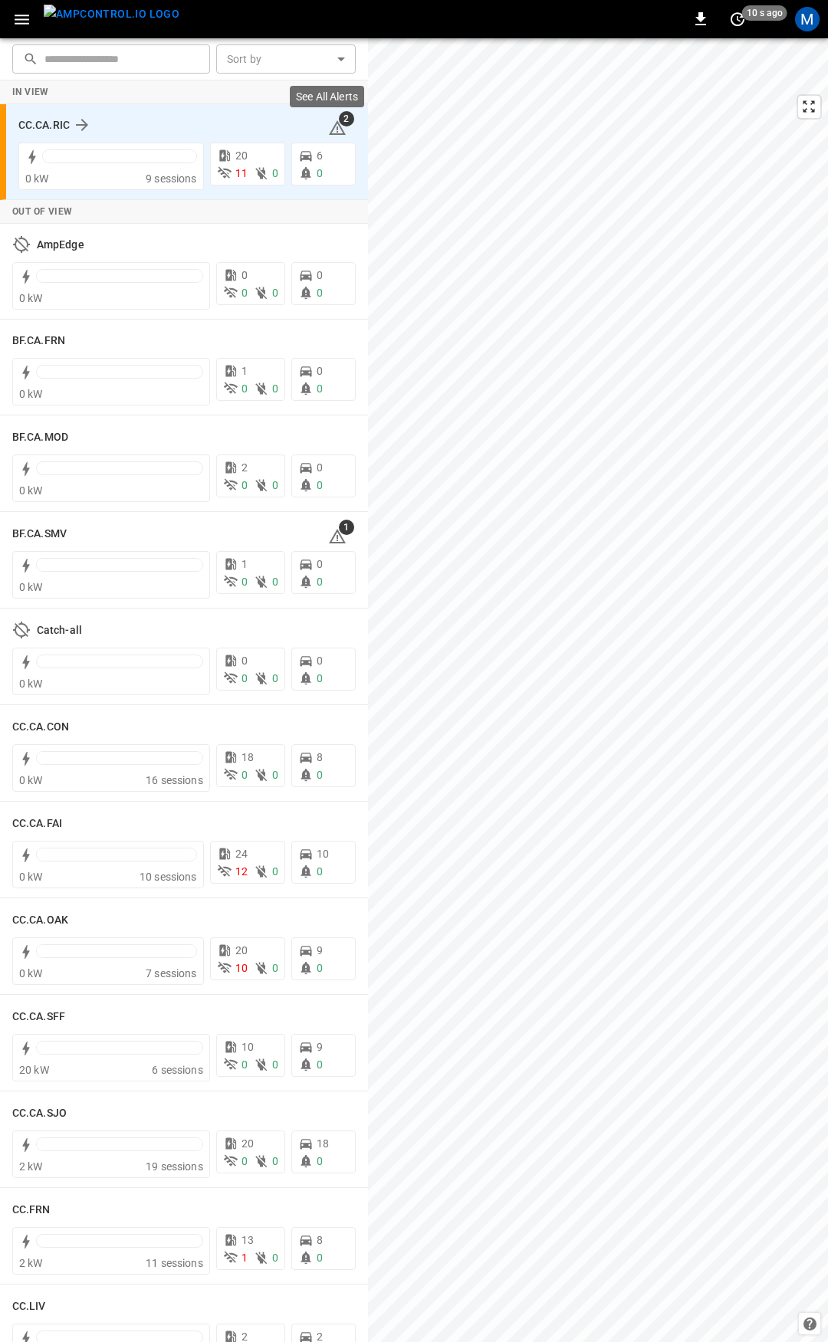
click at [330, 129] on icon at bounding box center [337, 128] width 18 height 18
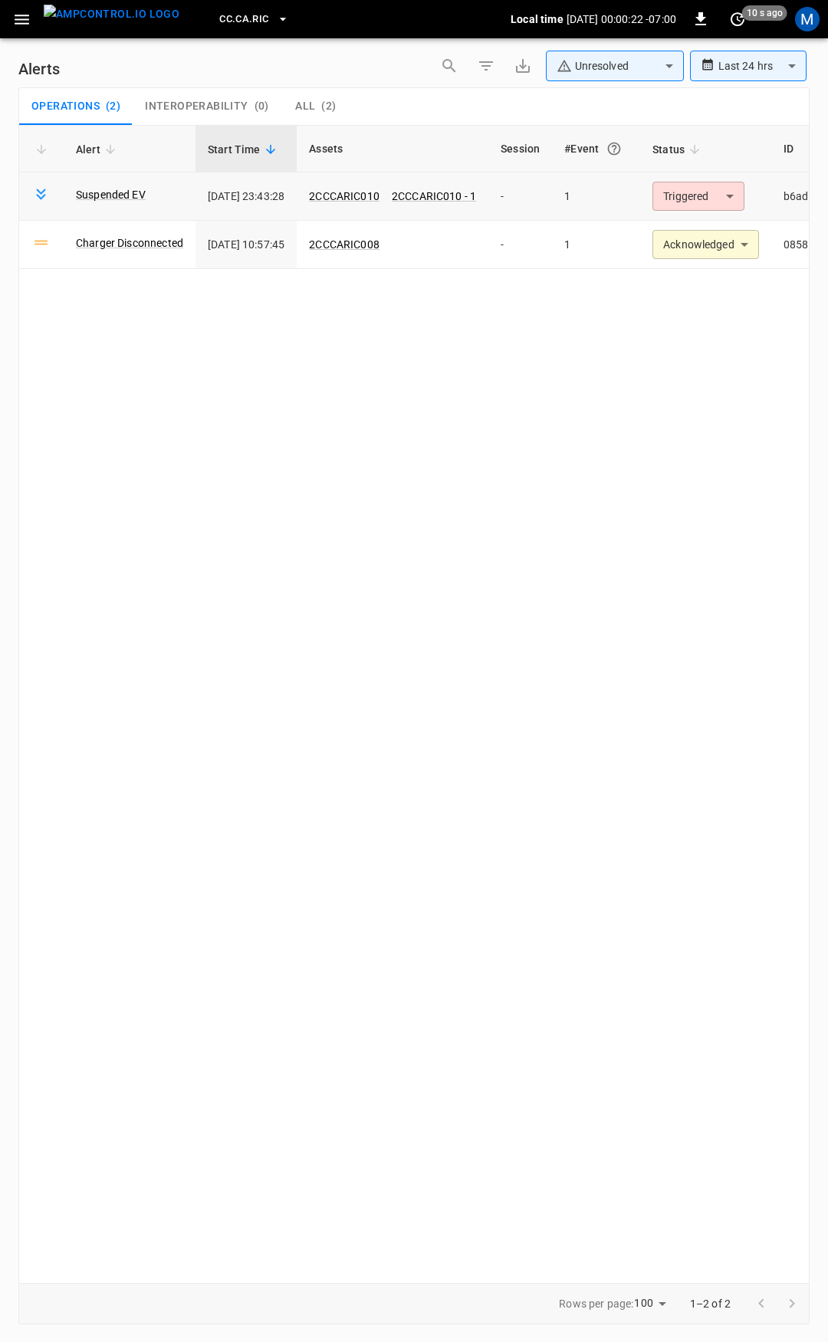
click at [728, 191] on body "**********" at bounding box center [414, 668] width 828 height 1337
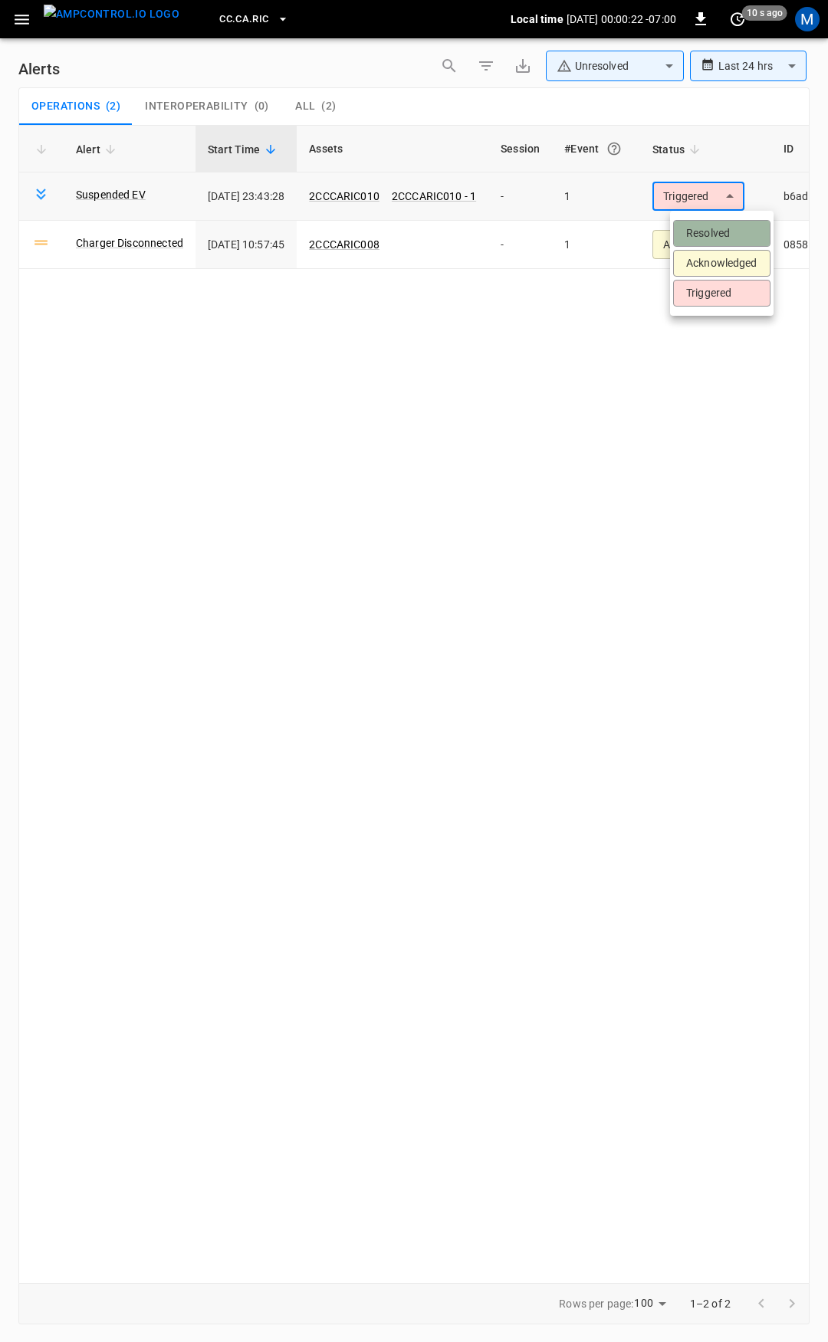
click at [728, 228] on li "Resolved" at bounding box center [721, 233] width 97 height 27
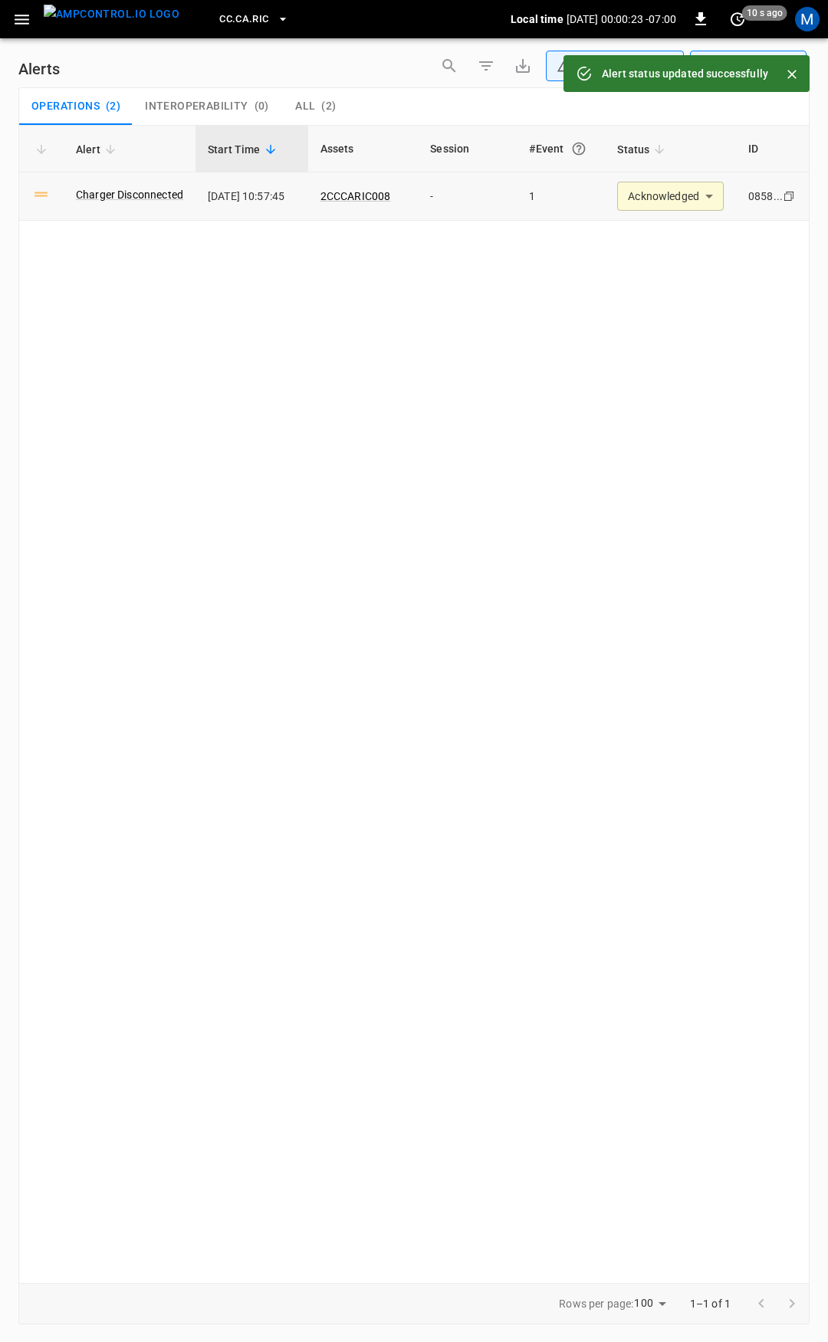
drag, startPoint x: 21, startPoint y: 23, endPoint x: 27, endPoint y: 31, distance: 10.4
click at [21, 22] on icon "button" at bounding box center [21, 19] width 19 height 19
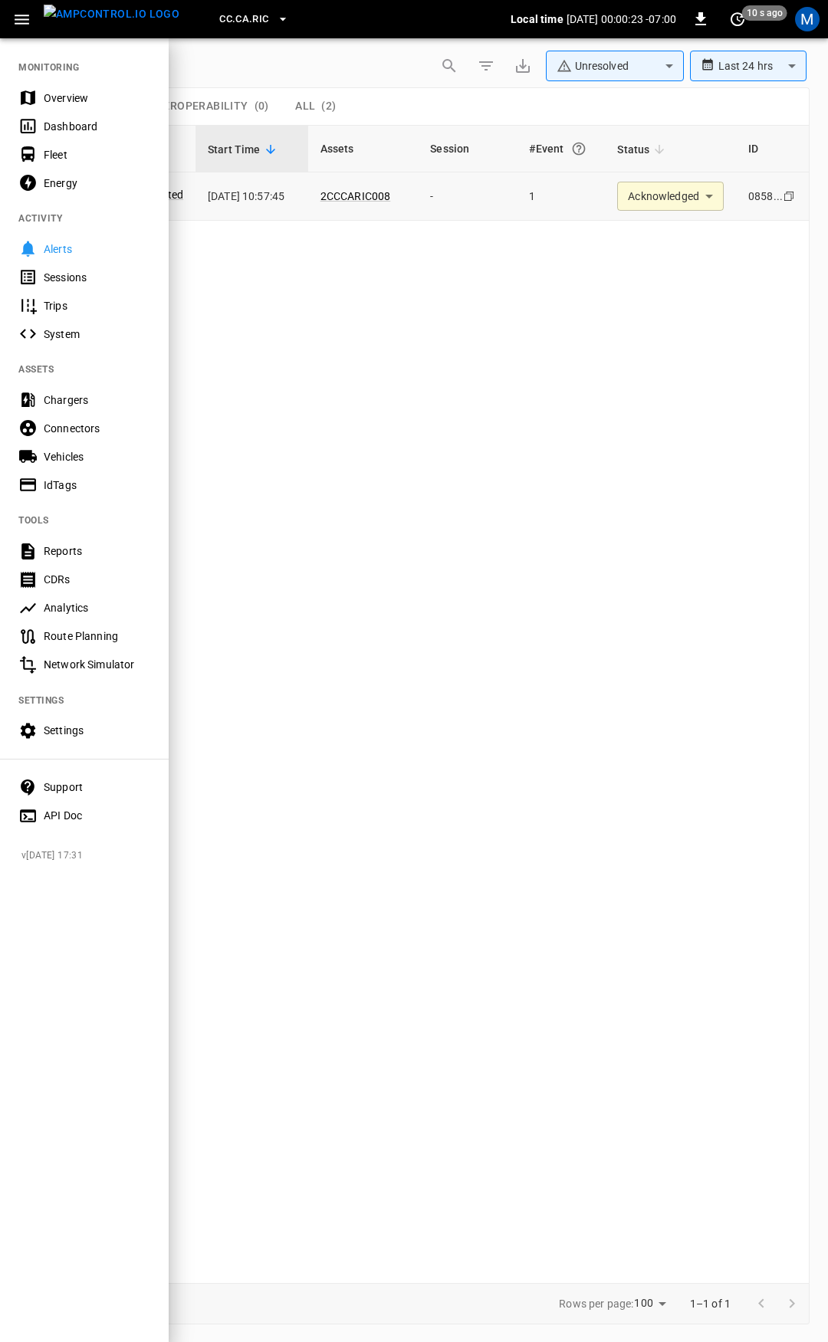
click at [94, 117] on div "Dashboard" at bounding box center [84, 126] width 169 height 28
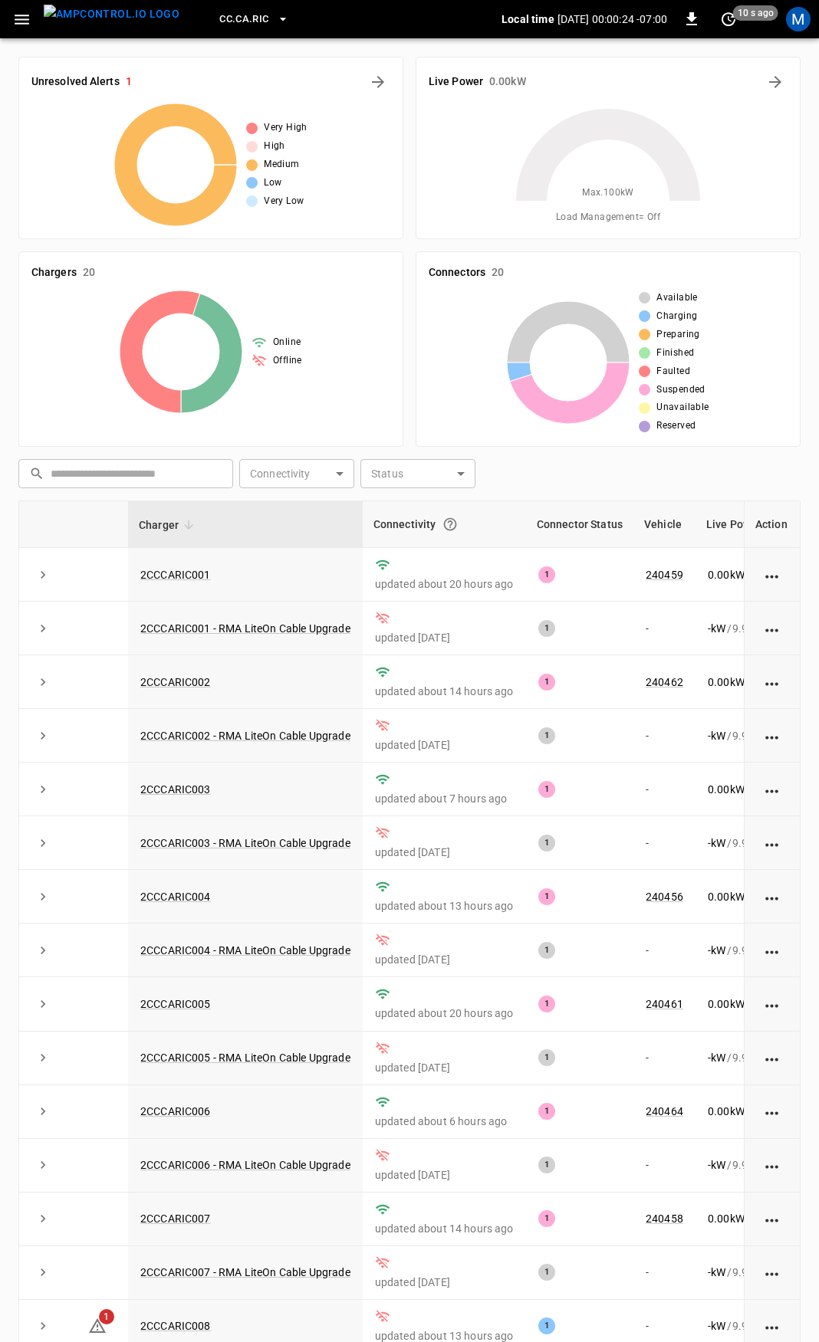
click at [34, 20] on button "button" at bounding box center [21, 19] width 31 height 28
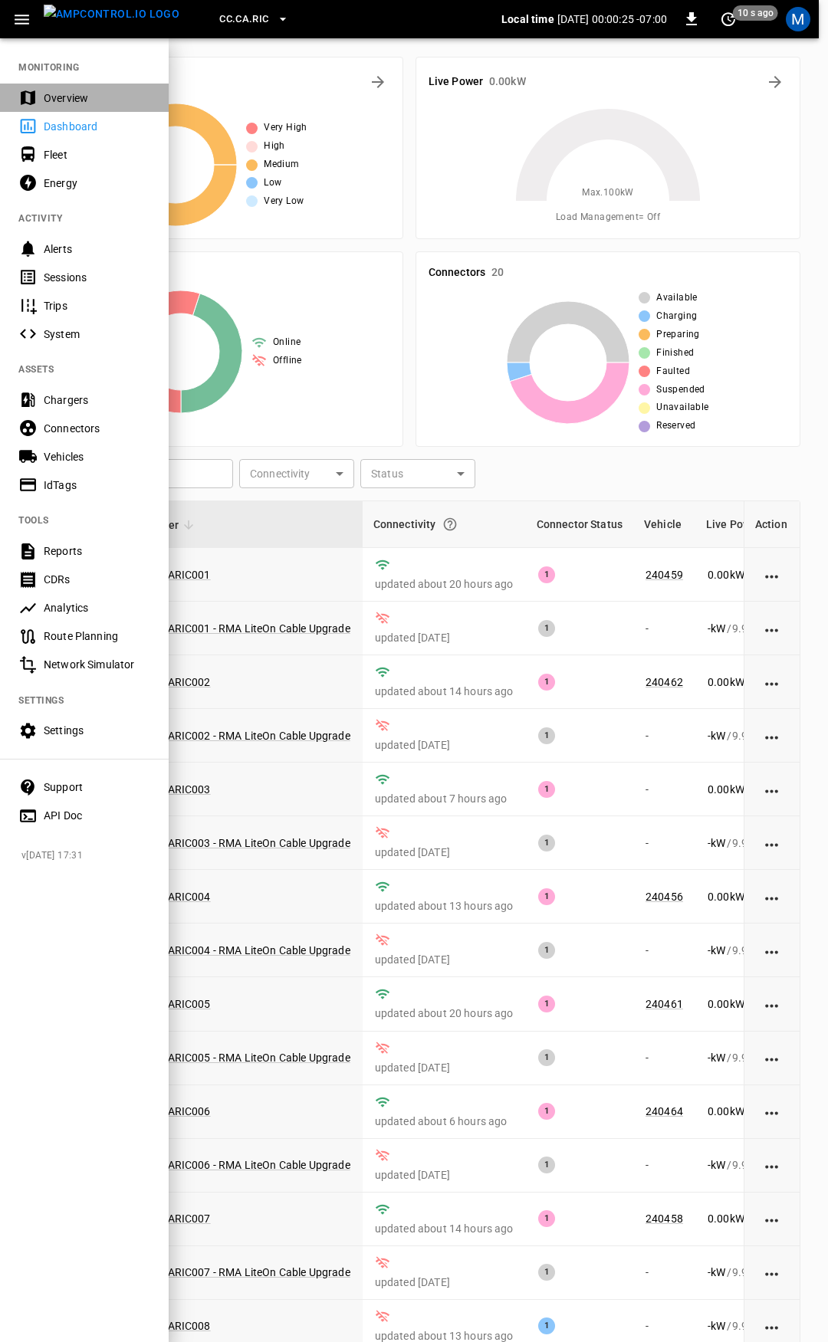
click at [48, 94] on div "Overview" at bounding box center [97, 97] width 107 height 15
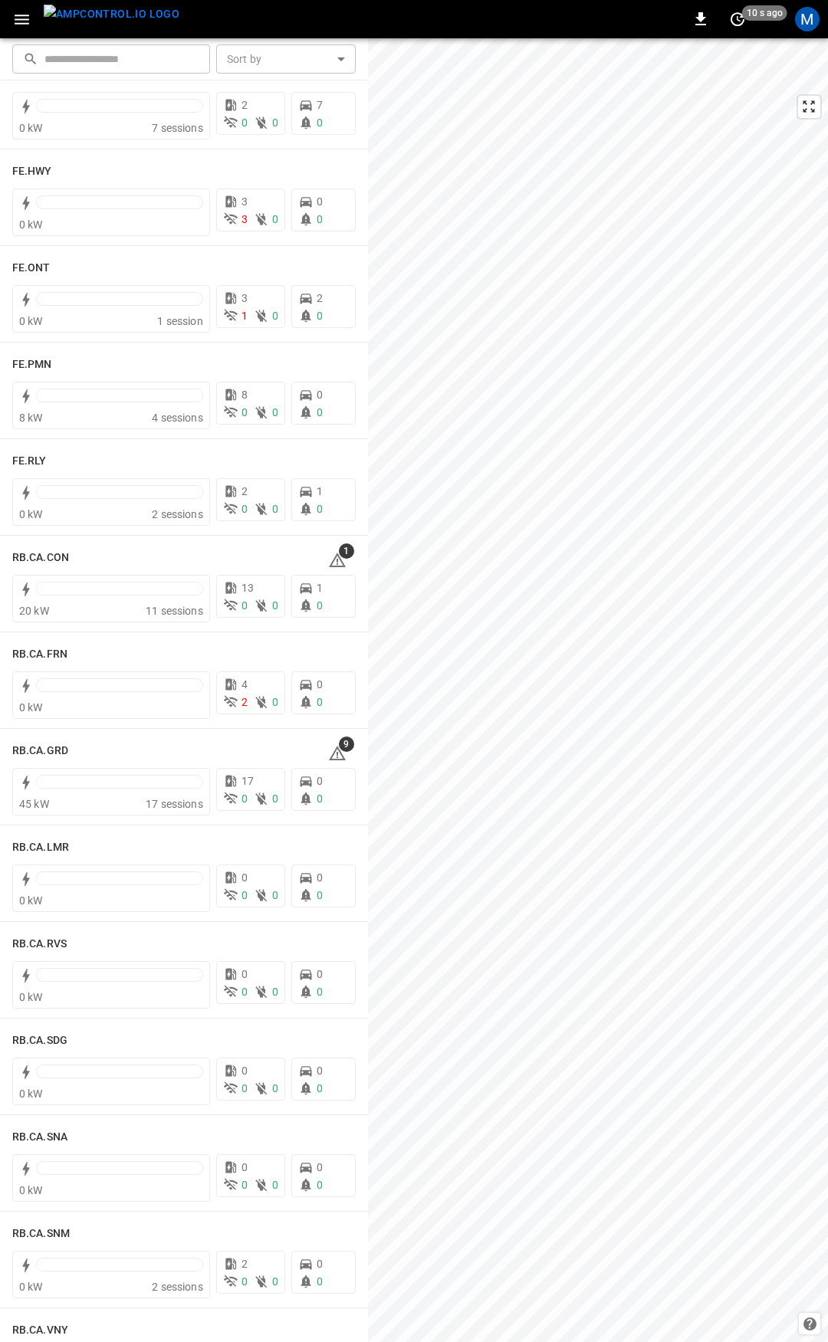
scroll to position [1664, 0]
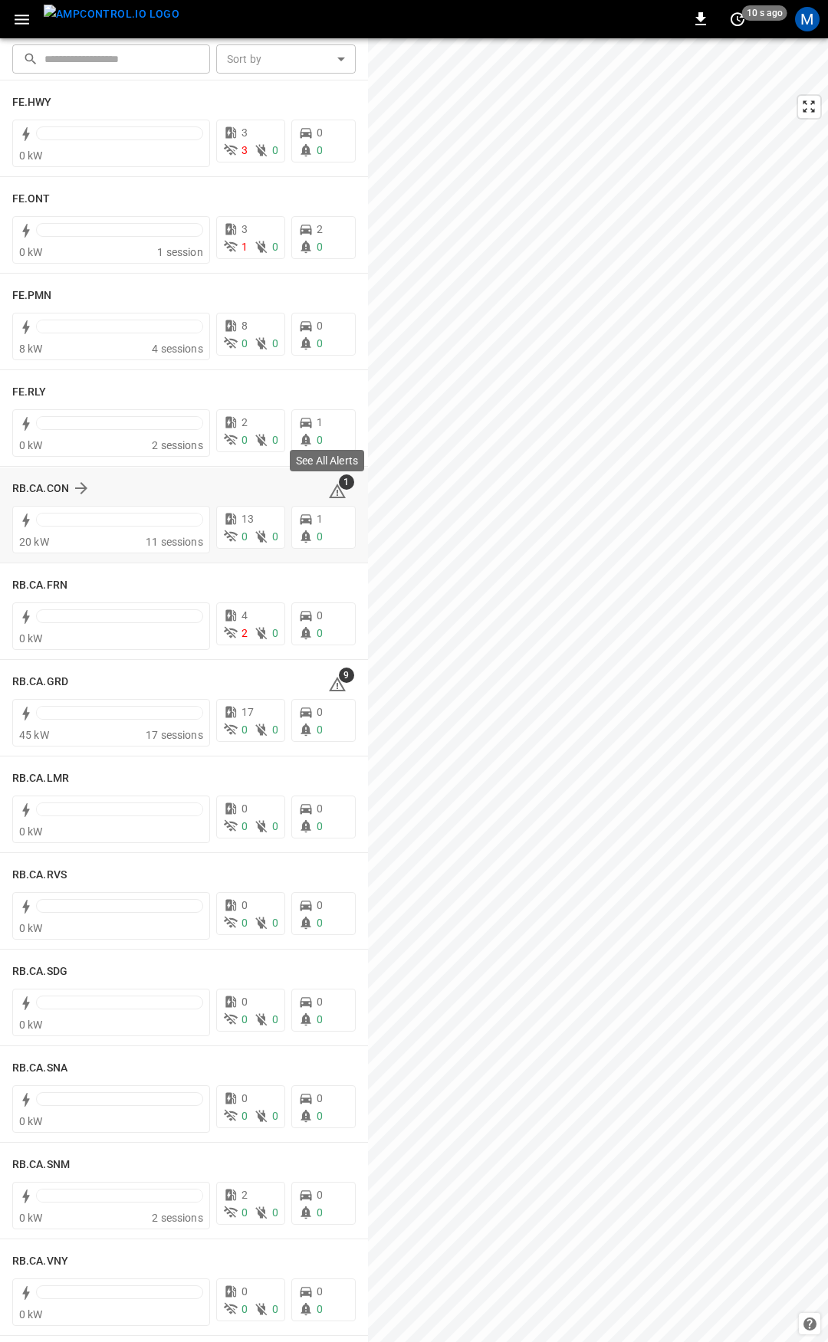
click at [328, 488] on icon at bounding box center [337, 491] width 18 height 18
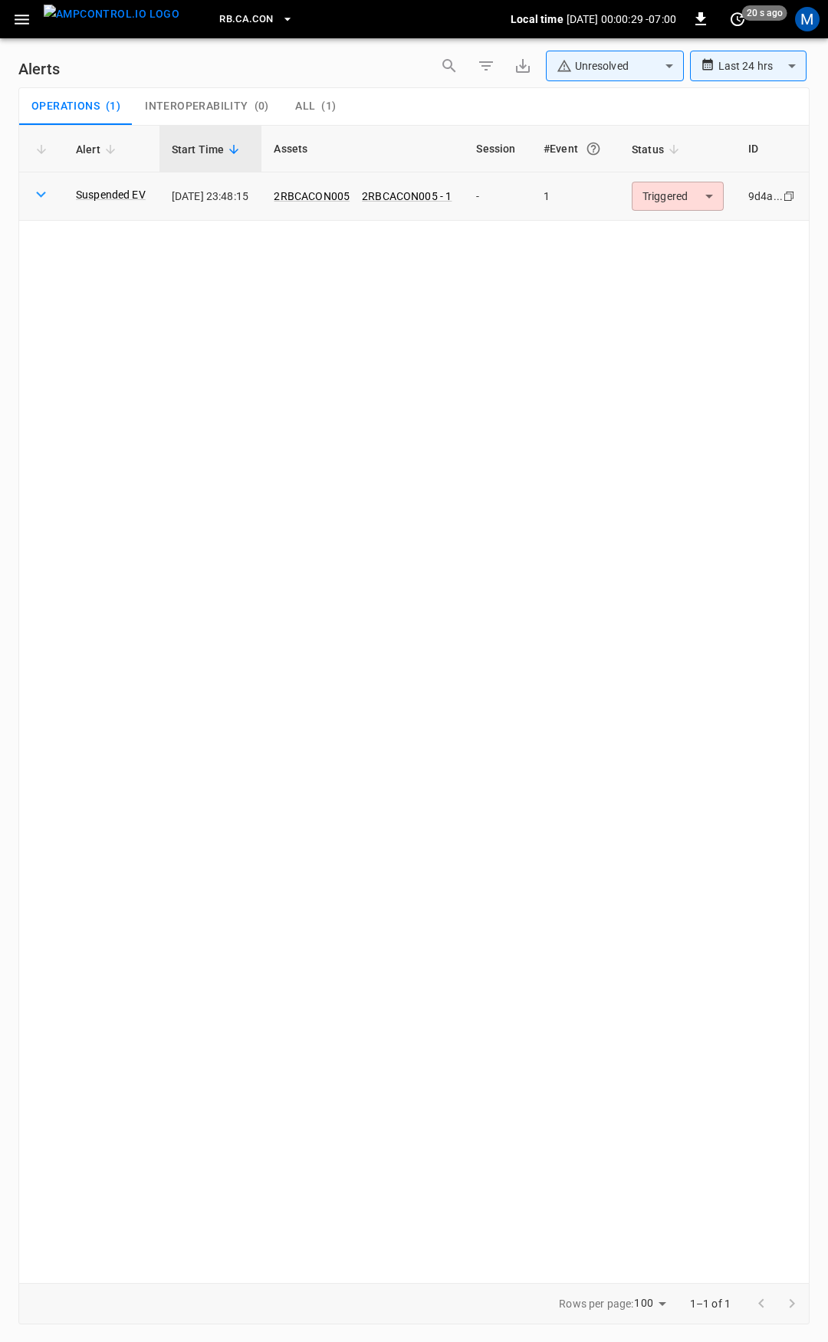
click at [685, 195] on body "**********" at bounding box center [414, 668] width 828 height 1337
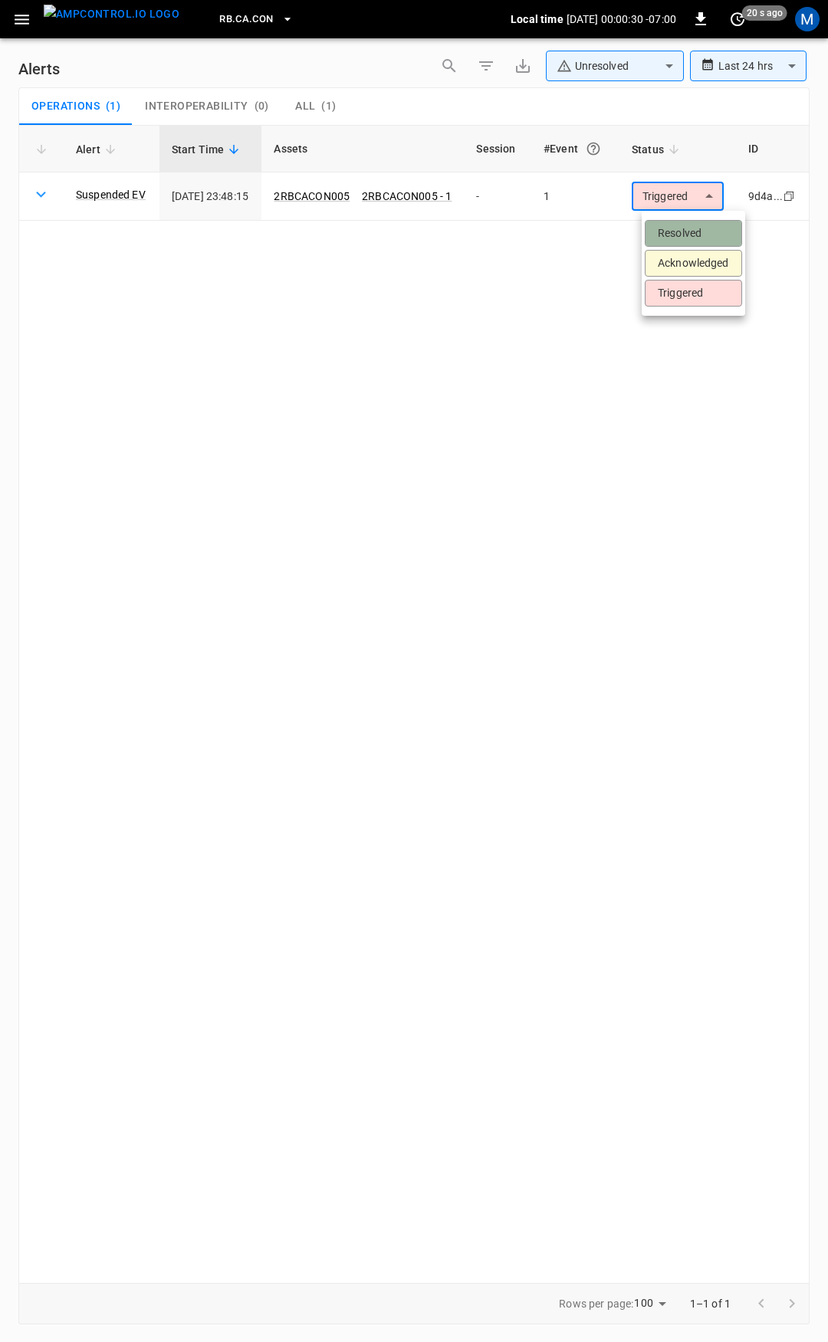
click at [692, 227] on li "Resolved" at bounding box center [693, 233] width 97 height 27
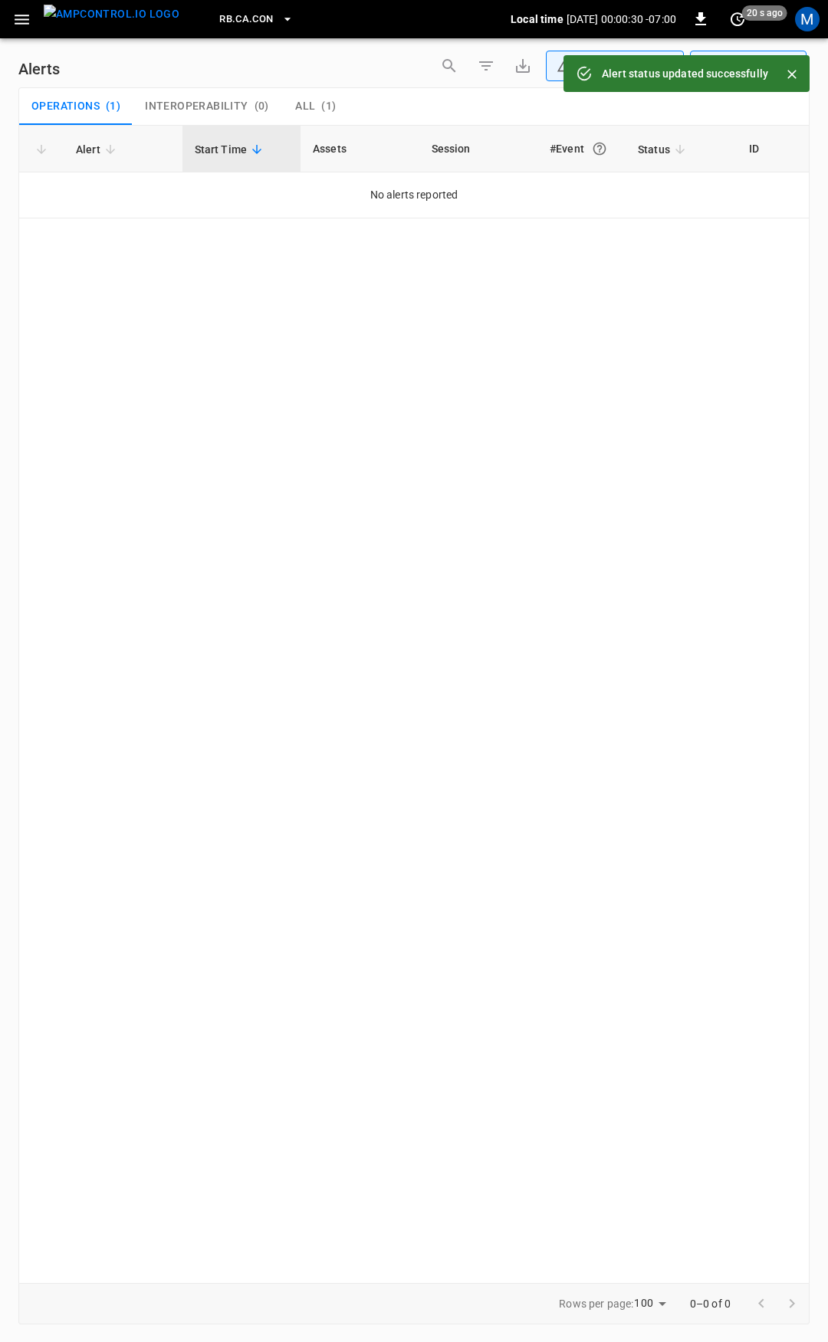
click at [18, 29] on button "button" at bounding box center [21, 19] width 31 height 28
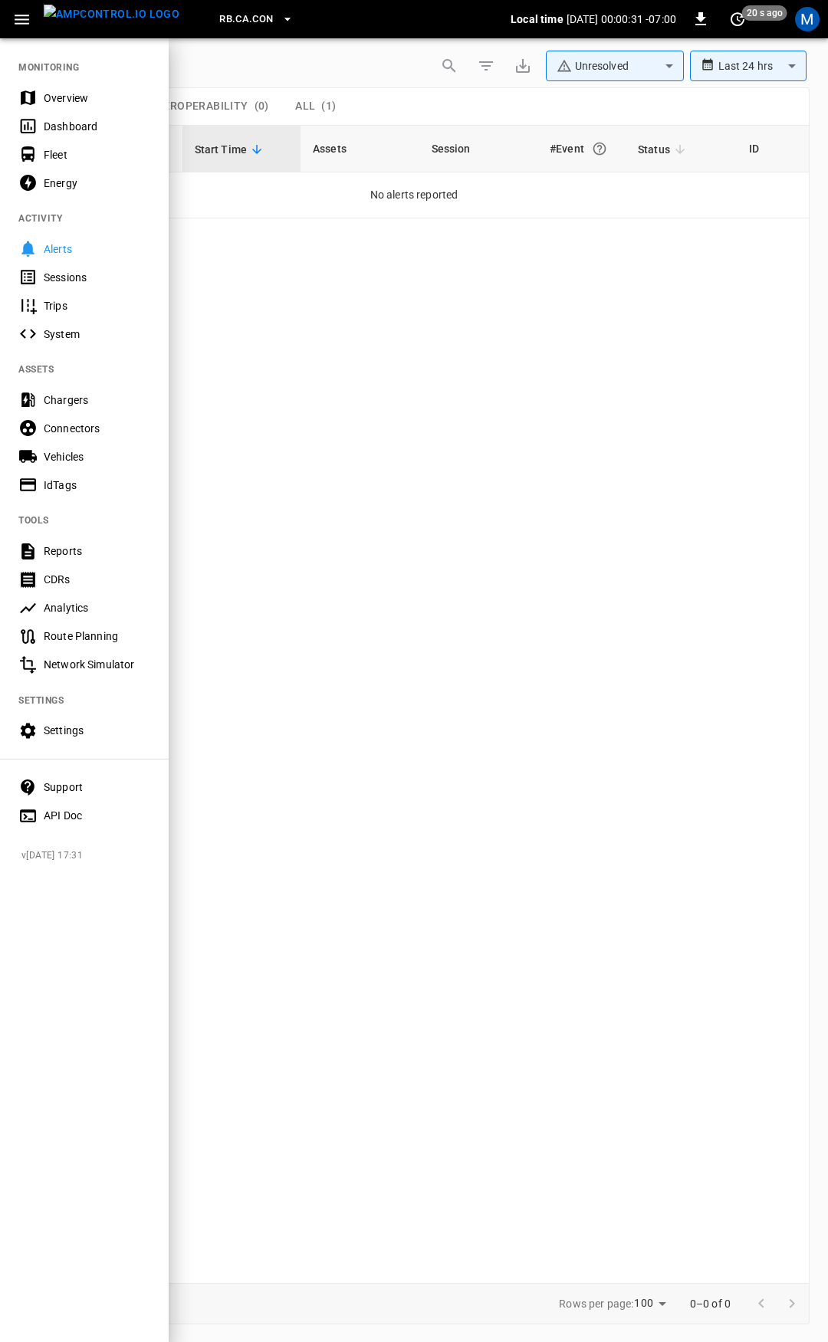
drag, startPoint x: 77, startPoint y: 89, endPoint x: 120, endPoint y: 105, distance: 45.9
click at [78, 89] on div "Overview" at bounding box center [84, 98] width 169 height 28
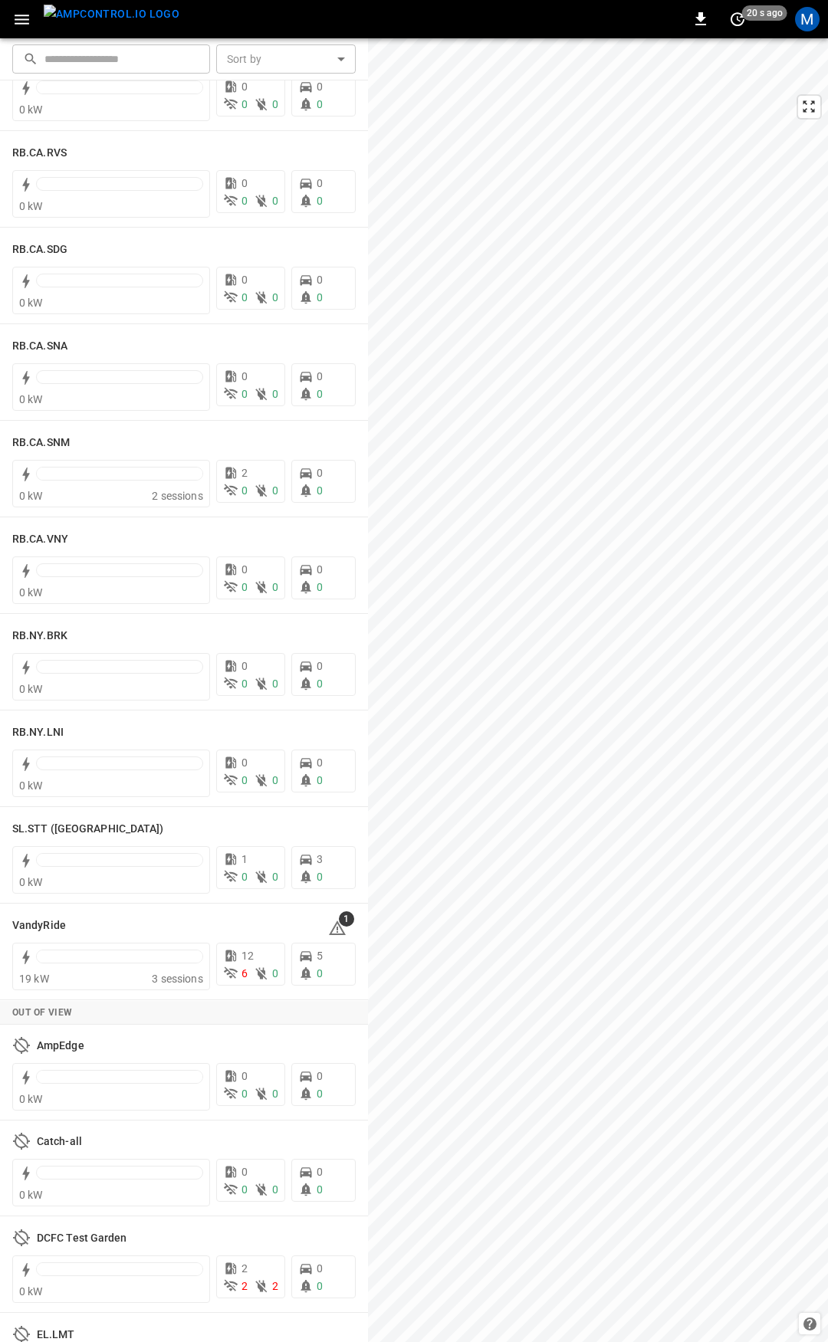
scroll to position [2390, 0]
click at [332, 931] on div "See Fleet Management Tool" at bounding box center [312, 923] width 149 height 34
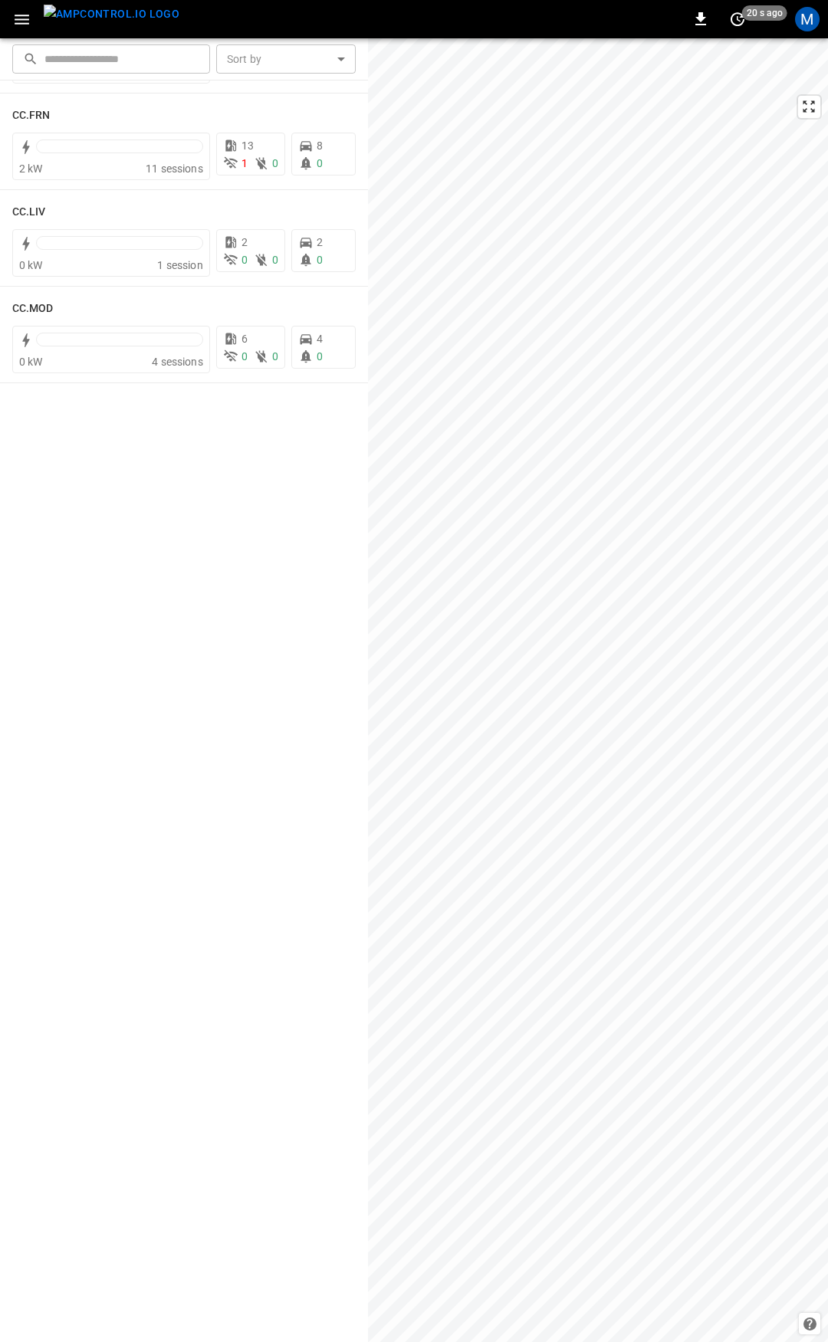
scroll to position [0, 0]
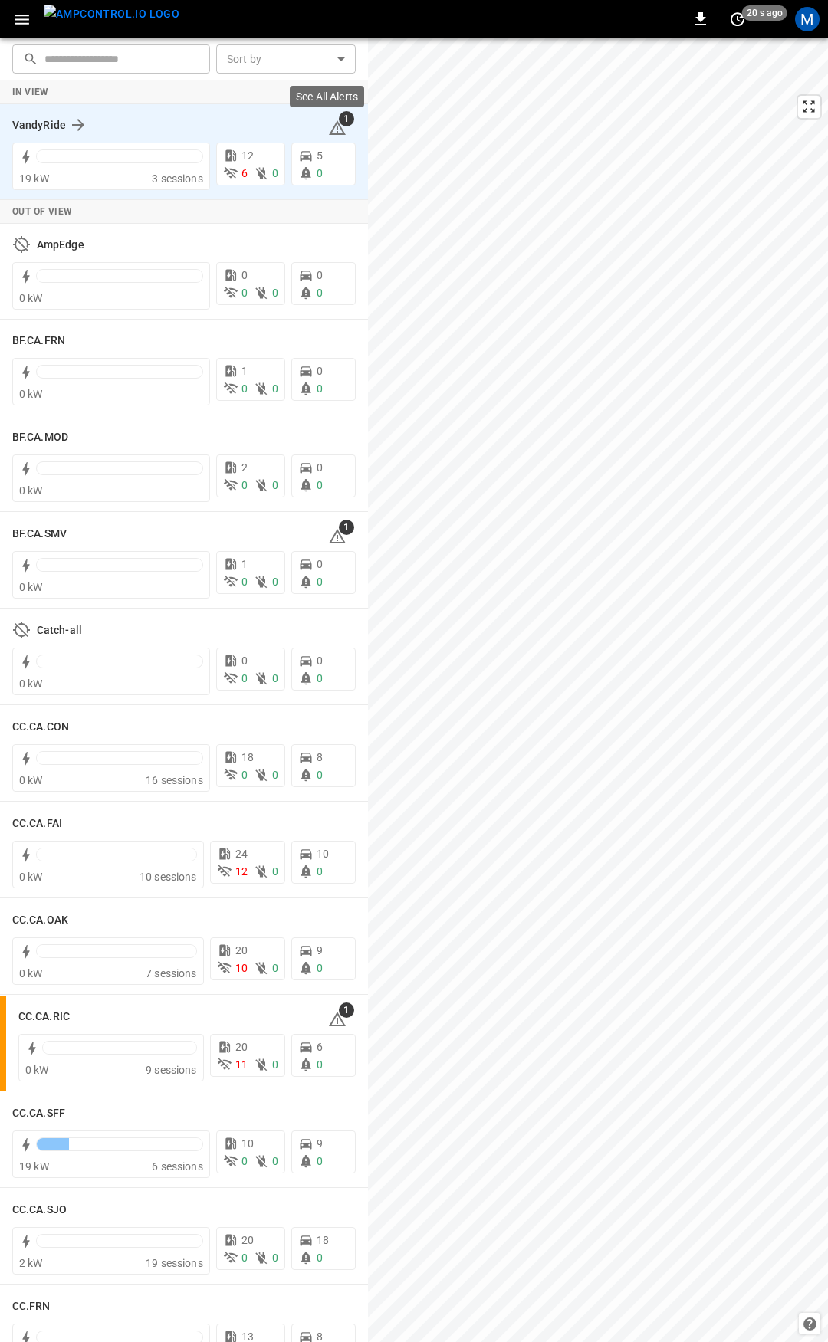
click at [328, 127] on icon at bounding box center [337, 128] width 18 height 18
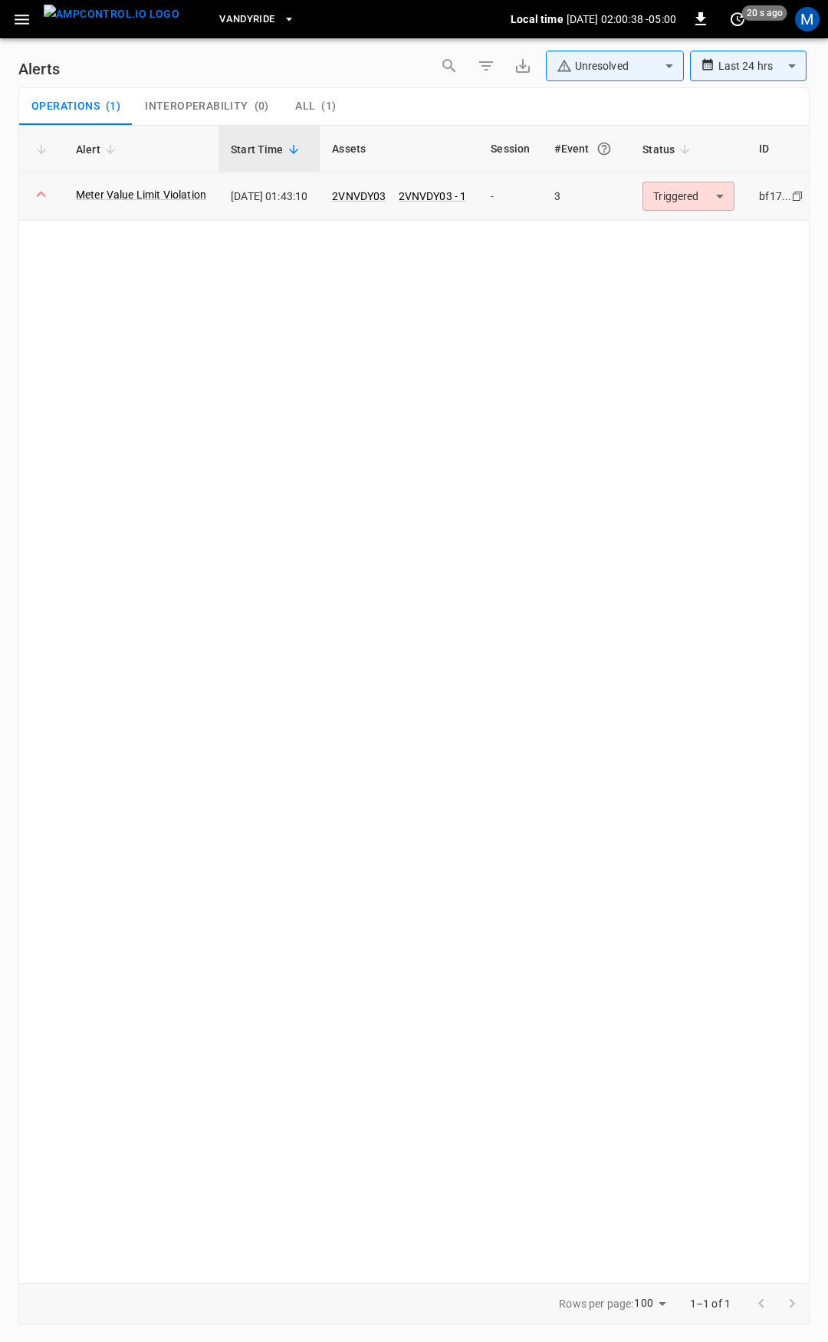
click at [688, 202] on body "**********" at bounding box center [414, 668] width 828 height 1337
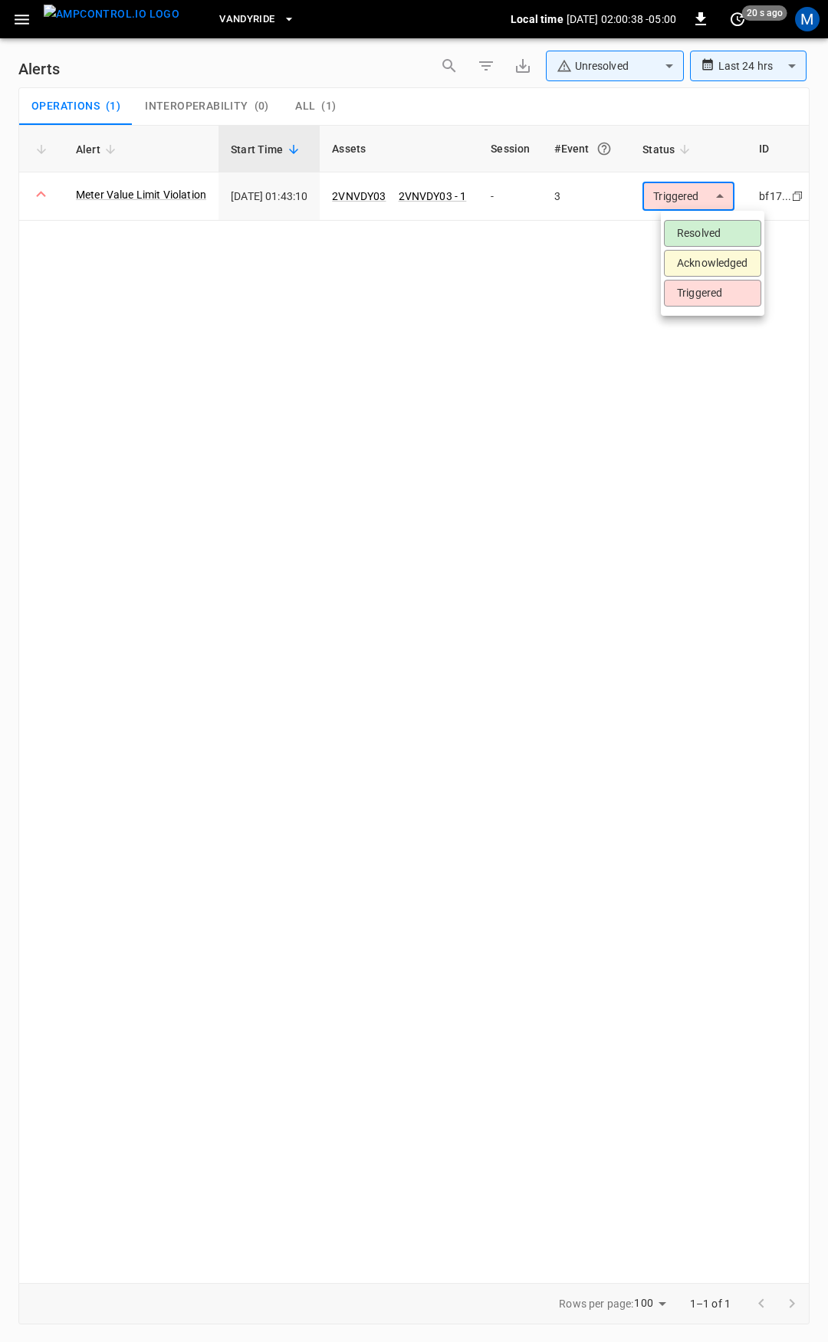
click at [702, 229] on li "Resolved" at bounding box center [712, 233] width 97 height 27
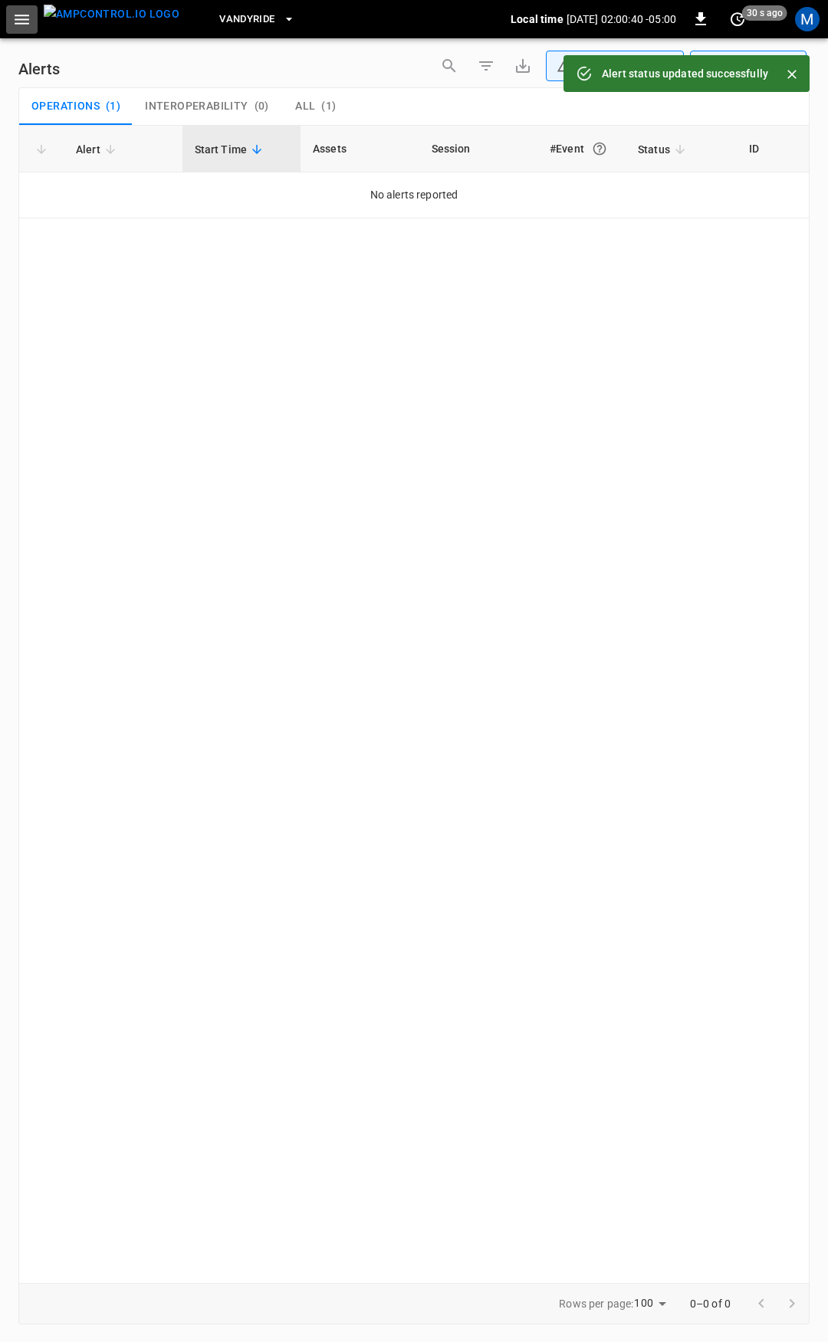
click at [10, 23] on button "button" at bounding box center [21, 19] width 31 height 28
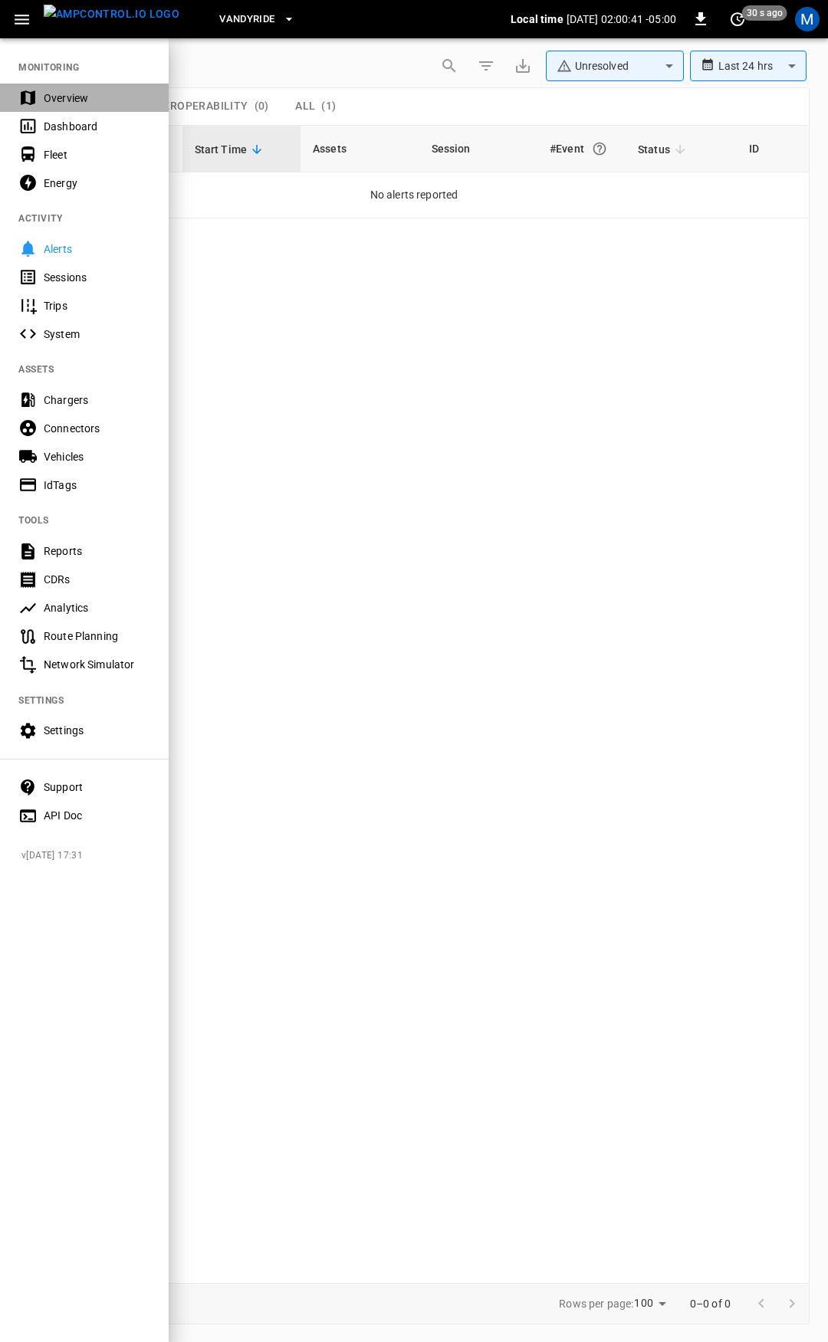
drag, startPoint x: 65, startPoint y: 89, endPoint x: 71, endPoint y: 98, distance: 10.7
click at [67, 90] on div "Overview" at bounding box center [84, 98] width 169 height 28
